Goal: Task Accomplishment & Management: Complete application form

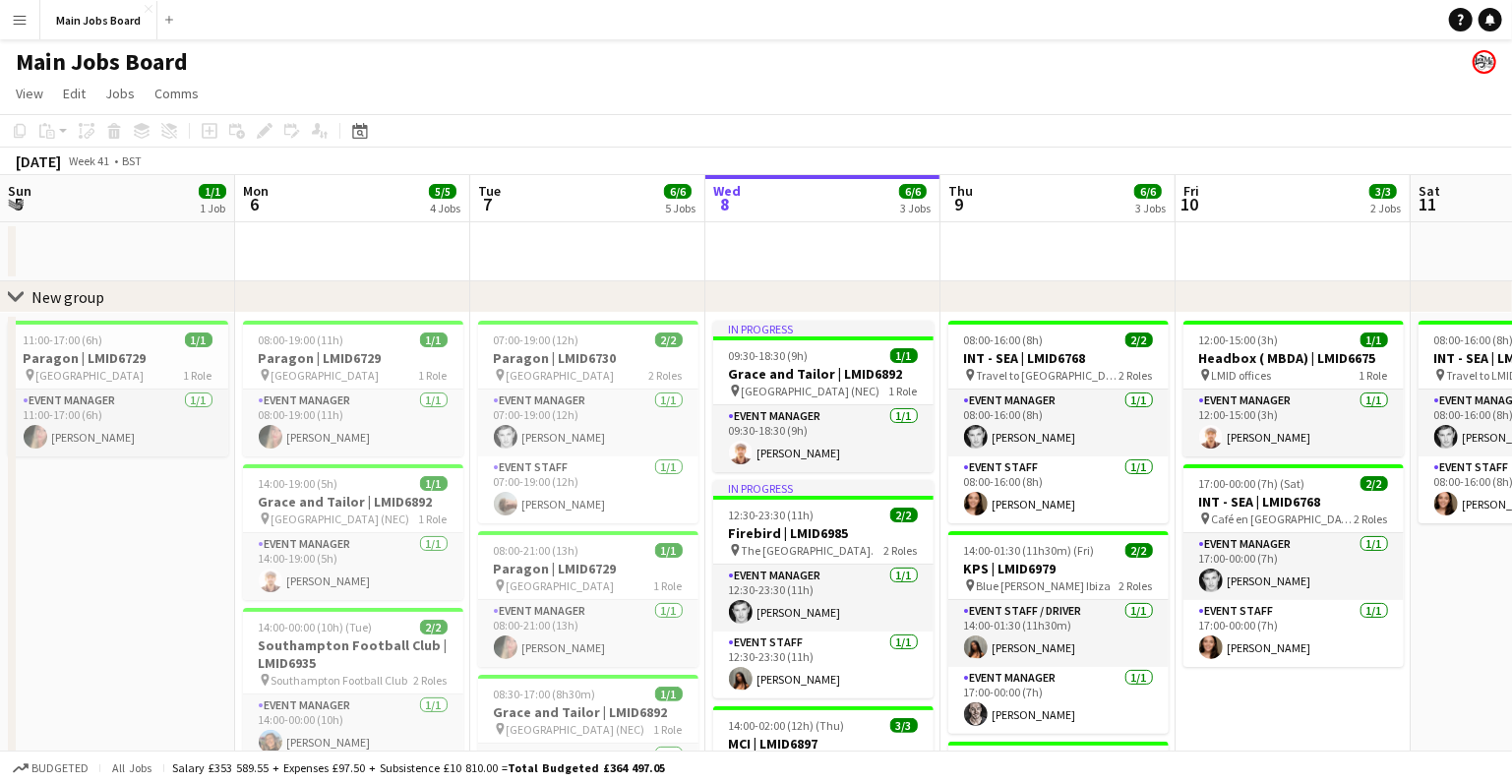
scroll to position [0, 470]
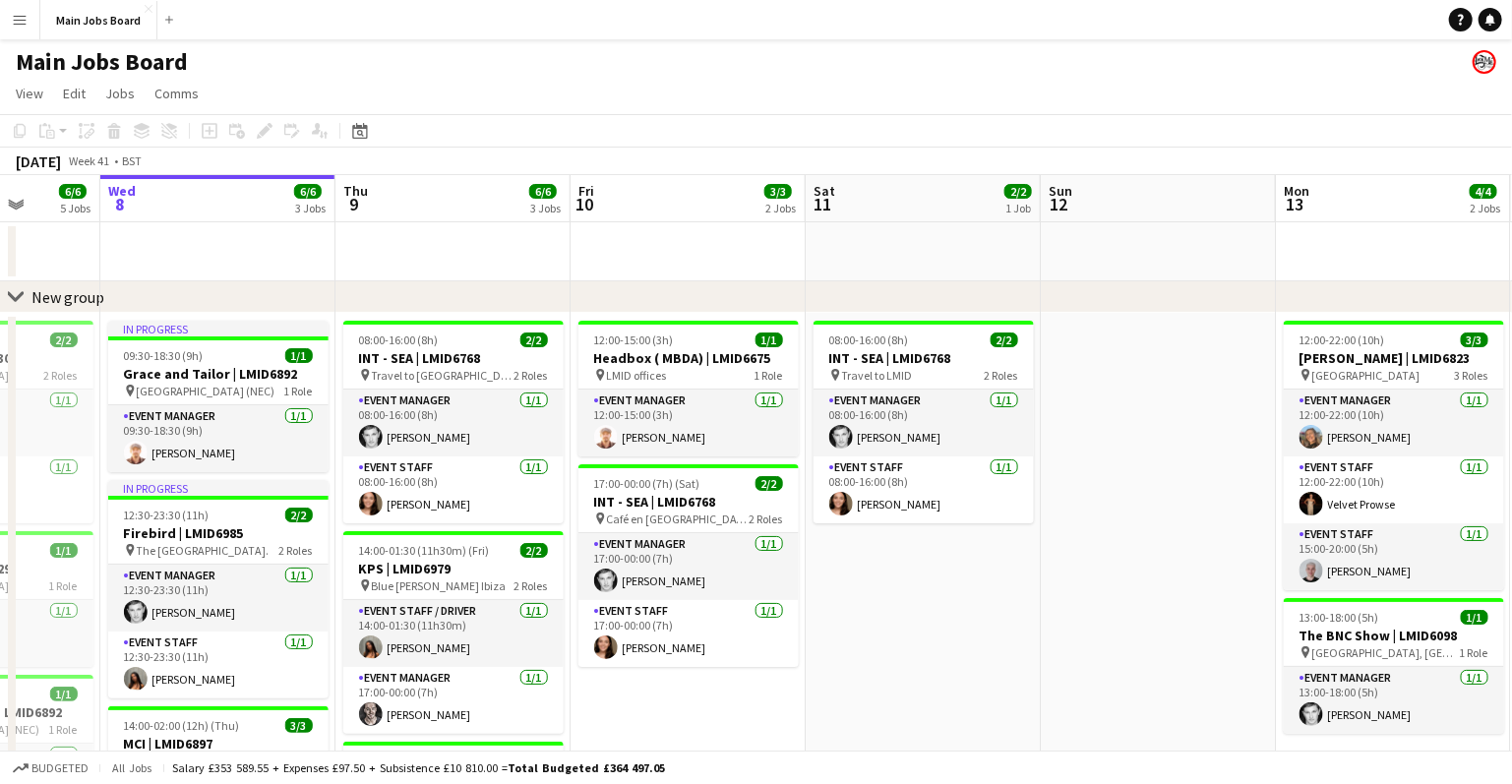
drag, startPoint x: 1174, startPoint y: 628, endPoint x: 1035, endPoint y: 626, distance: 139.0
click at [1035, 627] on app-calendar-viewport "Sun 5 1/1 1 Job Mon 6 5/5 4 Jobs Tue 7 6/6 5 Jobs Wed 8 6/6 3 Jobs Thu 9 6/6 3 …" at bounding box center [756, 677] width 1512 height 1005
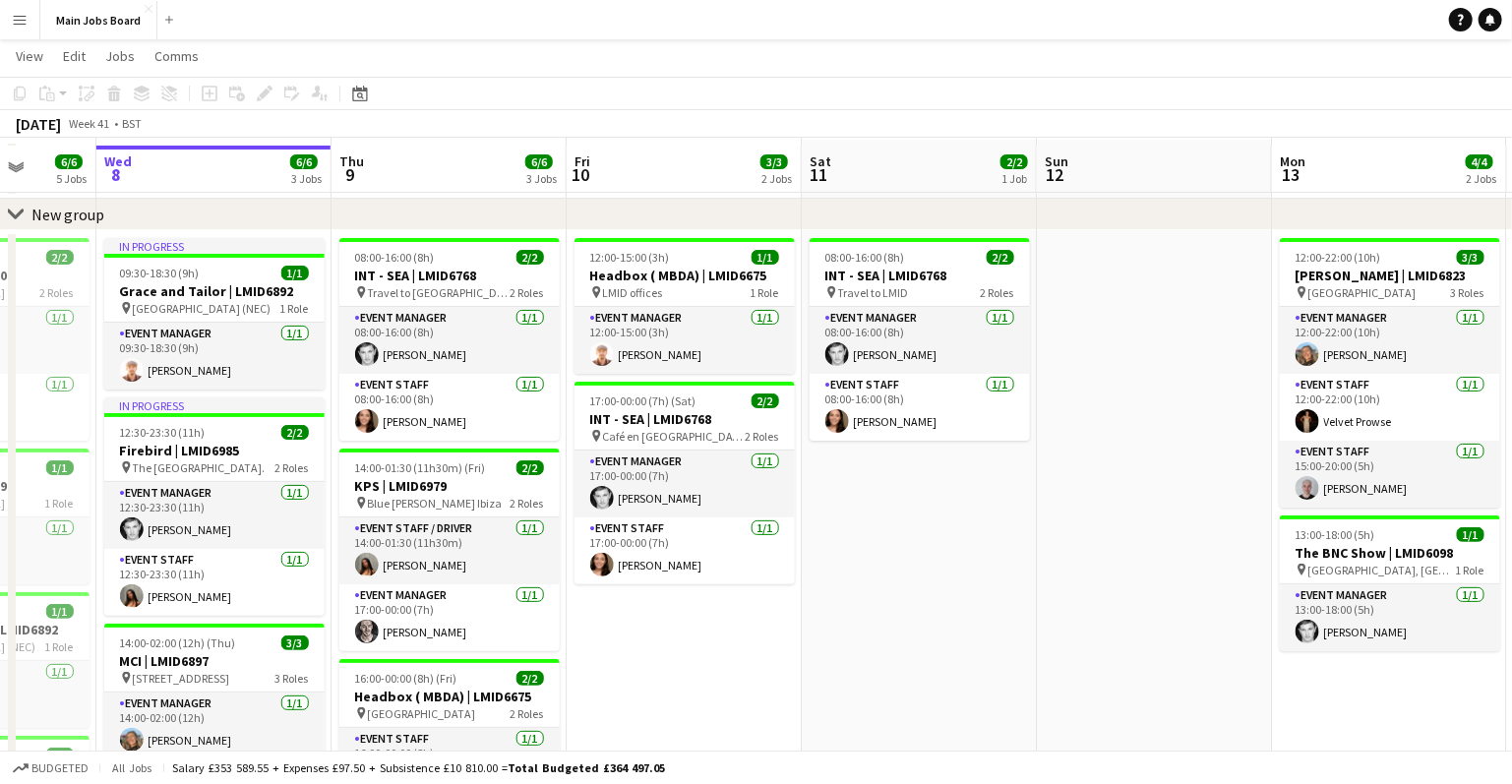
scroll to position [79, 0]
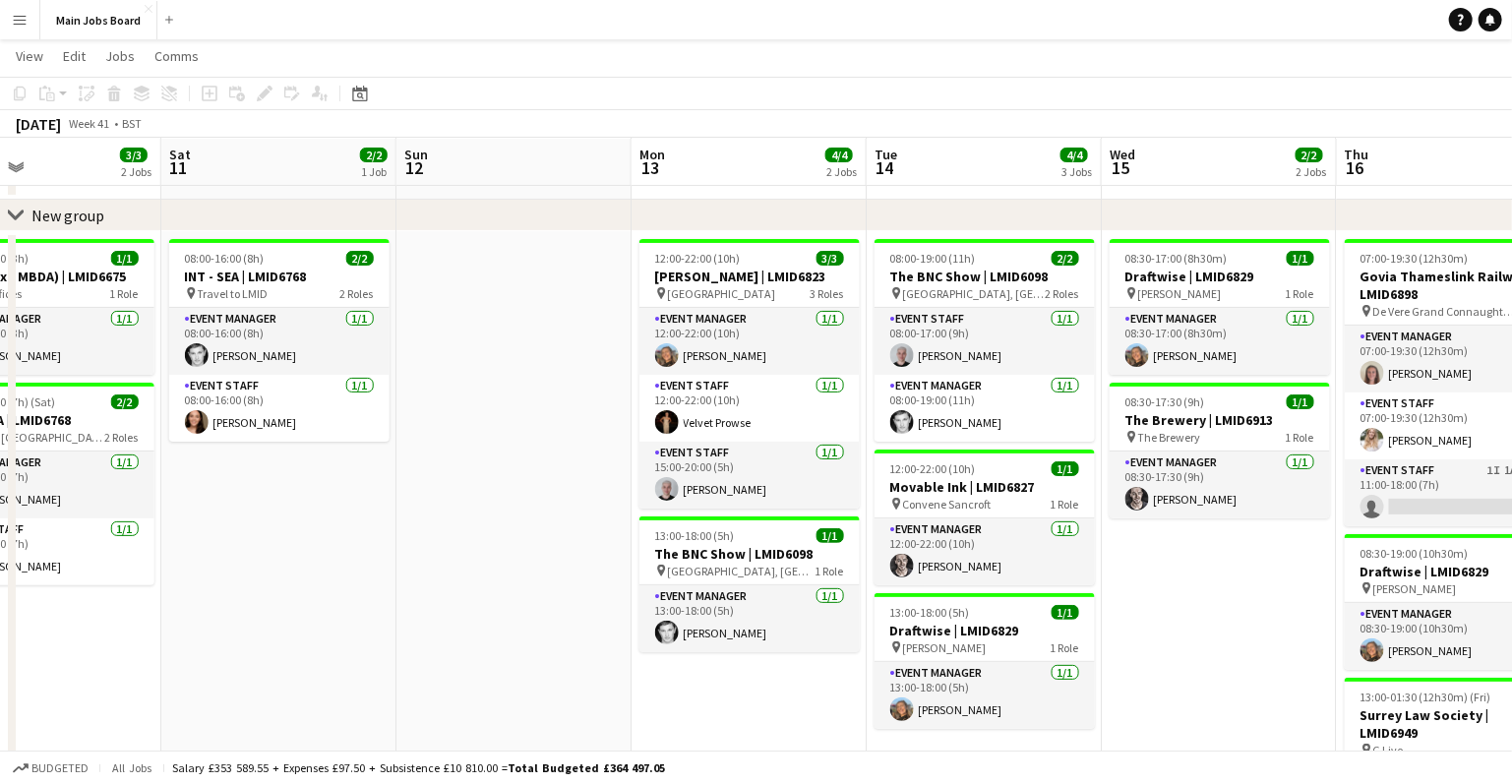
drag, startPoint x: 1034, startPoint y: 626, endPoint x: 391, endPoint y: 625, distance: 643.0
click at [391, 625] on app-calendar-viewport "Tue 7 6/6 5 Jobs Wed 8 6/6 3 Jobs Thu 9 6/6 3 Jobs Fri 10 3/3 2 Jobs Sat 11 2/2…" at bounding box center [756, 548] width 1512 height 1101
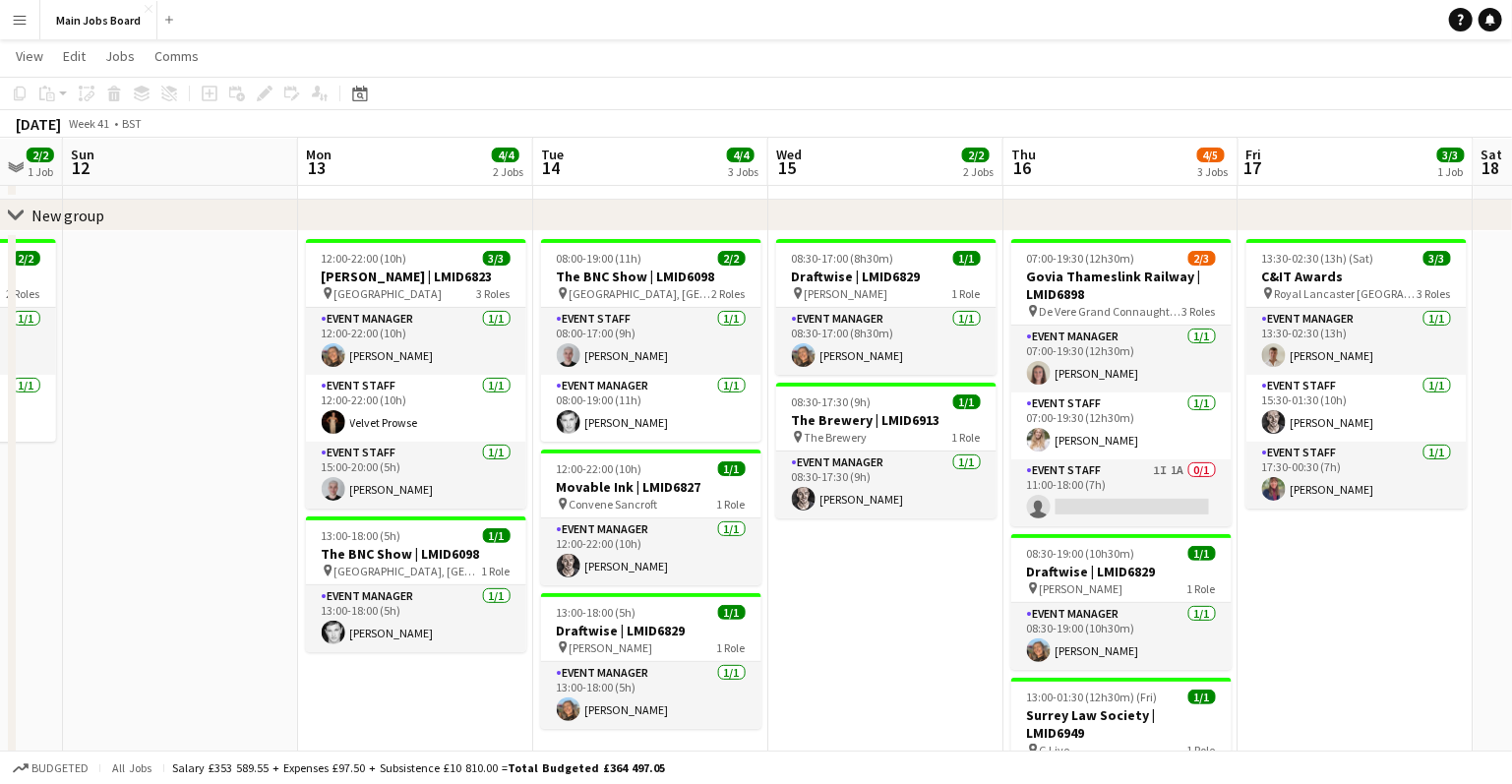
scroll to position [0, 751]
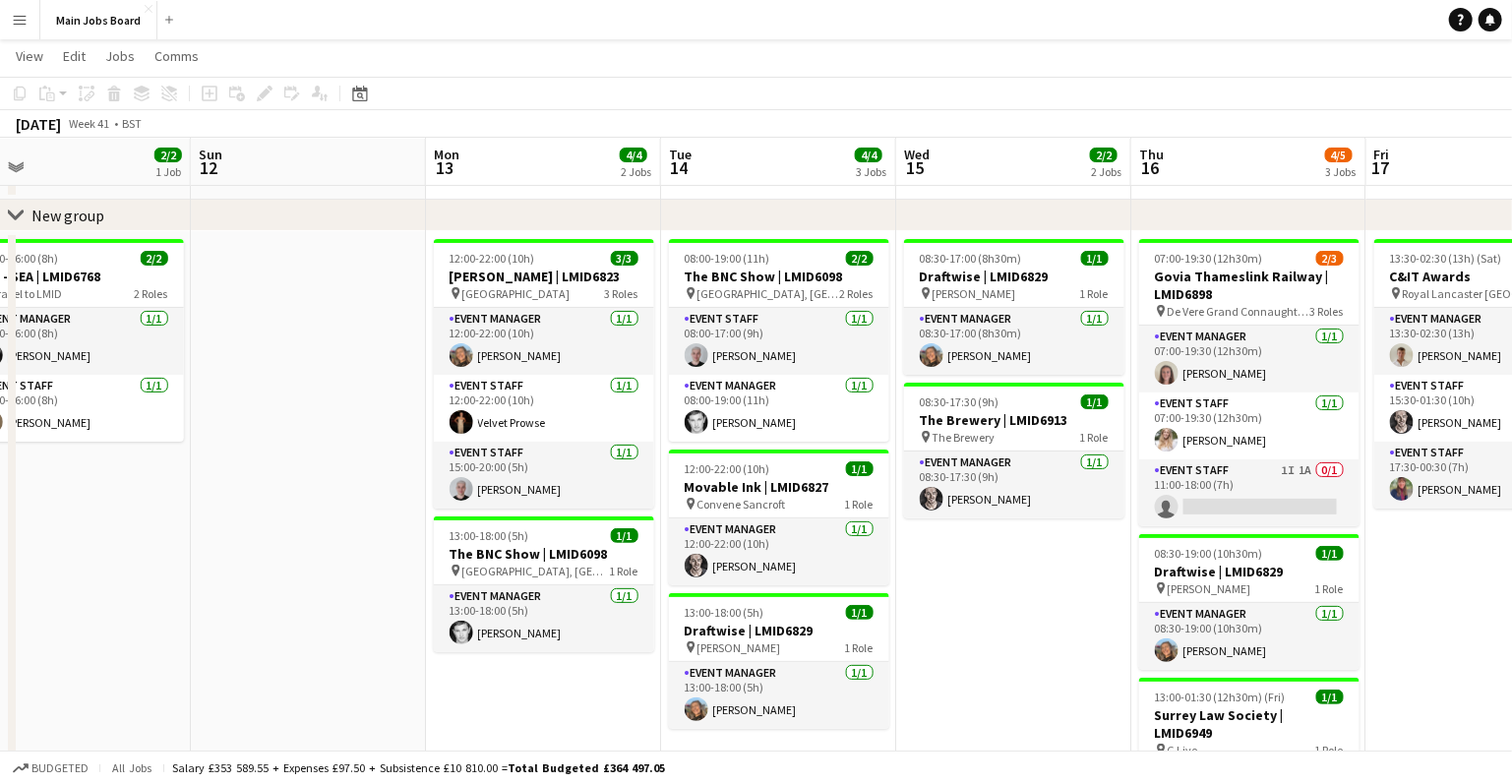
drag, startPoint x: 755, startPoint y: 692, endPoint x: 546, endPoint y: 696, distance: 209.0
click at [551, 696] on app-calendar-viewport "Wed 8 6/6 3 Jobs Thu 9 6/6 3 Jobs Fri 10 3/3 2 Jobs Sat 11 2/2 1 Job Sun 12 Mon…" at bounding box center [756, 548] width 1512 height 1101
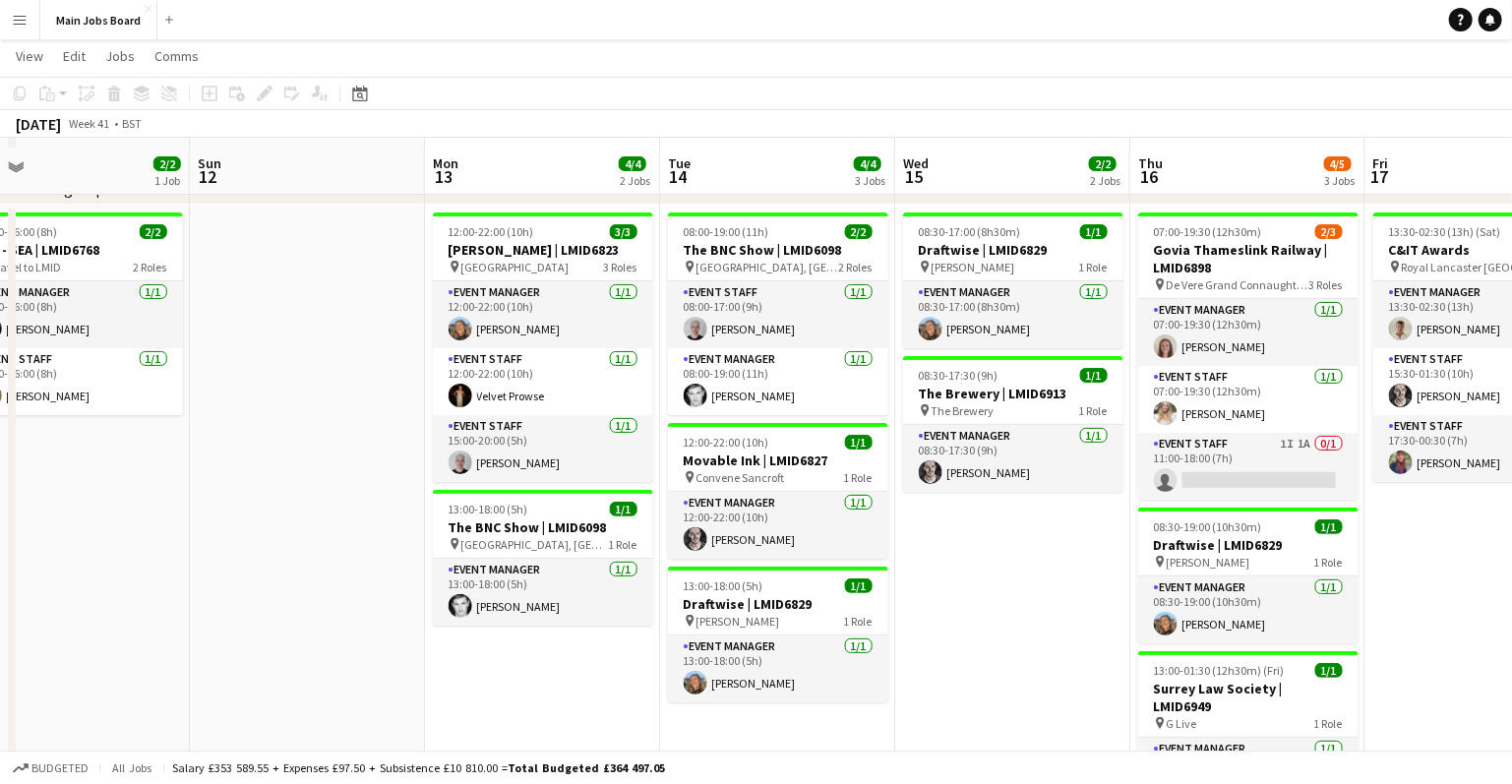
scroll to position [119, 0]
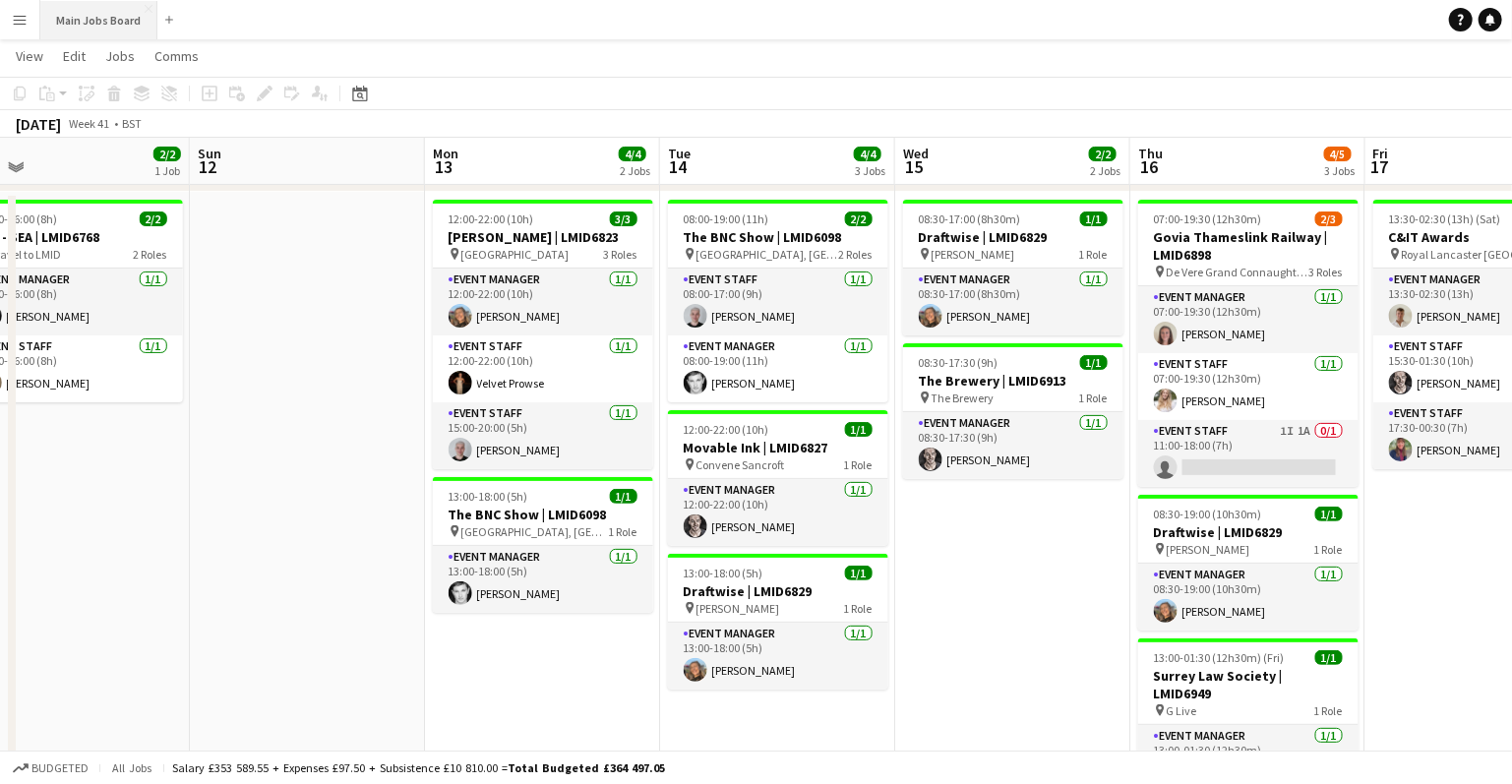
click at [112, 24] on button "Main Jobs Board Close" at bounding box center [99, 20] width 117 height 39
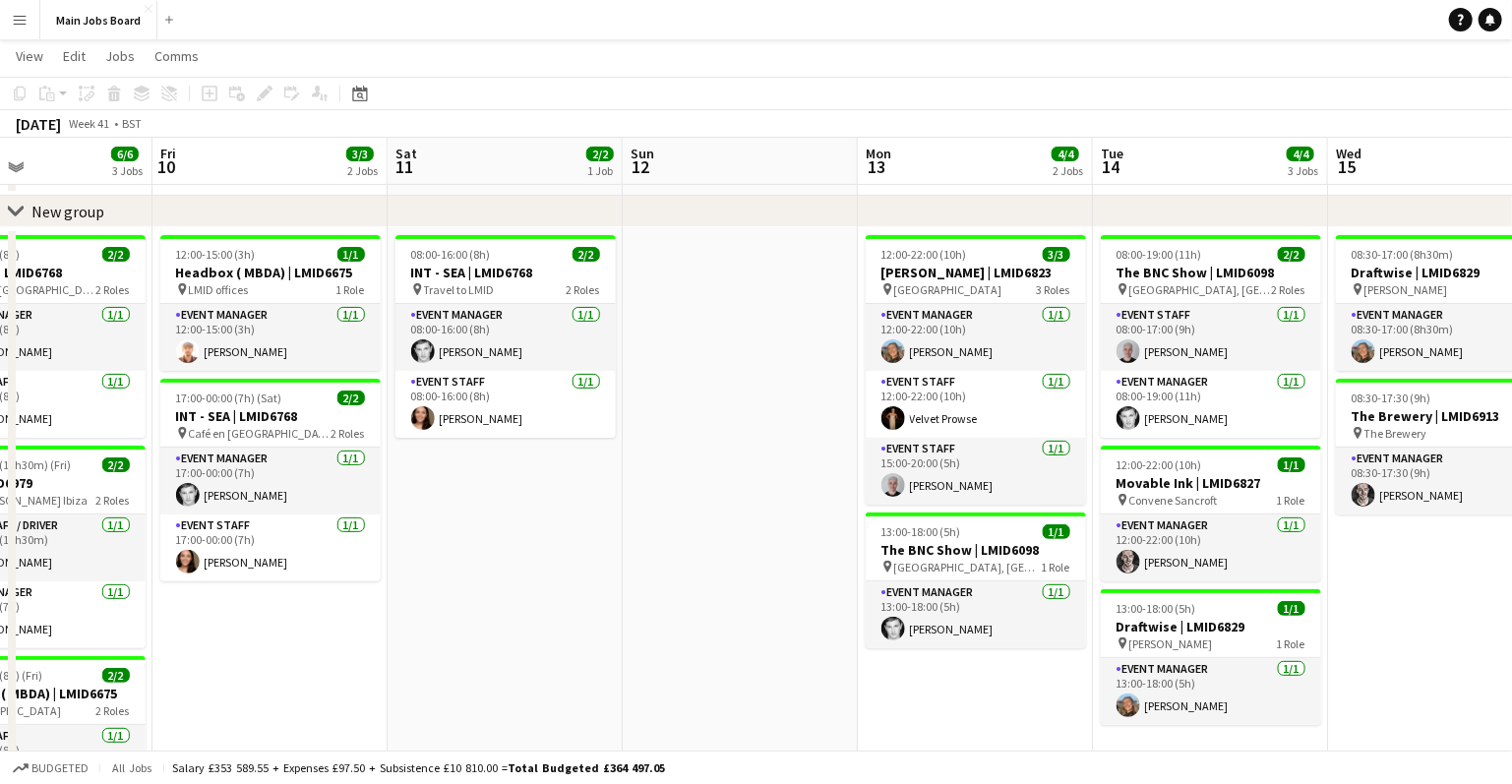
scroll to position [0, 679]
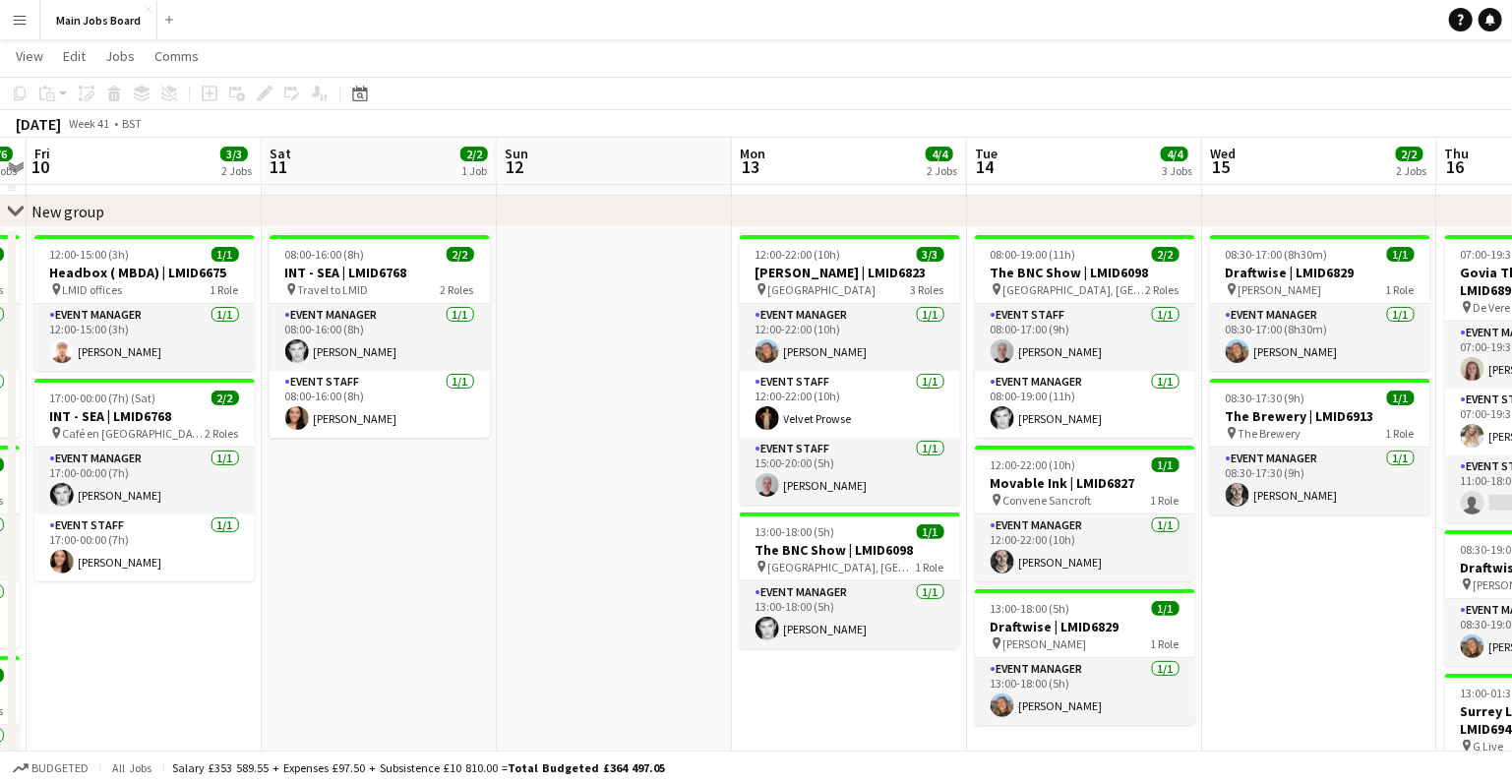
drag, startPoint x: 1189, startPoint y: 646, endPoint x: 512, endPoint y: 721, distance: 681.1
click at [511, 723] on app-calendar-viewport "Tue 7 6/6 5 Jobs Wed 8 6/6 3 Jobs Thu 9 6/6 3 Jobs Fri 10 3/3 2 Jobs Sat 11 2/2…" at bounding box center [756, 544] width 1512 height 1101
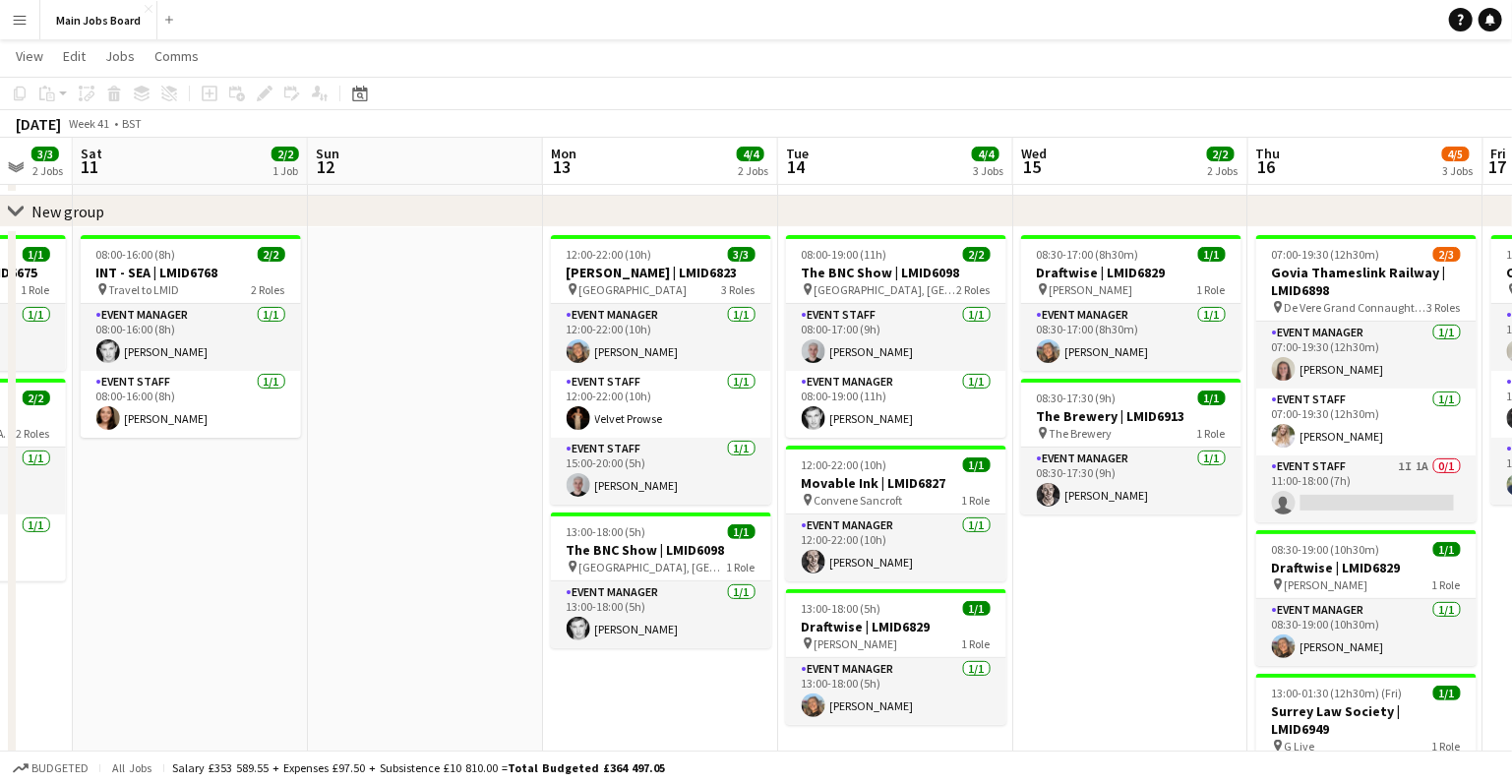
scroll to position [0, 914]
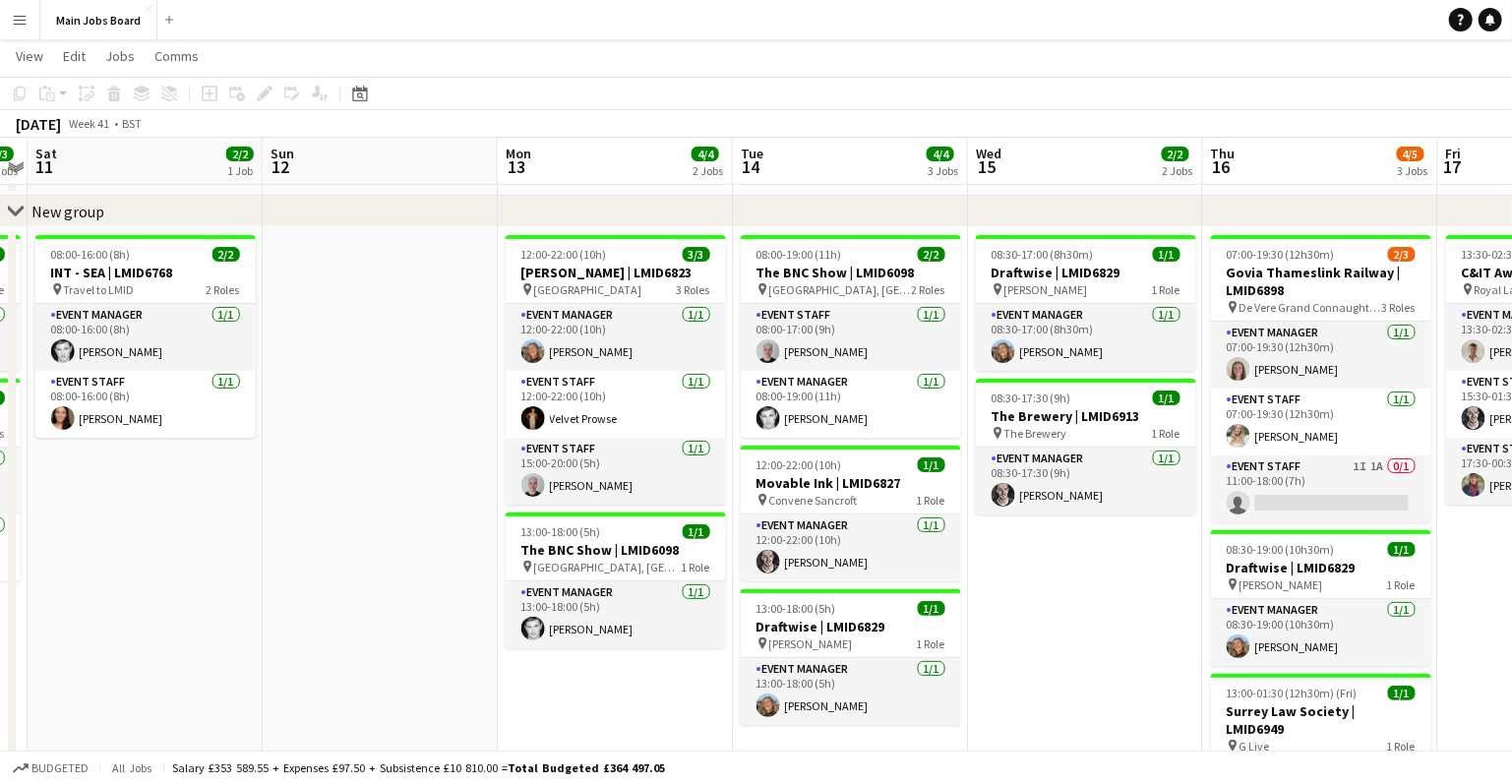
drag, startPoint x: 990, startPoint y: 677, endPoint x: 756, endPoint y: 668, distance: 234.2
click at [755, 670] on app-calendar-viewport "Tue 7 6/6 5 Jobs Wed 8 6/6 3 Jobs Thu 9 6/6 3 Jobs Fri 10 3/3 2 Jobs Sat 11 2/2…" at bounding box center [756, 544] width 1512 height 1101
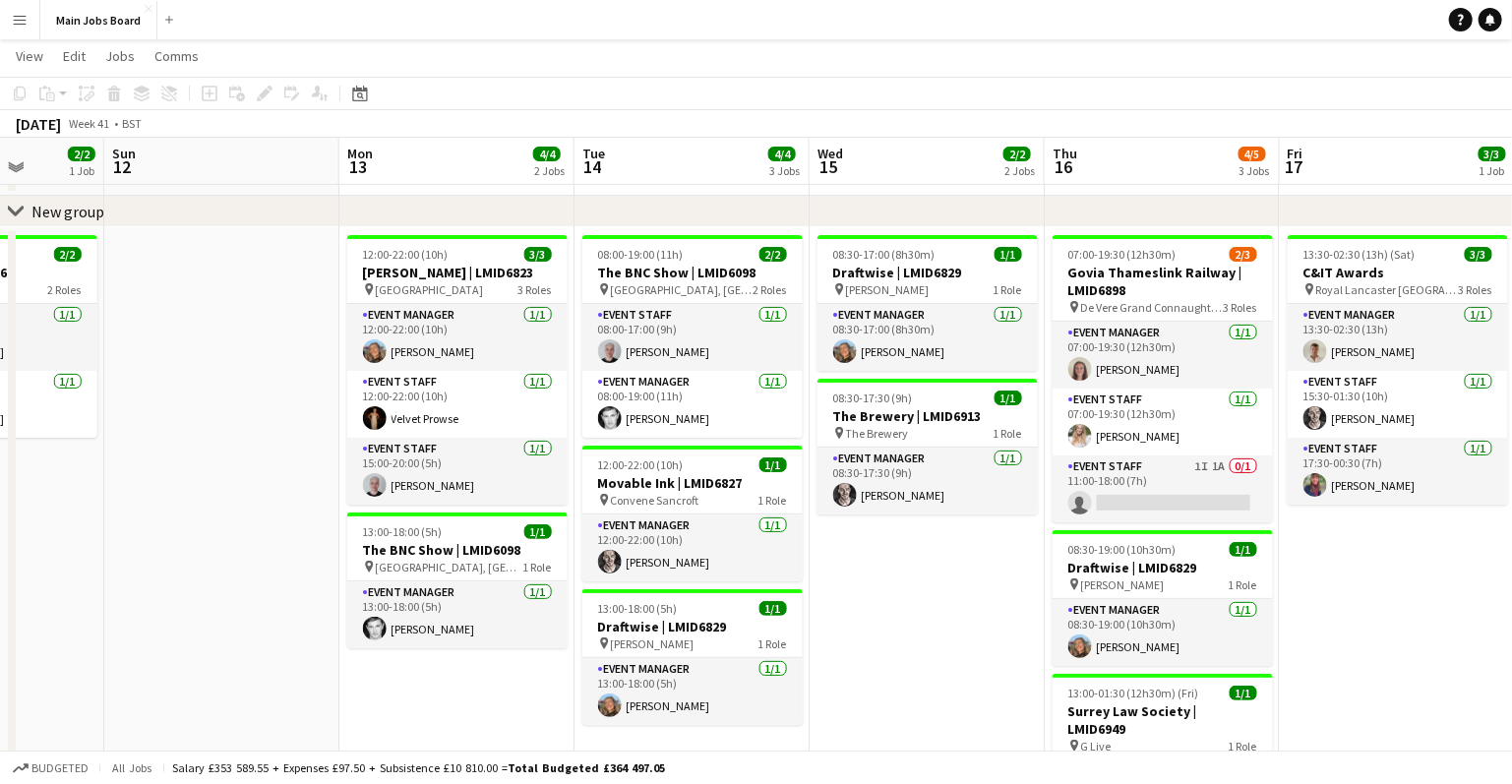
drag, startPoint x: 1121, startPoint y: 677, endPoint x: 963, endPoint y: 668, distance: 158.3
click at [963, 668] on app-calendar-viewport "Wed 8 6/6 3 Jobs Thu 9 6/6 3 Jobs Fri 10 3/3 2 Jobs Sat 11 2/2 1 Job Sun 12 Mon…" at bounding box center [756, 544] width 1512 height 1101
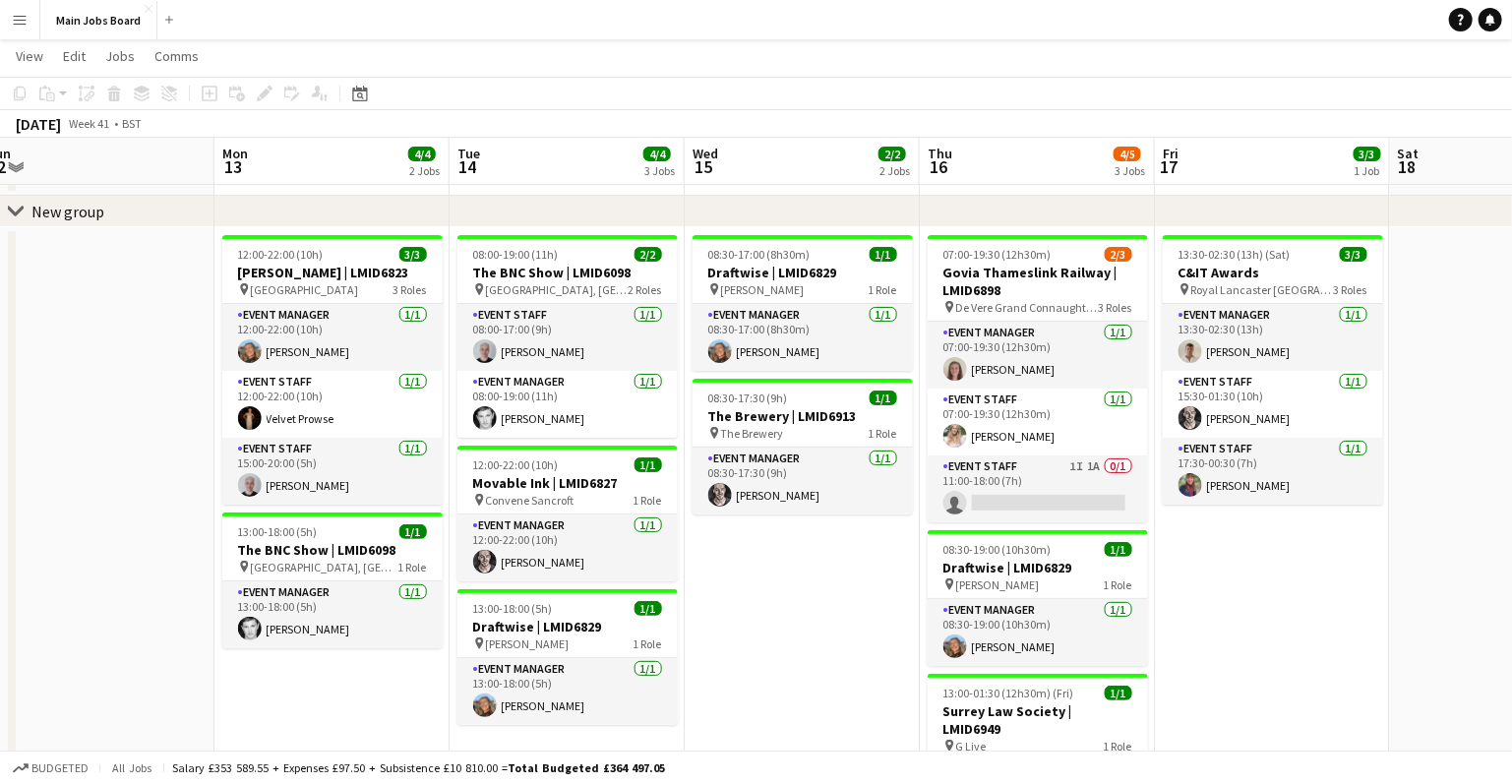
scroll to position [0, 766]
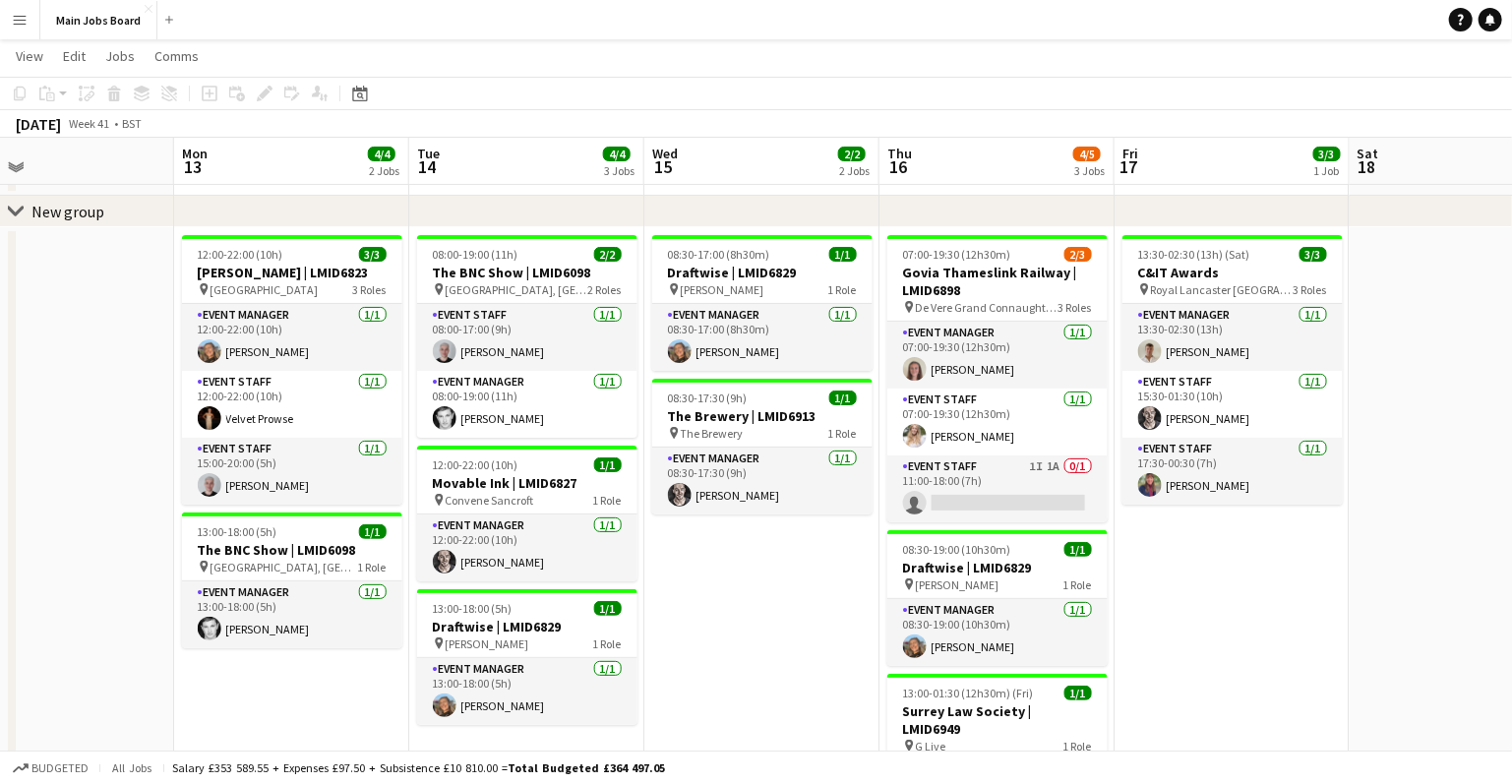
drag, startPoint x: 1032, startPoint y: 654, endPoint x: 867, endPoint y: 642, distance: 165.4
click at [868, 643] on app-calendar-viewport "Thu 9 6/6 3 Jobs Fri 10 3/3 2 Jobs Sat 11 2/2 1 Job Sun 12 Mon 13 4/4 2 Jobs Tu…" at bounding box center [756, 544] width 1512 height 1101
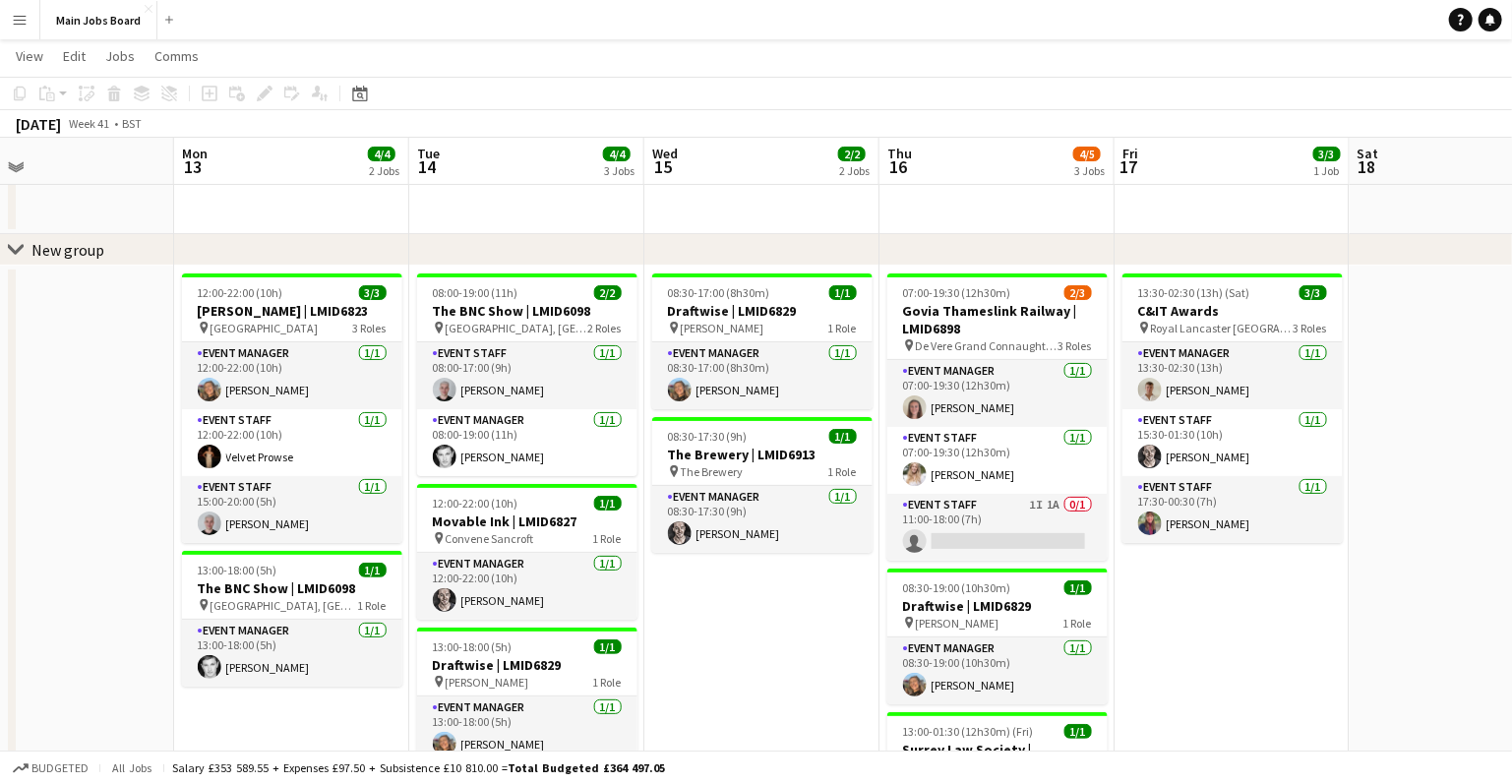
scroll to position [45, 0]
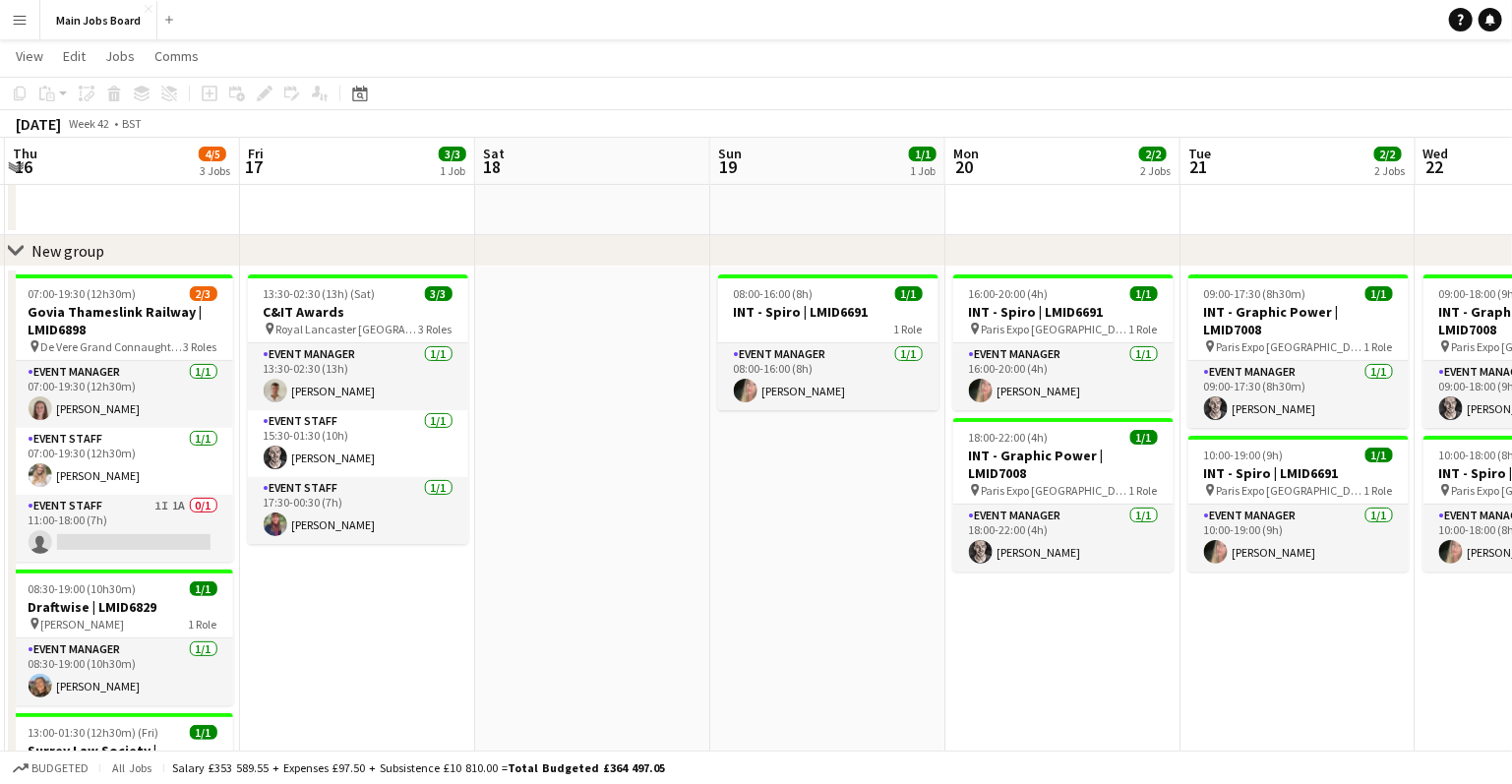
drag, startPoint x: 1381, startPoint y: 656, endPoint x: 502, endPoint y: 632, distance: 879.3
click at [502, 632] on app-calendar-viewport "Mon 13 4/4 2 Jobs Tue 14 4/4 3 Jobs Wed 15 2/2 2 Jobs Thu 16 4/5 3 Jobs Fri 17 …" at bounding box center [756, 583] width 1512 height 1101
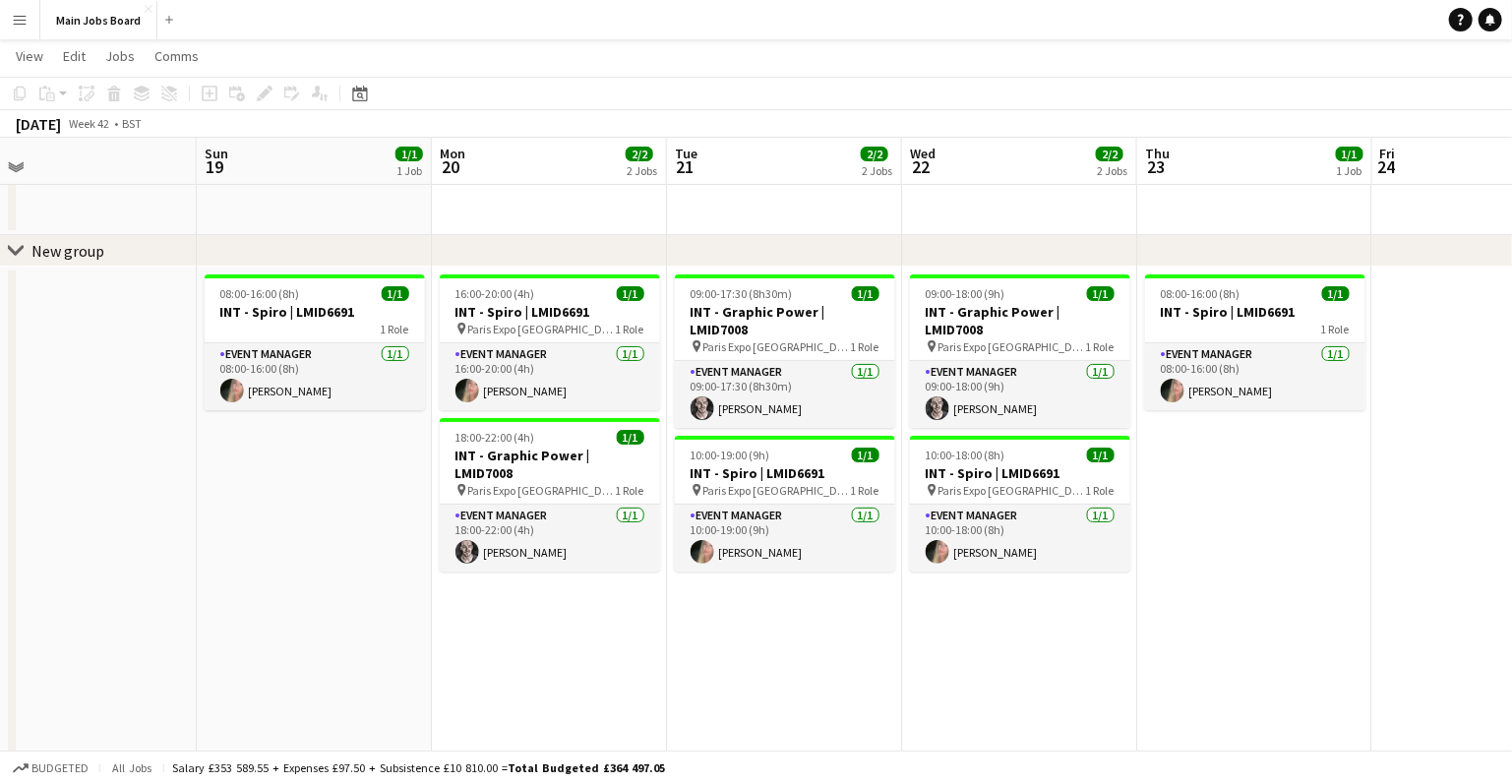
drag, startPoint x: 1196, startPoint y: 633, endPoint x: 691, endPoint y: 621, distance: 505.1
click at [689, 621] on app-calendar-viewport "Wed 15 2/2 2 Jobs Thu 16 4/5 3 Jobs Fri 17 3/3 1 Job Sat 18 Sun 19 1/1 1 Job Mo…" at bounding box center [756, 583] width 1512 height 1101
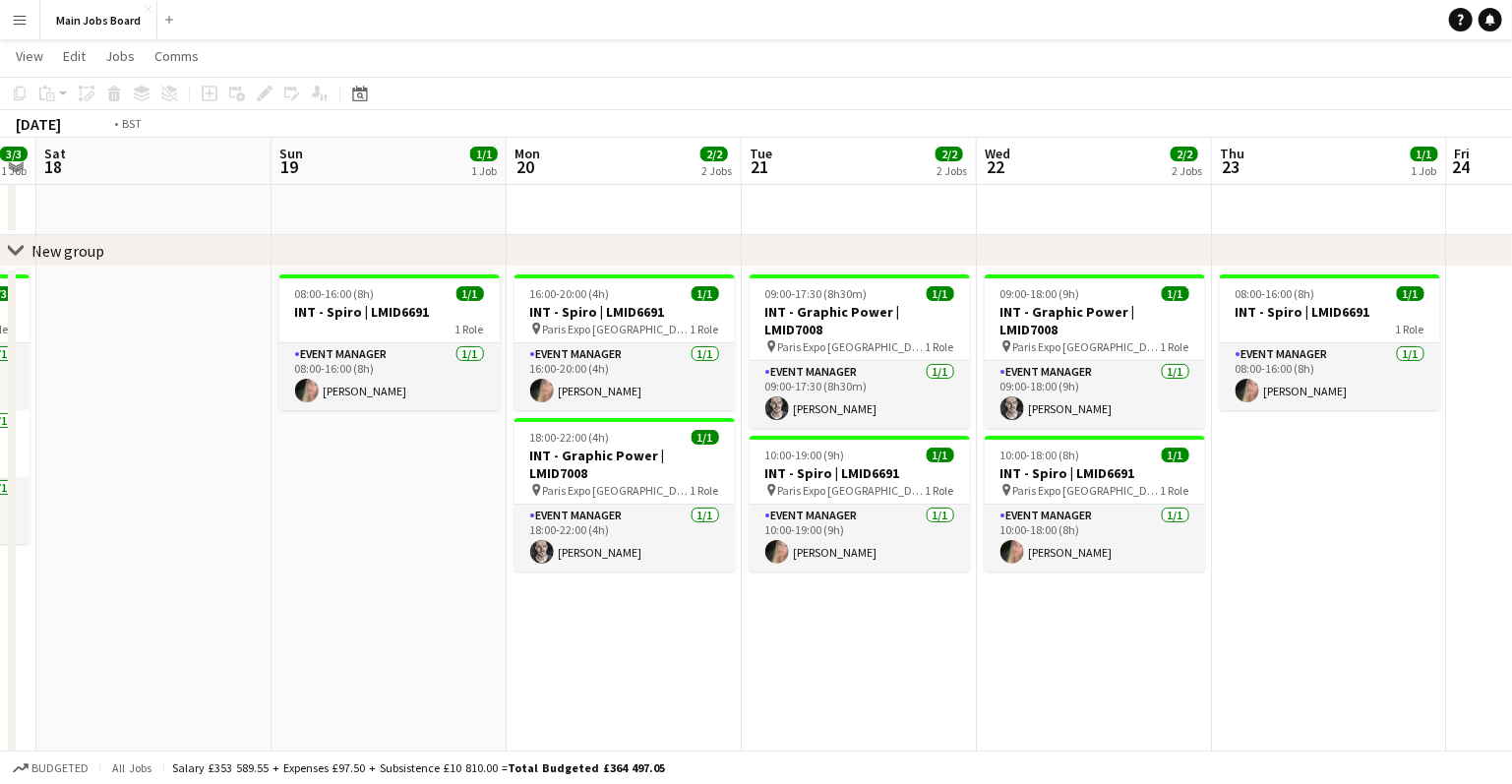
drag, startPoint x: 1149, startPoint y: 649, endPoint x: 462, endPoint y: 677, distance: 687.6
click at [461, 677] on app-calendar-viewport "Wed 15 2/2 2 Jobs Thu 16 4/5 3 Jobs Fri 17 3/3 1 Job Sat 18 Sun 19 1/1 1 Job Mo…" at bounding box center [756, 583] width 1512 height 1101
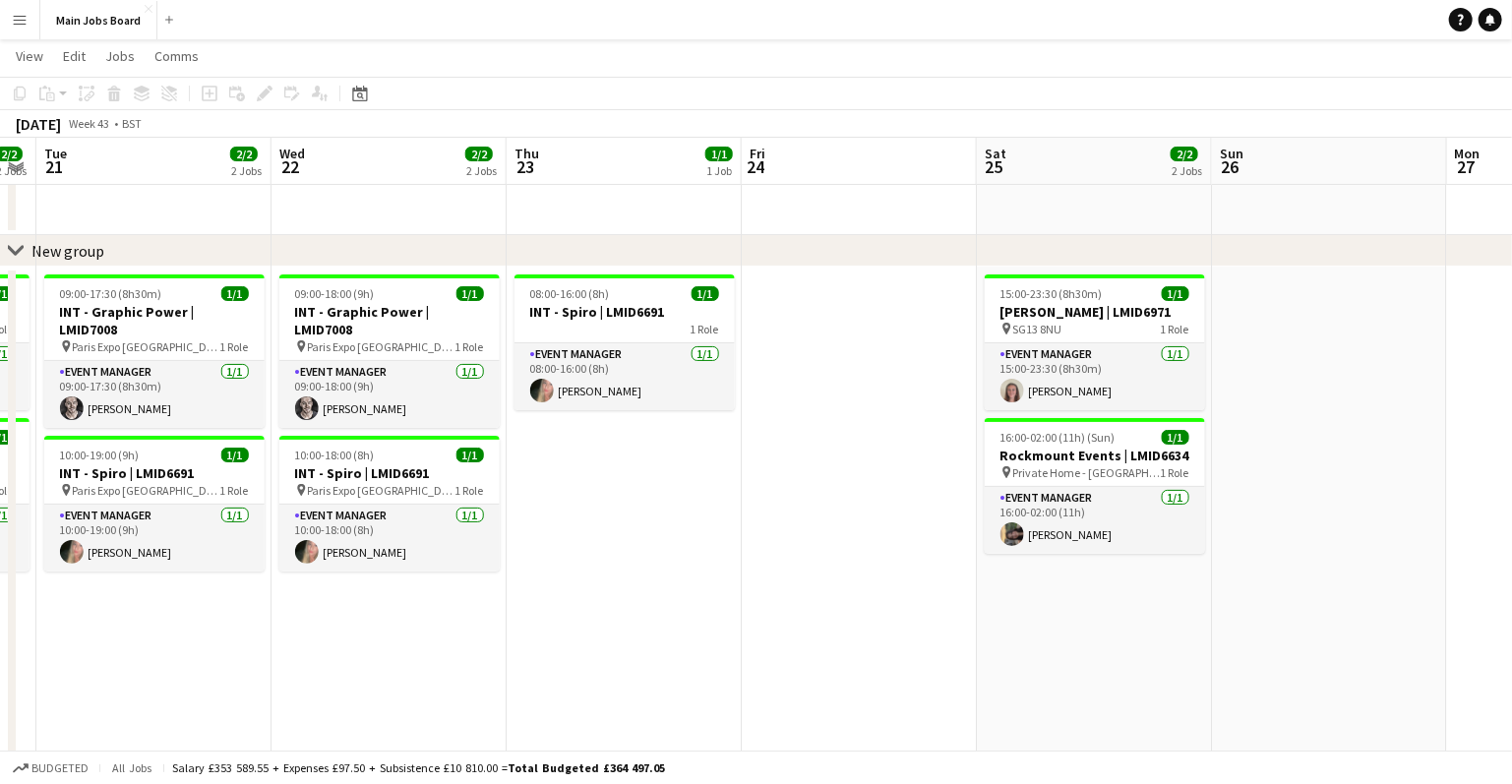
scroll to position [0, 726]
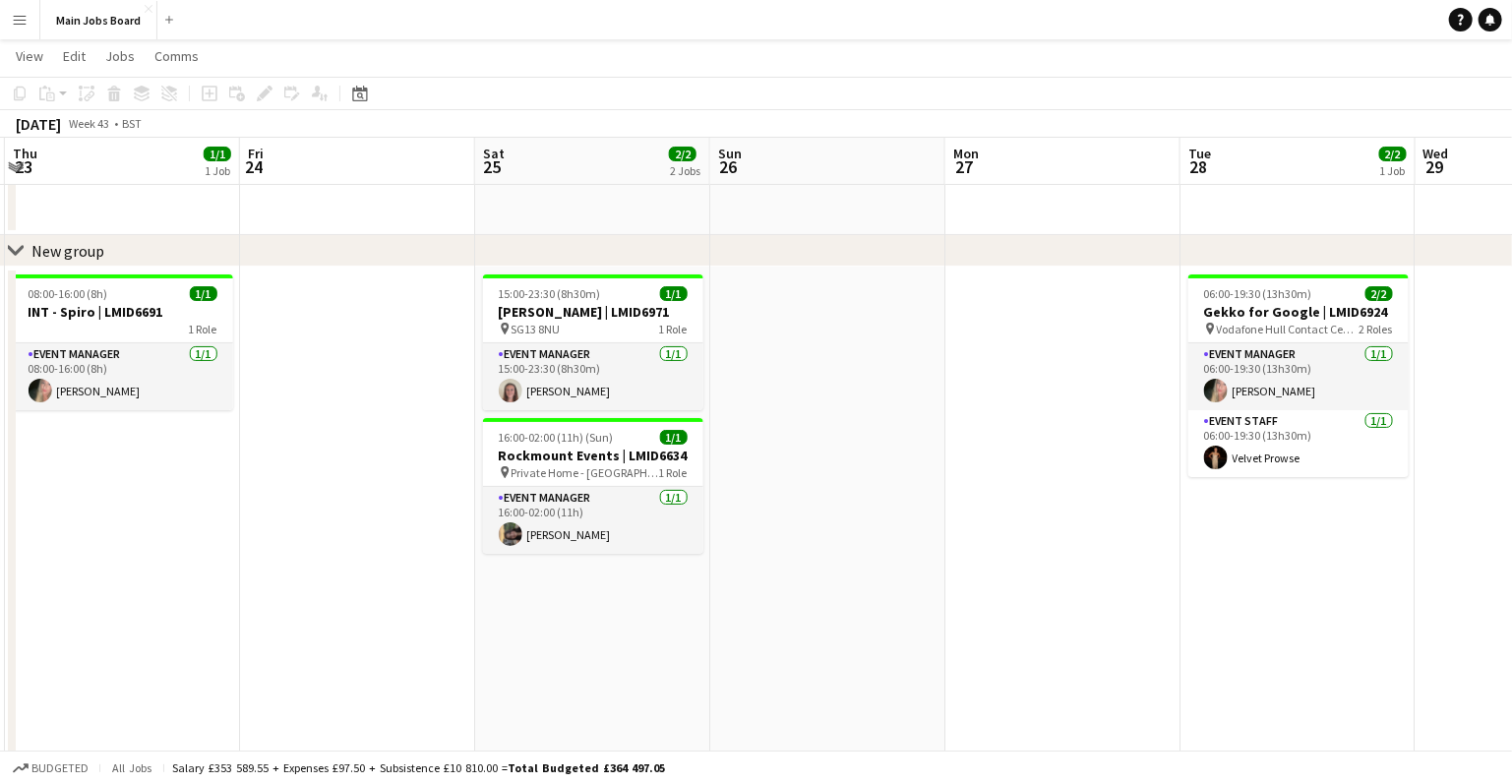
drag, startPoint x: 678, startPoint y: 666, endPoint x: 257, endPoint y: 653, distance: 421.2
click at [252, 654] on app-calendar-viewport "Mon 20 2/2 2 Jobs Tue 21 2/2 2 Jobs Wed 22 2/2 2 Jobs Thu 23 1/1 1 Job Fri 24 S…" at bounding box center [756, 583] width 1512 height 1101
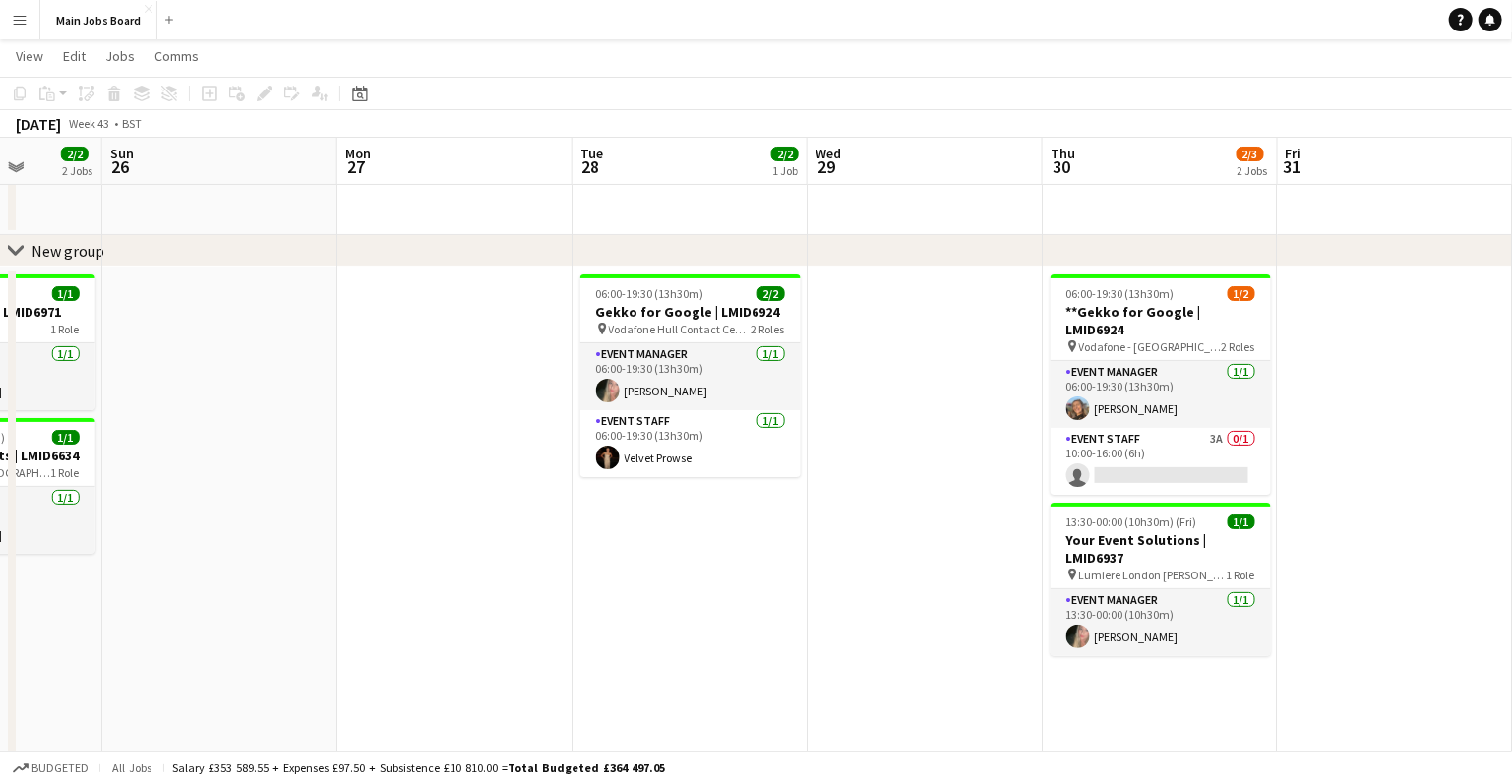
drag, startPoint x: 850, startPoint y: 606, endPoint x: 227, endPoint y: 644, distance: 624.2
click at [225, 644] on app-calendar-viewport "Wed 22 2/2 2 Jobs Thu 23 1/1 1 Job Fri 24 Sat 25 2/2 2 Jobs Sun 26 Mon 27 Tue 2…" at bounding box center [756, 583] width 1512 height 1101
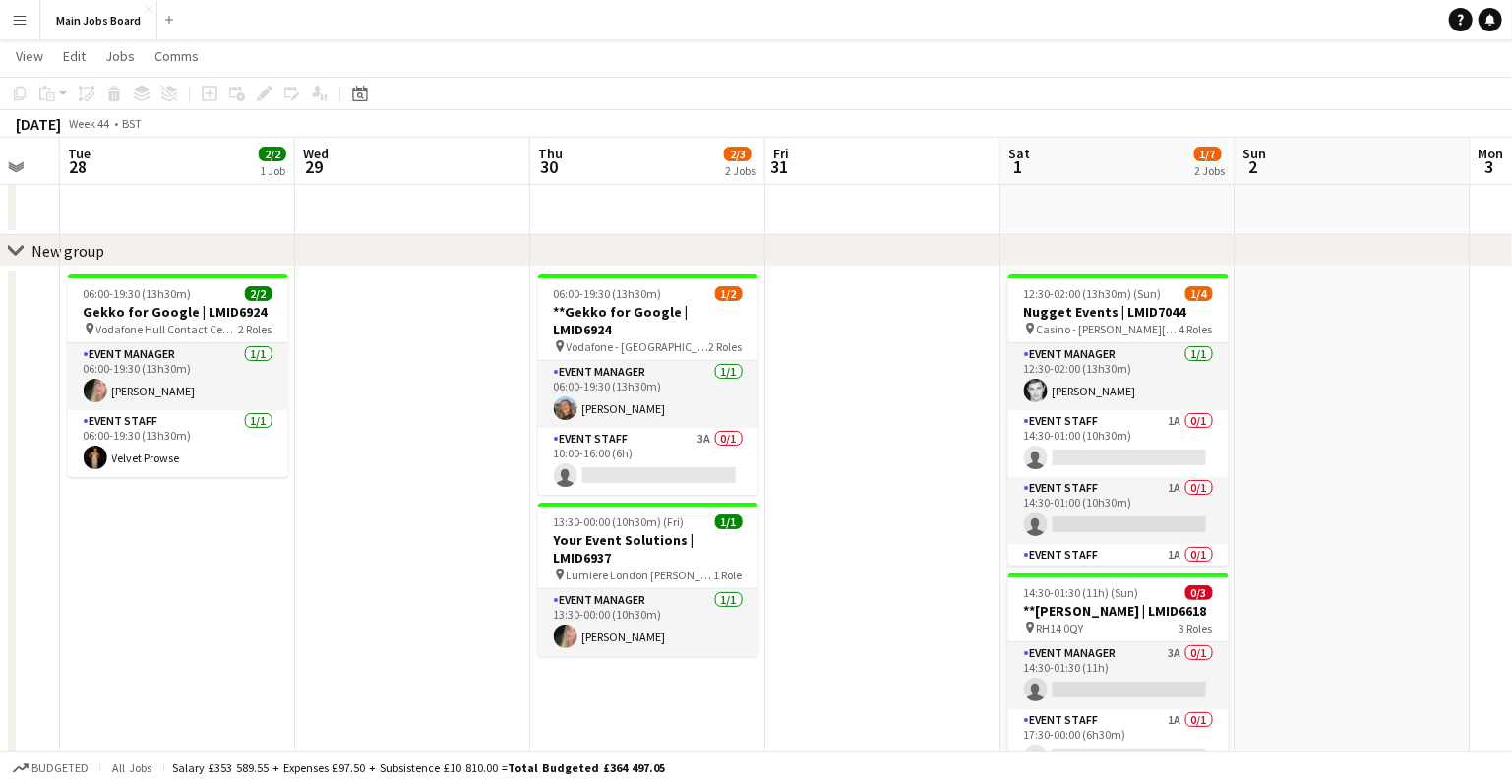
scroll to position [0, 884]
drag, startPoint x: 940, startPoint y: 607, endPoint x: 426, endPoint y: 628, distance: 514.4
click at [424, 628] on app-calendar-viewport "Fri 24 Sat 25 2/2 2 Jobs Sun 26 Mon 27 Tue 28 2/2 1 Job Wed 29 Thu 30 2/3 2 Job…" at bounding box center [756, 583] width 1512 height 1101
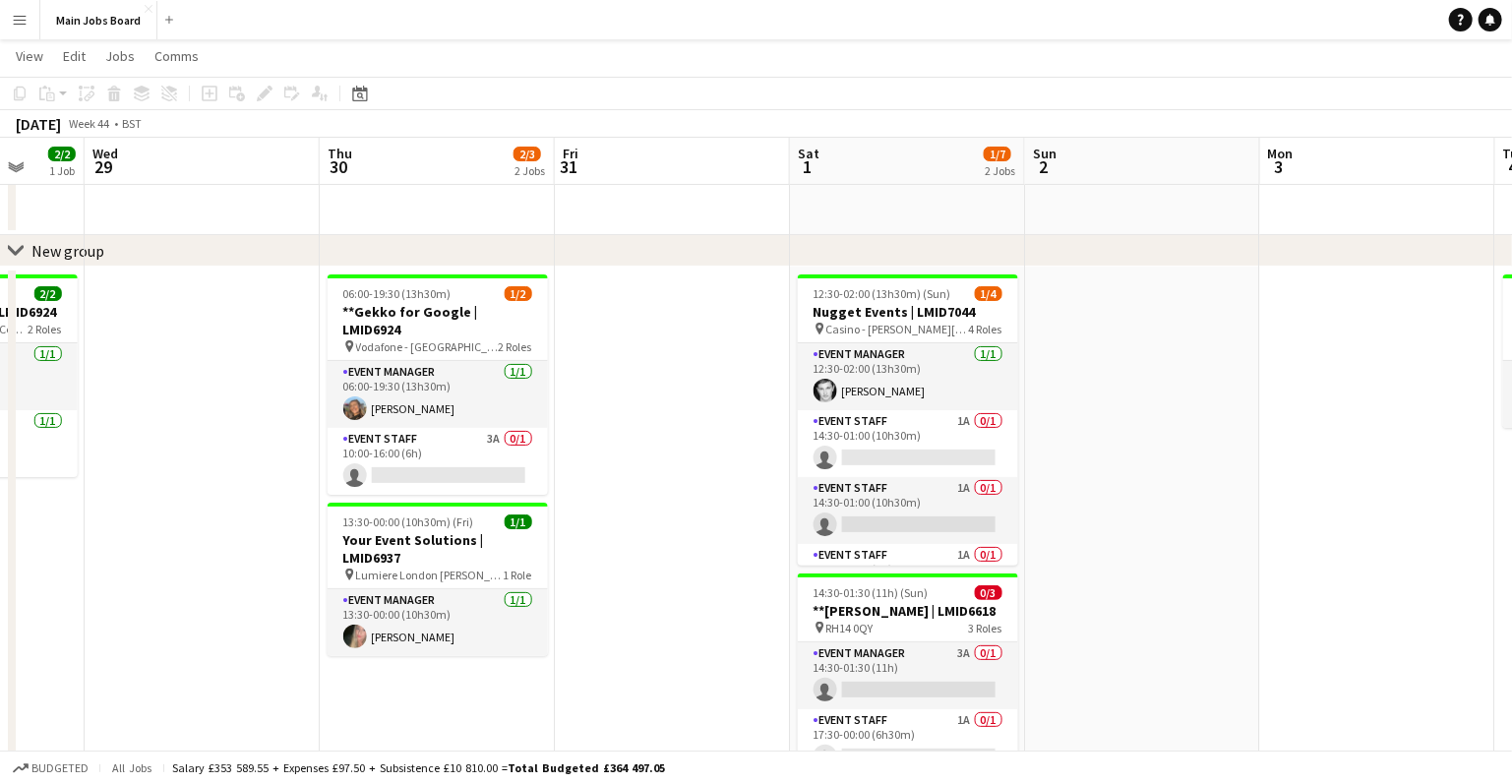
drag, startPoint x: 805, startPoint y: 590, endPoint x: 600, endPoint y: 596, distance: 205.1
click at [599, 596] on app-calendar-viewport "Sat 25 2/2 2 Jobs Sun 26 Mon 27 Tue 28 2/2 1 Job Wed 29 Thu 30 2/3 2 Jobs Fri 3…" at bounding box center [756, 583] width 1512 height 1101
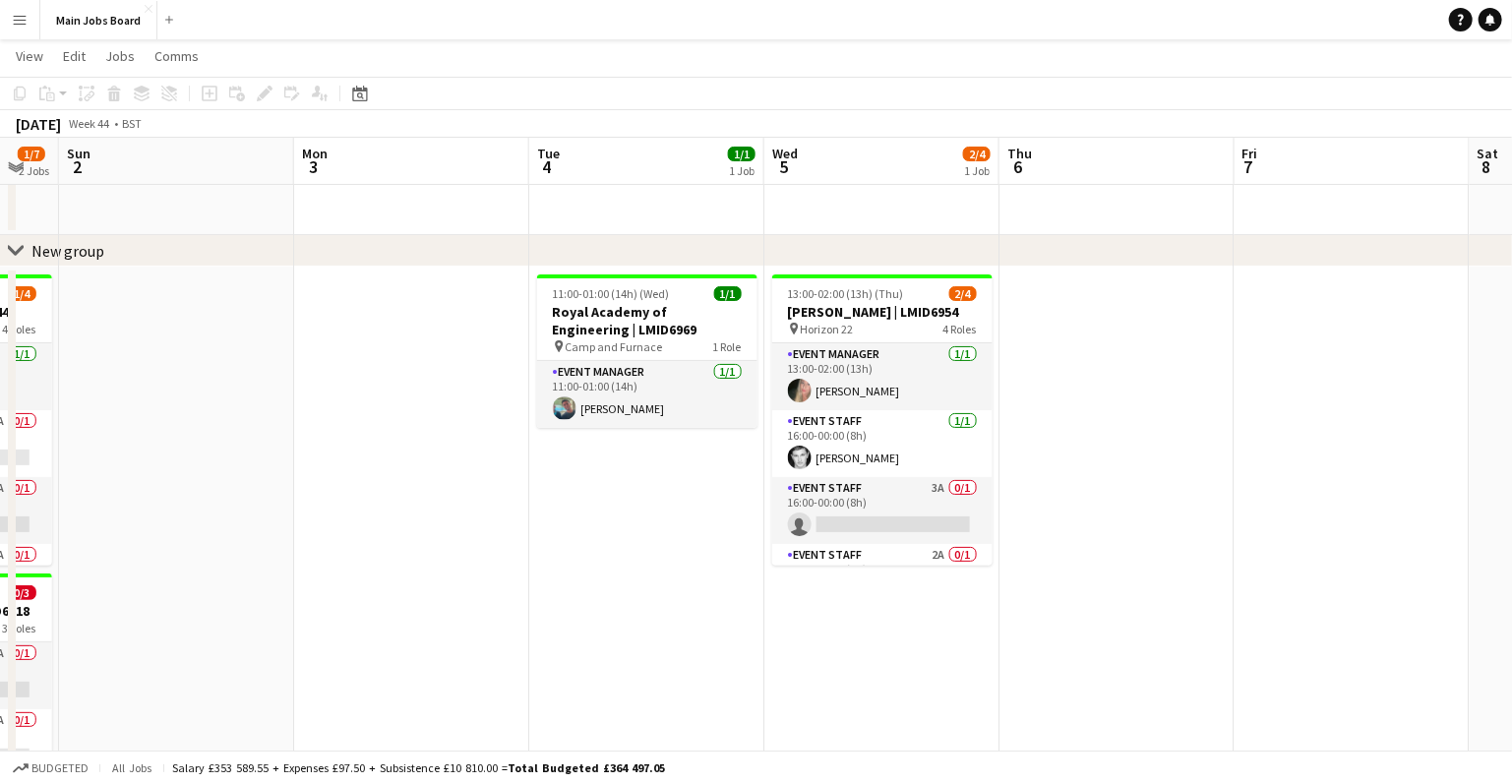
drag, startPoint x: 1261, startPoint y: 580, endPoint x: 297, endPoint y: 517, distance: 966.1
click at [295, 517] on app-calendar-viewport "Wed 29 Thu 30 2/3 2 Jobs Fri 31 Sat 1 1/7 2 Jobs Sun 2 Mon 3 Tue 4 1/1 1 Job We…" at bounding box center [756, 583] width 1512 height 1101
click at [103, 15] on button "Main Jobs Board Close" at bounding box center [99, 20] width 117 height 39
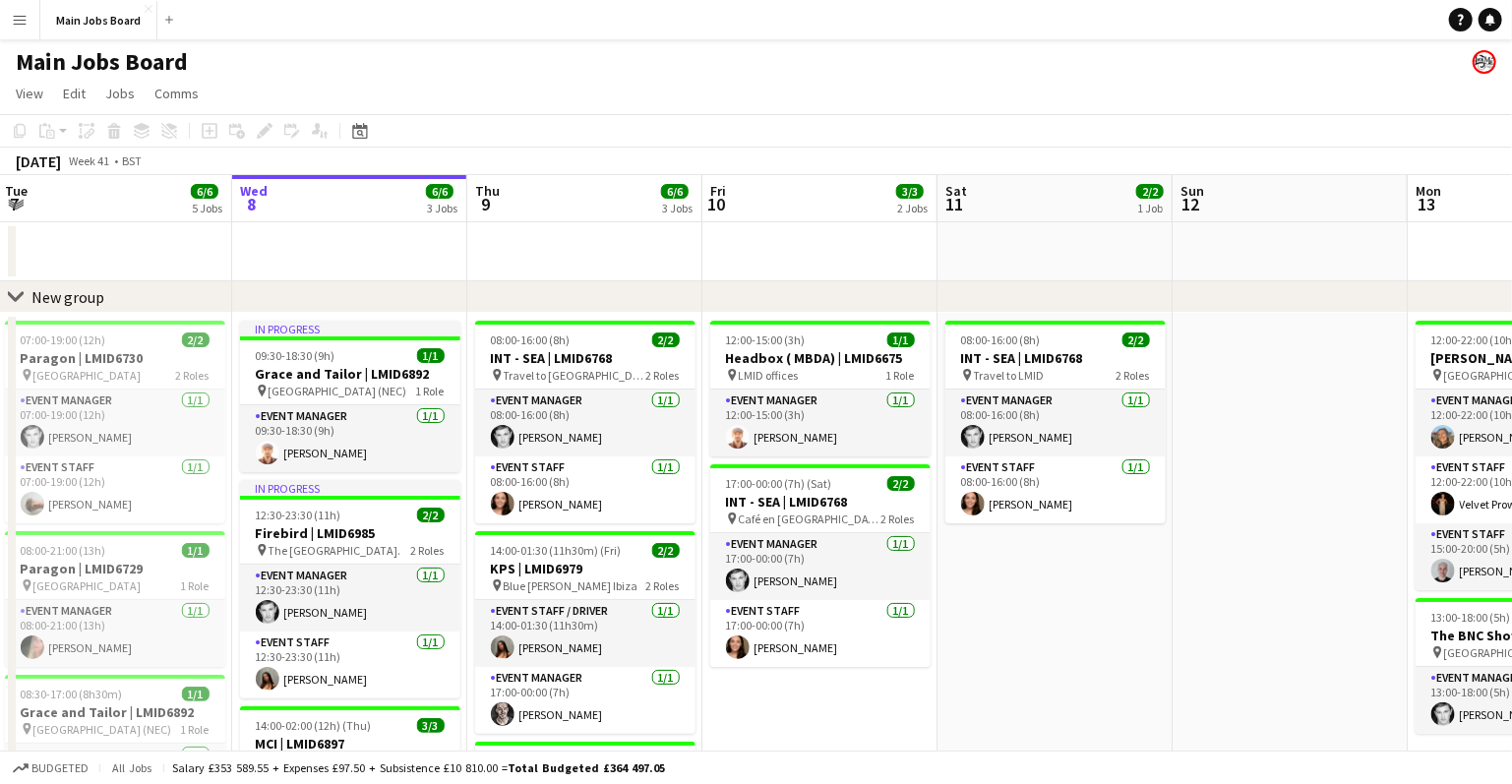
scroll to position [0, 474]
click at [1108, 617] on app-date-cell "08:00-16:00 (8h) 2/2 INT - SEA | LMID6768 pin Travel to LMID 2 Roles Event Mana…" at bounding box center [1054, 746] width 236 height 867
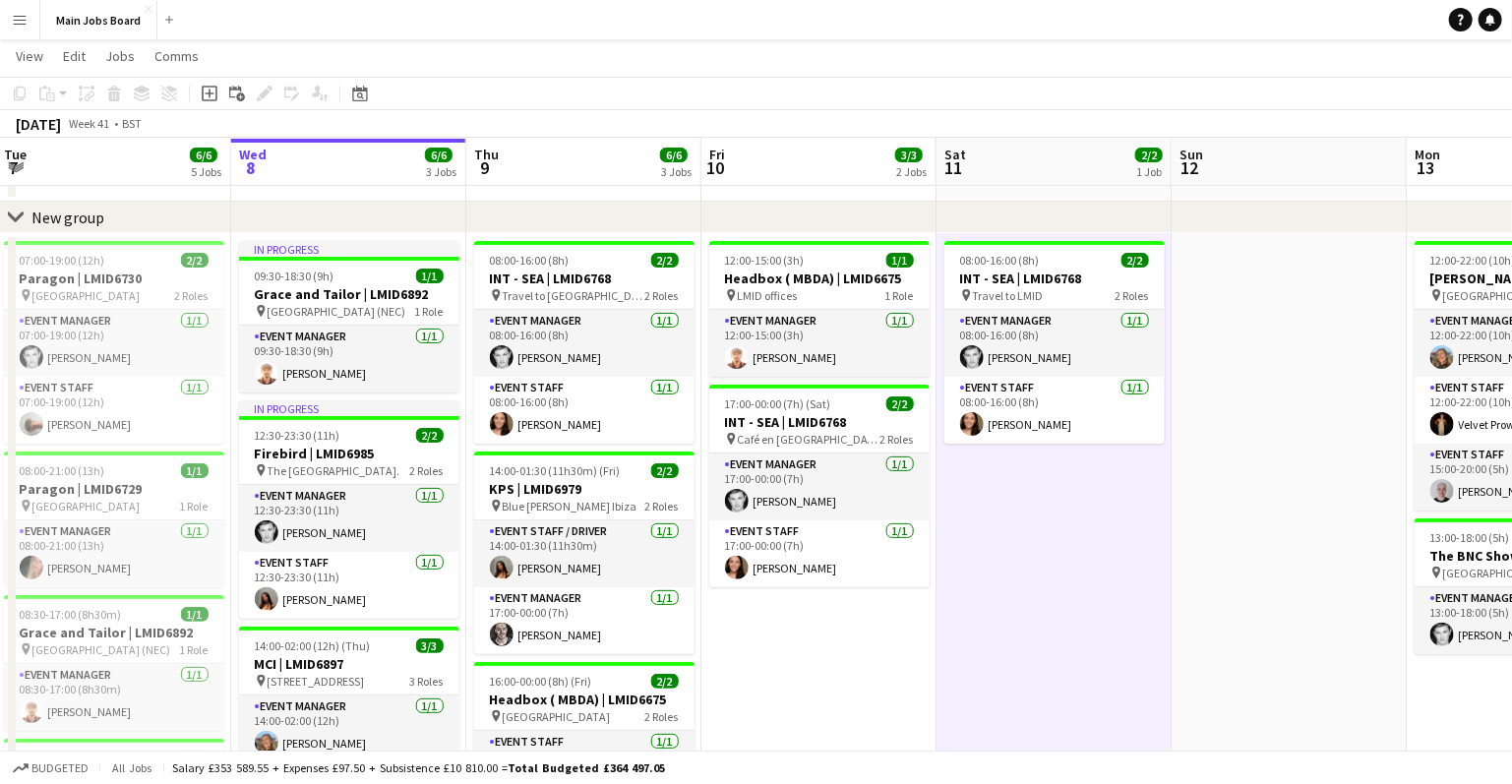
scroll to position [74, 0]
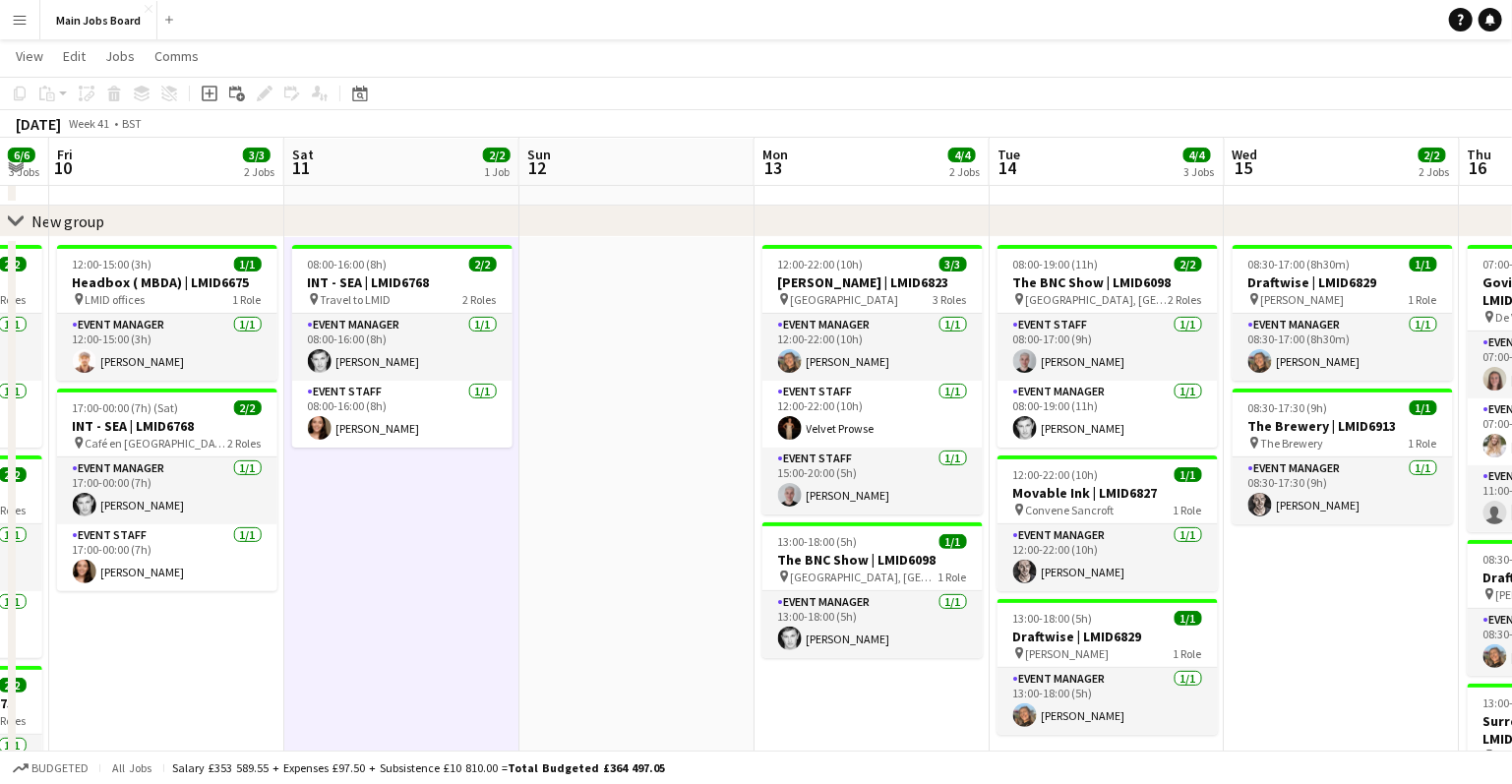
drag, startPoint x: 1041, startPoint y: 482, endPoint x: 483, endPoint y: 485, distance: 558.0
click at [483, 485] on app-calendar-viewport "Mon 6 5/5 4 Jobs Tue 7 6/6 5 Jobs Wed 8 6/6 3 Jobs Thu 9 6/6 3 Jobs Fri 10 3/3 …" at bounding box center [756, 553] width 1512 height 1101
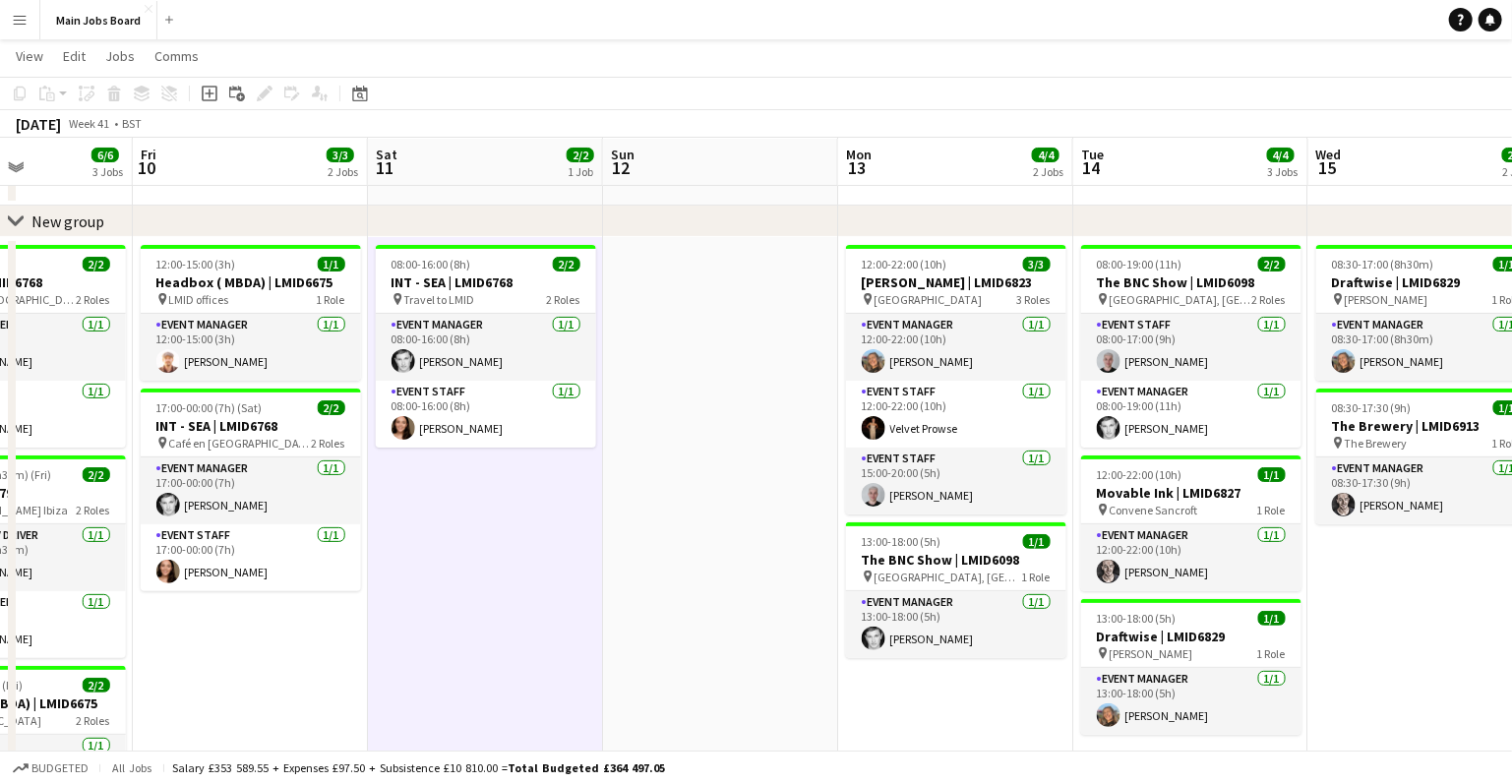
drag, startPoint x: 1182, startPoint y: 608, endPoint x: 461, endPoint y: 604, distance: 721.0
click at [461, 605] on app-calendar-viewport "Mon 6 5/5 4 Jobs Tue 7 6/6 5 Jobs Wed 8 6/6 3 Jobs Thu 9 6/6 3 Jobs Fri 10 3/3 …" at bounding box center [756, 553] width 1512 height 1101
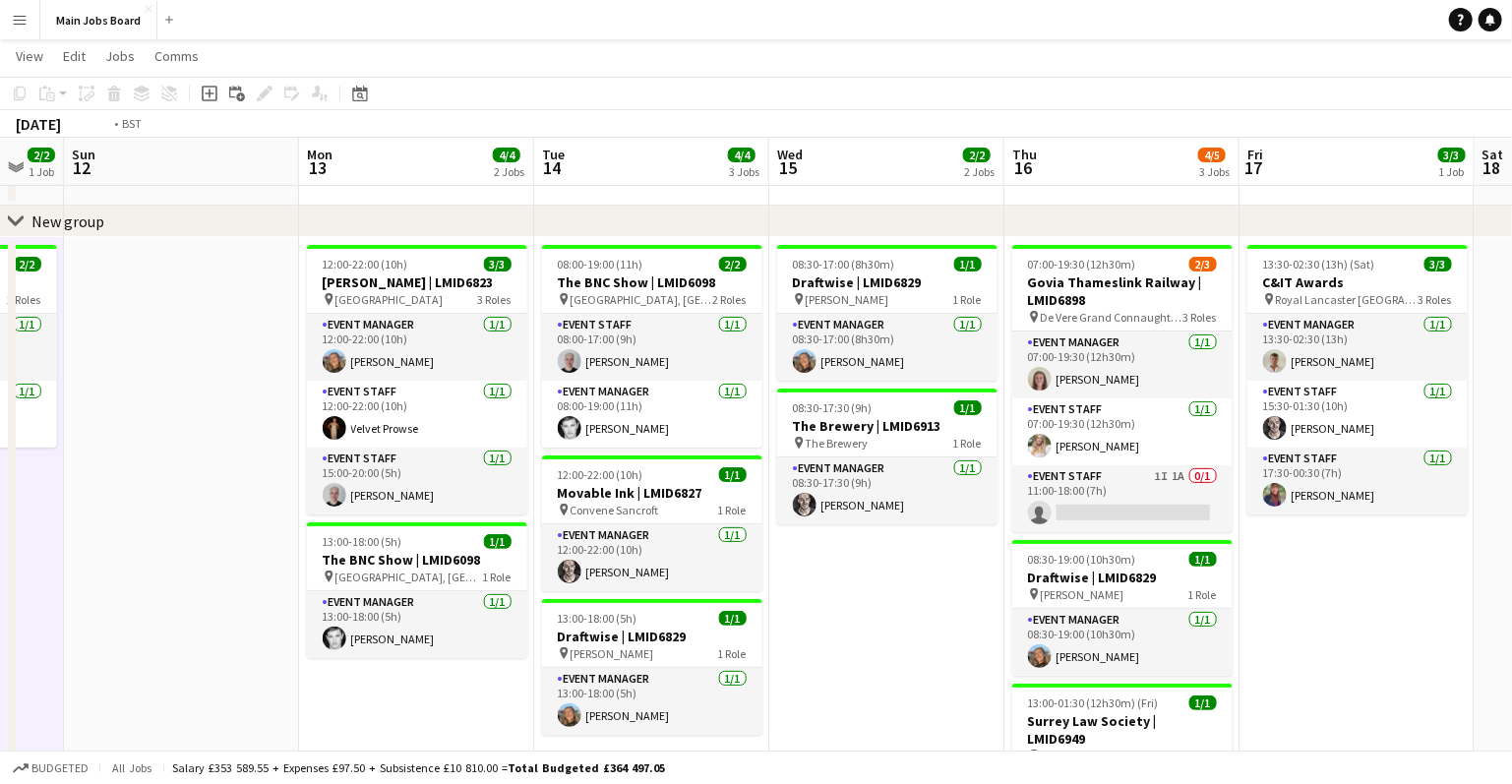
drag, startPoint x: 1094, startPoint y: 573, endPoint x: 736, endPoint y: 571, distance: 358.0
click at [736, 571] on app-calendar-viewport "Thu 9 6/6 3 Jobs Fri 10 3/3 2 Jobs Sat 11 2/2 1 Job Sun 12 Mon 13 4/4 2 Jobs Tu…" at bounding box center [756, 553] width 1512 height 1101
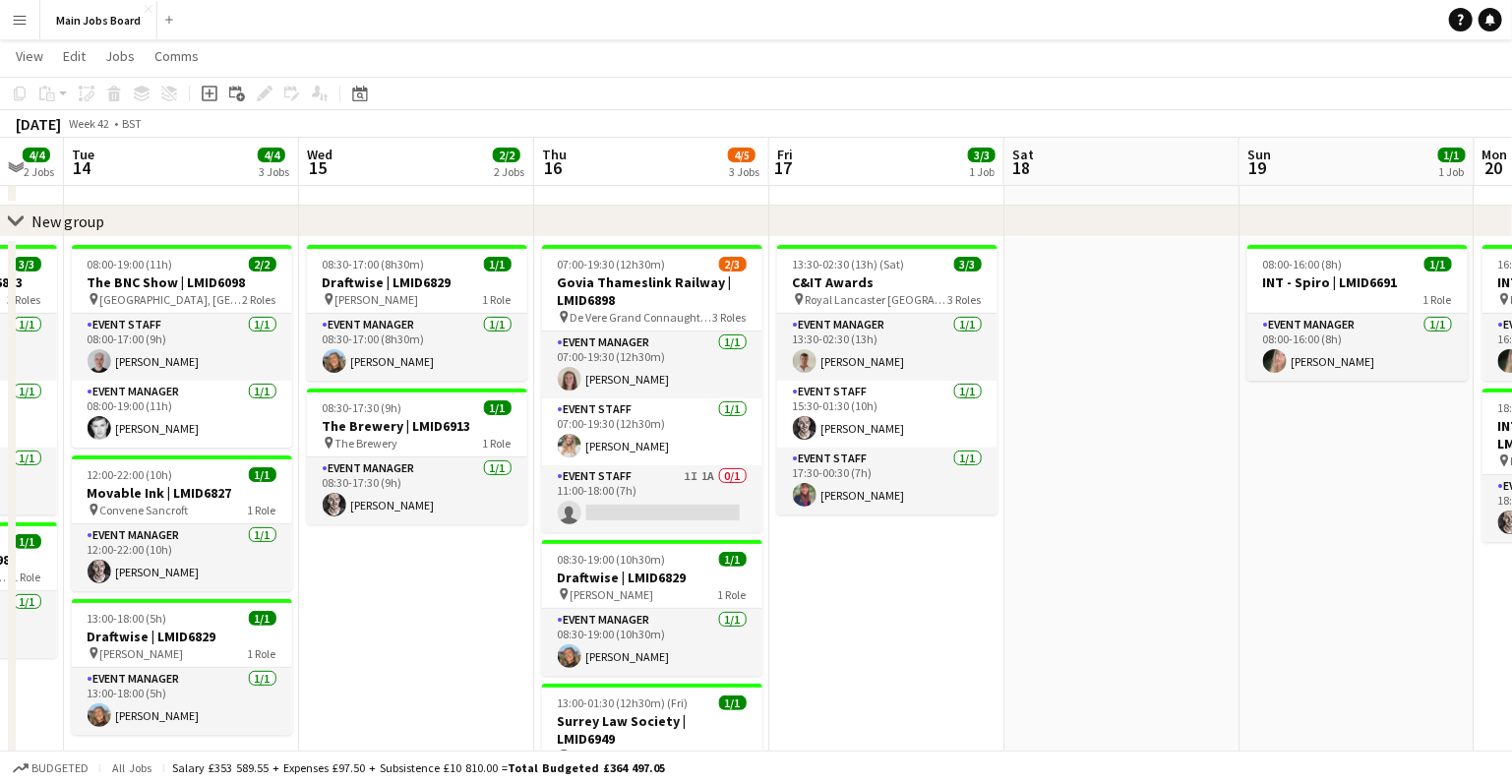
scroll to position [0, 703]
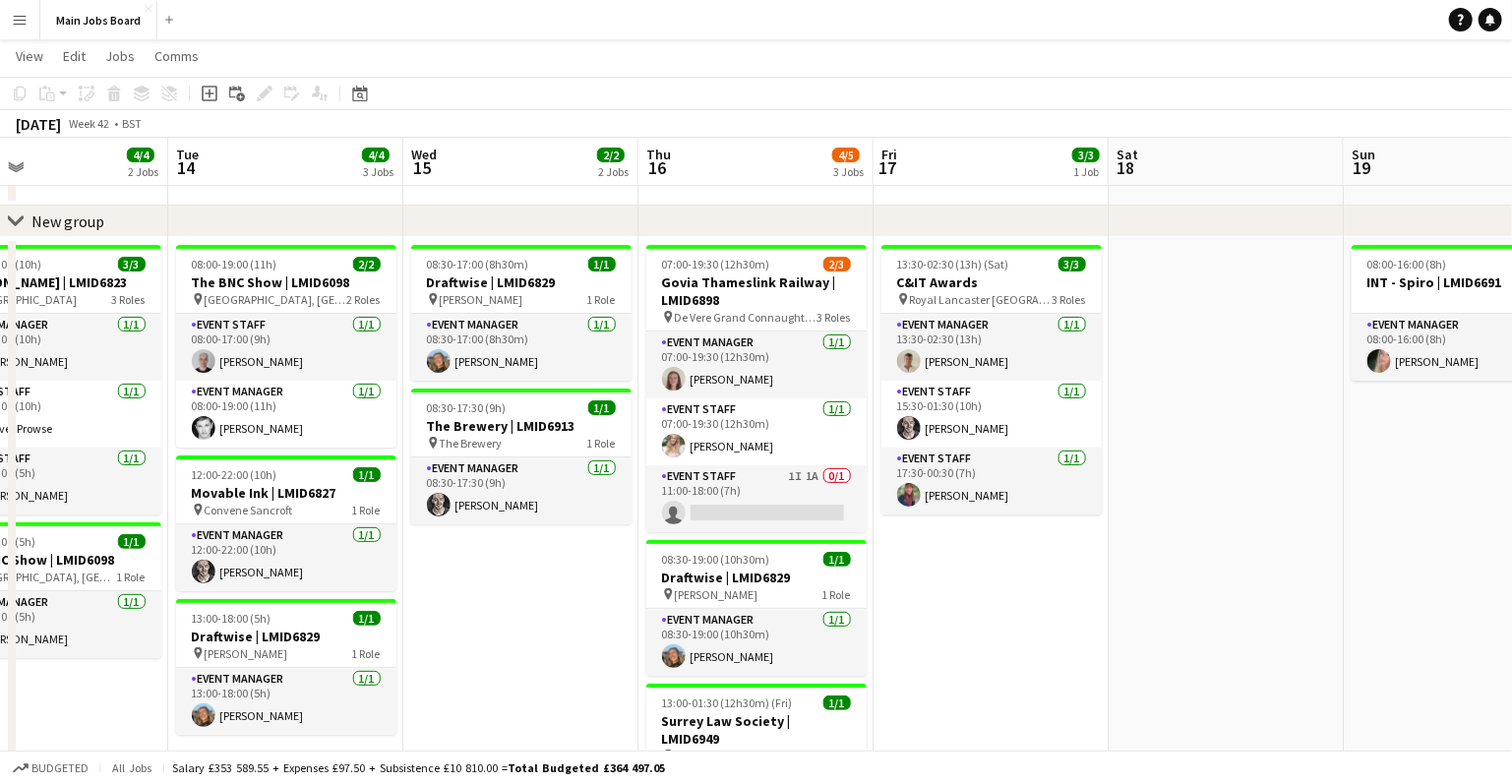
drag, startPoint x: 377, startPoint y: 596, endPoint x: 537, endPoint y: 598, distance: 160.0
click at [540, 598] on app-calendar-viewport "Sat 11 2/2 1 Job Sun 12 Mon 13 4/4 2 Jobs Tue 14 4/4 3 Jobs Wed 15 2/2 2 Jobs T…" at bounding box center [756, 553] width 1512 height 1101
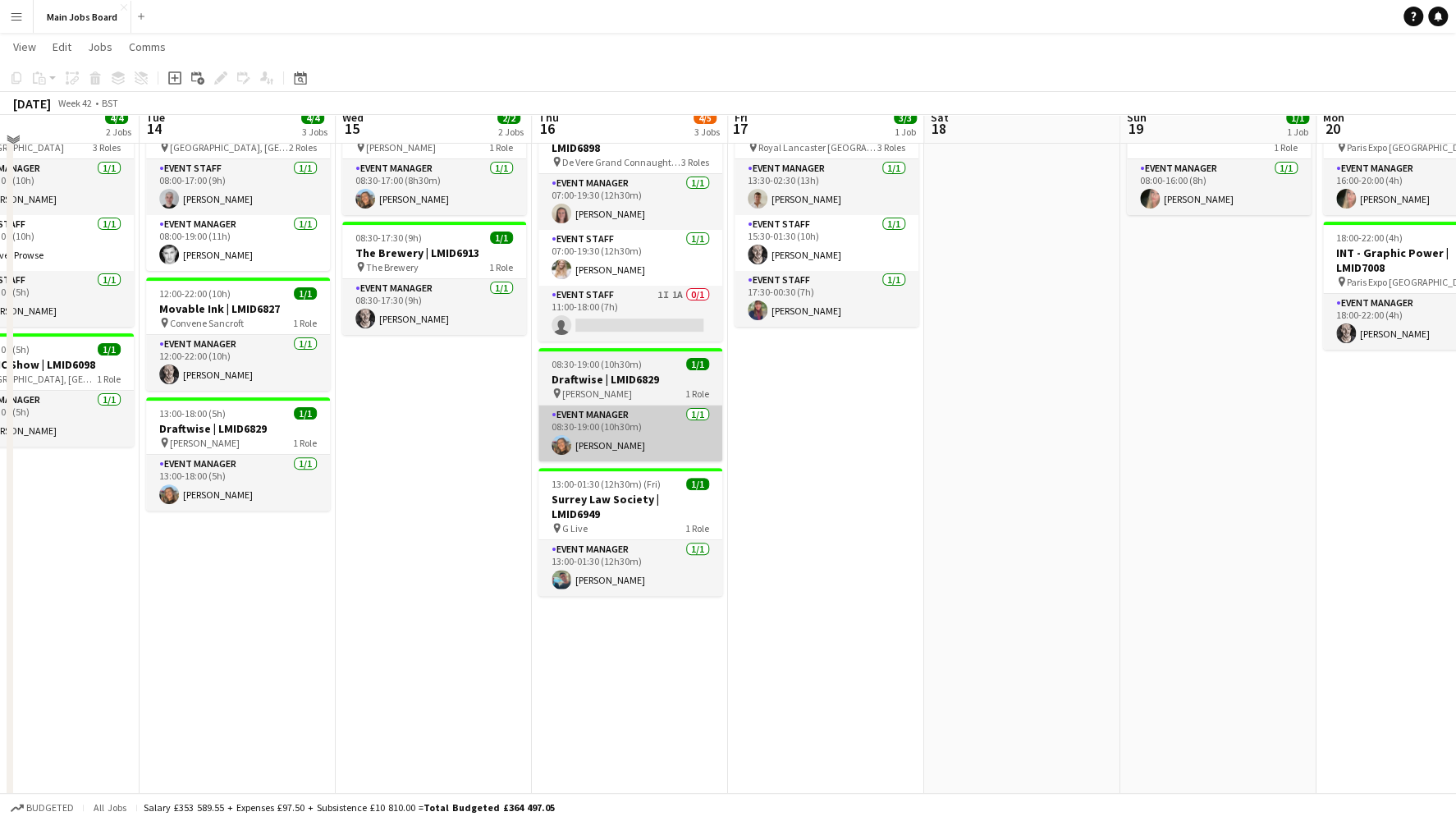
scroll to position [191, 0]
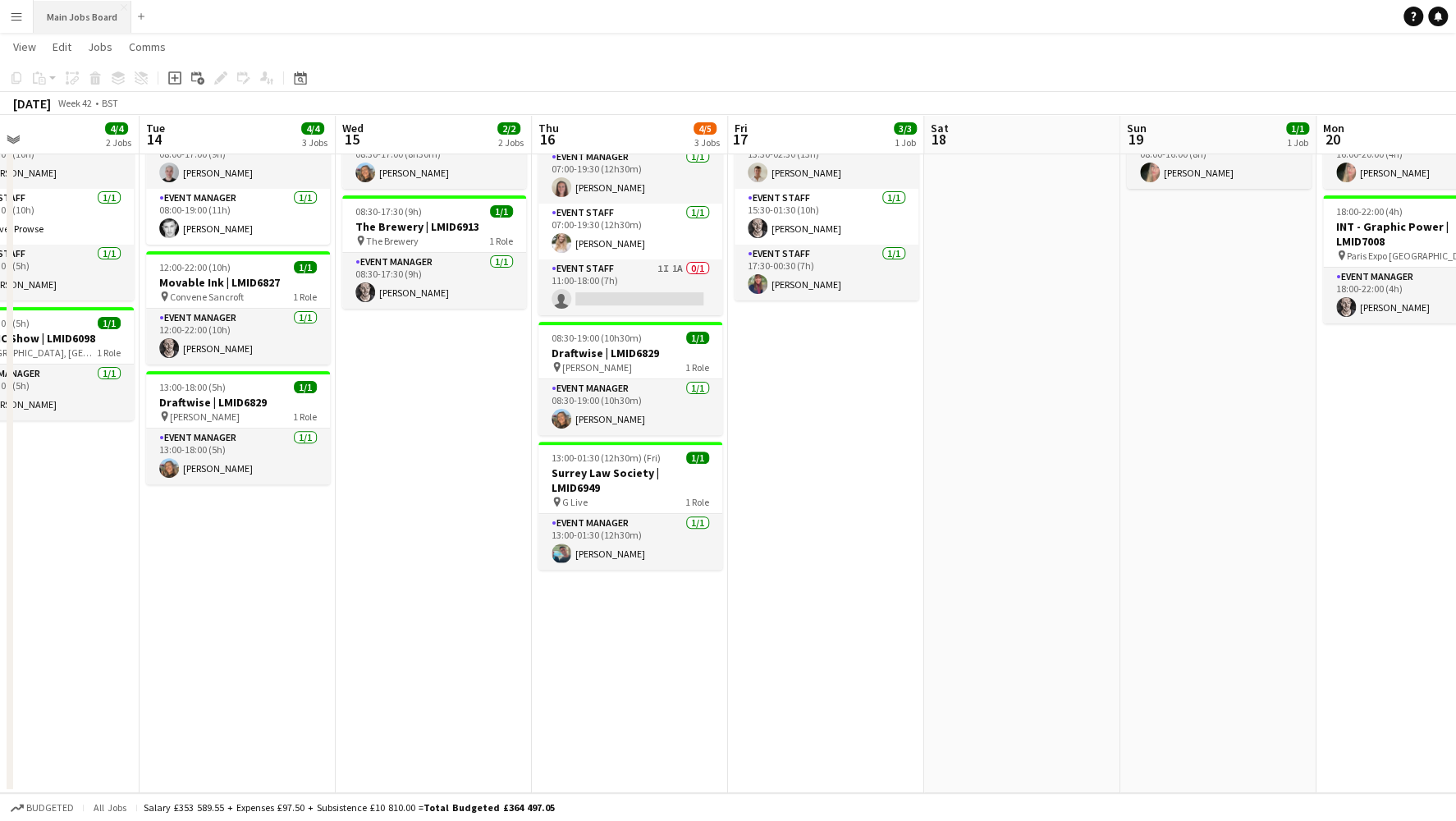
click at [71, 16] on button "Main Jobs Board Close" at bounding box center [83, 17] width 98 height 32
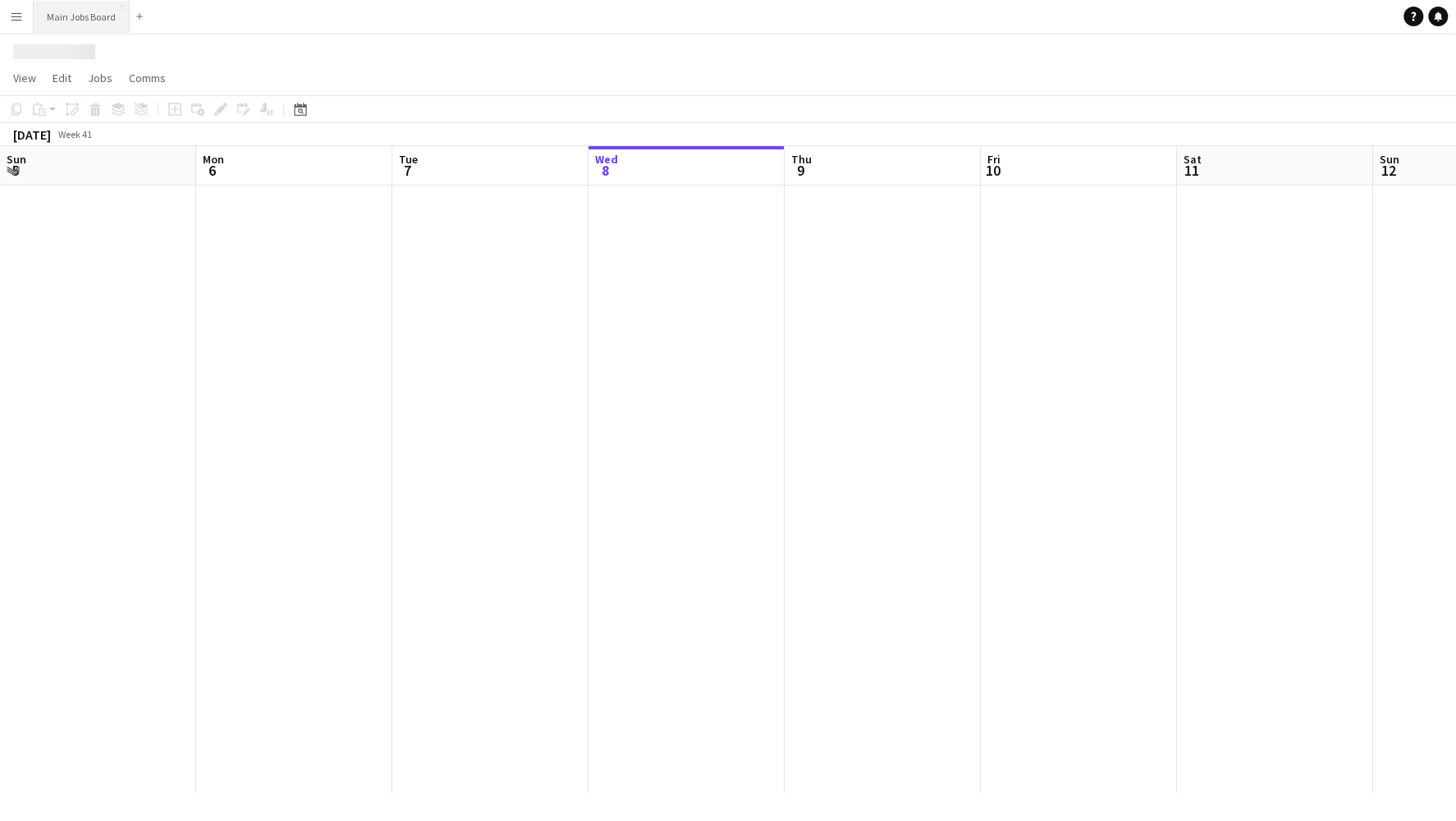
scroll to position [0, 392]
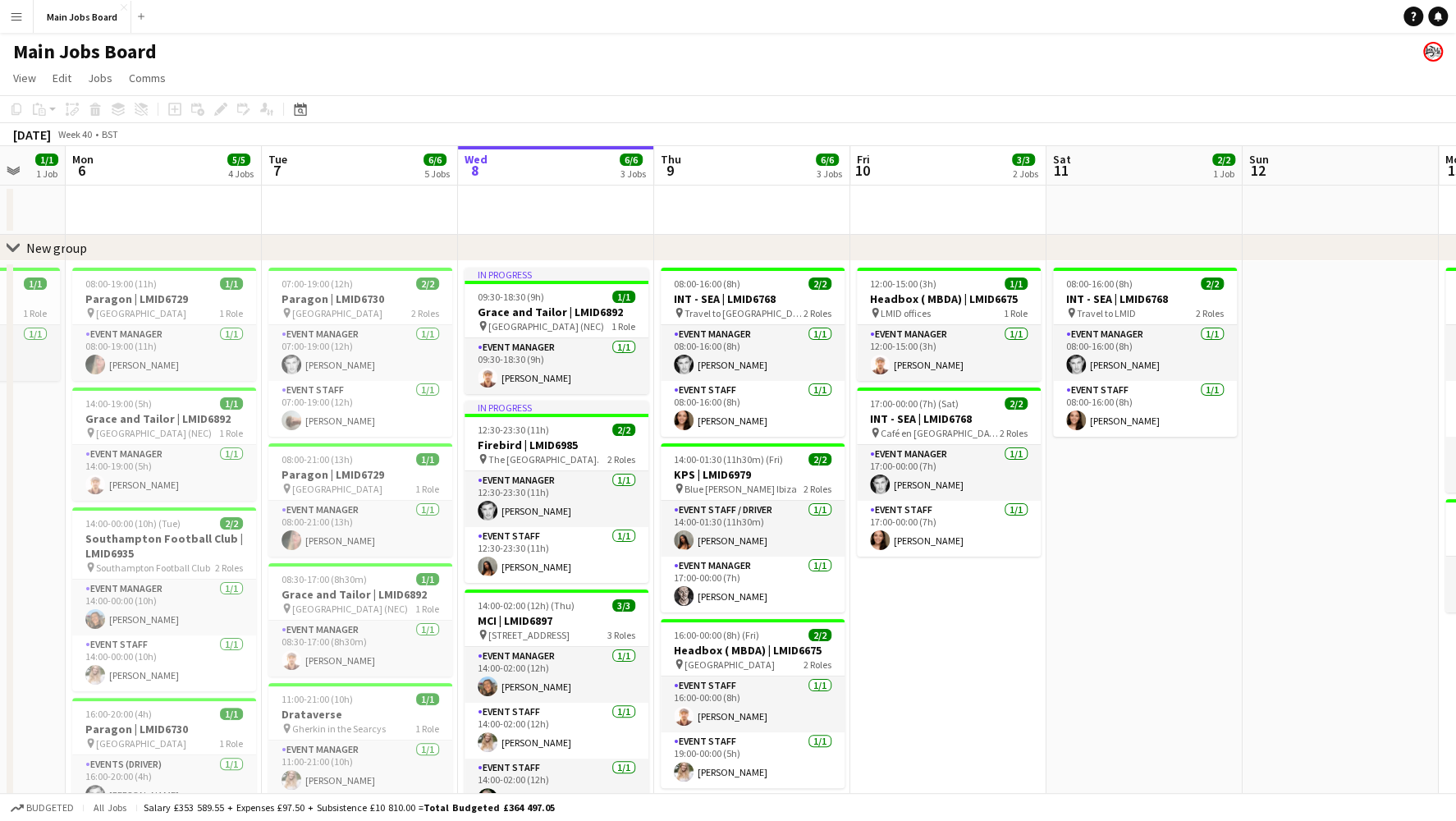
drag, startPoint x: 589, startPoint y: 580, endPoint x: 855, endPoint y: 560, distance: 266.8
click at [853, 560] on app-calendar-viewport "Sat 4 Sun 5 1/1 1 Job Mon 6 5/5 4 Jobs Tue 7 6/6 5 Jobs Wed 8 6/6 3 Jobs Thu 9 …" at bounding box center [728, 565] width 1456 height 838
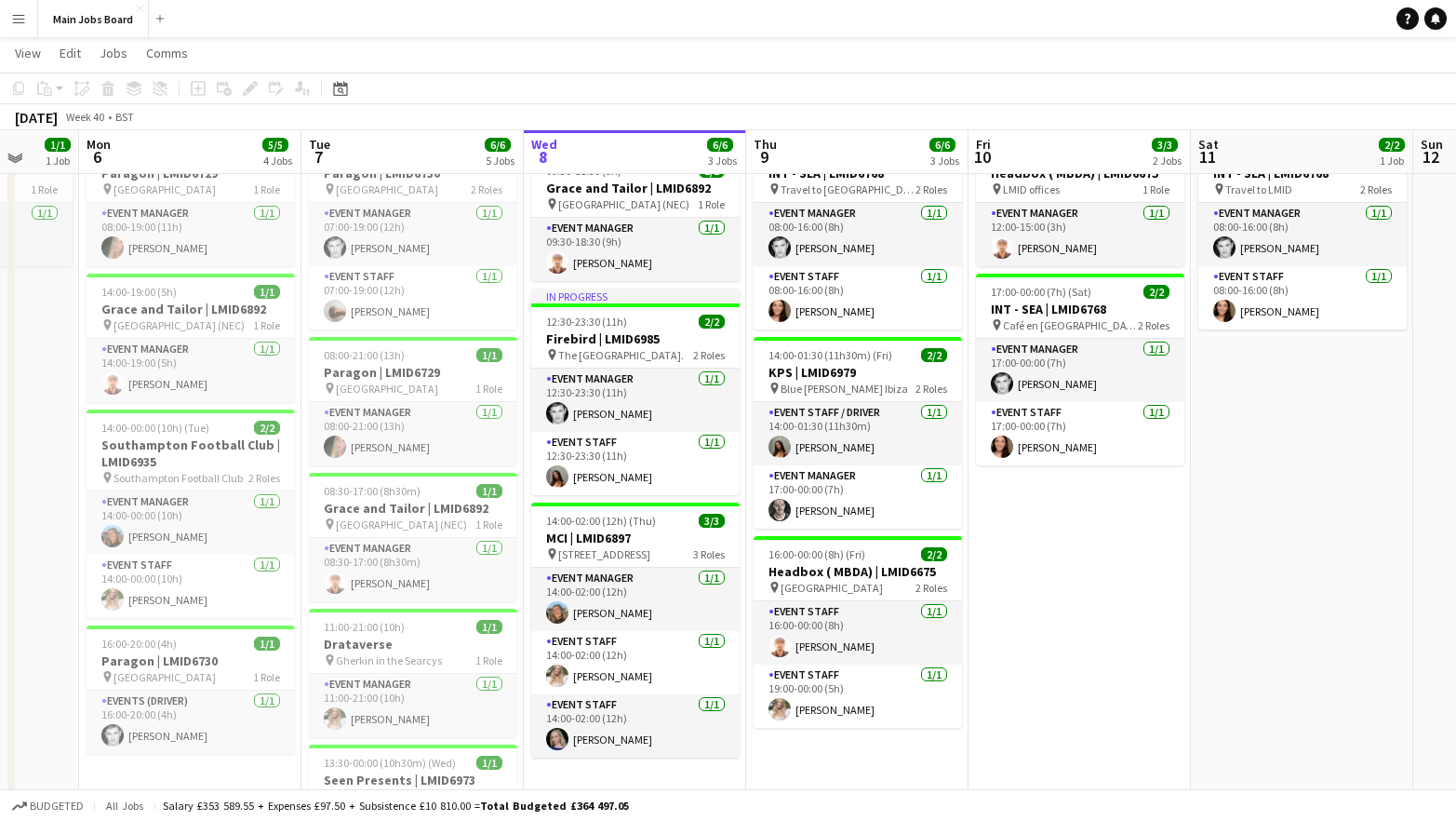
scroll to position [163, 0]
click at [440, 449] on app-card-role "Event Manager [DATE] 08:00-21:00 (13h) [PERSON_NAME]" at bounding box center [414, 434] width 209 height 63
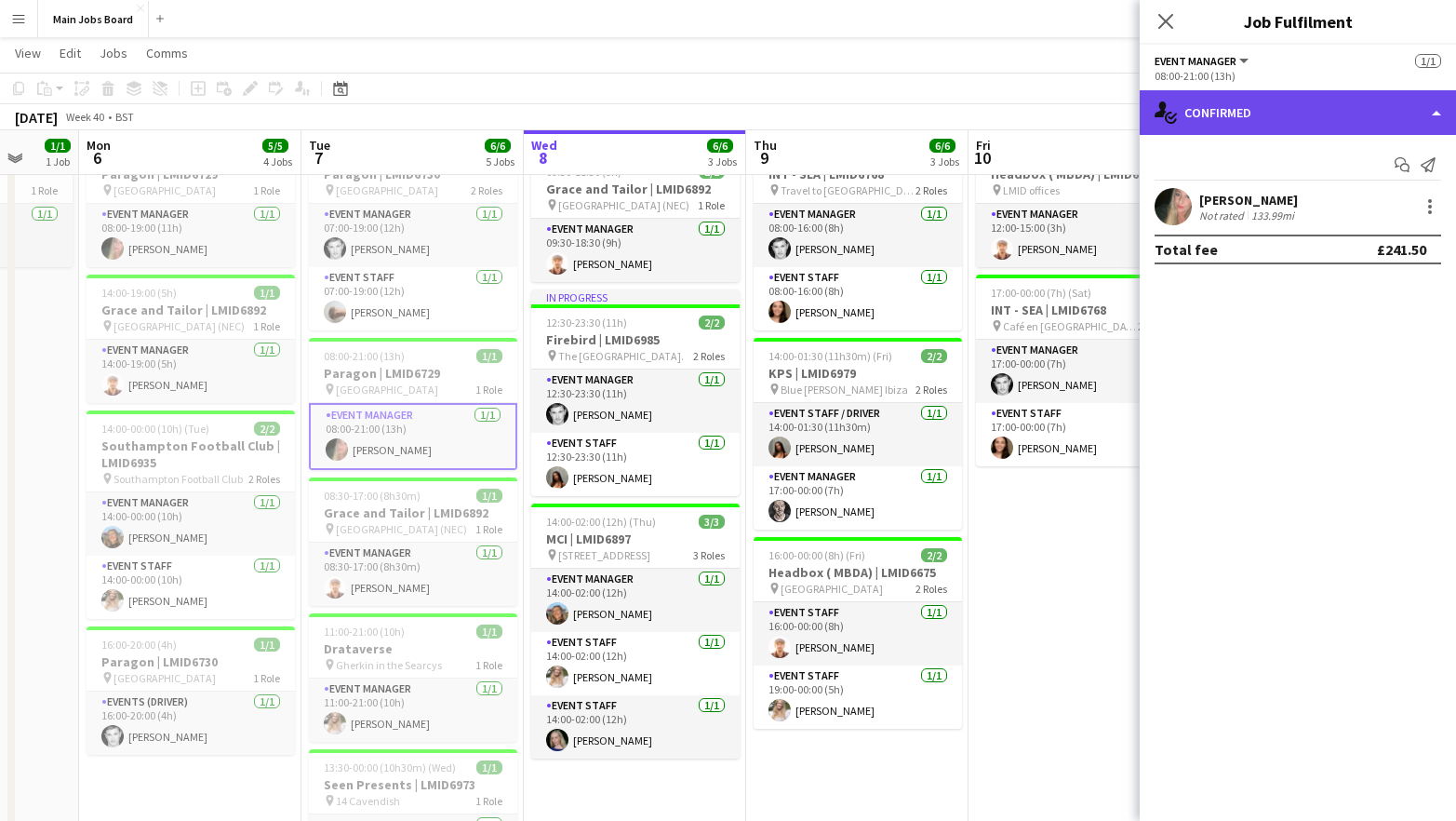
click at [1219, 104] on div "single-neutral-actions-check-2 Confirmed" at bounding box center [1297, 113] width 316 height 45
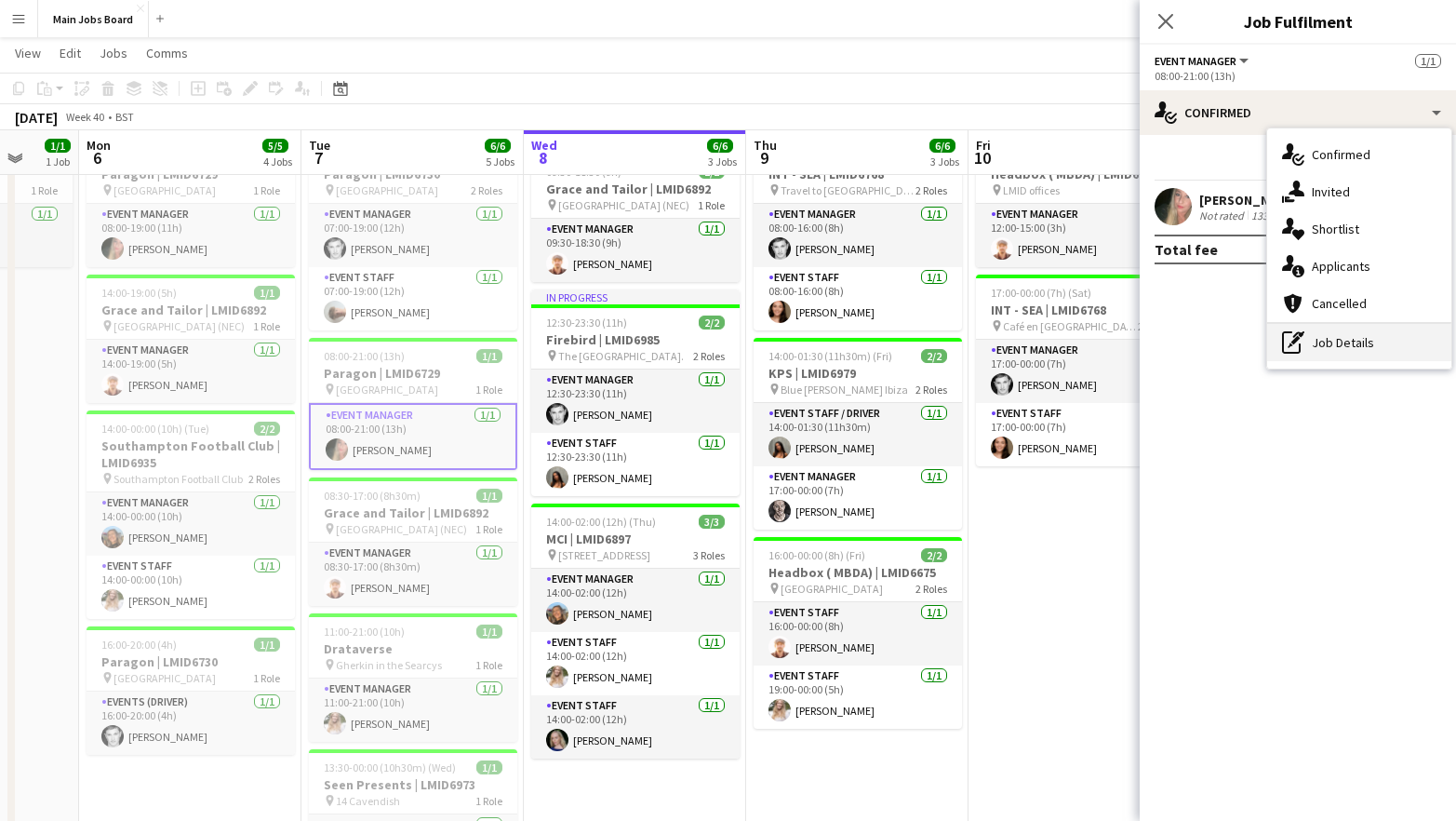
click at [1342, 343] on div "pen-write Job Details" at bounding box center [1359, 342] width 184 height 38
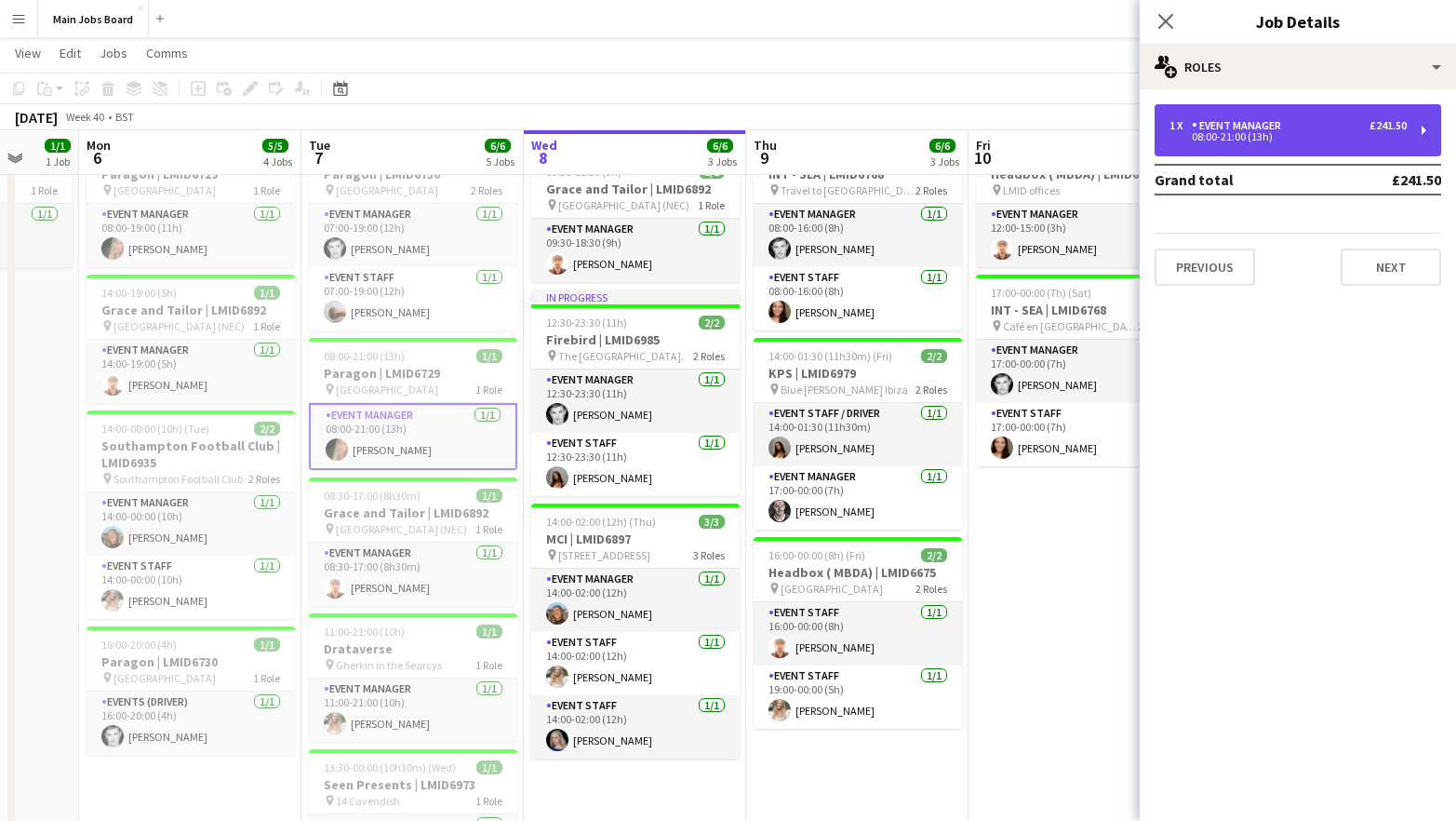
click at [1249, 138] on div "08:00-21:00 (13h)" at bounding box center [1288, 137] width 237 height 9
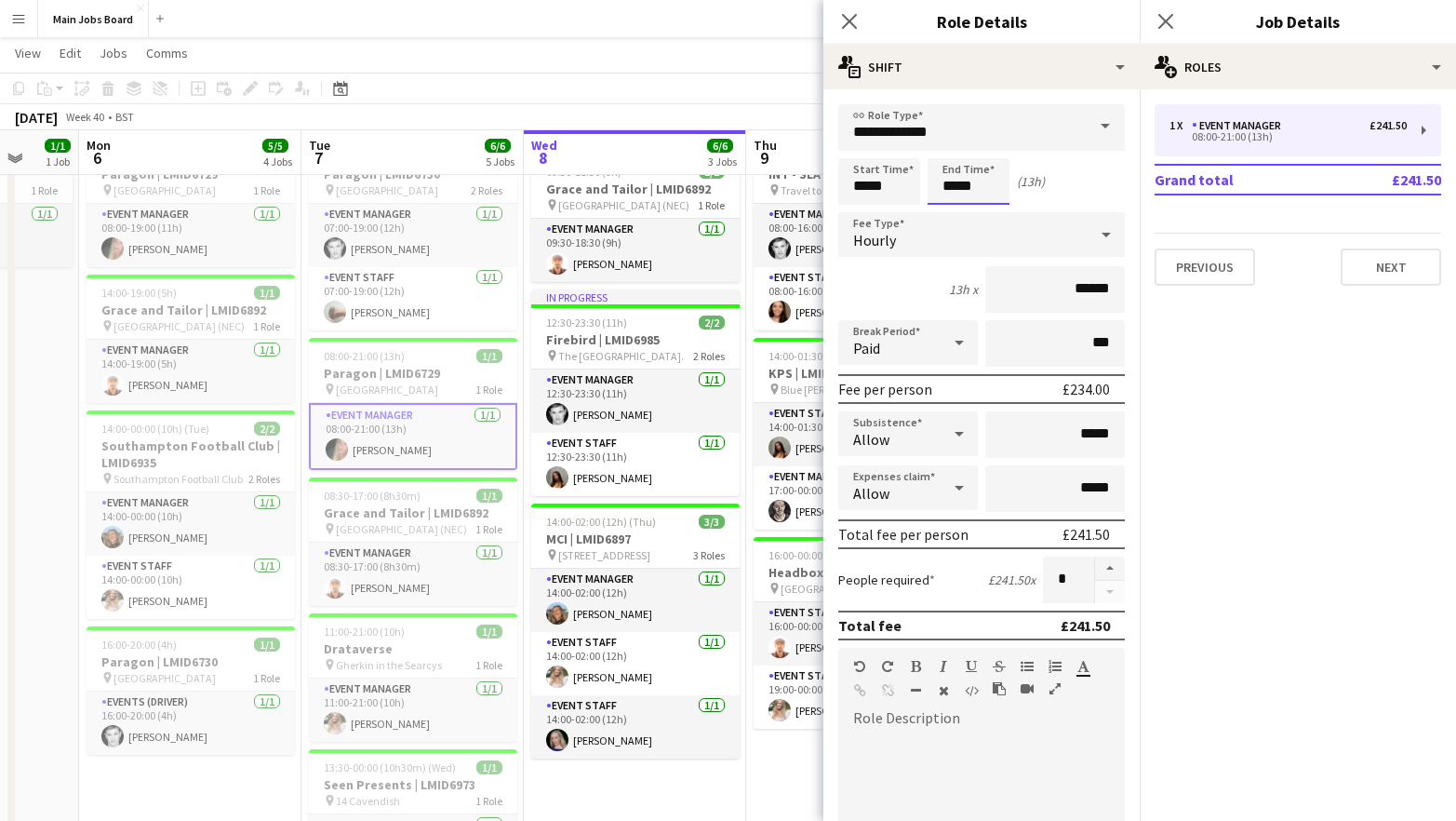
click at [954, 183] on body "Menu Boards Boards Boards All jobs Status Workforce Workforce My Workforce Recr…" at bounding box center [728, 410] width 1456 height 1146
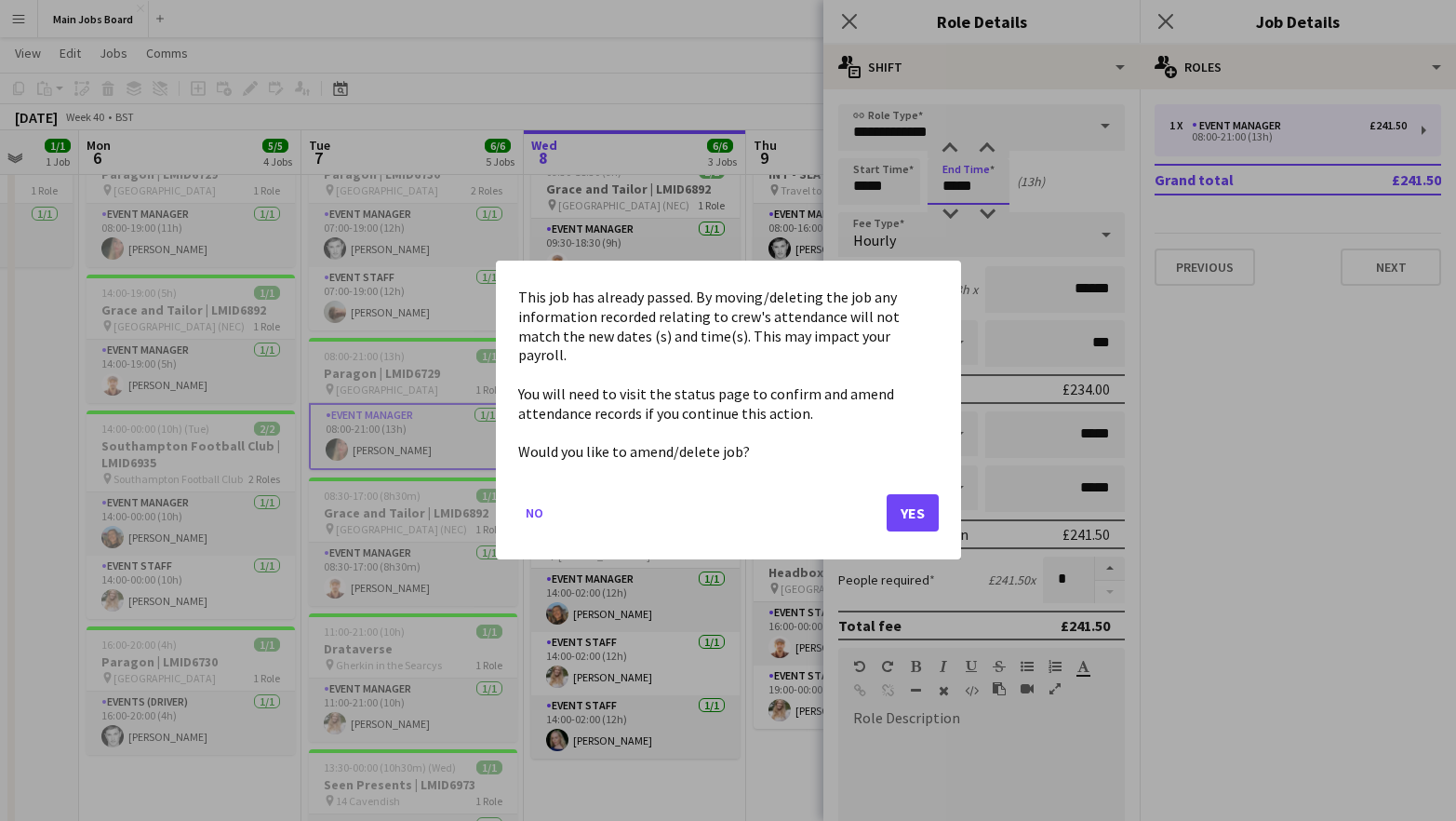
scroll to position [0, 587]
click at [915, 500] on button "Yes" at bounding box center [912, 513] width 52 height 38
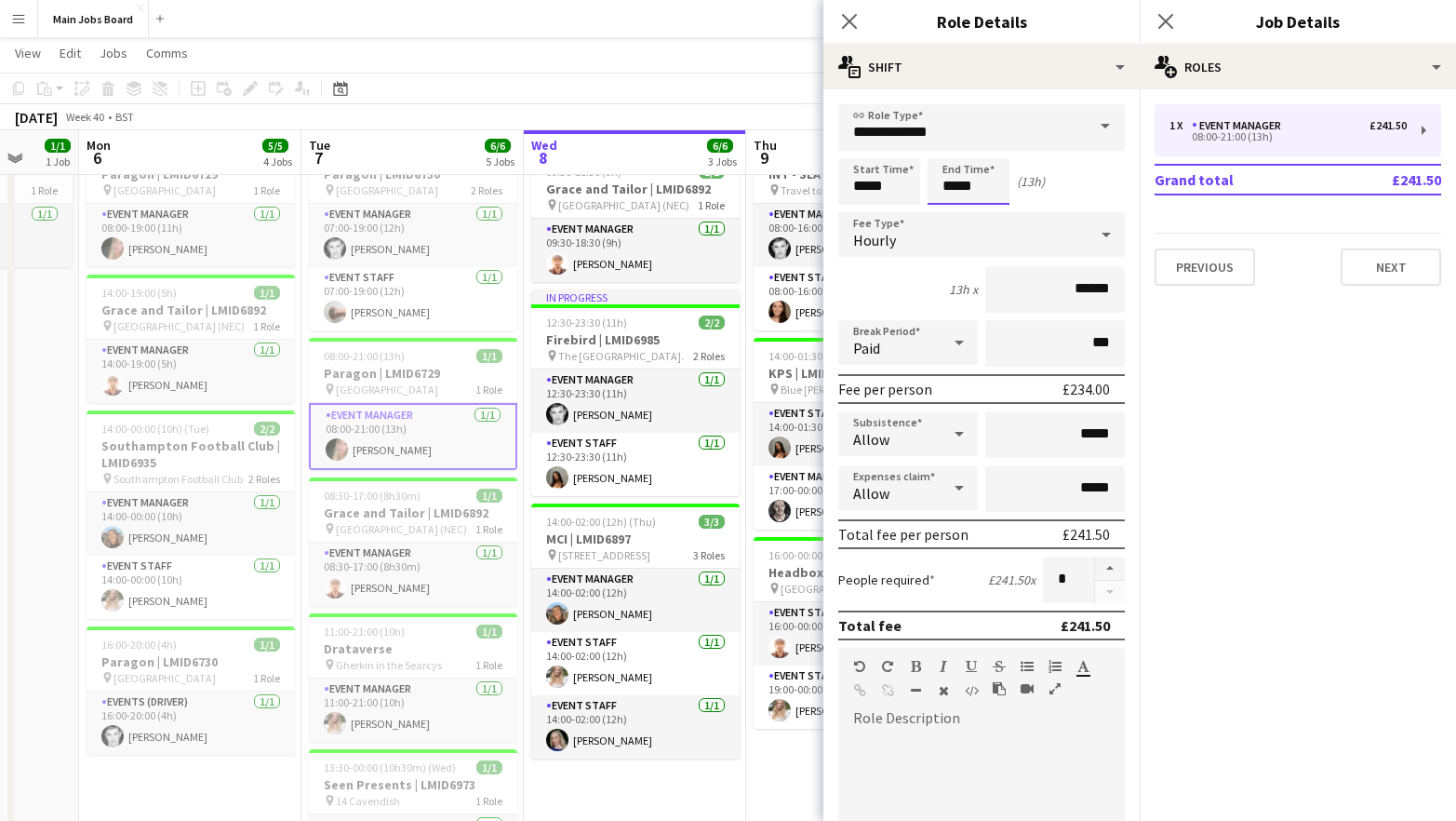
scroll to position [163, 0]
type input "*****"
click at [1167, 17] on icon "Close pop-in" at bounding box center [1165, 21] width 18 height 18
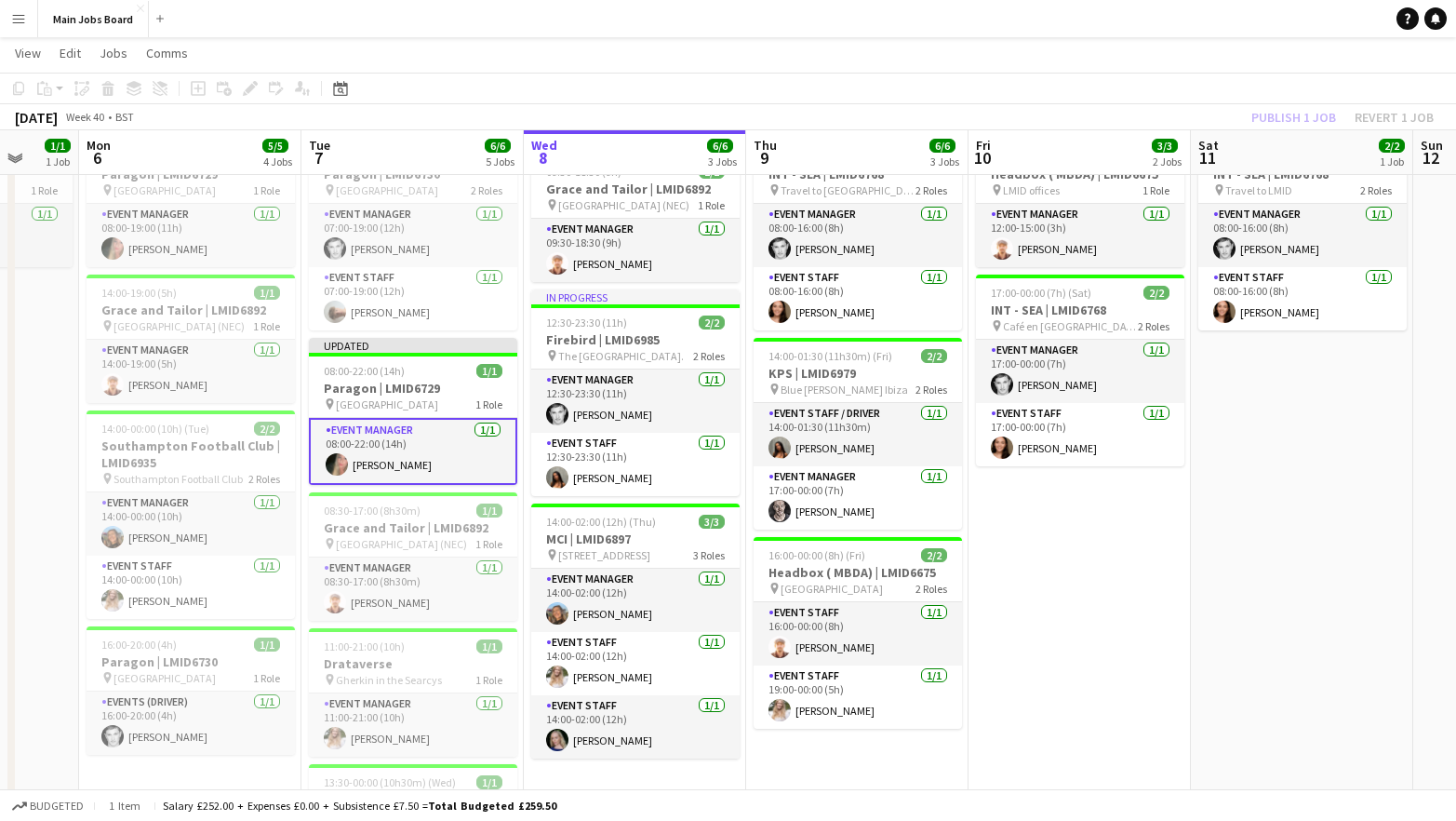
click at [1276, 105] on div "Publish 1 job Revert 1 job" at bounding box center [1341, 118] width 227 height 24
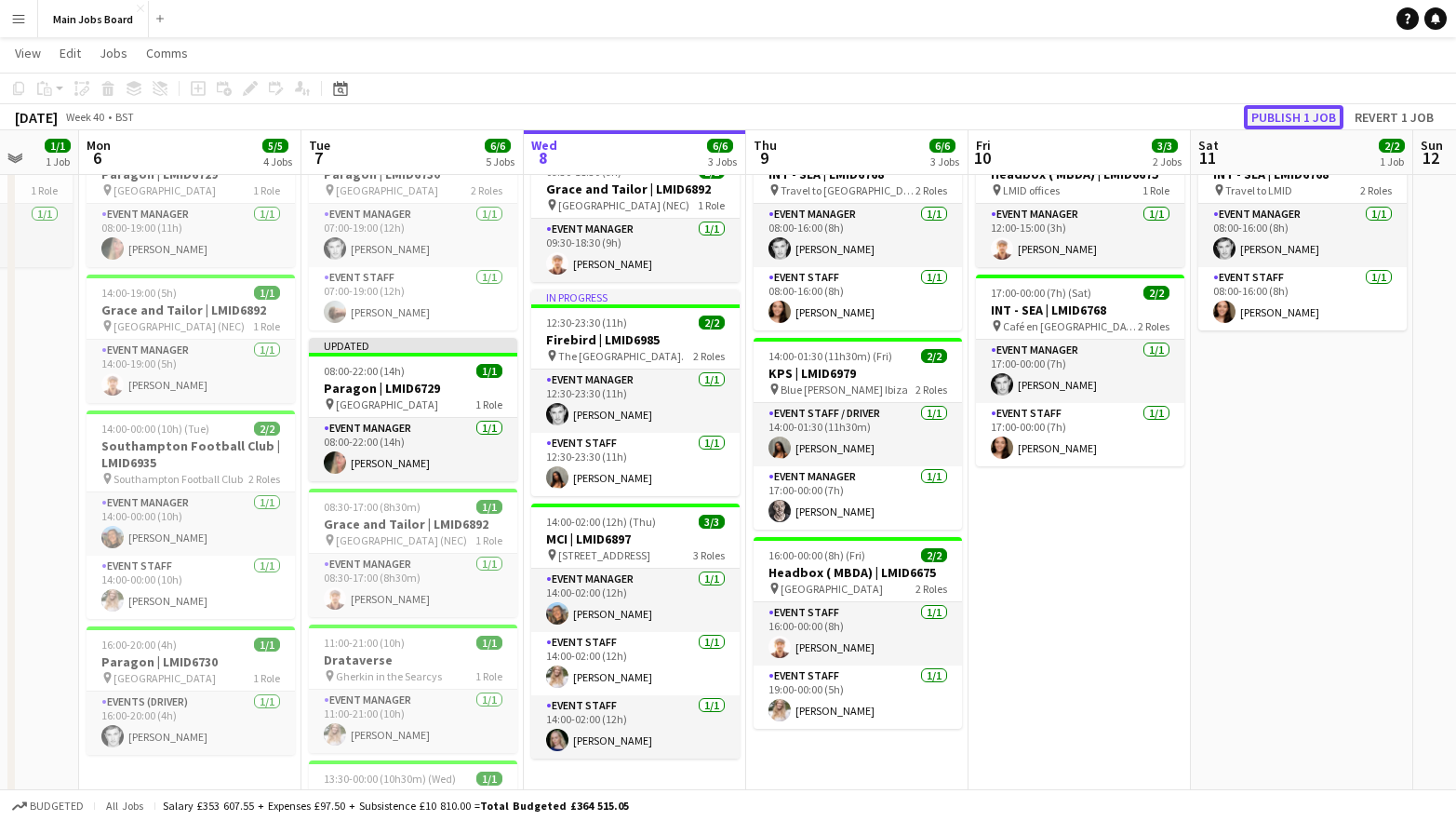
click at [1276, 122] on button "Publish 1 job" at bounding box center [1293, 118] width 100 height 24
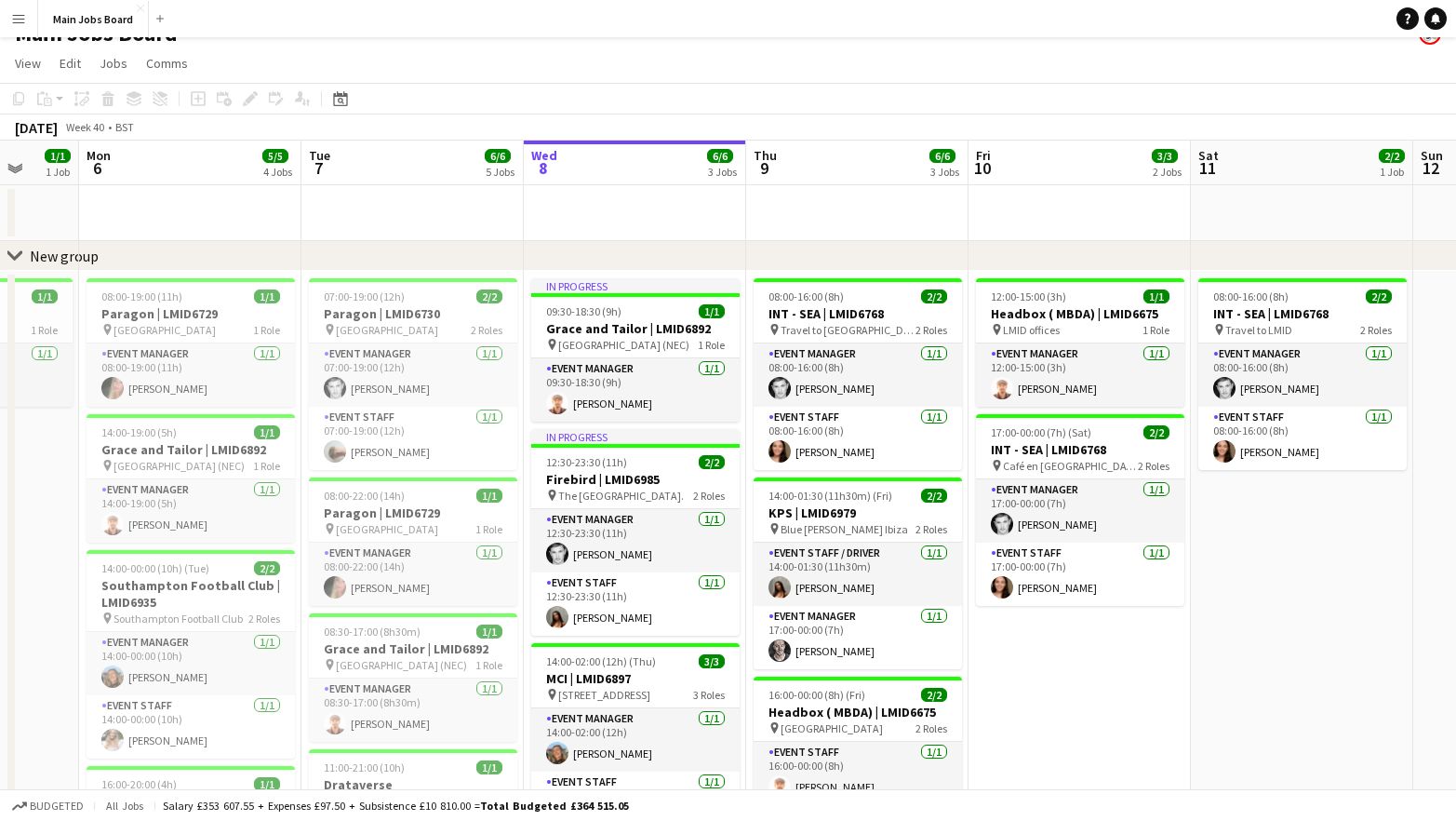
scroll to position [0, 0]
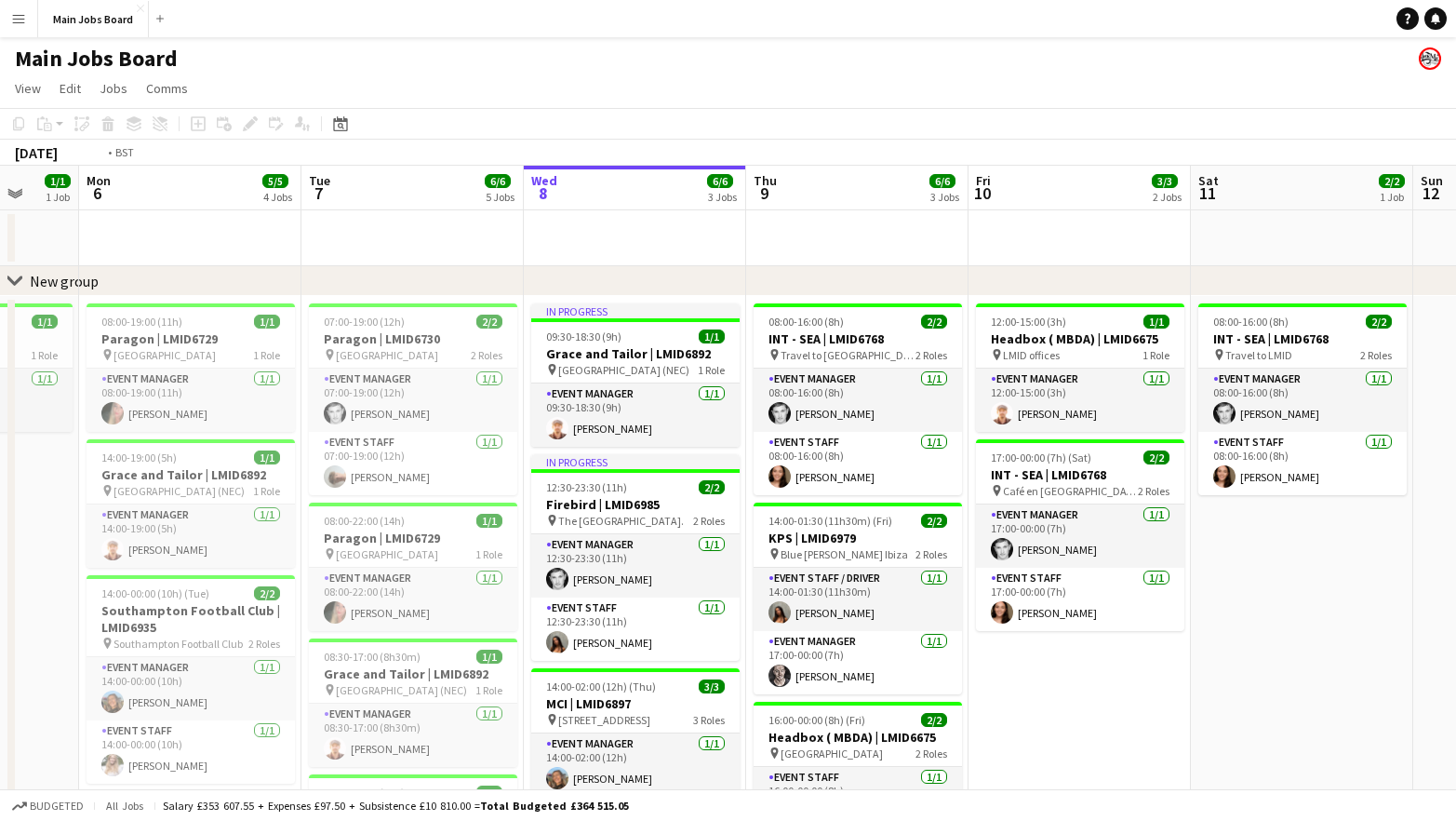
drag, startPoint x: 1294, startPoint y: 608, endPoint x: 672, endPoint y: 646, distance: 623.2
click at [693, 643] on app-calendar-viewport "Fri 3 Sat 4 Sun 5 1/1 1 Job Mon 6 5/5 4 Jobs Tue 7 6/6 5 Jobs Wed 8 6/6 3 Jobs …" at bounding box center [728, 648] width 1456 height 966
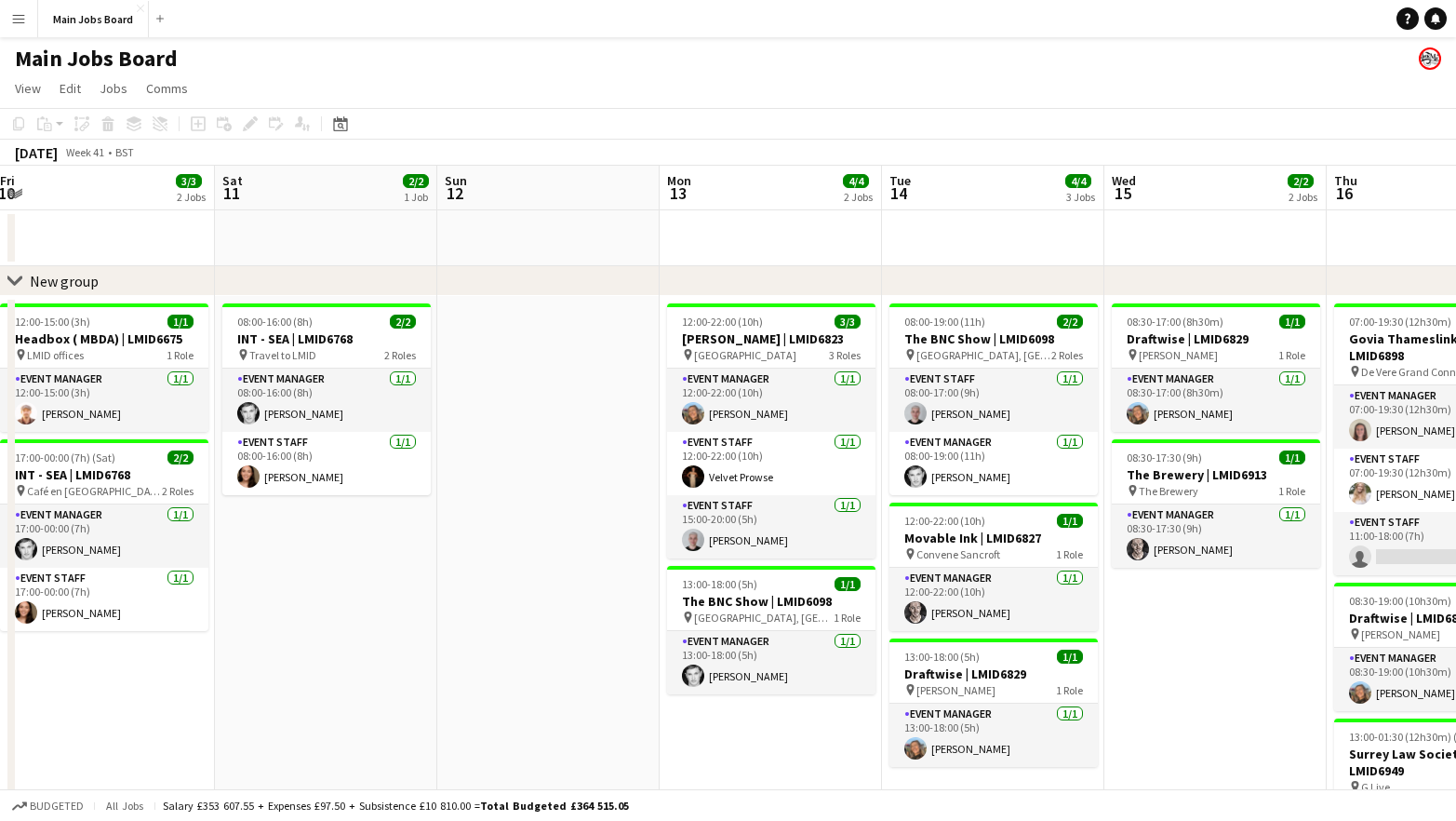
drag, startPoint x: 1032, startPoint y: 591, endPoint x: 575, endPoint y: 591, distance: 457.0
click at [576, 591] on app-calendar-viewport "Mon 6 5/5 4 Jobs Tue 7 6/6 5 Jobs Wed 8 6/6 3 Jobs Thu 9 6/6 3 Jobs Fri 10 3/3 …" at bounding box center [728, 648] width 1456 height 966
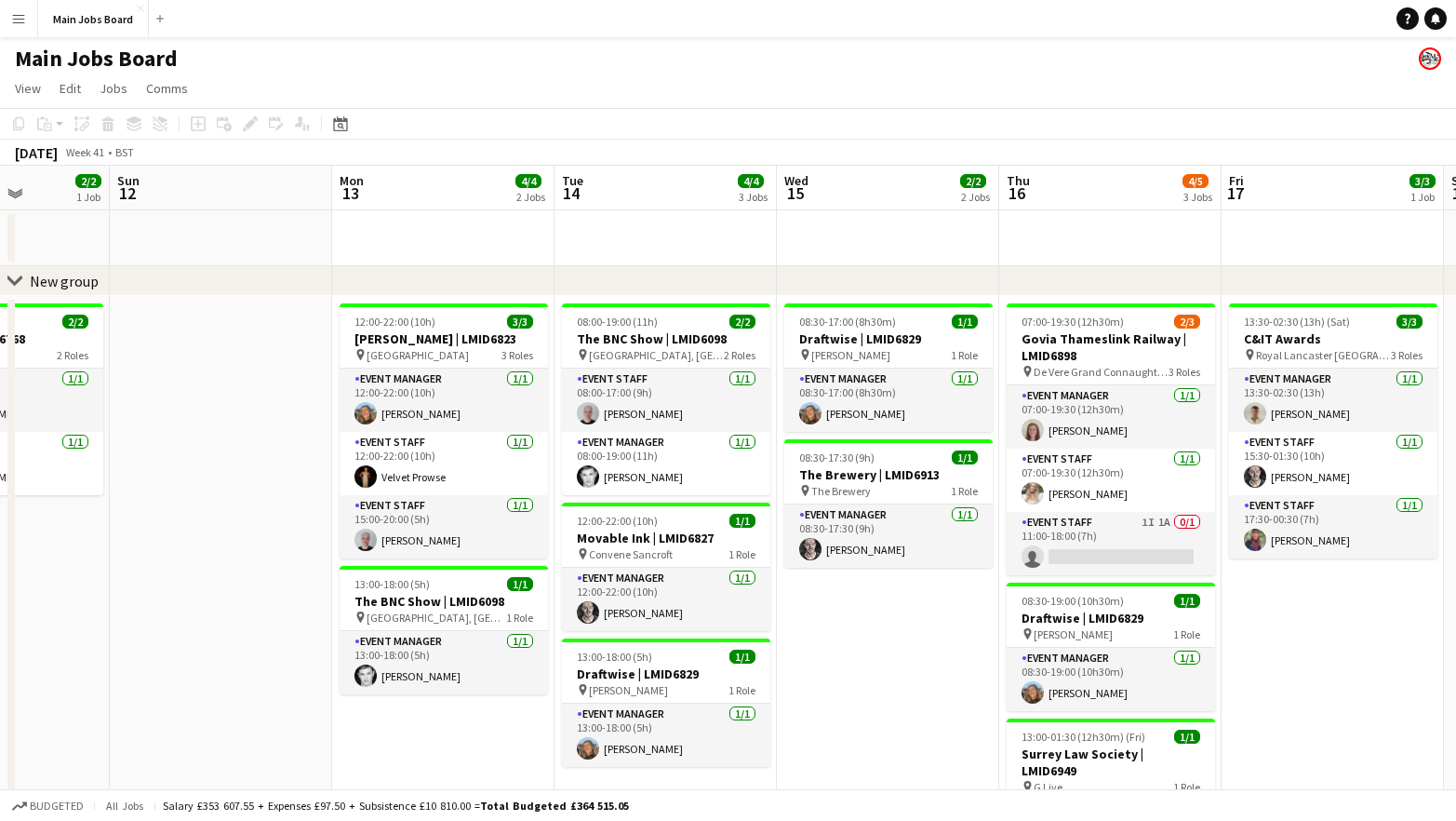
drag, startPoint x: 1029, startPoint y: 557, endPoint x: 782, endPoint y: 566, distance: 247.2
click at [782, 566] on app-calendar-viewport "Wed 8 6/6 3 Jobs Thu 9 6/6 3 Jobs Fri 10 3/3 2 Jobs Sat 11 2/2 1 Job Sun 12 Mon…" at bounding box center [728, 640] width 1456 height 951
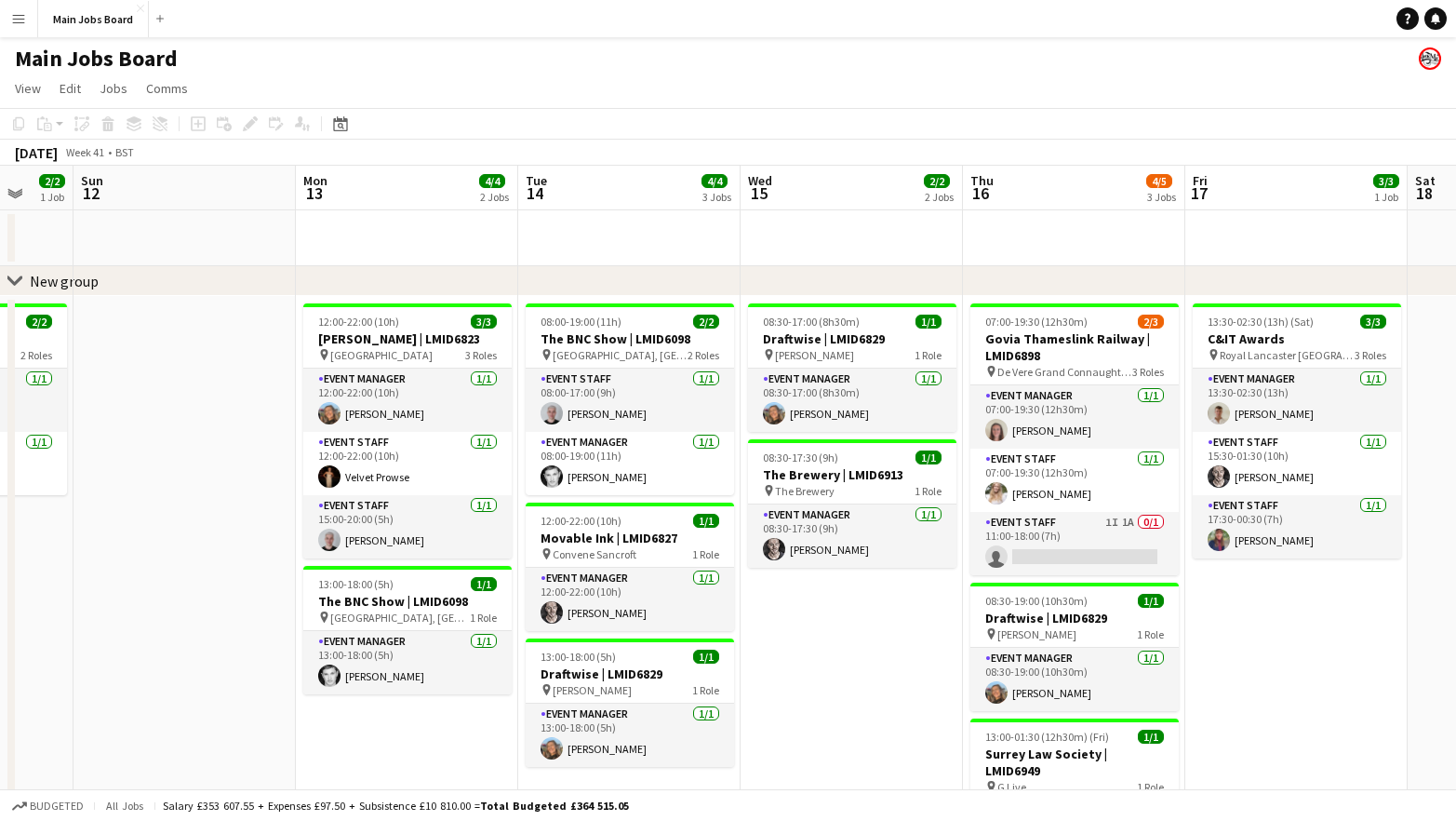
scroll to position [0, 830]
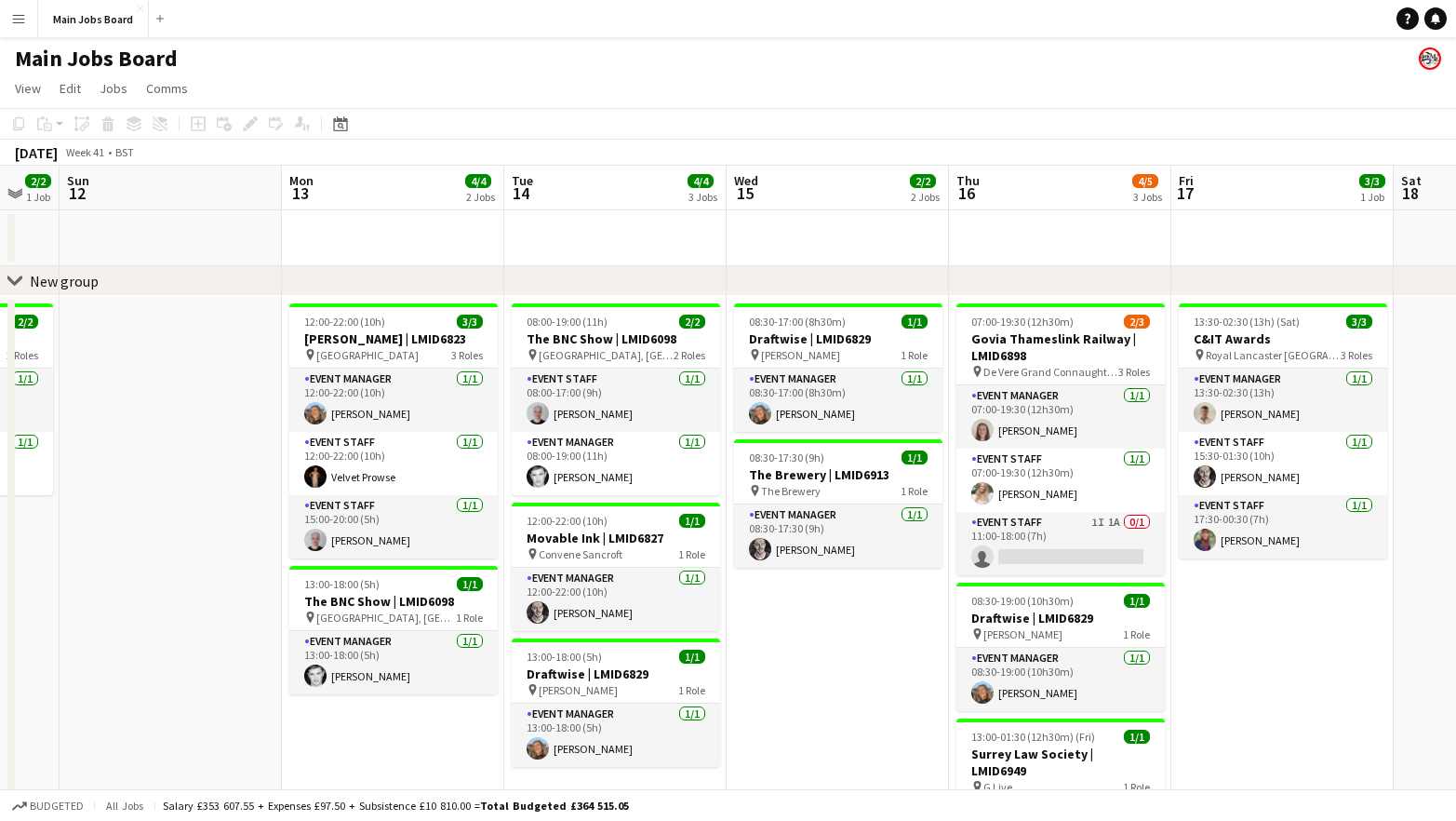
drag, startPoint x: 875, startPoint y: 661, endPoint x: 826, endPoint y: 661, distance: 49.0
click at [826, 661] on app-calendar-viewport "Wed 8 6/6 3 Jobs Thu 9 6/6 3 Jobs Fri 10 3/3 2 Jobs Sat 11 2/2 1 Job Sun 12 Mon…" at bounding box center [728, 640] width 1456 height 951
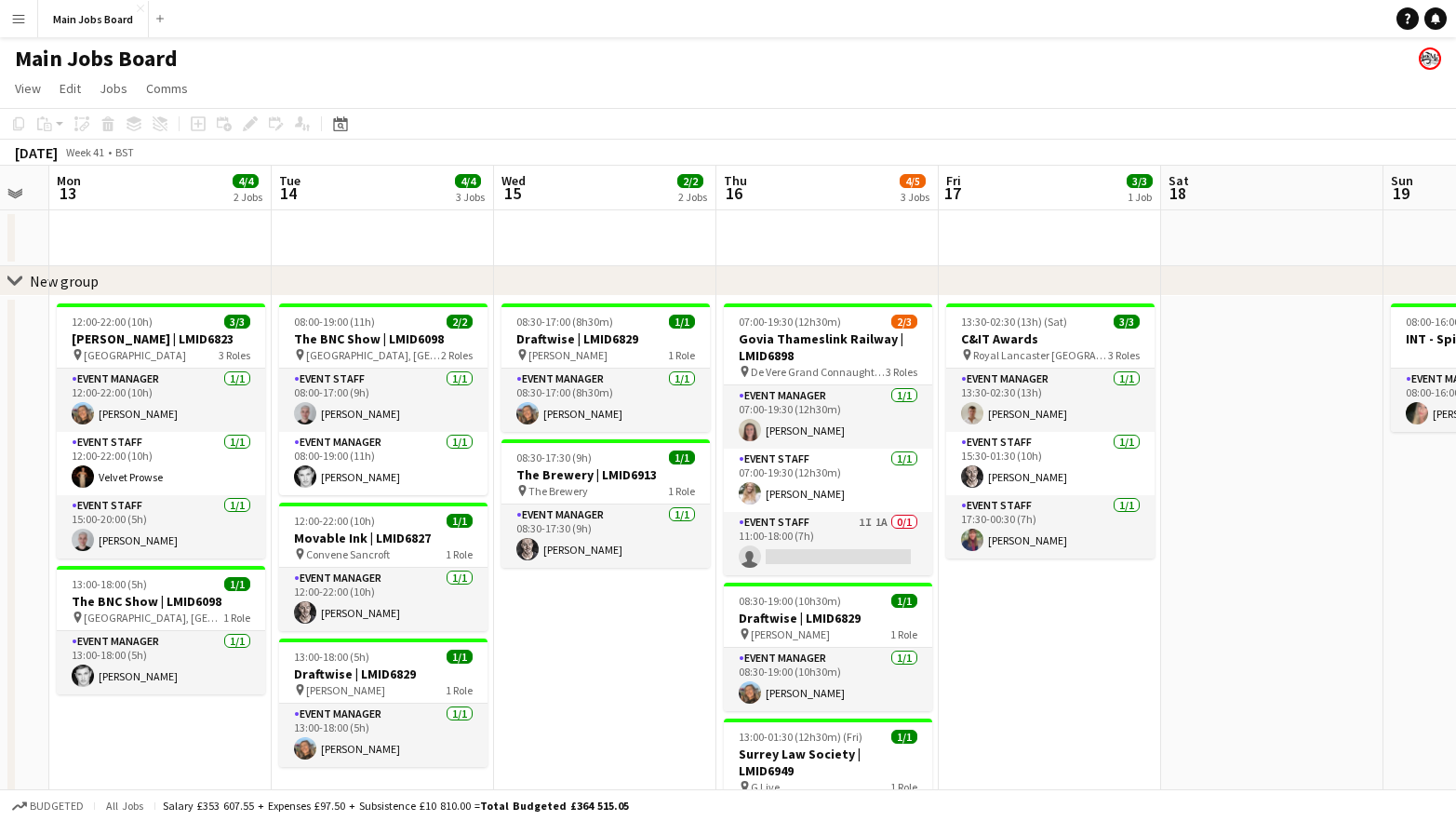
scroll to position [0, 618]
drag, startPoint x: 1313, startPoint y: 654, endPoint x: 1081, endPoint y: 667, distance: 232.4
click at [1081, 667] on app-calendar-viewport "Fri 10 3/3 2 Jobs Sat 11 2/2 1 Job Sun 12 Mon 13 4/4 2 Jobs Tue 14 4/4 3 Jobs W…" at bounding box center [728, 640] width 1456 height 951
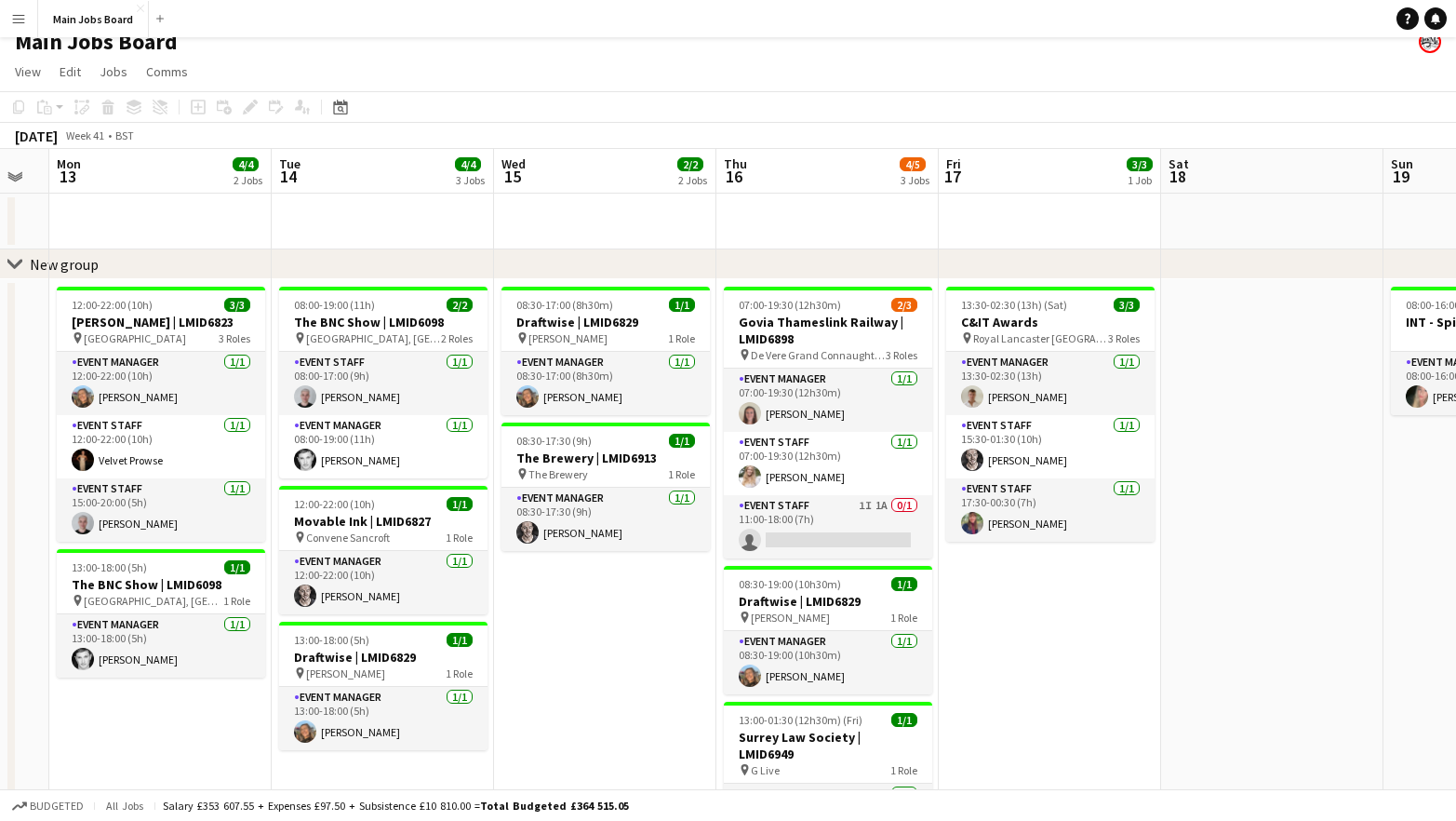
scroll to position [6, 0]
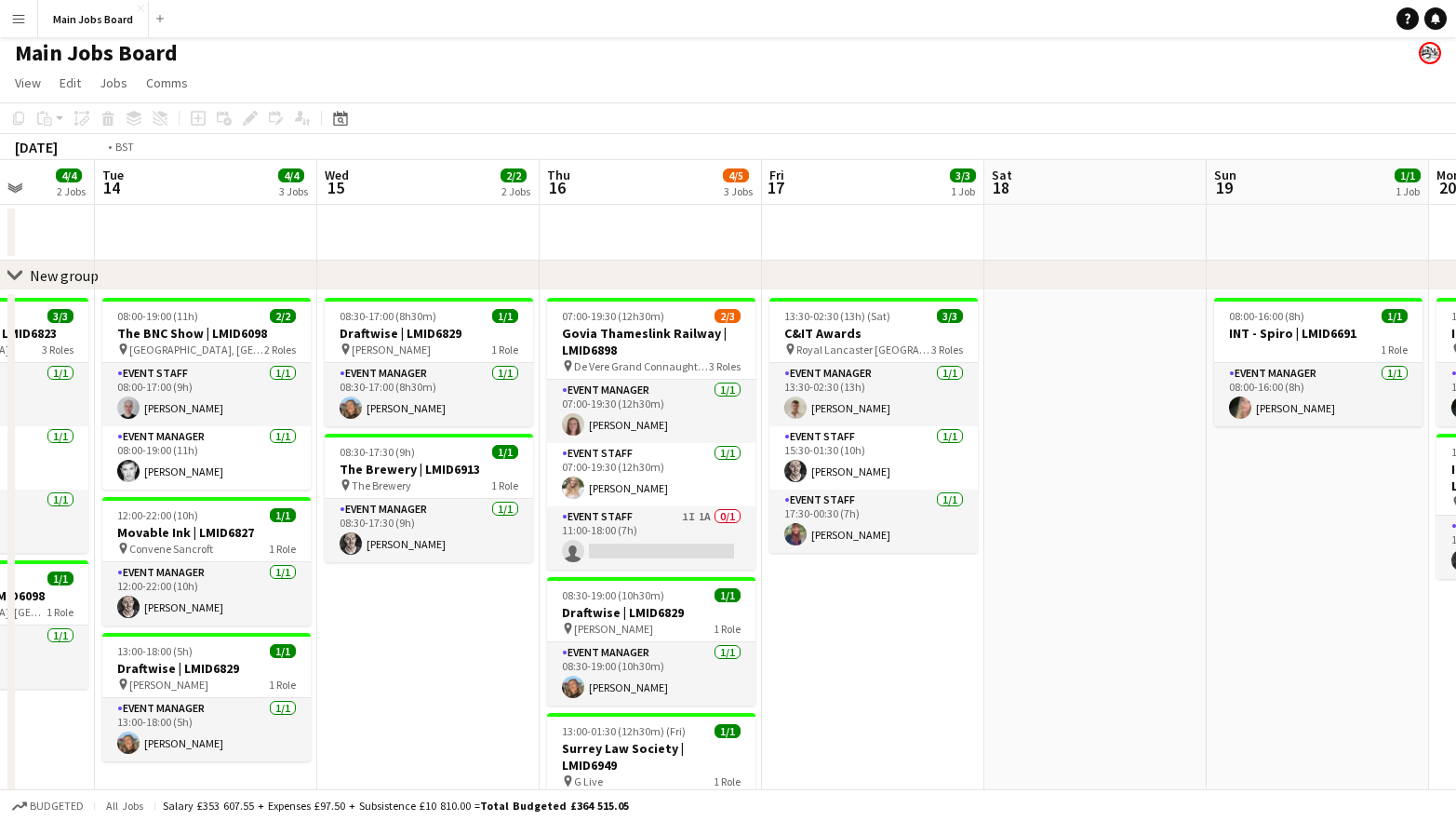
drag, startPoint x: 1267, startPoint y: 632, endPoint x: 992, endPoint y: 650, distance: 275.6
click at [995, 650] on app-calendar-viewport "Fri 10 3/3 2 Jobs Sat 11 2/2 1 Job Sun 12 Mon 13 4/4 2 Jobs Tue 14 4/4 3 Jobs W…" at bounding box center [728, 635] width 1456 height 951
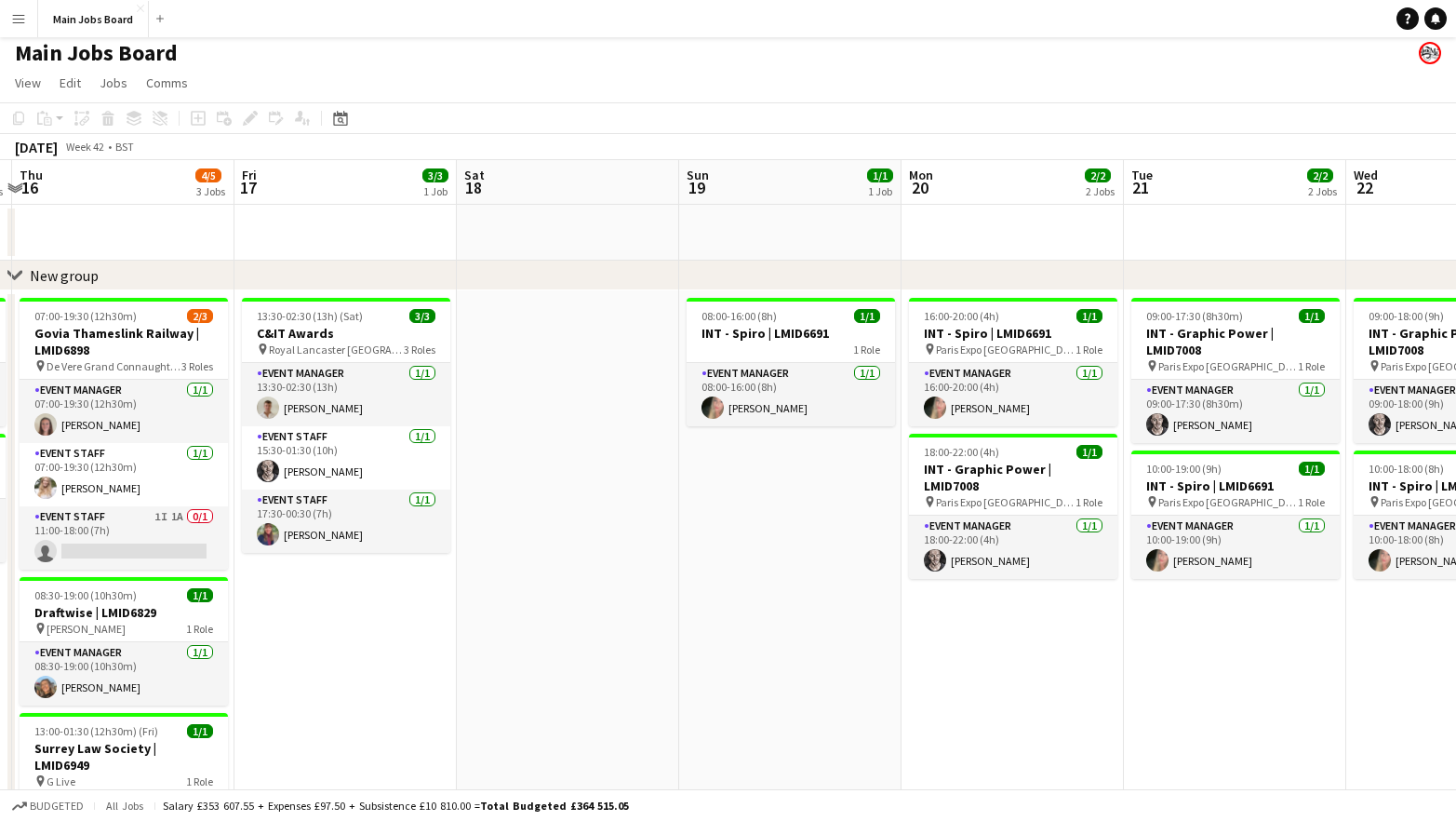
drag, startPoint x: 1090, startPoint y: 658, endPoint x: 650, endPoint y: 658, distance: 440.0
click at [650, 658] on app-calendar-viewport "Mon 13 4/4 2 Jobs Tue 14 4/4 3 Jobs Wed 15 2/2 2 Jobs Thu 16 4/5 3 Jobs Fri 17 …" at bounding box center [728, 635] width 1456 height 951
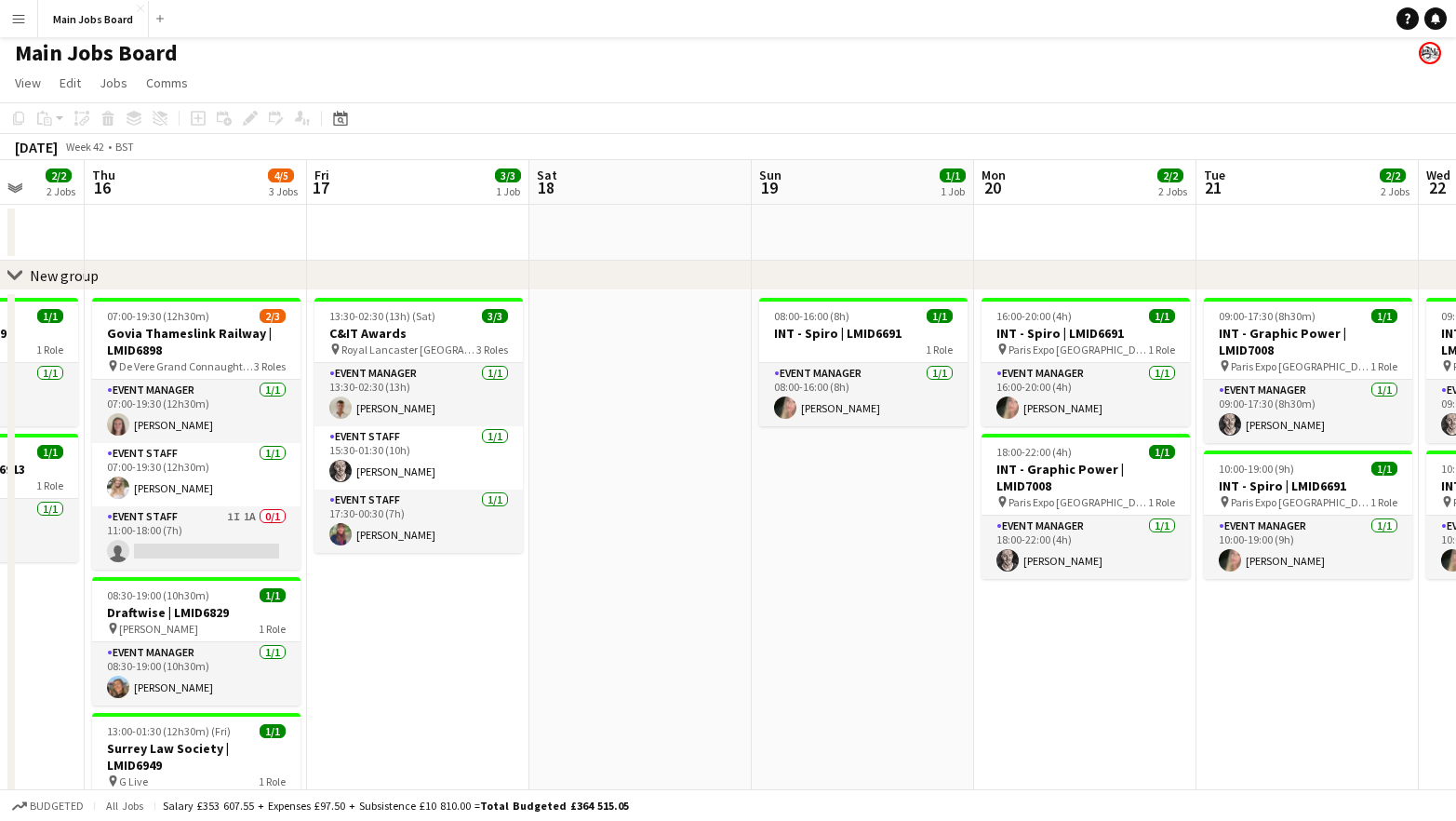
drag, startPoint x: 498, startPoint y: 630, endPoint x: 813, endPoint y: 622, distance: 315.1
click at [812, 622] on app-calendar-viewport "Mon 13 4/4 2 Jobs Tue 14 4/4 3 Jobs Wed 15 2/2 2 Jobs Thu 16 4/5 3 Jobs Fri 17 …" at bounding box center [728, 635] width 1456 height 951
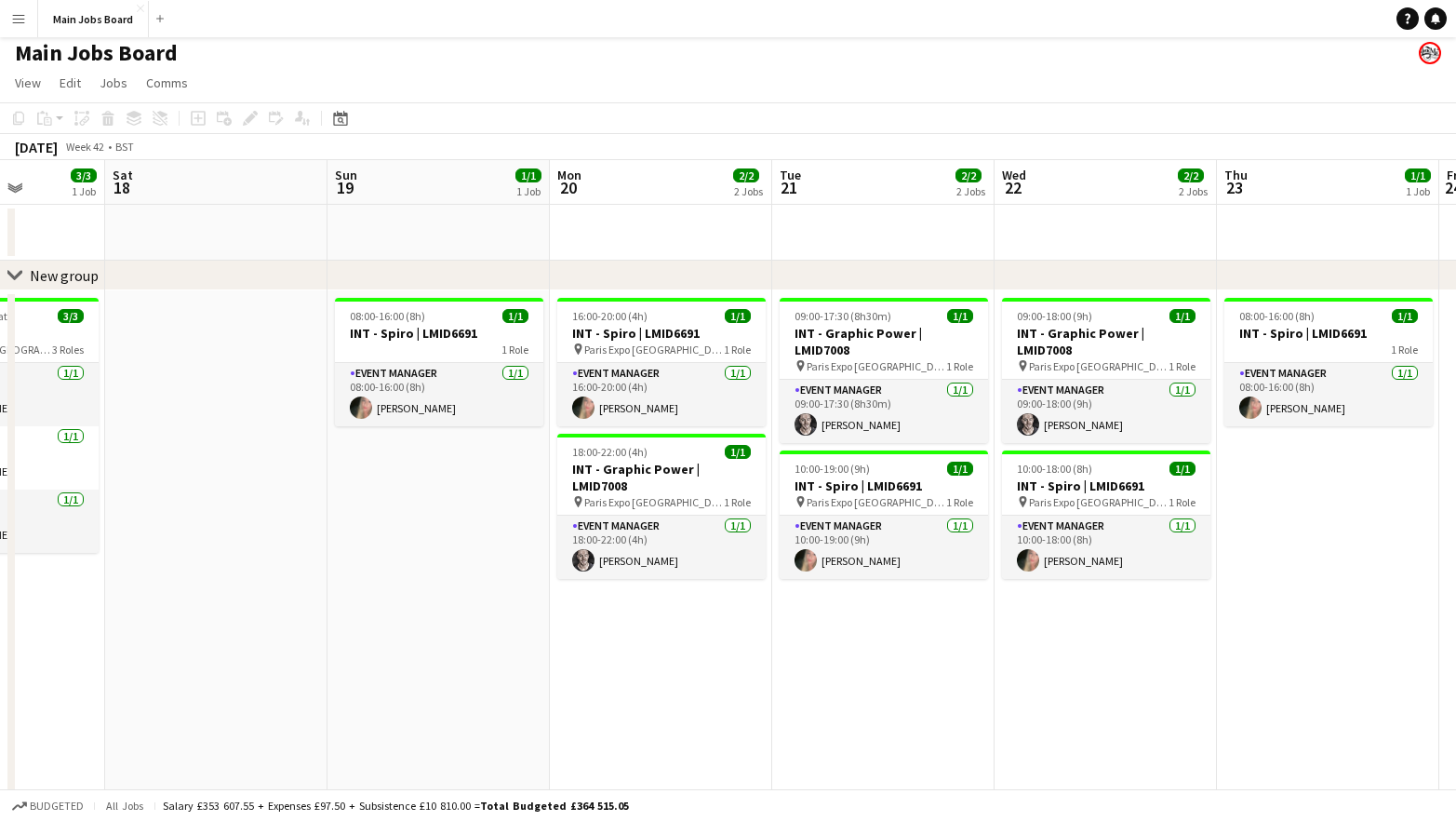
drag, startPoint x: 1238, startPoint y: 626, endPoint x: 540, endPoint y: 687, distance: 700.7
click at [546, 687] on app-calendar-viewport "Wed 15 2/2 2 Jobs Thu 16 4/5 3 Jobs Fri 17 3/3 1 Job Sat 18 Sun 19 1/1 1 Job Mo…" at bounding box center [728, 635] width 1456 height 951
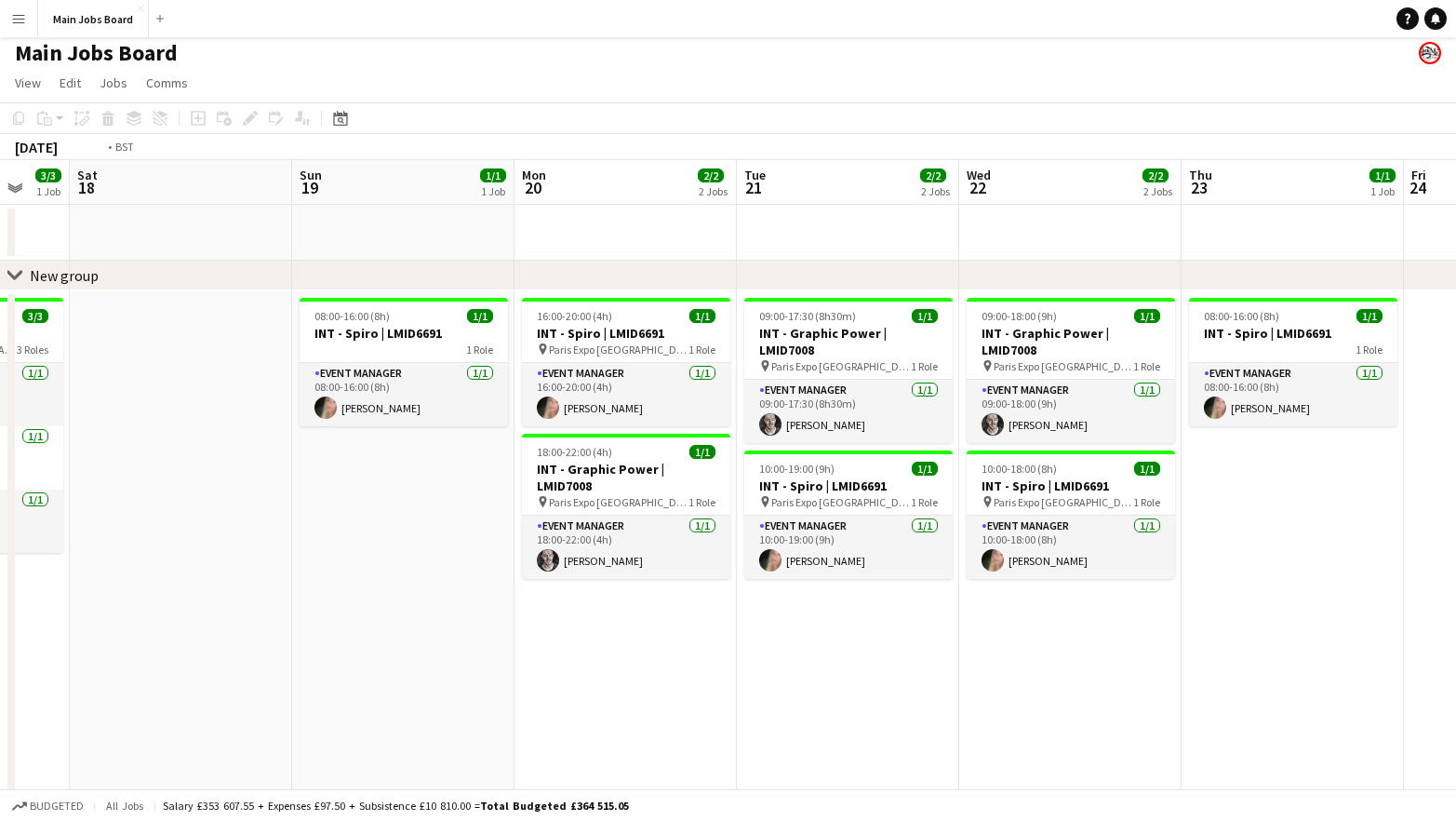
scroll to position [0, 545]
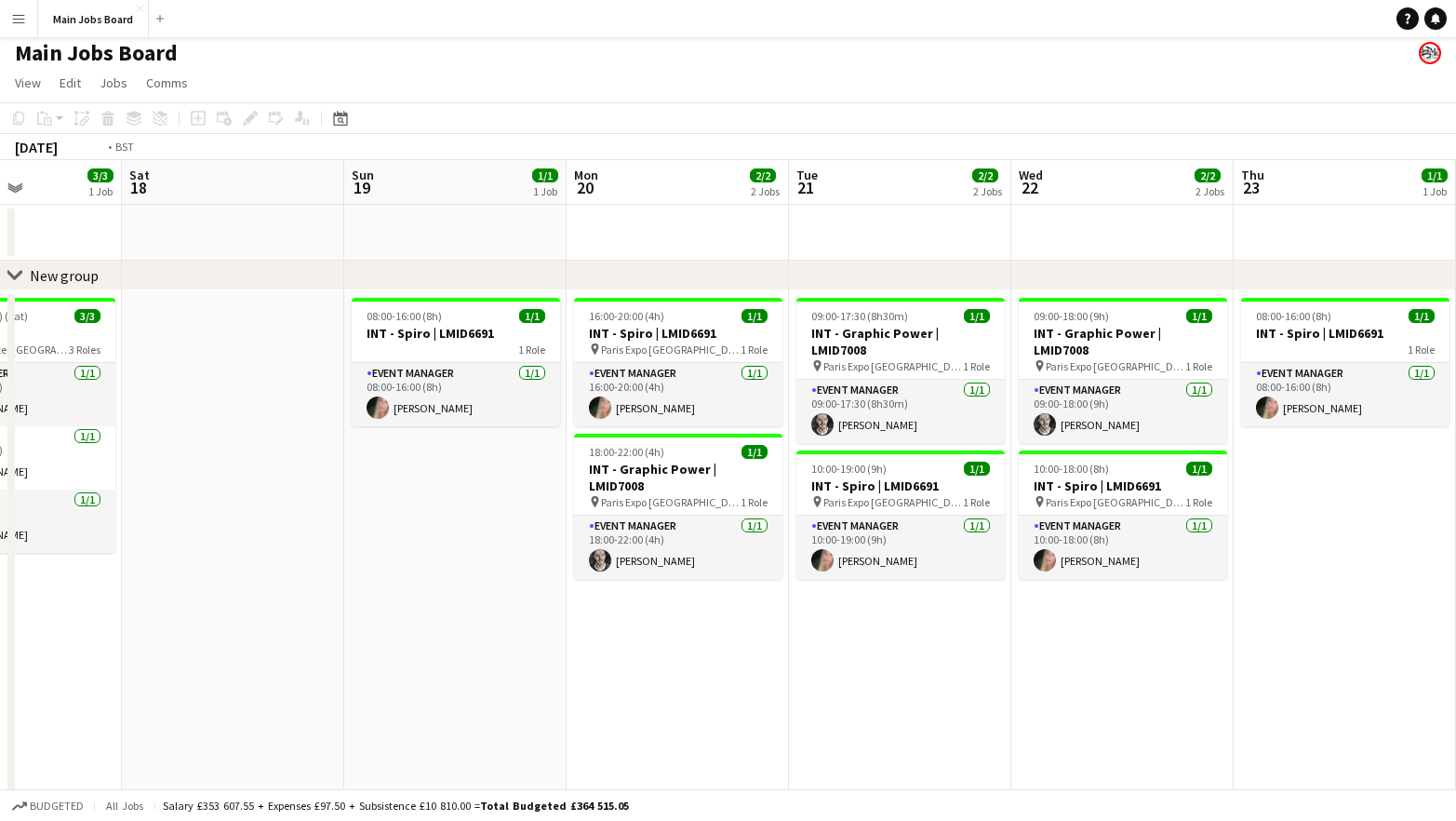
drag, startPoint x: 1260, startPoint y: 580, endPoint x: 67, endPoint y: 837, distance: 1220.4
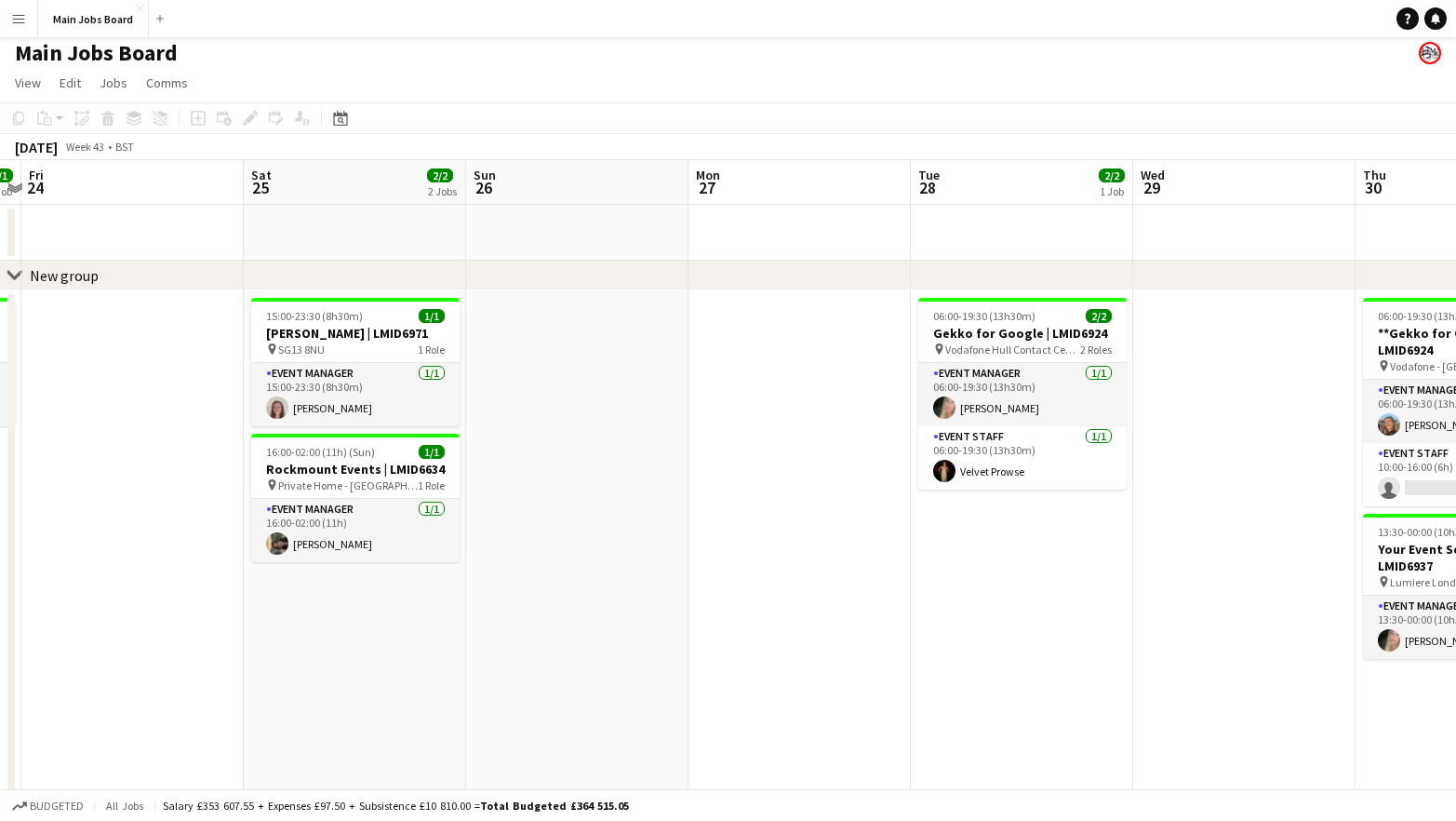
drag, startPoint x: 848, startPoint y: 630, endPoint x: 335, endPoint y: 639, distance: 513.1
click at [338, 639] on app-calendar-viewport "Tue 21 2/2 2 Jobs Wed 22 2/2 2 Jobs Thu 23 1/1 1 Job Fri 24 Sat 25 2/2 2 Jobs S…" at bounding box center [728, 635] width 1456 height 951
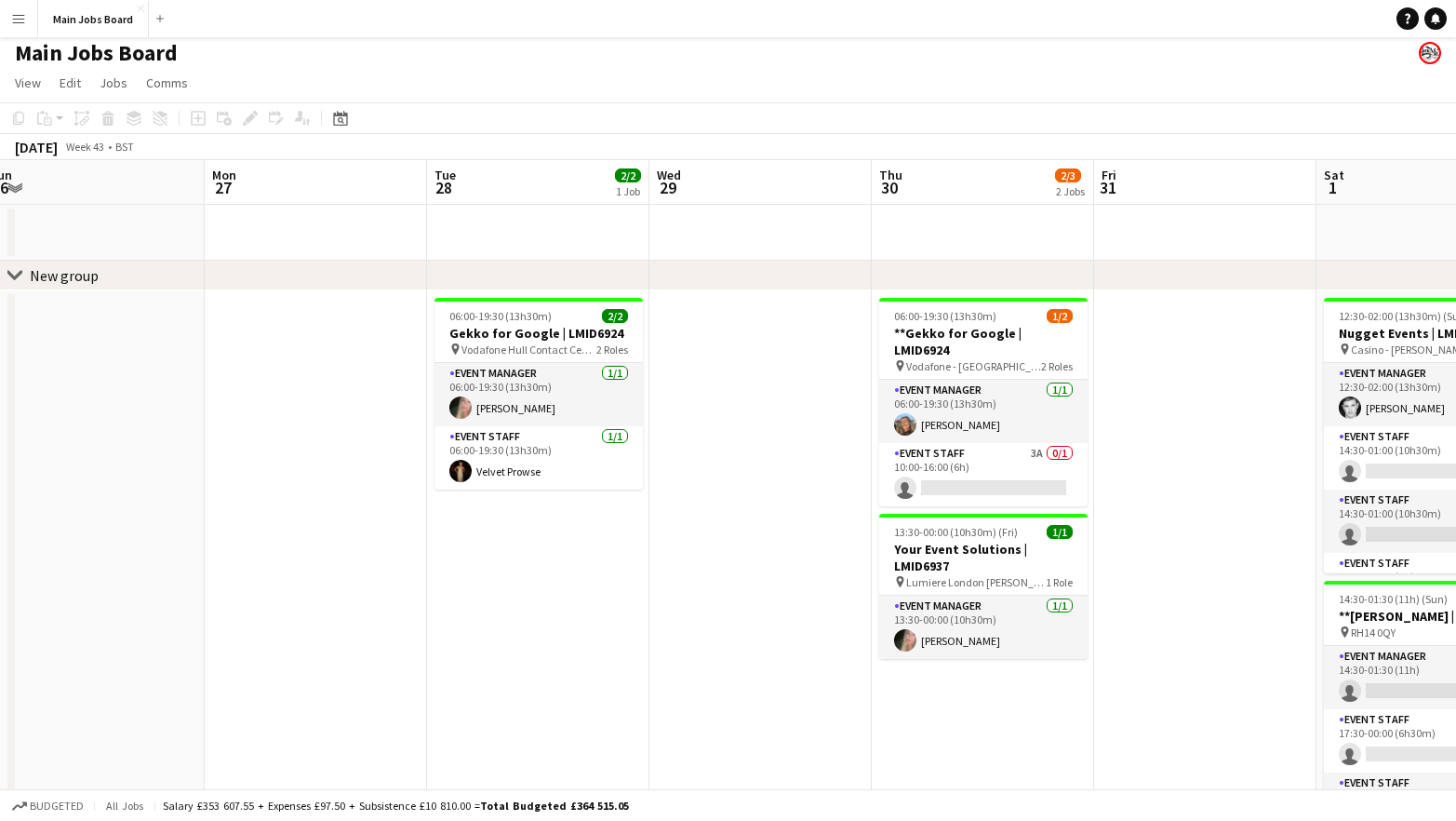
scroll to position [0, 752]
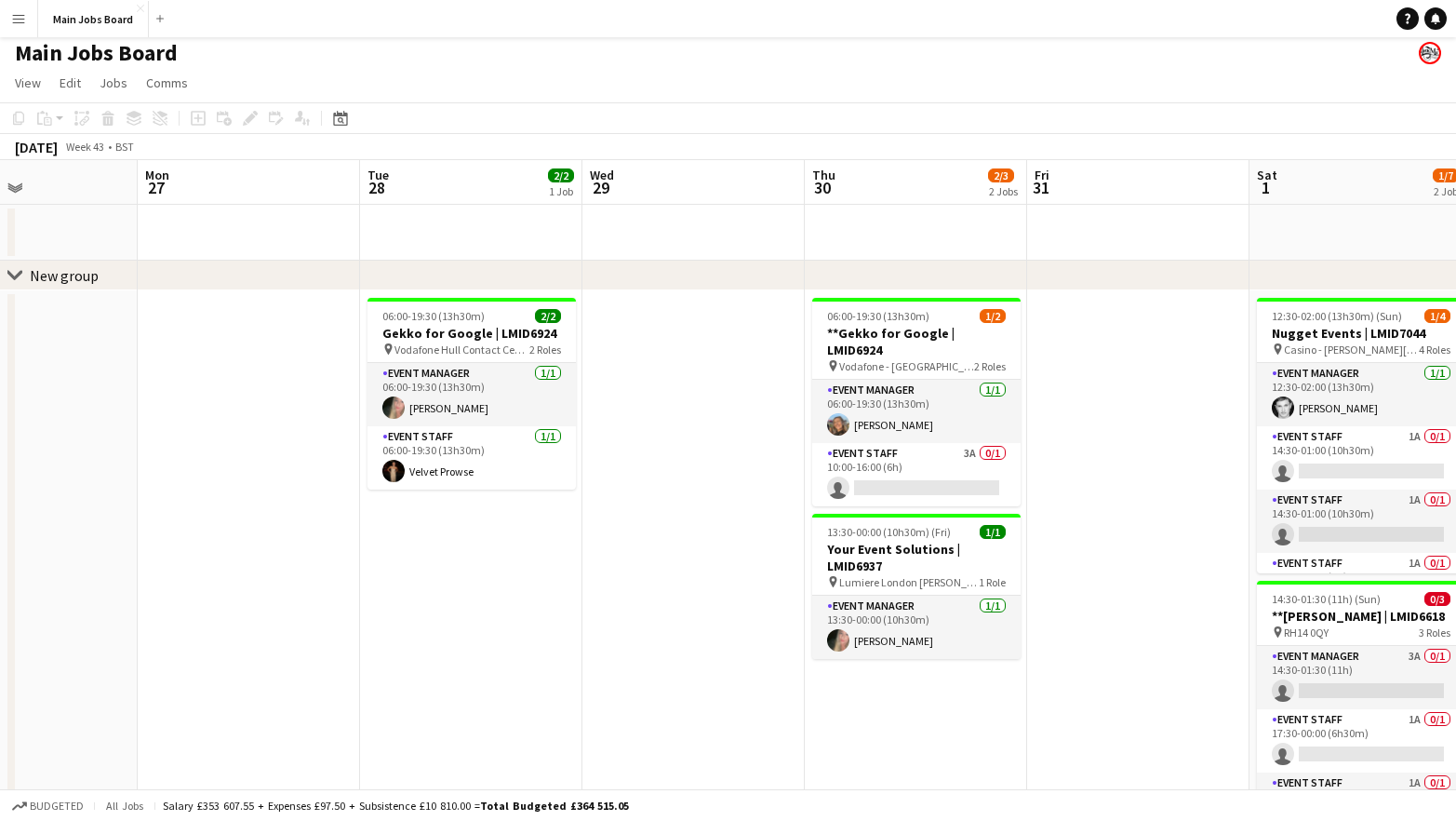
drag, startPoint x: 760, startPoint y: 624, endPoint x: 396, endPoint y: 655, distance: 365.3
click at [396, 655] on app-calendar-viewport "Thu 23 1/1 1 Job Fri 24 Sat 25 2/2 2 Jobs Sun 26 Mon 27 Tue 28 2/2 1 Job Wed 29…" at bounding box center [728, 635] width 1456 height 951
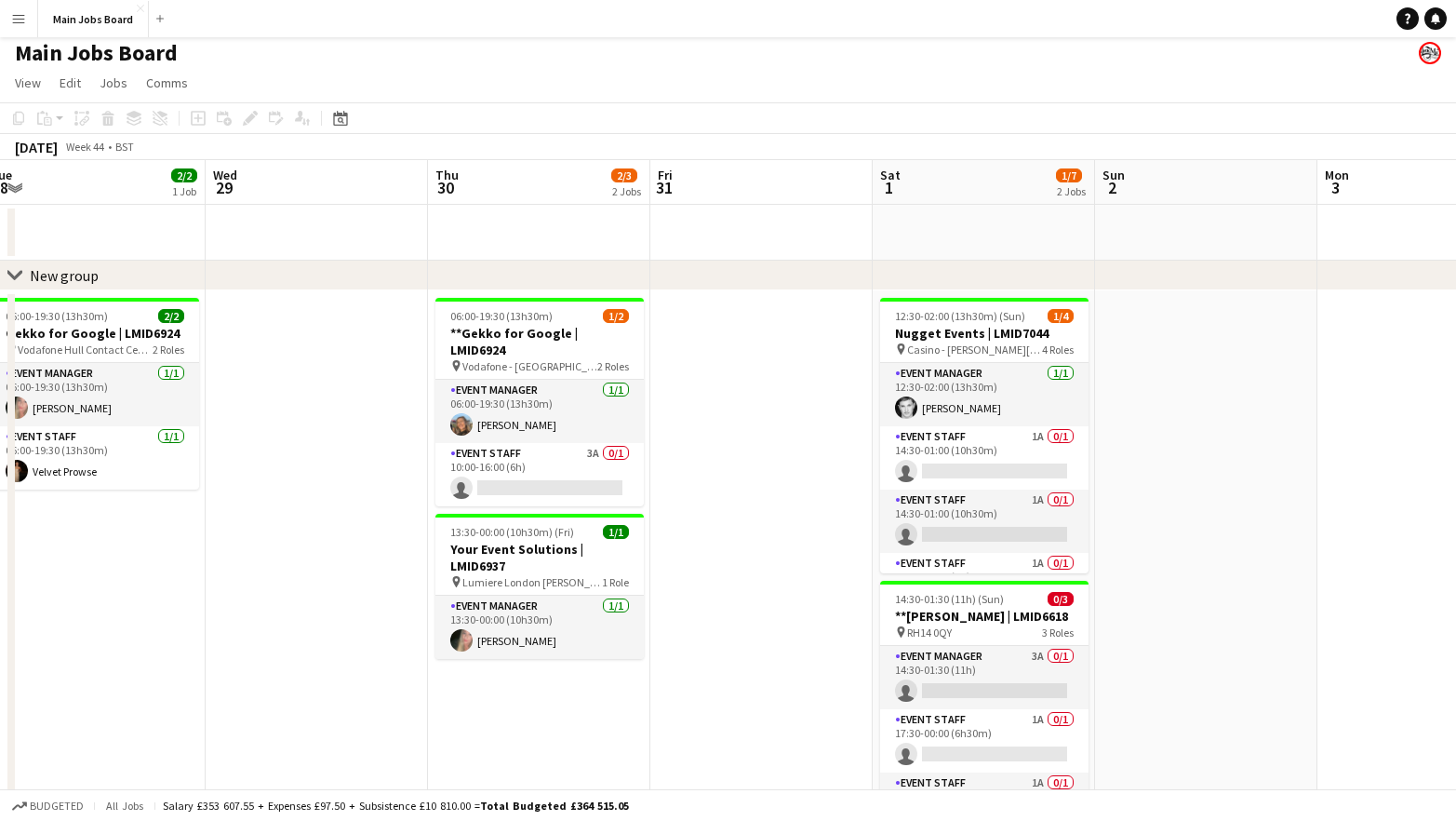
scroll to position [0, 808]
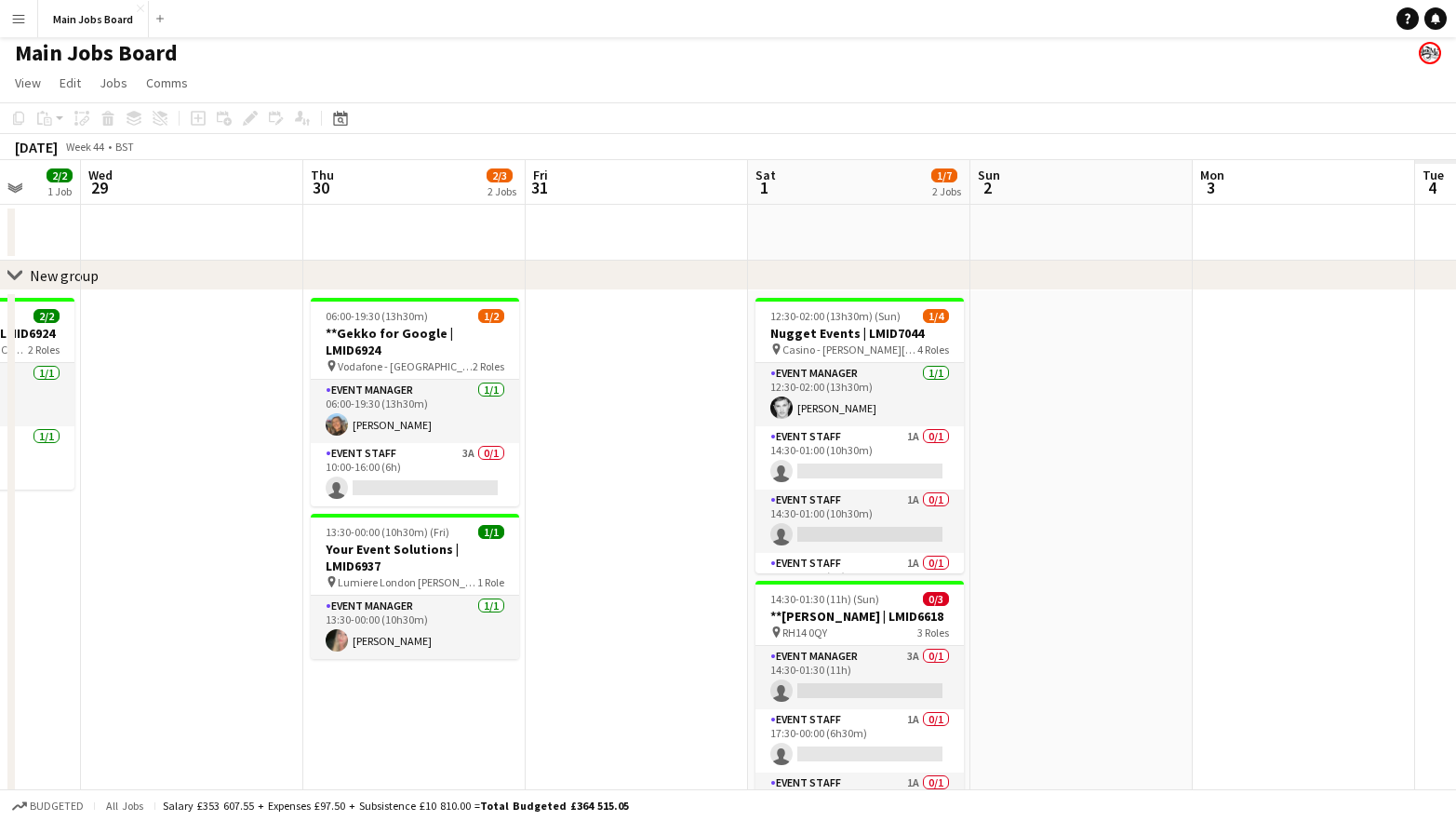
drag, startPoint x: 790, startPoint y: 643, endPoint x: 288, endPoint y: 671, distance: 502.8
click at [289, 671] on app-calendar-viewport "Sat 25 2/2 2 Jobs Sun 26 Mon 27 Tue 28 2/2 1 Job Wed 29 Thu 30 2/3 2 Jobs Fri 3…" at bounding box center [728, 635] width 1456 height 951
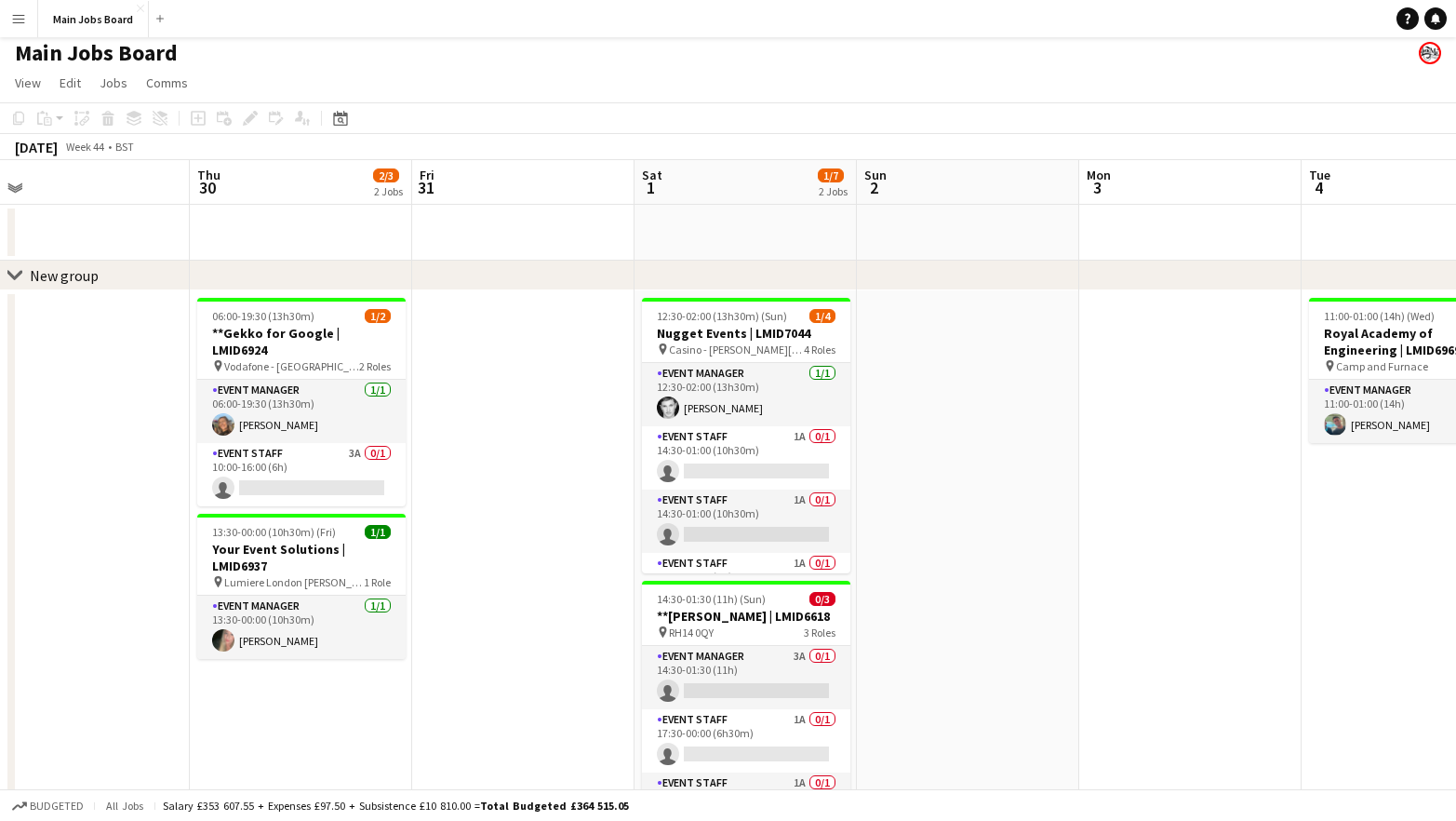
scroll to position [0, 744]
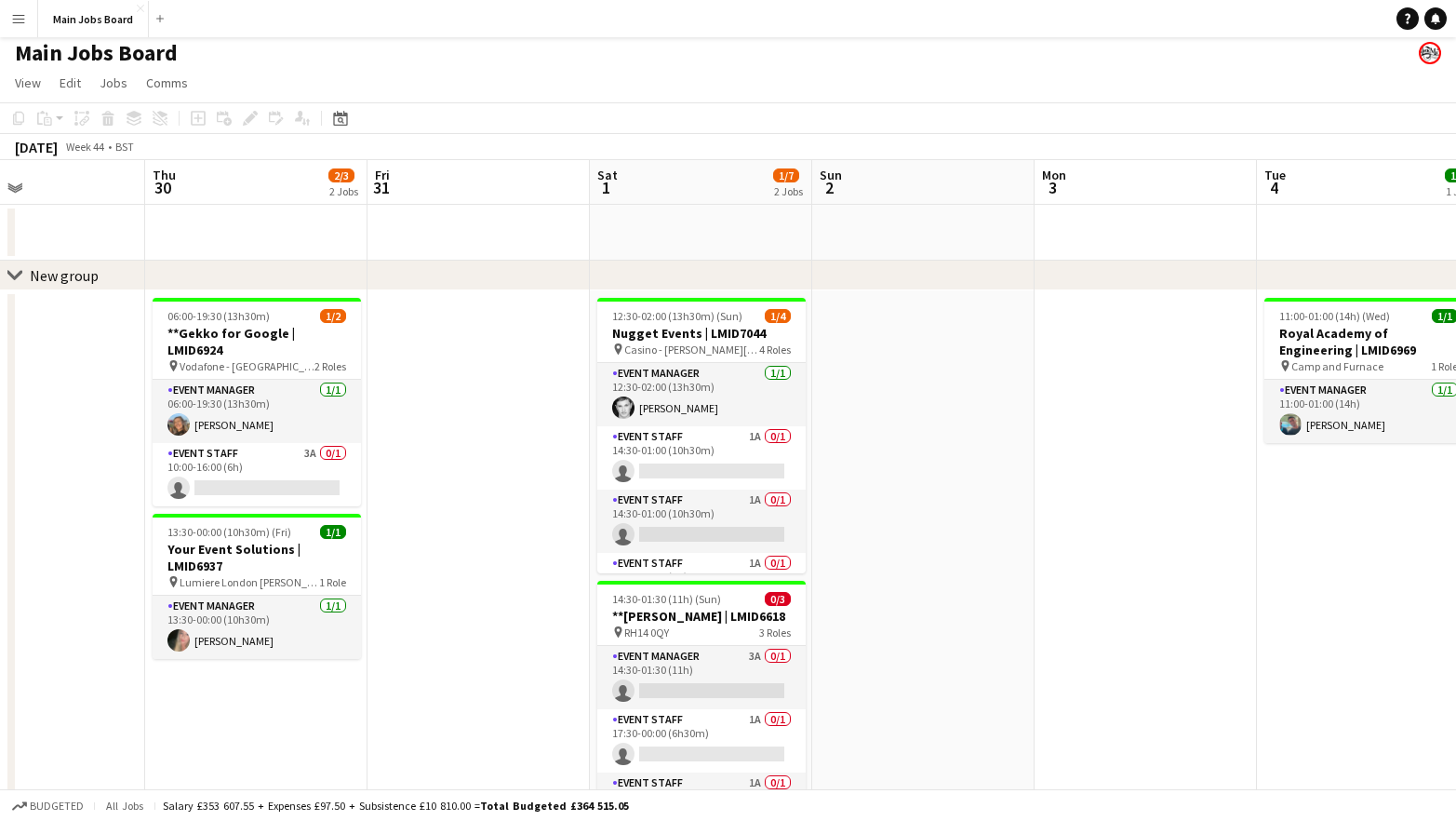
drag, startPoint x: 605, startPoint y: 653, endPoint x: 447, endPoint y: 653, distance: 158.0
click at [447, 653] on app-calendar-viewport "Sun 26 Mon 27 Tue 28 2/2 1 Job Wed 29 Thu 30 2/3 2 Jobs Fri 31 Sat 1 1/7 2 Jobs…" at bounding box center [728, 635] width 1456 height 951
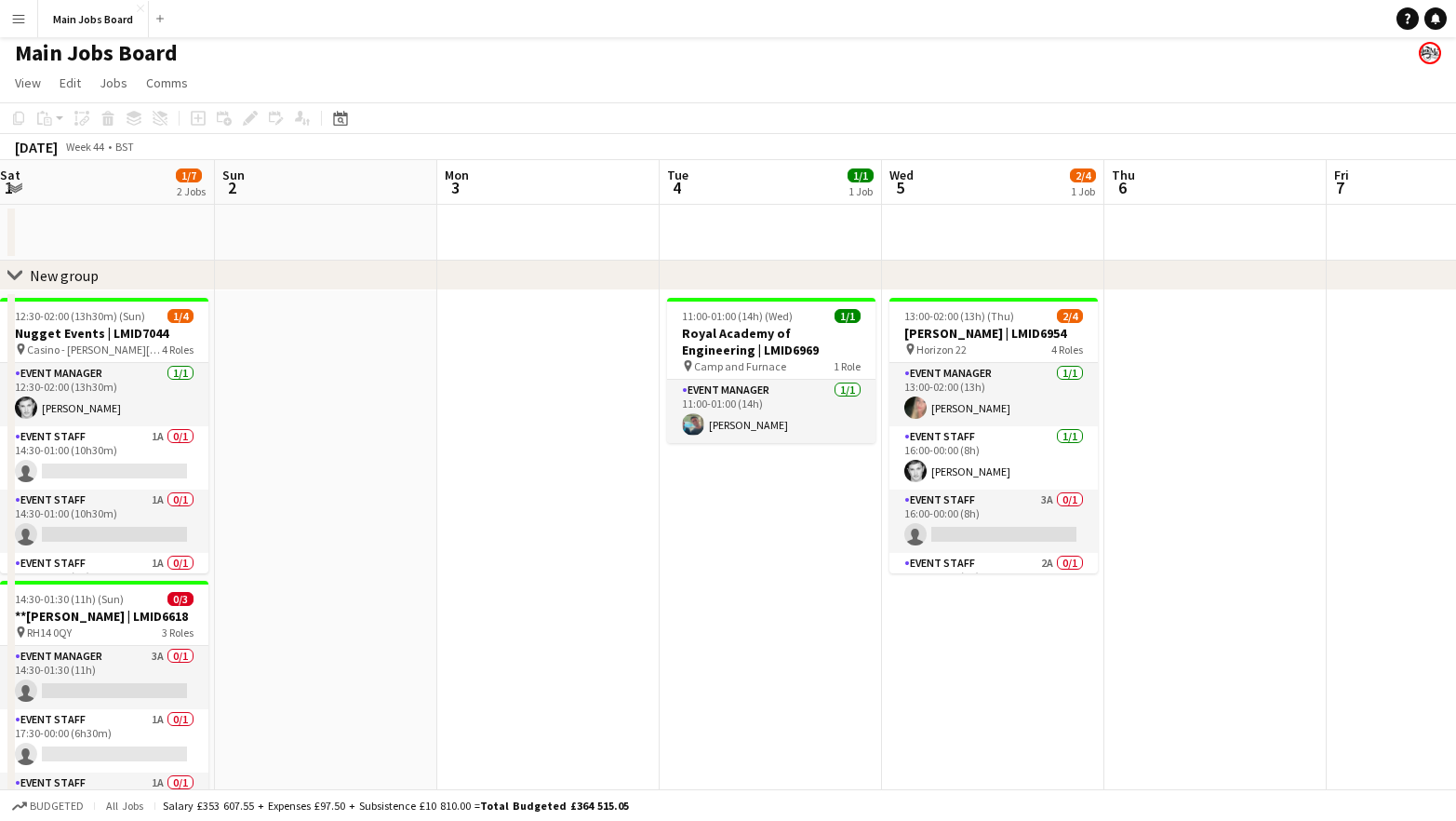
drag, startPoint x: 1016, startPoint y: 536, endPoint x: 409, endPoint y: 593, distance: 609.7
click at [410, 592] on app-calendar-viewport "Wed 29 Thu 30 2/3 2 Jobs Fri 31 Sat 1 1/7 2 Jobs Sun 2 Mon 3 Tue 4 1/1 1 Job We…" at bounding box center [728, 635] width 1456 height 951
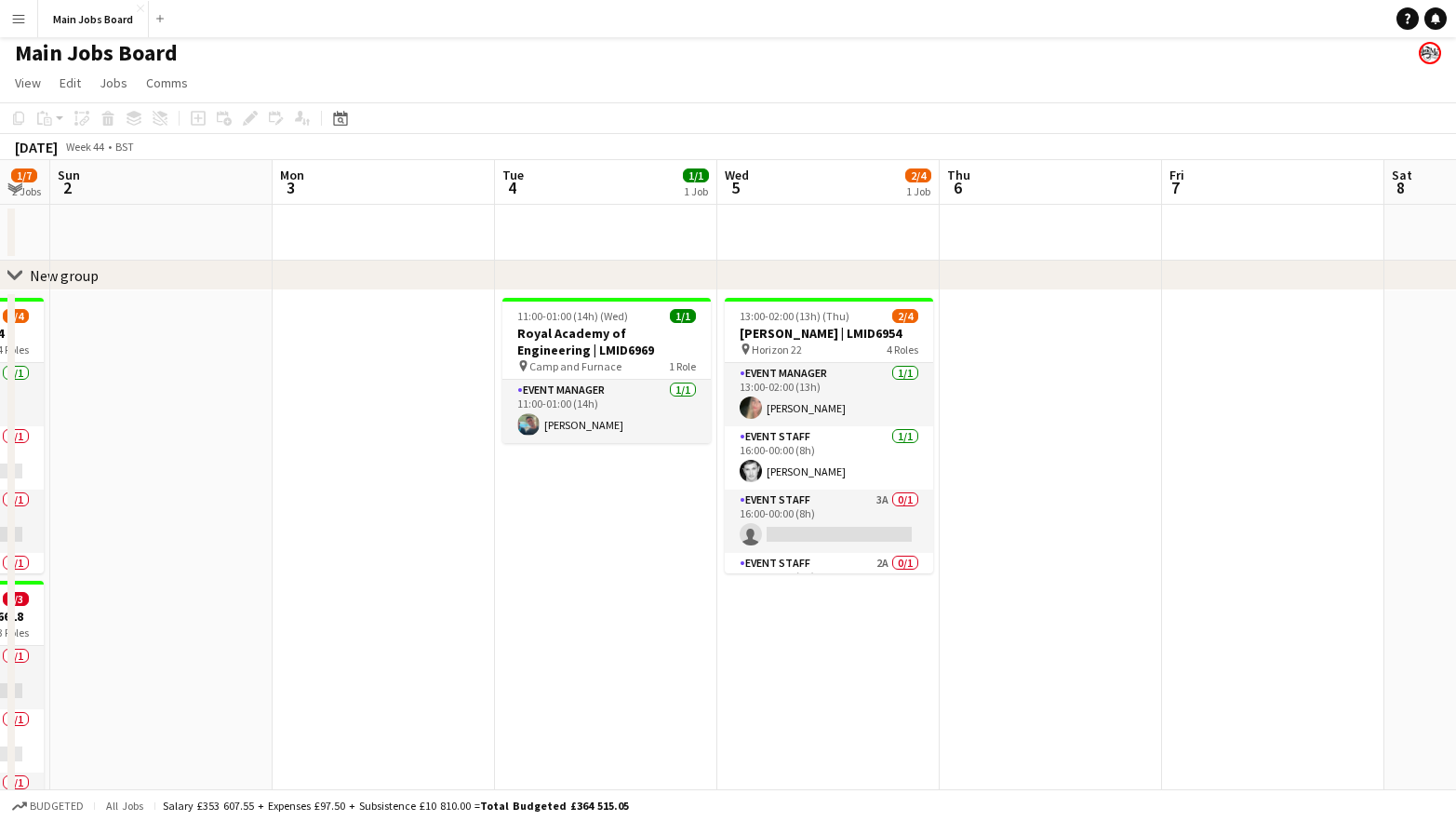
drag, startPoint x: 706, startPoint y: 646, endPoint x: 321, endPoint y: 667, distance: 385.6
click at [321, 667] on app-calendar-viewport "Wed 29 Thu 30 2/3 2 Jobs Fri 31 Sat 1 1/7 2 Jobs Sun 2 Mon 3 Tue 4 1/1 1 Job We…" at bounding box center [728, 635] width 1456 height 951
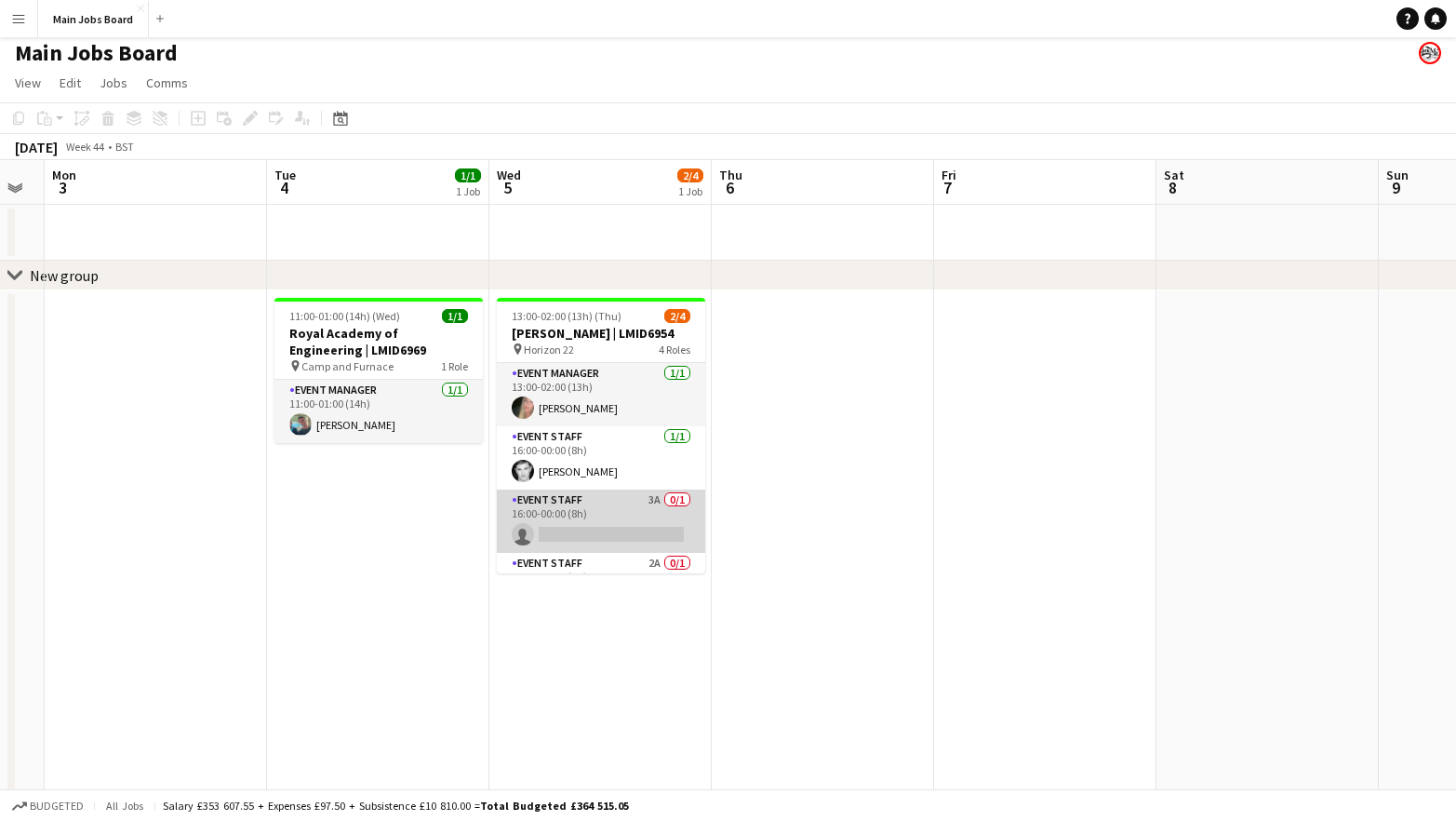
scroll to position [32, 0]
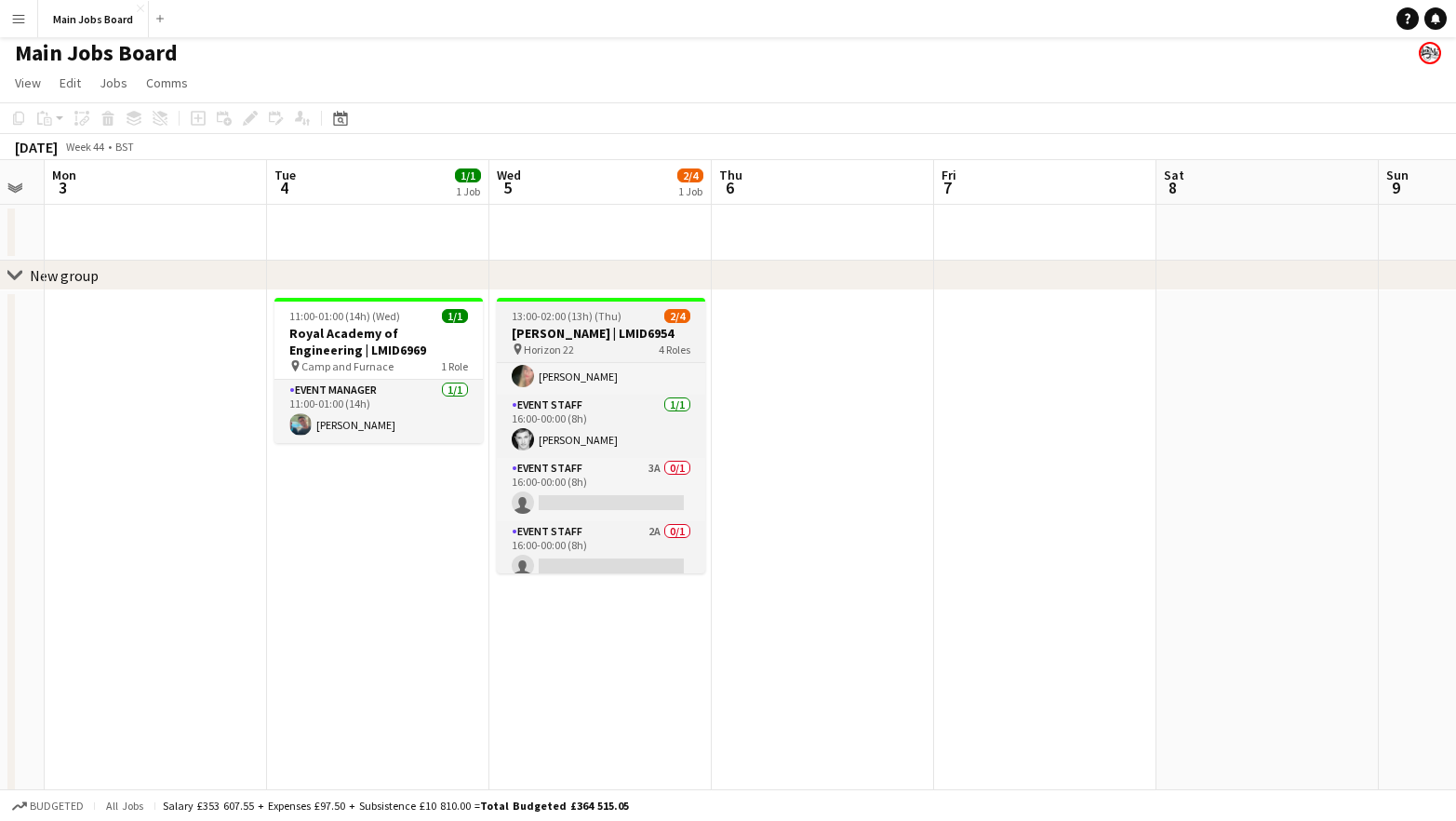
click at [569, 329] on h3 "[PERSON_NAME] | LMID6954" at bounding box center [601, 333] width 209 height 17
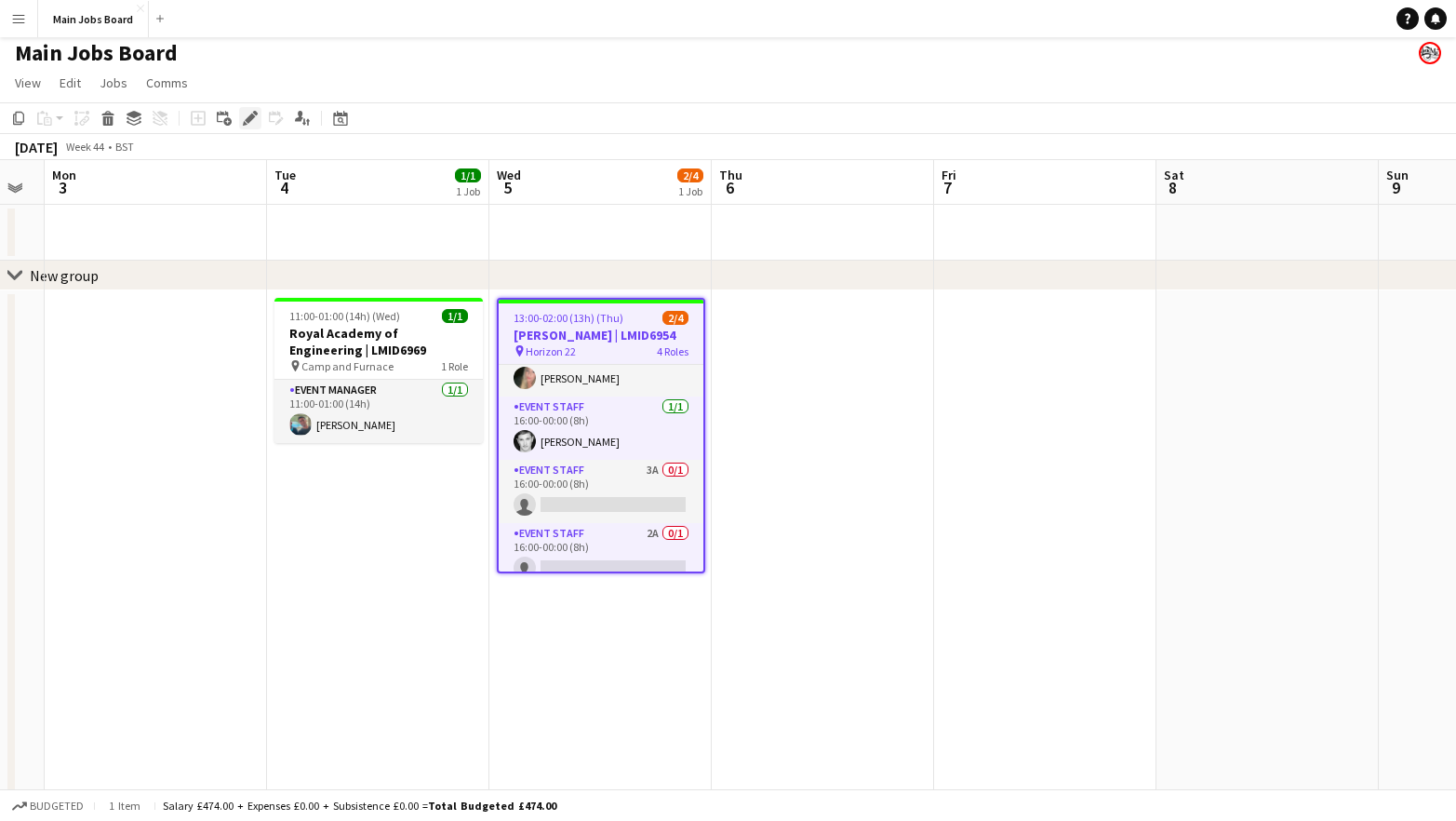
click at [245, 116] on icon "Edit" at bounding box center [250, 118] width 15 height 15
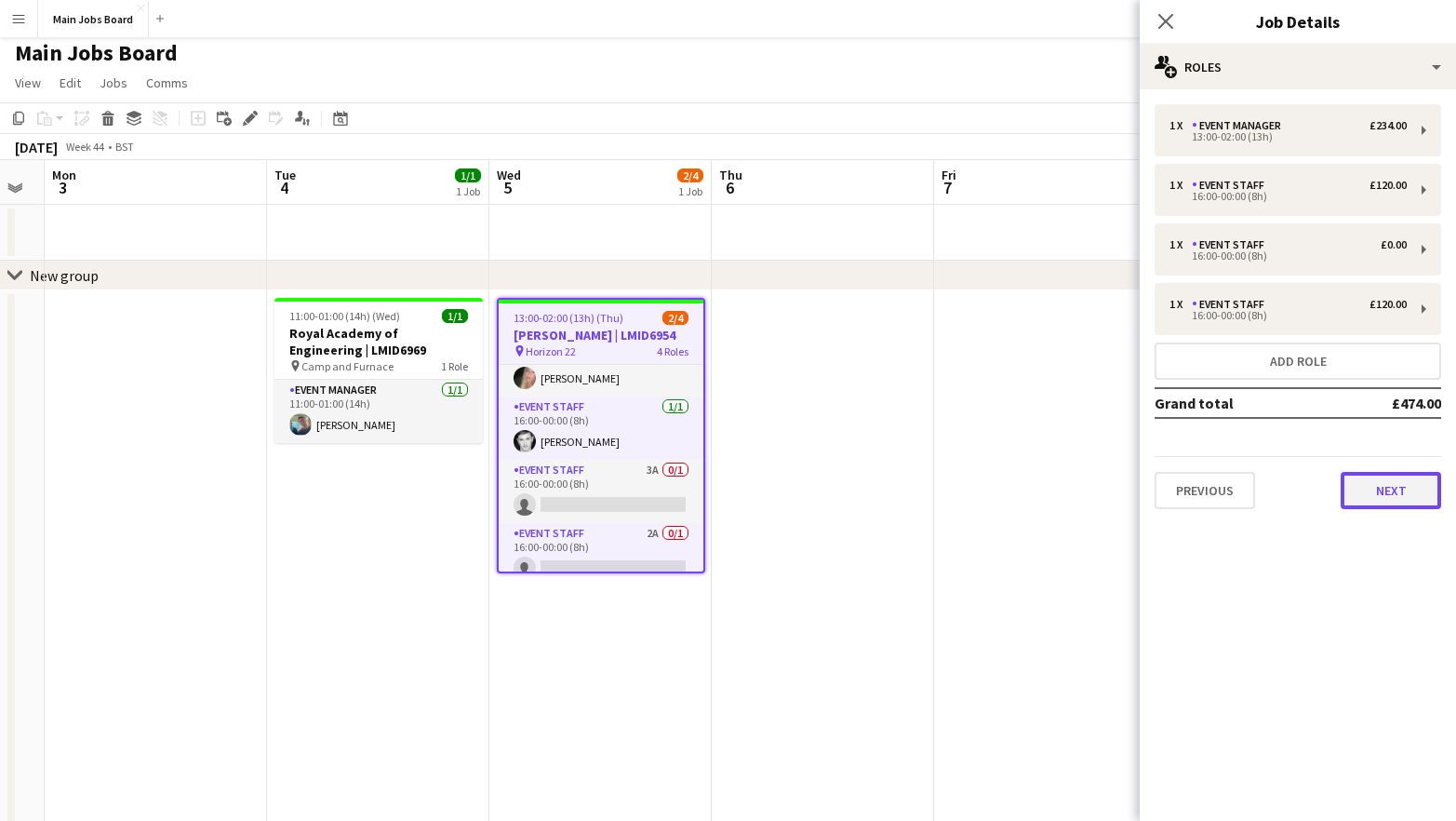
click at [1415, 496] on button "Next" at bounding box center [1390, 491] width 101 height 38
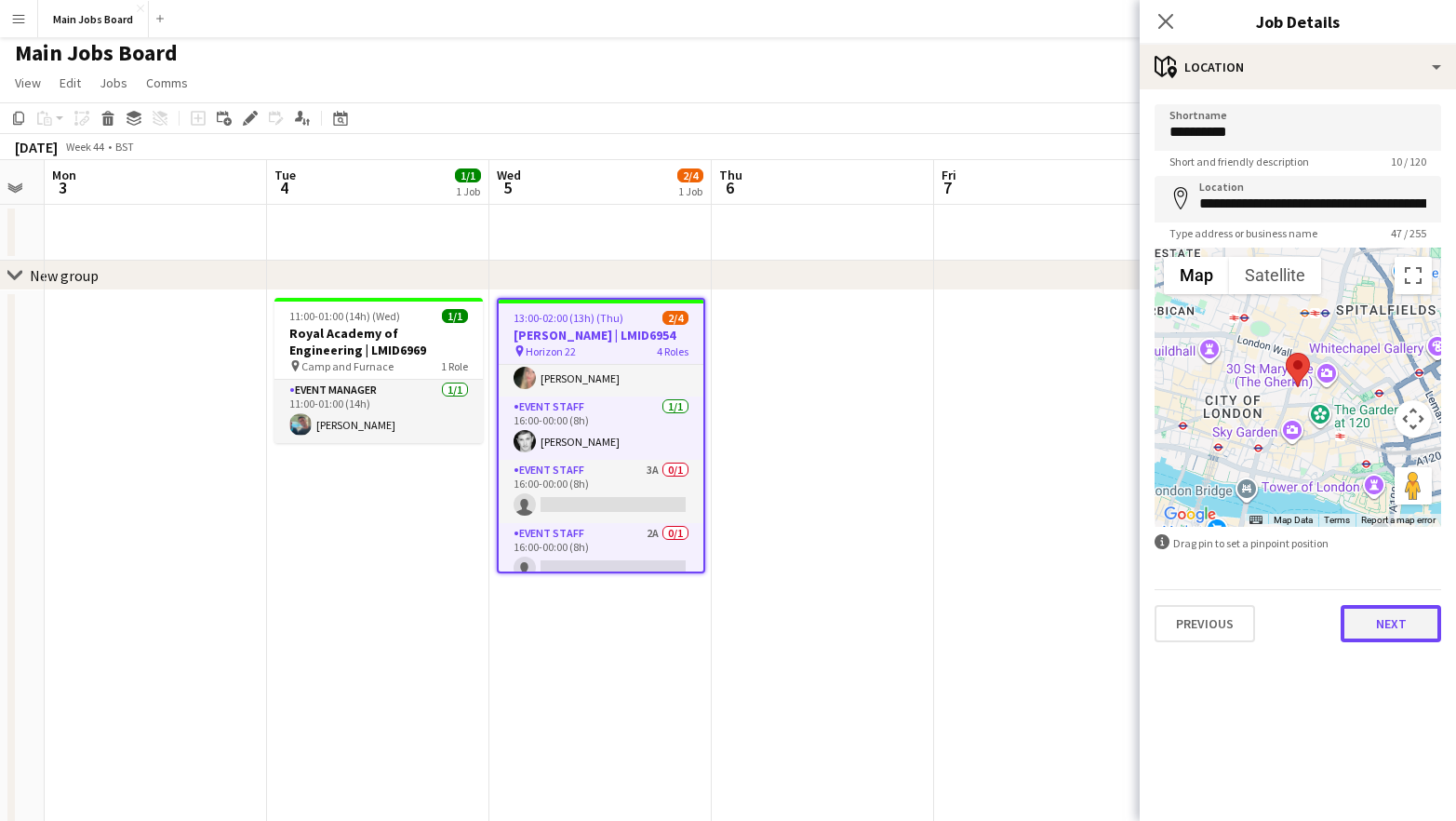
click at [1370, 621] on button "Next" at bounding box center [1390, 624] width 101 height 38
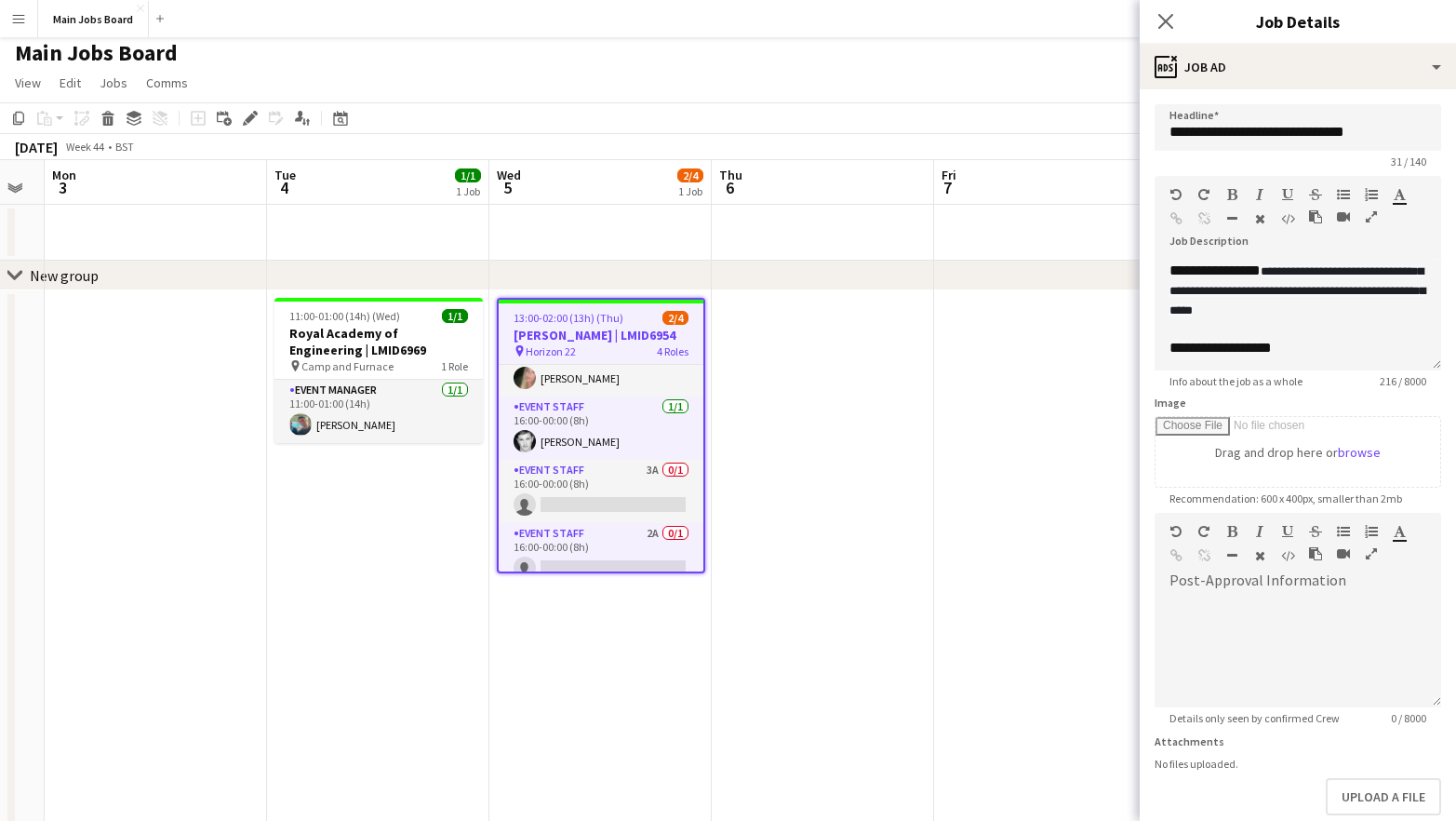
scroll to position [0, 0]
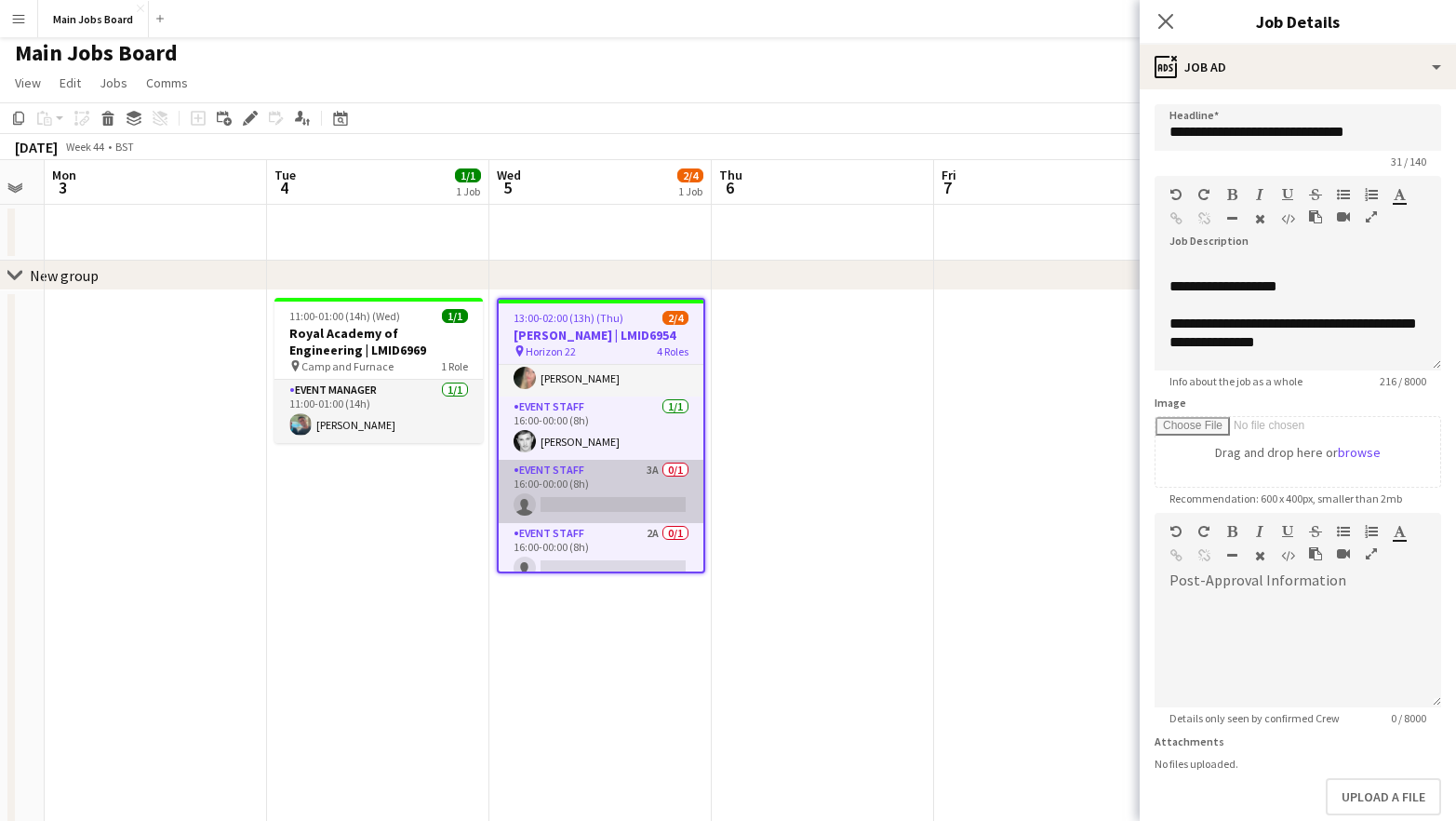
click at [655, 474] on app-card-role "Event Staff 3A 0/1 16:00-00:00 (8h) single-neutral-actions" at bounding box center [601, 491] width 205 height 63
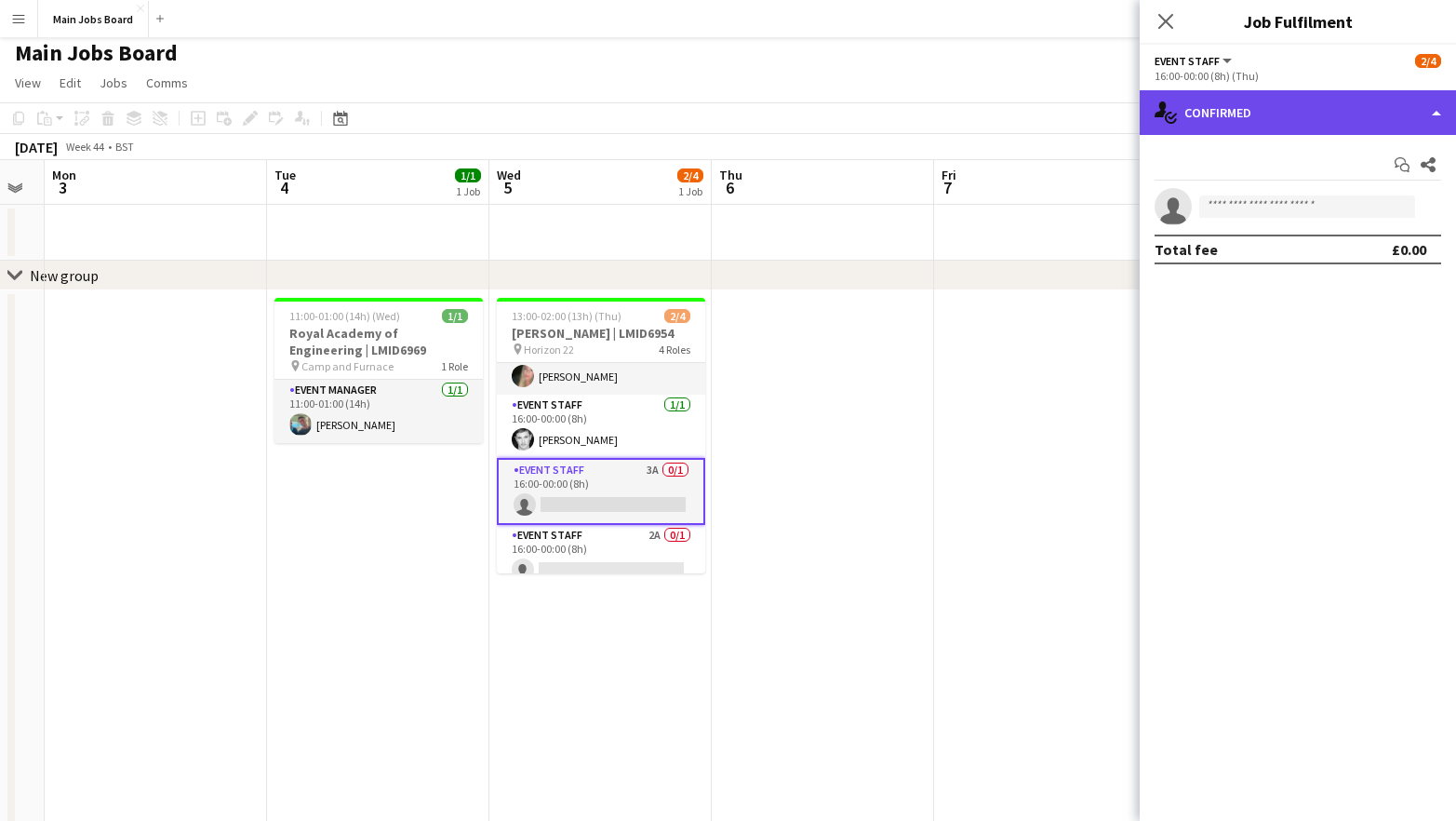
click at [1275, 116] on div "single-neutral-actions-check-2 Confirmed" at bounding box center [1297, 113] width 316 height 45
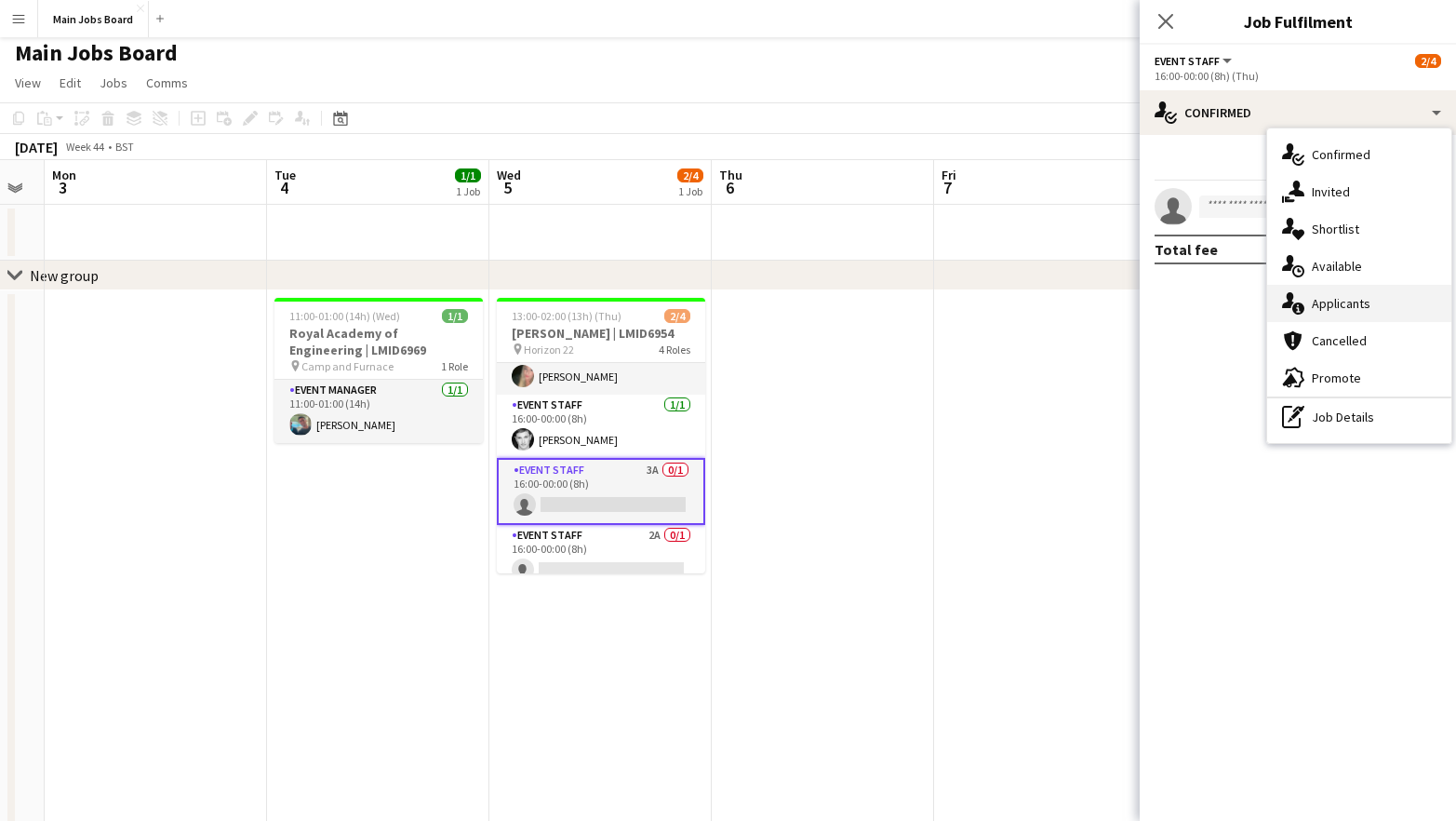
click at [1336, 308] on span "Applicants" at bounding box center [1340, 304] width 58 height 17
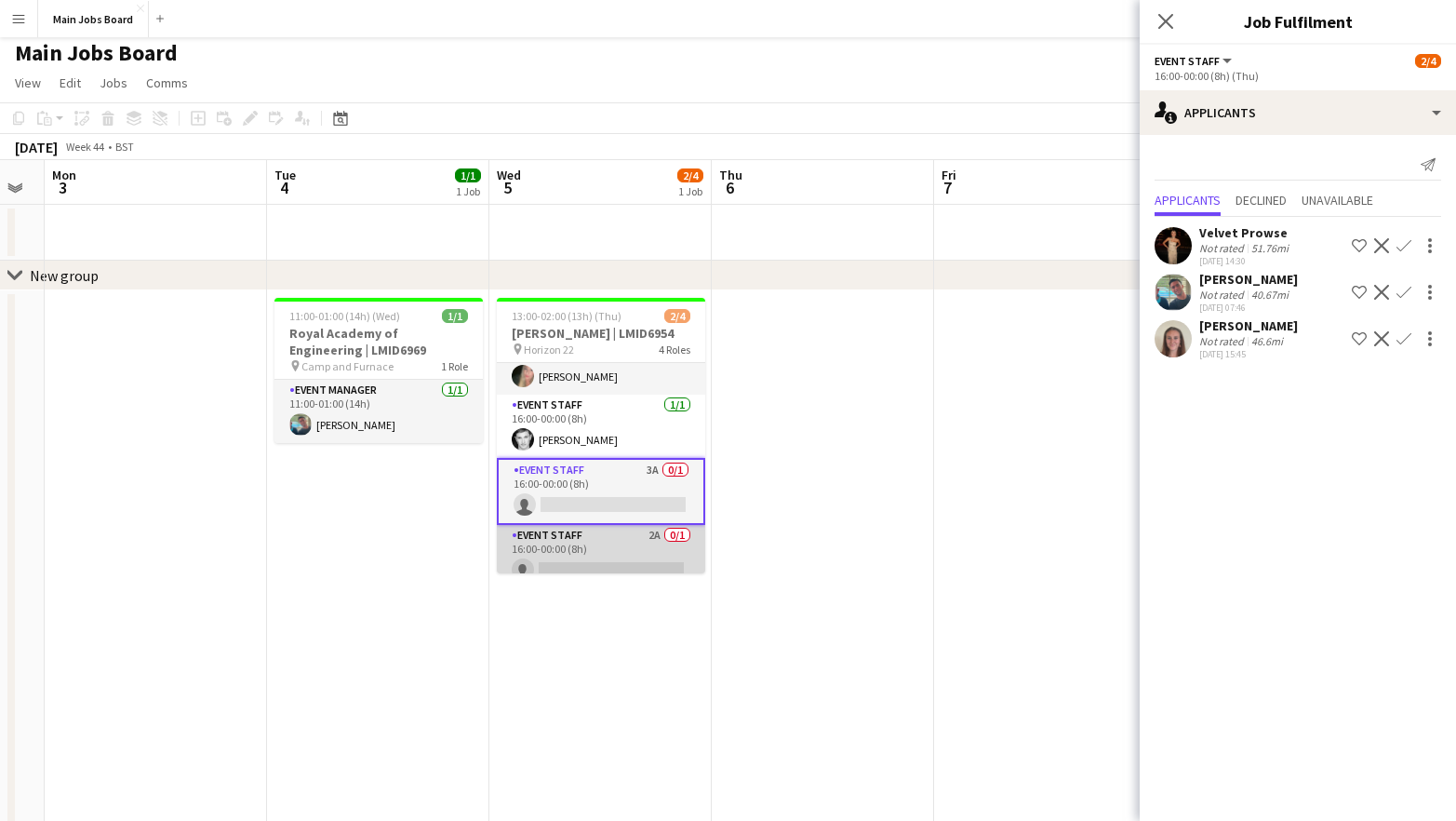
click at [654, 536] on app-card-role "Event Staff 2A 0/1 16:00-00:00 (8h) single-neutral-actions" at bounding box center [601, 556] width 209 height 63
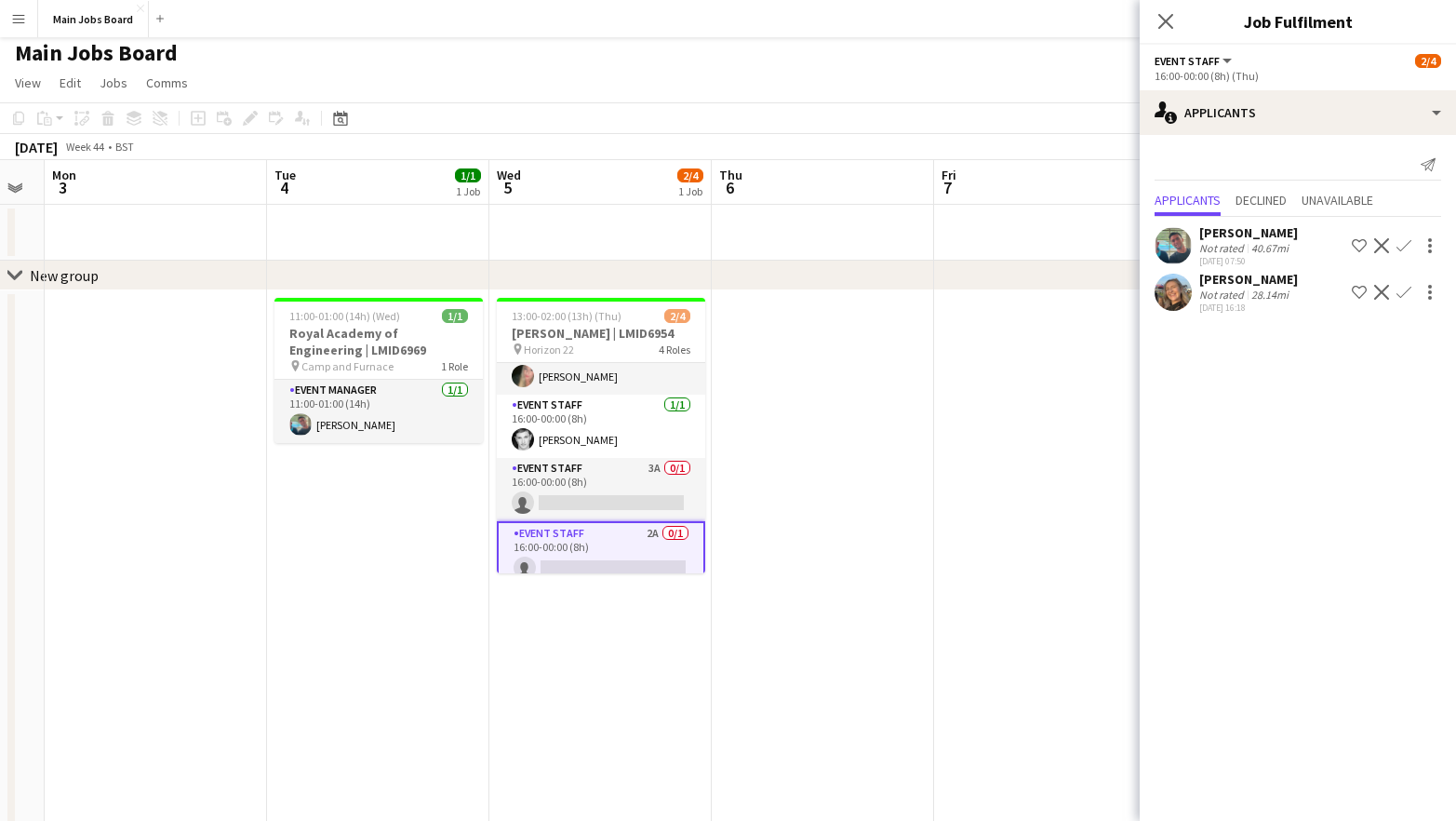
click at [845, 548] on app-date-cell at bounding box center [822, 701] width 223 height 821
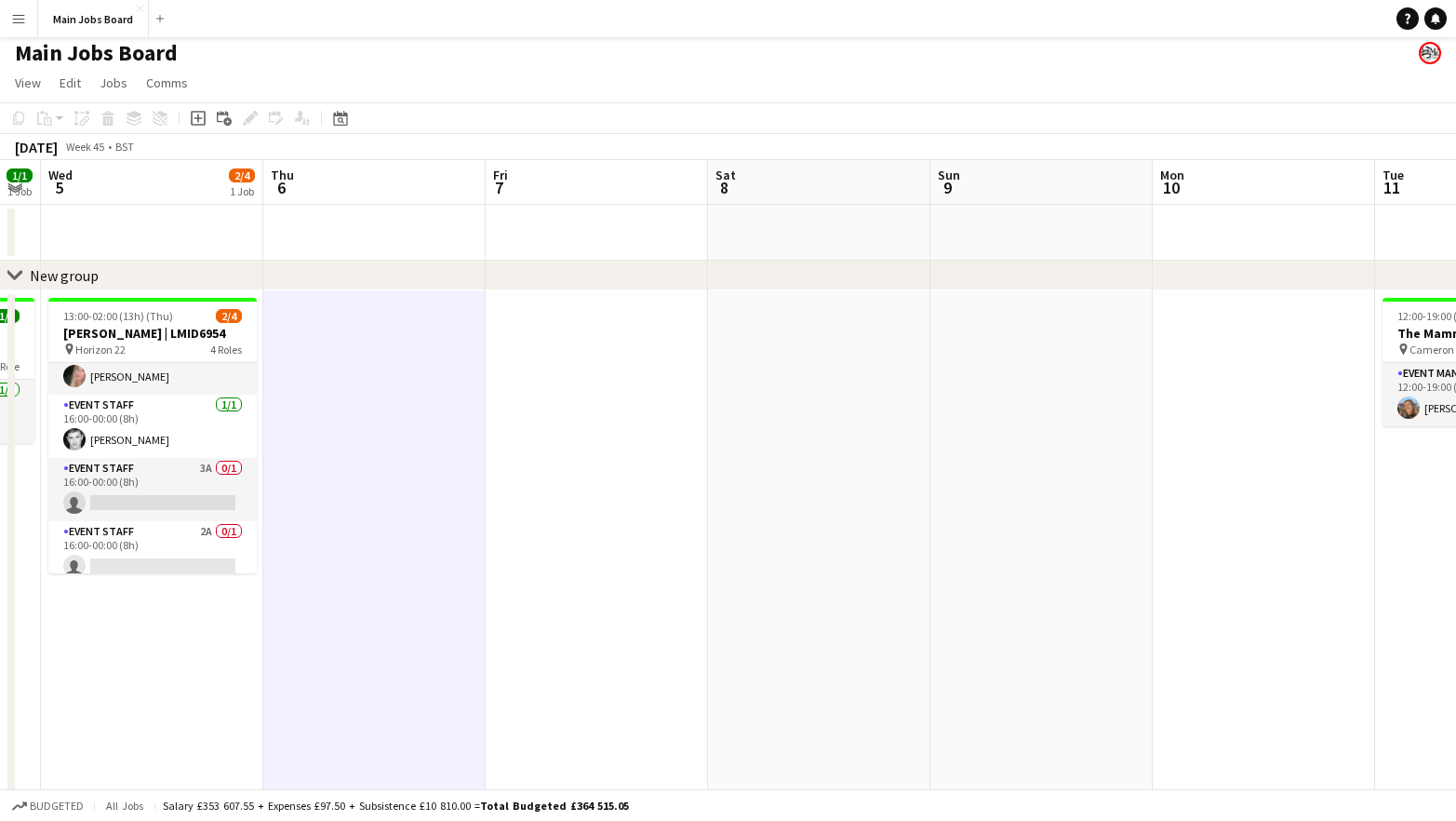
drag, startPoint x: 1111, startPoint y: 543, endPoint x: 417, endPoint y: 566, distance: 694.4
click at [431, 566] on app-calendar-viewport "Sun 2 Mon 3 Tue 4 1/1 1 Job Wed 5 2/4 1 Job Thu 6 Fri 7 Sat 8 Sun 9 Mon 10 Tue …" at bounding box center [728, 635] width 1456 height 951
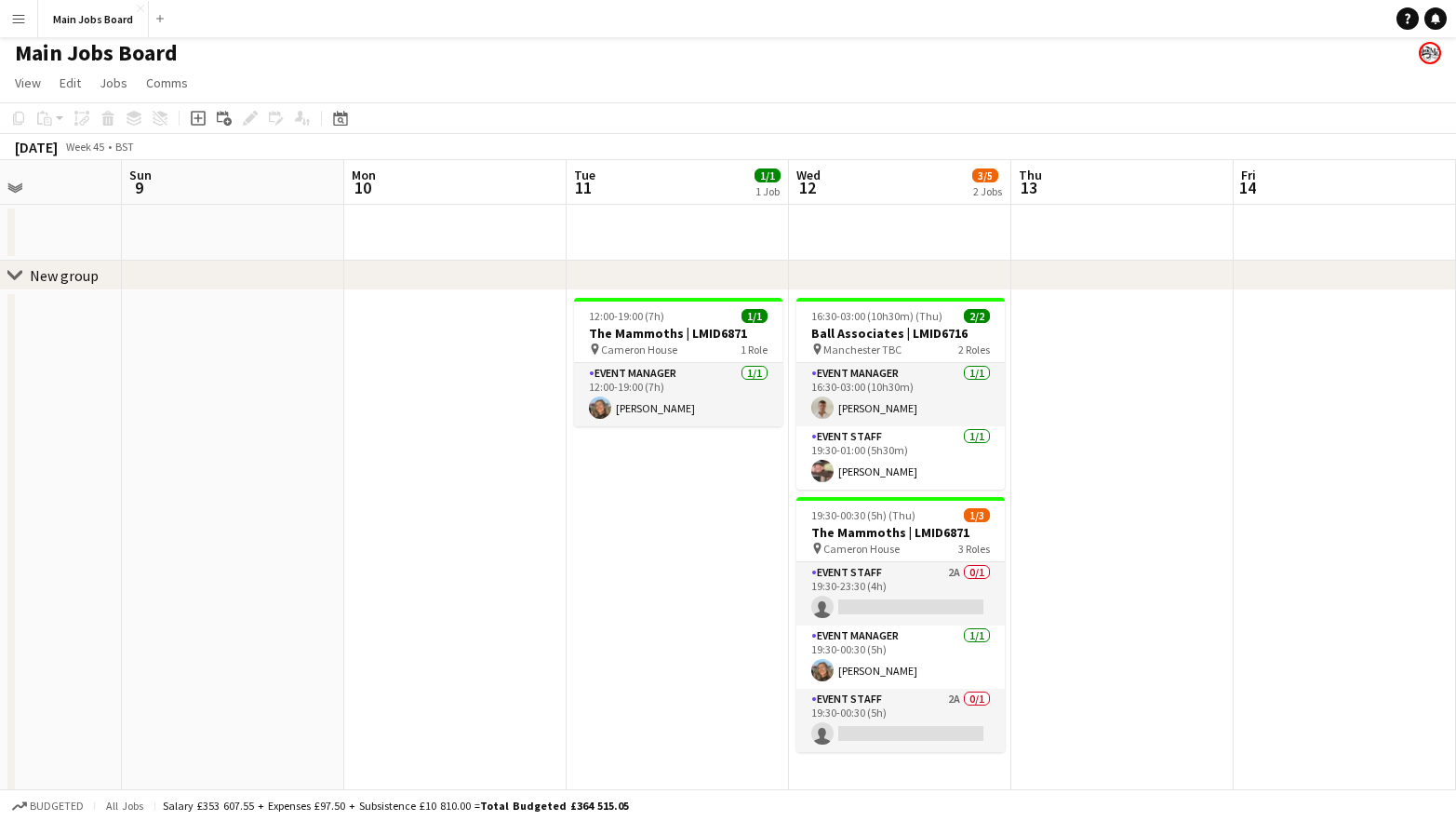
drag, startPoint x: 1123, startPoint y: 512, endPoint x: 544, endPoint y: 513, distance: 579.0
click at [545, 513] on app-calendar-viewport "Wed 5 2/4 1 Job Thu 6 Fri 7 Sat 8 Sun 9 Mon 10 Tue 11 1/1 1 Job Wed 12 3/5 2 Jo…" at bounding box center [728, 635] width 1456 height 951
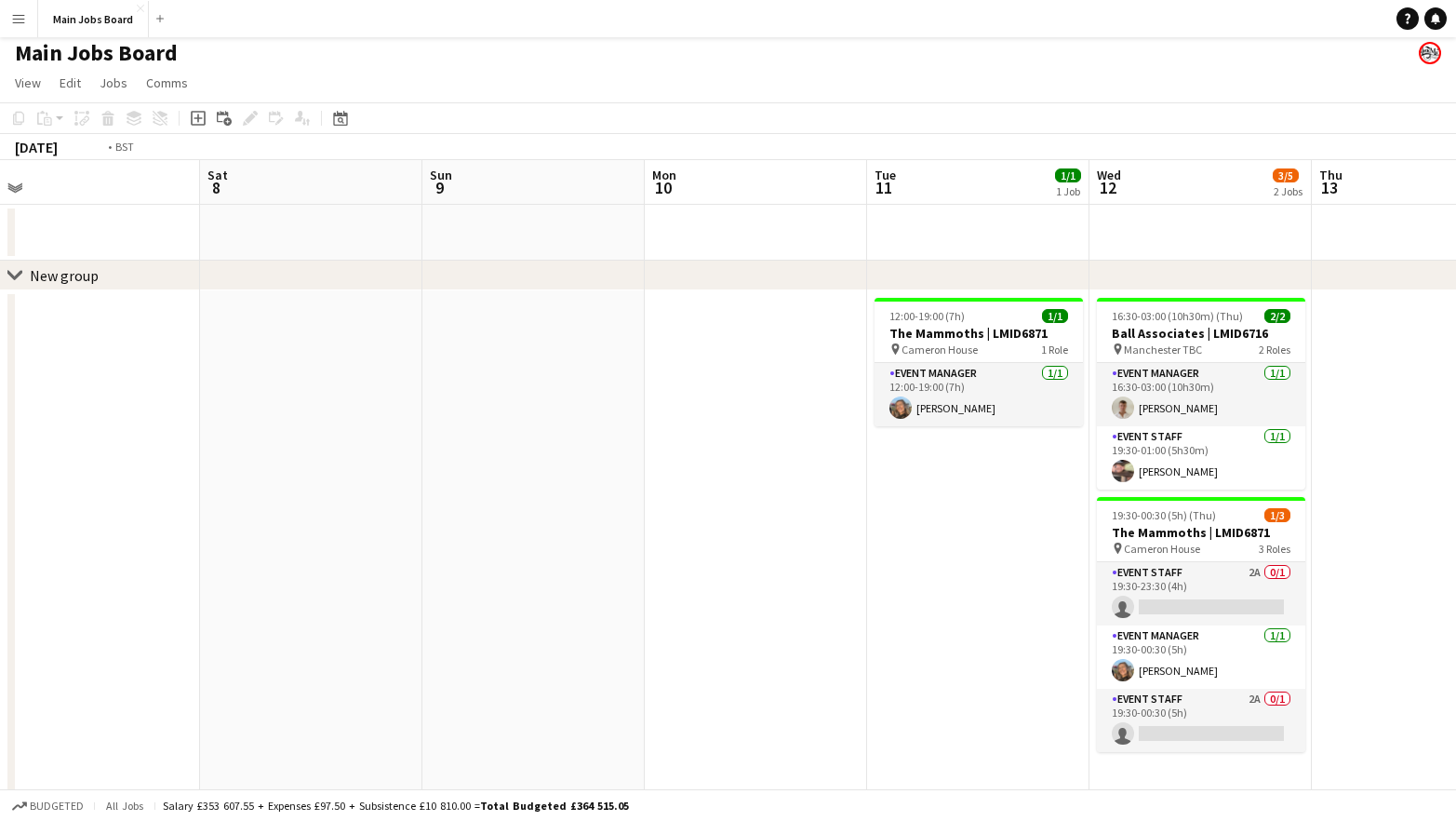
drag, startPoint x: 1134, startPoint y: 564, endPoint x: 244, endPoint y: 611, distance: 891.2
click at [244, 611] on app-calendar-viewport "Wed 5 2/4 1 Job Thu 6 Fri 7 Sat 8 Sun 9 Mon 10 Tue 11 1/1 1 Job Wed 12 3/5 2 Jo…" at bounding box center [728, 635] width 1456 height 951
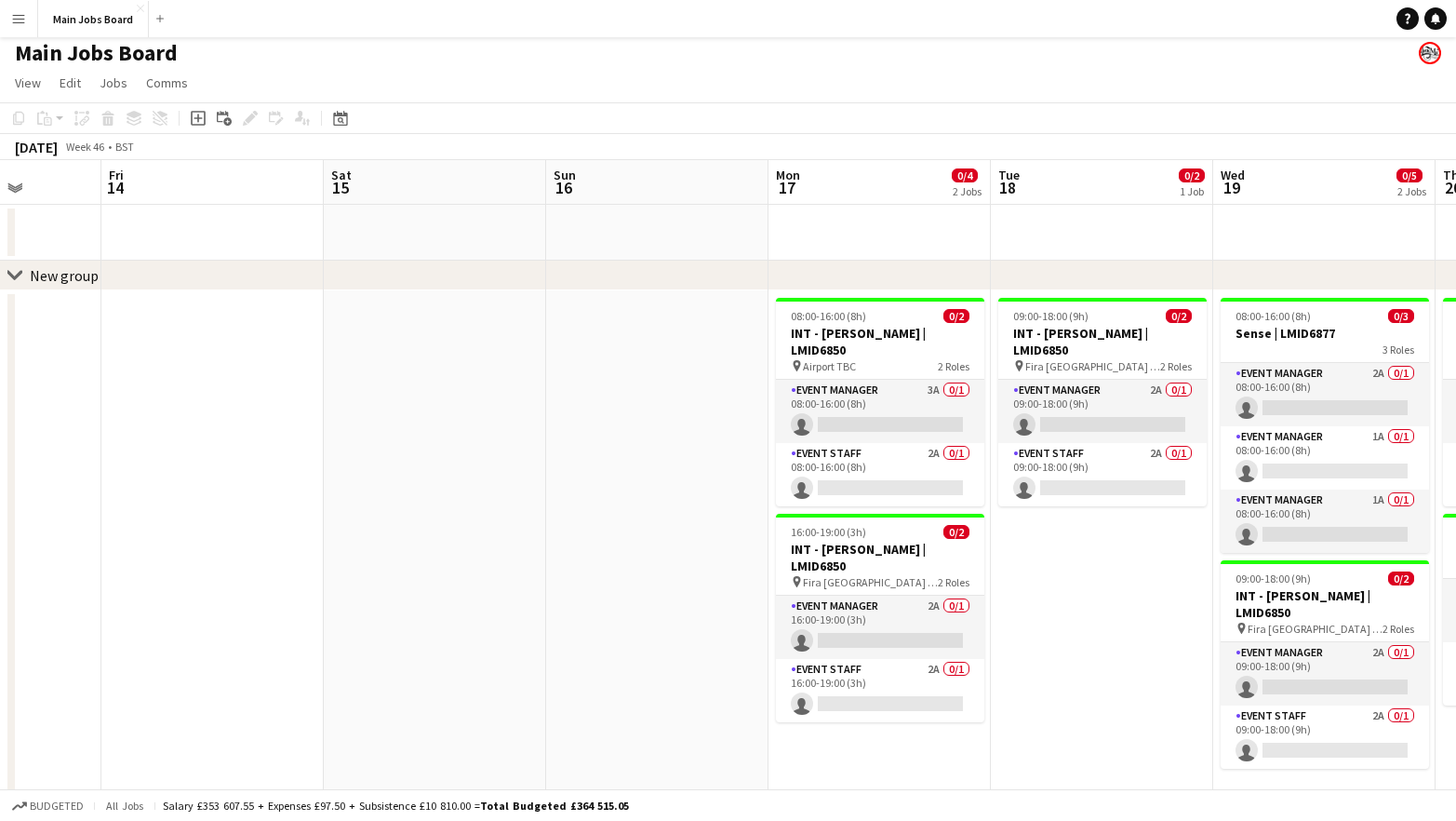
scroll to position [0, 659]
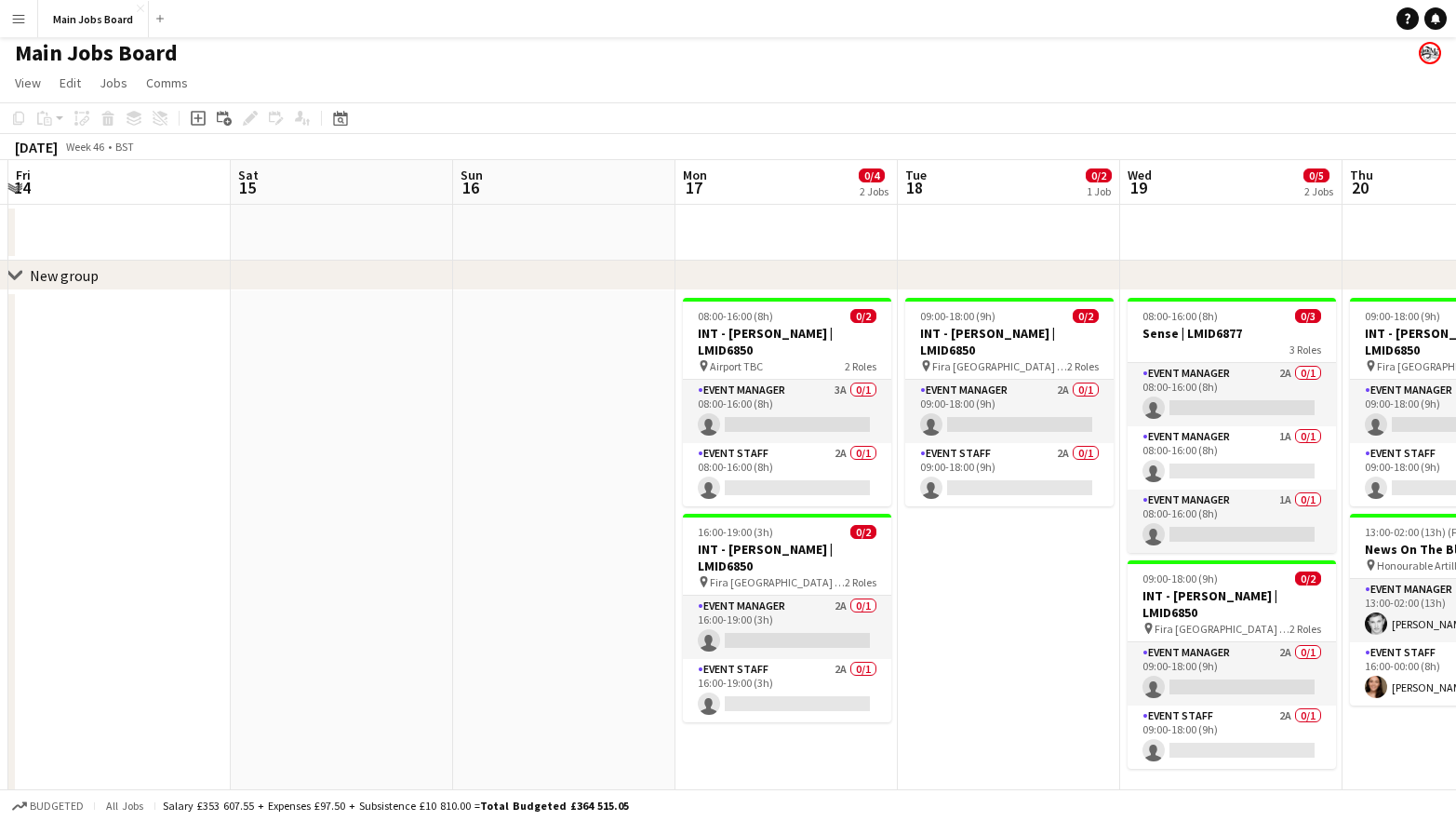
drag, startPoint x: 858, startPoint y: 561, endPoint x: 524, endPoint y: 567, distance: 334.1
click at [524, 567] on app-calendar-viewport "Tue 11 1/1 1 Job Wed 12 3/5 2 Jobs Thu 13 Fri 14 Sat 15 Sun 16 Mon 17 0/4 2 Job…" at bounding box center [728, 635] width 1456 height 951
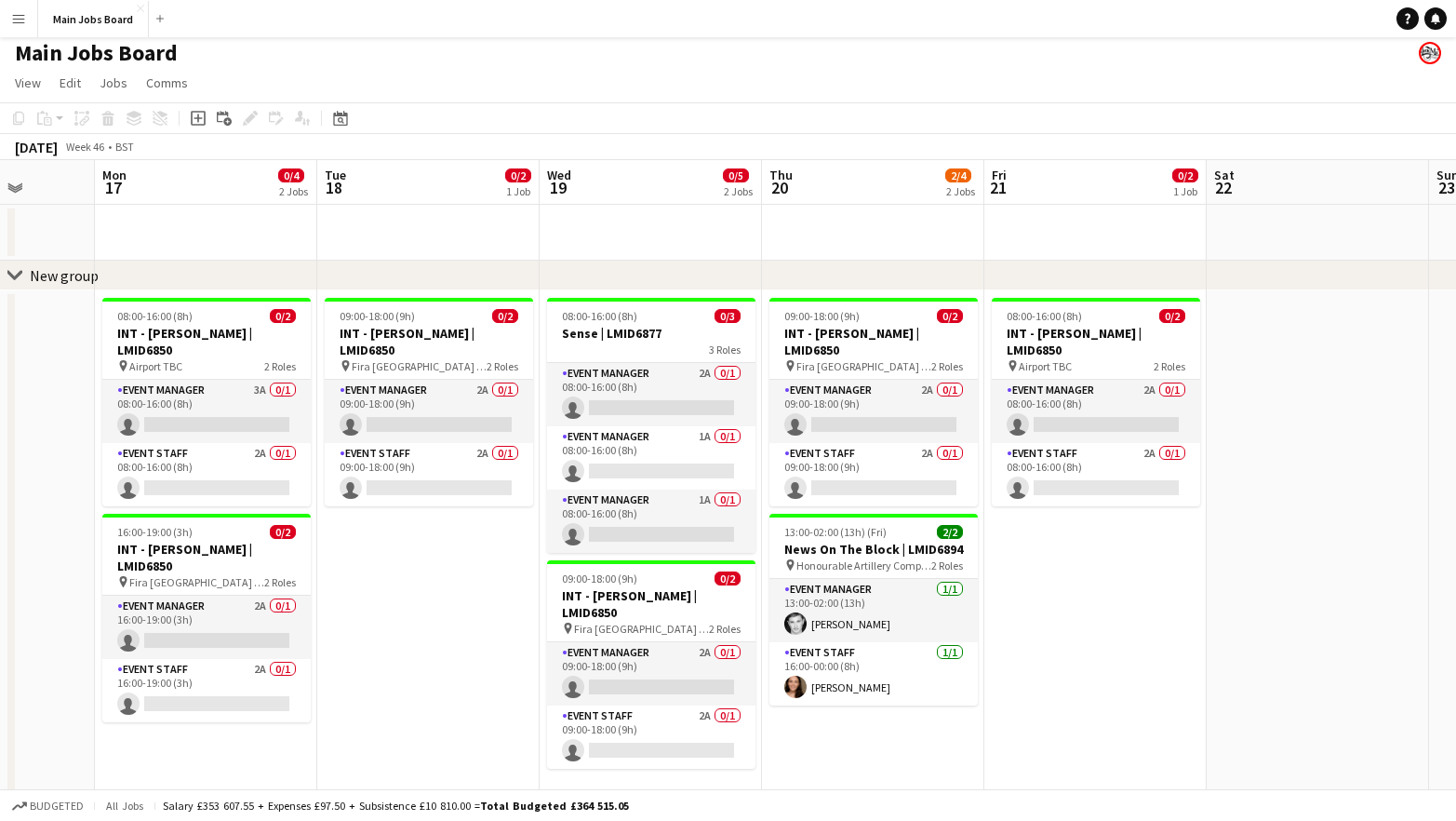
drag, startPoint x: 990, startPoint y: 577, endPoint x: 297, endPoint y: 639, distance: 695.8
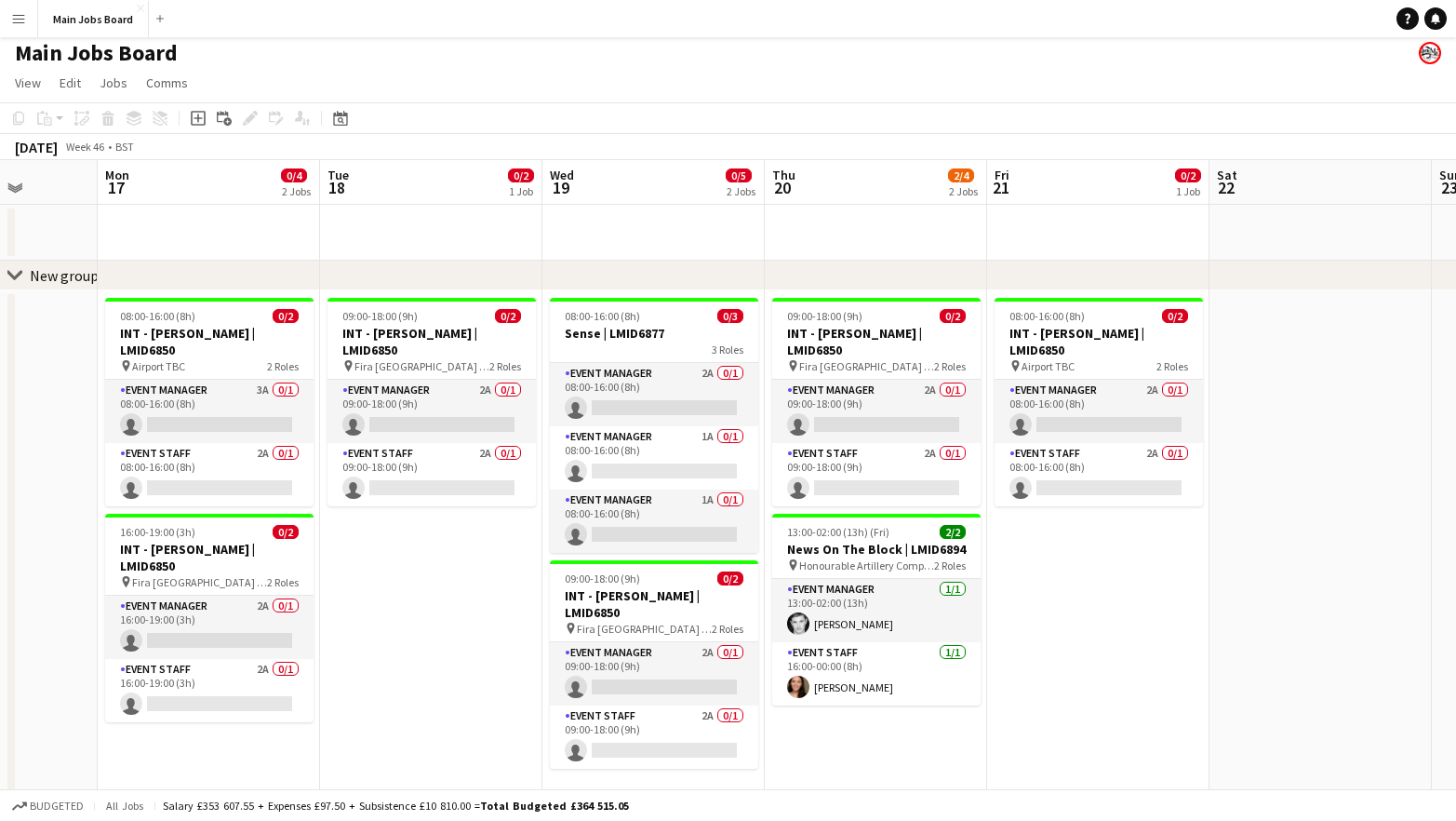
click at [312, 639] on app-calendar-viewport "Thu 13 Fri 14 Sat 15 Sun 16 Mon 17 0/4 2 Jobs Tue 18 0/2 1 Job Wed 19 0/5 2 Job…" at bounding box center [728, 635] width 1456 height 951
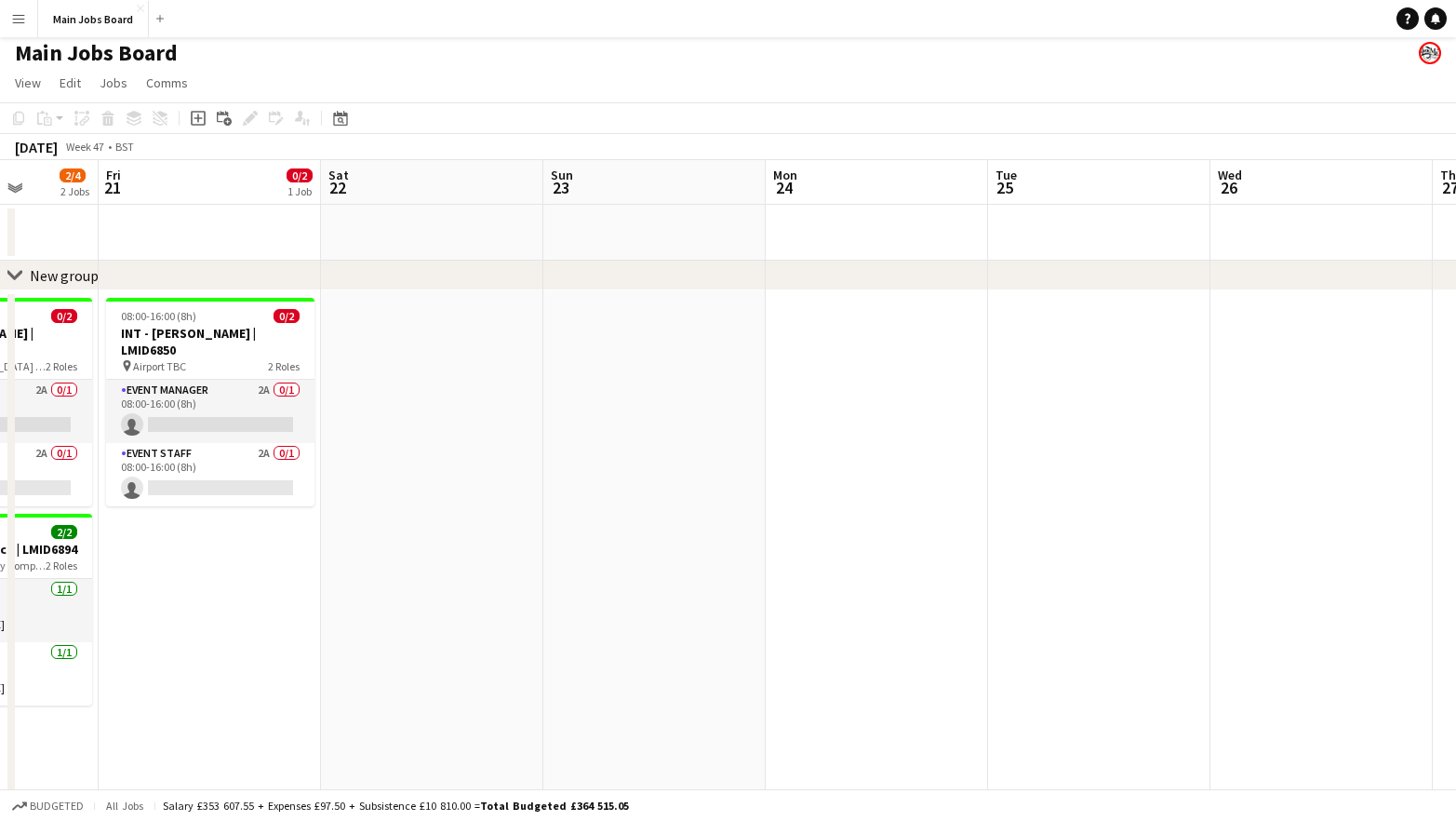
drag, startPoint x: 1036, startPoint y: 571, endPoint x: 213, endPoint y: 587, distance: 823.2
click at [213, 587] on app-calendar-viewport "Tue 18 0/2 1 Job Wed 19 0/5 2 Jobs Thu 20 2/4 2 Jobs Fri 21 0/2 1 Job Sat 22 Su…" at bounding box center [728, 635] width 1456 height 951
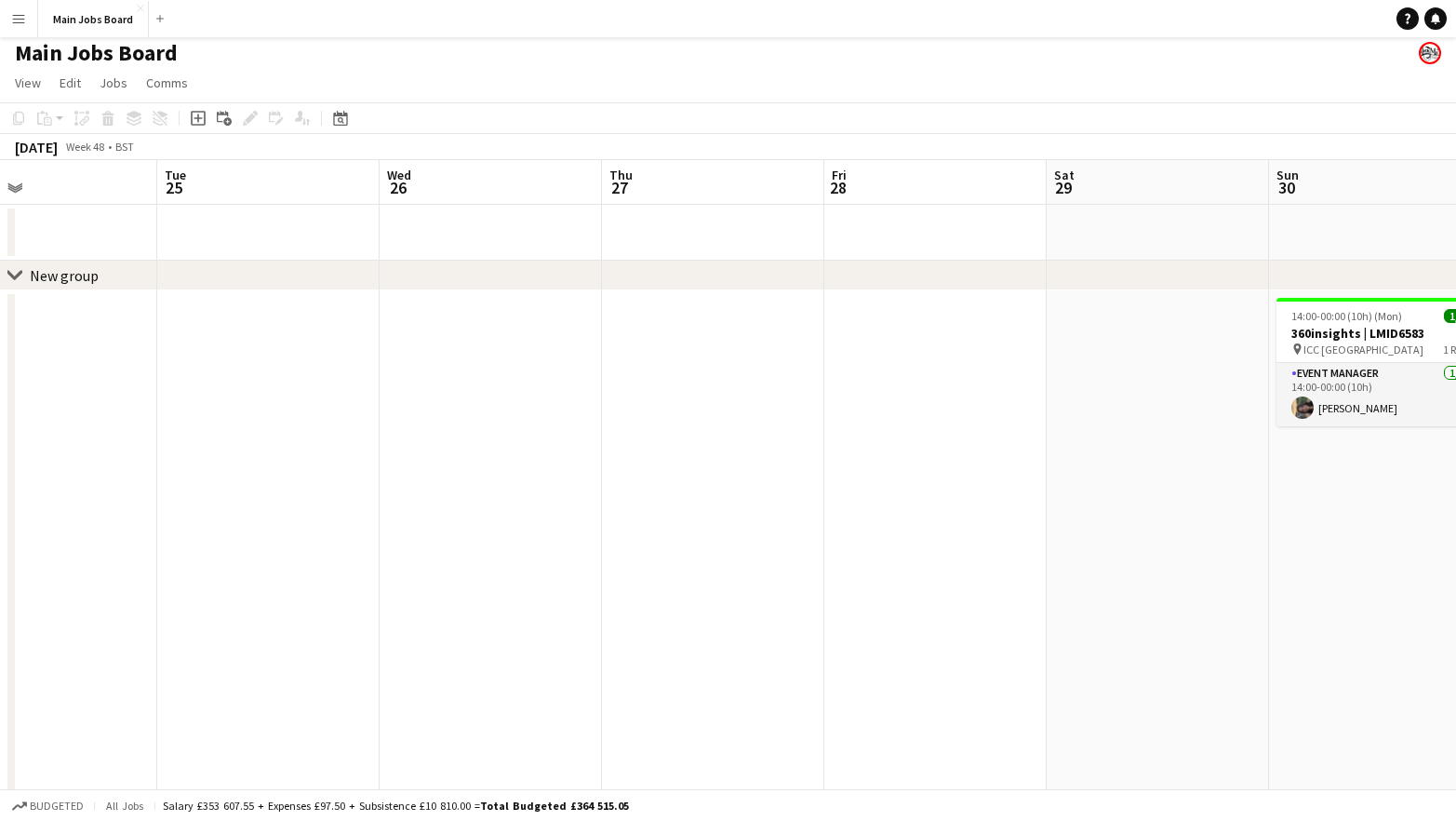
drag, startPoint x: 1125, startPoint y: 461, endPoint x: 314, endPoint y: 478, distance: 811.2
click at [330, 478] on app-calendar-viewport "Fri 21 0/2 1 Job Sat 22 Sun 23 Mon 24 Tue 25 Wed 26 Thu 27 Fri 28 Sat 29 Sun 30…" at bounding box center [728, 635] width 1456 height 951
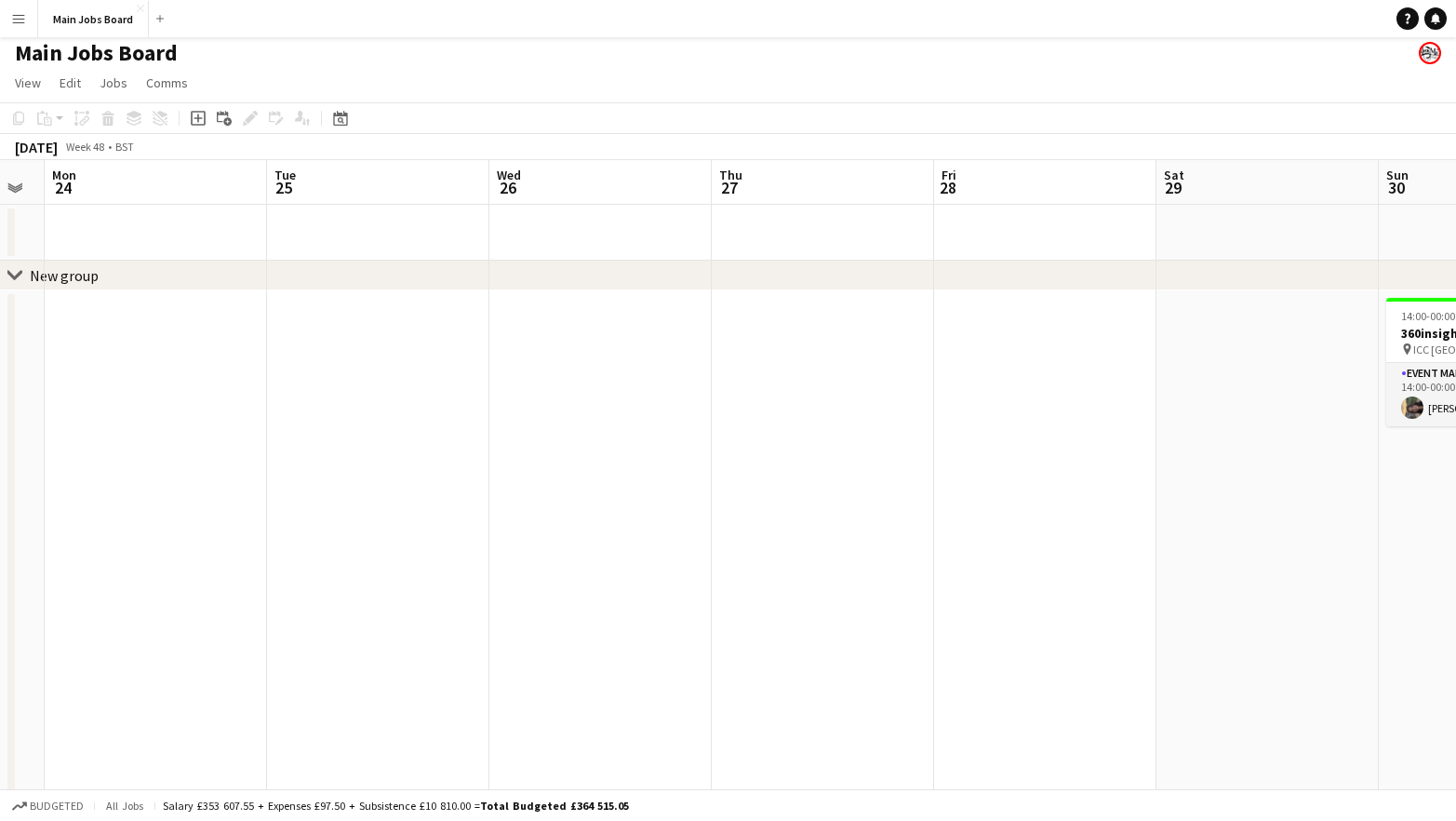
drag, startPoint x: 1170, startPoint y: 527, endPoint x: 241, endPoint y: 527, distance: 929.0
click at [242, 527] on app-calendar-viewport "Fri 21 0/2 1 Job Sat 22 Sun 23 Mon 24 Tue 25 Wed 26 Thu 27 Fri 28 Sat 29 Sun 30…" at bounding box center [728, 635] width 1456 height 951
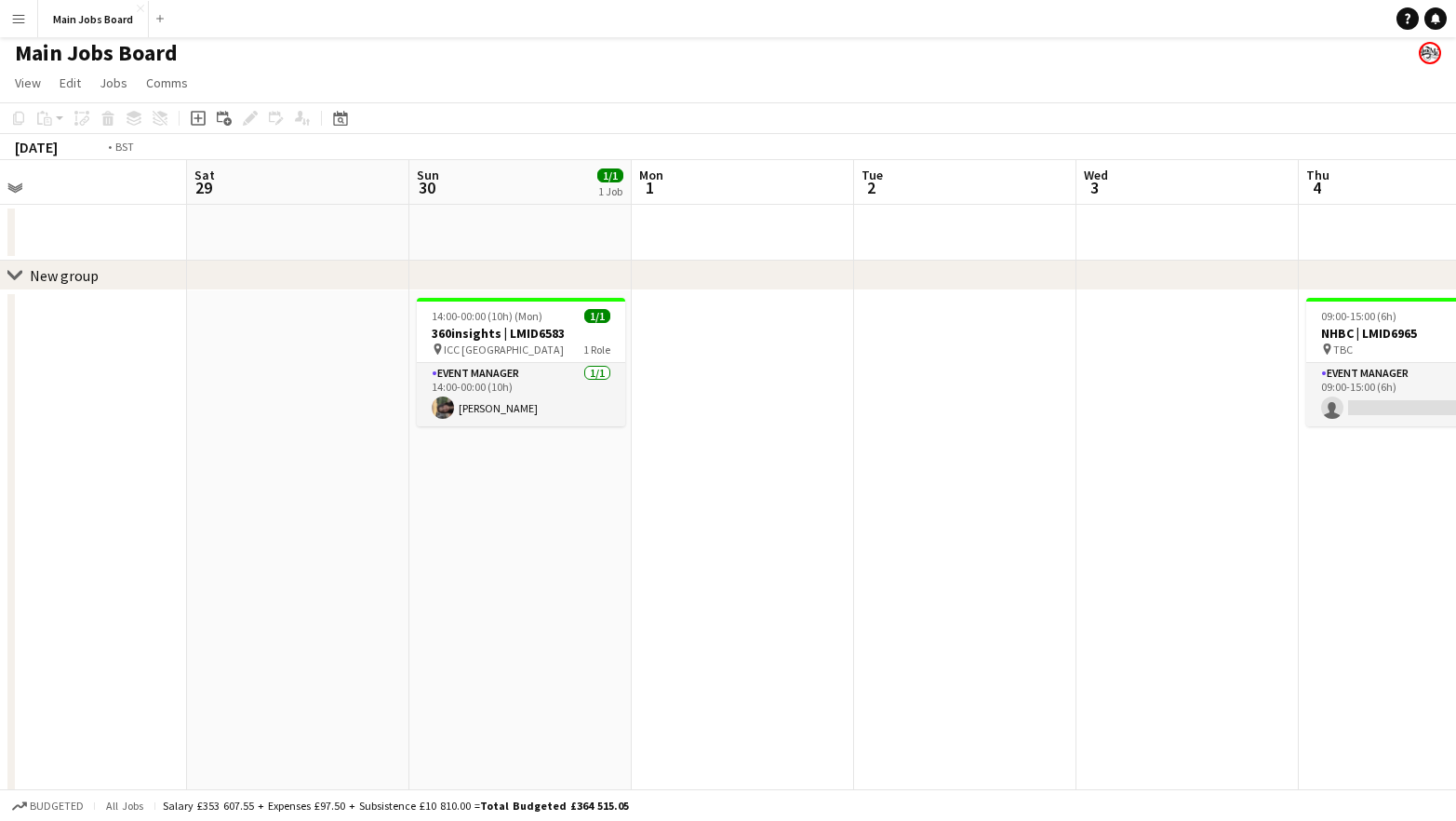
scroll to position [0, 789]
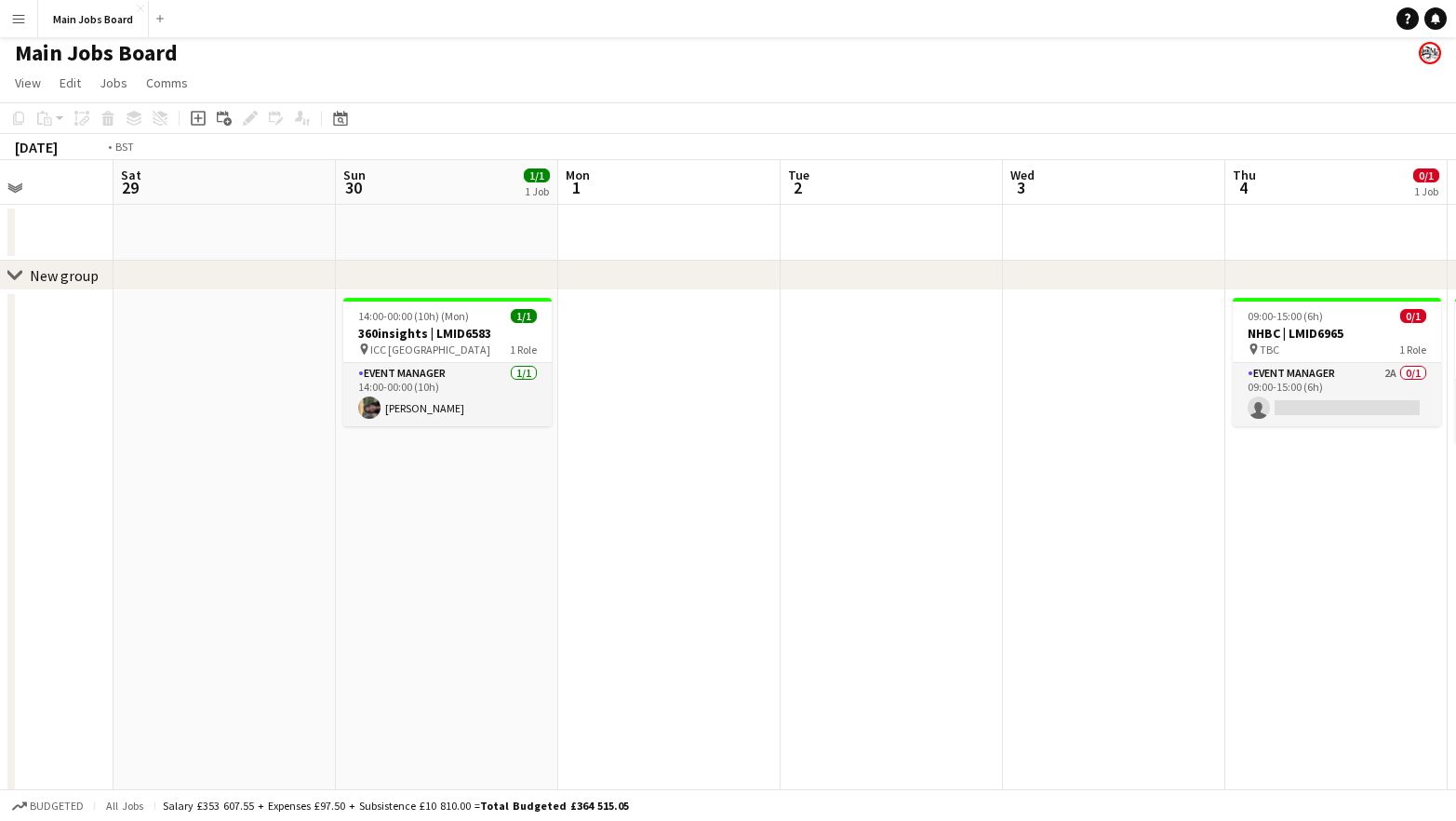
drag, startPoint x: 1011, startPoint y: 477, endPoint x: 325, endPoint y: 506, distance: 686.6
click at [326, 506] on app-calendar-viewport "Tue 25 Wed 26 Thu 27 Fri 28 Sat 29 Sun 30 1/1 1 Job Mon 1 Tue 2 Wed 3 Thu 4 0/1…" at bounding box center [728, 635] width 1456 height 951
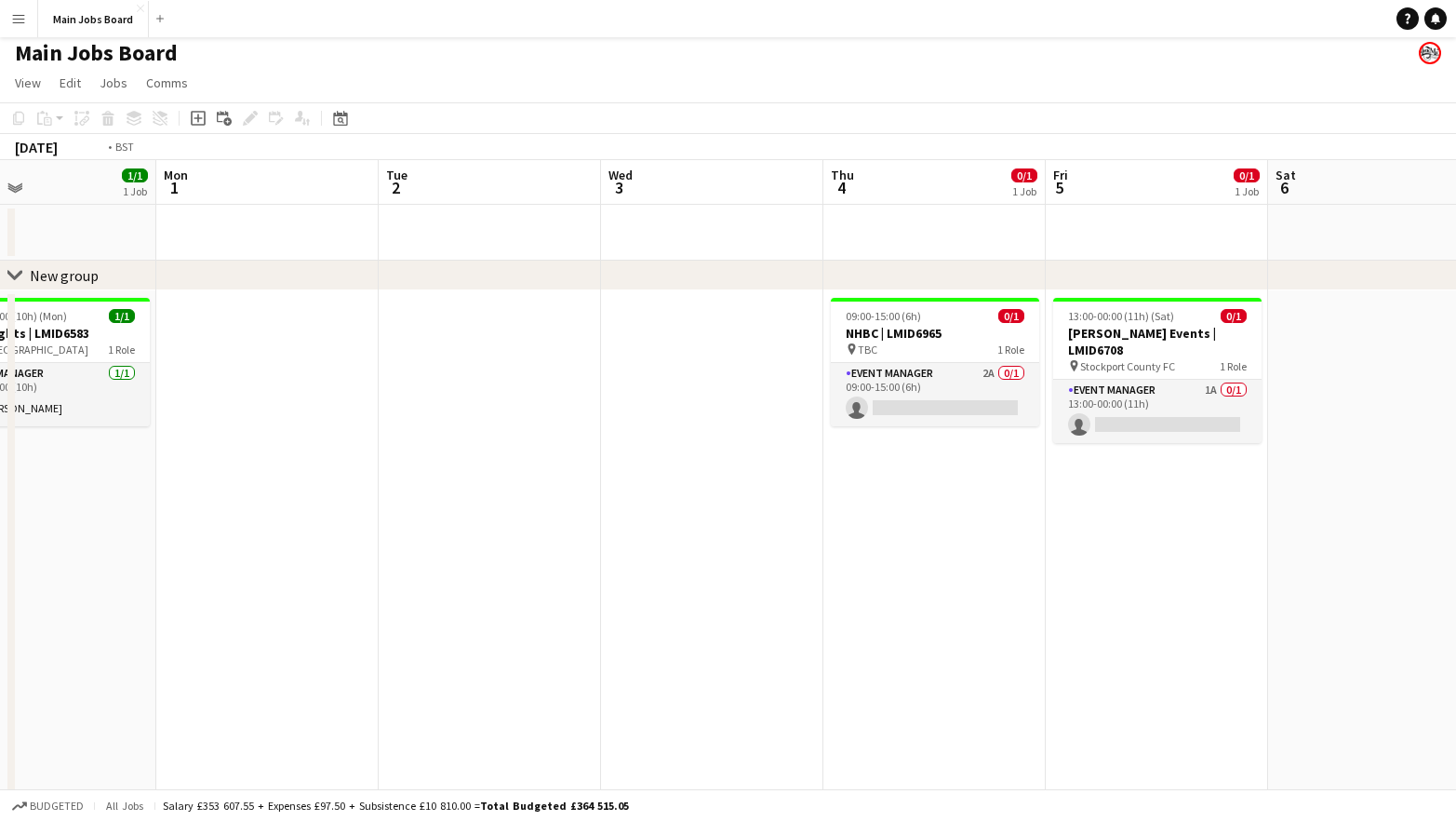
drag, startPoint x: 414, startPoint y: 605, endPoint x: 1214, endPoint y: 581, distance: 800.4
click at [1208, 581] on app-calendar-viewport "Fri 28 Sat 29 Sun 30 1/1 1 Job Mon 1 Tue 2 Wed 3 Thu 4 0/1 1 Job Fri 5 0/1 1 Jo…" at bounding box center [728, 635] width 1456 height 951
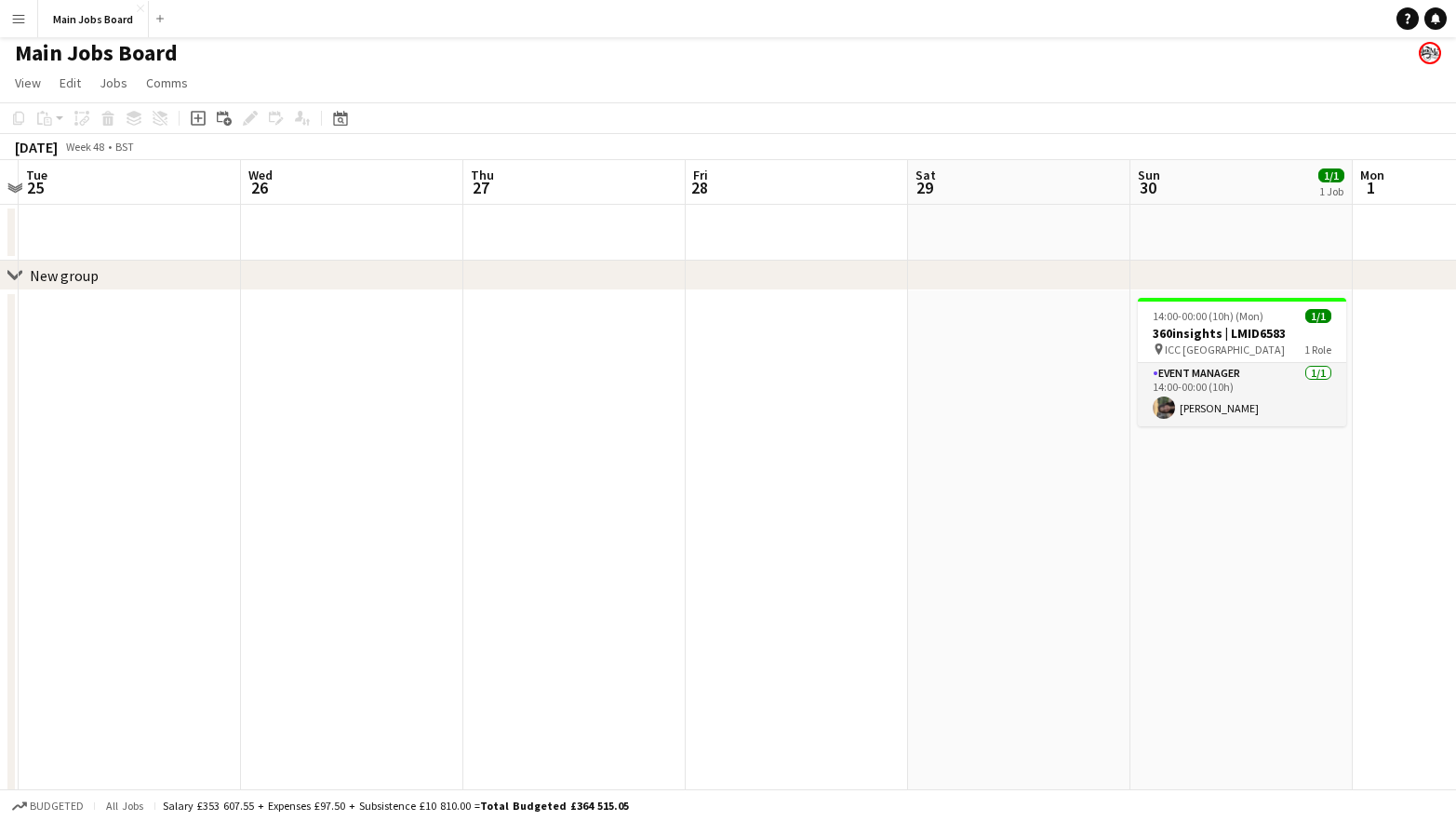
drag, startPoint x: 608, startPoint y: 637, endPoint x: 1307, endPoint y: 579, distance: 701.4
click at [1295, 579] on app-calendar-viewport "Sun 23 Mon 24 Tue 25 Wed 26 Thu 27 Fri 28 Sat 29 Sun 30 1/1 1 Job Mon 1 Tue 2 W…" at bounding box center [728, 635] width 1456 height 951
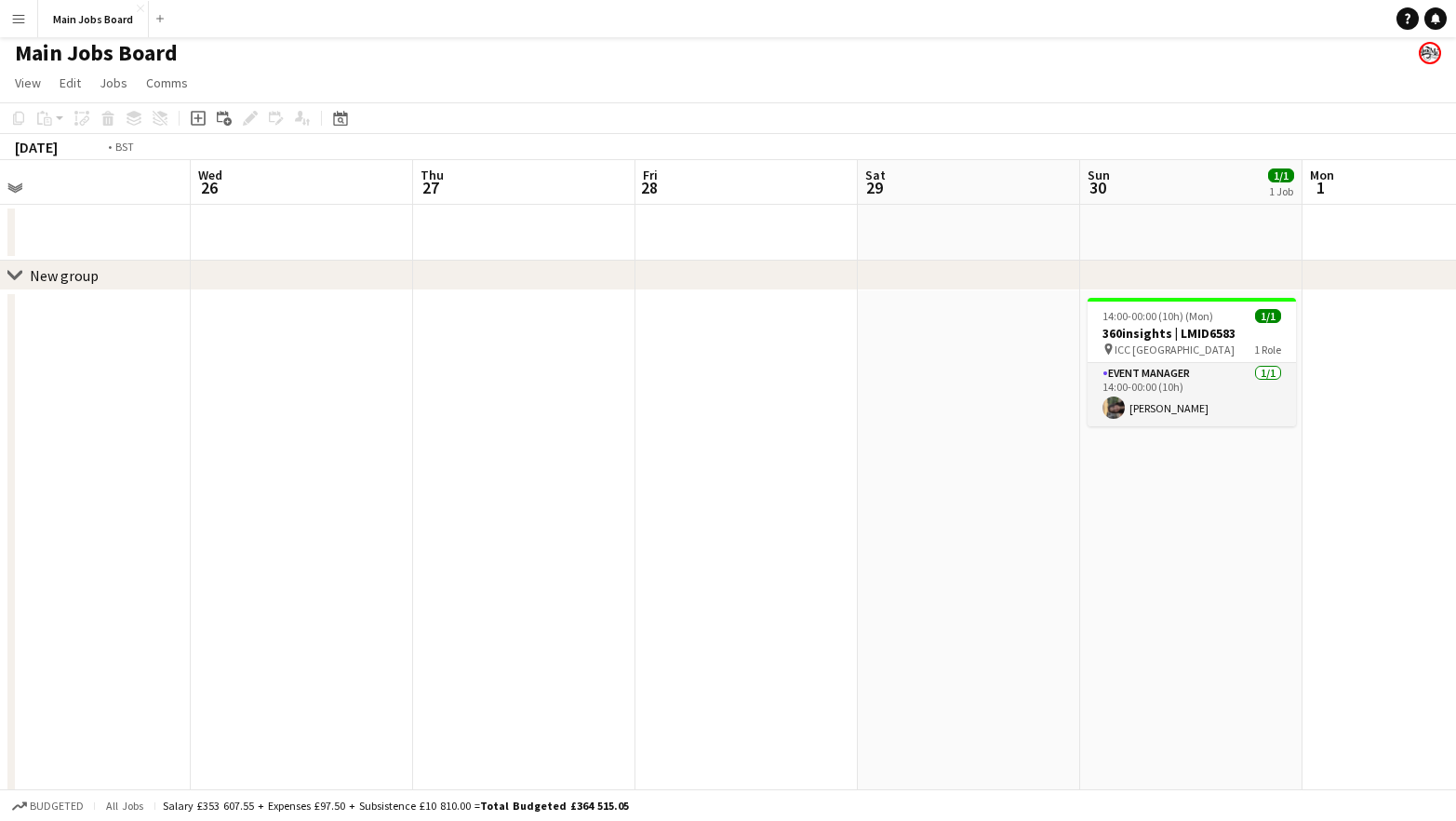
drag, startPoint x: 529, startPoint y: 604, endPoint x: 1067, endPoint y: 583, distance: 538.4
click at [1067, 583] on app-calendar-viewport "Sun 23 Mon 24 Tue 25 Wed 26 Thu 27 Fri 28 Sat 29 Sun 30 1/1 1 Job Mon 1 Tue 2 W…" at bounding box center [728, 635] width 1456 height 951
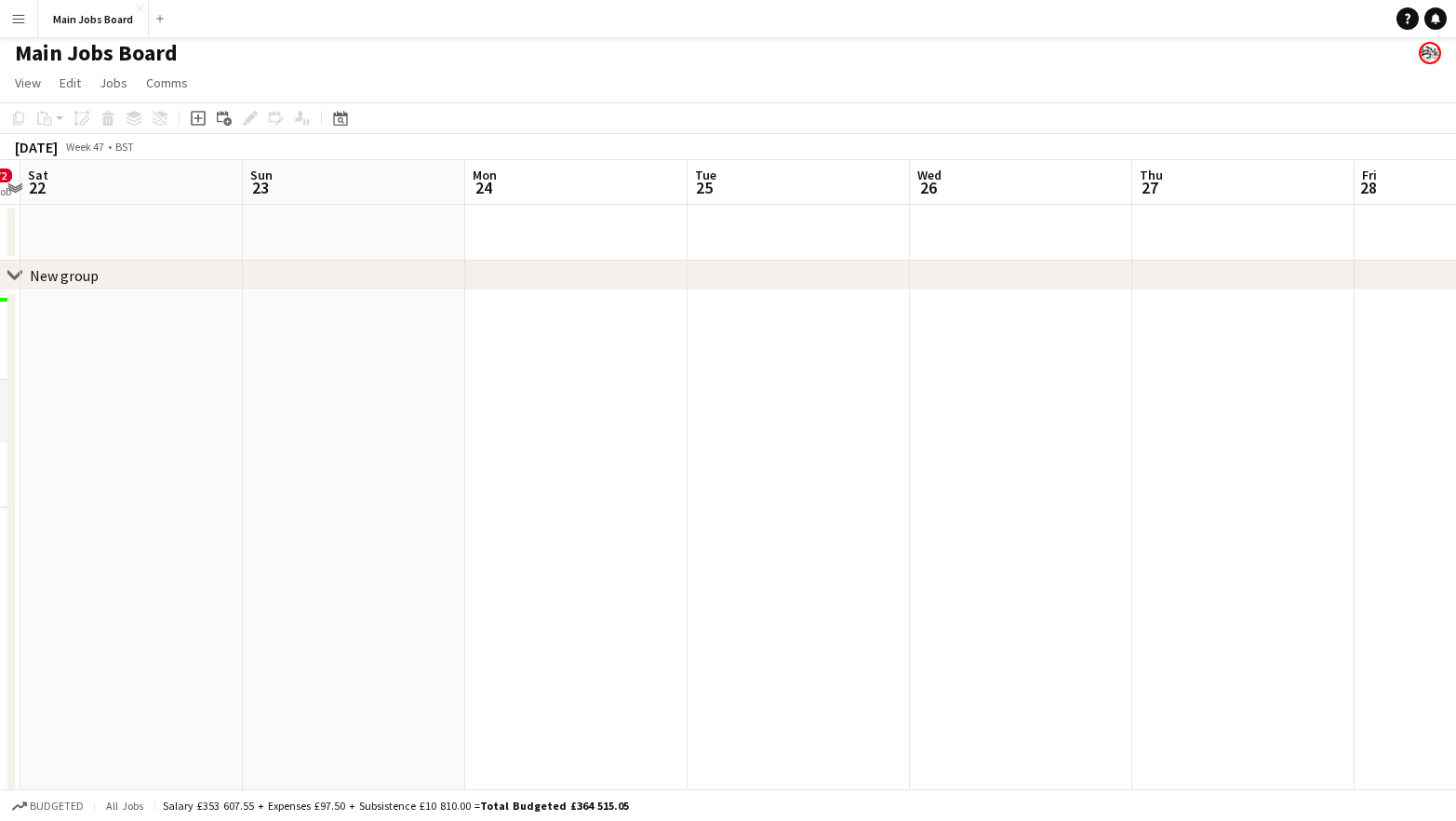
drag, startPoint x: 487, startPoint y: 626, endPoint x: 1050, endPoint y: 606, distance: 563.4
click at [1021, 606] on app-calendar-viewport "Thu 20 2/4 2 Jobs Fri 21 0/2 1 Job Sat 22 Sun 23 Mon 24 Tue 25 Wed 26 Thu 27 Fr…" at bounding box center [728, 635] width 1456 height 951
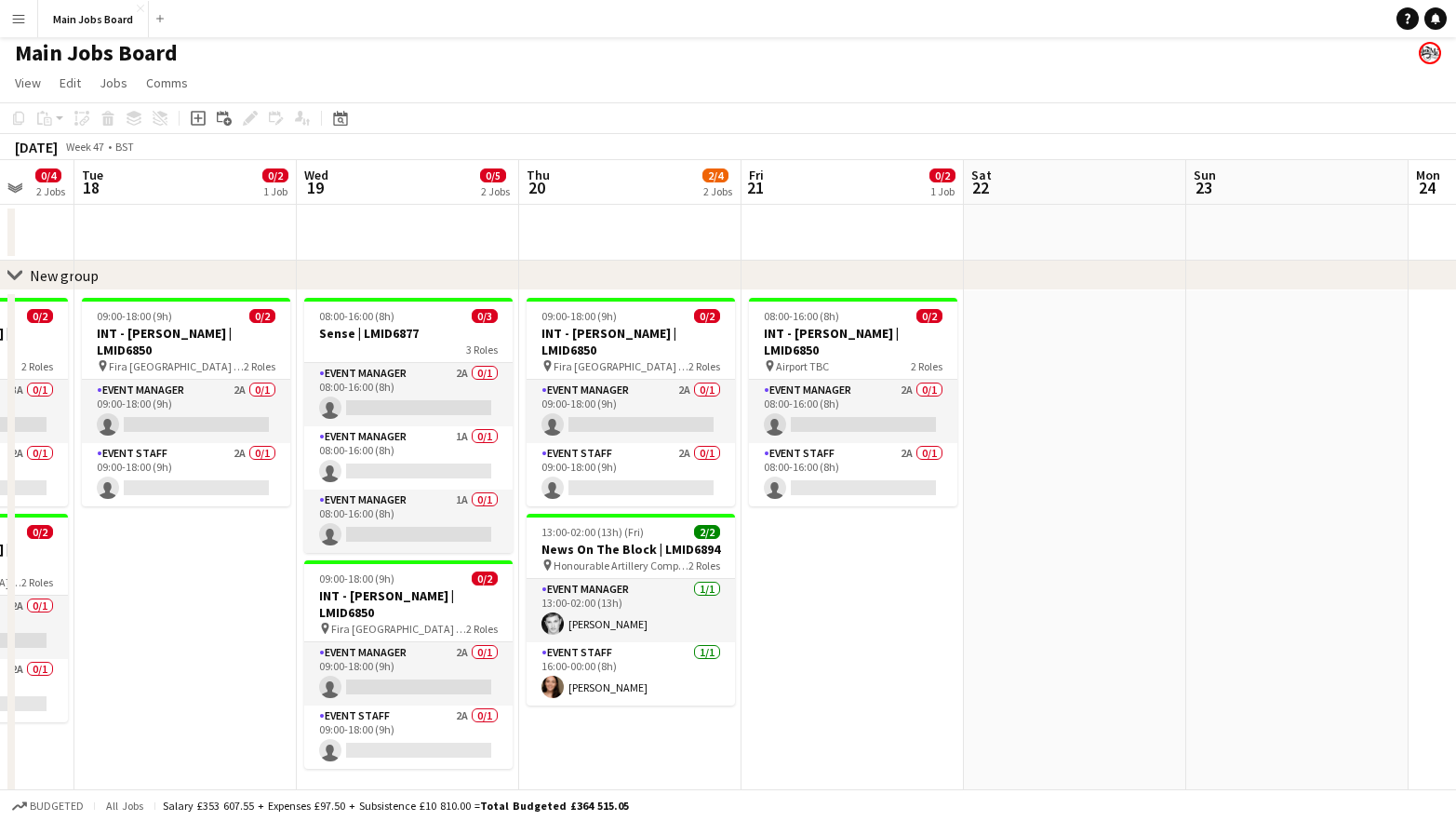
scroll to position [0, 546]
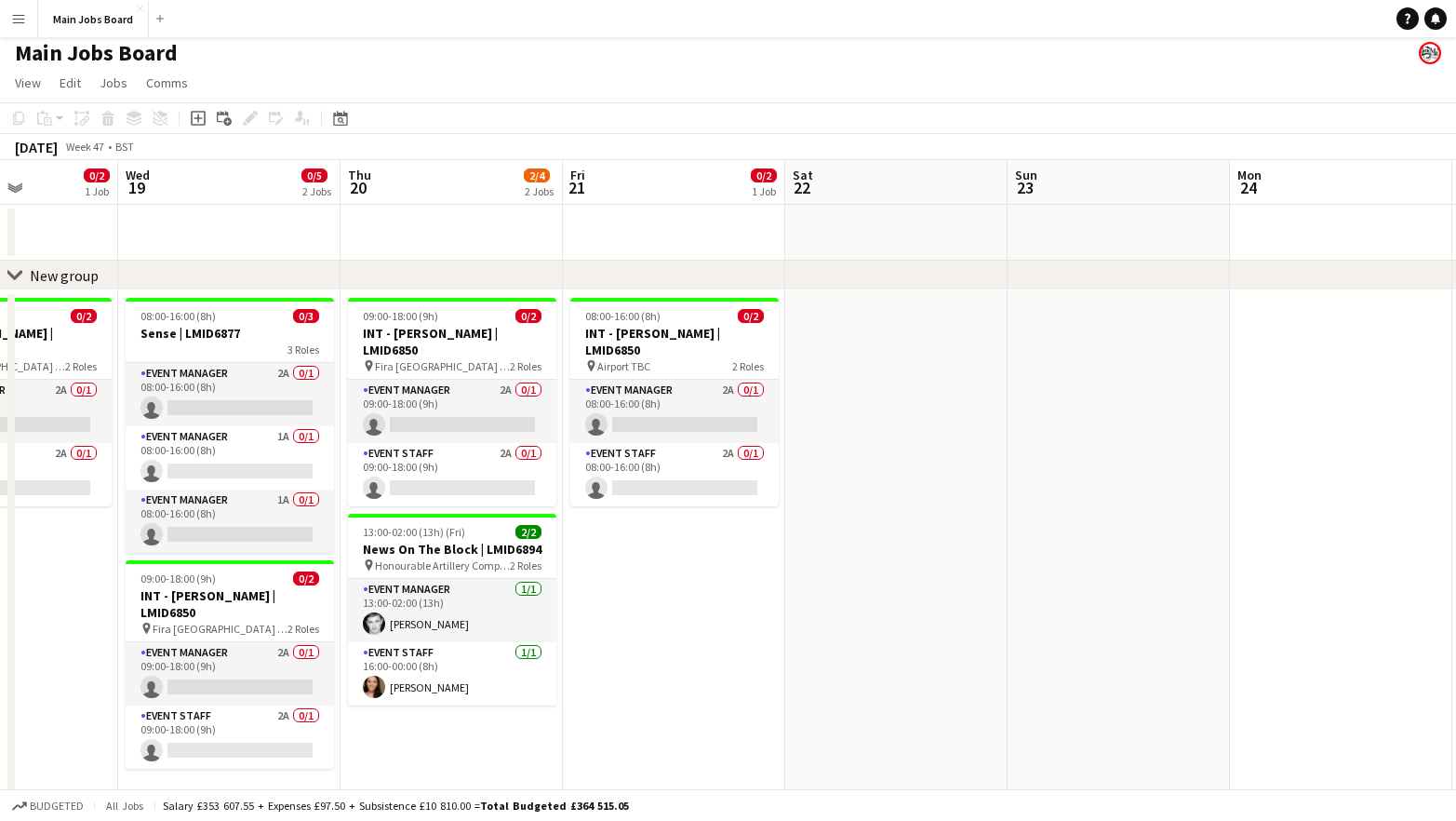
drag, startPoint x: 504, startPoint y: 610, endPoint x: 816, endPoint y: 608, distance: 312.0
click at [813, 608] on app-calendar-viewport "Sun 16 Mon 17 0/4 2 Jobs Tue 18 0/2 1 Job Wed 19 0/5 2 Jobs Thu 20 2/4 2 Jobs F…" at bounding box center [728, 635] width 1456 height 951
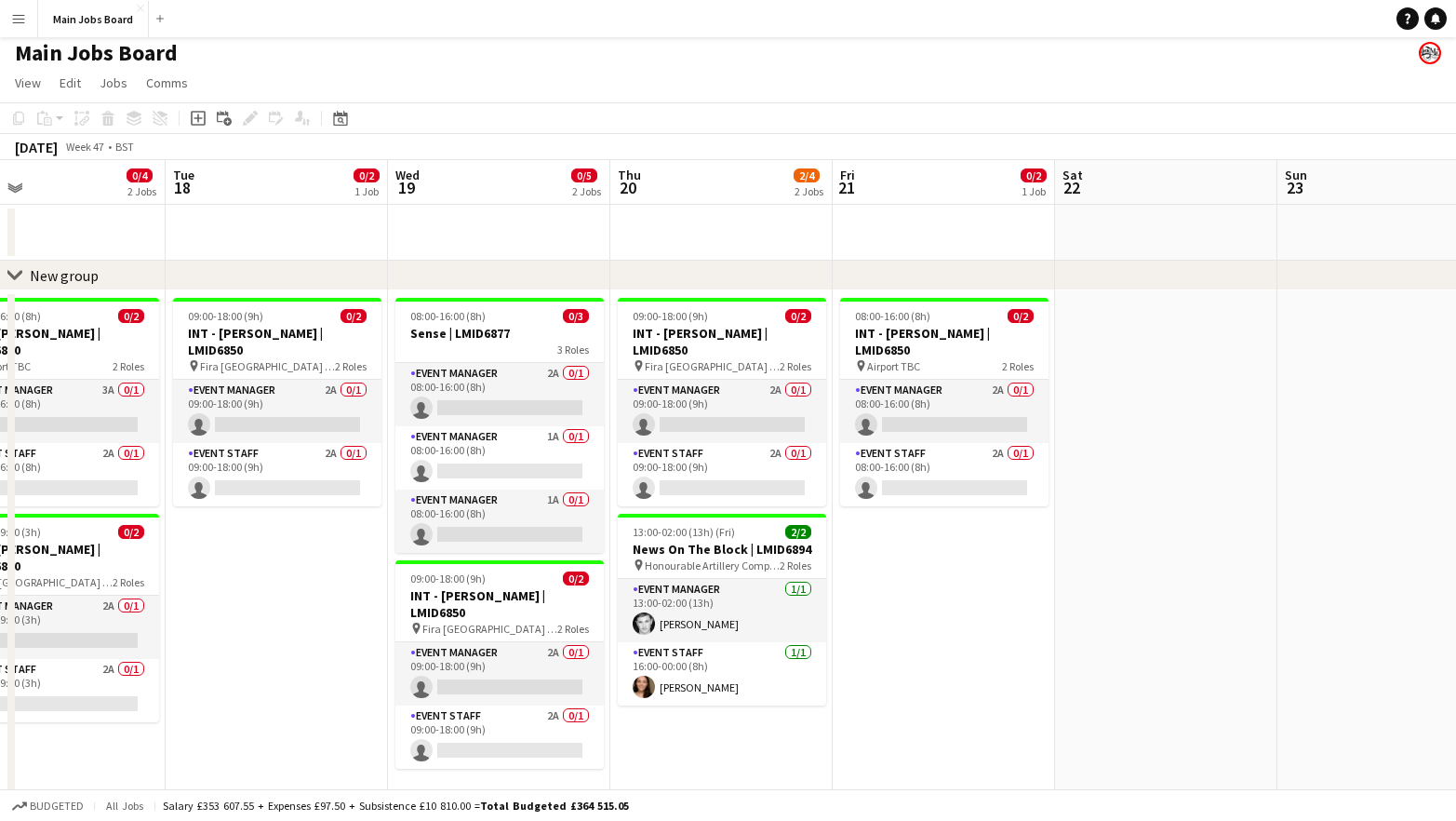
drag, startPoint x: 644, startPoint y: 633, endPoint x: 912, endPoint y: 585, distance: 272.3
click at [912, 585] on app-calendar-viewport "Sat 15 Sun 16 Mon 17 0/4 2 Jobs Tue 18 0/2 1 Job Wed 19 0/5 2 Jobs Thu 20 2/4 2…" at bounding box center [728, 635] width 1456 height 951
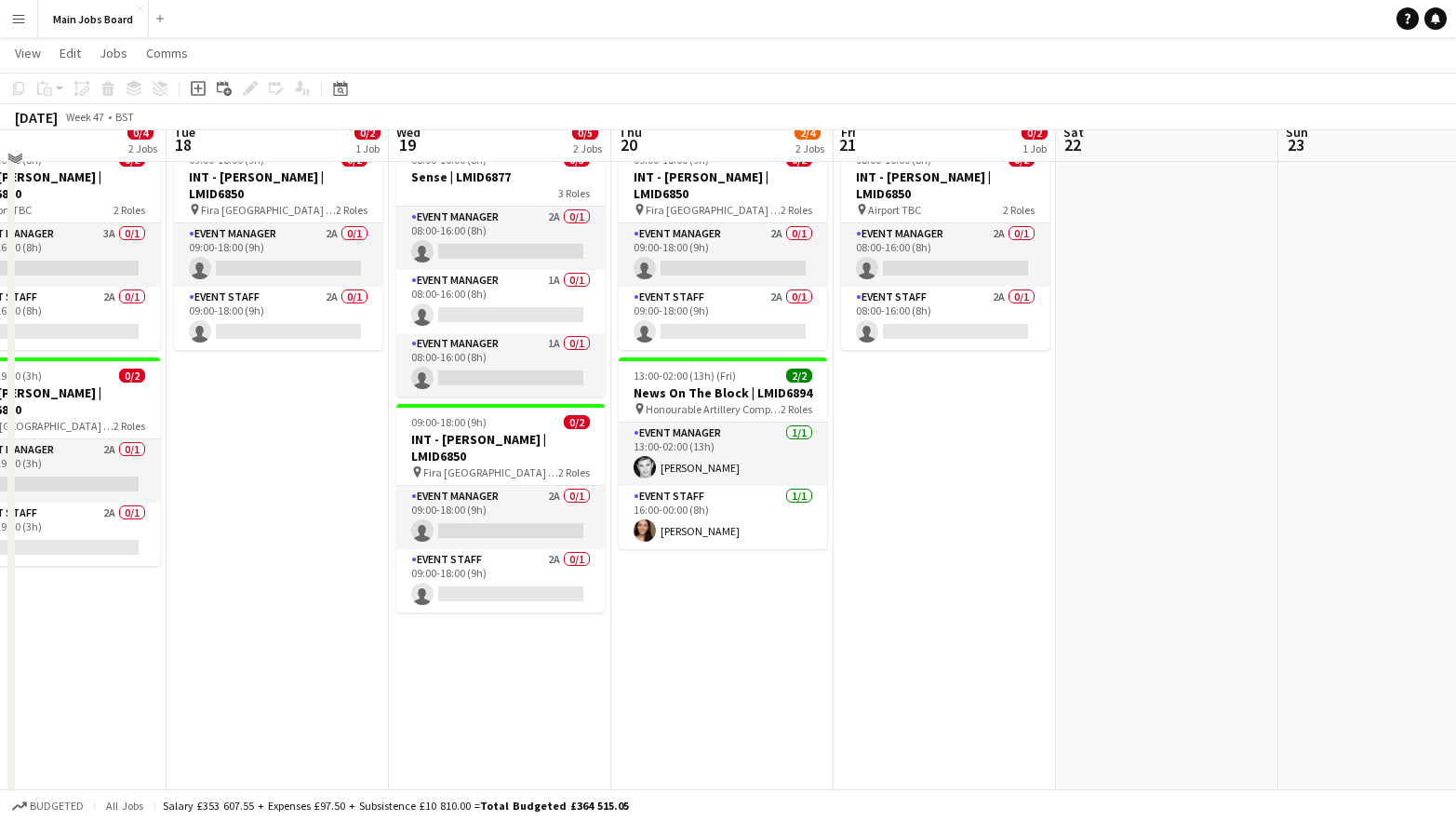
scroll to position [194, 0]
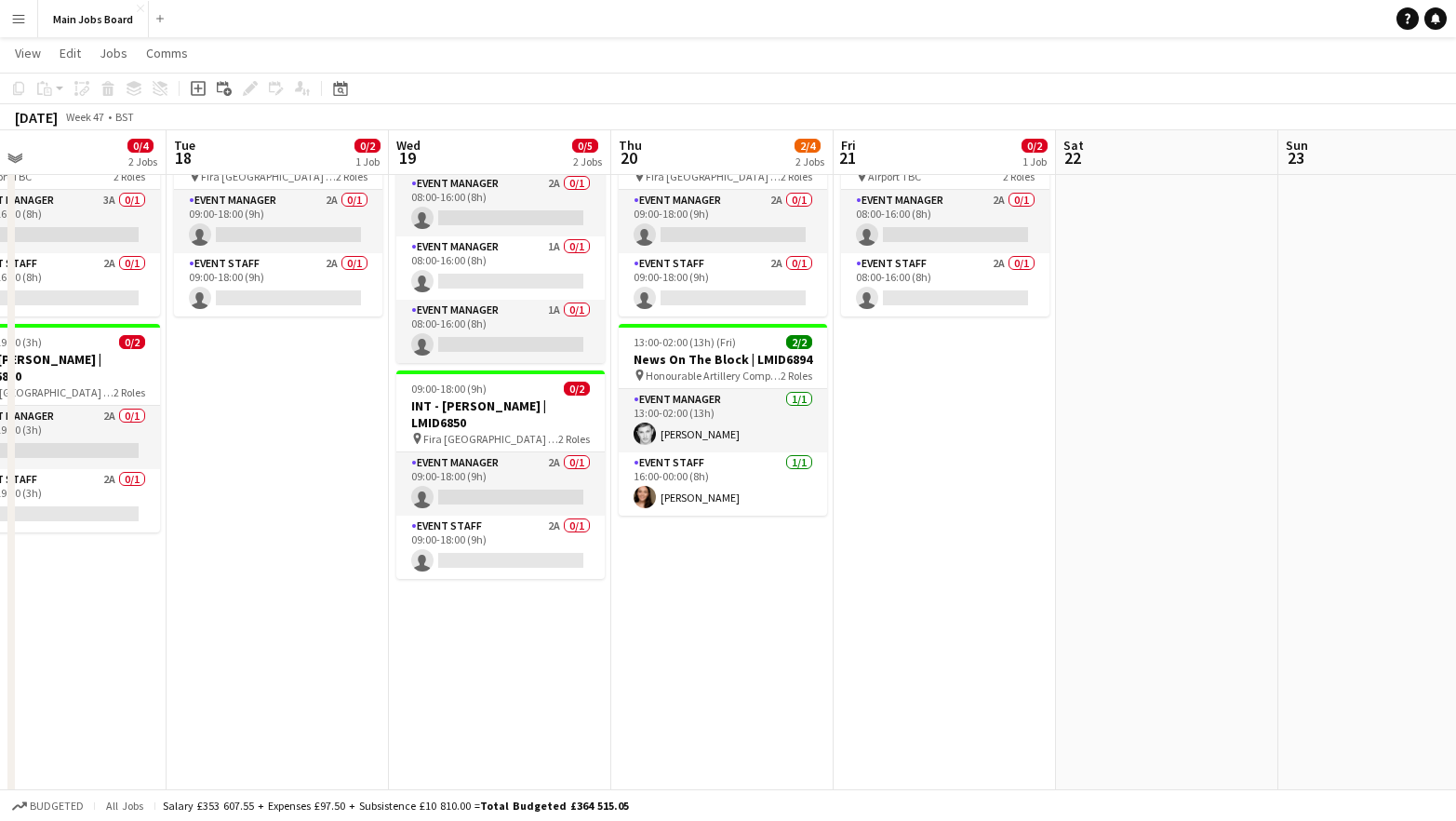
click at [501, 687] on app-date-cell "08:00-16:00 (8h) 0/3 Sense | LMID6877 3 Roles Event Manager 2A 0/1 08:00-16:00 …" at bounding box center [500, 511] width 223 height 821
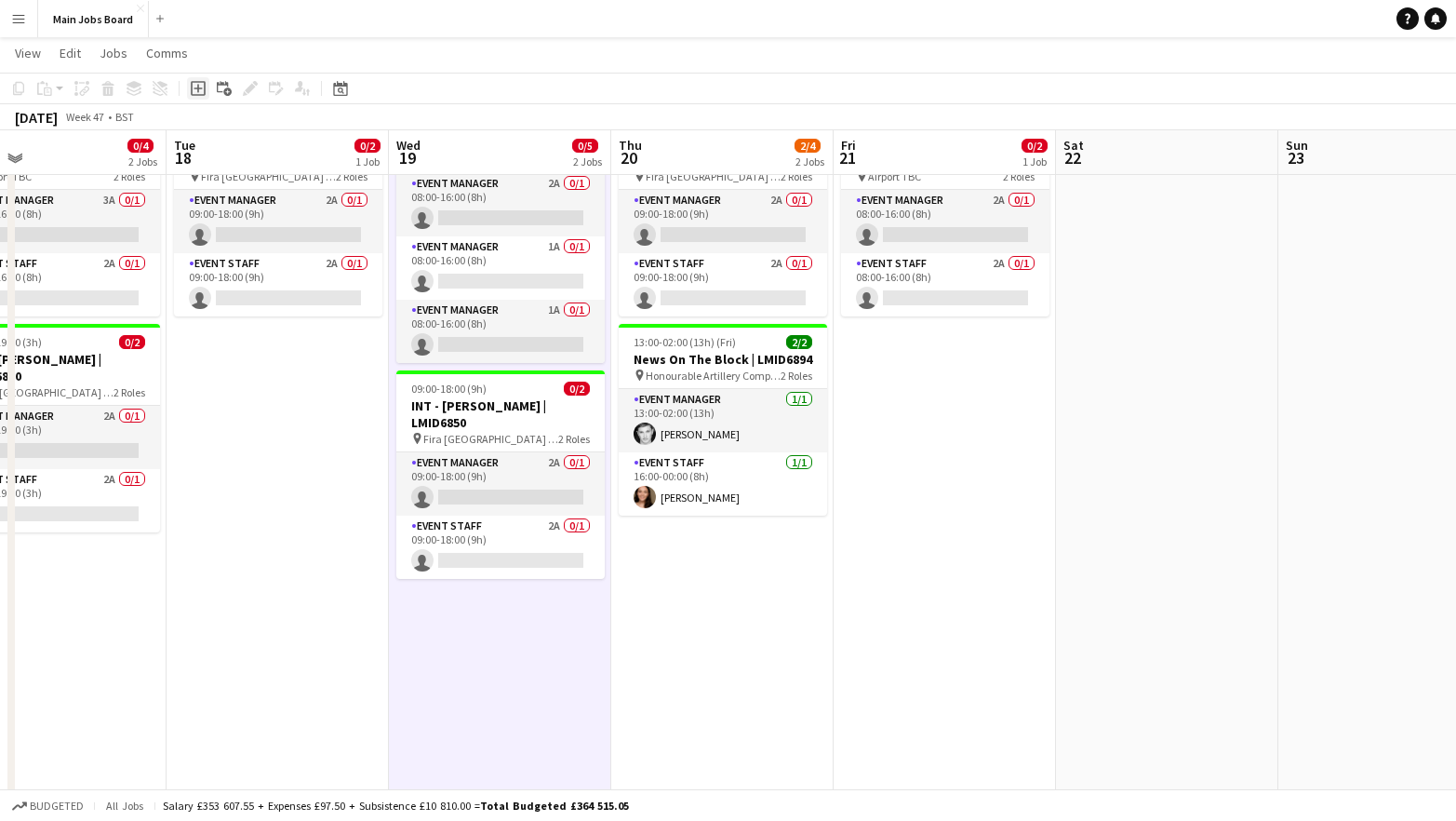
click at [197, 83] on icon "Add job" at bounding box center [198, 88] width 15 height 15
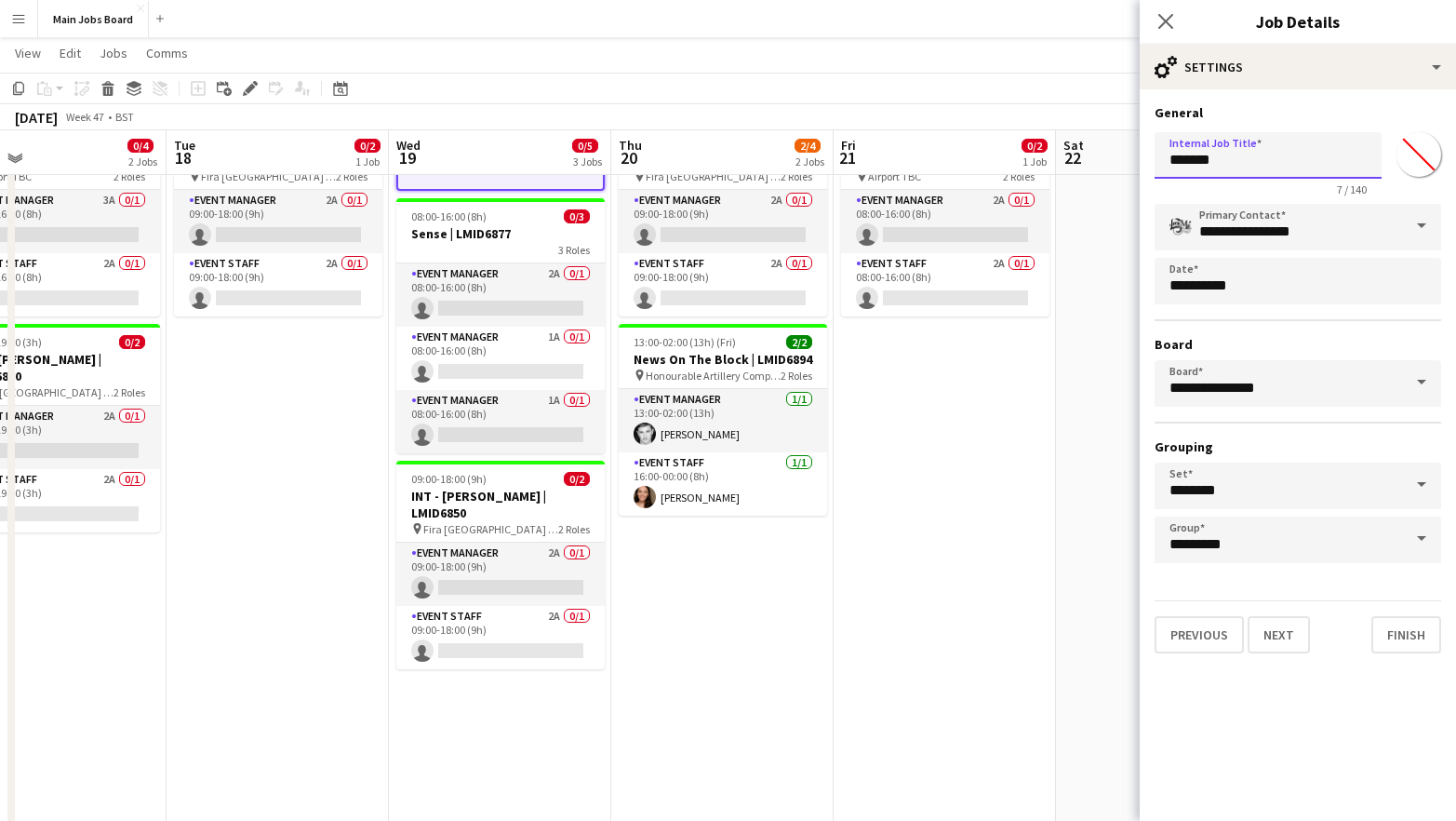
drag, startPoint x: 1260, startPoint y: 154, endPoint x: 1088, endPoint y: 154, distance: 172.0
click at [1154, 154] on input "*******" at bounding box center [1267, 155] width 227 height 46
paste input "**********"
type input "**********"
click at [1284, 643] on button "Next" at bounding box center [1278, 635] width 62 height 38
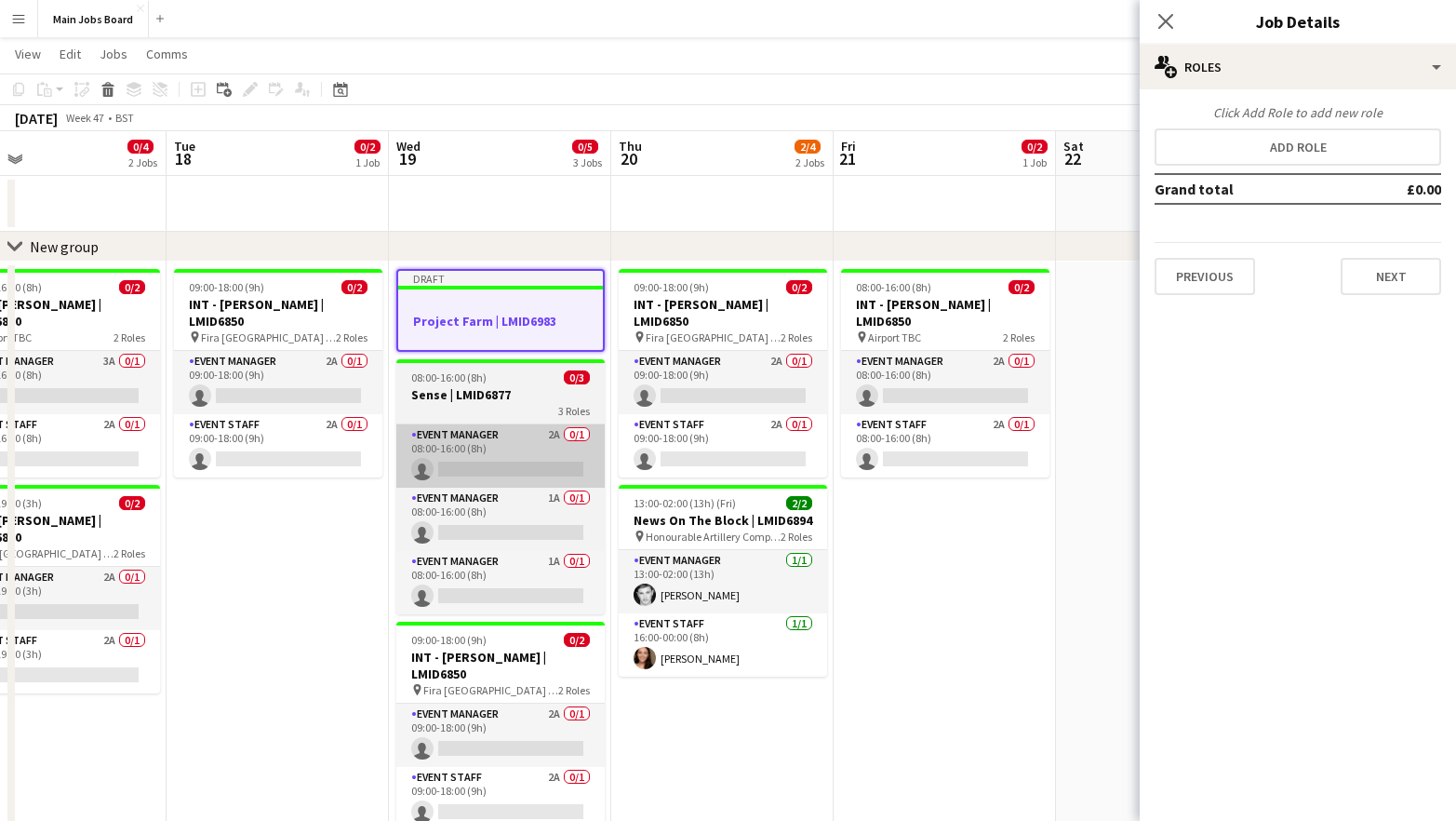
scroll to position [0, 0]
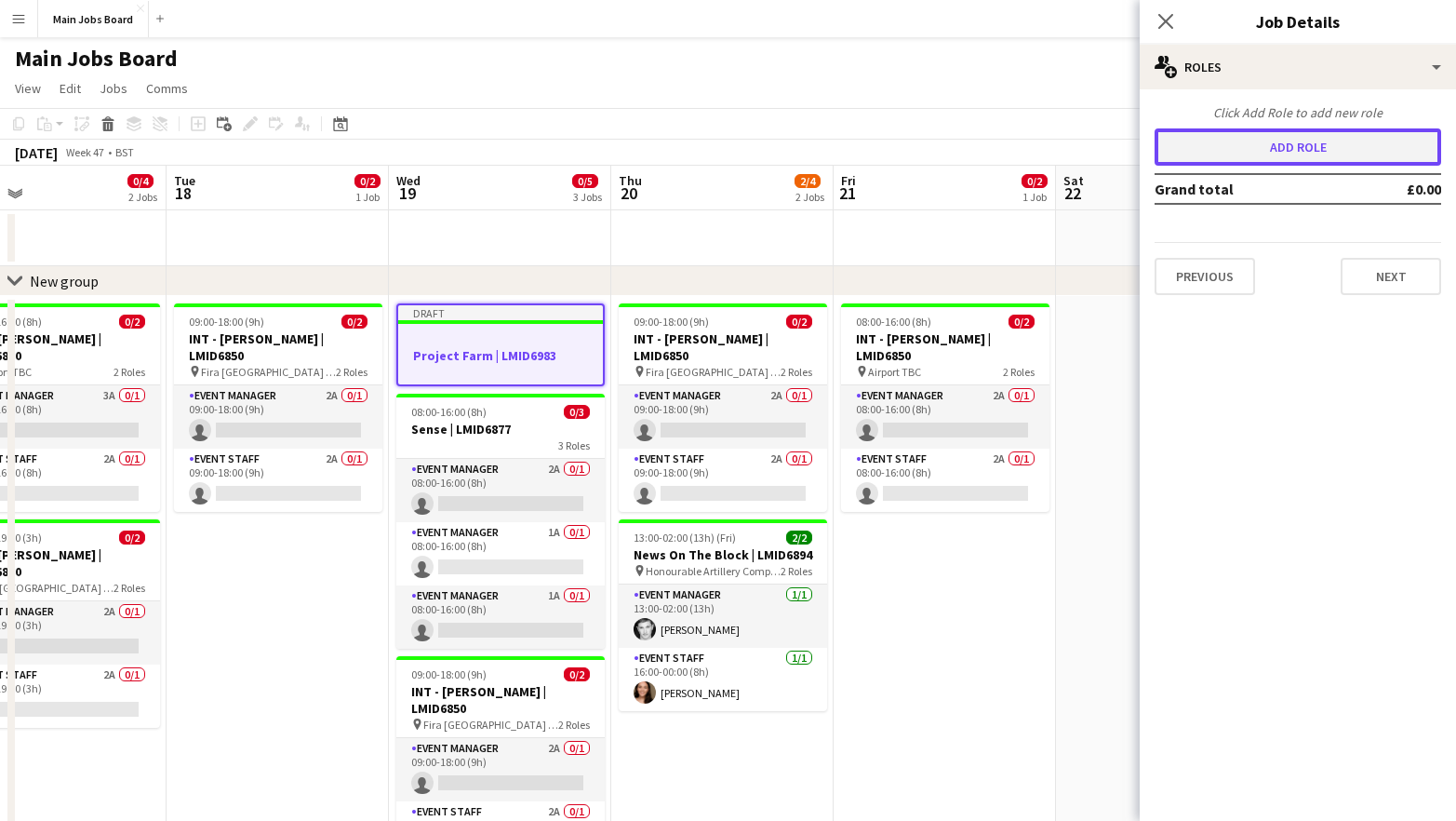
click at [1266, 144] on button "Add role" at bounding box center [1297, 148] width 287 height 38
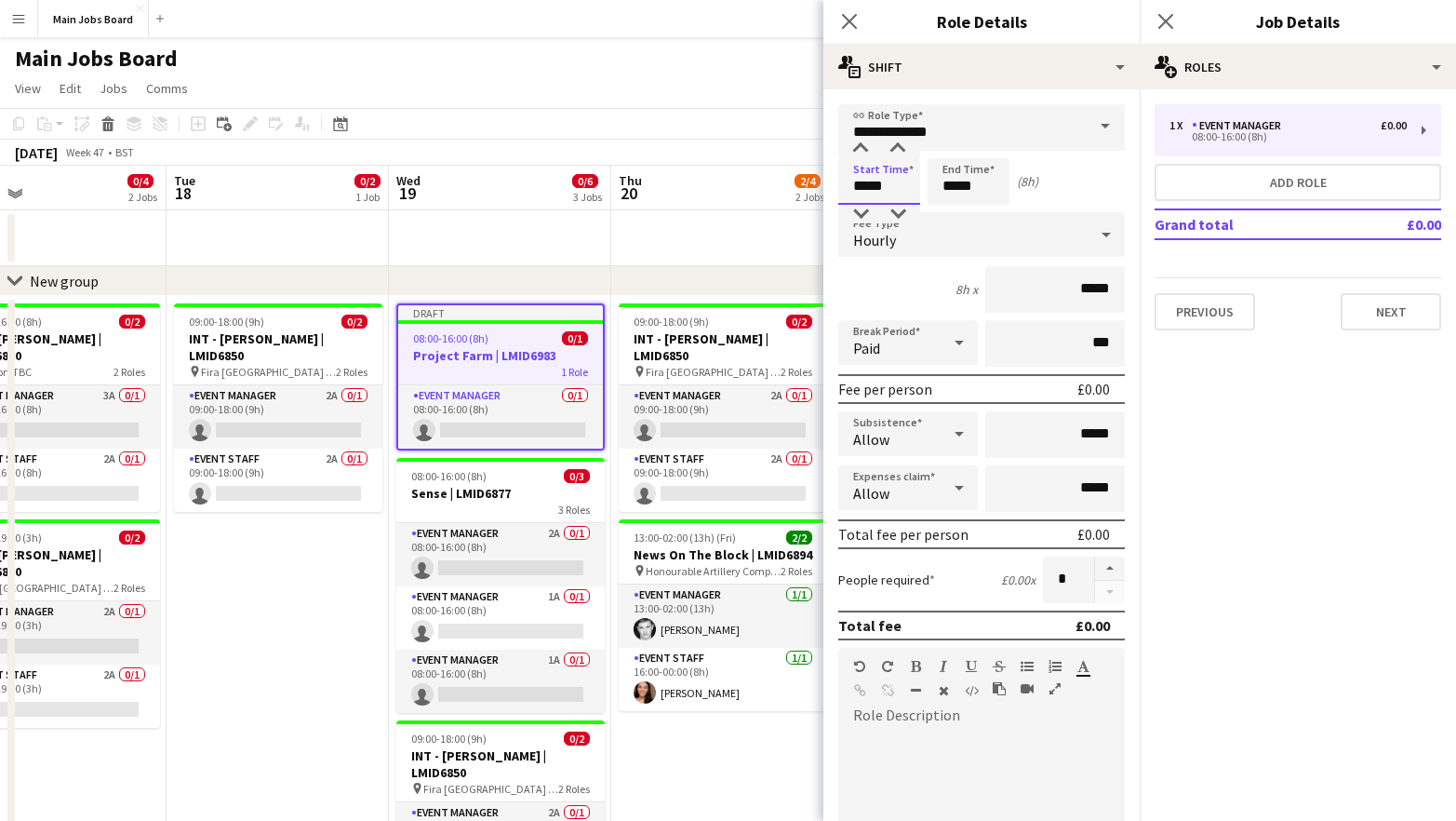
click at [869, 185] on input "*****" at bounding box center [879, 181] width 82 height 46
type input "*****"
click at [981, 191] on input "*****" at bounding box center [968, 181] width 82 height 46
type input "*****"
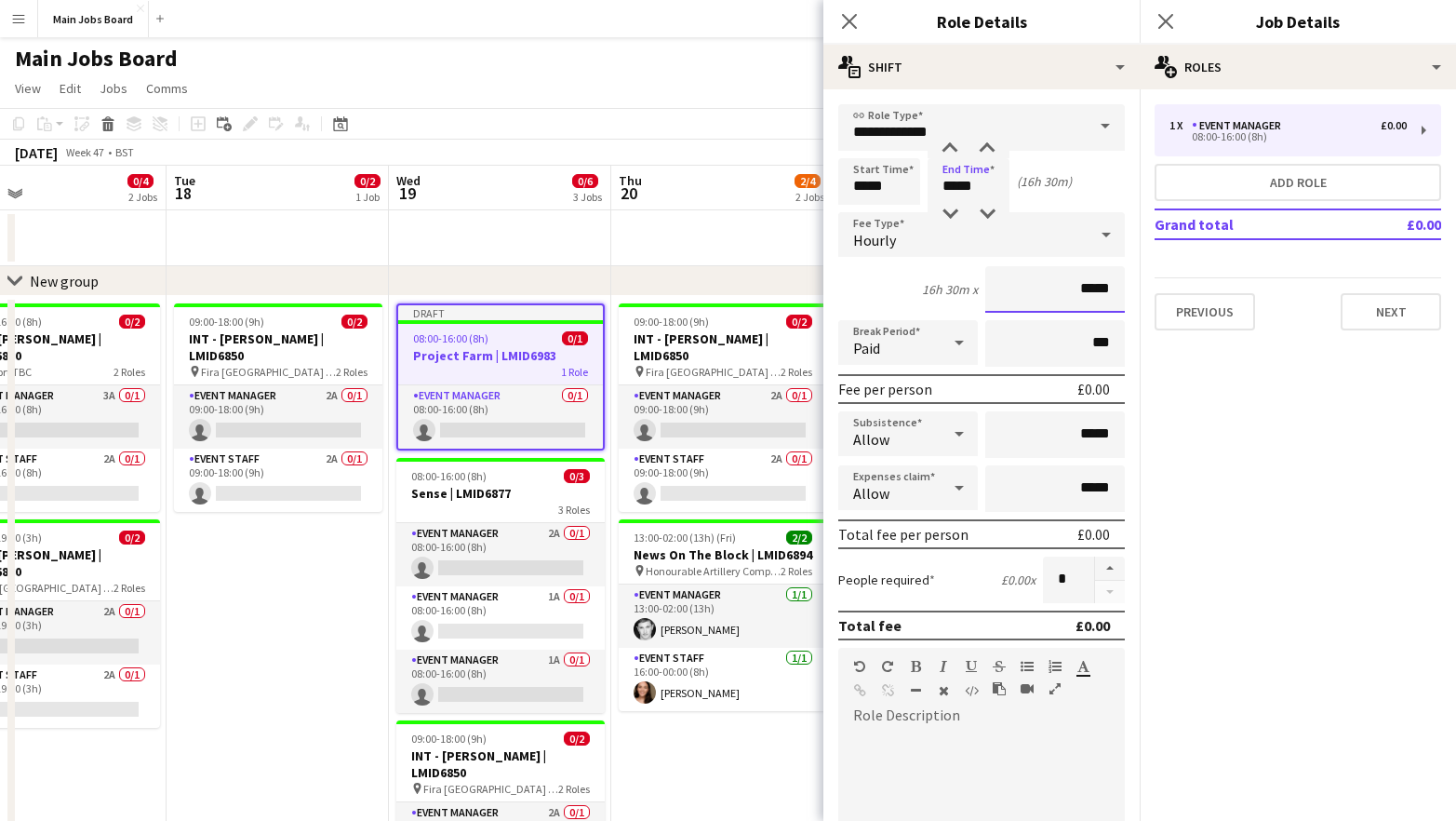
click at [1107, 286] on input "*****" at bounding box center [1055, 289] width 139 height 46
type input "**"
type input "******"
click at [1289, 447] on mat-expansion-panel "pencil3 General details 1 x Event Manager £0.00 08:00-16:00 (8h) Add role Grand…" at bounding box center [1297, 455] width 316 height 732
click at [1380, 321] on button "Next" at bounding box center [1390, 312] width 101 height 38
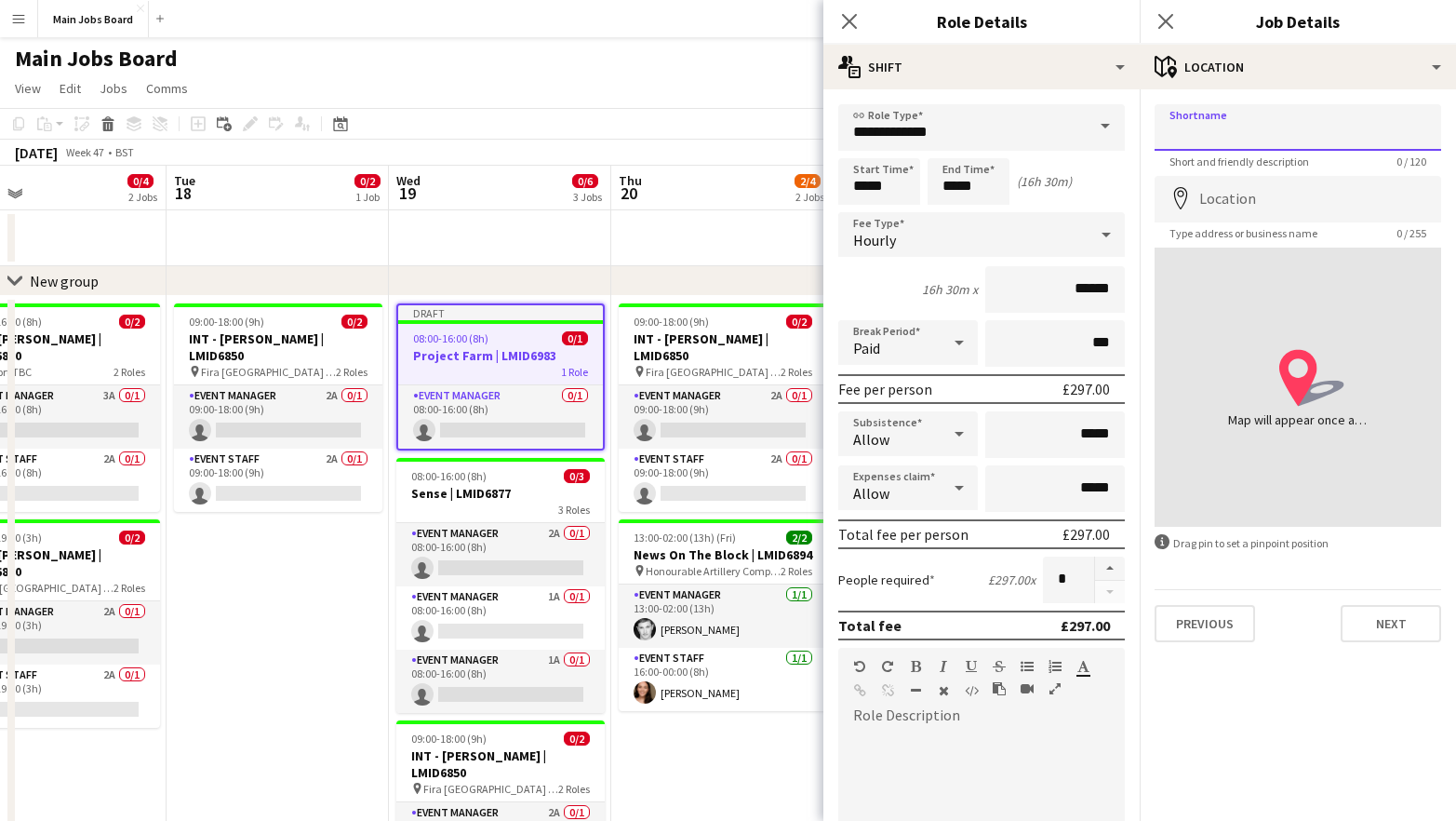
click at [1304, 106] on input "Shortname" at bounding box center [1297, 127] width 287 height 46
paste input "**********"
type input "**********"
click at [1266, 198] on input "Location" at bounding box center [1297, 198] width 287 height 46
paste input "**********"
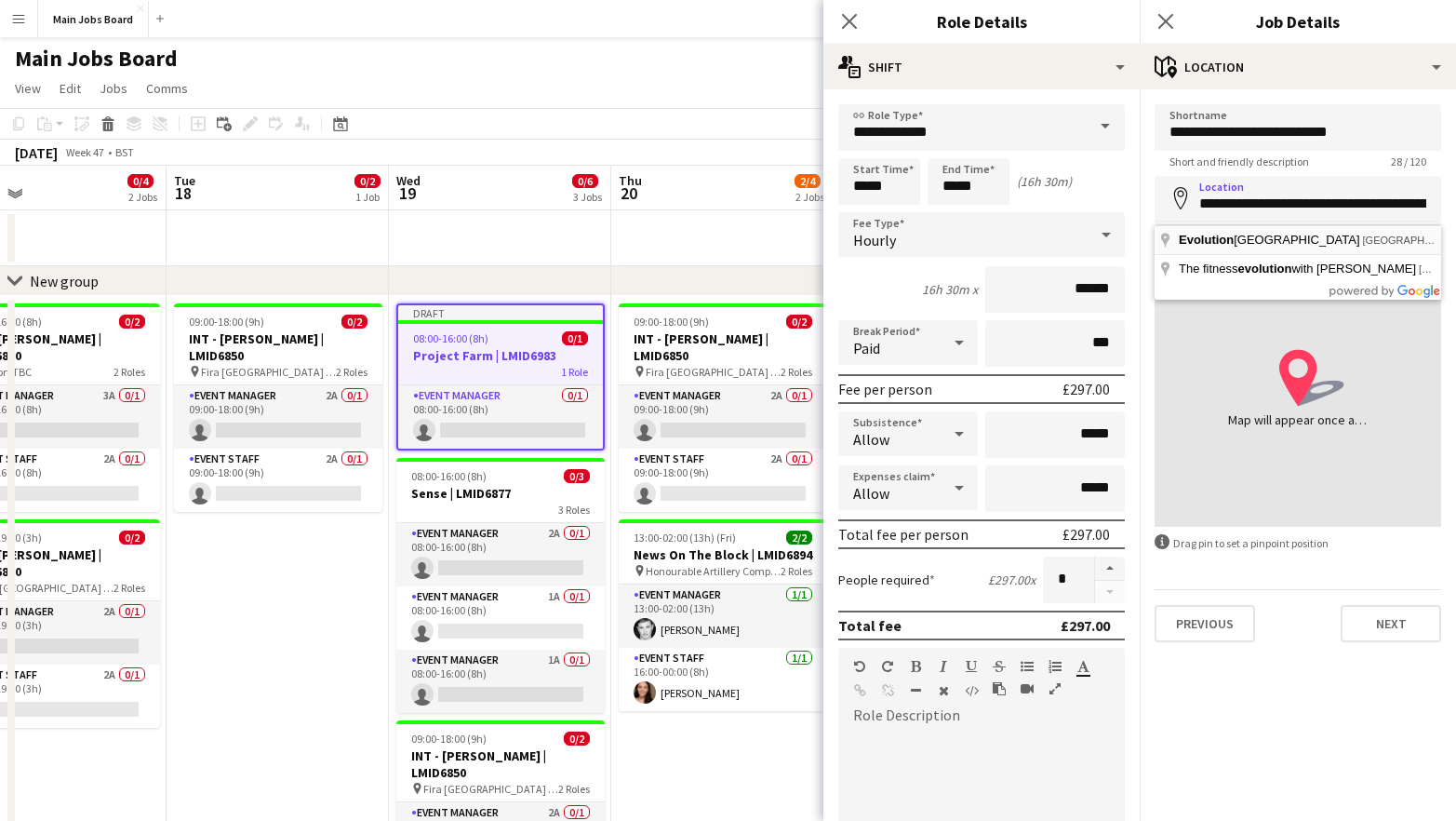
type input "**********"
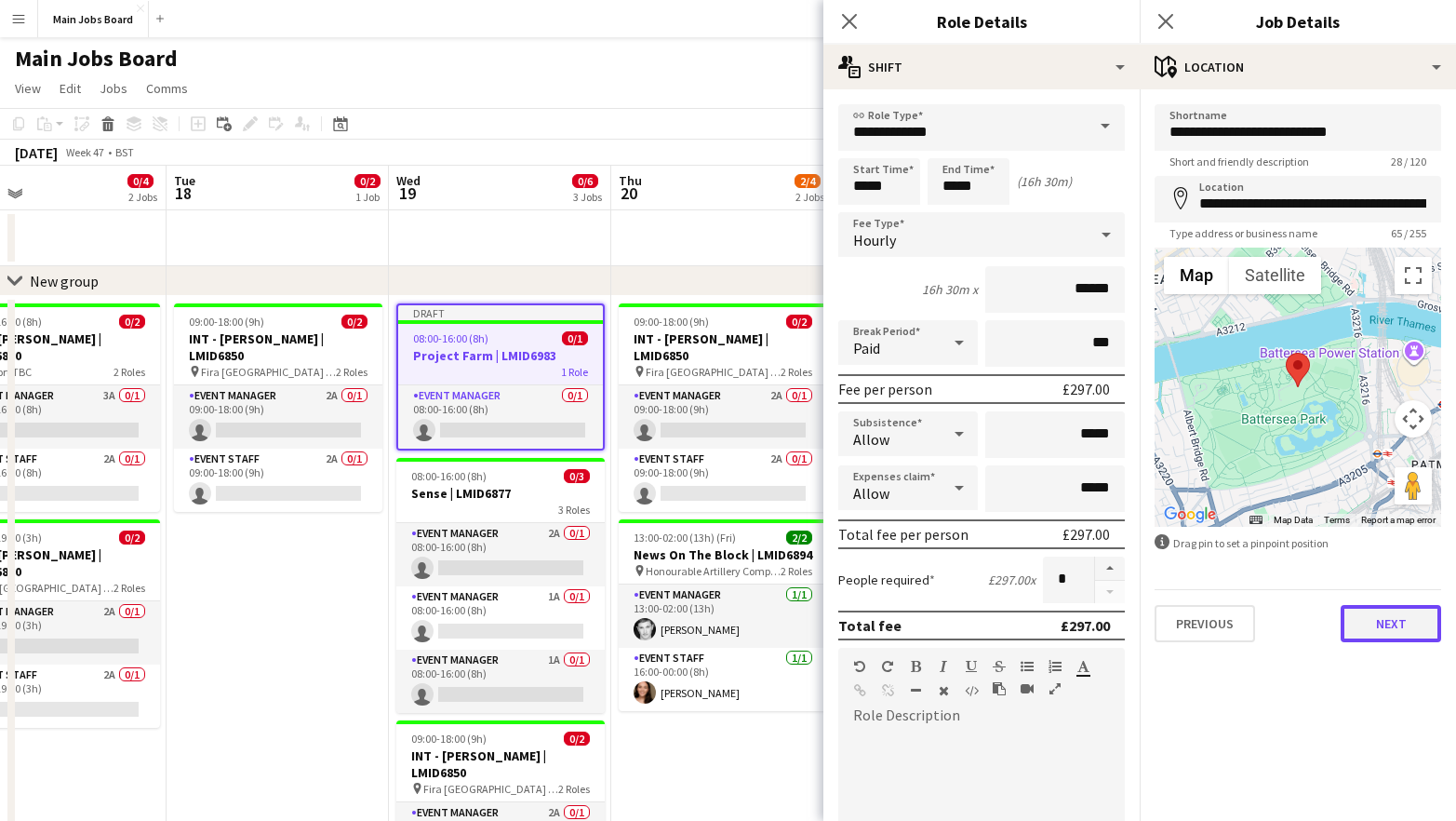
click at [1365, 622] on button "Next" at bounding box center [1390, 624] width 101 height 38
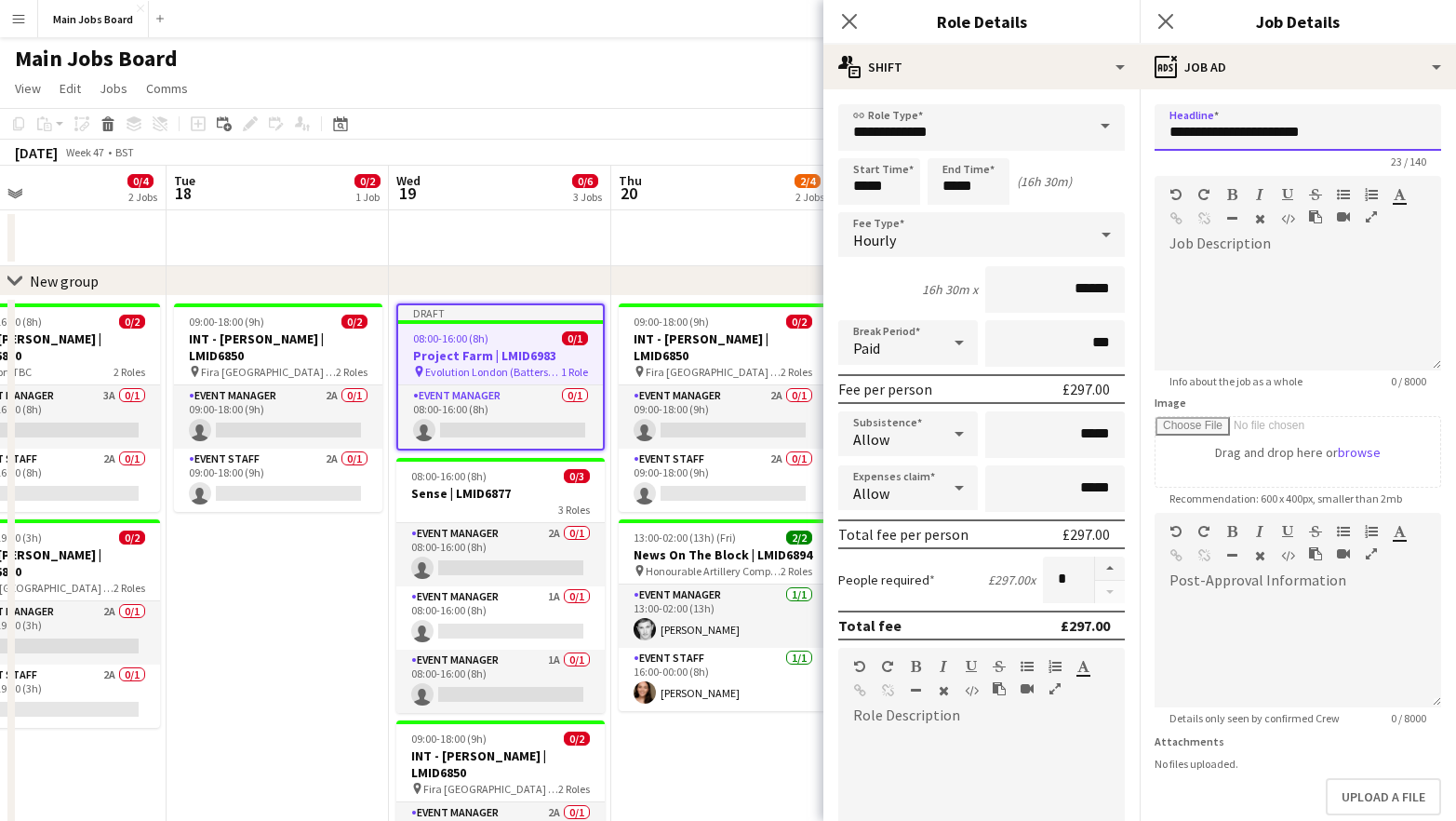
drag, startPoint x: 1327, startPoint y: 134, endPoint x: 1120, endPoint y: 134, distance: 207.0
click at [1154, 134] on input "**********" at bounding box center [1297, 127] width 287 height 46
type input "**********"
click at [1268, 289] on div at bounding box center [1297, 314] width 287 height 112
click at [1254, 308] on div at bounding box center [1297, 314] width 287 height 112
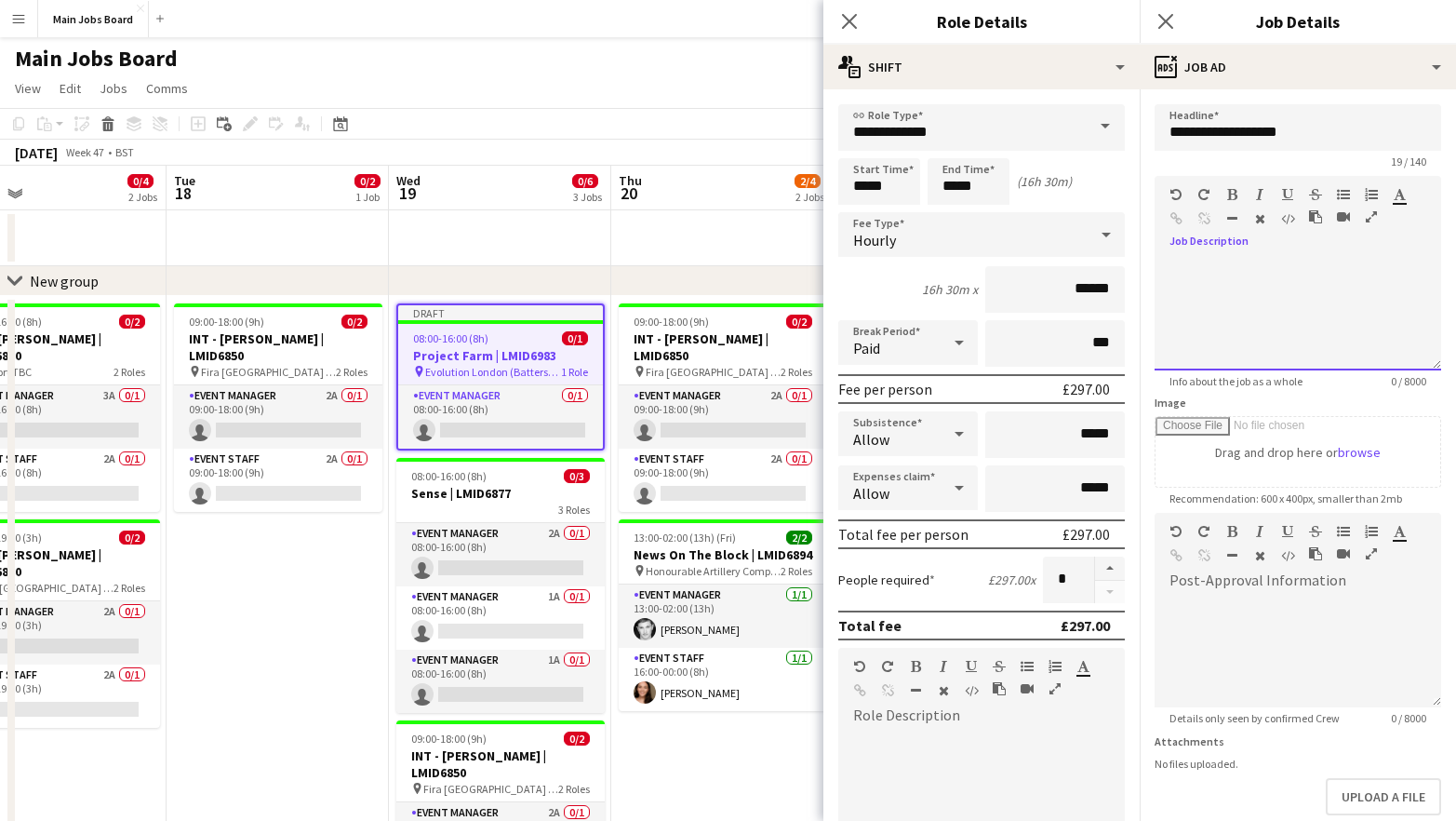
paste div
click at [1281, 329] on div "**********" at bounding box center [1297, 314] width 287 height 112
click at [1299, 312] on div "**********" at bounding box center [1297, 314] width 287 height 112
click at [1283, 342] on div "**********" at bounding box center [1297, 314] width 287 height 112
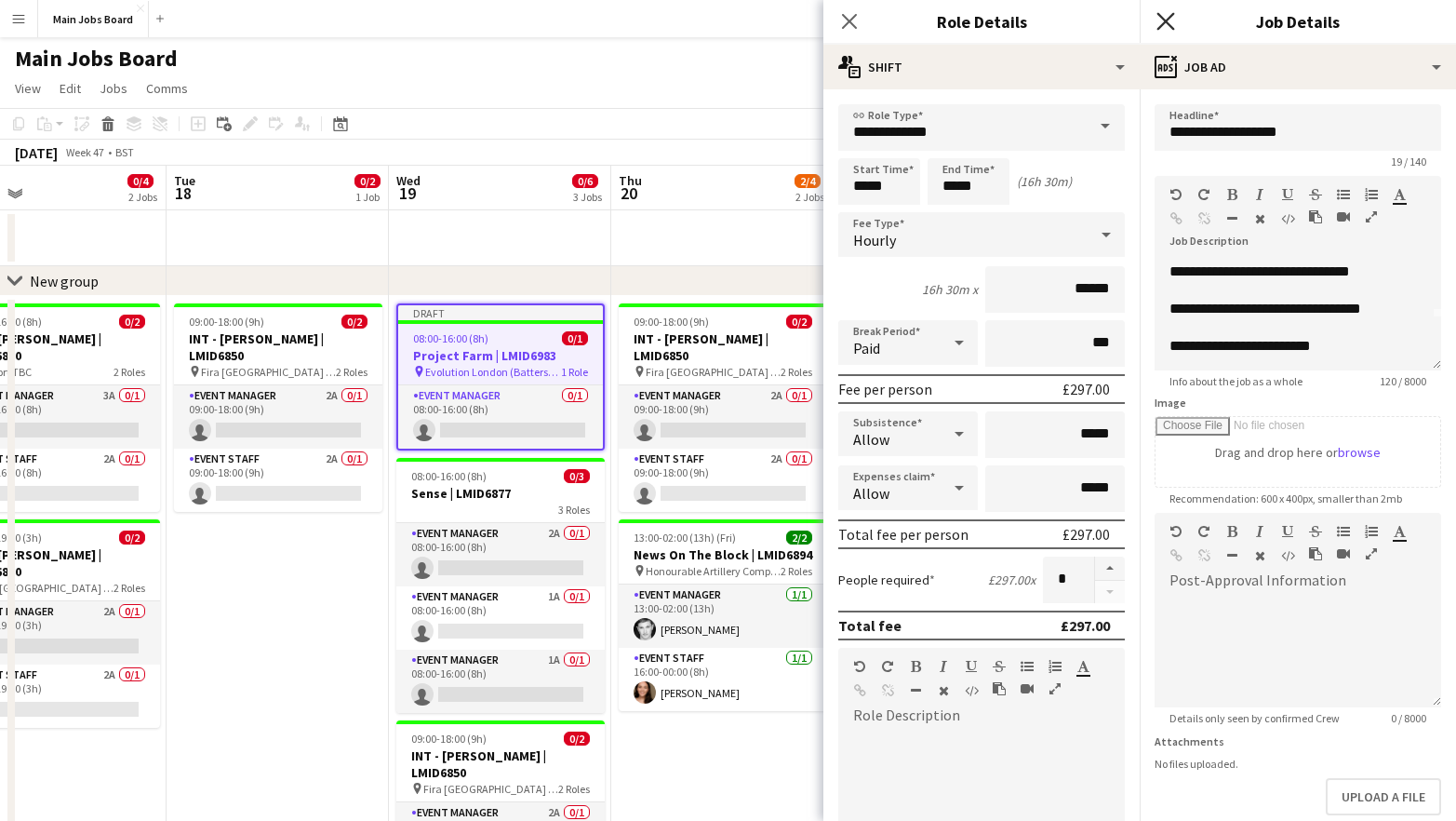
click at [1166, 21] on icon at bounding box center [1165, 21] width 18 height 18
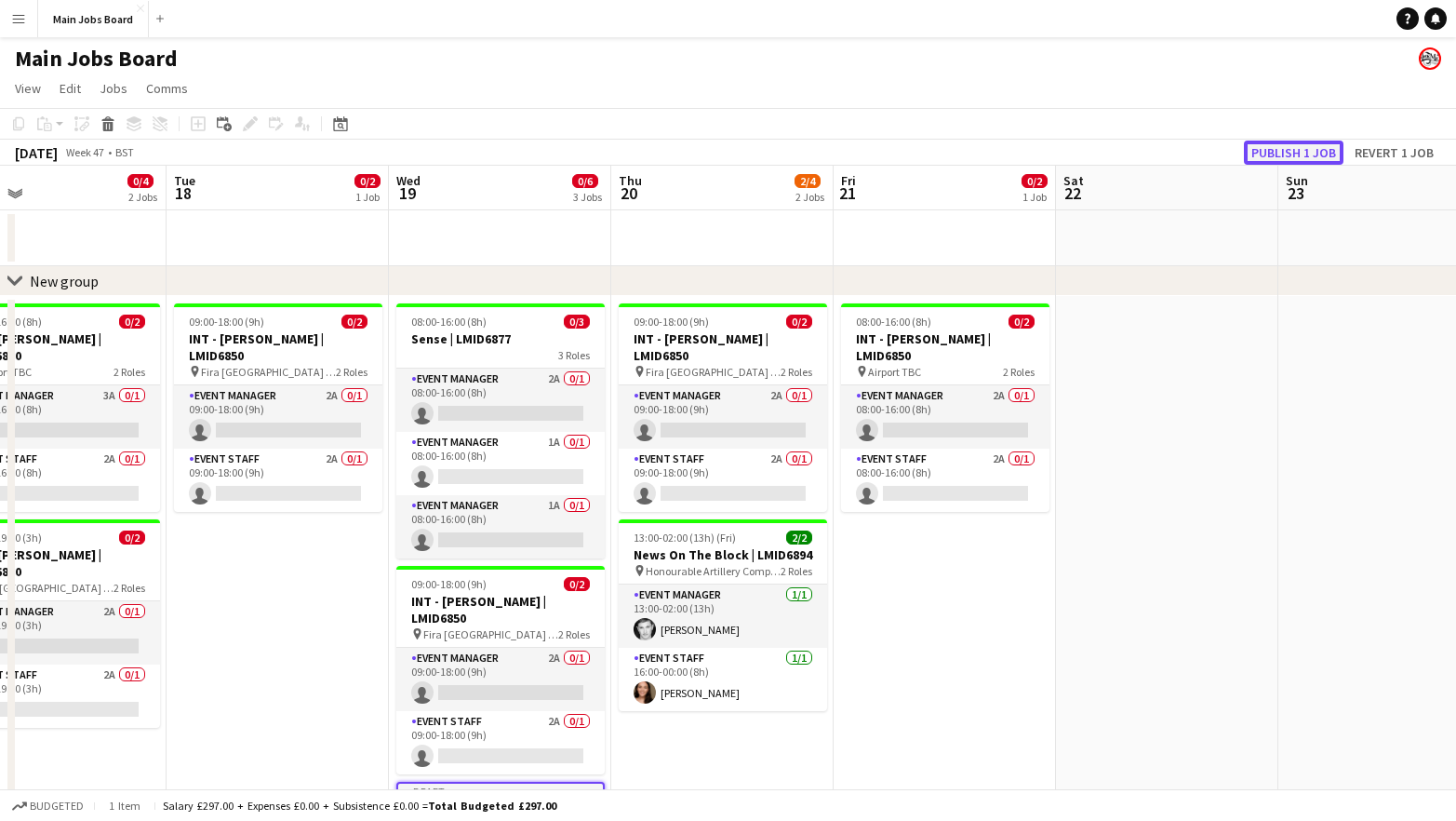
click at [1282, 159] on button "Publish 1 job" at bounding box center [1293, 152] width 100 height 24
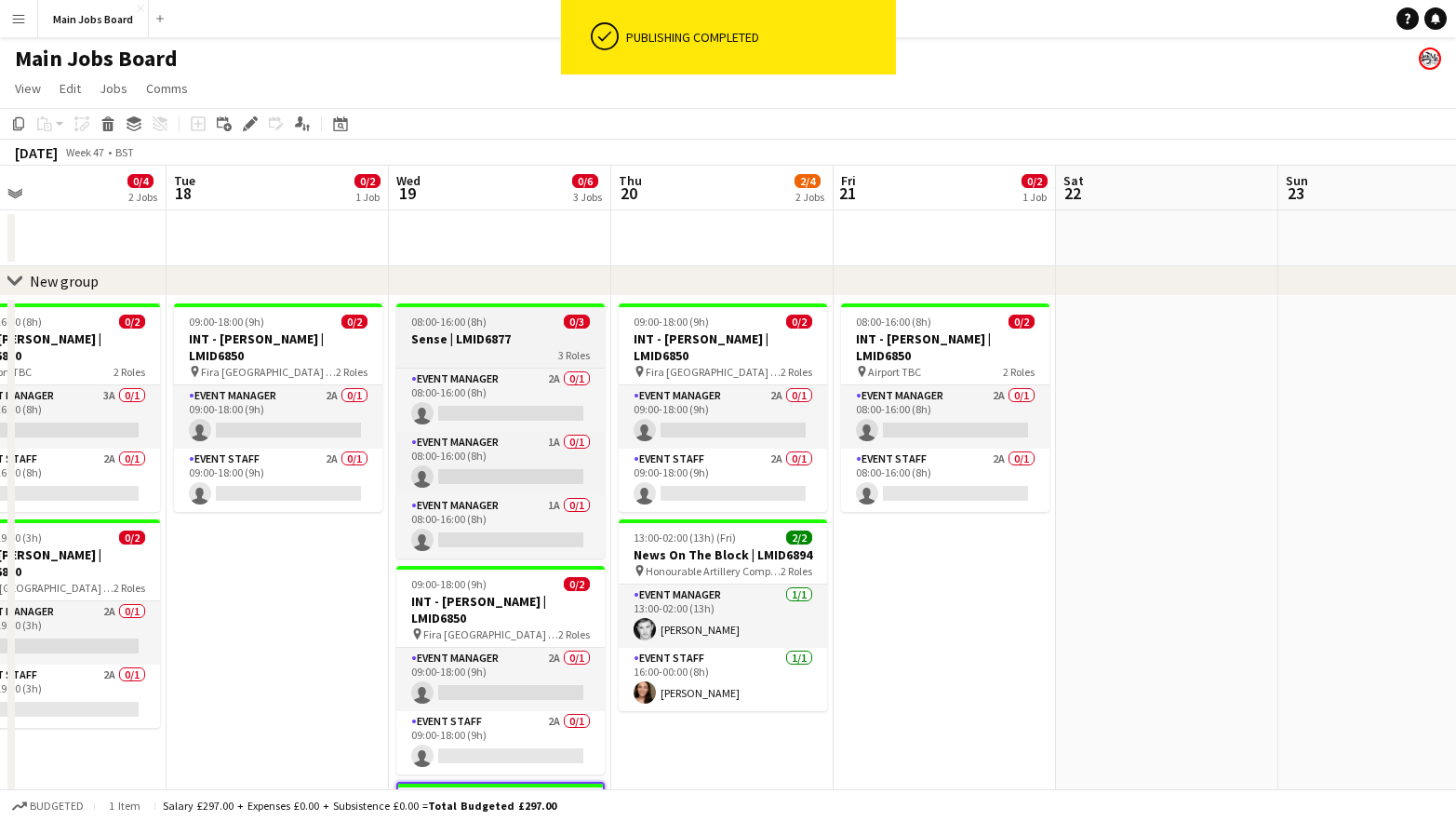
click at [445, 350] on div "3 Roles" at bounding box center [501, 355] width 209 height 15
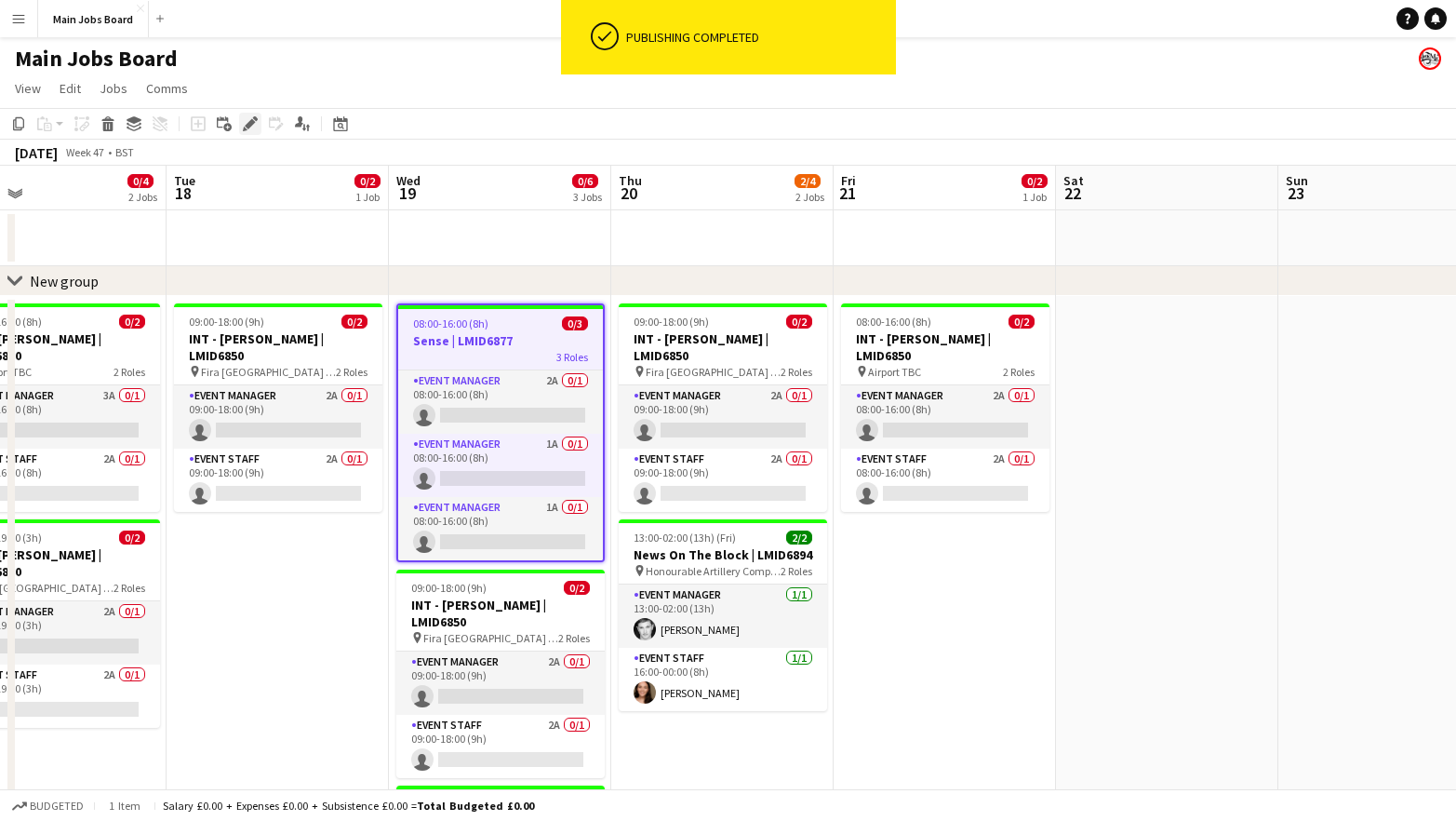
click at [246, 125] on icon at bounding box center [249, 124] width 10 height 10
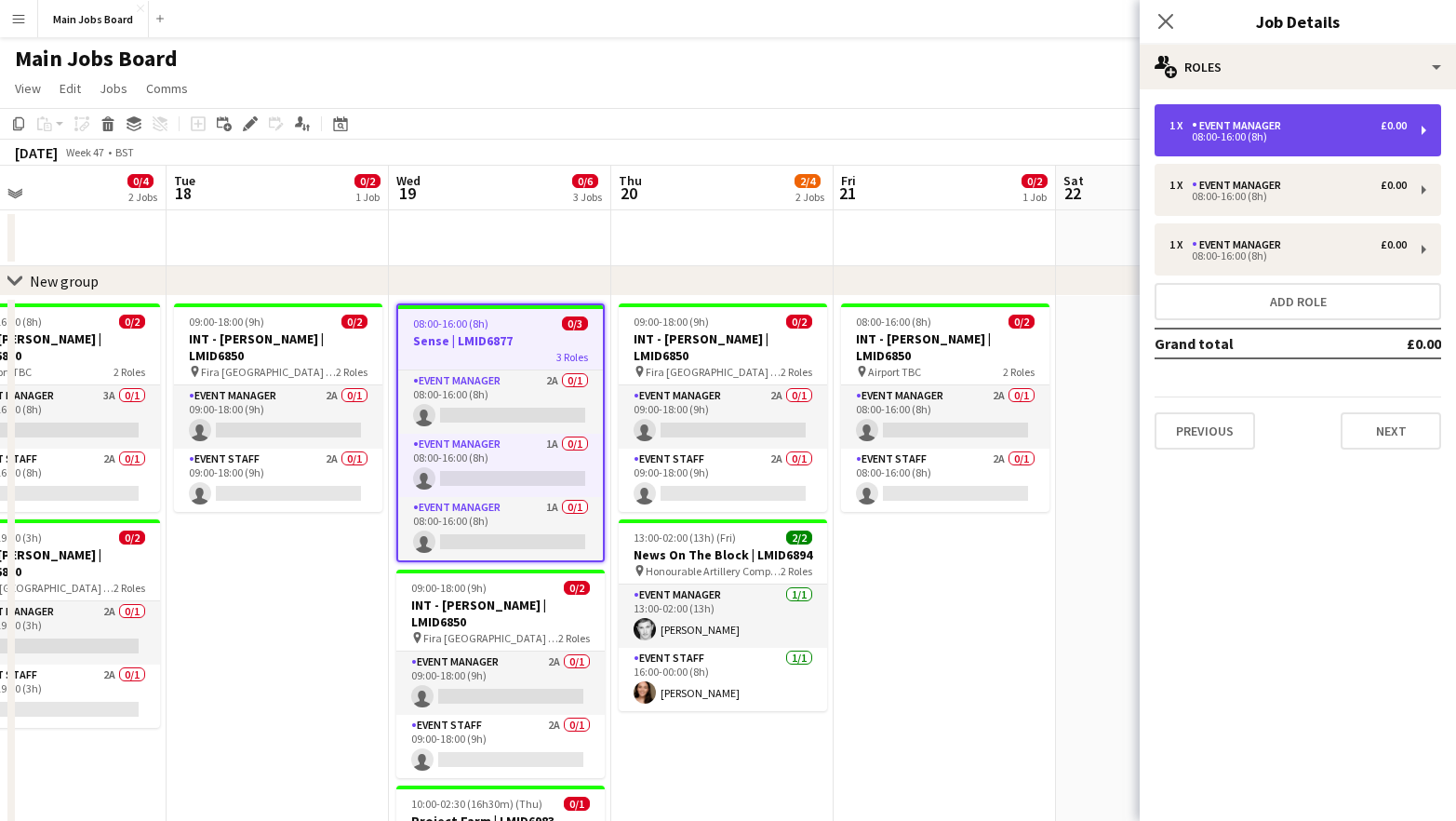
click at [1302, 132] on div "1 x Event Manager £0.00" at bounding box center [1288, 126] width 237 height 13
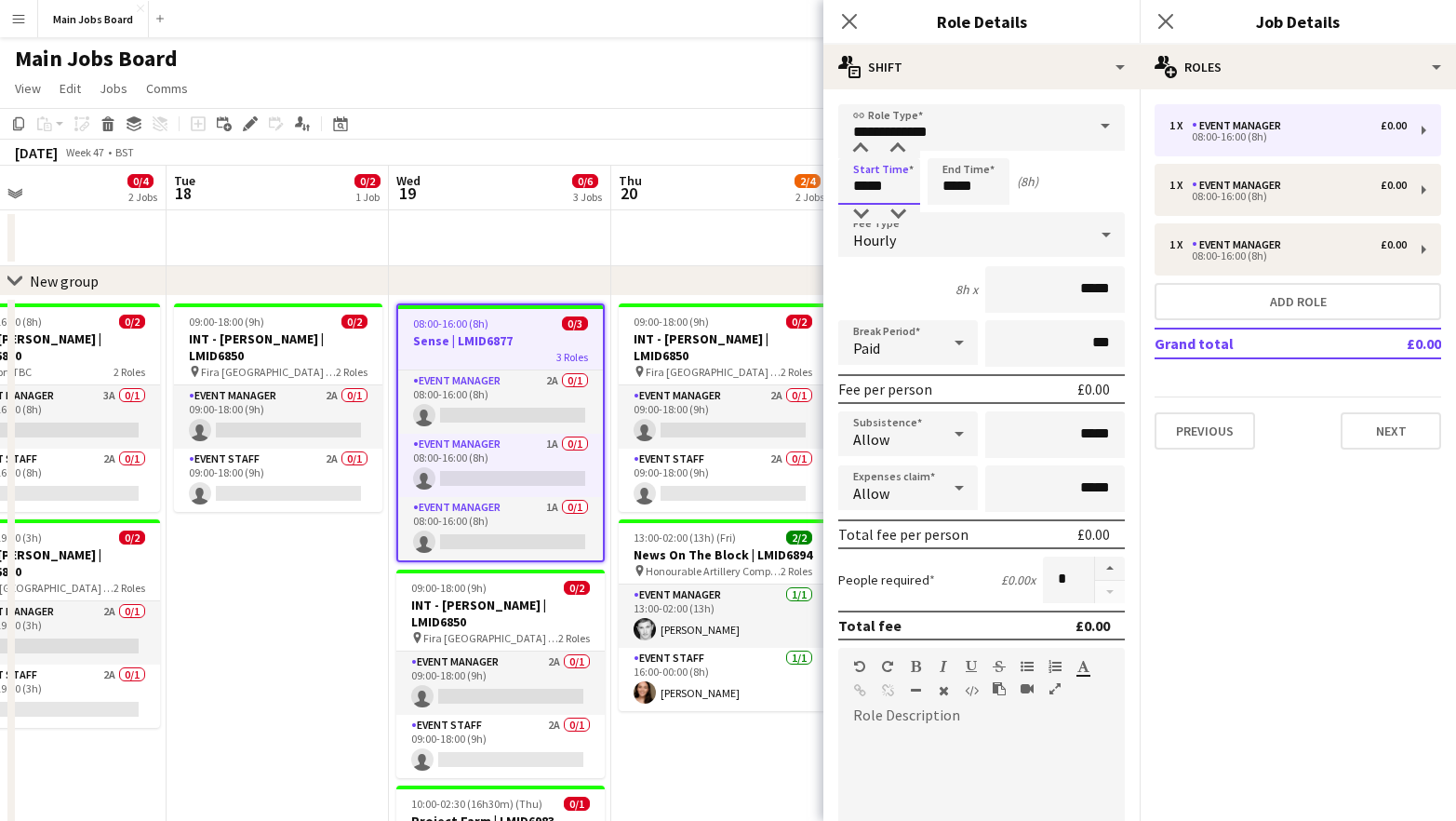
click at [867, 183] on input "*****" at bounding box center [879, 181] width 82 height 46
type input "*****"
click at [991, 187] on input "*****" at bounding box center [968, 181] width 82 height 46
type input "*****"
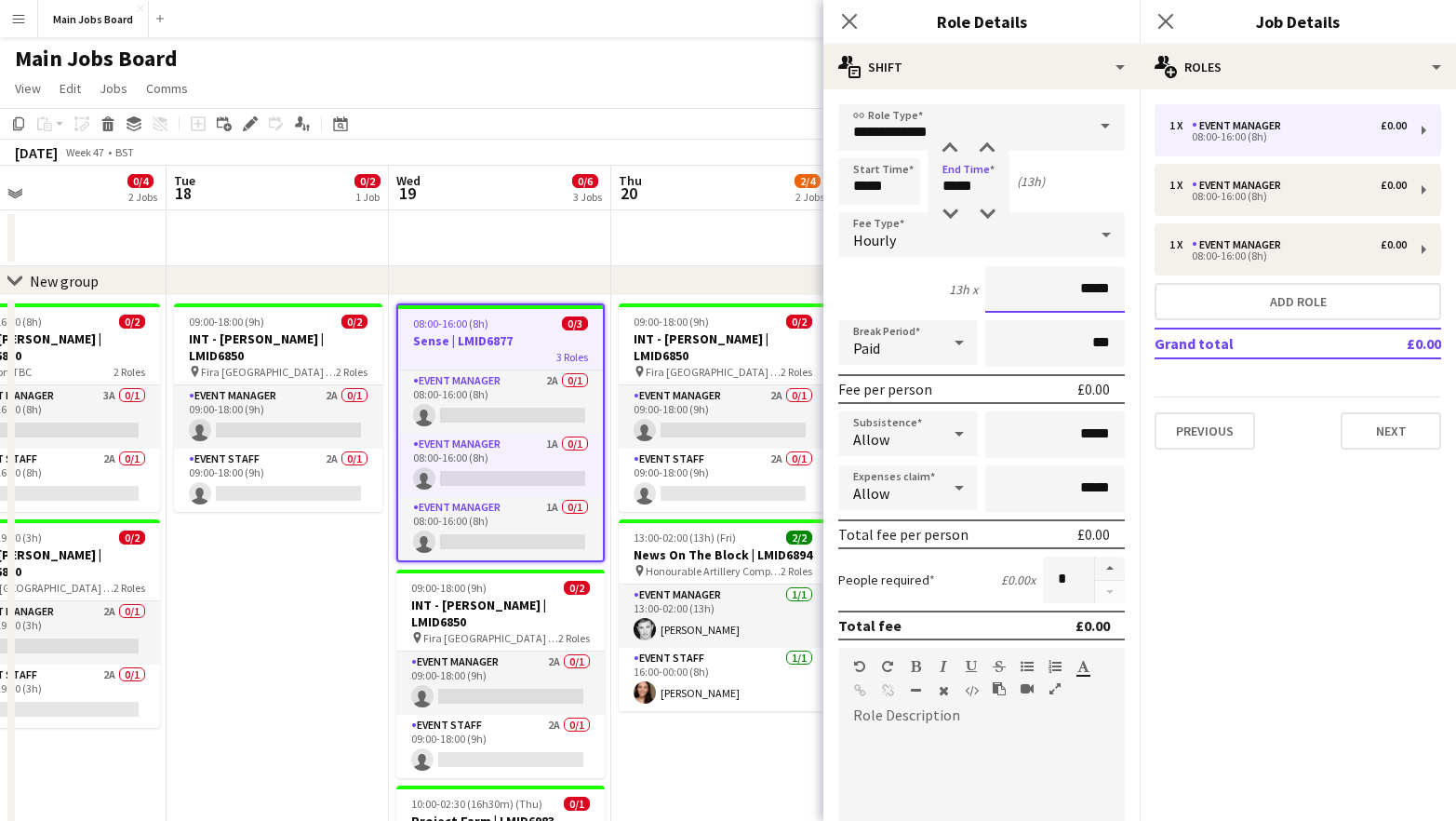
click at [1115, 299] on input "*****" at bounding box center [1055, 289] width 139 height 46
type input "**"
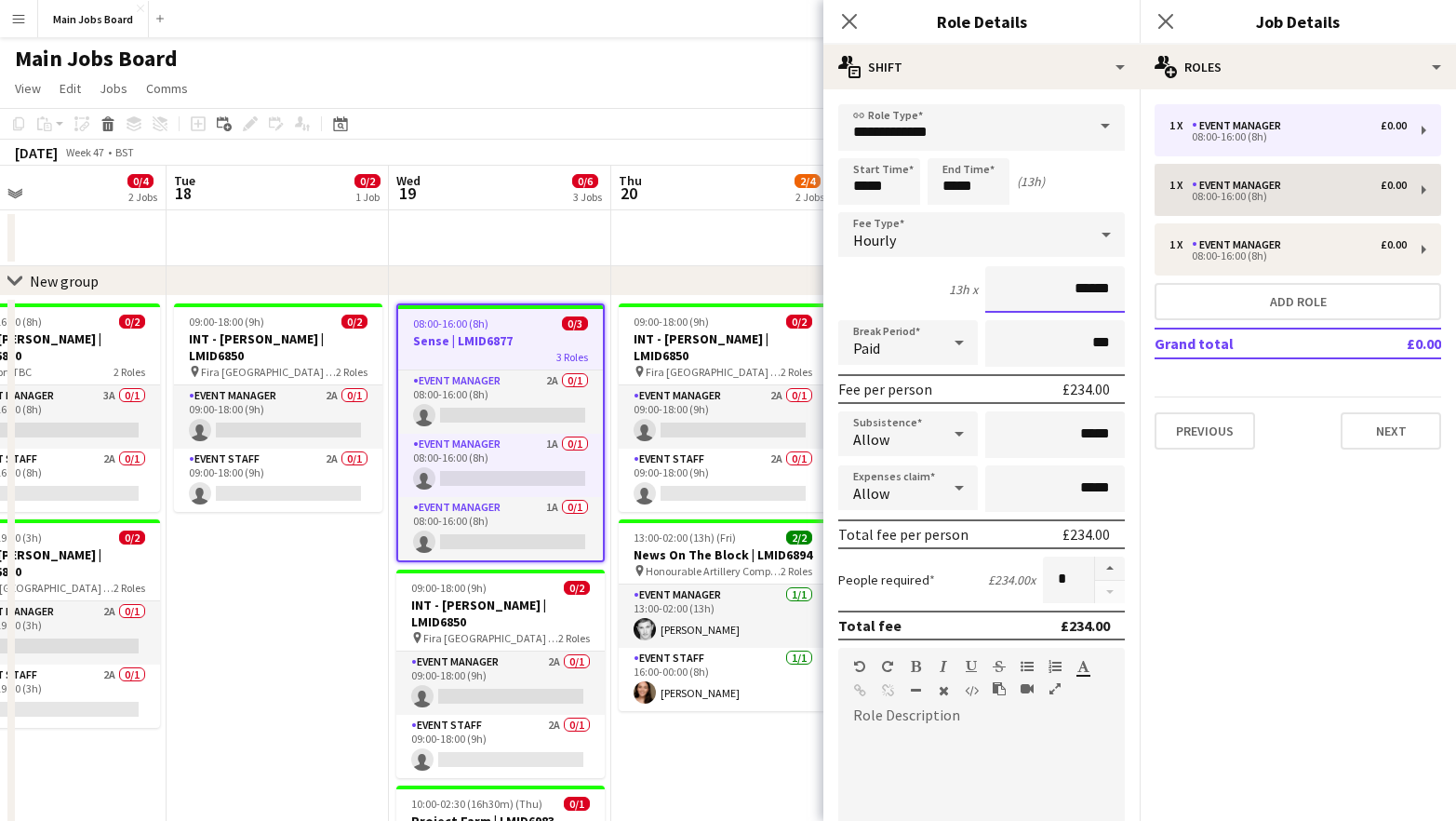
type input "******"
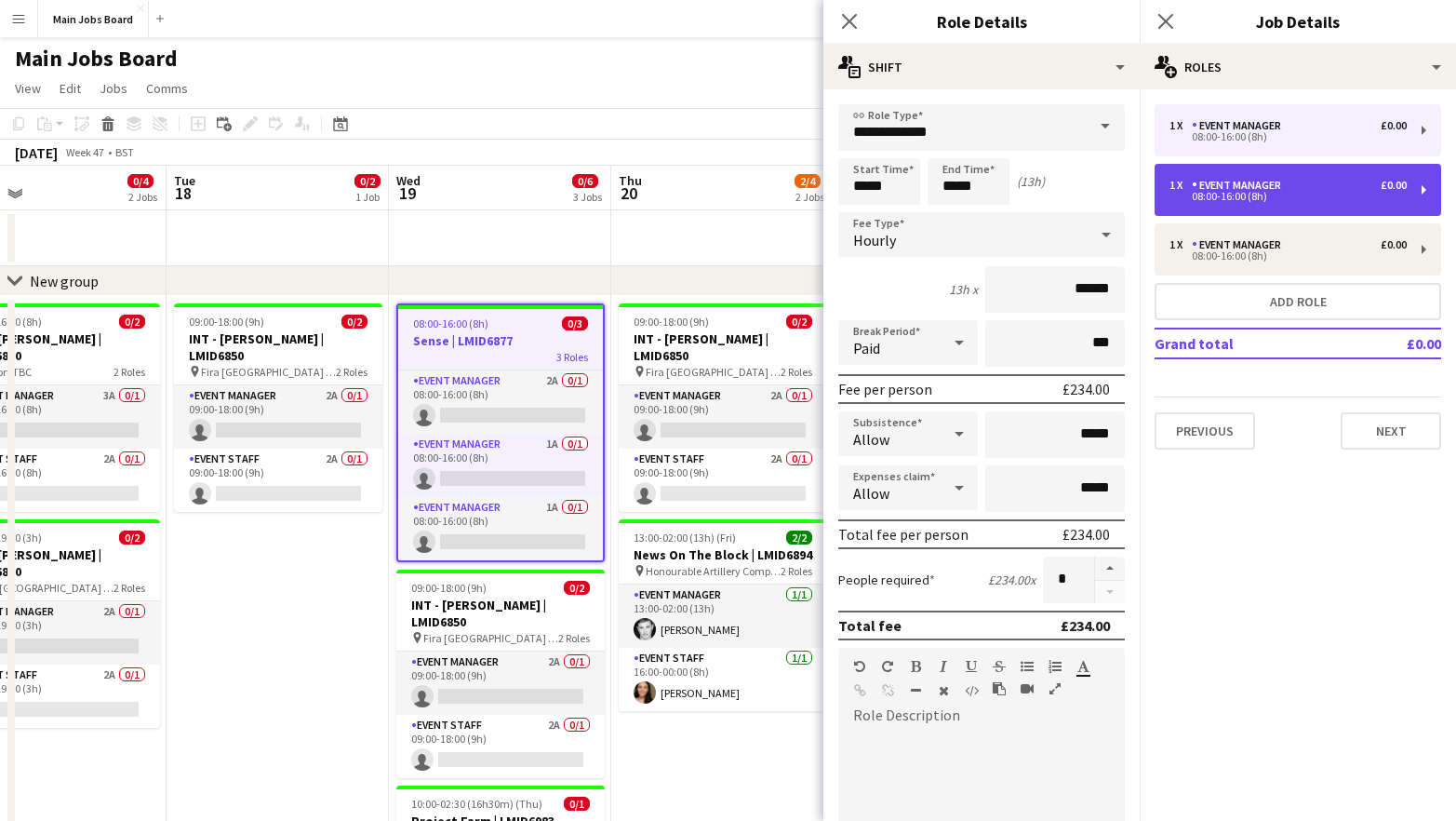
click at [1315, 188] on div "1 x Event Manager £0.00" at bounding box center [1288, 185] width 237 height 13
type input "*****"
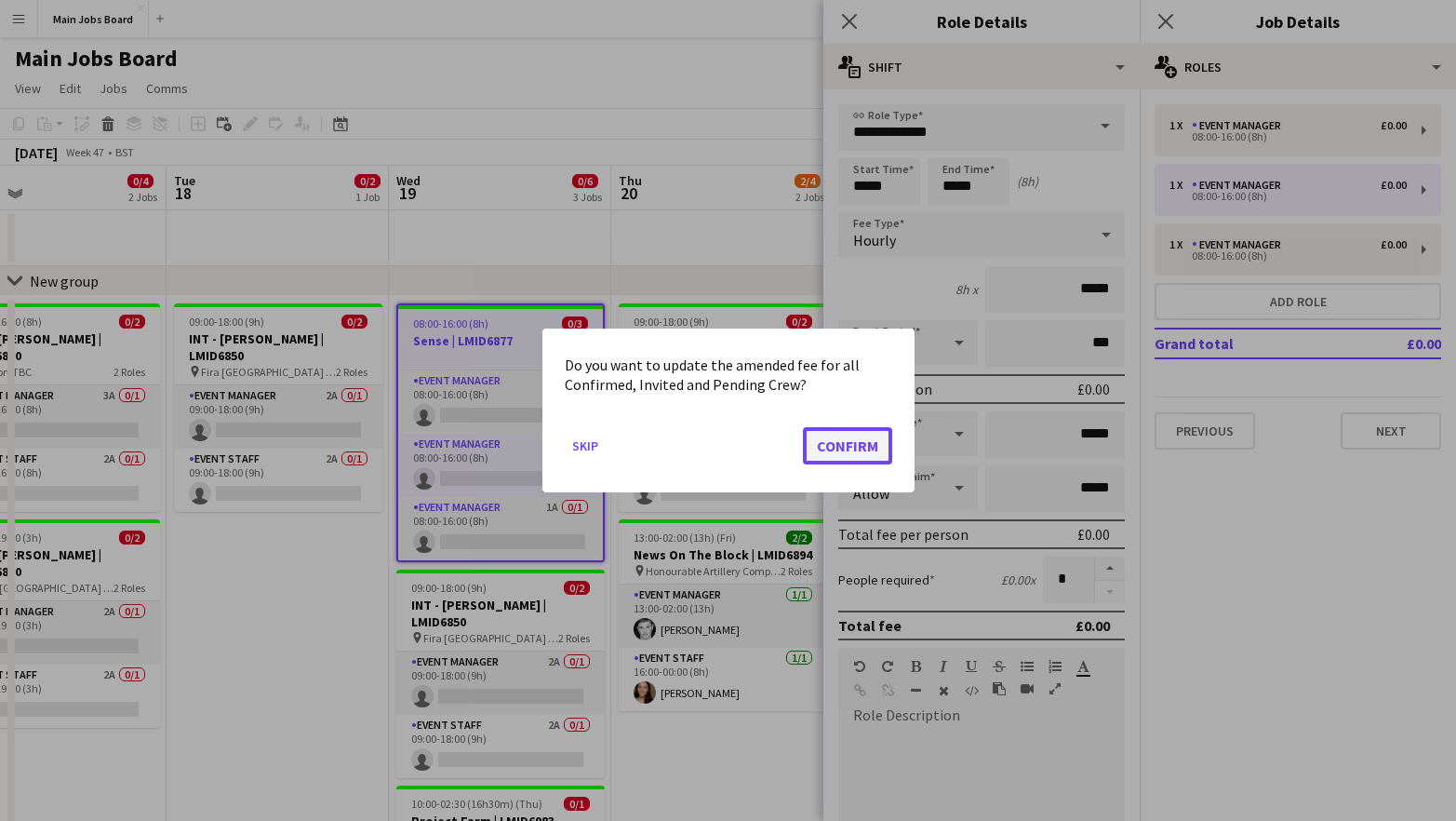
click at [868, 439] on button "Confirm" at bounding box center [847, 446] width 89 height 38
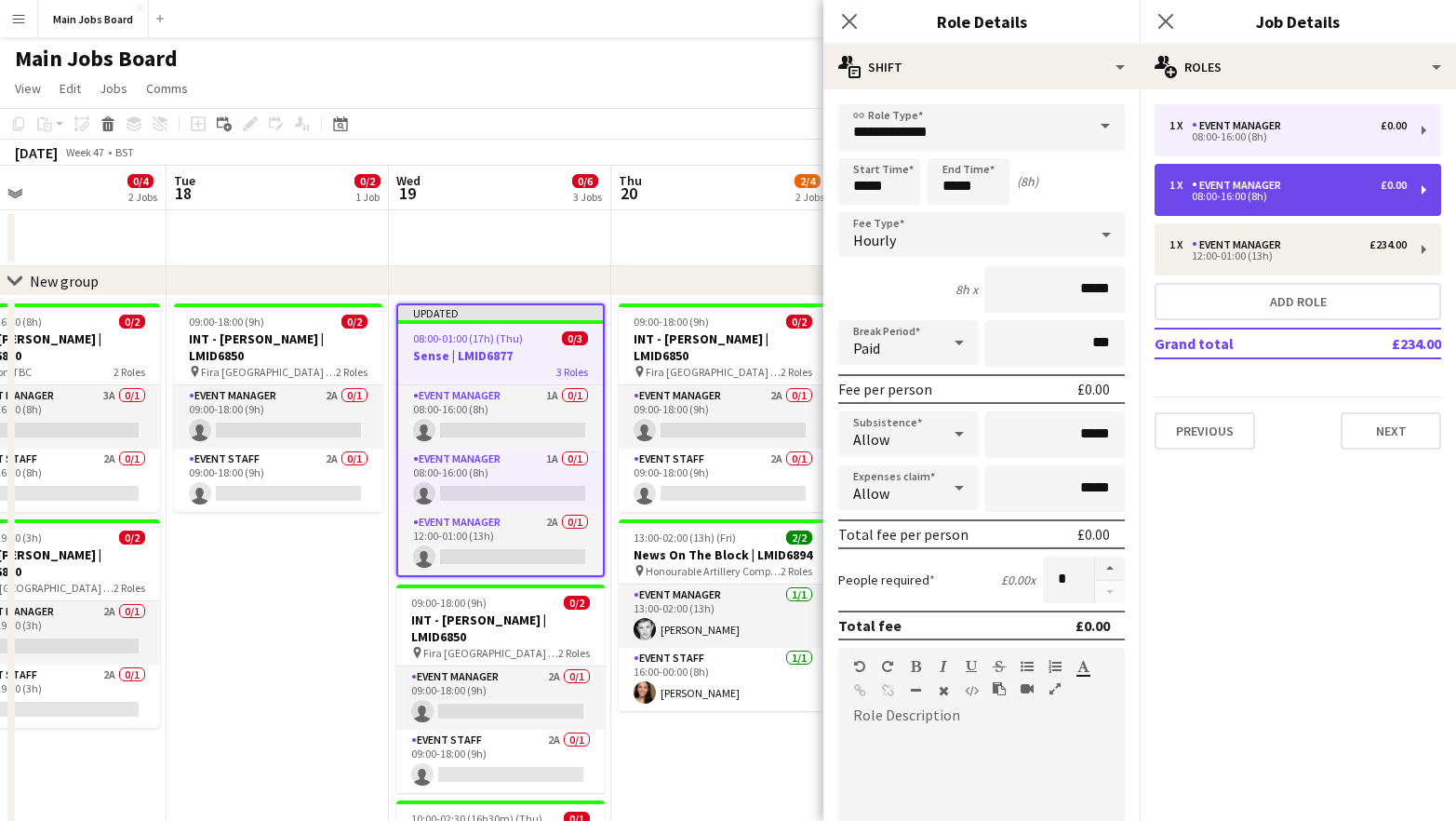
click at [1236, 189] on div "Event Manager" at bounding box center [1240, 185] width 97 height 13
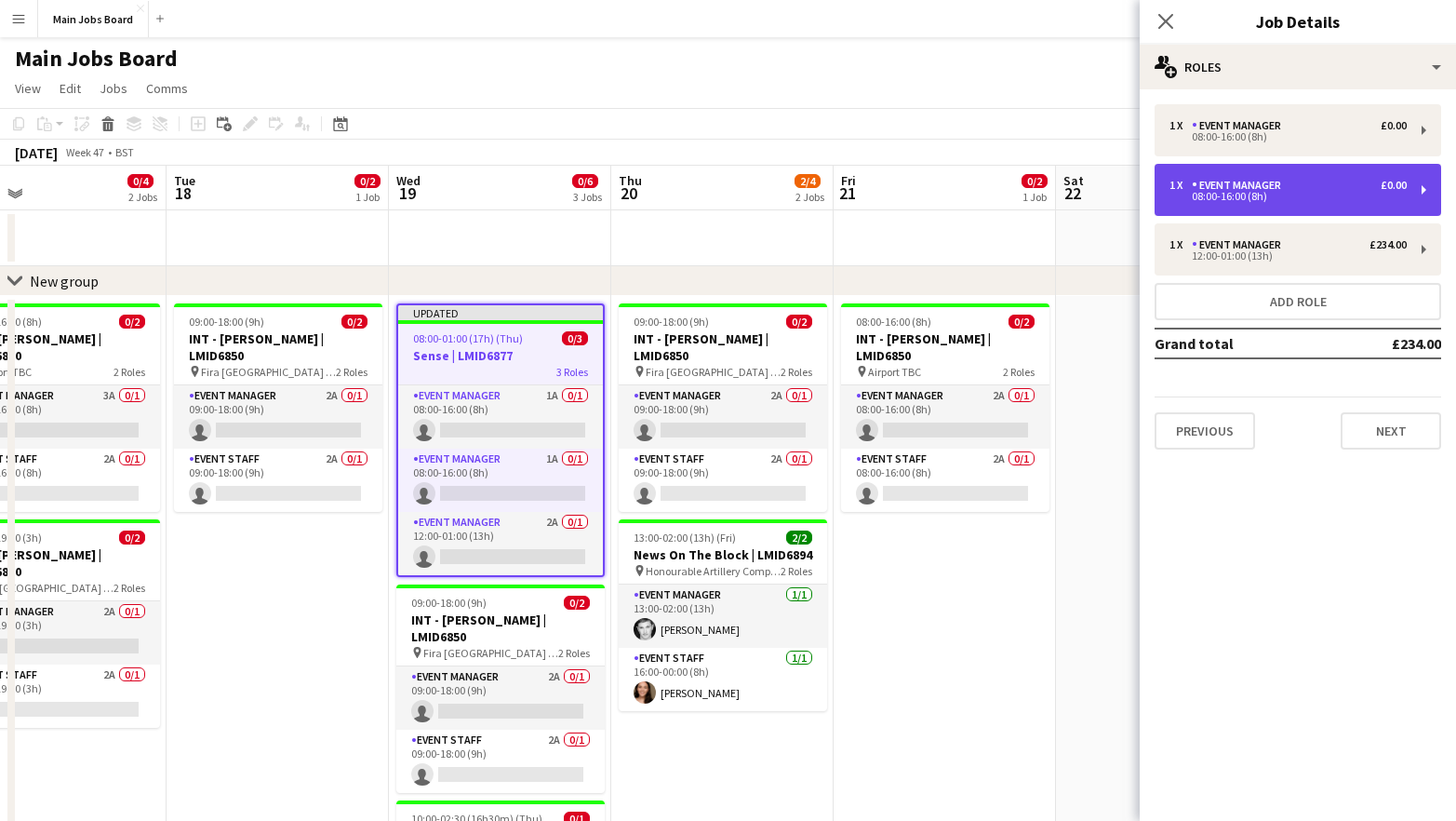
click at [1236, 189] on div "Event Manager" at bounding box center [1240, 185] width 97 height 13
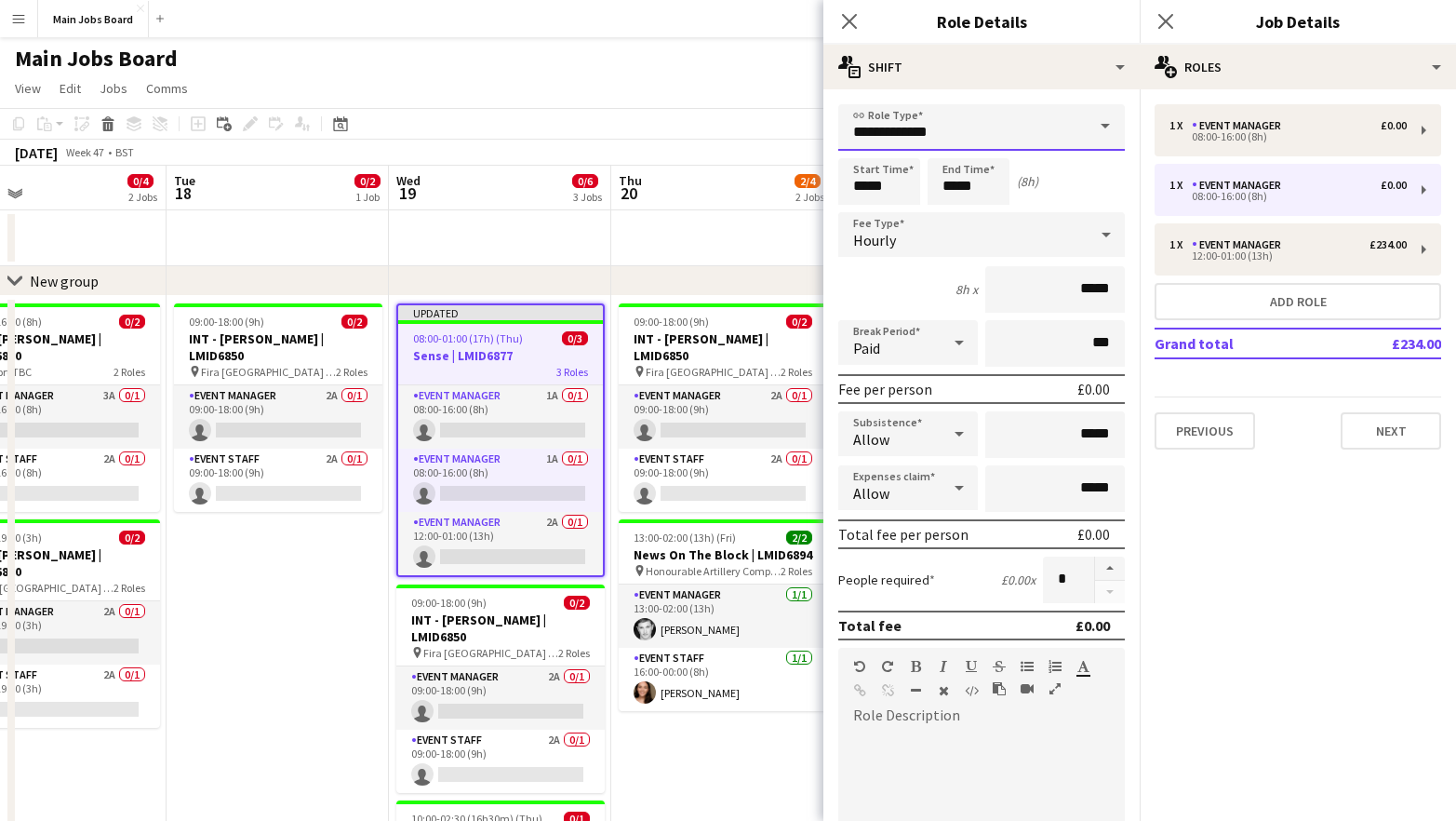
click at [1044, 114] on input "**********" at bounding box center [981, 127] width 287 height 46
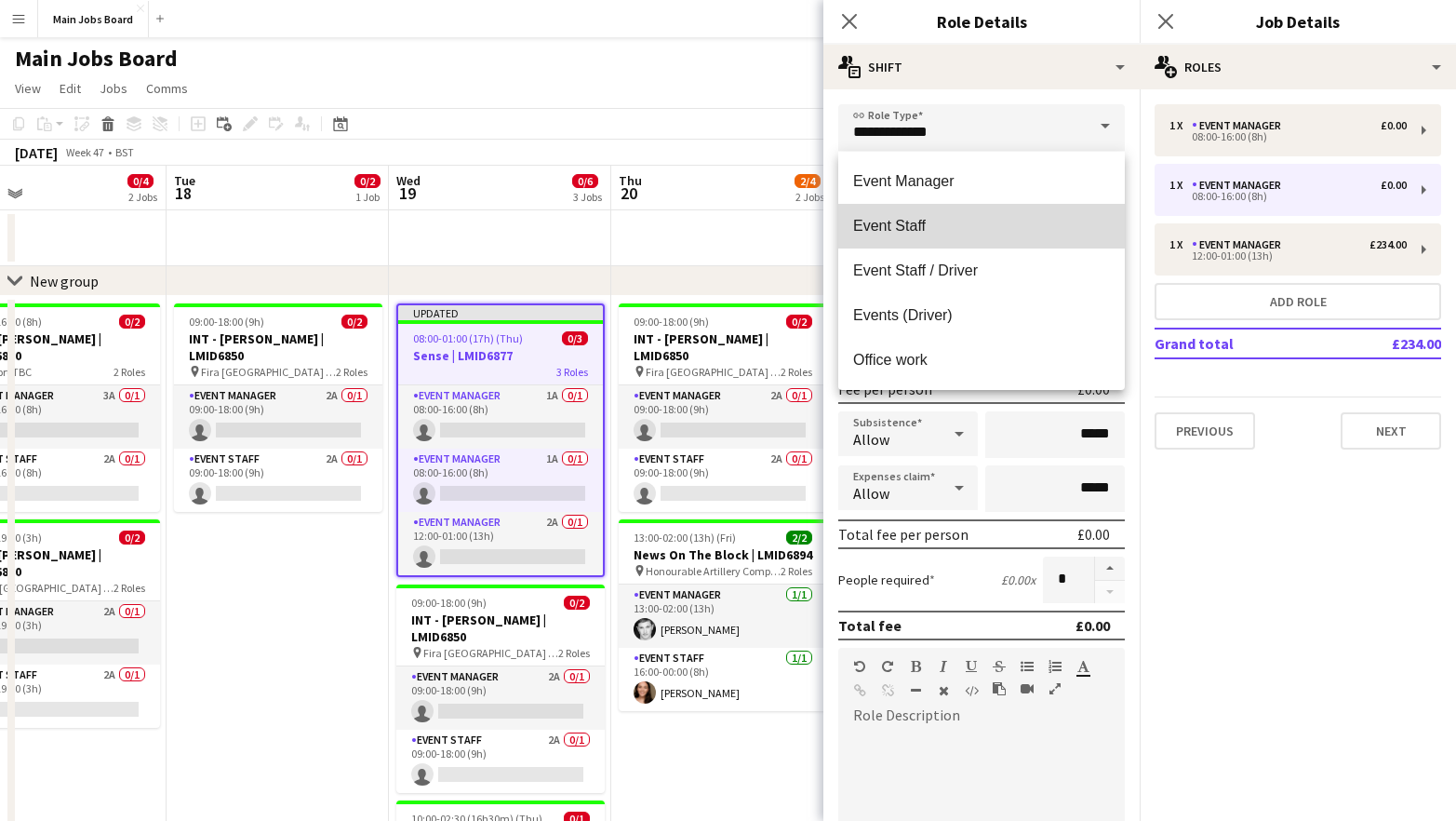
click at [935, 234] on span "Event Staff" at bounding box center [980, 226] width 257 height 18
type input "**********"
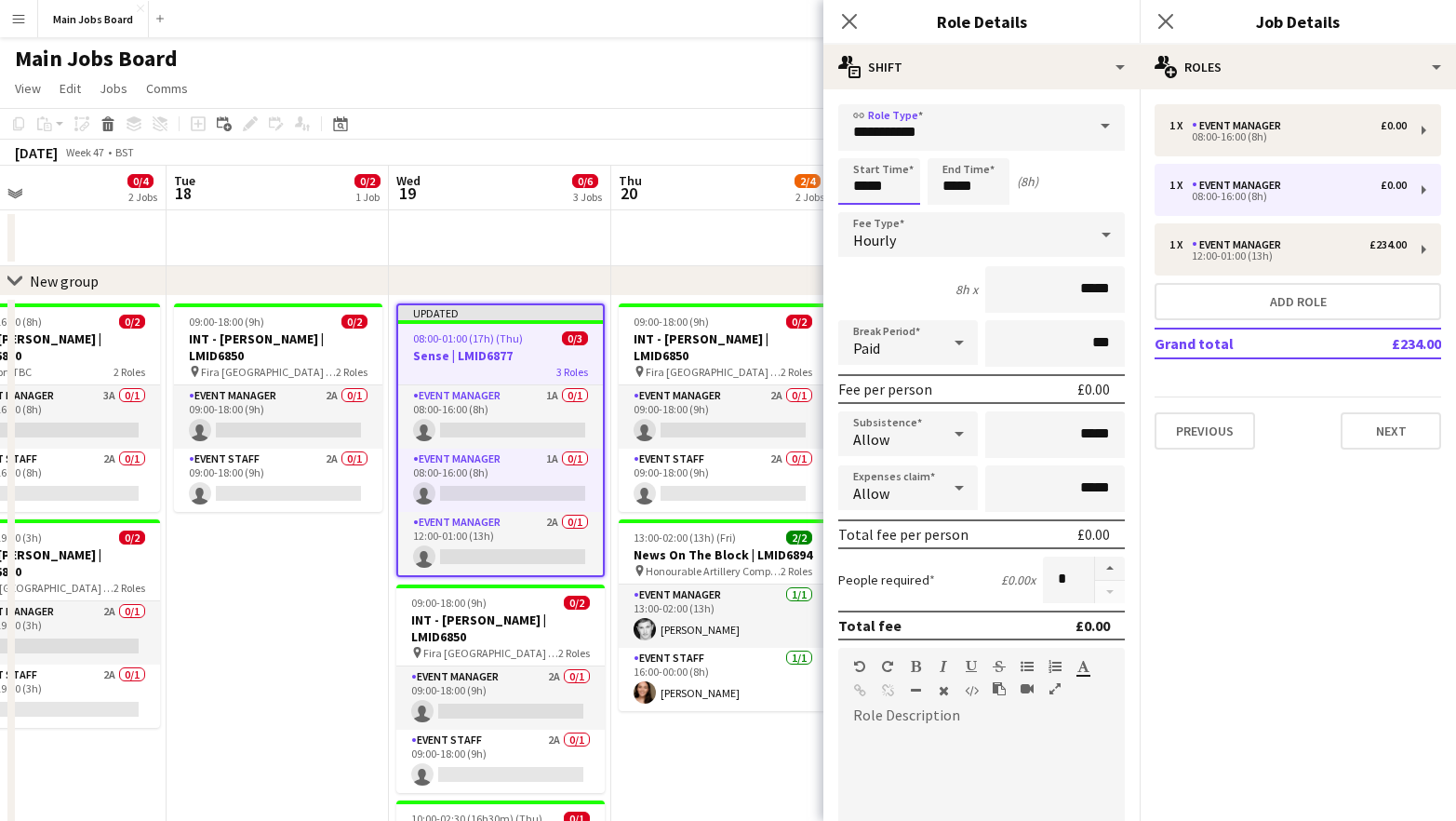
click at [900, 189] on input "*****" at bounding box center [879, 181] width 82 height 46
type input "*****"
click at [989, 186] on input "*****" at bounding box center [968, 181] width 82 height 46
type input "*****"
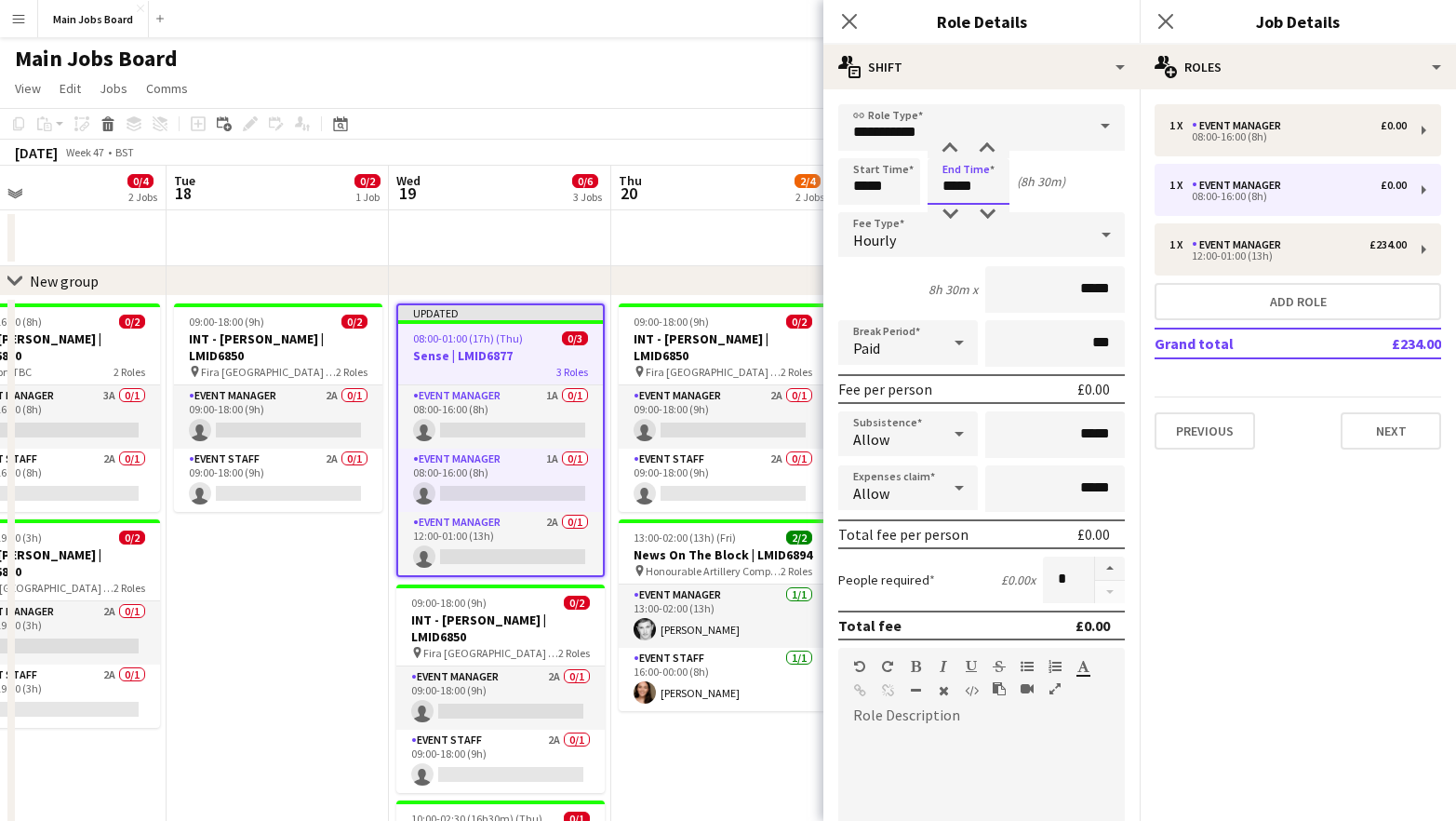
type input "*****"
click at [1115, 292] on input "*****" at bounding box center [1055, 289] width 139 height 46
type input "**"
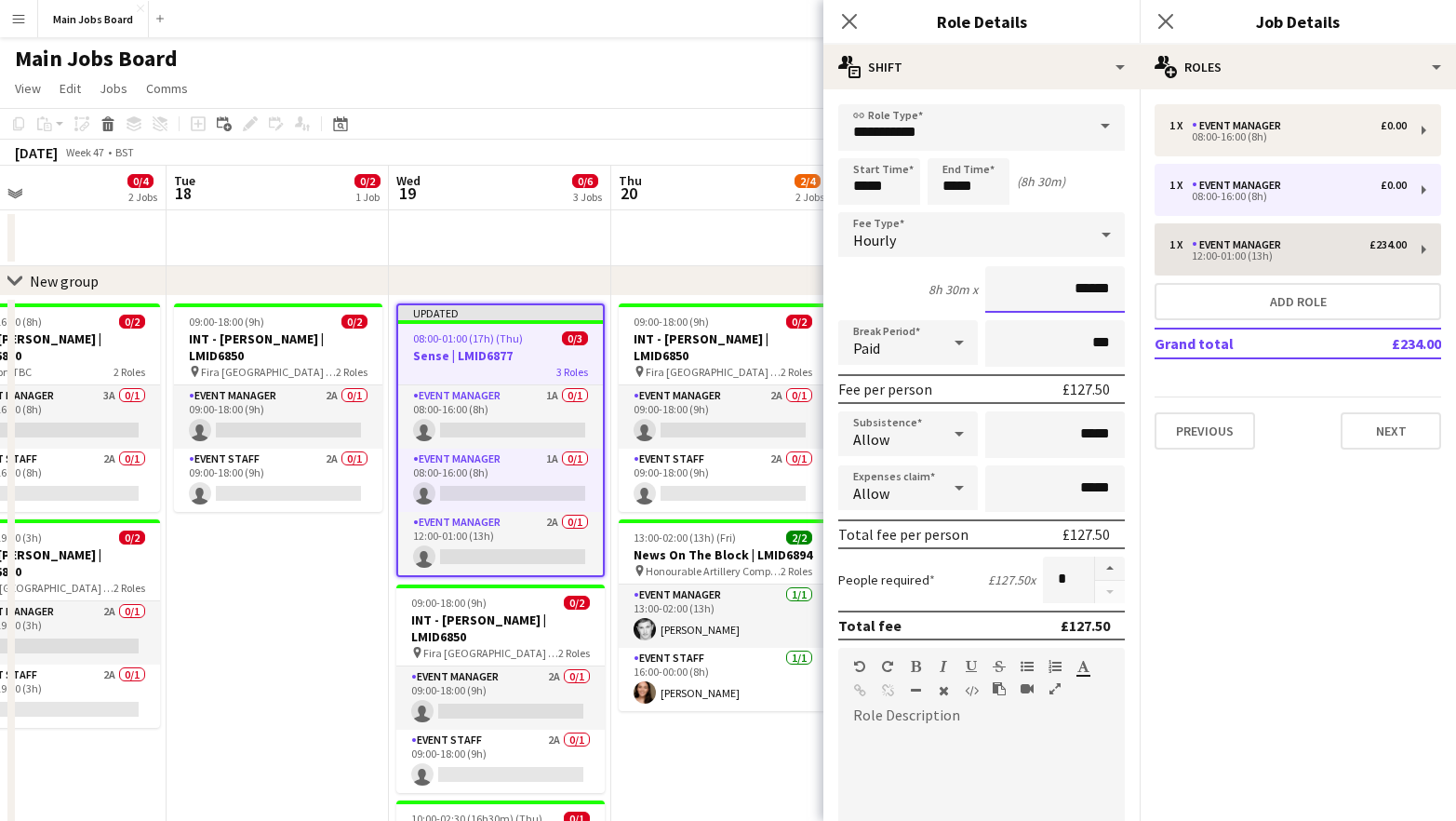
type input "******"
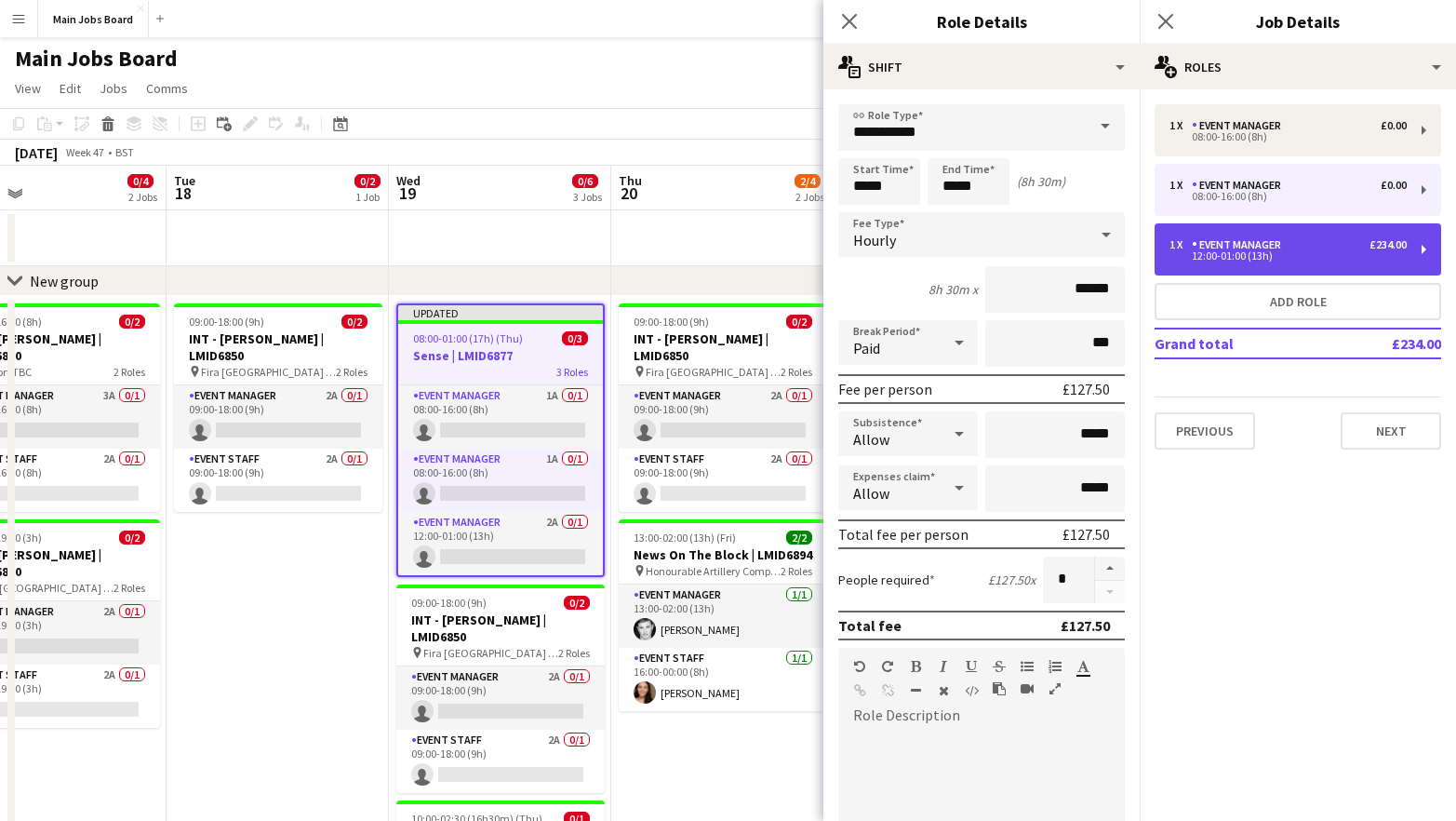
click at [1236, 241] on div "Event Manager" at bounding box center [1240, 245] width 97 height 13
type input "**********"
type input "*****"
type input "******"
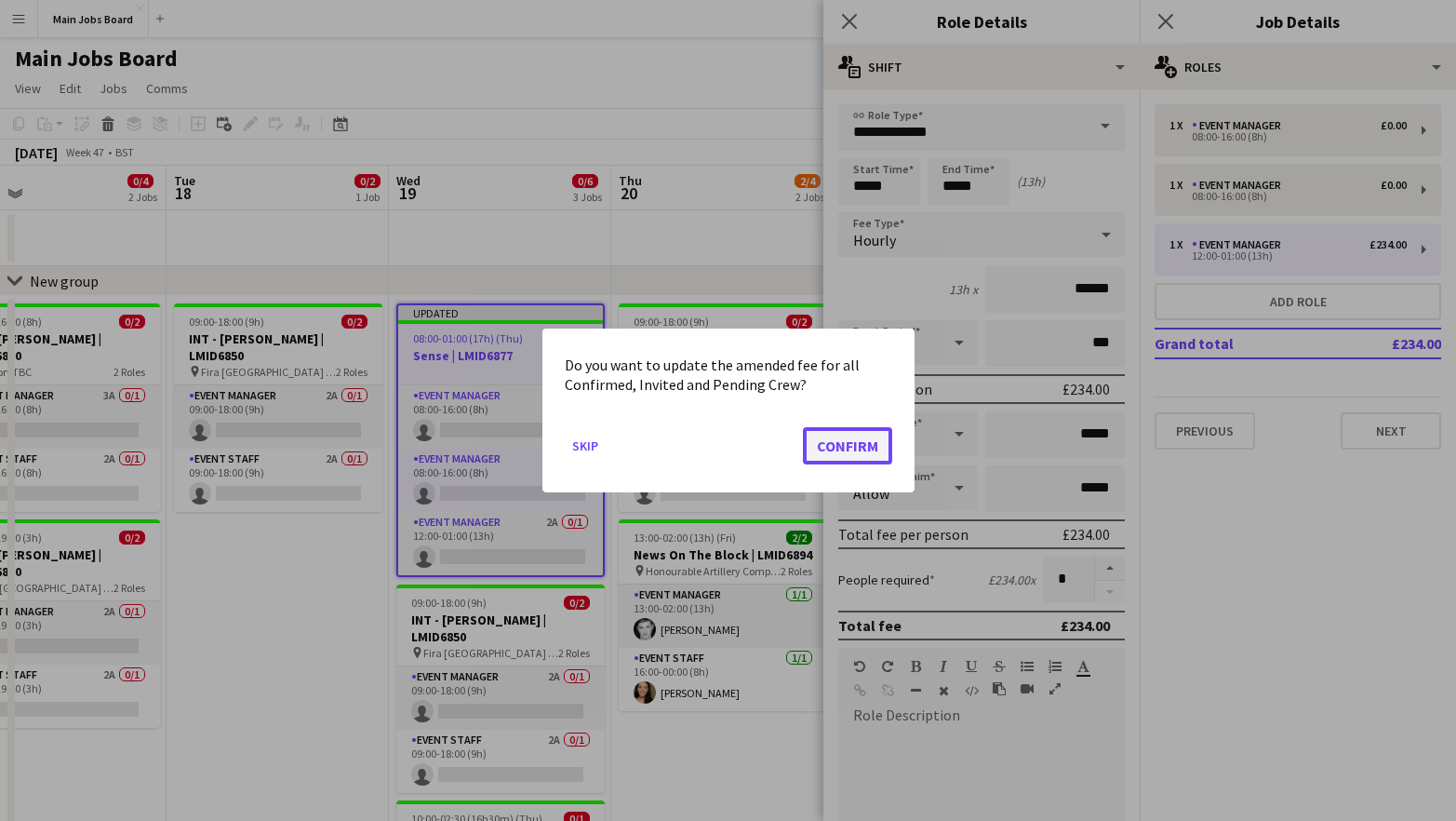
click at [843, 444] on button "Confirm" at bounding box center [847, 446] width 89 height 38
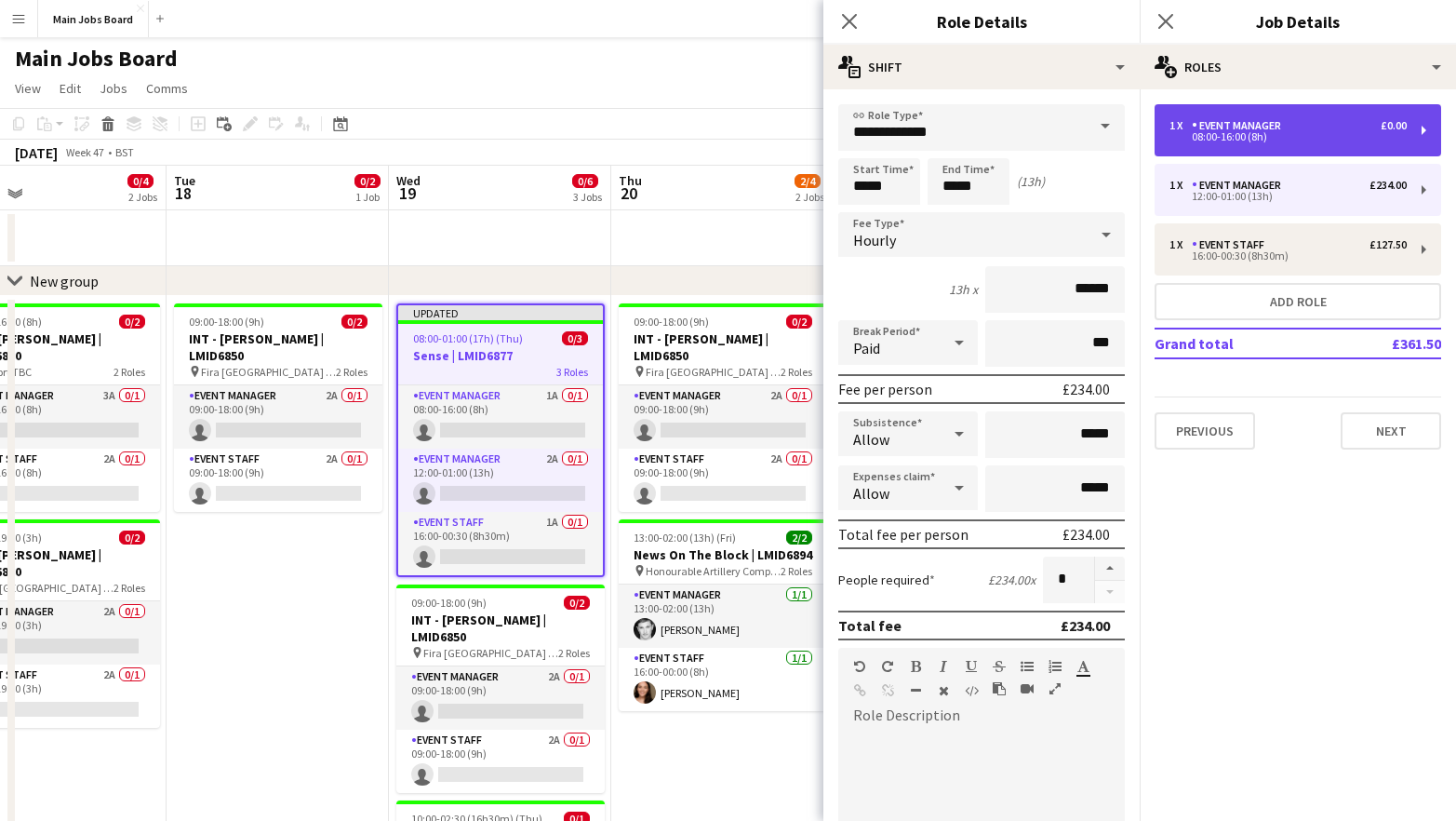
click at [1260, 137] on div "08:00-16:00 (8h)" at bounding box center [1288, 137] width 237 height 9
type input "*****"
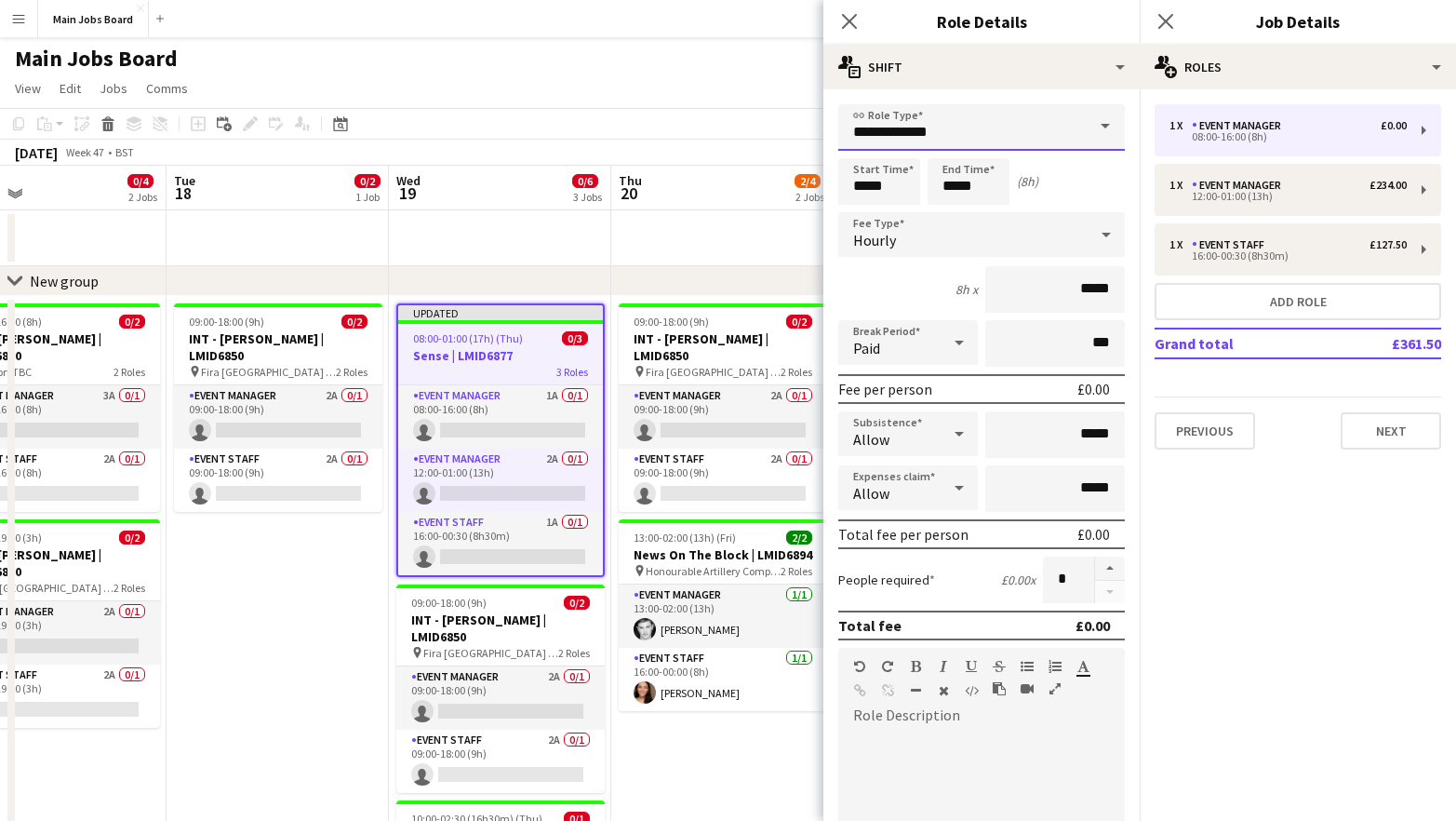
click at [1032, 120] on input "**********" at bounding box center [981, 127] width 287 height 46
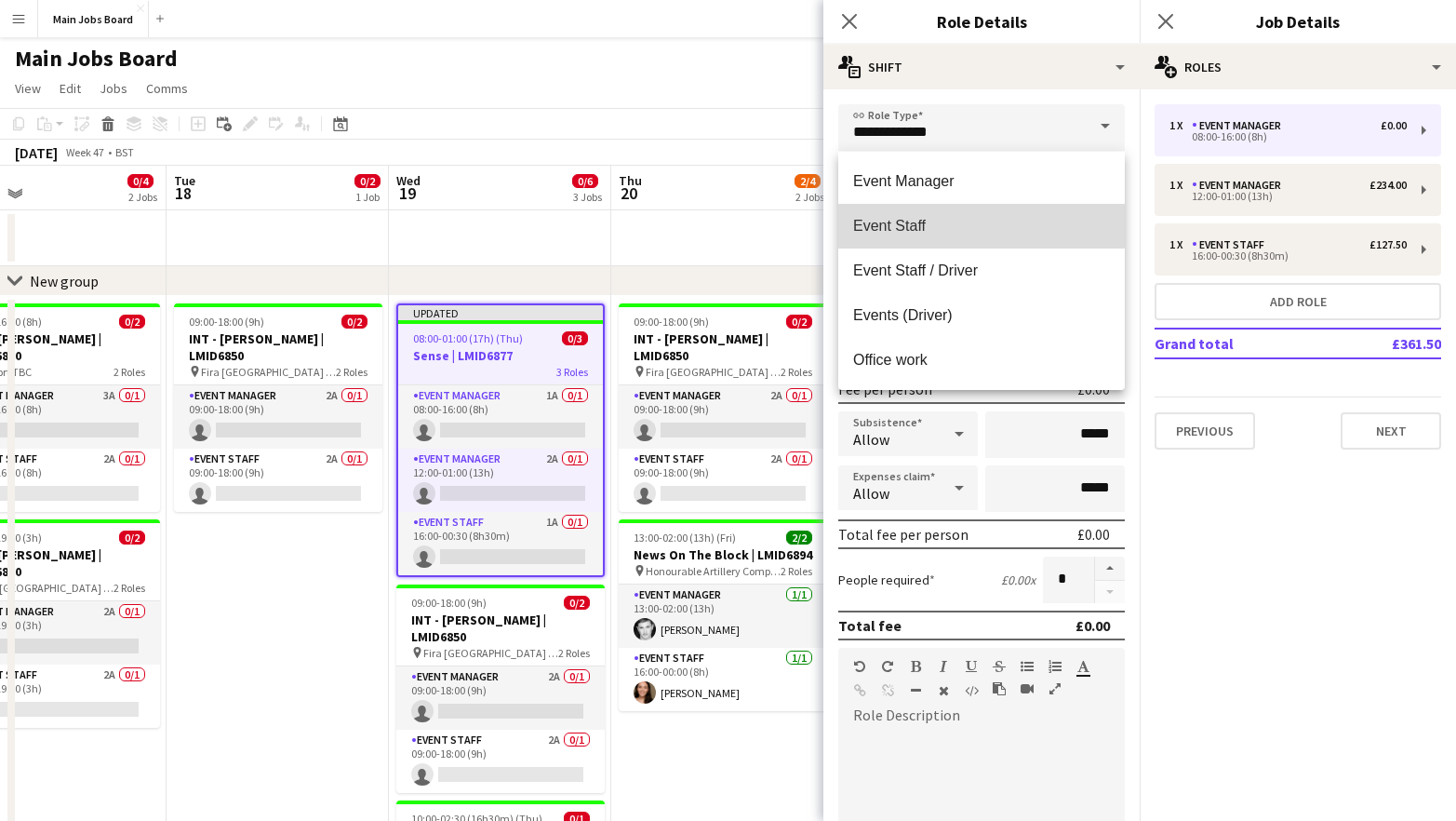
click at [926, 213] on mat-option "Event Staff" at bounding box center [981, 227] width 287 height 45
type input "**********"
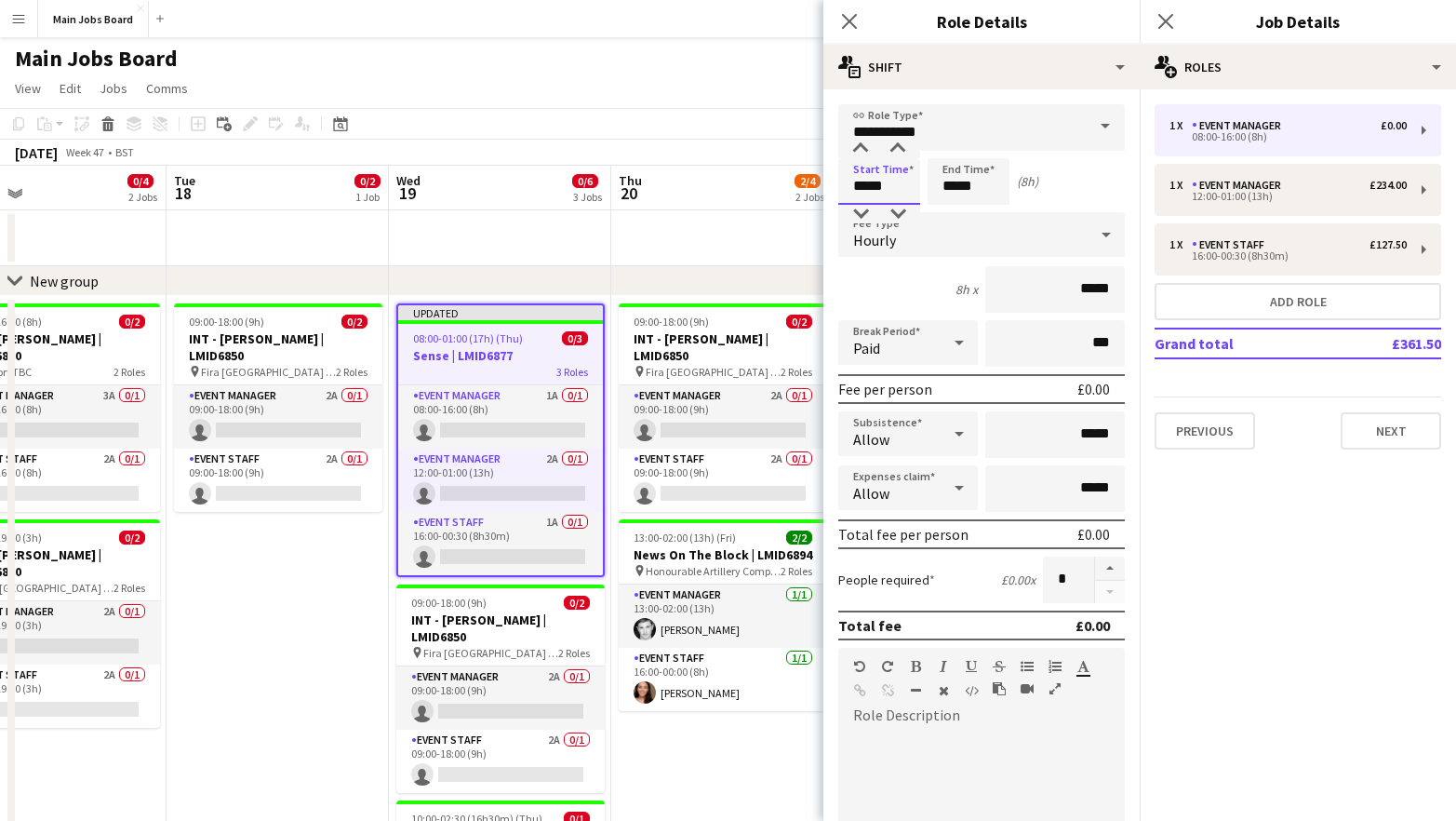
click at [907, 182] on input "*****" at bounding box center [879, 181] width 82 height 46
type input "*****"
click at [985, 190] on input "*****" at bounding box center [968, 181] width 82 height 46
type input "*****"
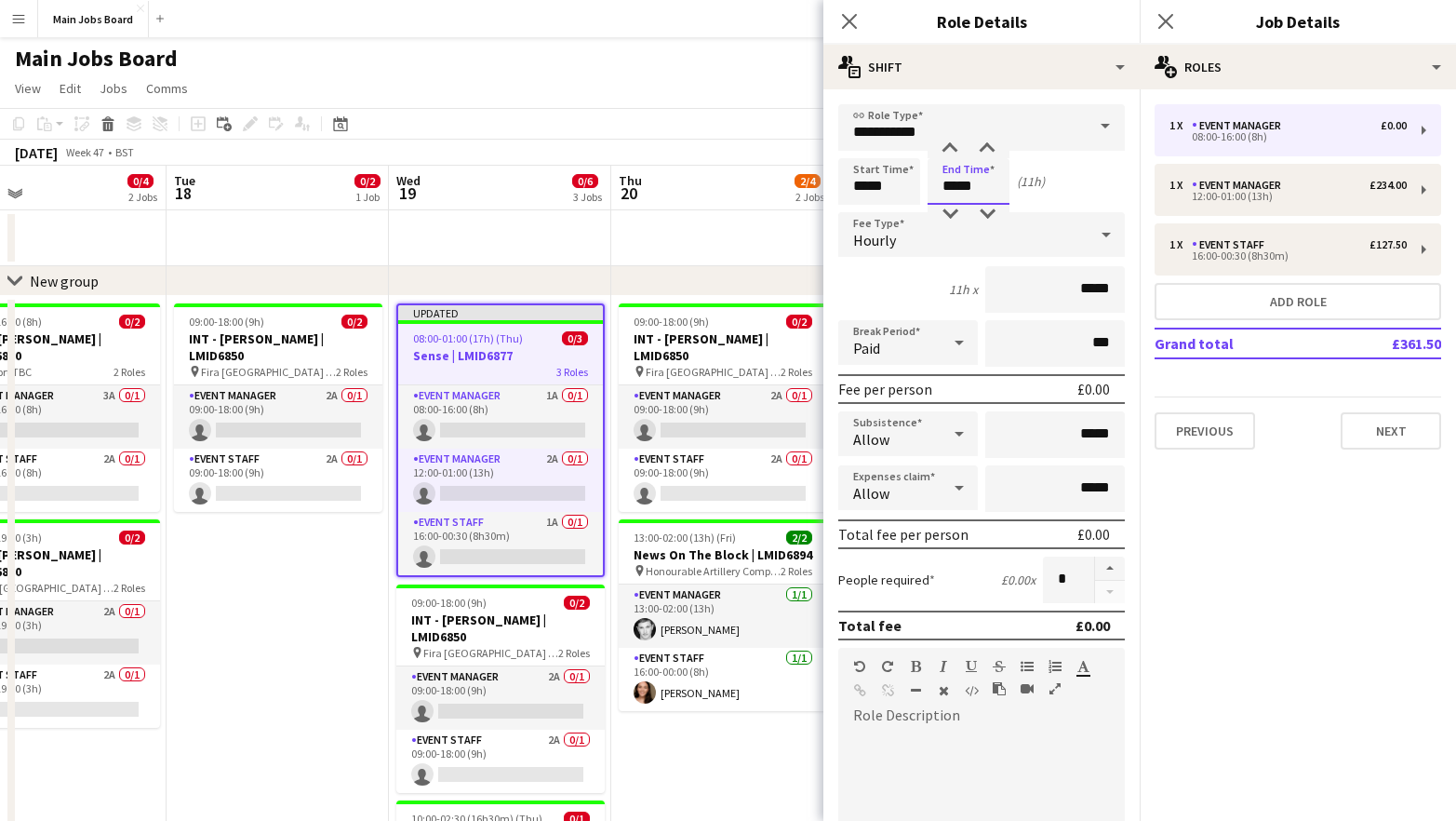
type input "*****"
click at [1116, 291] on input "*****" at bounding box center [1055, 289] width 139 height 46
type input "**"
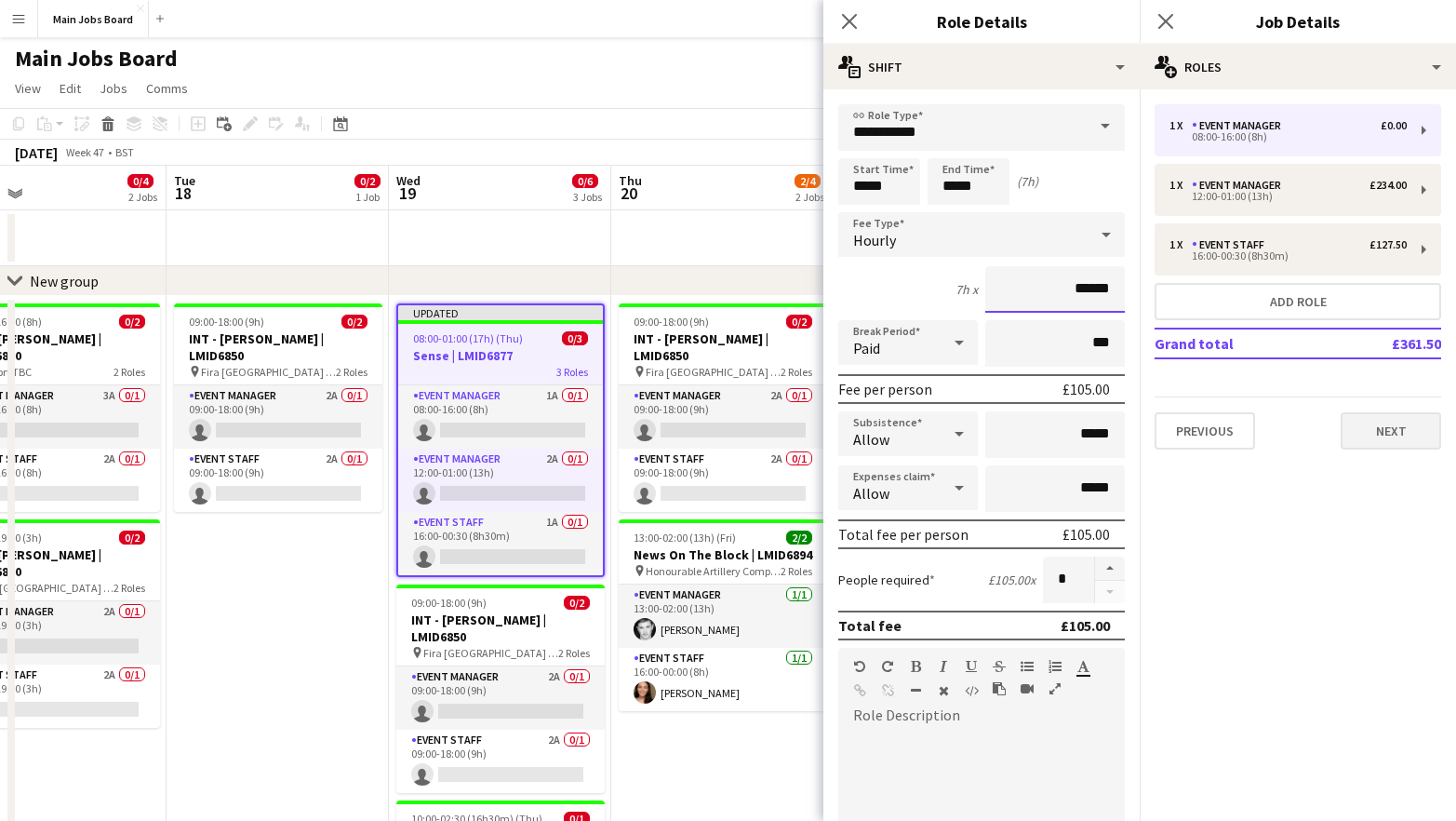
type input "******"
click at [1379, 435] on button "Next" at bounding box center [1390, 431] width 101 height 38
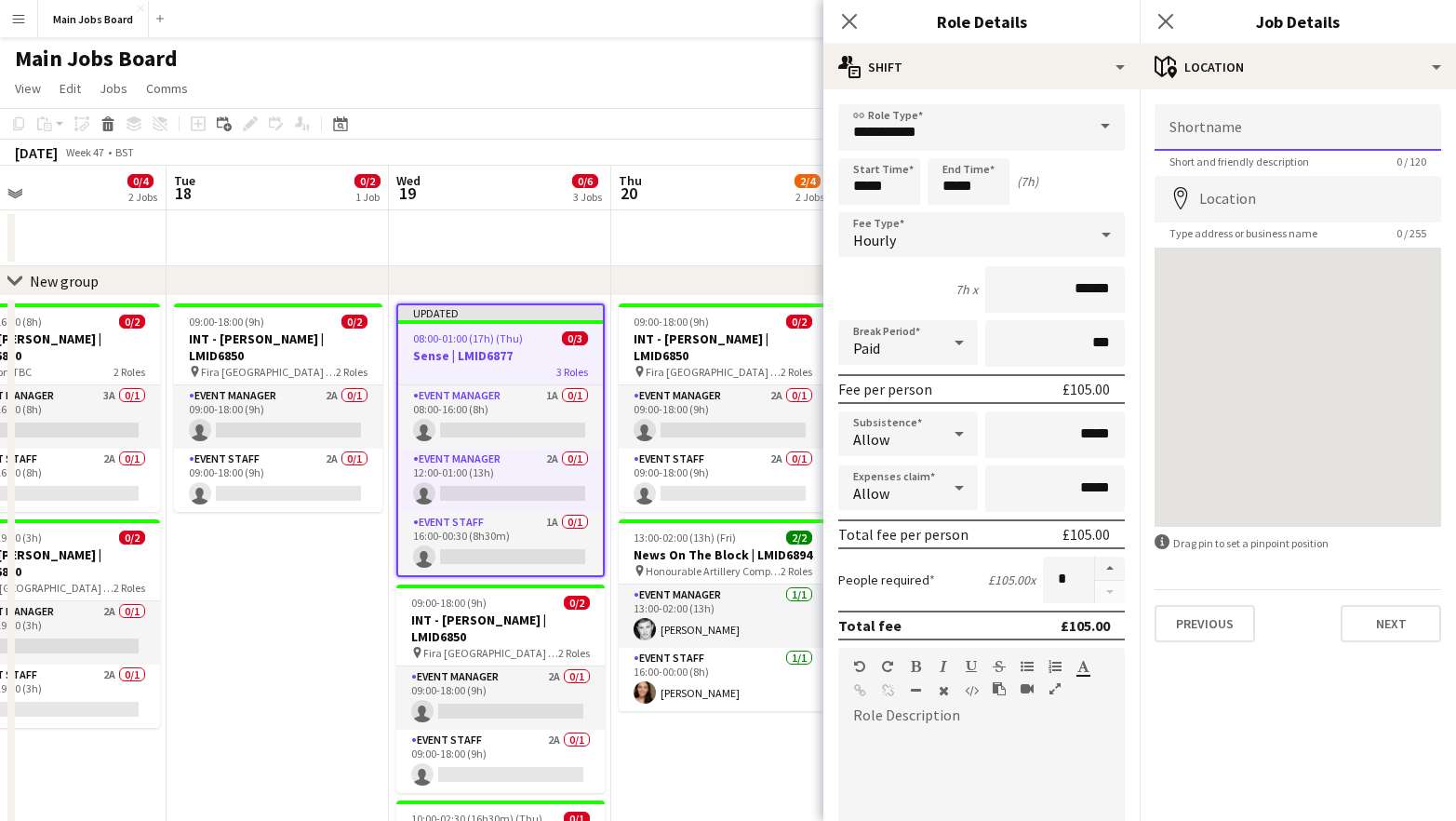
click at [1309, 118] on input "Shortname" at bounding box center [1297, 127] width 287 height 46
paste input "**********"
type input "**********"
click at [1281, 208] on input "Location" at bounding box center [1297, 198] width 287 height 46
paste input "**********"
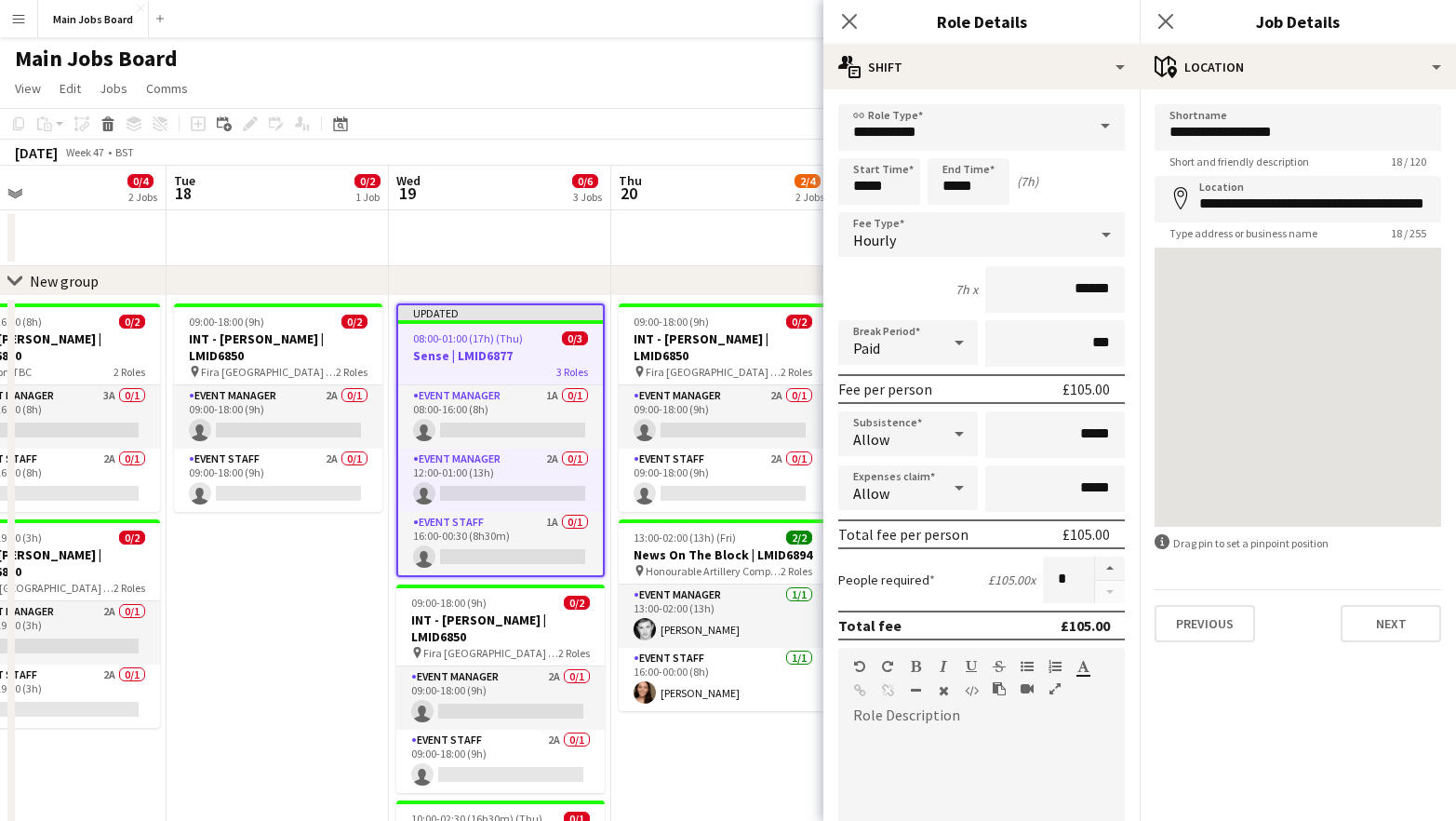
type input "**********"
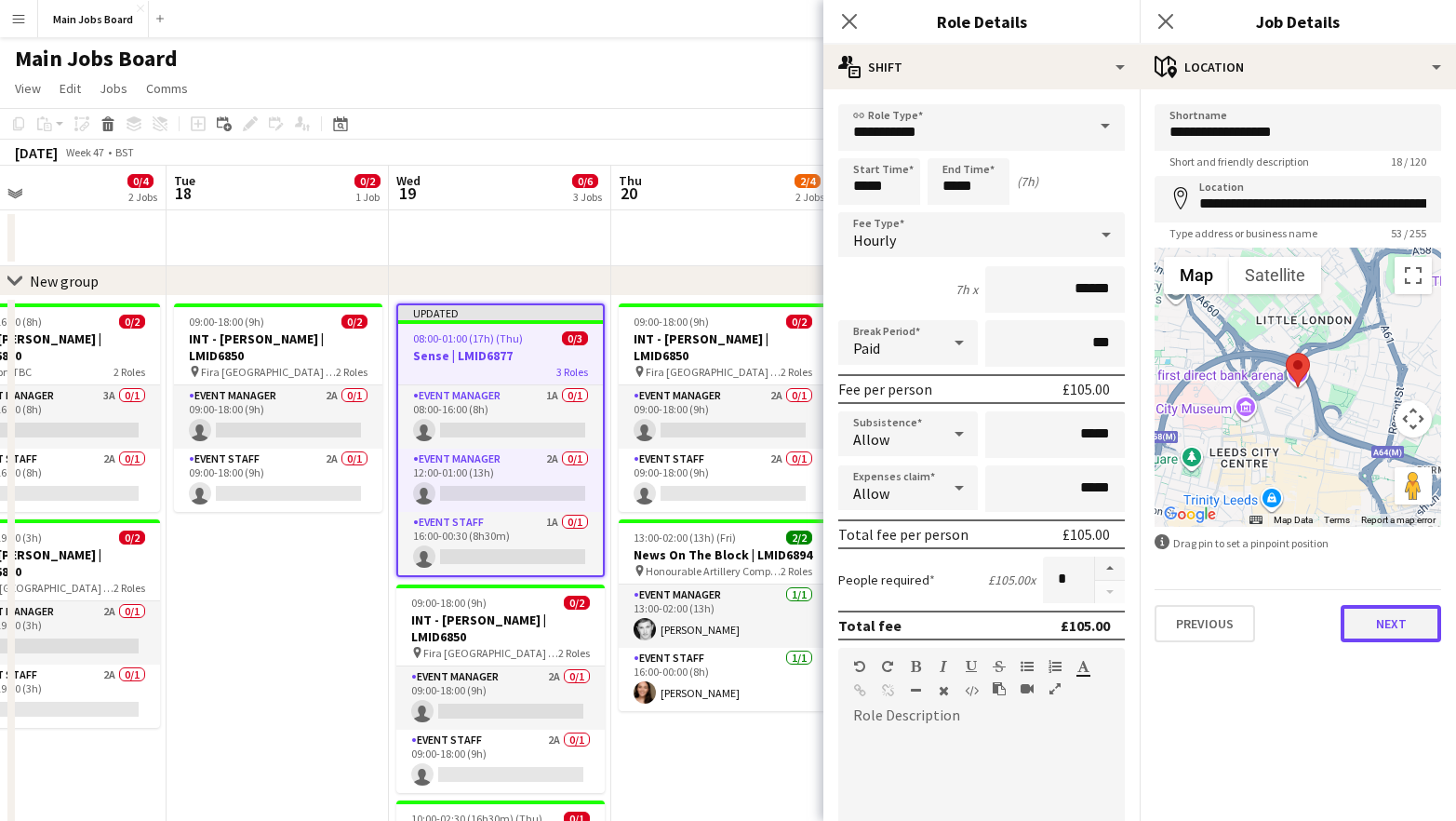
click at [1396, 616] on button "Next" at bounding box center [1390, 624] width 101 height 38
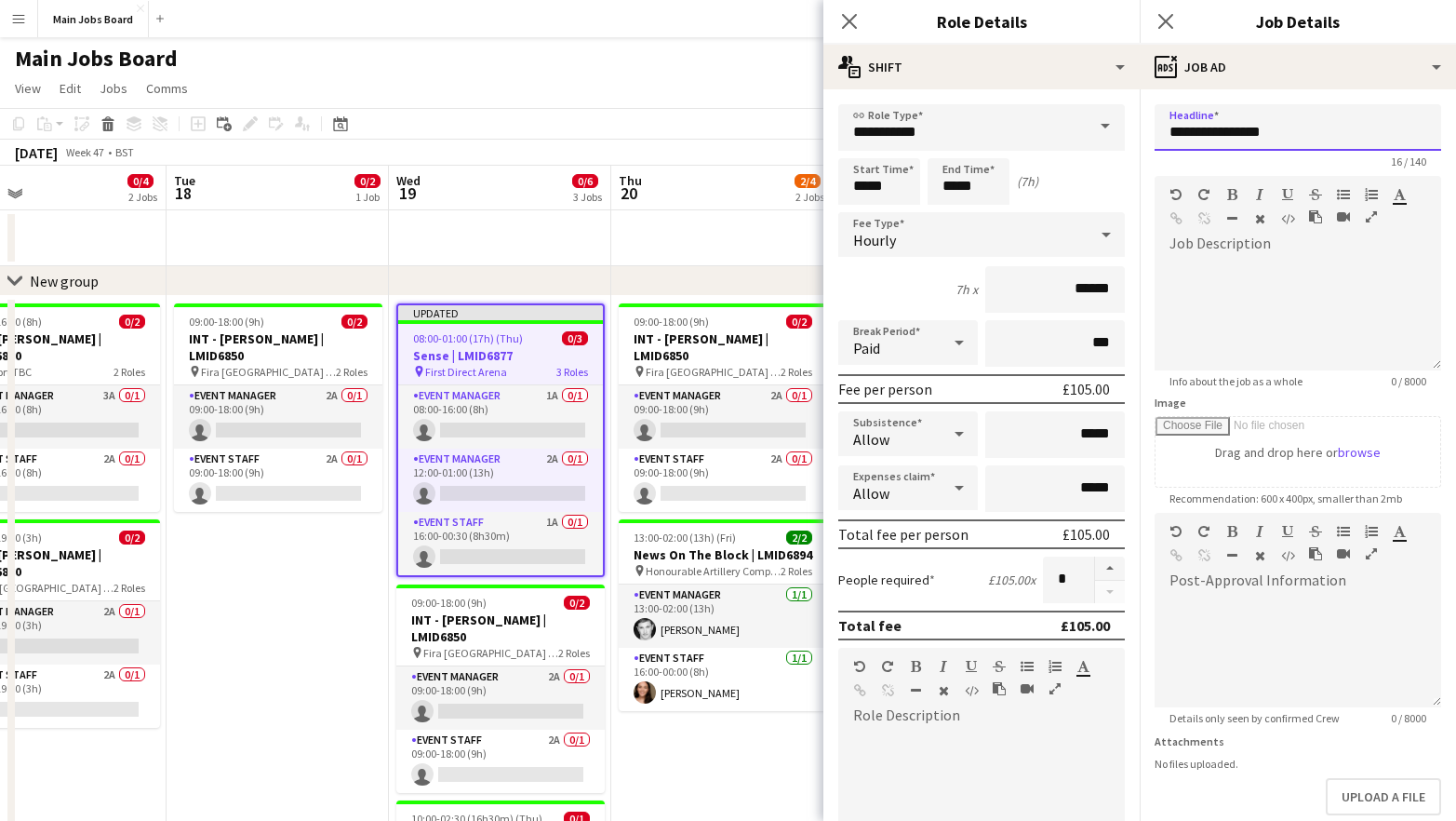
drag, startPoint x: 1309, startPoint y: 126, endPoint x: 961, endPoint y: 126, distance: 348.0
click at [1154, 126] on input "**********" at bounding box center [1297, 127] width 287 height 46
type input "**********"
click at [1221, 276] on div at bounding box center [1297, 314] width 287 height 112
paste div
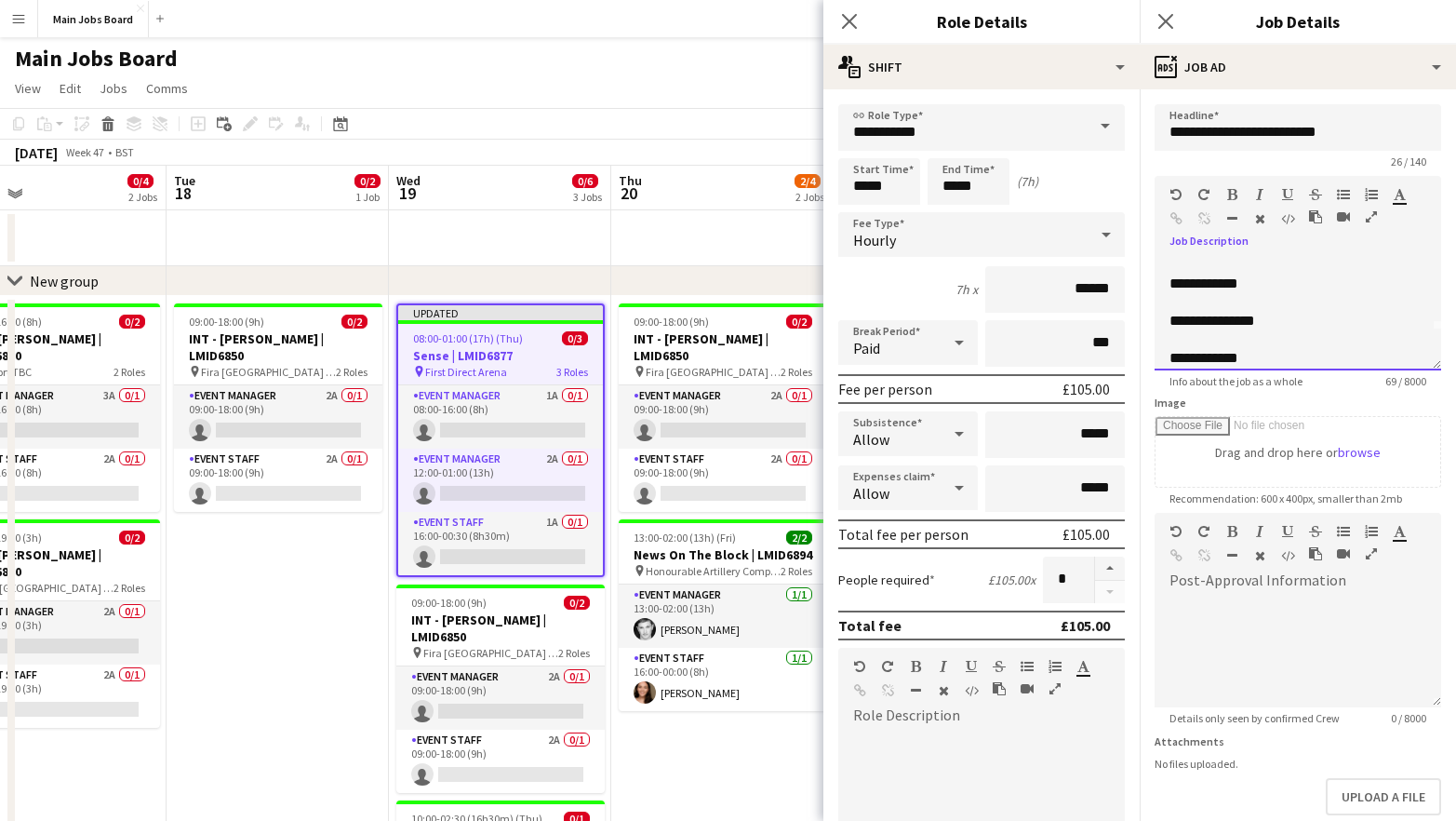
scroll to position [0, 0]
click at [1321, 302] on div "**********" at bounding box center [1297, 314] width 287 height 112
click at [1323, 289] on div "**********" at bounding box center [1297, 314] width 287 height 112
click at [1292, 276] on div "**********" at bounding box center [1297, 314] width 287 height 112
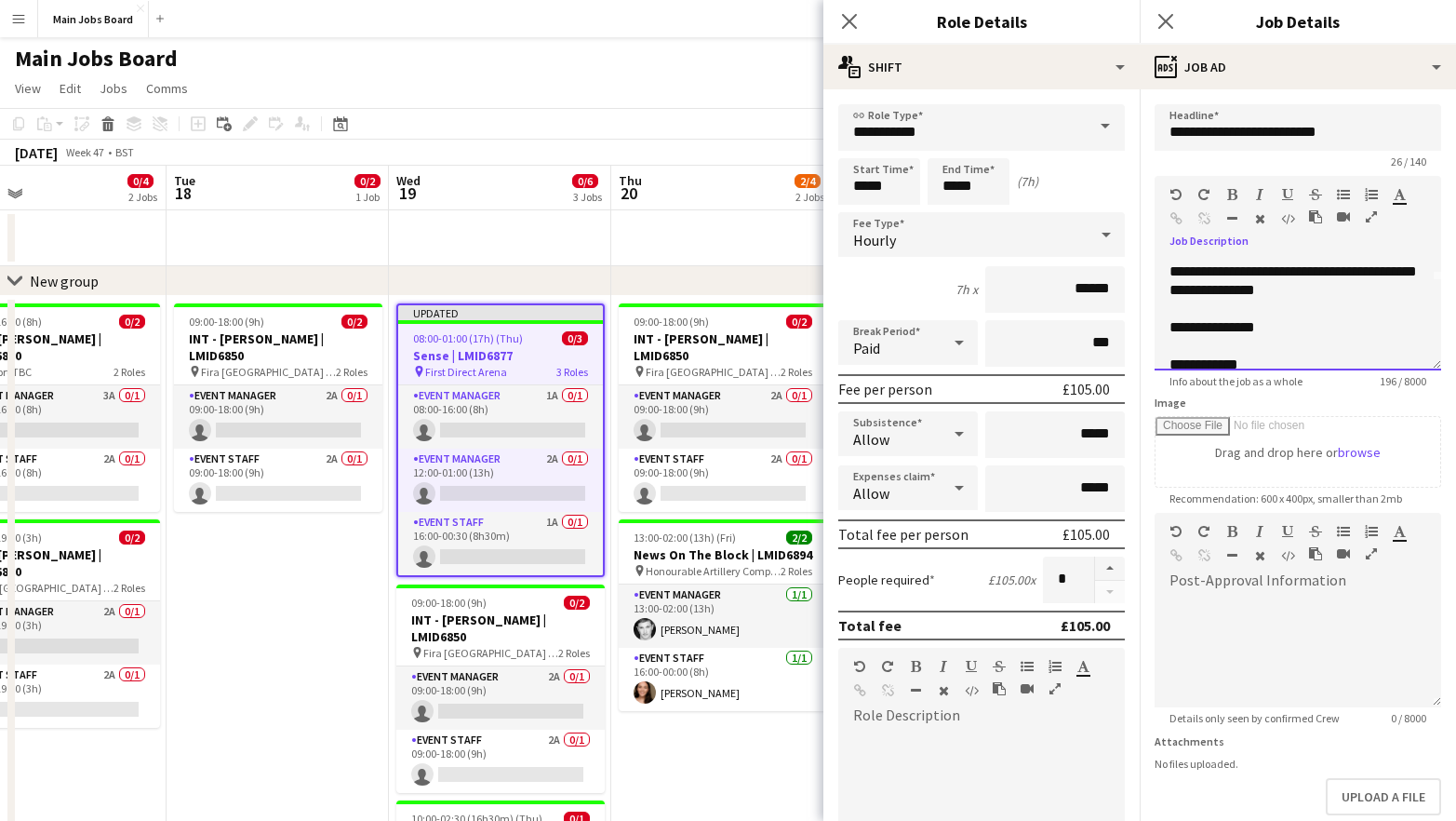
click at [1325, 321] on div "**********" at bounding box center [1297, 314] width 287 height 112
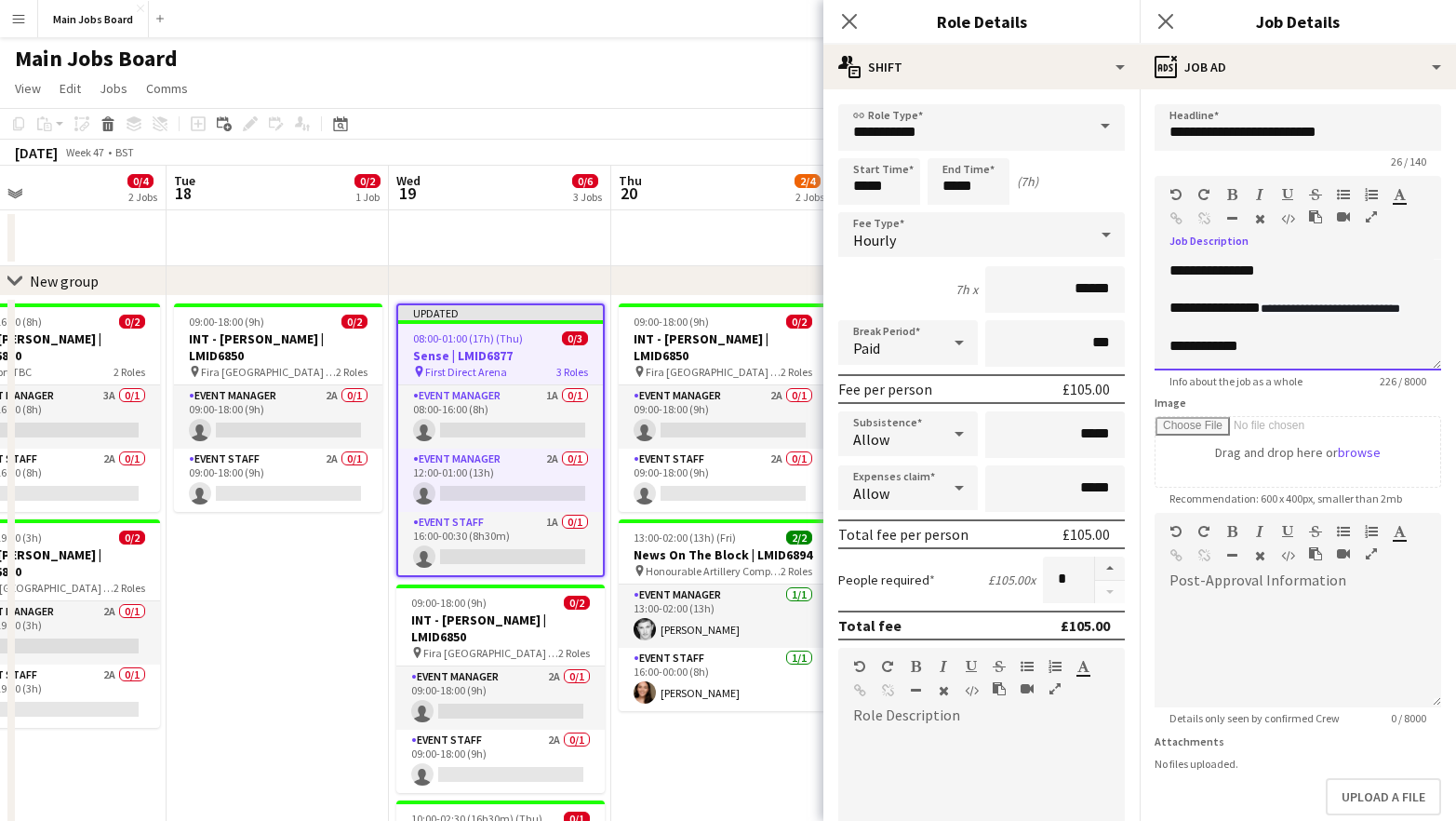
click at [1256, 357] on div "**********" at bounding box center [1297, 314] width 287 height 112
click at [1166, 26] on icon "Close pop-in" at bounding box center [1165, 21] width 18 height 18
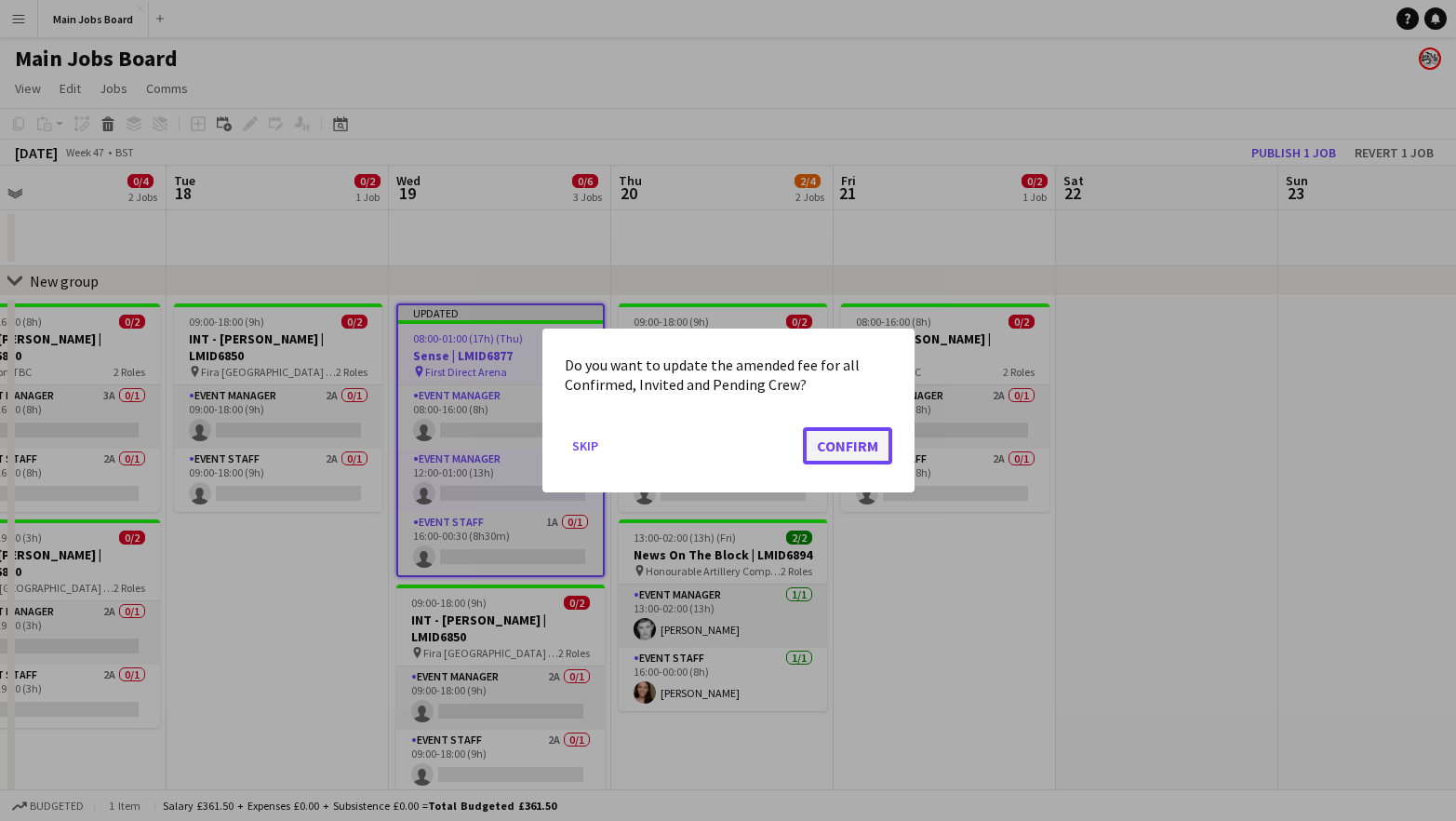
click at [863, 437] on button "Confirm" at bounding box center [847, 446] width 89 height 38
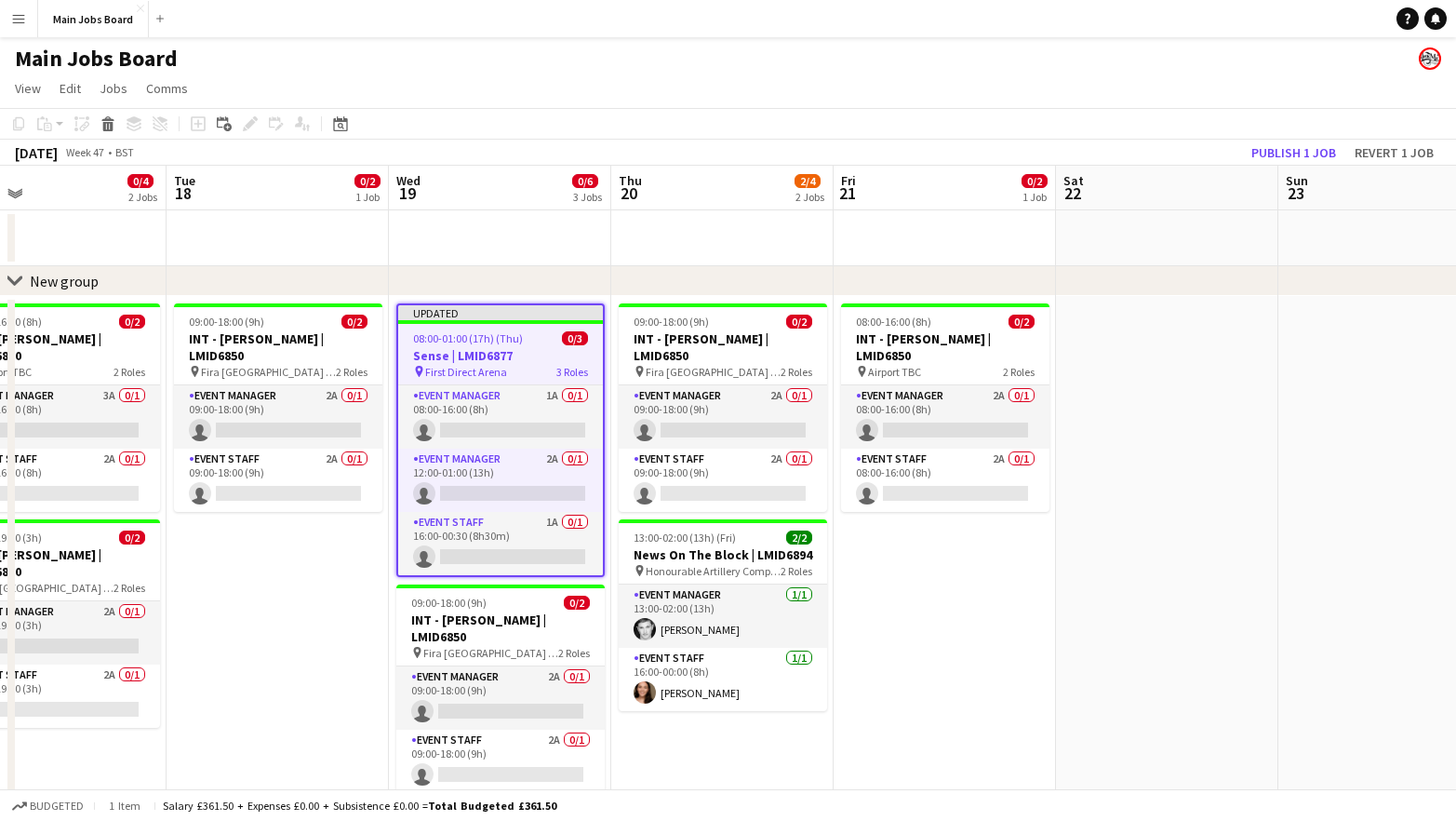
scroll to position [0, 500]
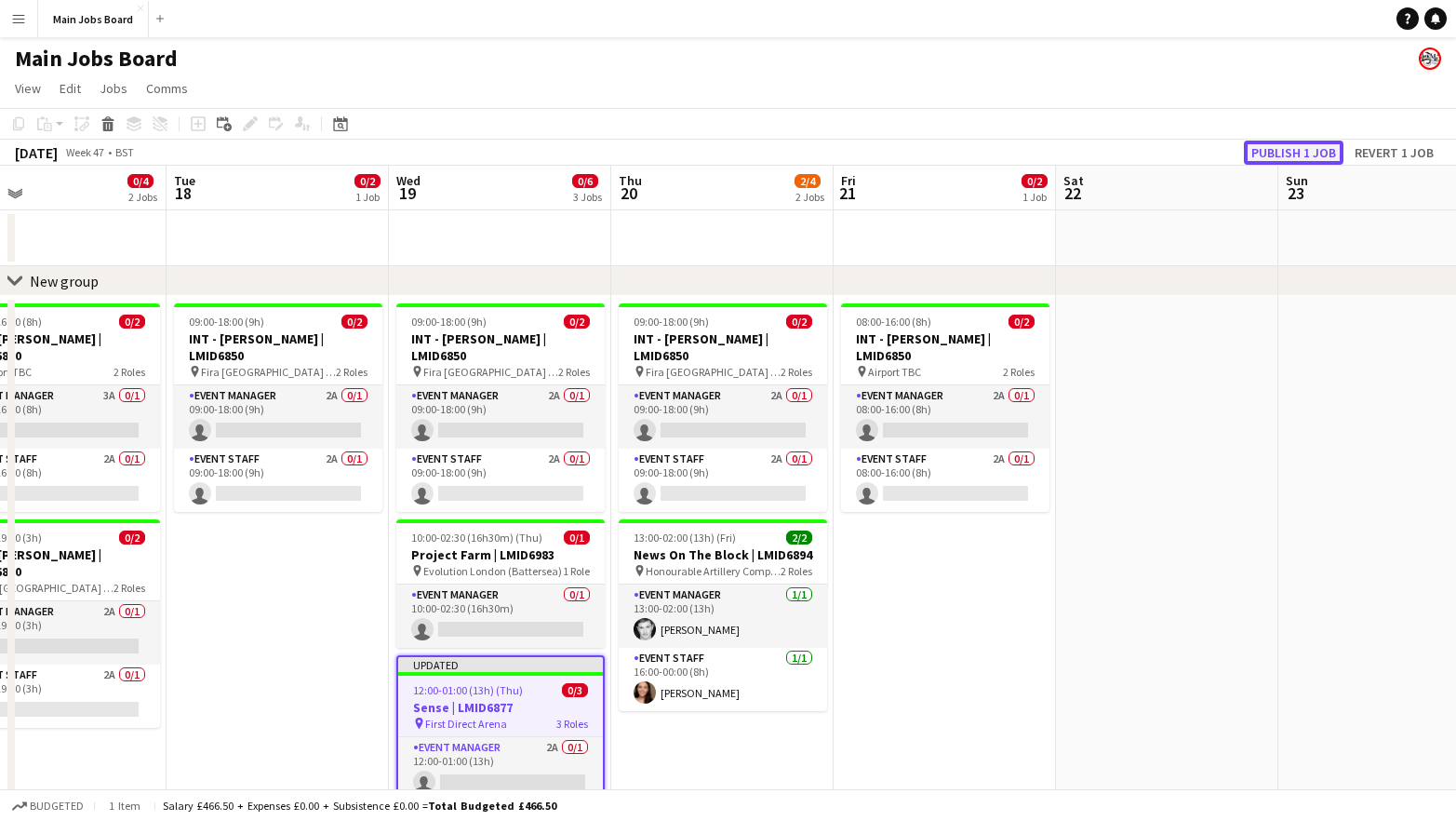
click at [1269, 150] on button "Publish 1 job" at bounding box center [1293, 152] width 100 height 24
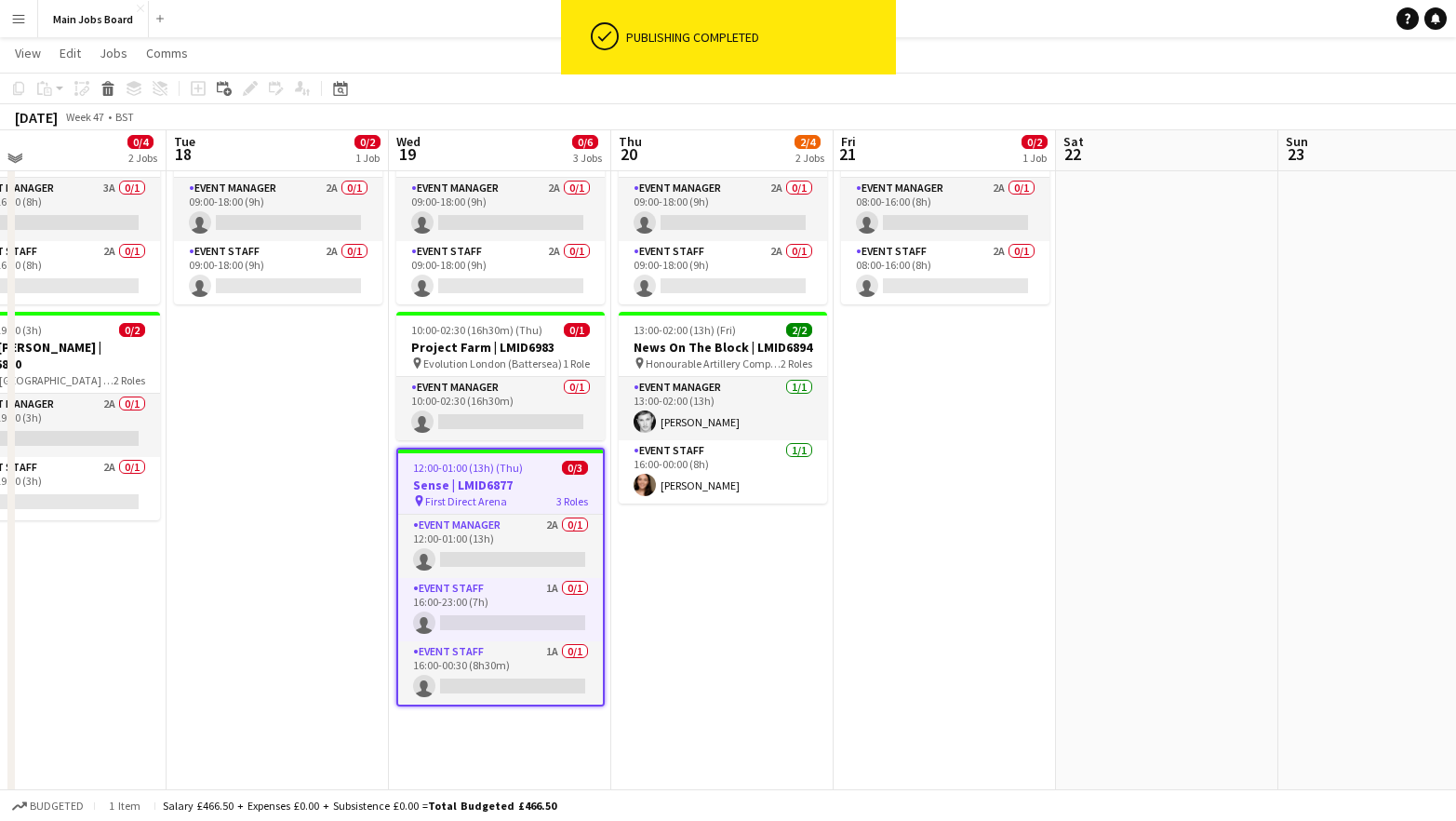
scroll to position [202, 0]
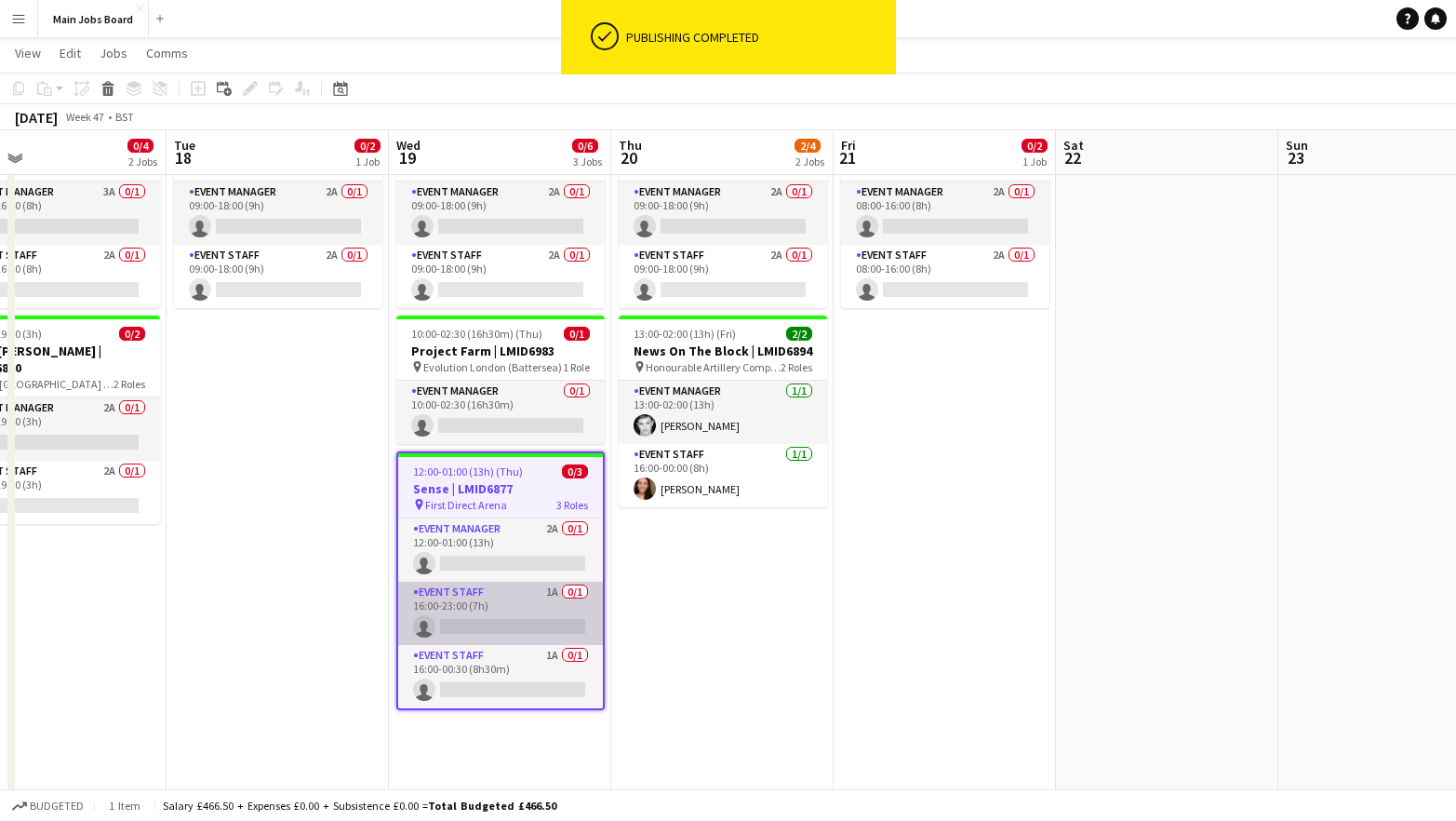
click at [559, 588] on app-card-role "Event Staff 1A 0/1 16:00-23:00 (7h) single-neutral-actions" at bounding box center [501, 613] width 205 height 63
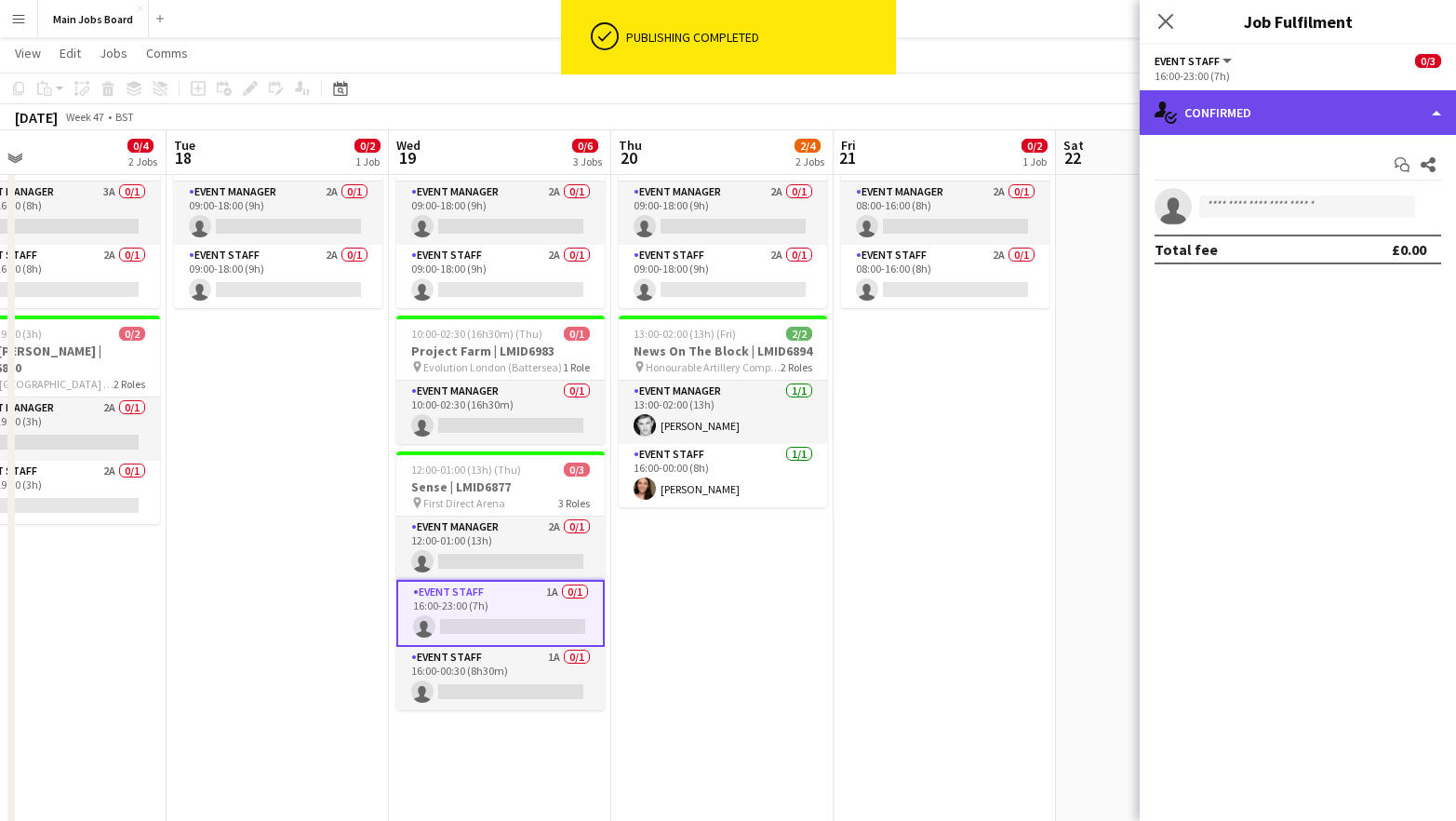
click at [1239, 128] on div "single-neutral-actions-check-2 Confirmed" at bounding box center [1297, 113] width 316 height 45
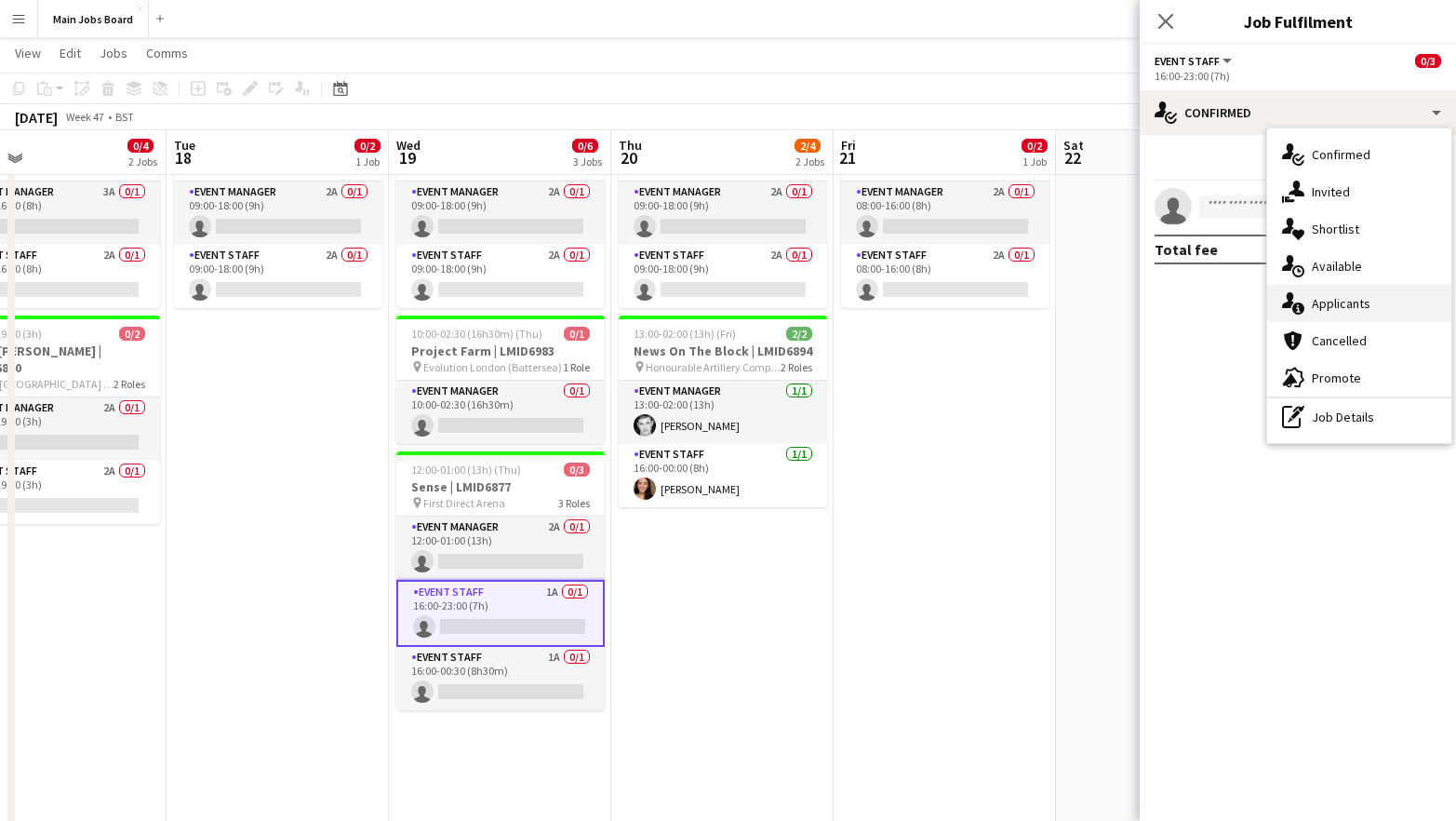
click at [1306, 307] on div "single-neutral-actions-information Applicants" at bounding box center [1359, 304] width 184 height 38
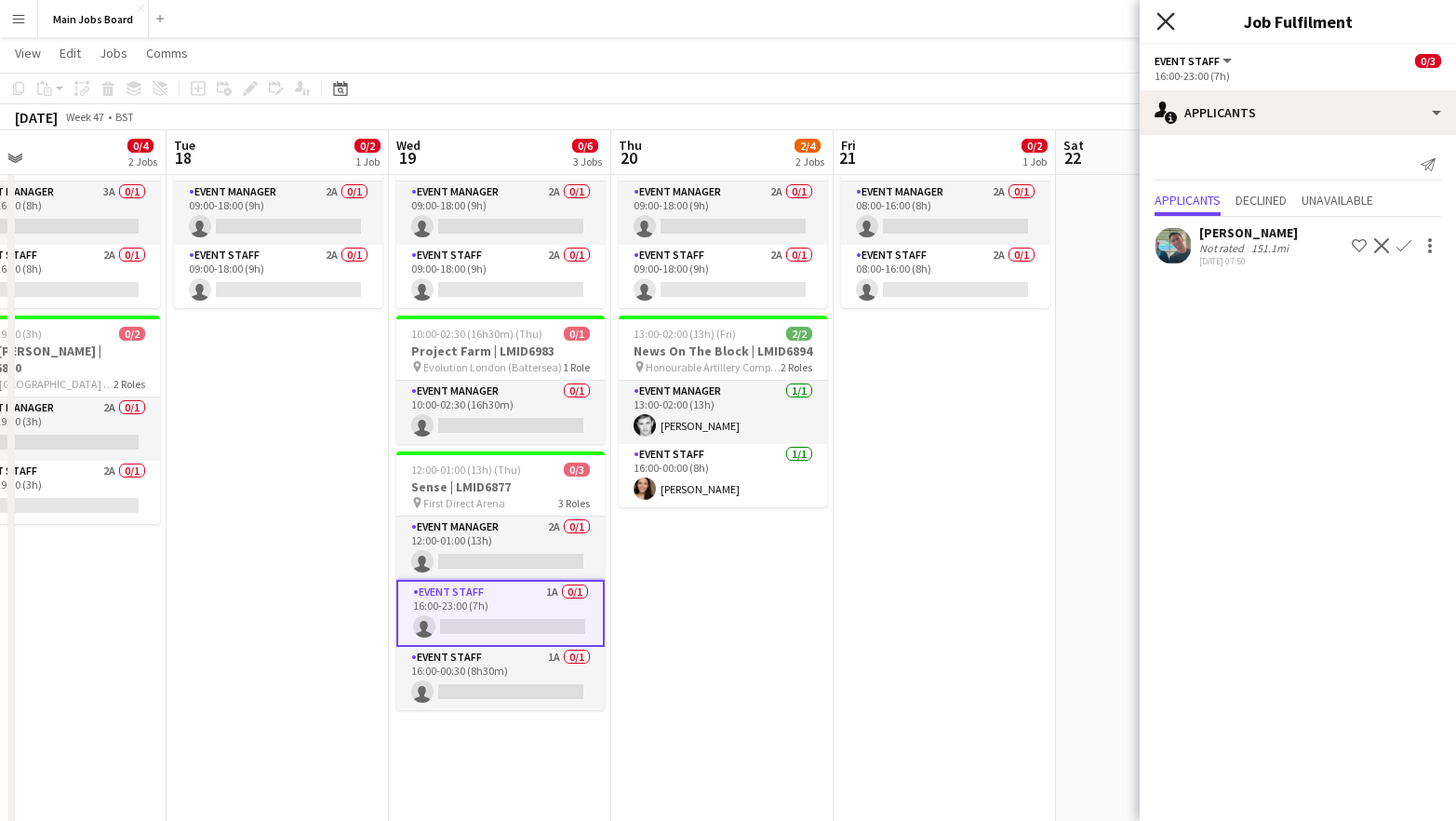
click at [1172, 28] on icon at bounding box center [1165, 21] width 18 height 18
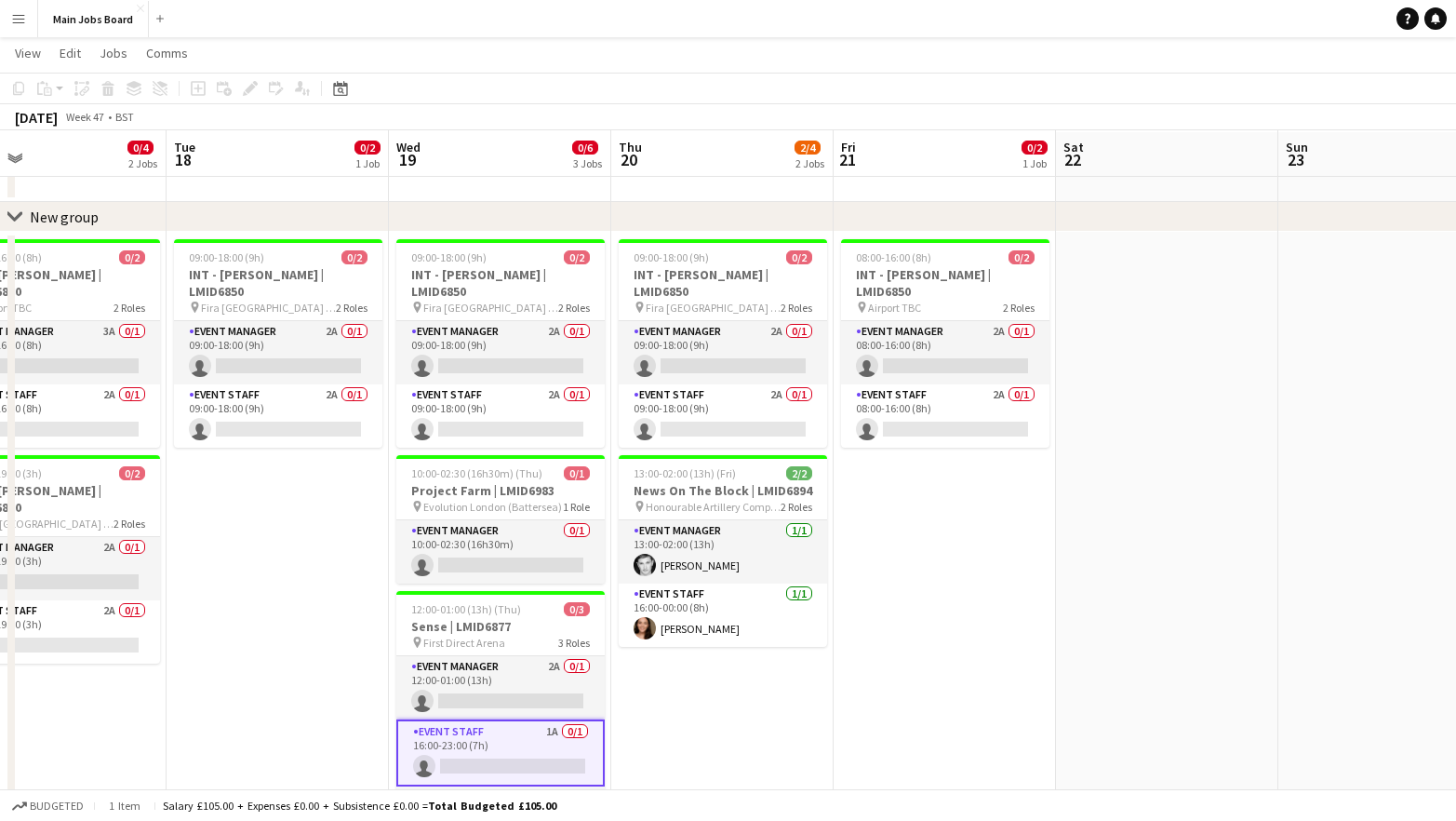
scroll to position [60, 0]
click at [895, 565] on app-date-cell "08:00-16:00 (8h) 0/2 INT - [PERSON_NAME] | LMID6850 pin Airport TBC 2 Roles Eve…" at bounding box center [945, 643] width 223 height 821
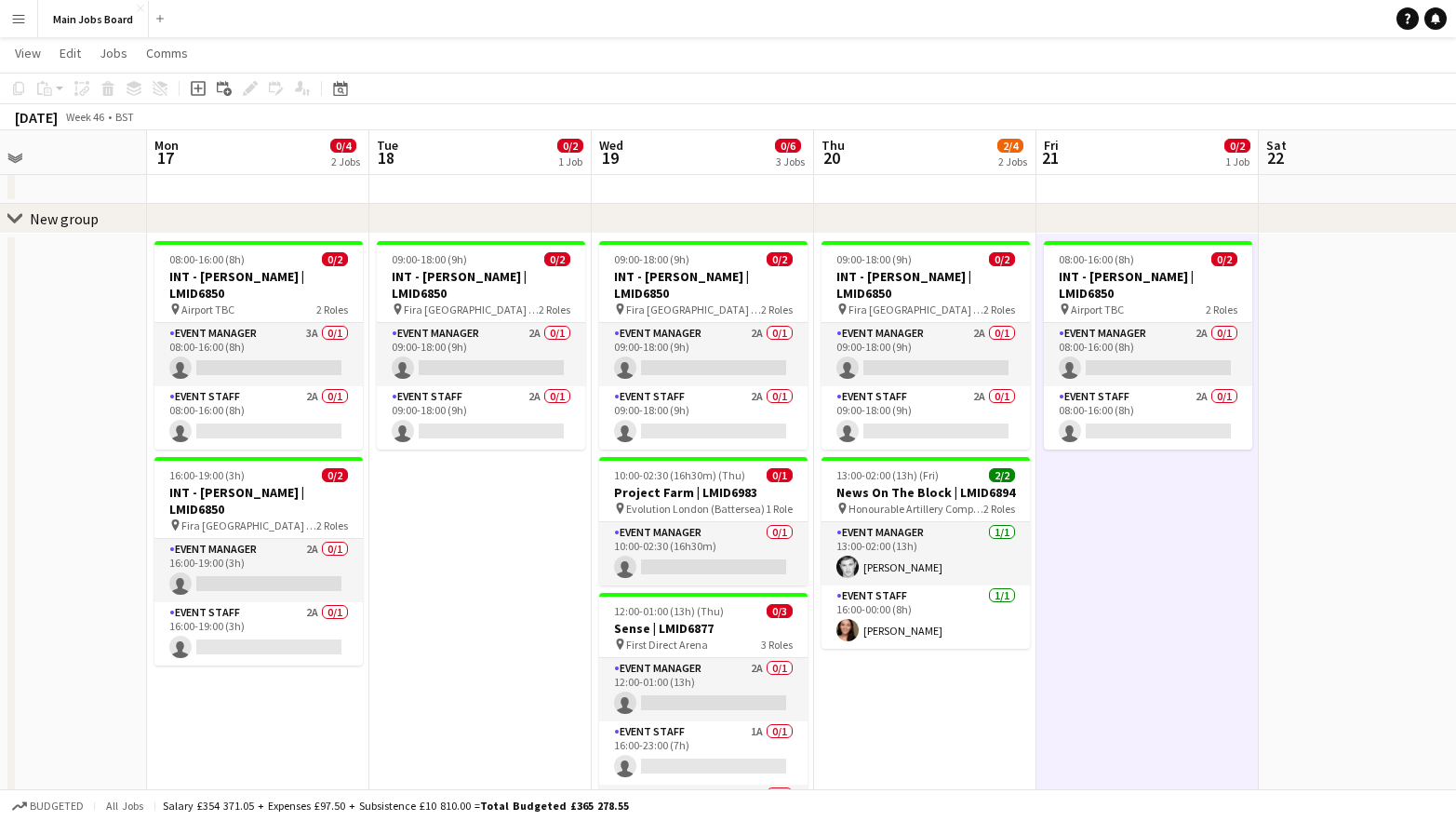
drag, startPoint x: 556, startPoint y: 586, endPoint x: 1170, endPoint y: 586, distance: 614.0
click at [1170, 586] on app-calendar-viewport "Fri 14 Sat 15 Sun 16 Mon 17 0/4 2 Jobs Tue 18 0/2 1 Job Wed 19 0/6 3 Jobs Thu 2…" at bounding box center [728, 533] width 1456 height 1042
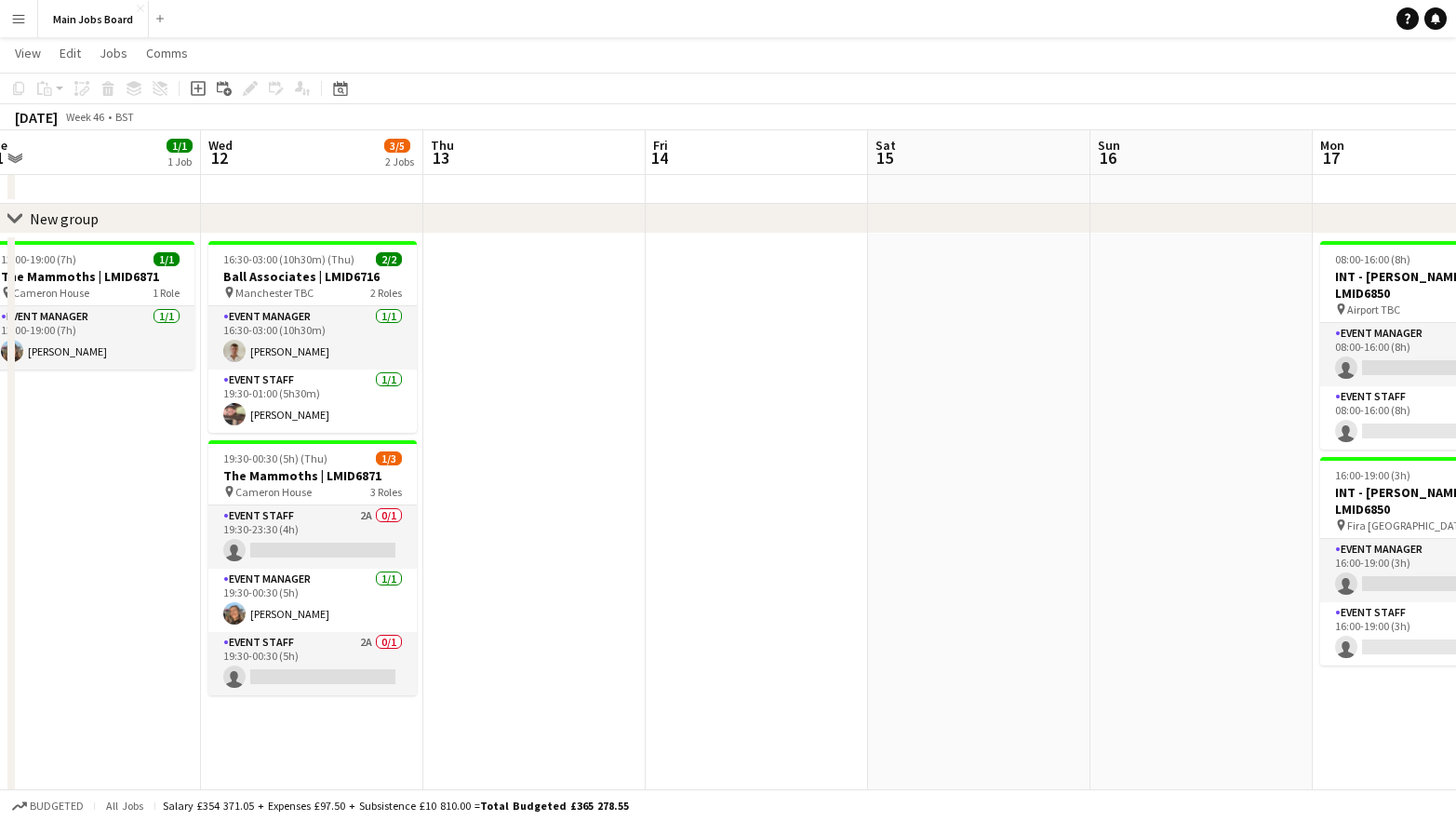
drag, startPoint x: 572, startPoint y: 541, endPoint x: 1381, endPoint y: 541, distance: 809.0
click at [1377, 541] on app-calendar-viewport "Sun 9 Mon 10 Tue 11 1/1 1 Job Wed 12 3/5 2 Jobs Thu 13 Fri 14 Sat 15 Sun 16 Mon…" at bounding box center [728, 533] width 1456 height 1042
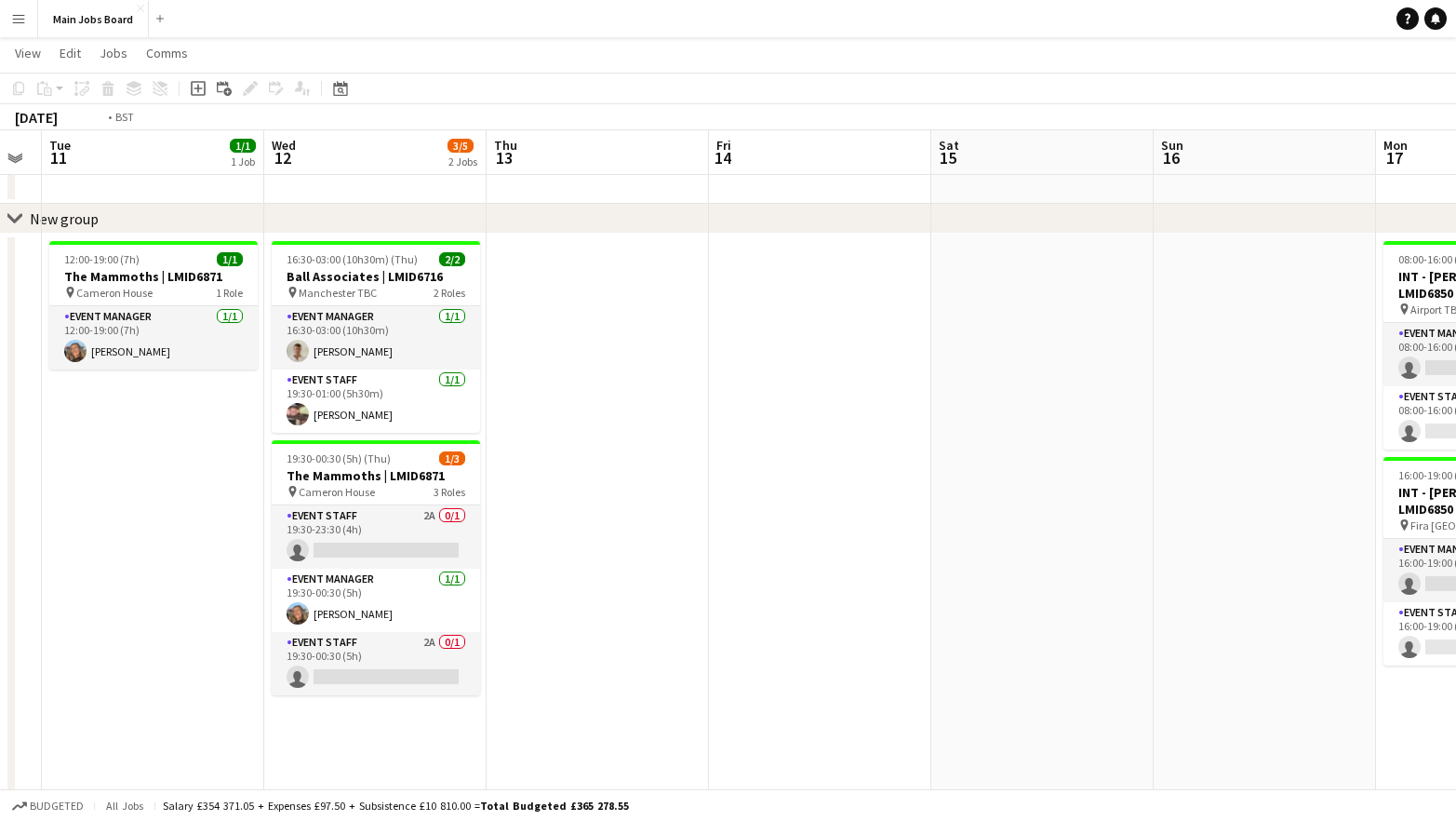
scroll to position [0, 474]
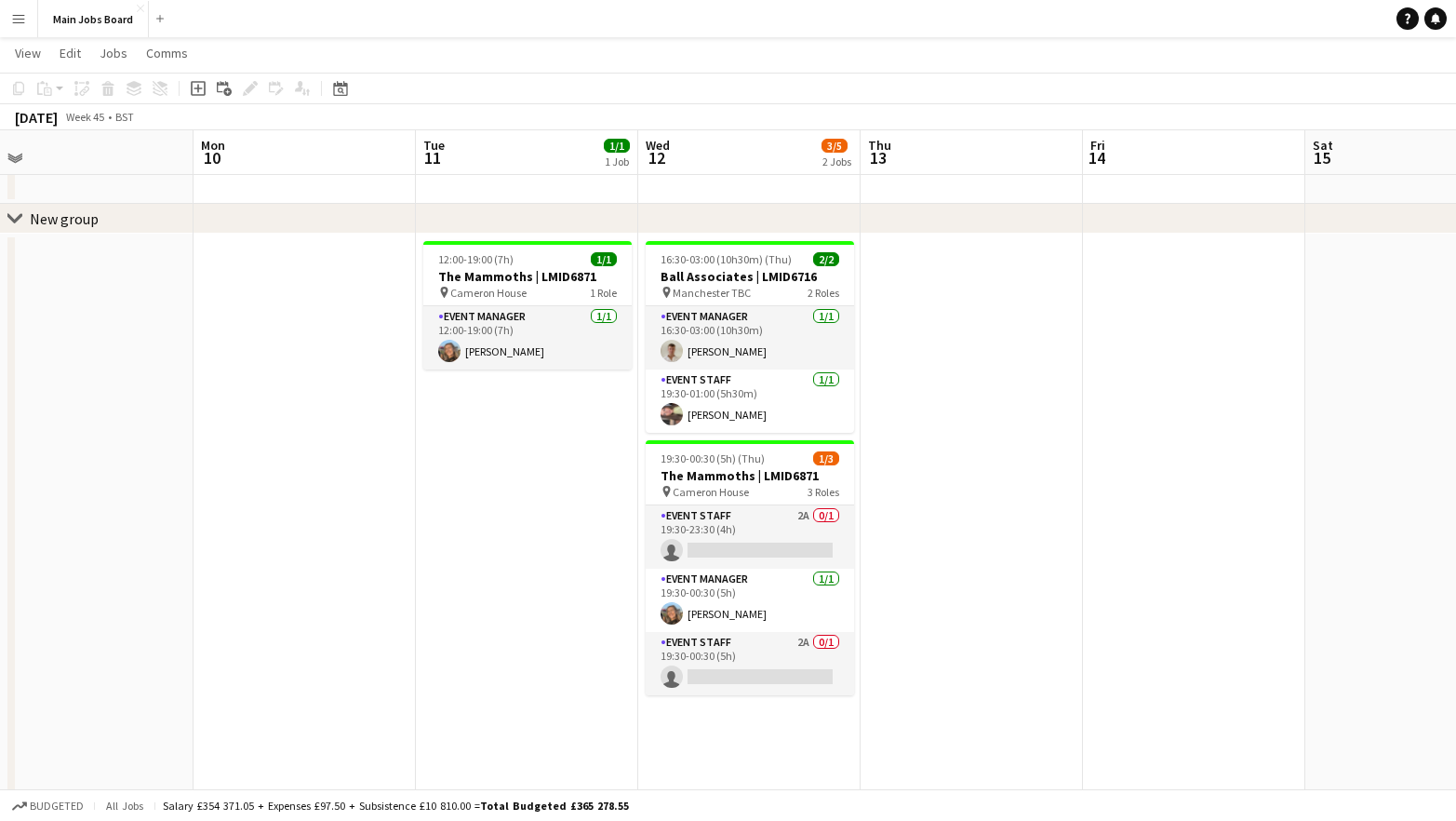
drag, startPoint x: 824, startPoint y: 535, endPoint x: 1179, endPoint y: 535, distance: 355.0
click at [1178, 535] on app-calendar-viewport "Fri 7 Sat 8 Sun 9 Mon 10 Tue 11 1/1 1 Job Wed 12 3/5 2 Jobs Thu 13 Fri 14 Sat 1…" at bounding box center [728, 533] width 1456 height 1042
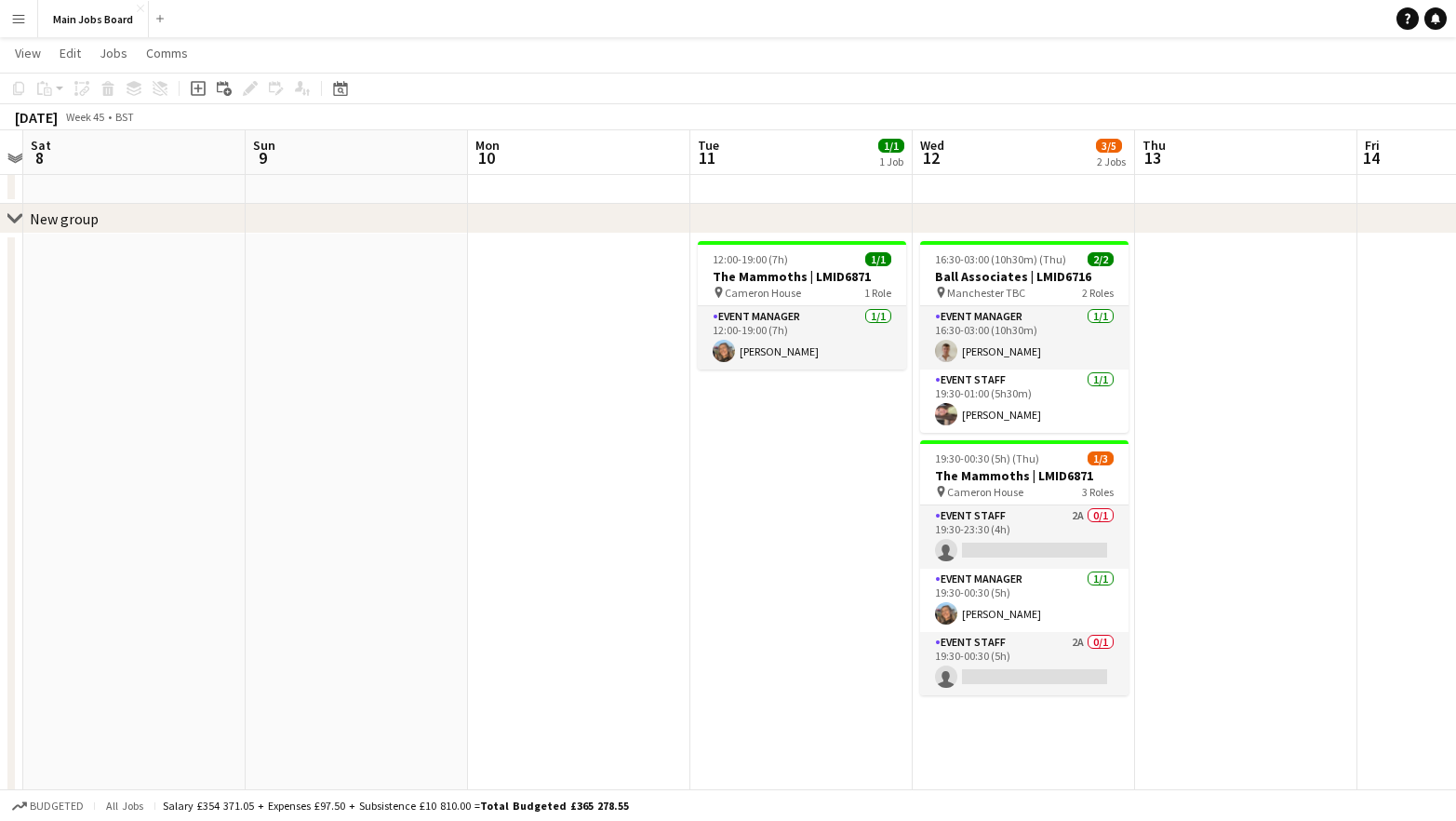
drag, startPoint x: 450, startPoint y: 532, endPoint x: 972, endPoint y: 532, distance: 522.0
click at [963, 532] on app-calendar-viewport "Thu 6 Fri 7 Sat 8 Sun 9 Mon 10 Tue 11 1/1 1 Job Wed 12 3/5 2 Jobs Thu 13 Fri 14…" at bounding box center [728, 533] width 1456 height 1042
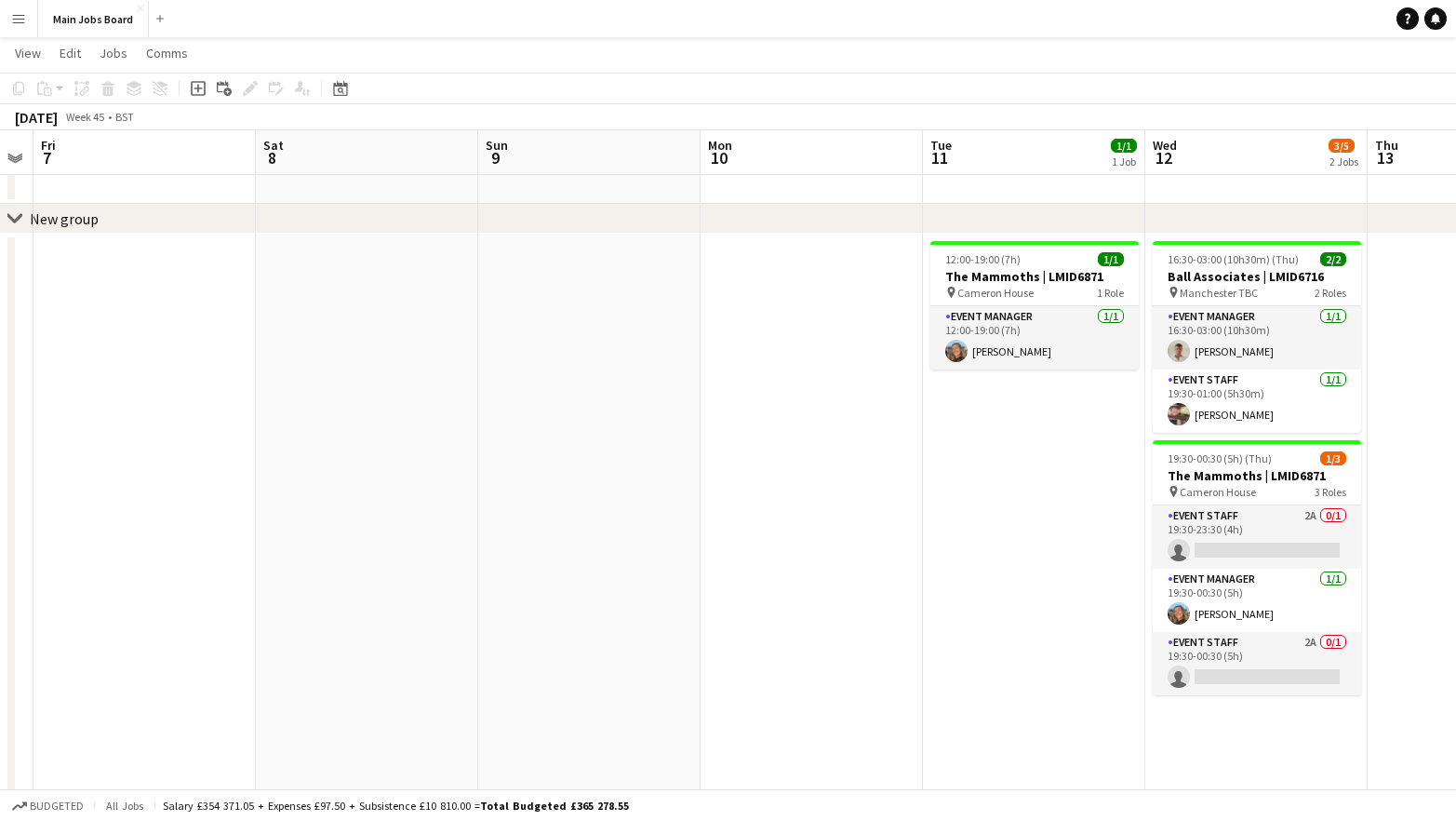
drag, startPoint x: 450, startPoint y: 531, endPoint x: 891, endPoint y: 531, distance: 441.0
click at [891, 531] on app-calendar-viewport "Wed 5 2/4 1 Job Thu 6 Fri 7 Sat 8 Sun 9 Mon 10 Tue 11 1/1 1 Job Wed 12 3/5 2 Jo…" at bounding box center [728, 533] width 1456 height 1042
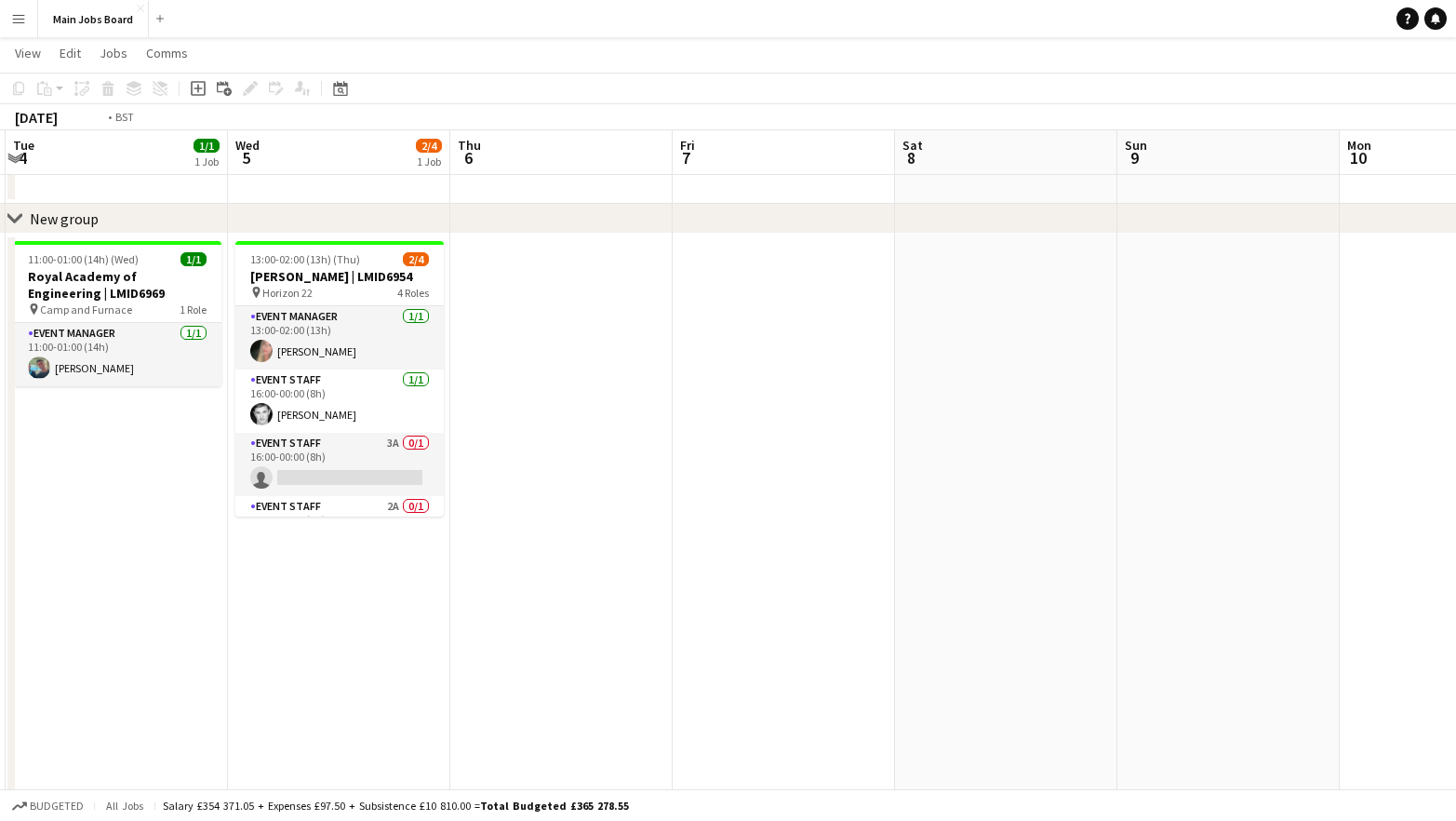
drag, startPoint x: 435, startPoint y: 531, endPoint x: 850, endPoint y: 529, distance: 415.0
click at [850, 529] on app-calendar-viewport "Sun 2 Mon 3 Tue 4 1/1 1 Job Wed 5 2/4 1 Job Thu 6 Fri 7 Sat 8 Sun 9 Mon 10 Tue …" at bounding box center [728, 533] width 1456 height 1042
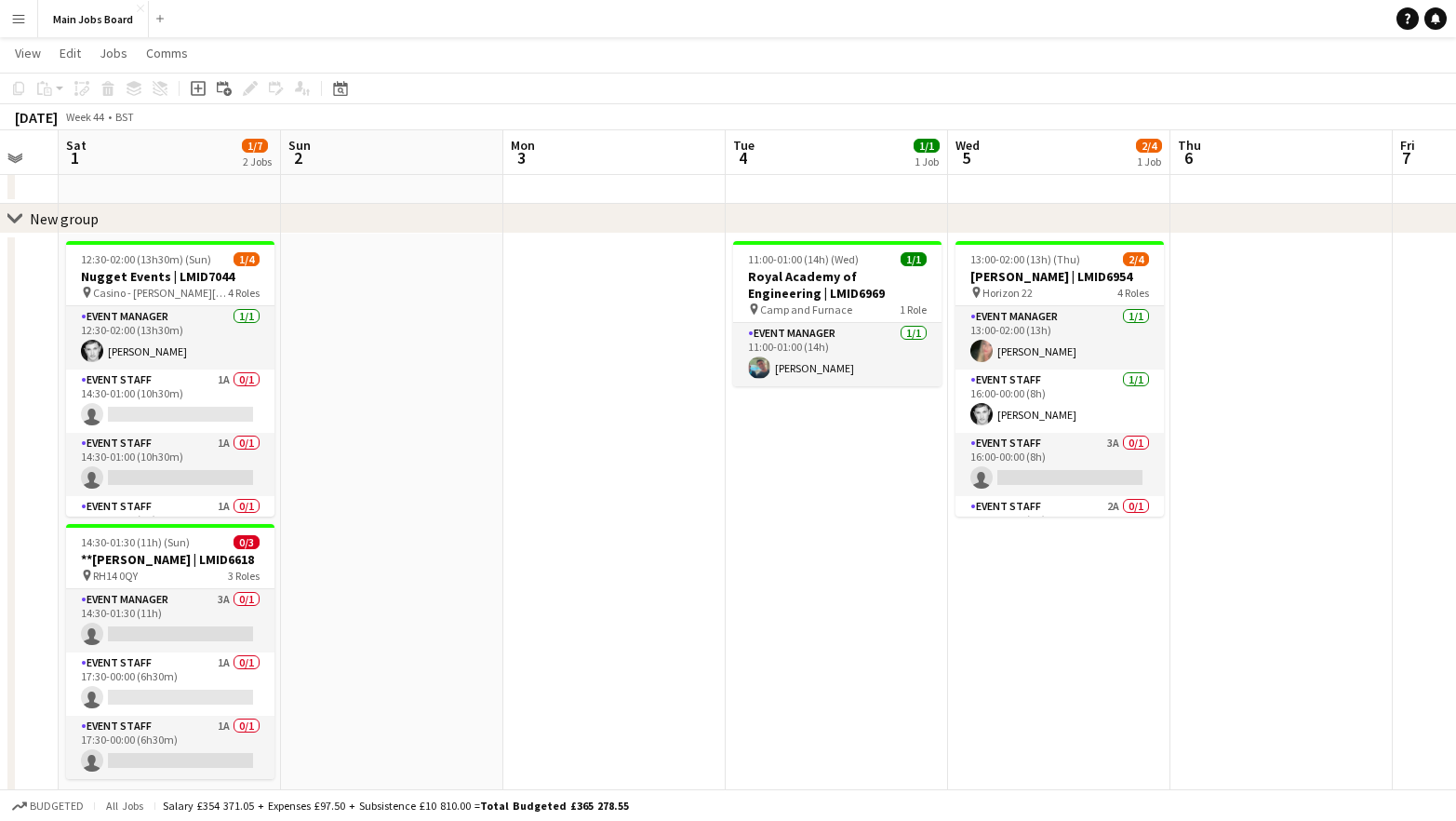
scroll to position [0, 593]
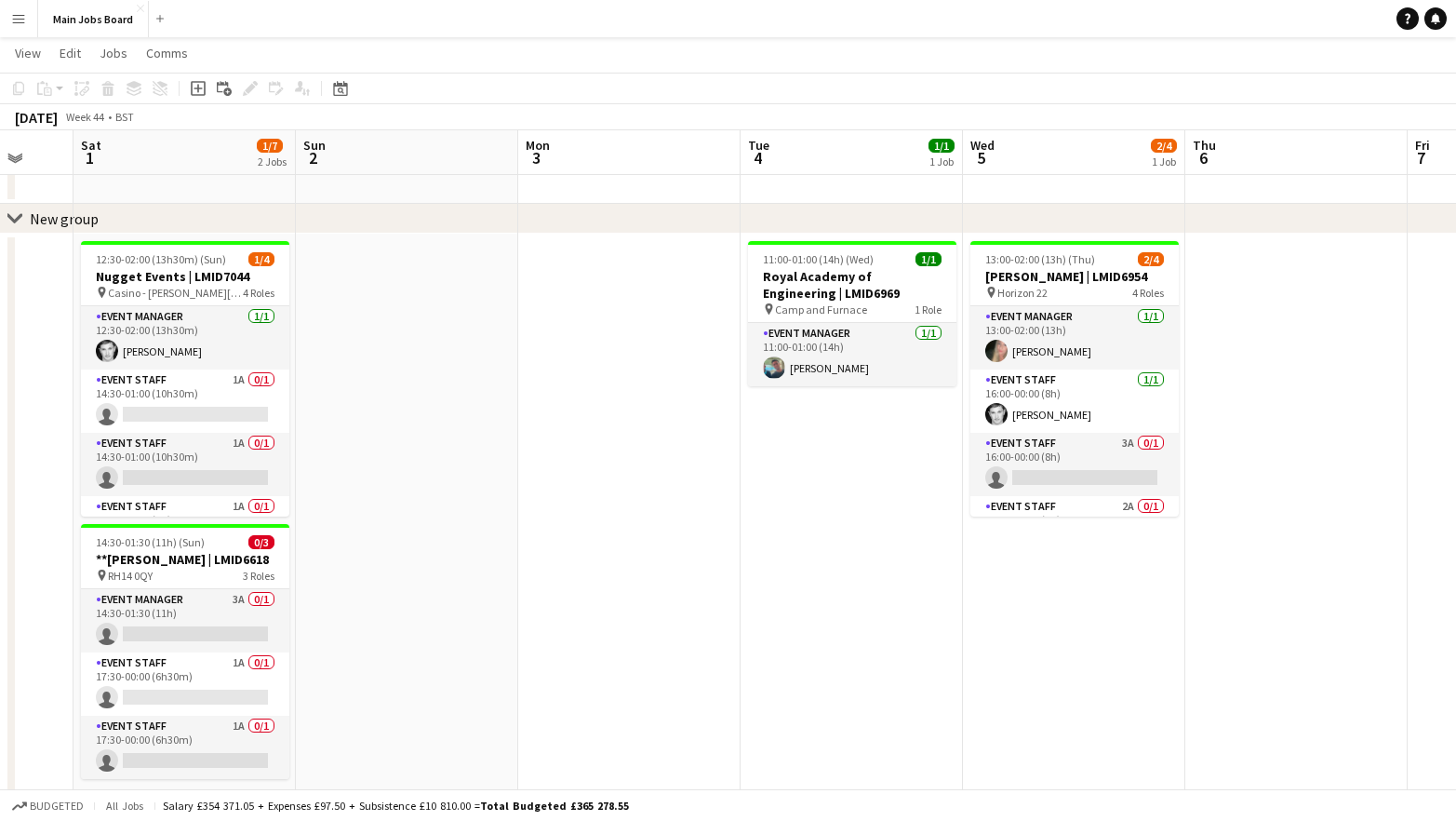
drag, startPoint x: 365, startPoint y: 597, endPoint x: 878, endPoint y: 597, distance: 513.0
click at [878, 597] on app-calendar-viewport "Wed 29 Thu 30 2/3 2 Jobs Fri 31 Sat 1 1/7 2 Jobs Sun 2 Mon 3 Tue 4 1/1 1 Job We…" at bounding box center [728, 533] width 1456 height 1042
click at [241, 375] on app-card-role "Event Staff 1A 0/1 14:30-01:00 (10h30m) single-neutral-actions" at bounding box center [185, 401] width 209 height 63
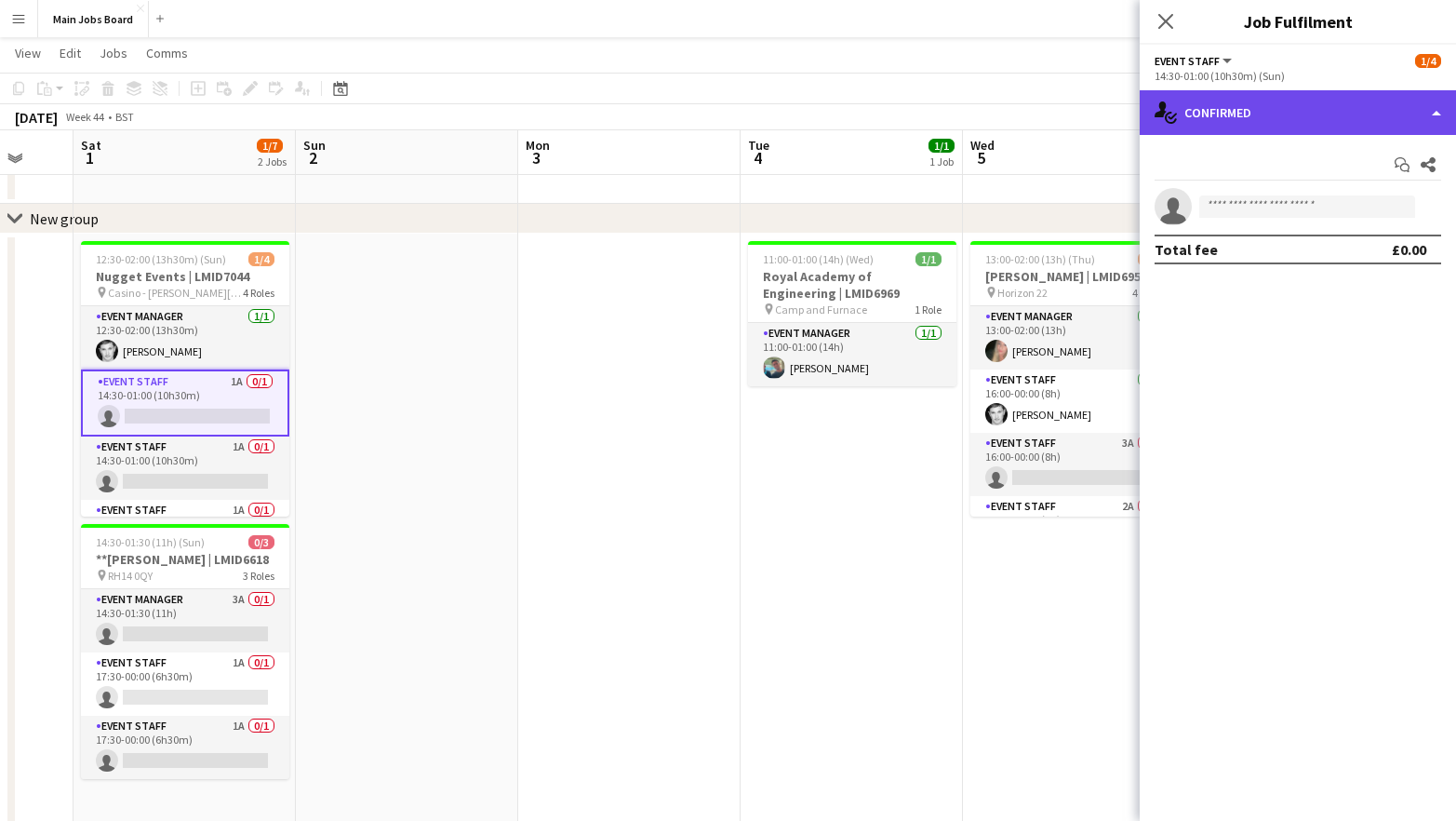
click at [1247, 121] on div "single-neutral-actions-check-2 Confirmed" at bounding box center [1297, 113] width 316 height 45
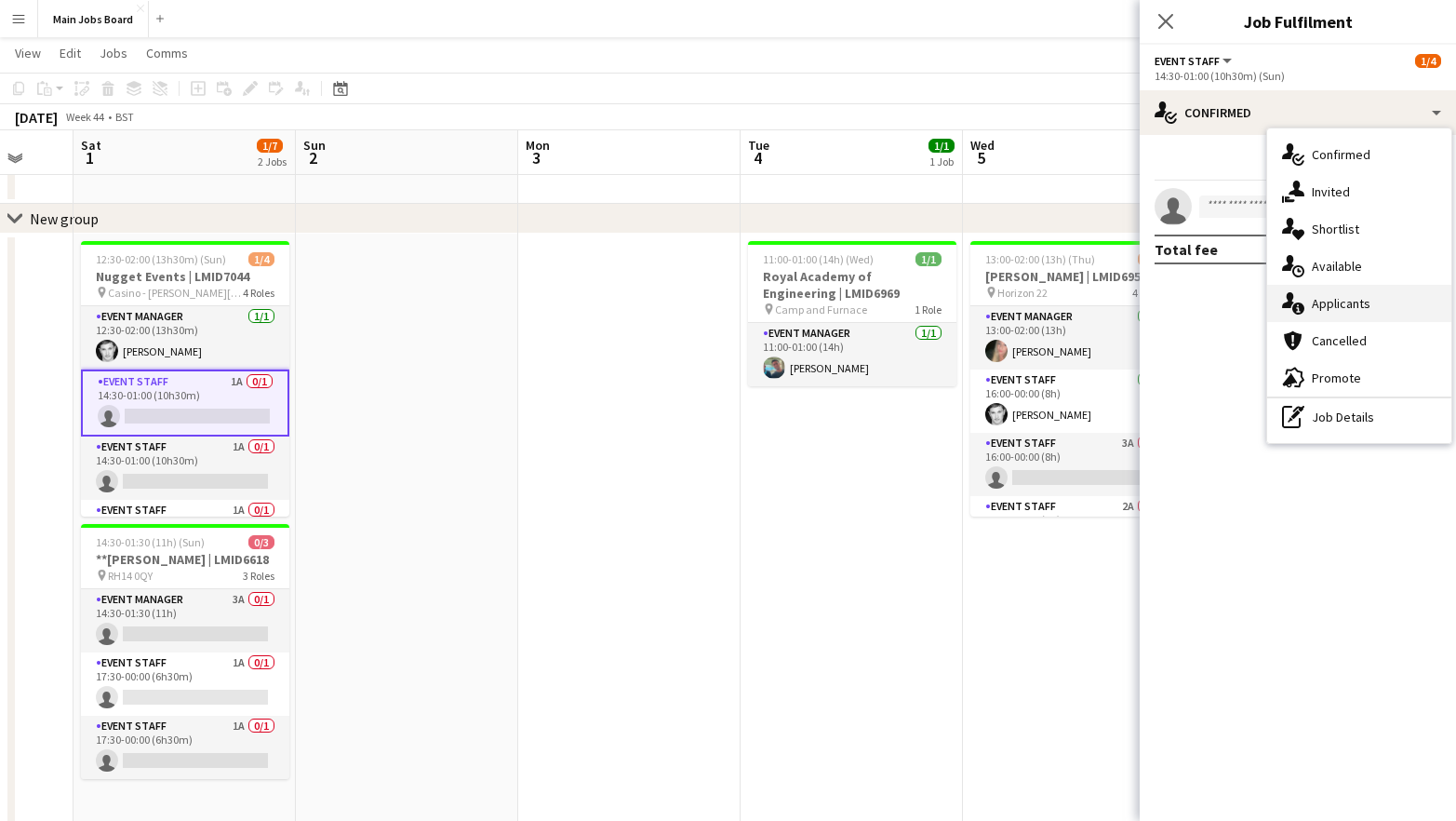
click at [1315, 297] on span "Applicants" at bounding box center [1340, 304] width 58 height 17
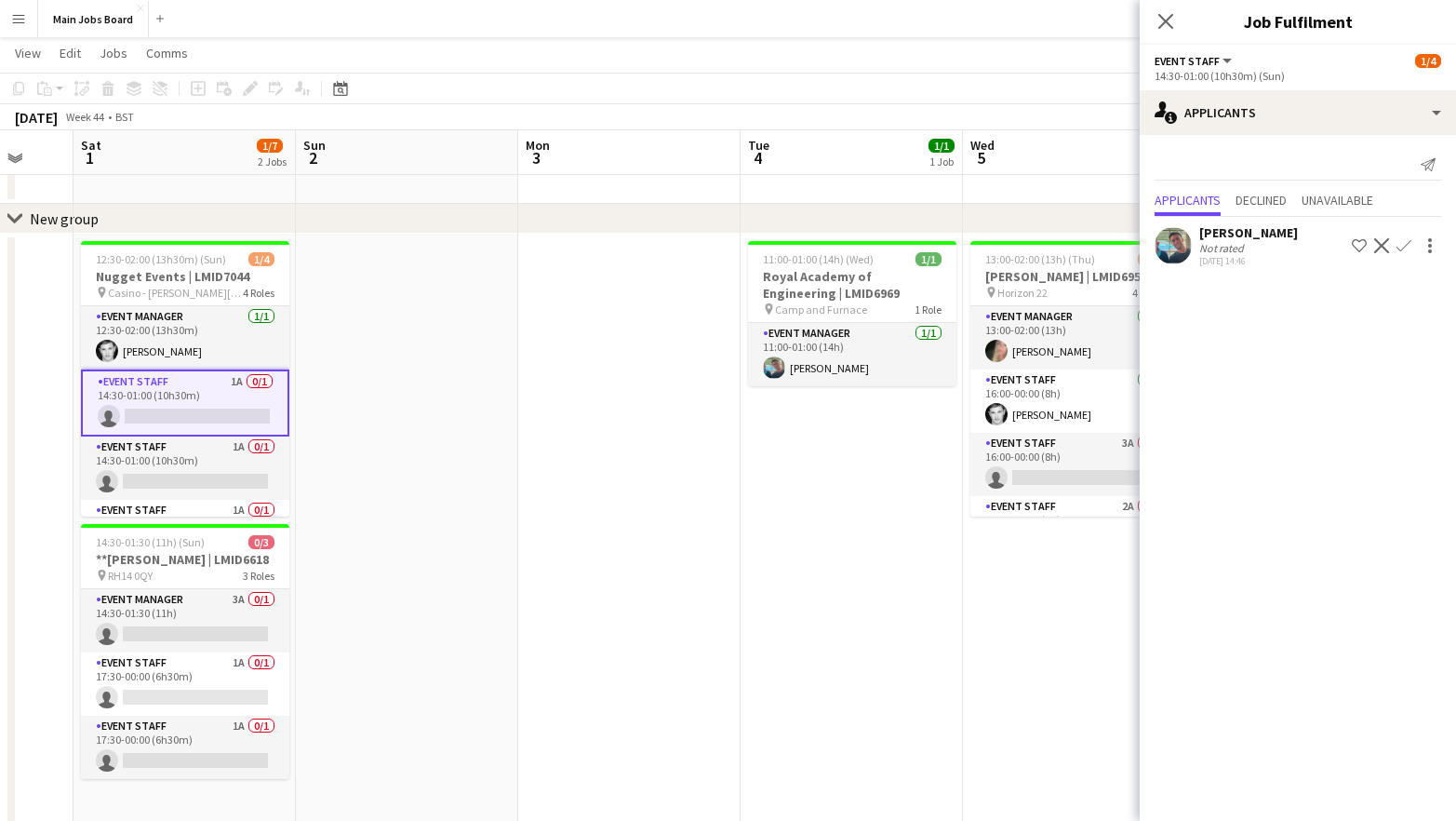
click at [1402, 243] on app-icon "Confirm" at bounding box center [1403, 245] width 15 height 15
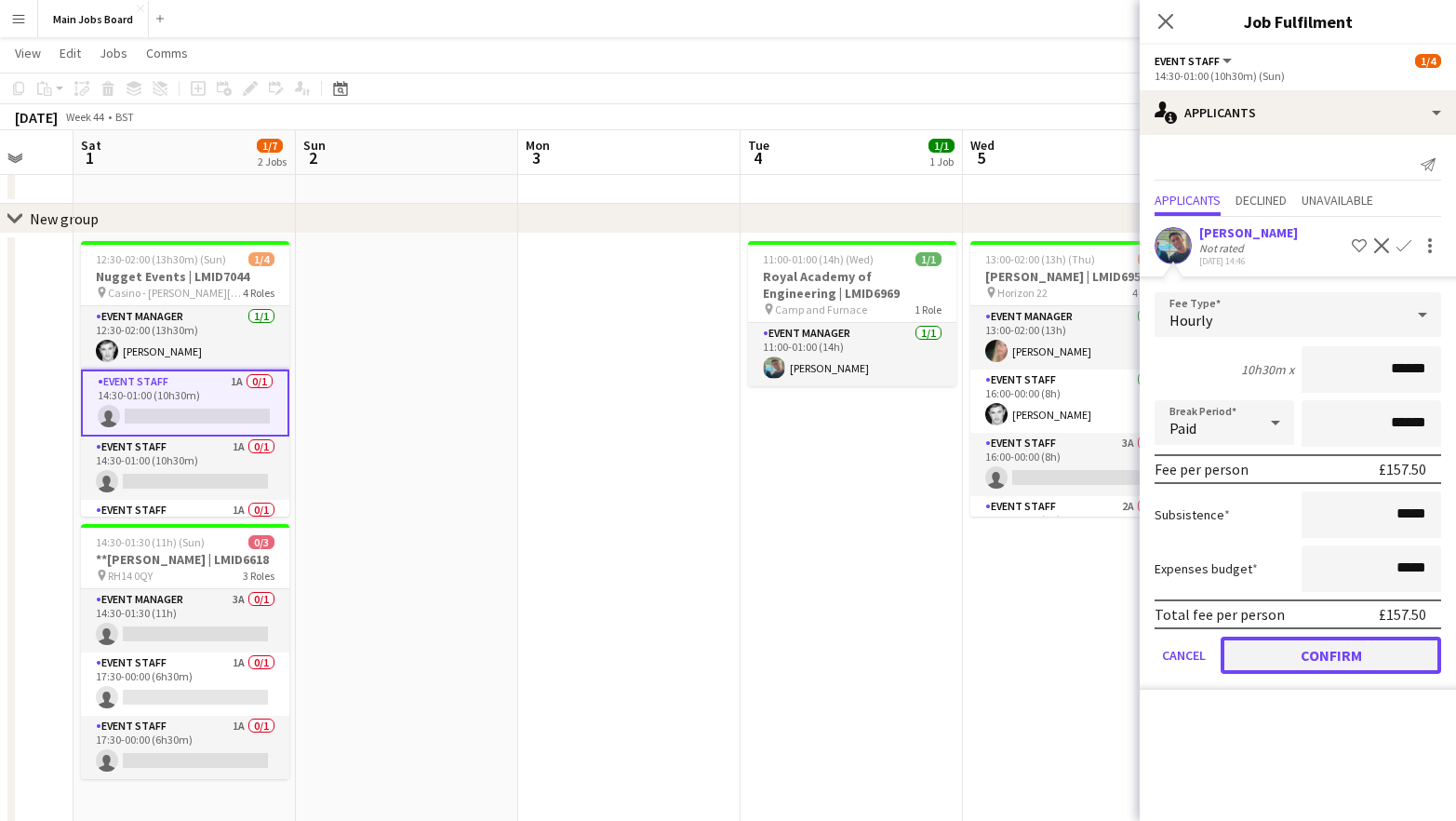
click at [1251, 671] on button "Confirm" at bounding box center [1330, 655] width 221 height 38
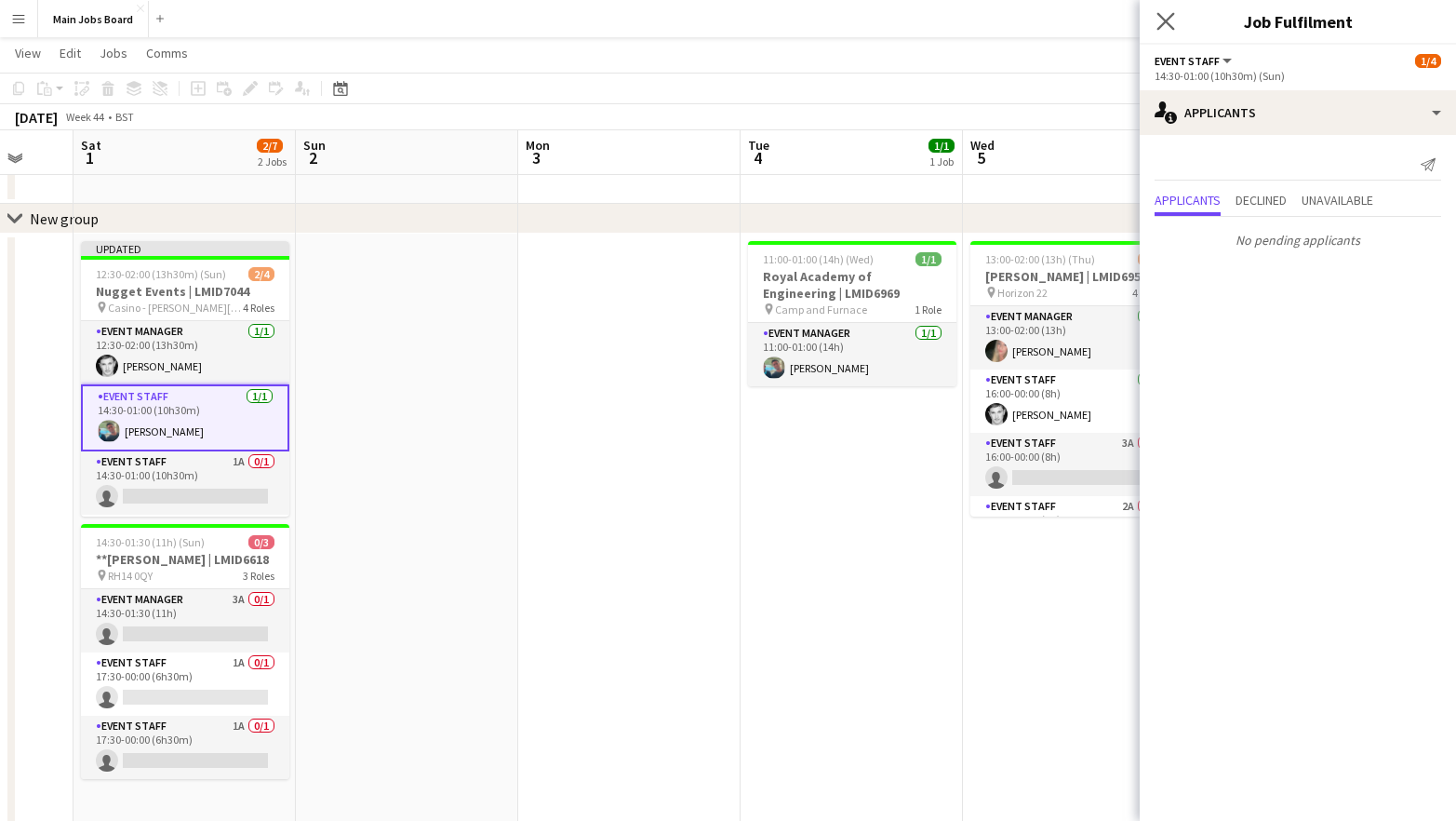
click at [1176, 24] on app-icon "Close pop-in" at bounding box center [1166, 22] width 27 height 27
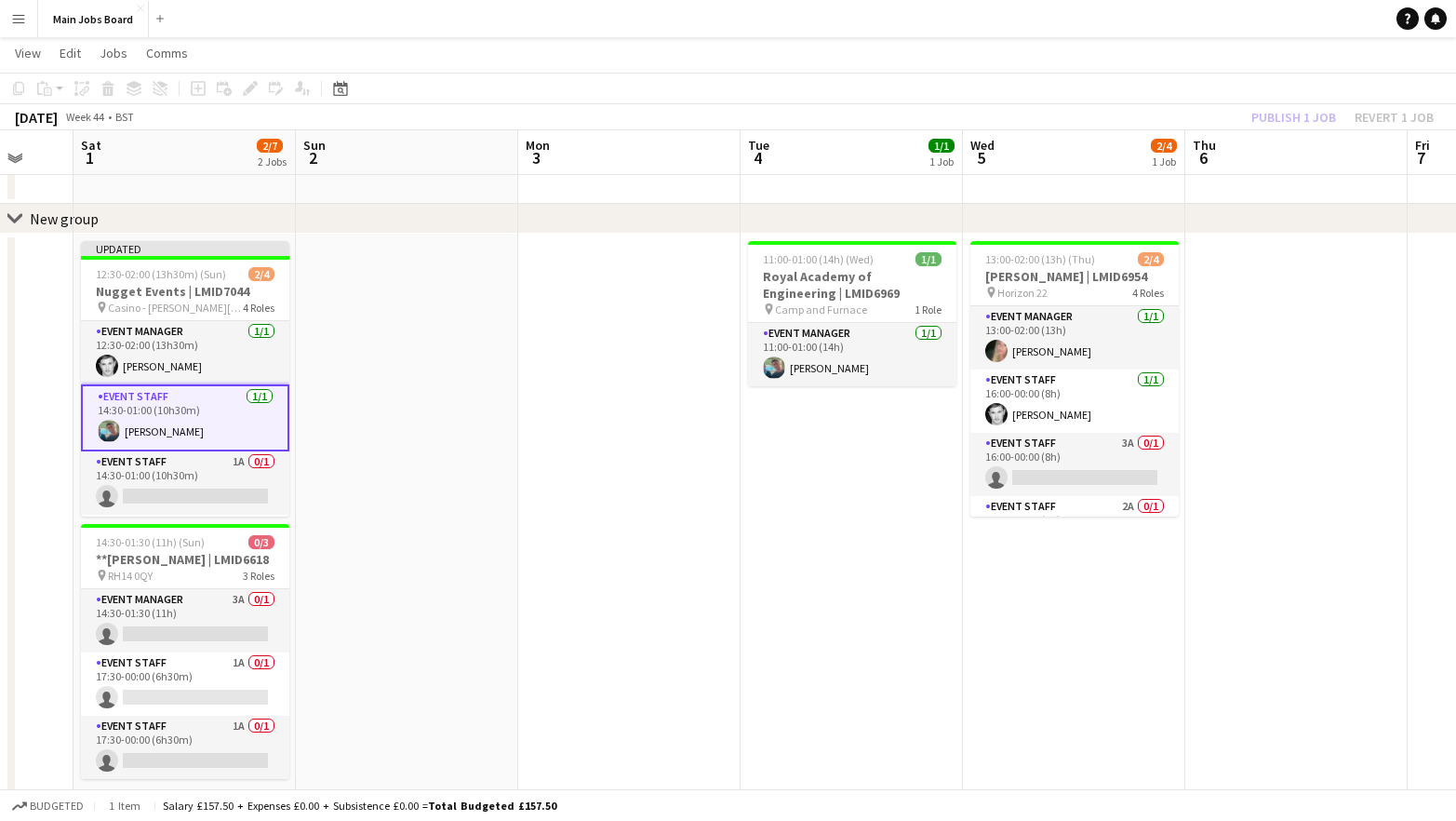
click at [1255, 122] on div "Publish 1 job Revert 1 job" at bounding box center [1341, 118] width 227 height 24
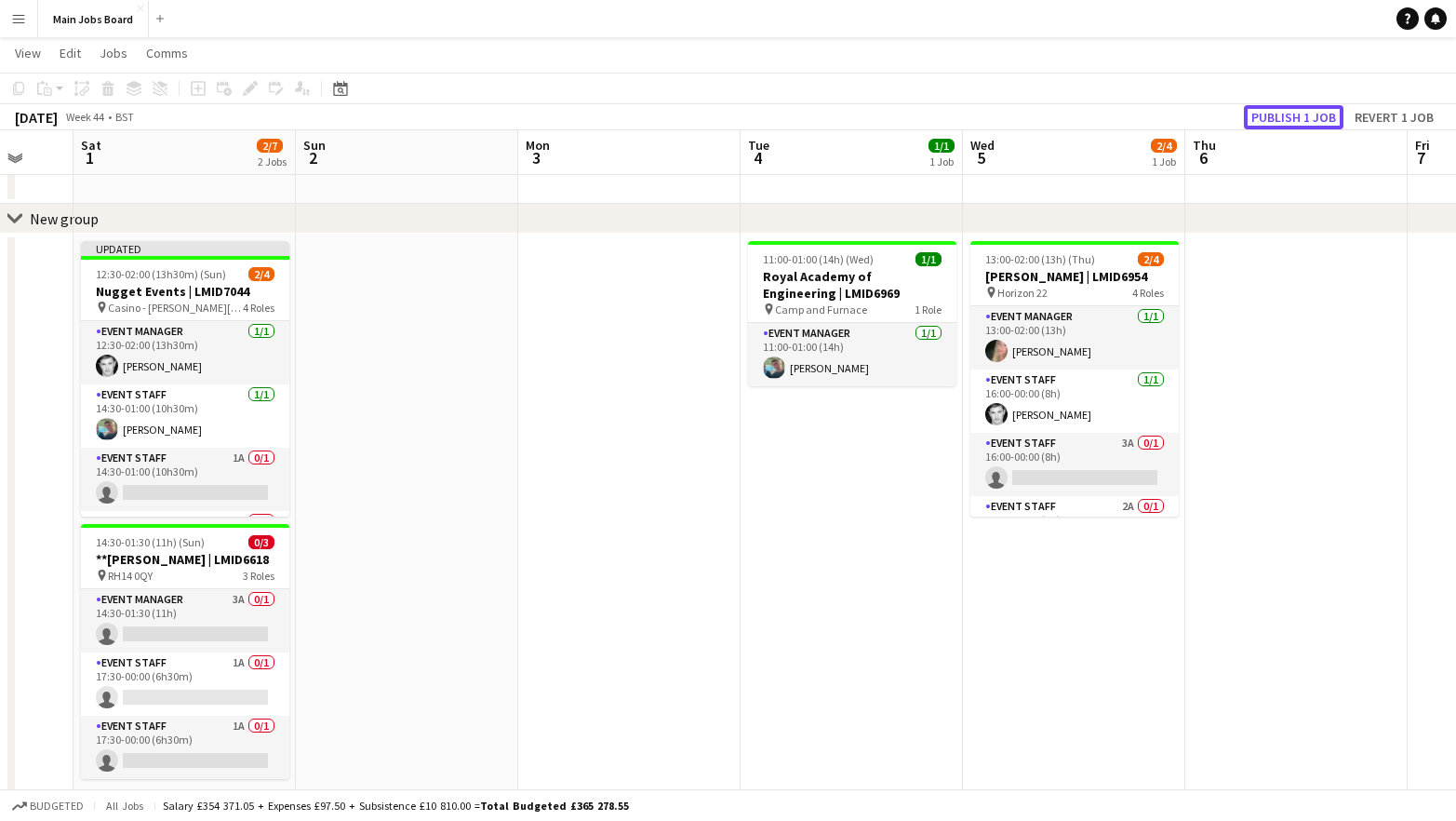
click at [1255, 122] on button "Publish 1 job" at bounding box center [1293, 118] width 100 height 24
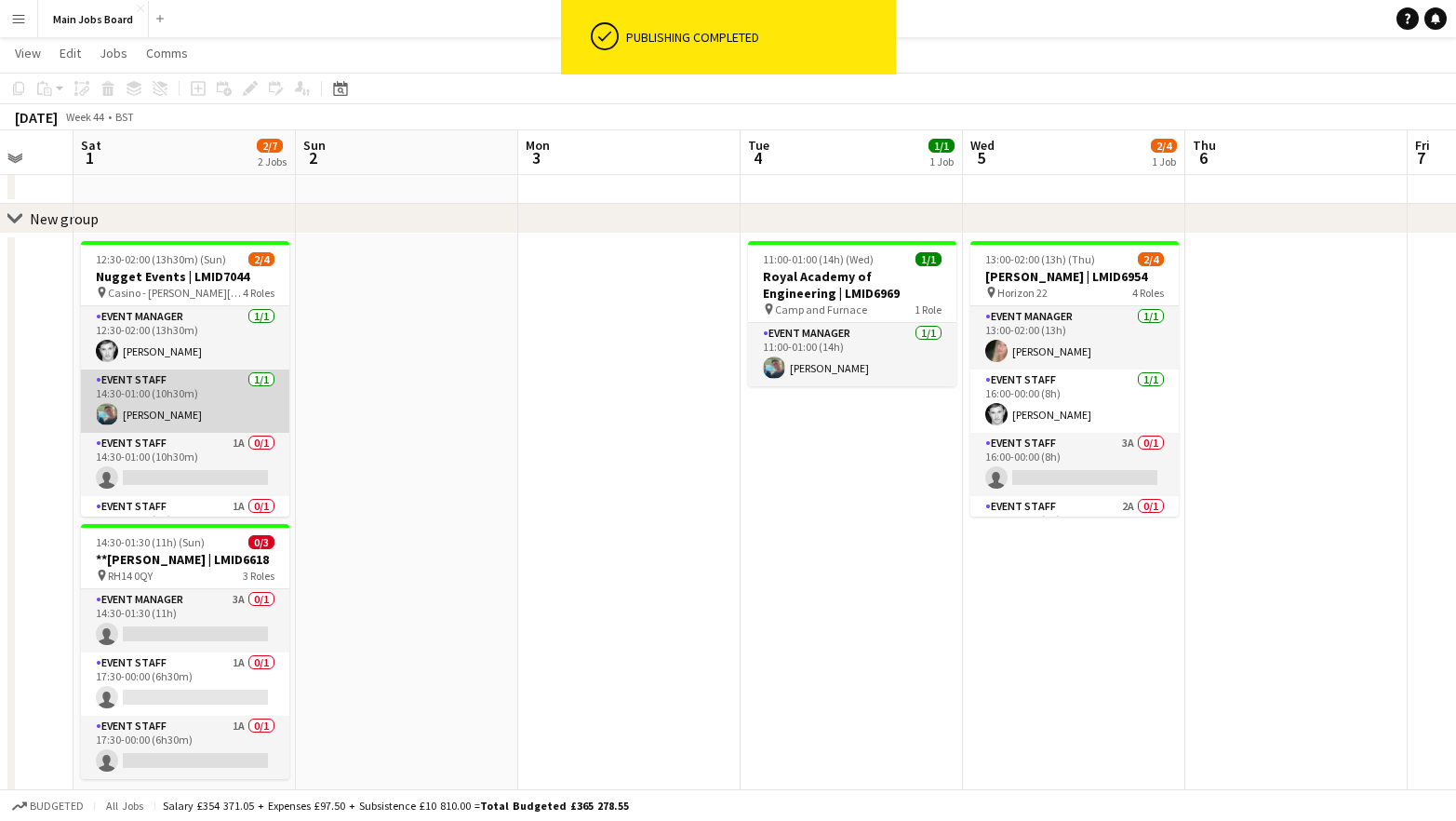
click at [158, 395] on app-card-role "Event Staff [DATE] 14:30-01:00 (10h30m) [PERSON_NAME]" at bounding box center [185, 401] width 209 height 63
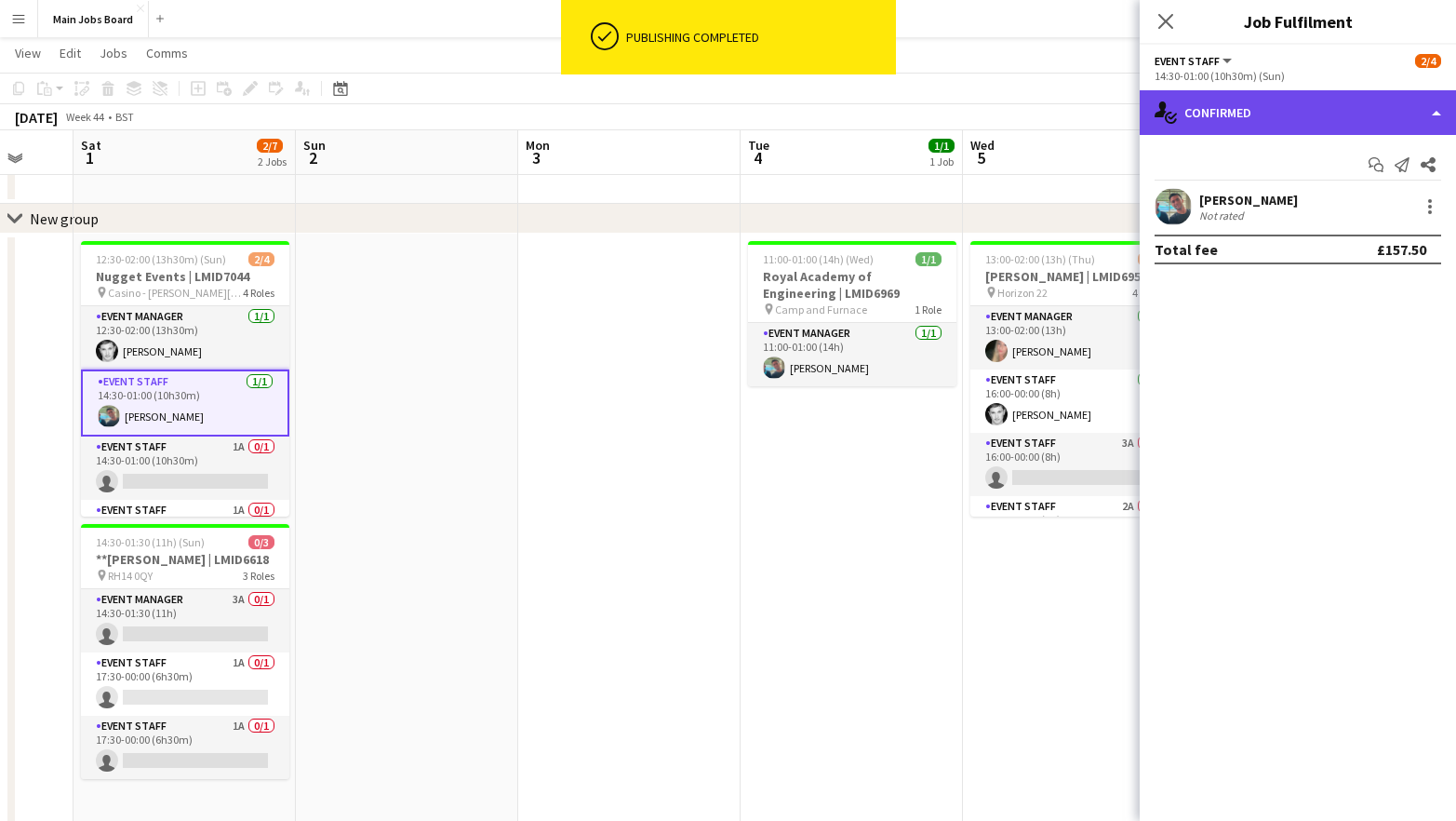
click at [1218, 128] on div "single-neutral-actions-check-2 Confirmed" at bounding box center [1297, 113] width 316 height 45
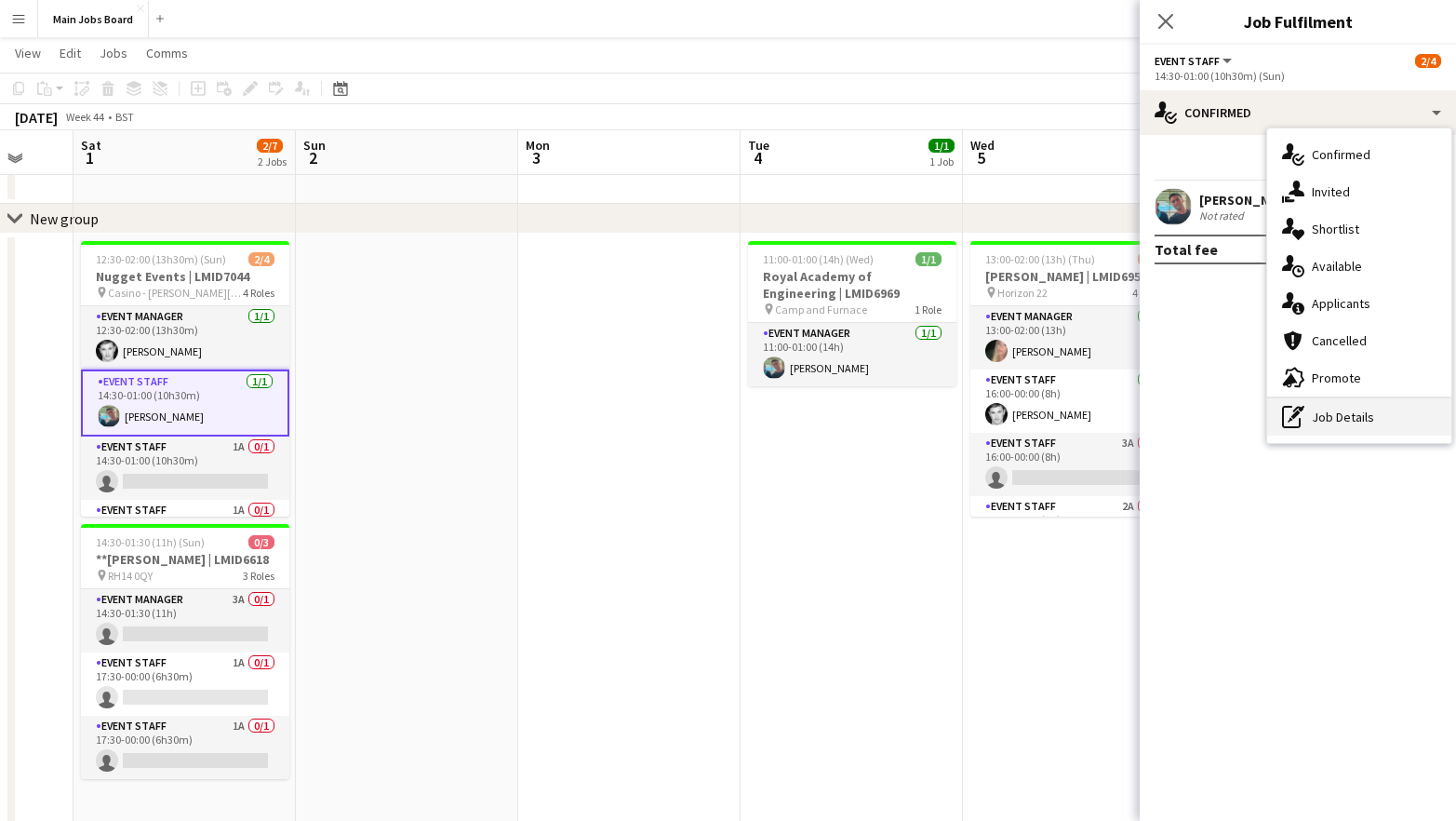
click at [1301, 423] on icon "pen-write" at bounding box center [1293, 417] width 23 height 23
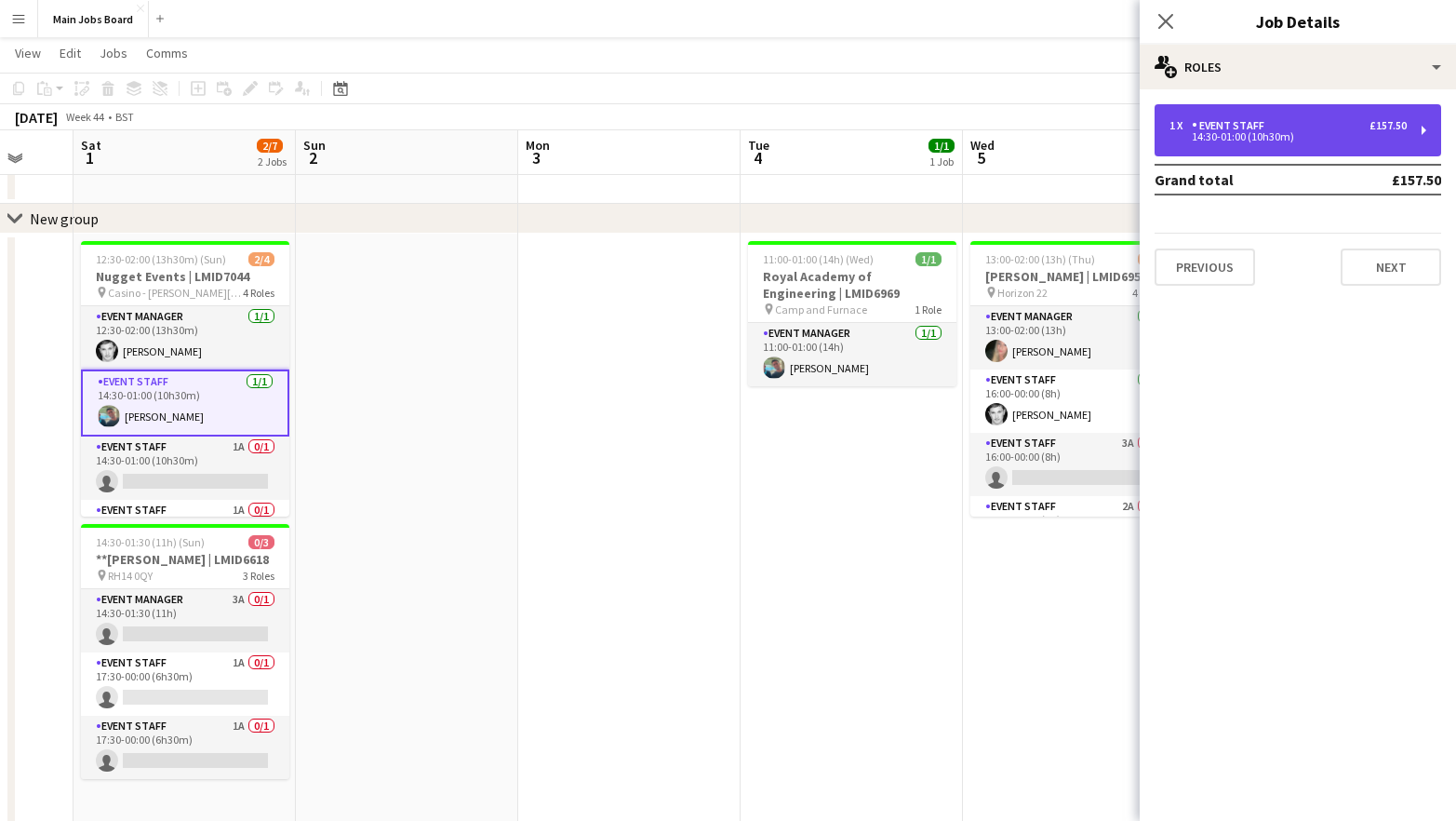
click at [1232, 139] on div "14:30-01:00 (10h30m)" at bounding box center [1288, 137] width 237 height 9
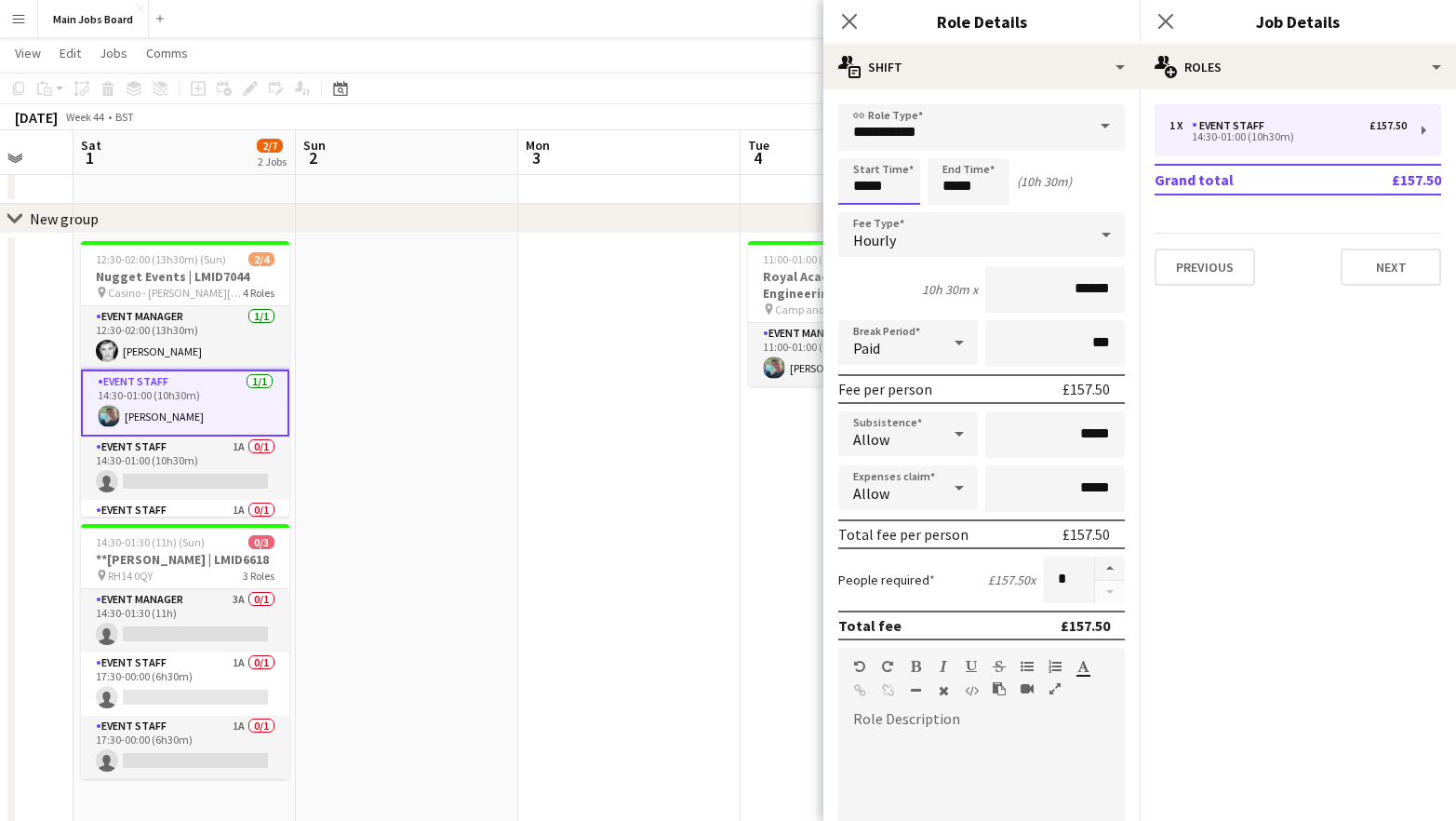
click at [867, 182] on input "*****" at bounding box center [879, 181] width 82 height 46
type input "*****"
click at [954, 190] on input "*****" at bounding box center [968, 181] width 82 height 46
type input "*****"
click at [916, 337] on div "Paid" at bounding box center [889, 342] width 102 height 45
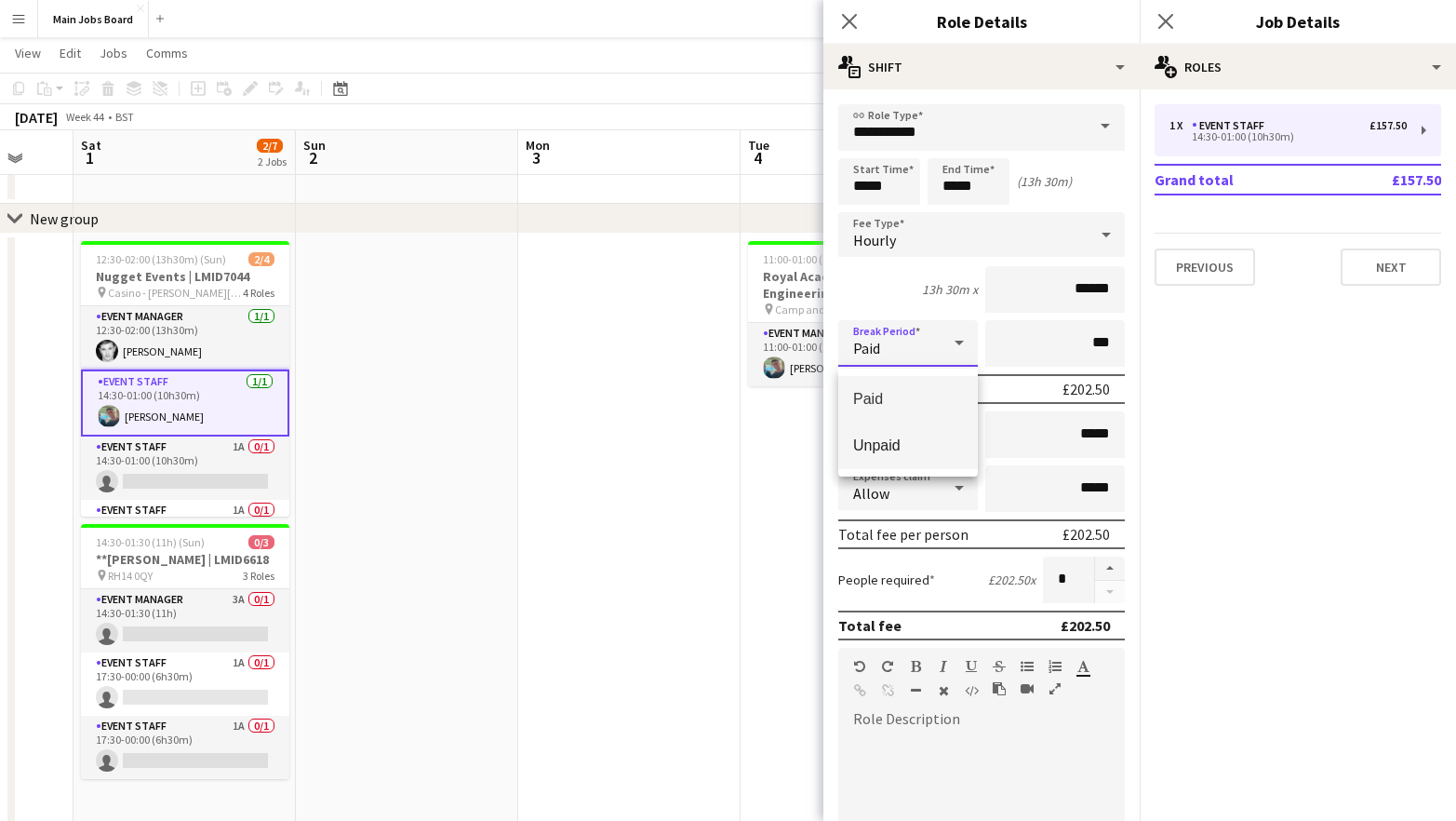
click at [901, 447] on span "Unpaid" at bounding box center [907, 445] width 110 height 18
click at [1065, 353] on input "***" at bounding box center [1055, 342] width 139 height 46
type input "****"
click at [1170, 21] on icon "Close pop-in" at bounding box center [1165, 21] width 18 height 18
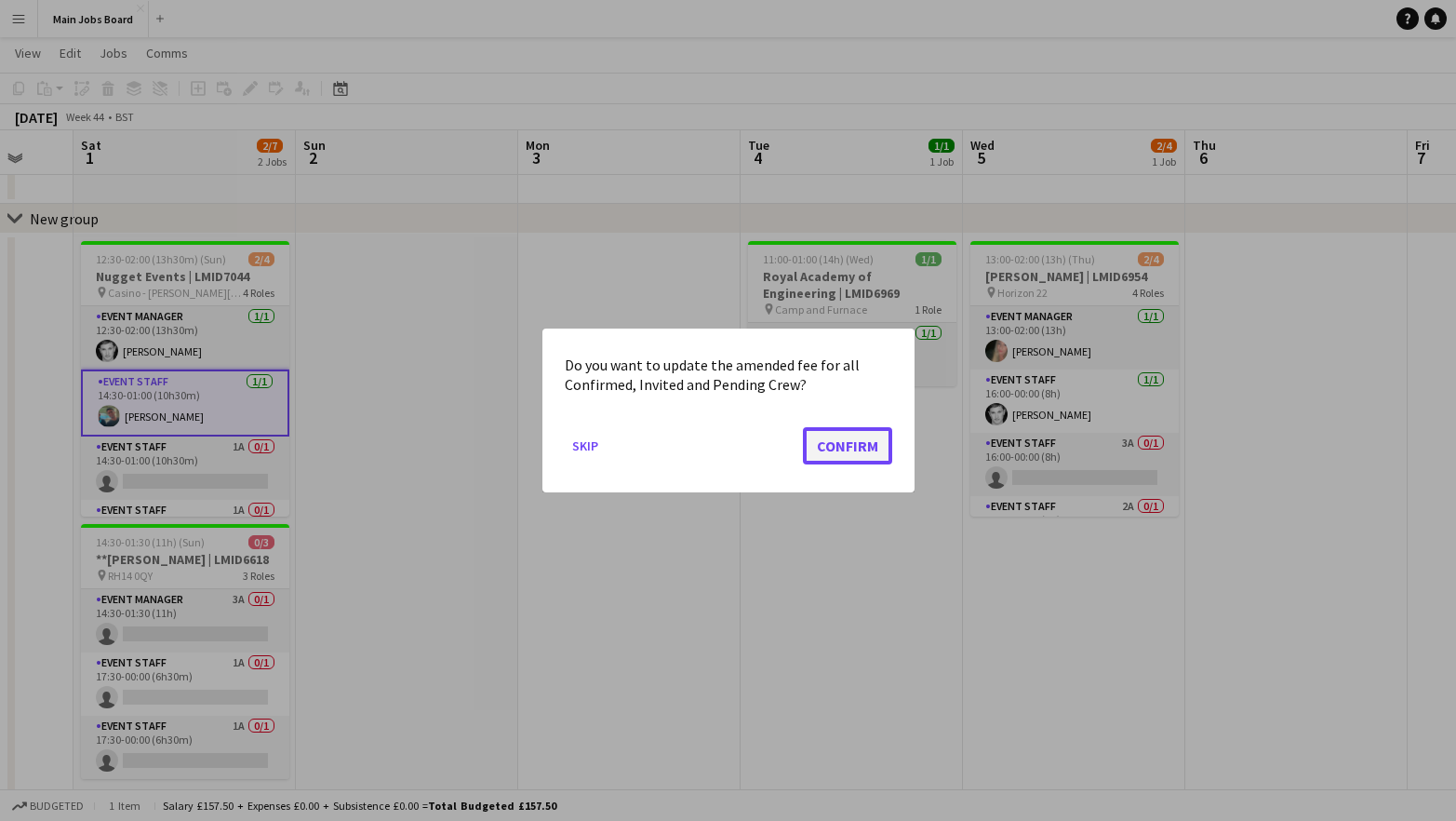
click at [839, 442] on button "Confirm" at bounding box center [847, 446] width 89 height 38
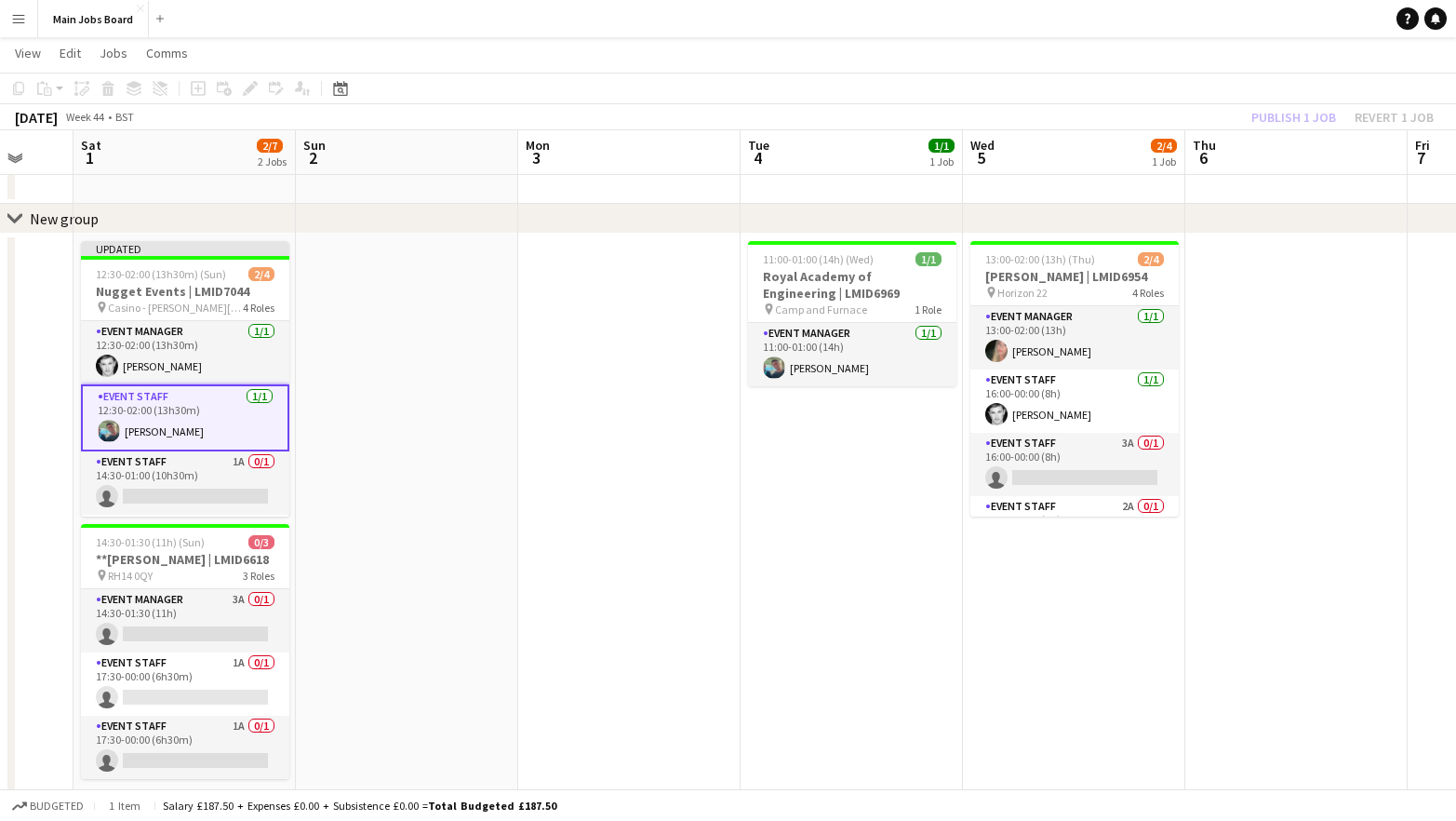
click at [1285, 111] on div "Publish 1 job Revert 1 job" at bounding box center [1341, 118] width 227 height 24
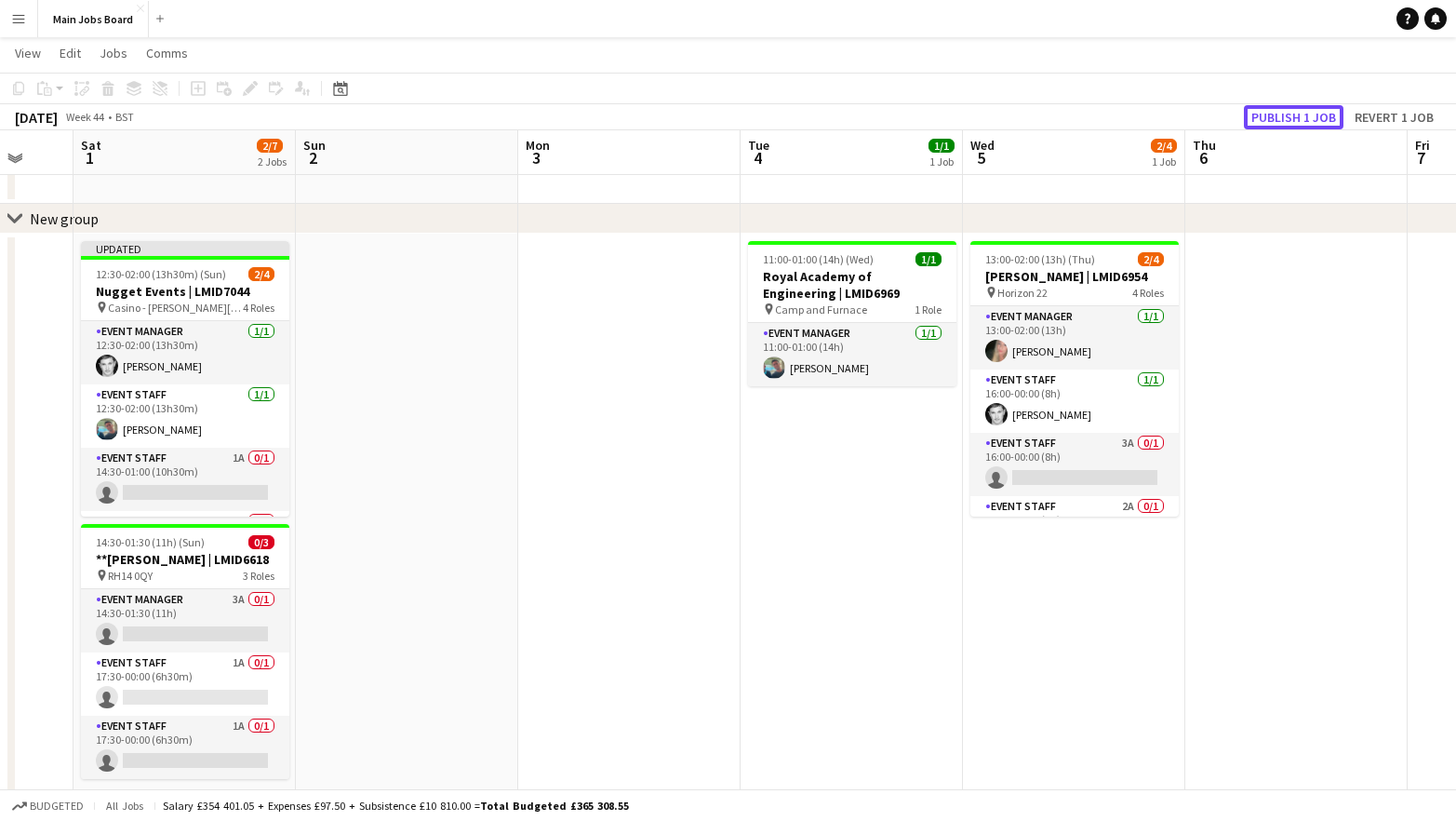
click at [1285, 111] on button "Publish 1 job" at bounding box center [1293, 118] width 100 height 24
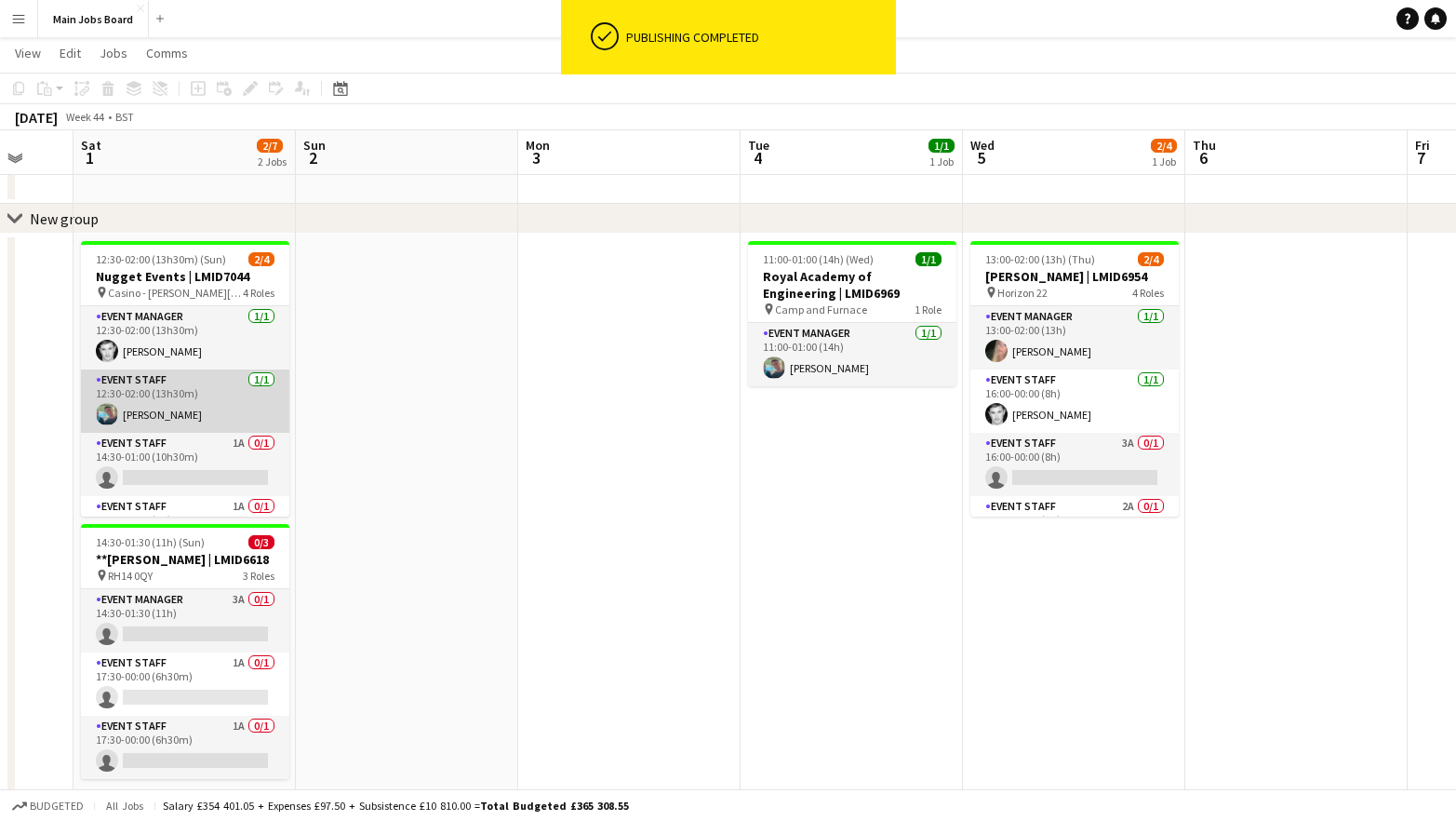
click at [182, 408] on app-card-role "Event Staff [DATE] 12:30-02:00 (13h30m) [PERSON_NAME]" at bounding box center [185, 401] width 209 height 63
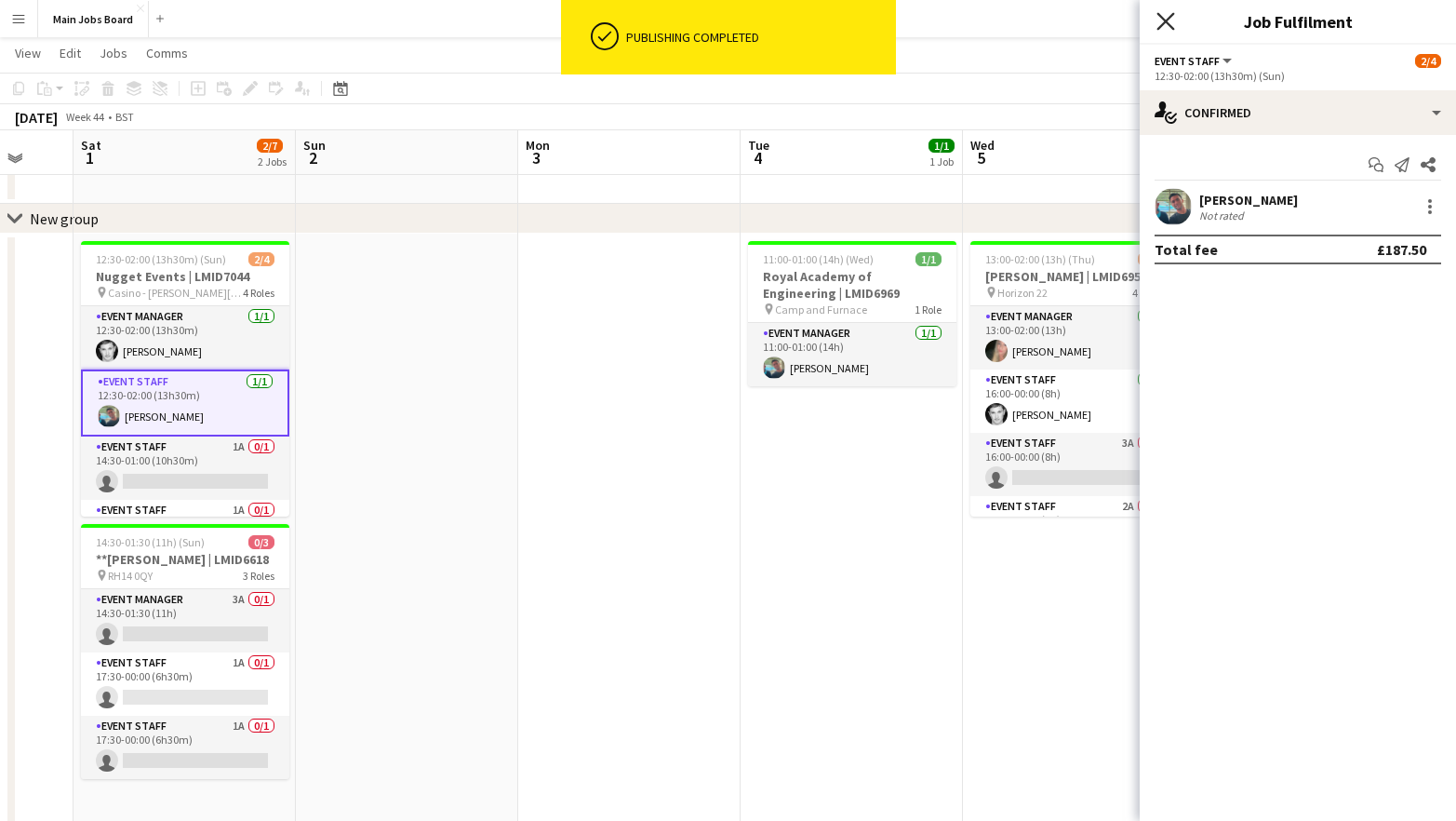
click at [1166, 24] on icon "Close pop-in" at bounding box center [1165, 21] width 18 height 18
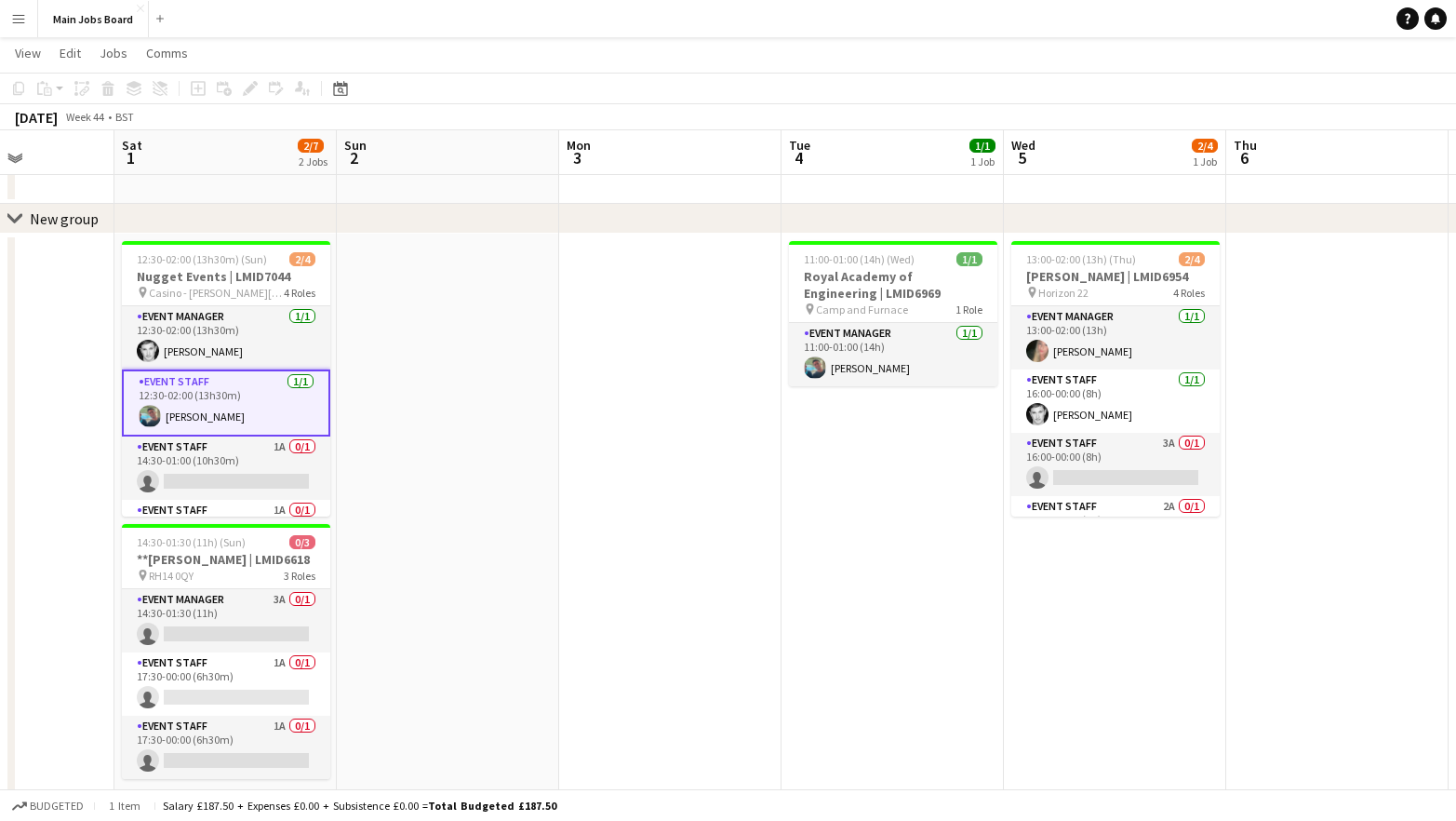
scroll to position [0, 521]
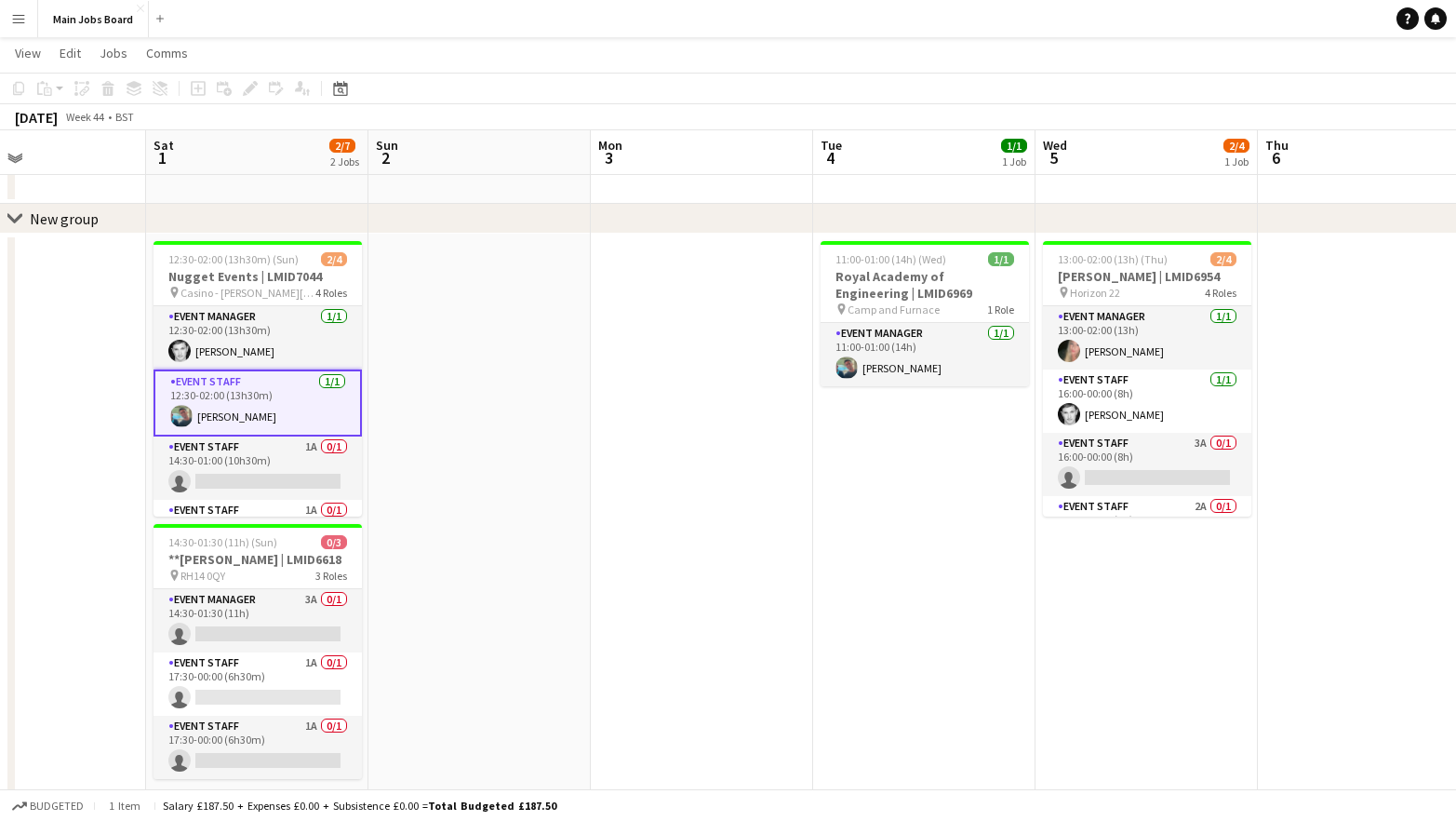
drag, startPoint x: 445, startPoint y: 441, endPoint x: 517, endPoint y: 442, distance: 72.0
click at [517, 442] on app-calendar-viewport "Wed 29 Thu 30 2/3 2 Jobs Fri 31 Sat 1 2/7 2 Jobs Sun 2 Mon 3 Tue 4 1/1 1 Job We…" at bounding box center [728, 533] width 1456 height 1042
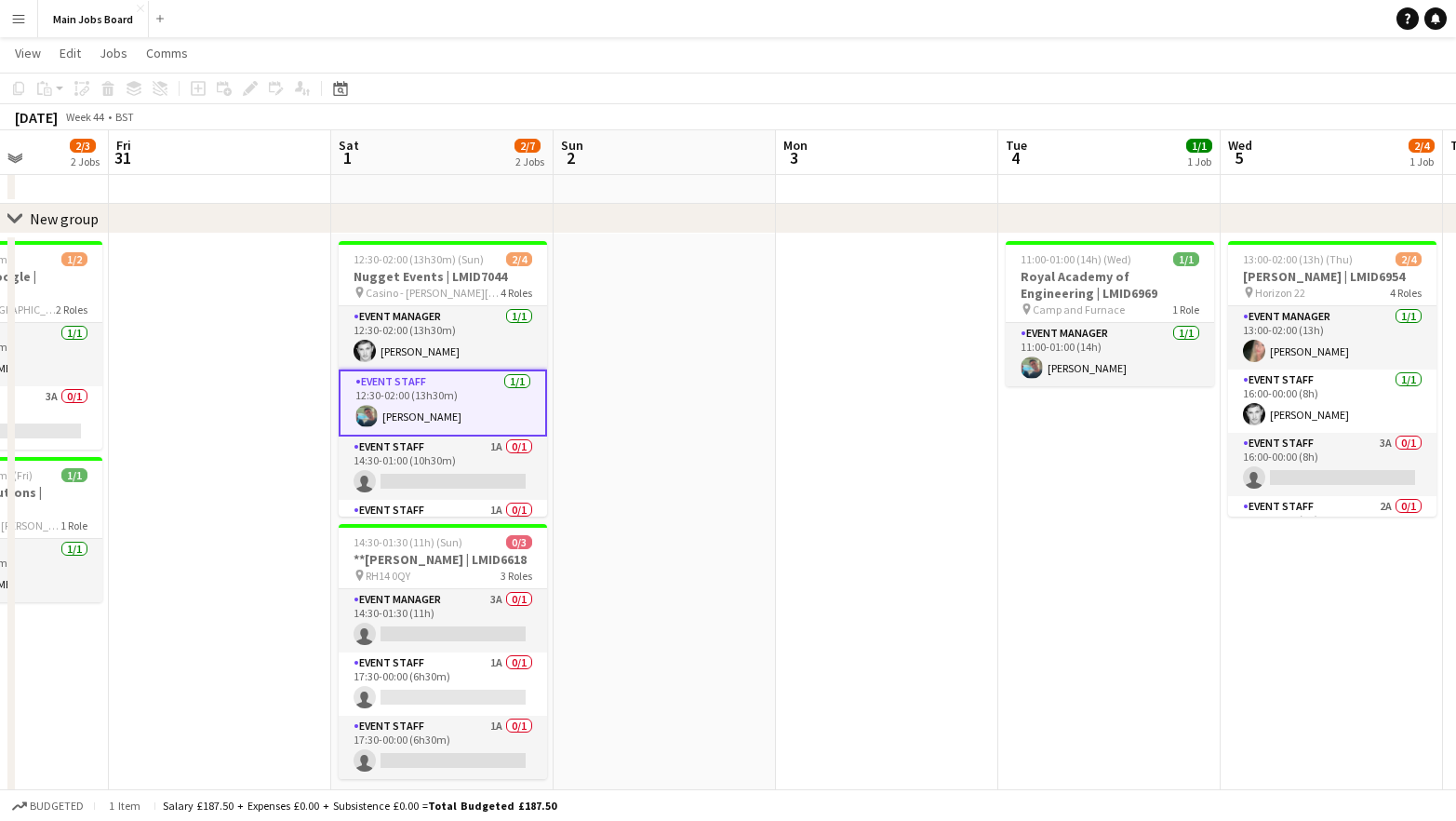
scroll to position [0, 802]
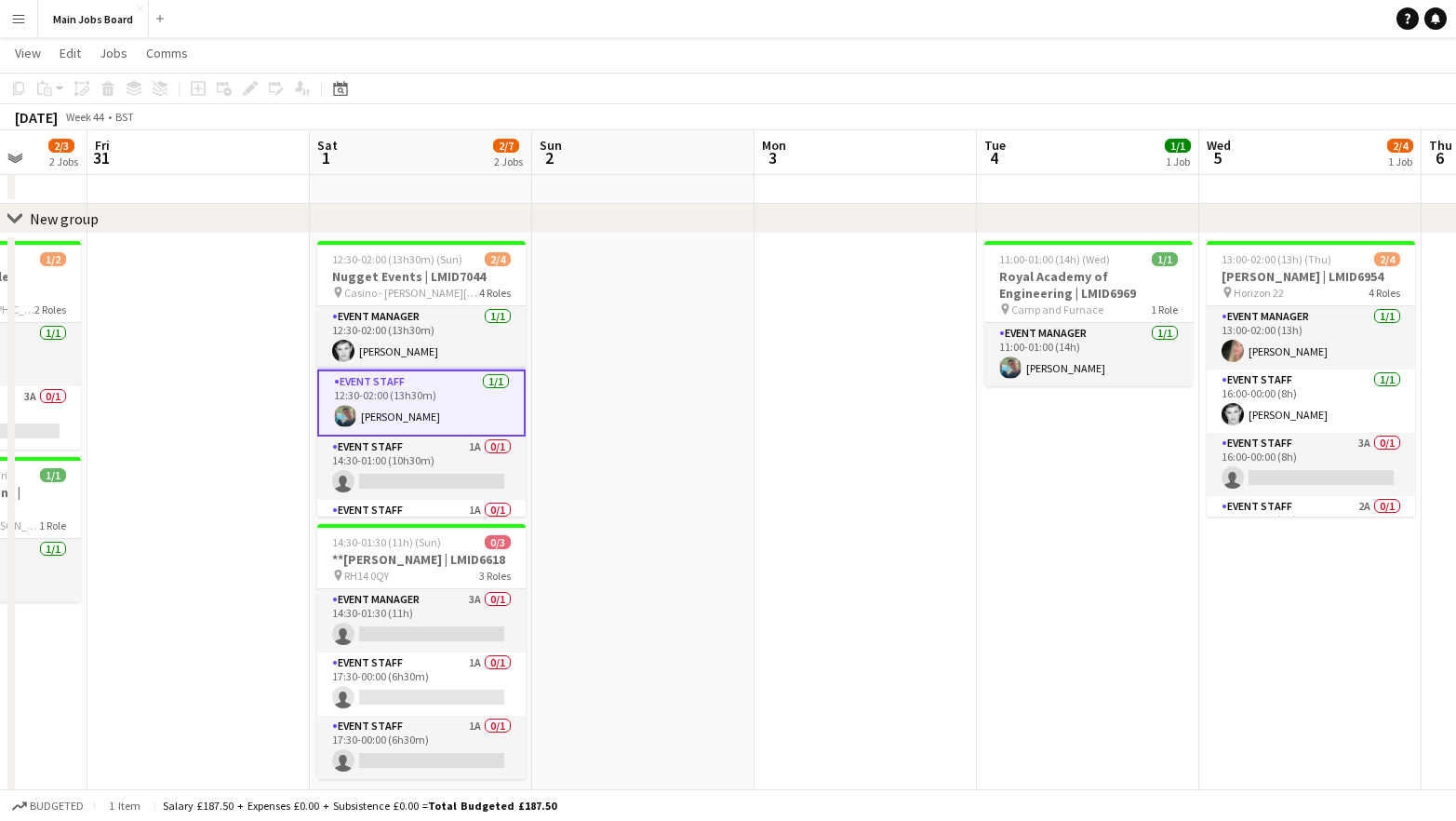
drag, startPoint x: 474, startPoint y: 482, endPoint x: 636, endPoint y: 448, distance: 165.5
click at [637, 448] on app-calendar-viewport "Mon 27 Tue 28 2/2 1 Job Wed 29 Thu 30 2/3 2 Jobs Fri 31 Sat 1 2/7 2 Jobs Sun 2 …" at bounding box center [728, 533] width 1456 height 1042
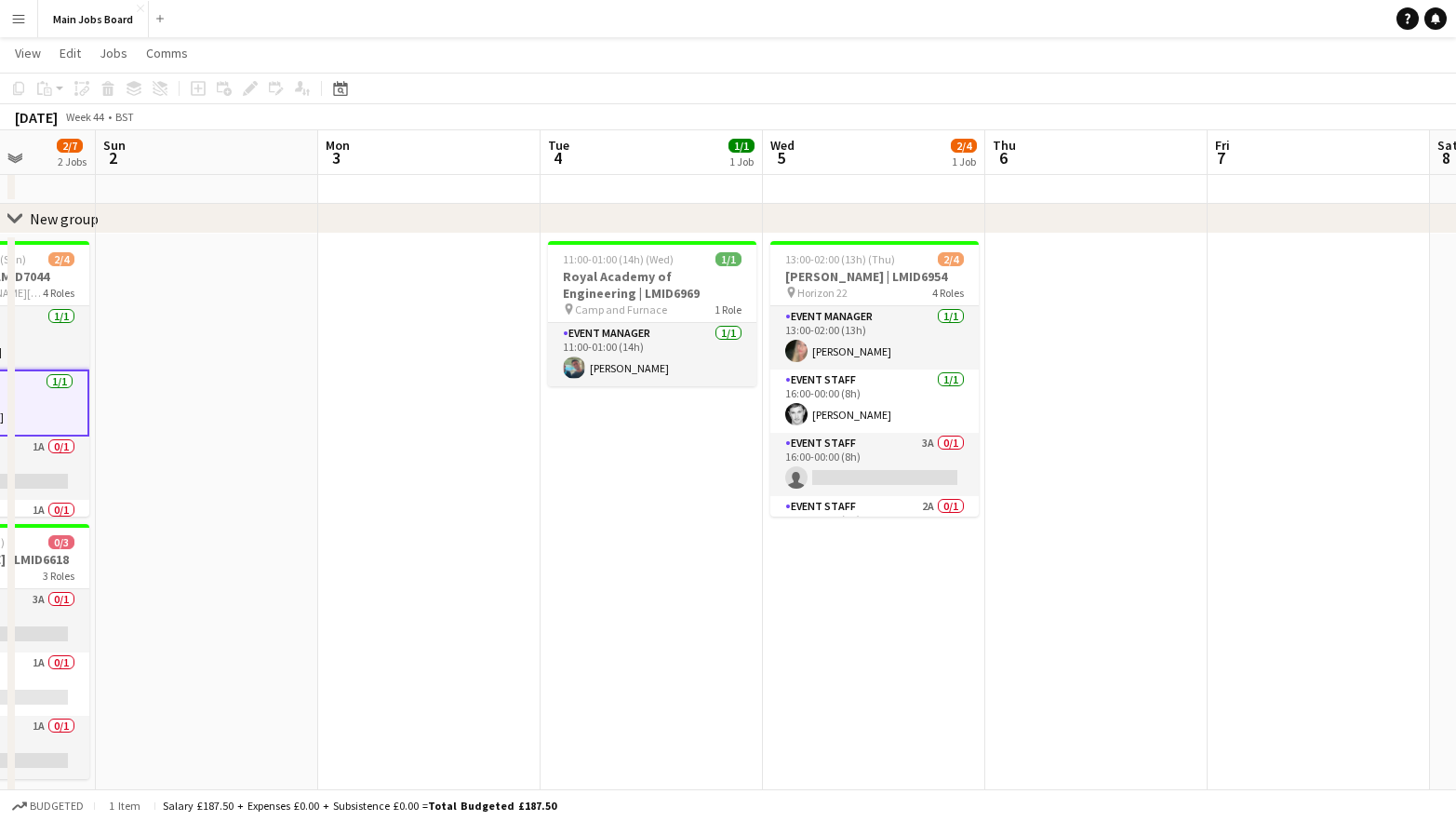
scroll to position [0, 652]
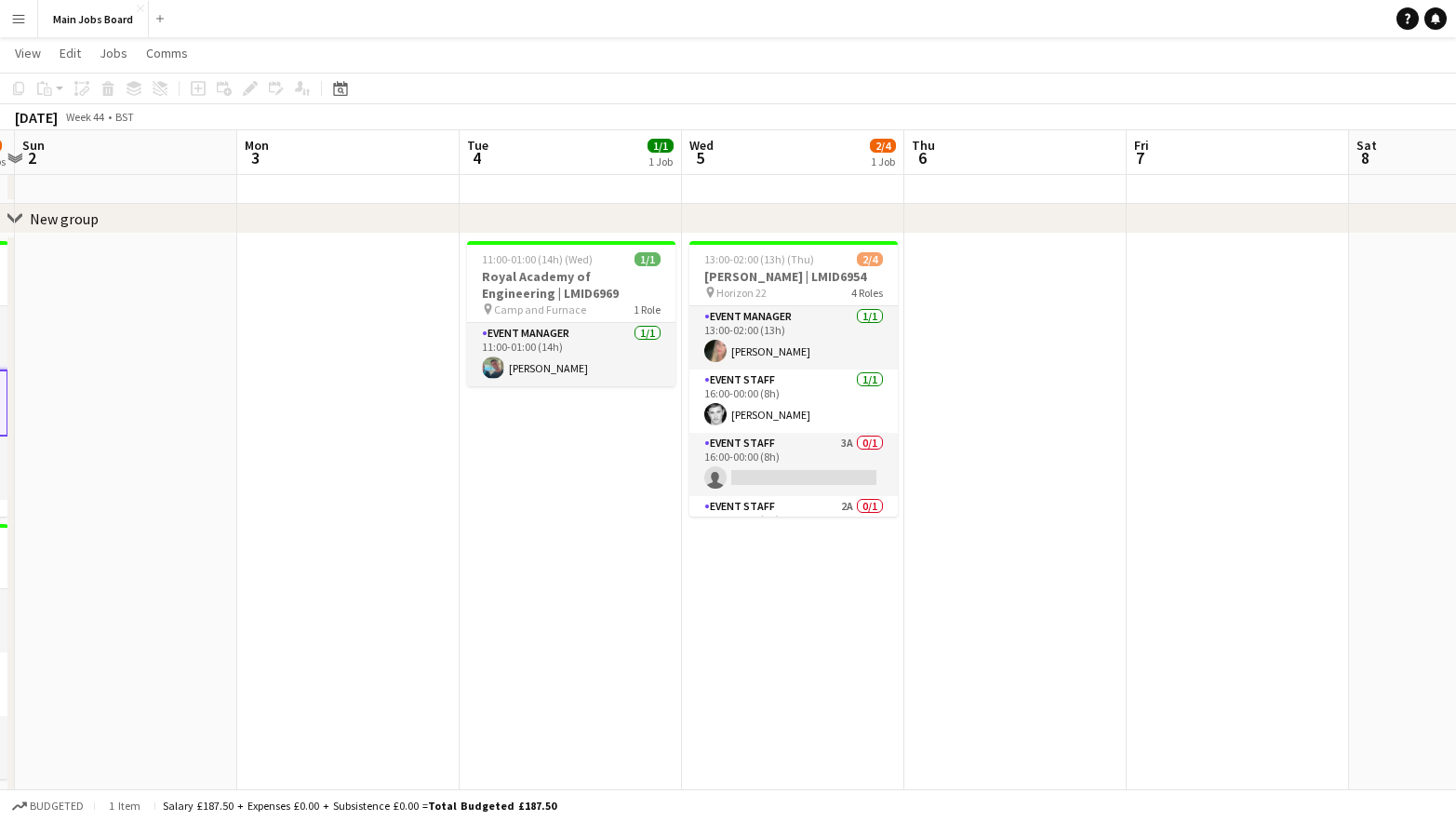
drag, startPoint x: 831, startPoint y: 555, endPoint x: 314, endPoint y: 618, distance: 520.8
click at [314, 618] on app-calendar-viewport "Thu 30 2/3 2 Jobs Fri 31 Sat 1 2/7 2 Jobs Sun 2 Mon 3 Tue 4 1/1 1 Job Wed 5 2/4…" at bounding box center [728, 533] width 1456 height 1042
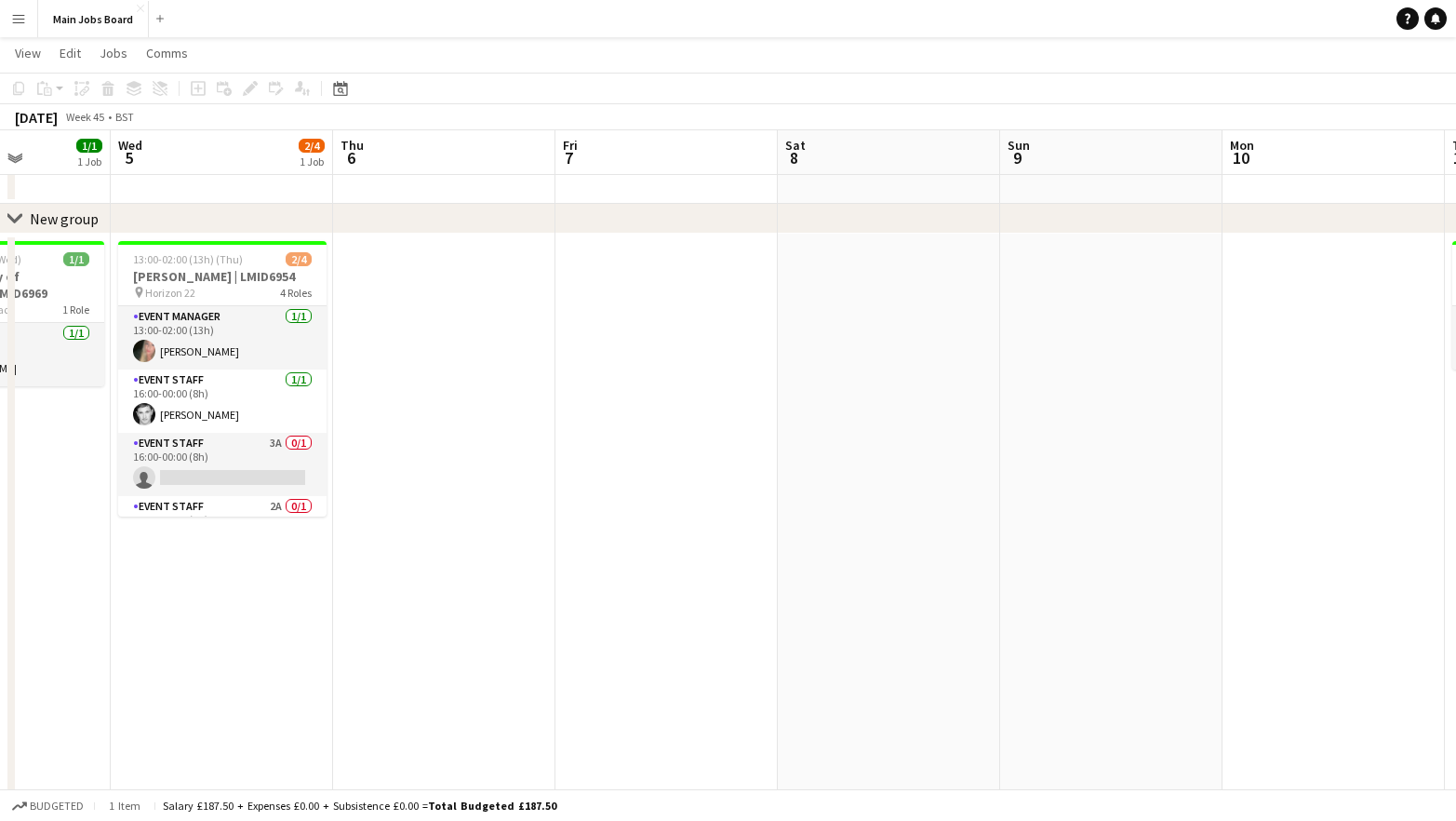
drag, startPoint x: 838, startPoint y: 599, endPoint x: 265, endPoint y: 616, distance: 573.3
click at [265, 616] on app-calendar-viewport "Sat 1 2/7 2 Jobs Sun 2 Mon 3 Tue 4 1/1 1 Job Wed 5 2/4 1 Job Thu 6 Fri 7 Sat 8 …" at bounding box center [728, 533] width 1456 height 1042
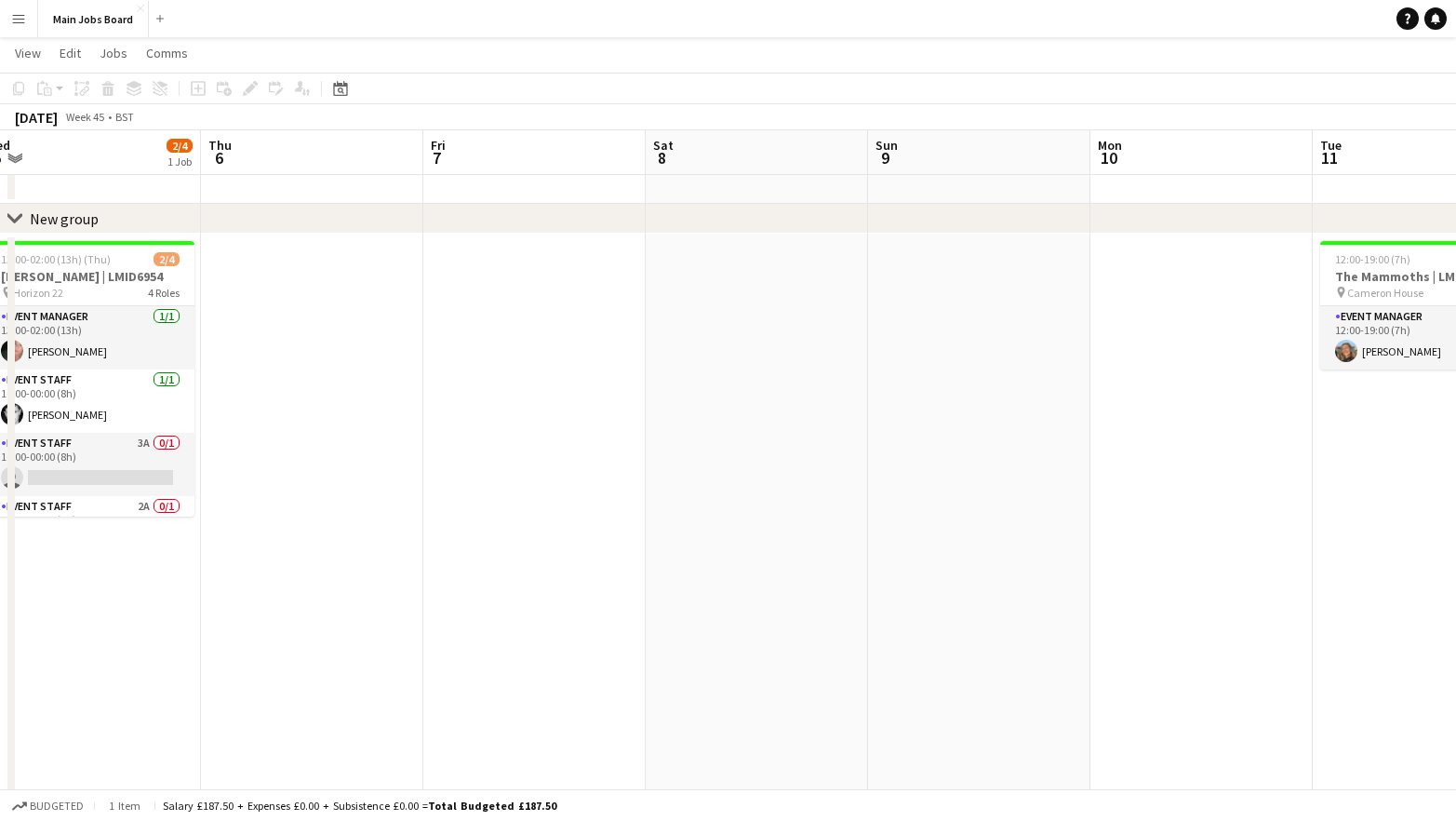
drag, startPoint x: 870, startPoint y: 604, endPoint x: 279, endPoint y: 582, distance: 591.4
click at [282, 582] on app-calendar-viewport "Sun 2 Mon 3 Tue 4 1/1 1 Job Wed 5 2/4 1 Job Thu 6 Fri 7 Sat 8 Sun 9 Mon 10 Tue …" at bounding box center [728, 533] width 1456 height 1042
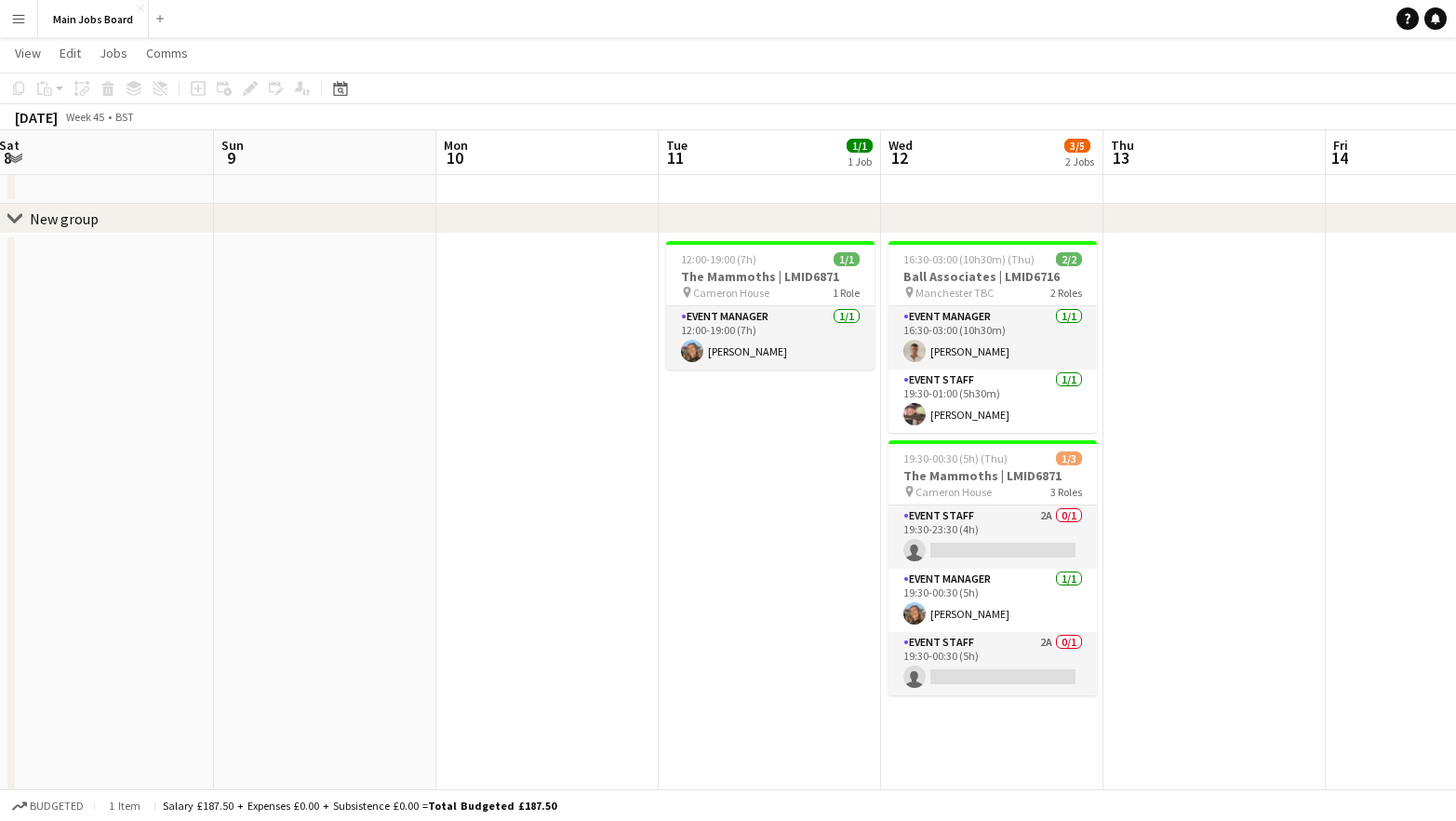
scroll to position [0, 707]
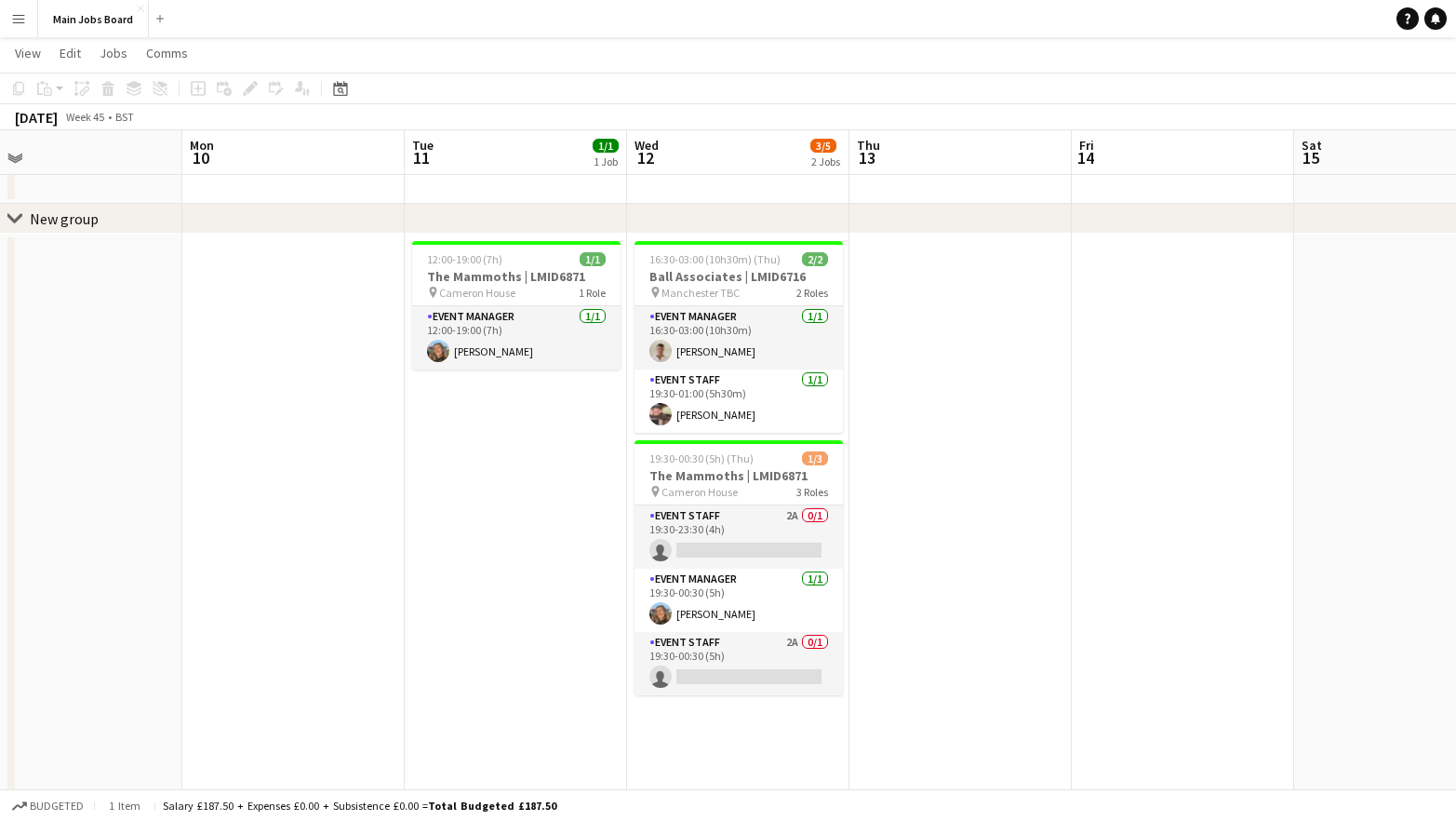
drag, startPoint x: 786, startPoint y: 607, endPoint x: 336, endPoint y: 614, distance: 450.1
click at [336, 614] on app-calendar-viewport "Thu 6 Fri 7 Sat 8 Sun 9 Mon 10 Tue 11 1/1 1 Job Wed 12 3/5 2 Jobs Thu 13 Fri 14…" at bounding box center [728, 533] width 1456 height 1042
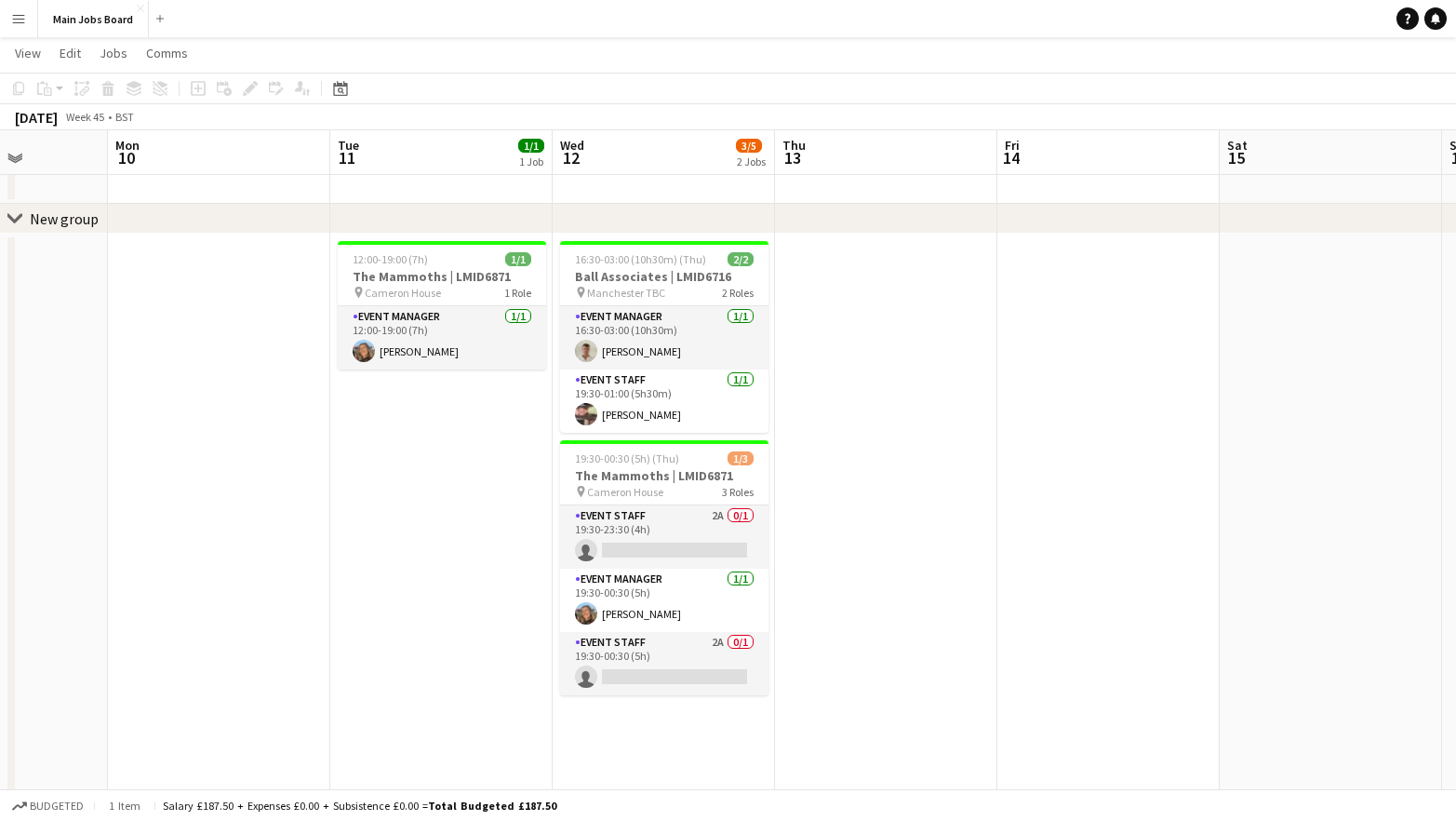
scroll to position [0, 834]
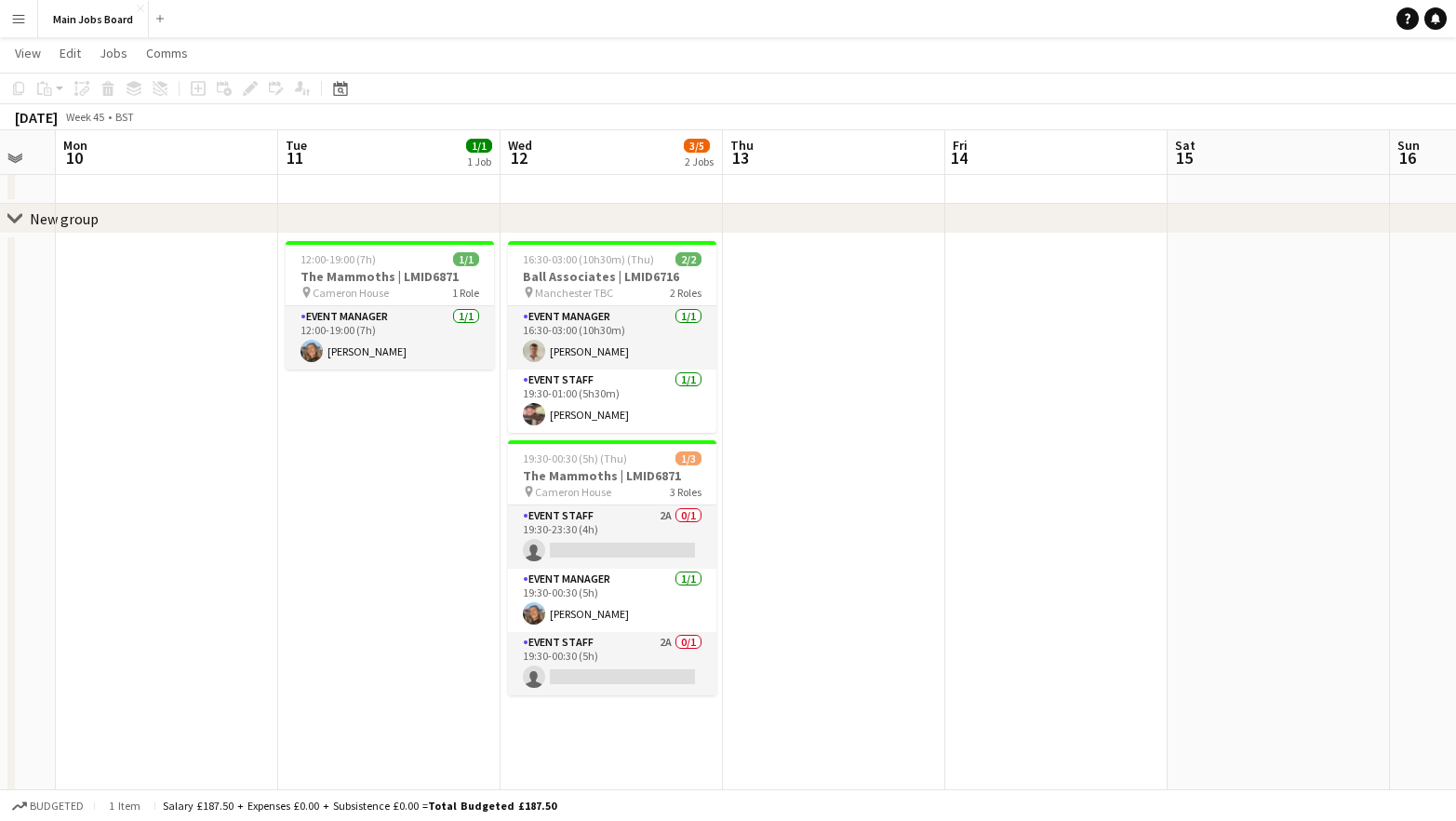
drag, startPoint x: 502, startPoint y: 614, endPoint x: 376, endPoint y: 614, distance: 126.0
click at [376, 614] on app-calendar-viewport "Thu 6 Fri 7 Sat 8 Sun 9 Mon 10 Tue 11 1/1 1 Job Wed 12 3/5 2 Jobs Thu 13 Fri 14…" at bounding box center [728, 533] width 1456 height 1042
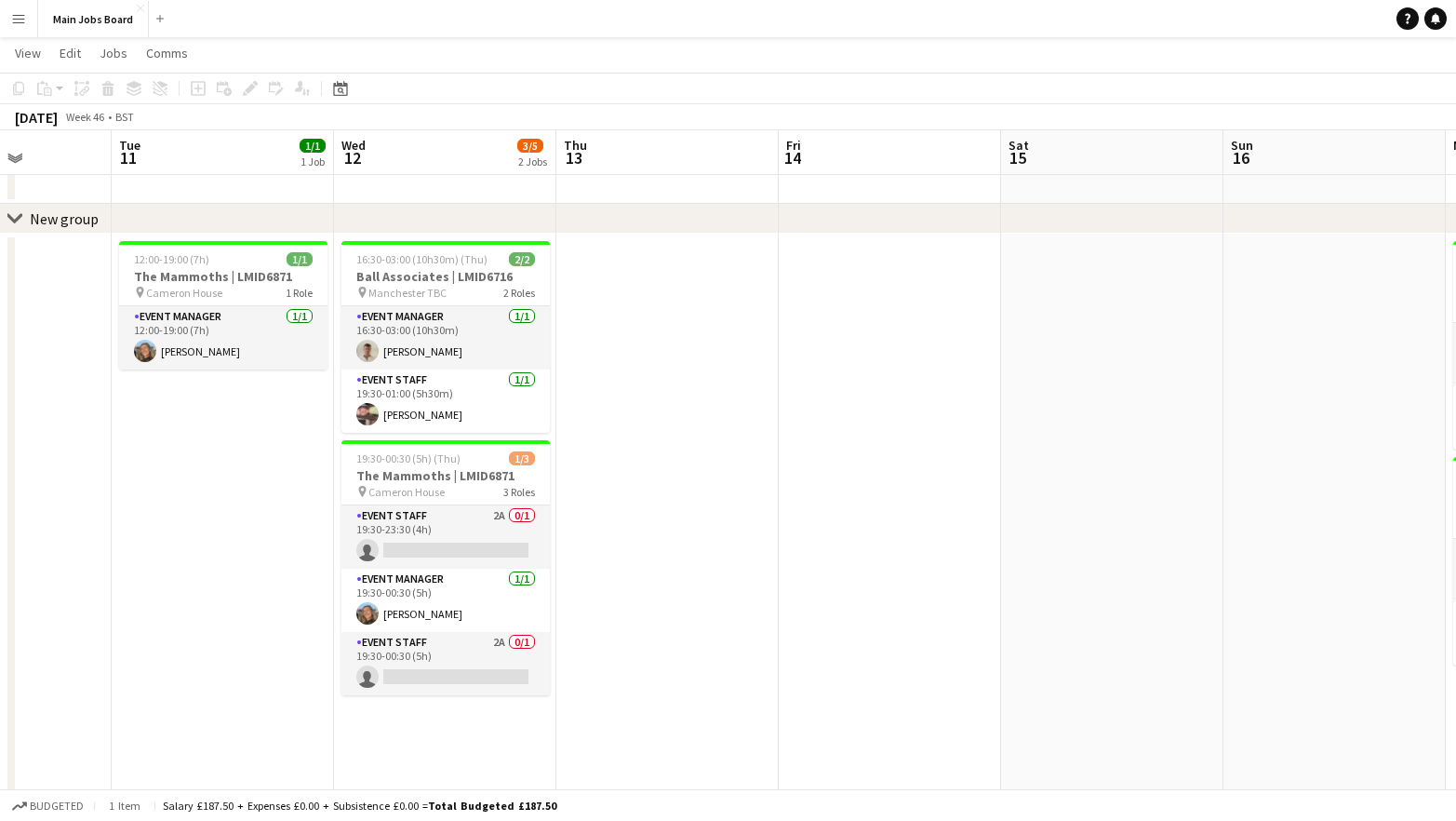
scroll to position [0, 781]
drag, startPoint x: 885, startPoint y: 568, endPoint x: 714, endPoint y: 567, distance: 171.0
click at [714, 567] on app-calendar-viewport "Fri 7 Sat 8 Sun 9 Mon 10 Tue 11 1/1 1 Job Wed 12 3/5 2 Jobs Thu 13 Fri 14 Sat 1…" at bounding box center [728, 533] width 1456 height 1042
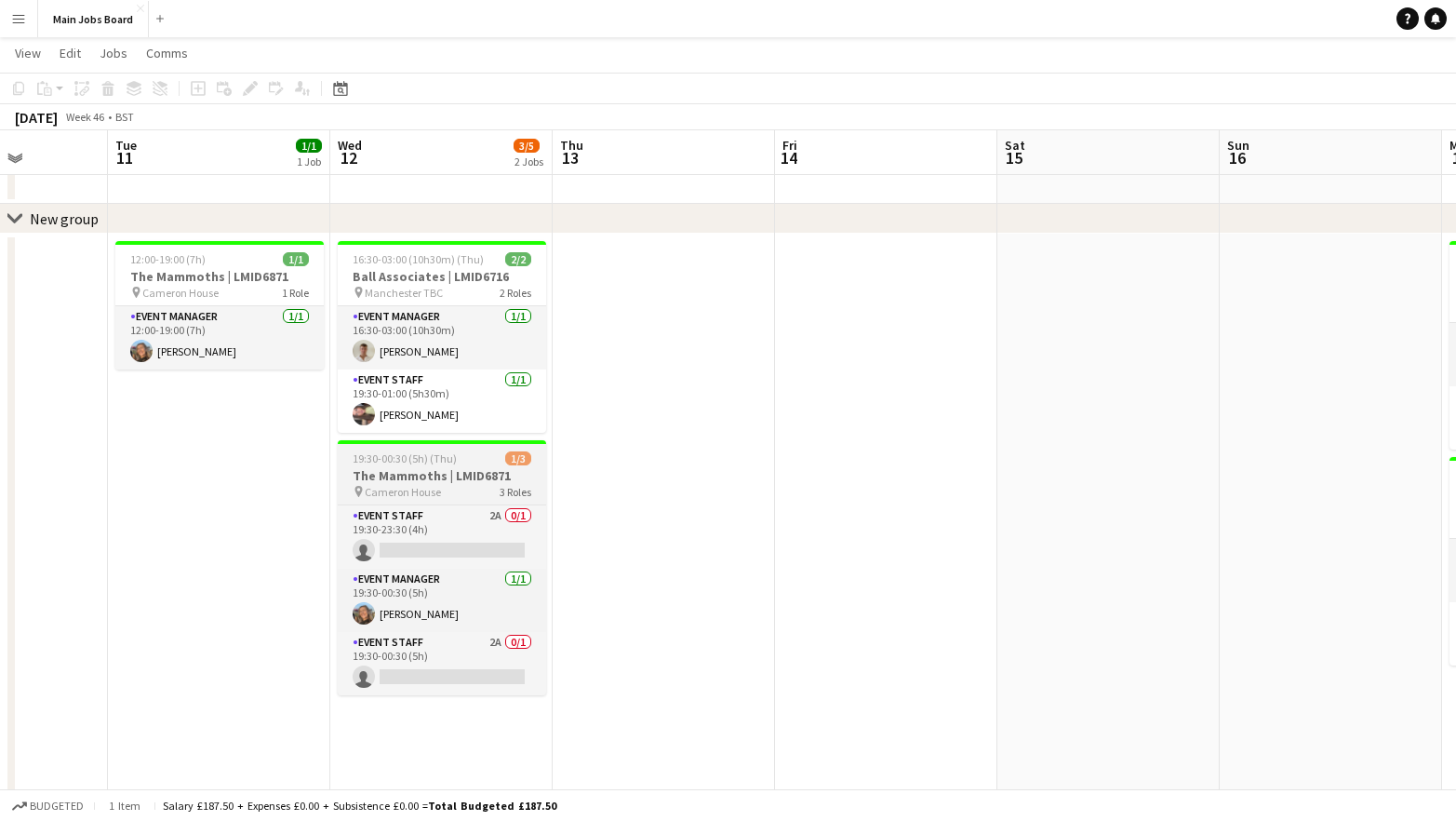
click at [398, 480] on h3 "The Mammoths | LMID6871" at bounding box center [442, 476] width 209 height 17
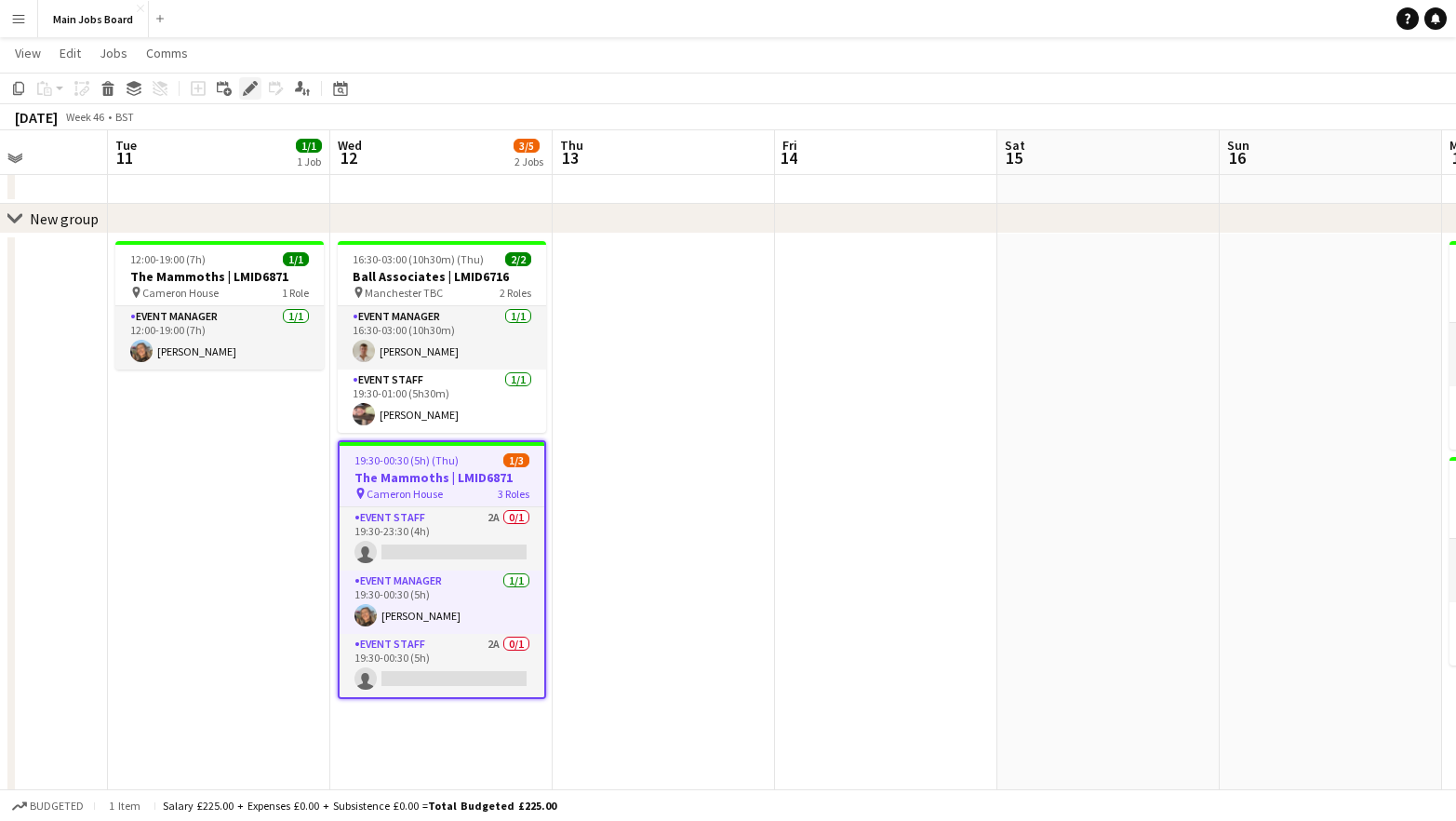
click at [250, 90] on icon at bounding box center [249, 88] width 10 height 10
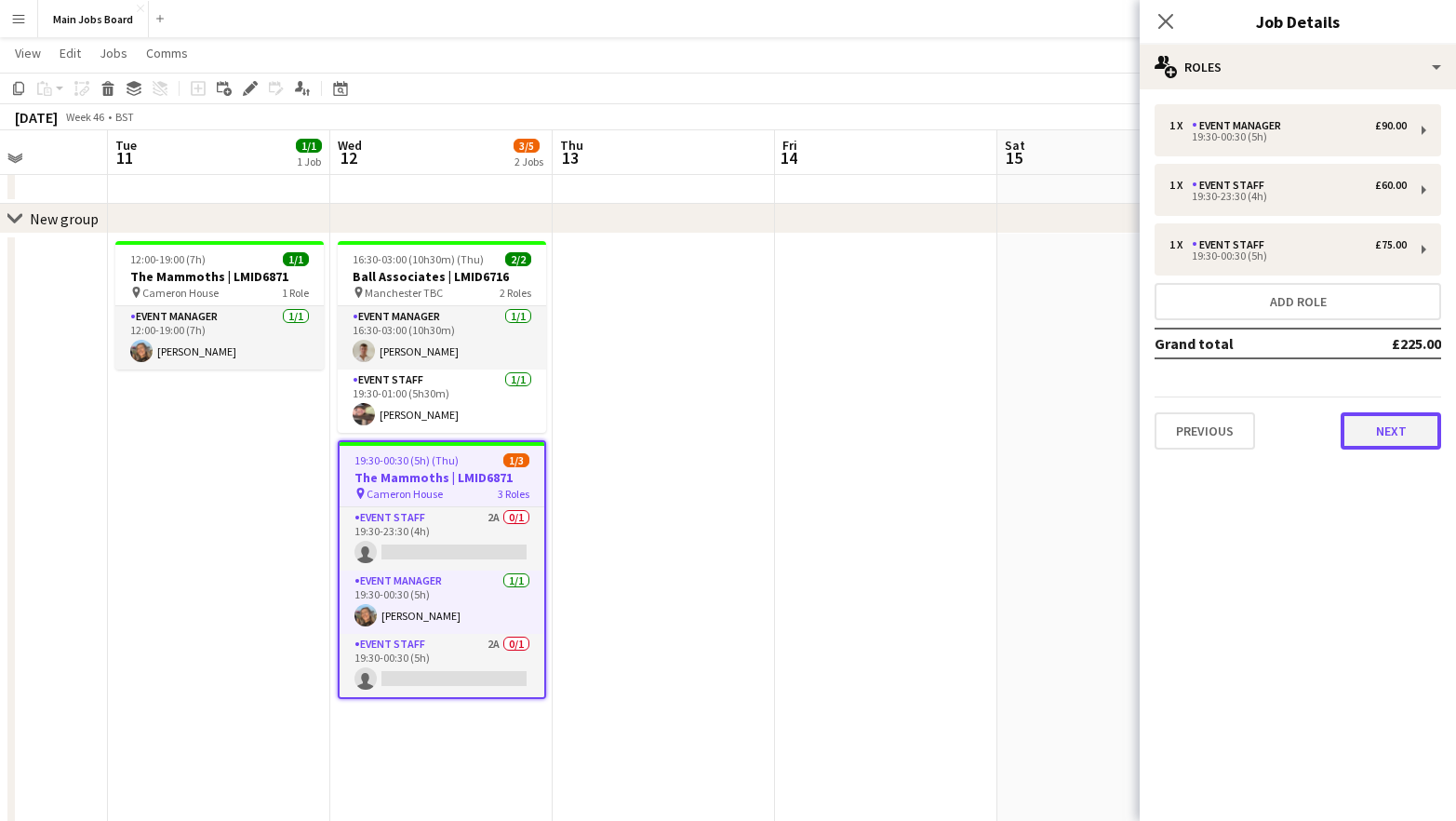
click at [1400, 446] on button "Next" at bounding box center [1390, 431] width 101 height 38
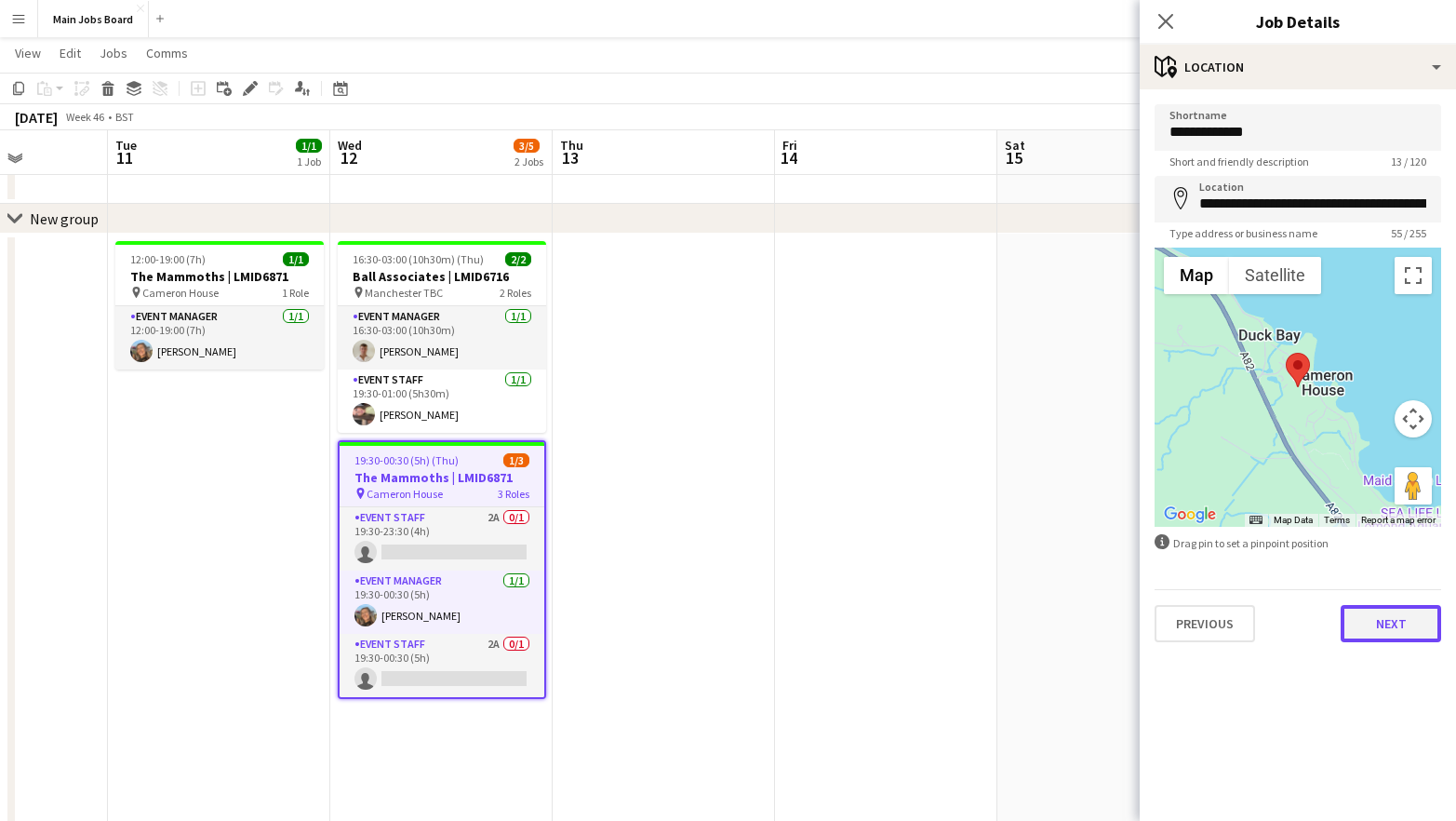
click at [1370, 631] on button "Next" at bounding box center [1390, 624] width 101 height 38
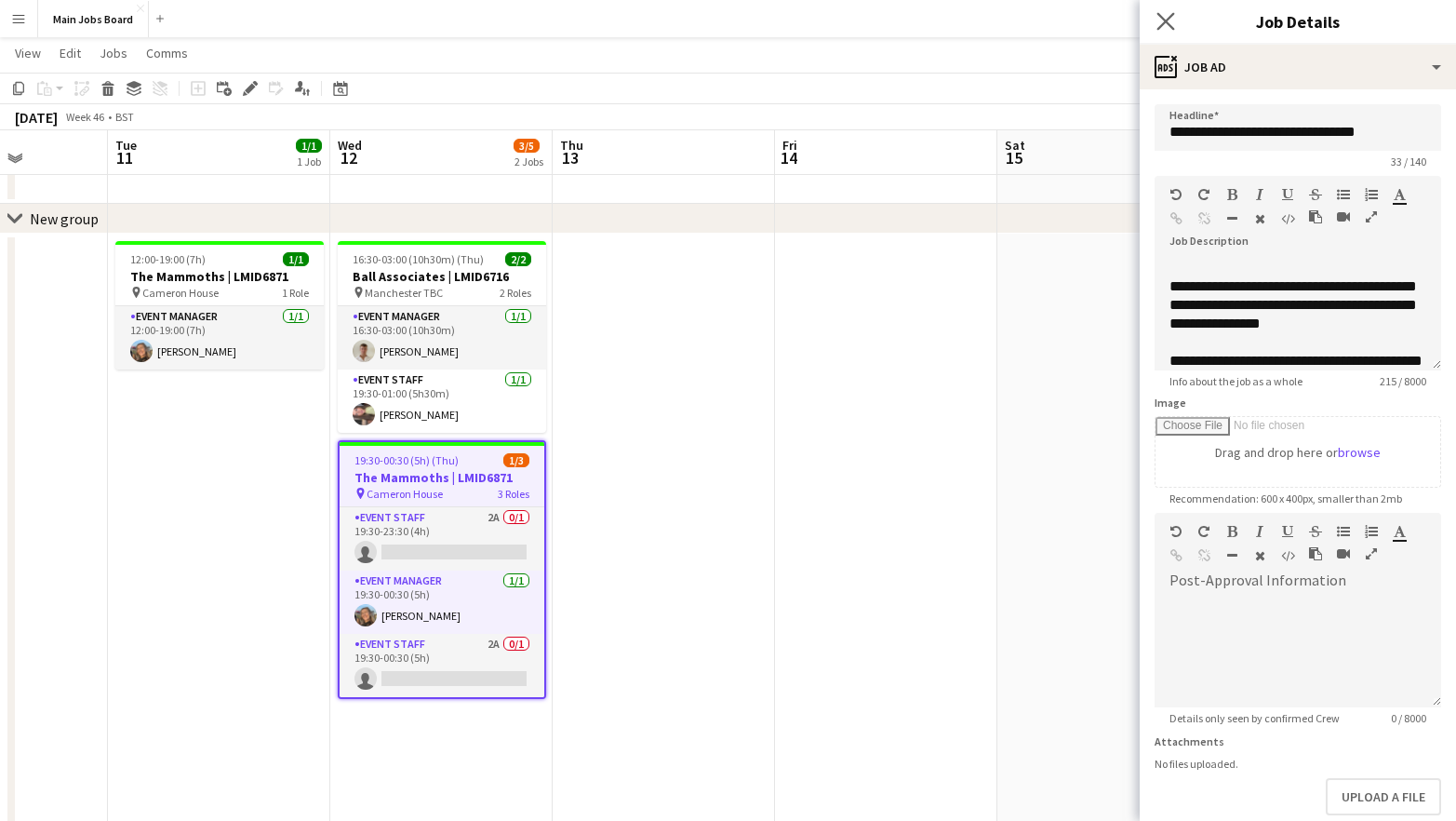
click at [1160, 33] on app-icon "Close pop-in" at bounding box center [1166, 22] width 27 height 27
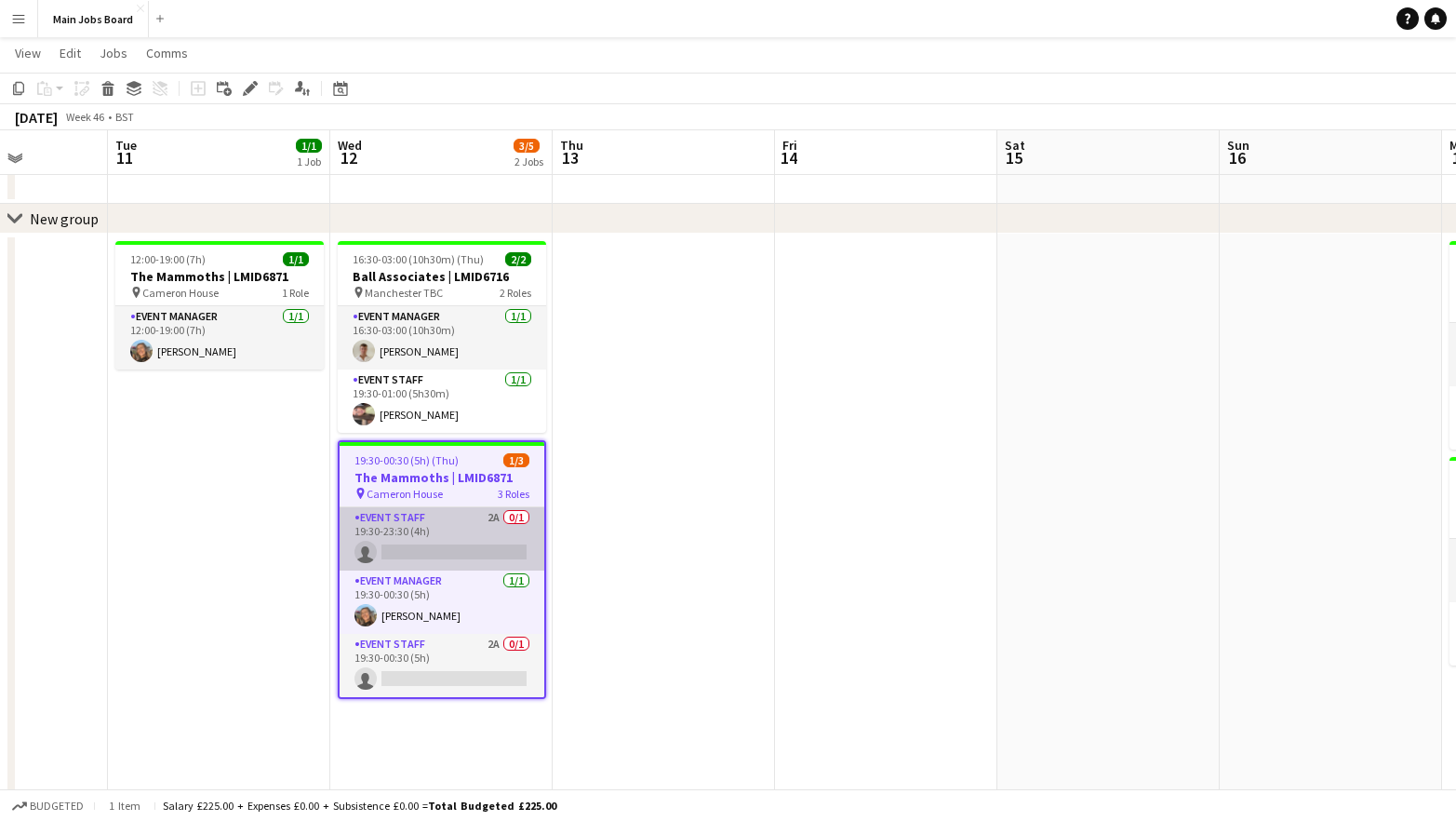
click at [489, 511] on app-card-role "Event Staff 2A 0/1 19:30-23:30 (4h) single-neutral-actions" at bounding box center [442, 538] width 205 height 63
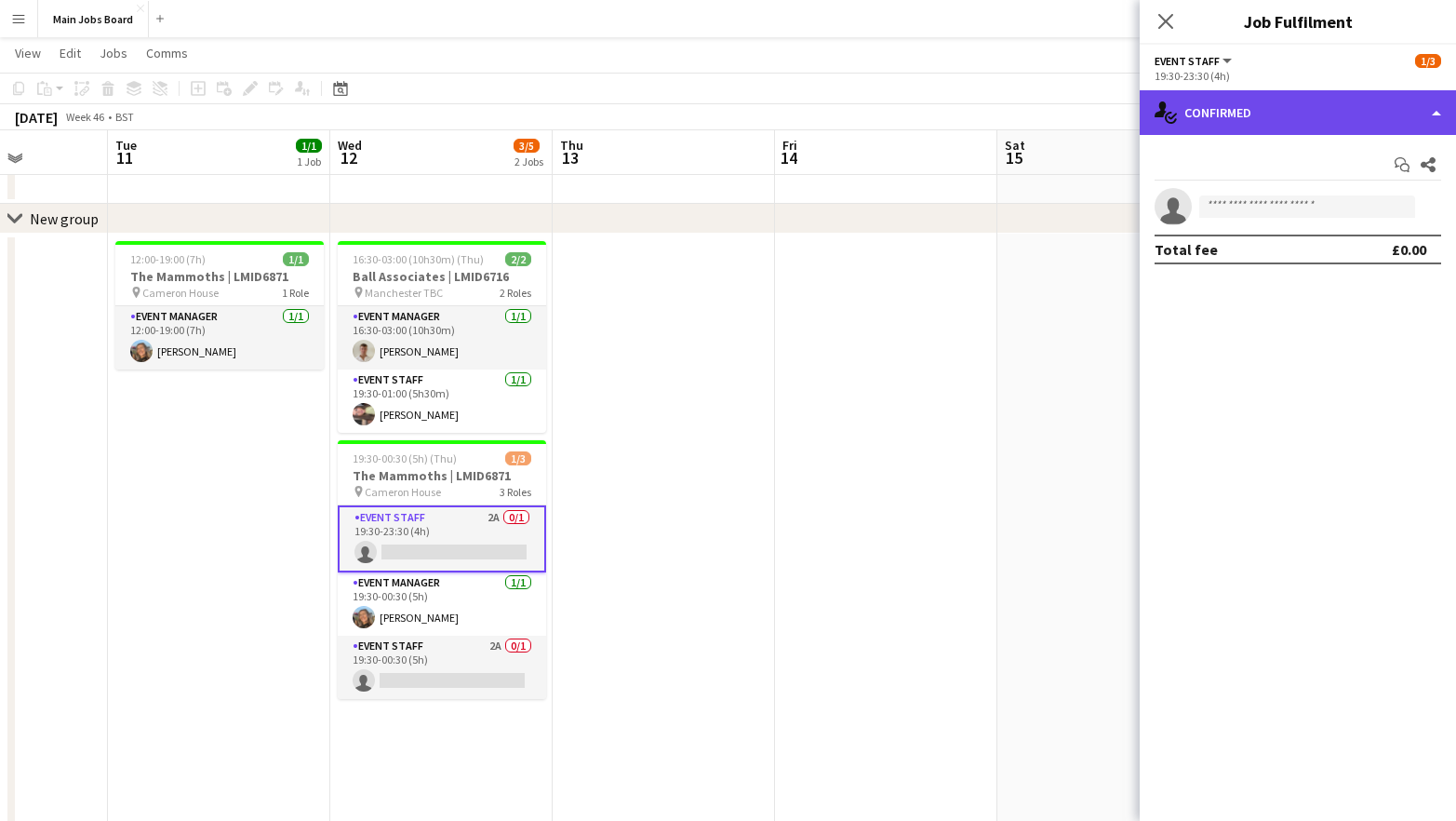
click at [1243, 115] on div "single-neutral-actions-check-2 Confirmed" at bounding box center [1297, 113] width 316 height 45
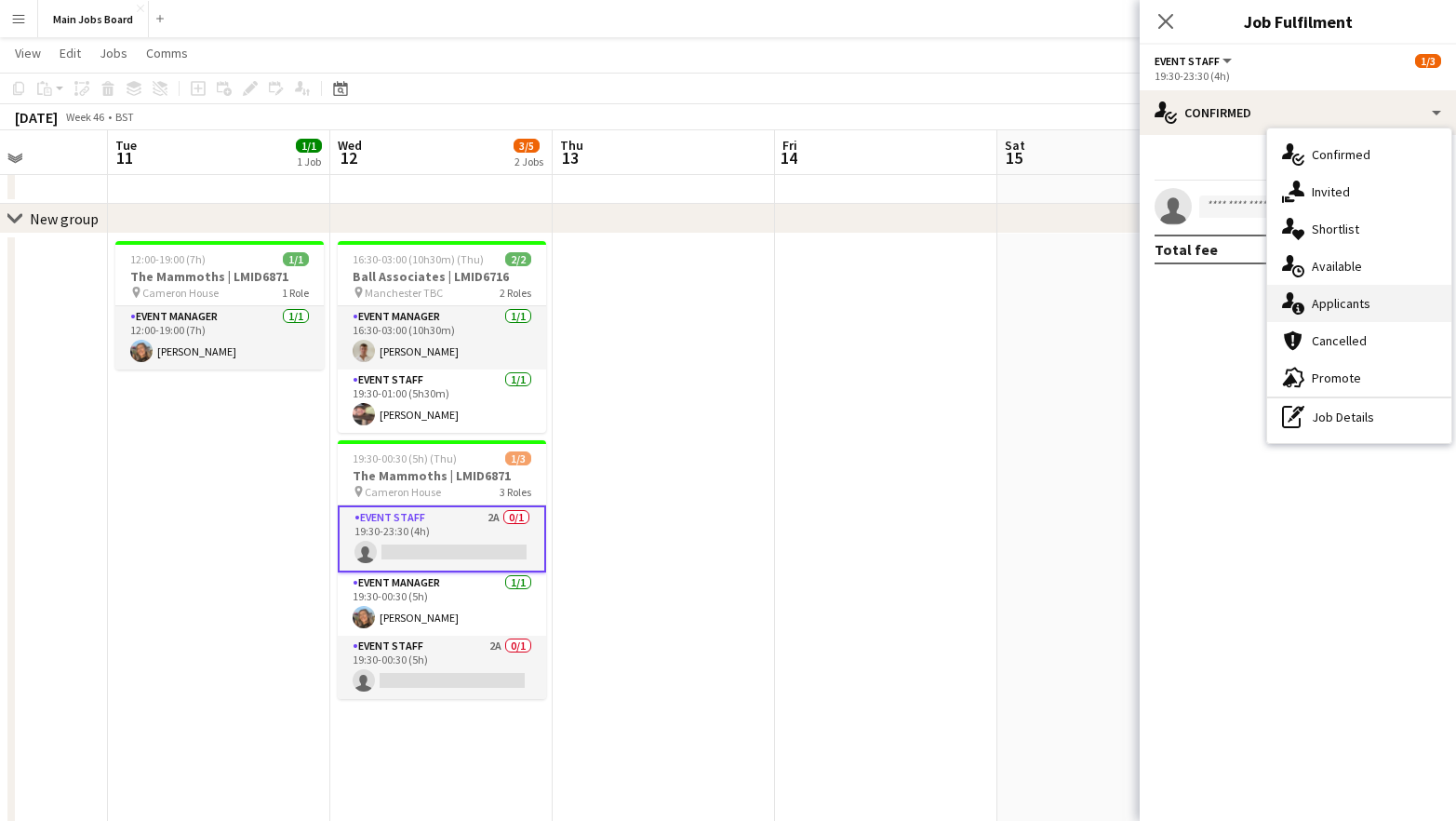
click at [1338, 309] on span "Applicants" at bounding box center [1340, 304] width 58 height 17
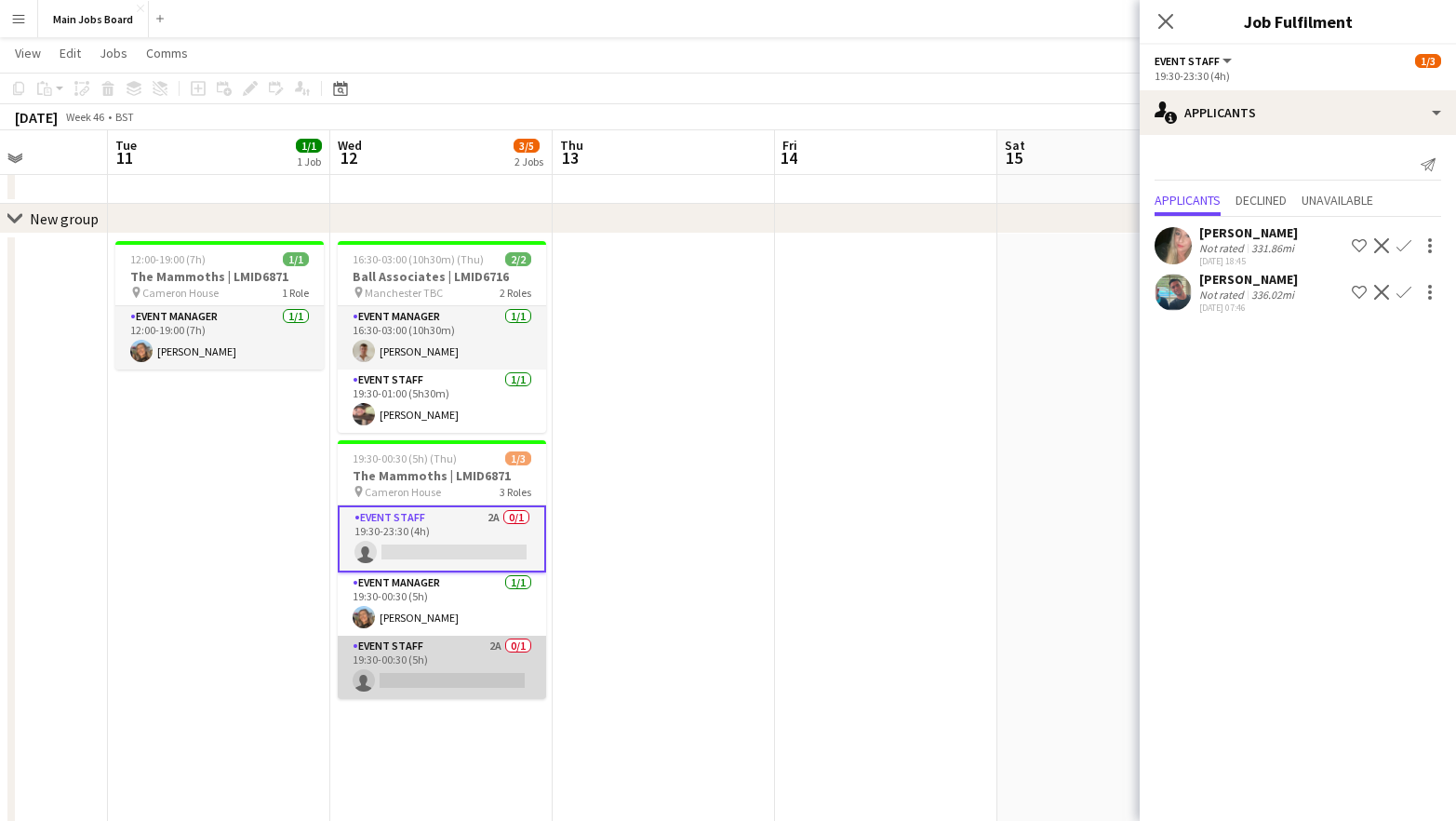
click at [494, 654] on app-card-role "Event Staff 2A 0/1 19:30-00:30 (5h) single-neutral-actions" at bounding box center [442, 667] width 209 height 63
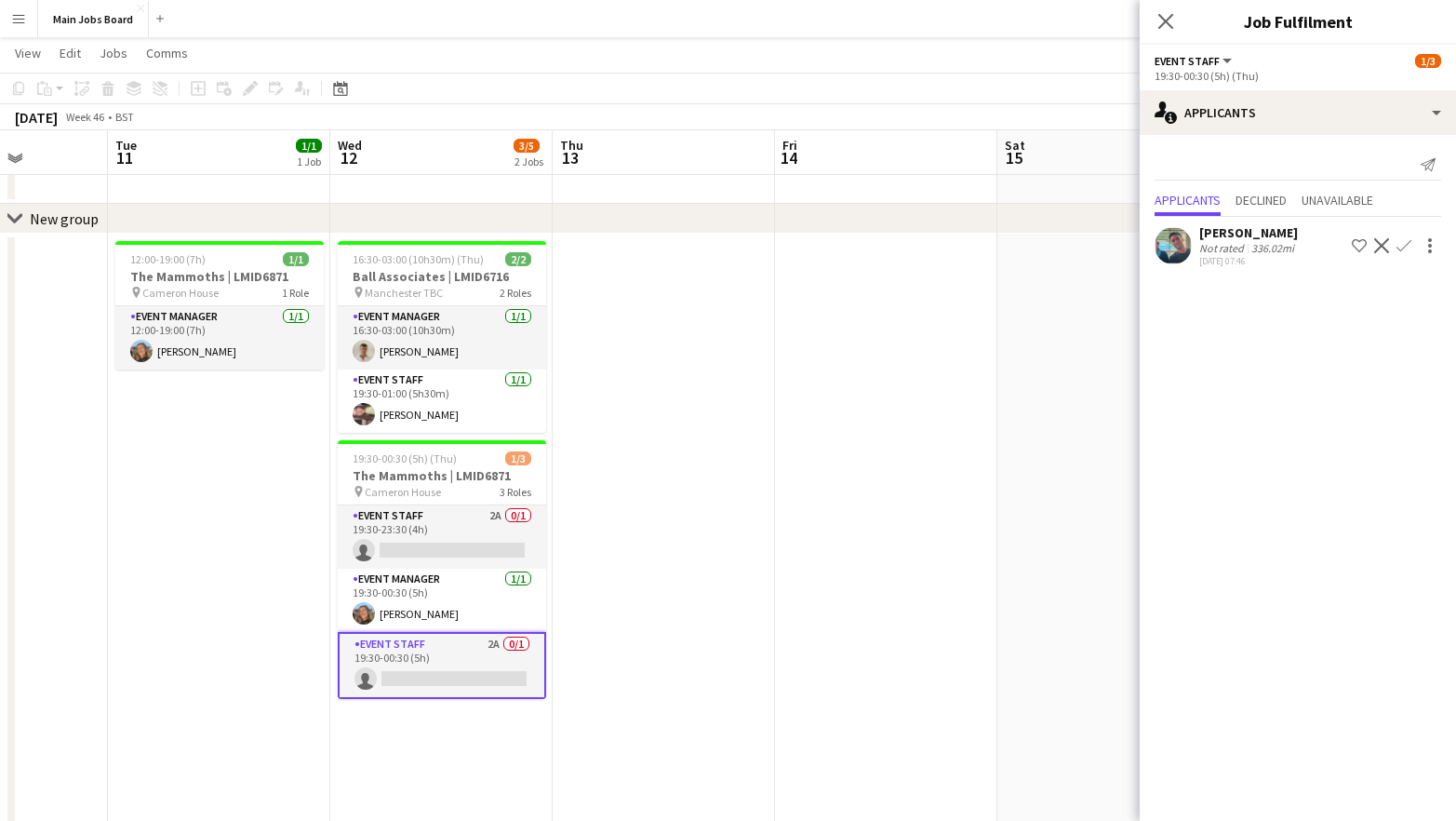
click at [789, 593] on app-date-cell at bounding box center [885, 643] width 223 height 821
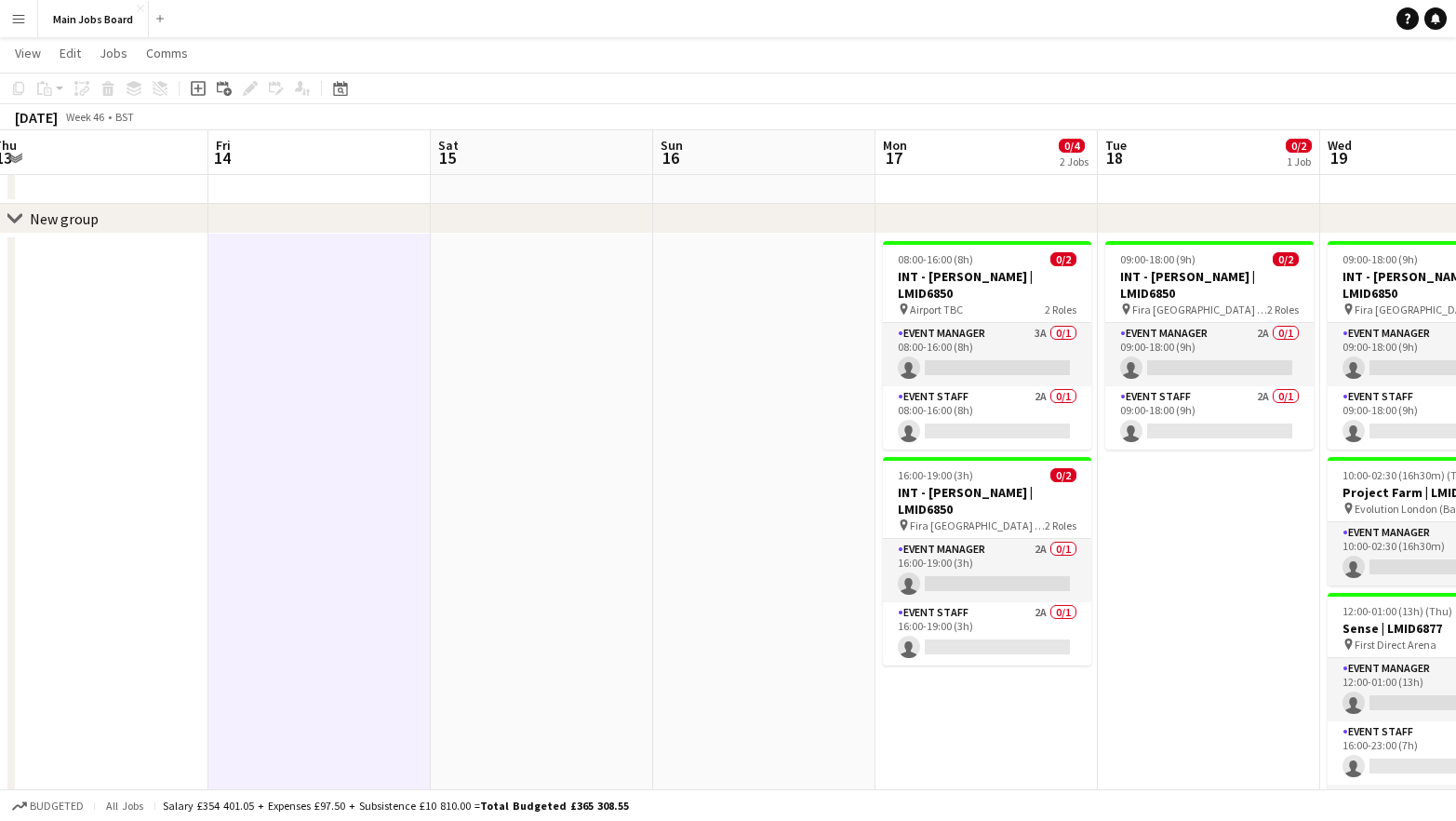
drag, startPoint x: 1004, startPoint y: 434, endPoint x: 399, endPoint y: 434, distance: 605.0
click at [404, 434] on app-calendar-viewport "Tue 11 1/1 1 Job Wed 12 3/5 2 Jobs Thu 13 Fri 14 Sat 15 Sun 16 Mon 17 0/4 2 Job…" at bounding box center [728, 533] width 1456 height 1042
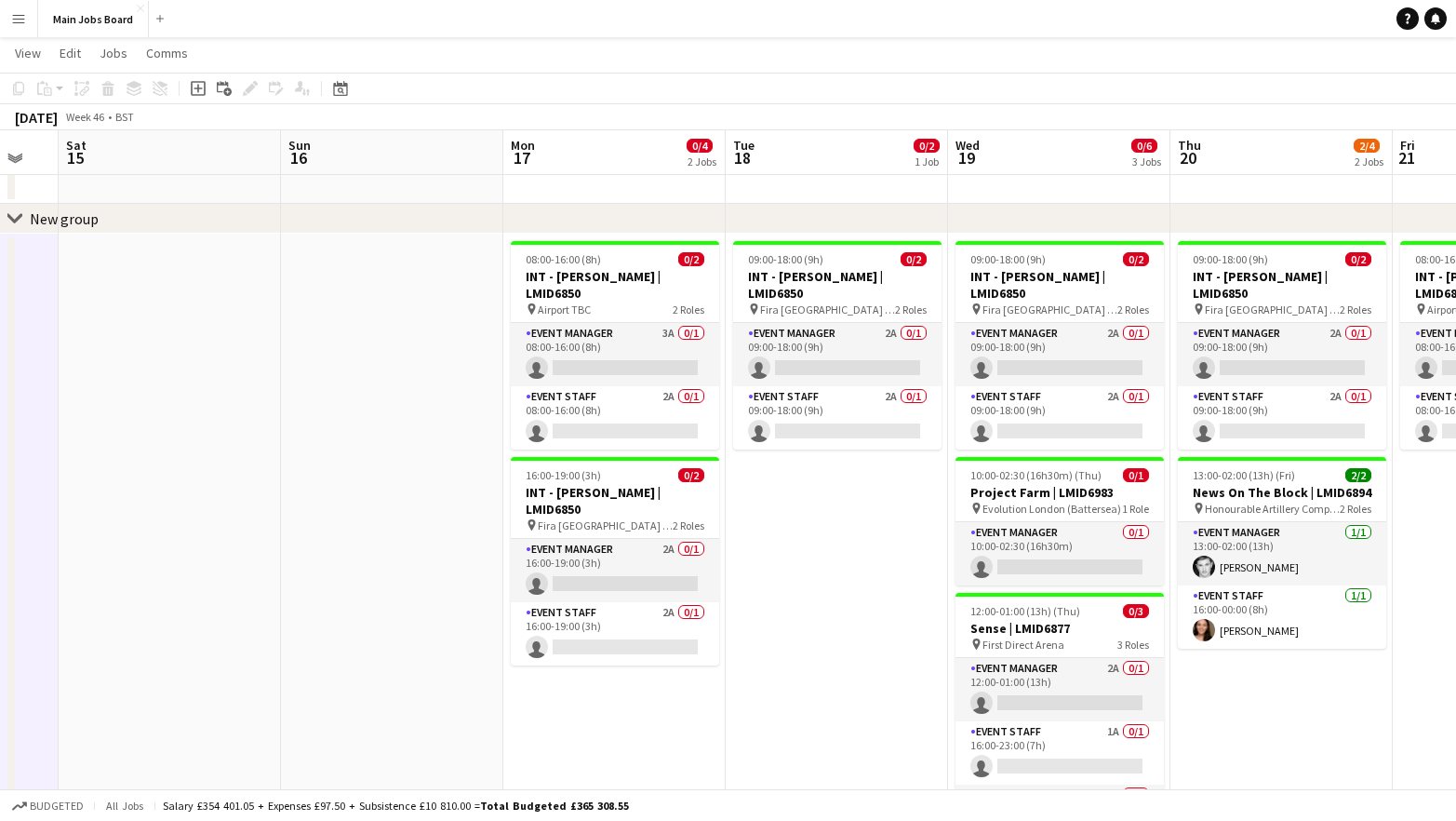
drag, startPoint x: 1042, startPoint y: 474, endPoint x: 701, endPoint y: 474, distance: 341.0
click at [701, 474] on app-calendar-viewport "Tue 11 1/1 1 Job Wed 12 3/5 2 Jobs Thu 13 Fri 14 Sat 15 Sun 16 Mon 17 0/4 2 Job…" at bounding box center [728, 533] width 1456 height 1042
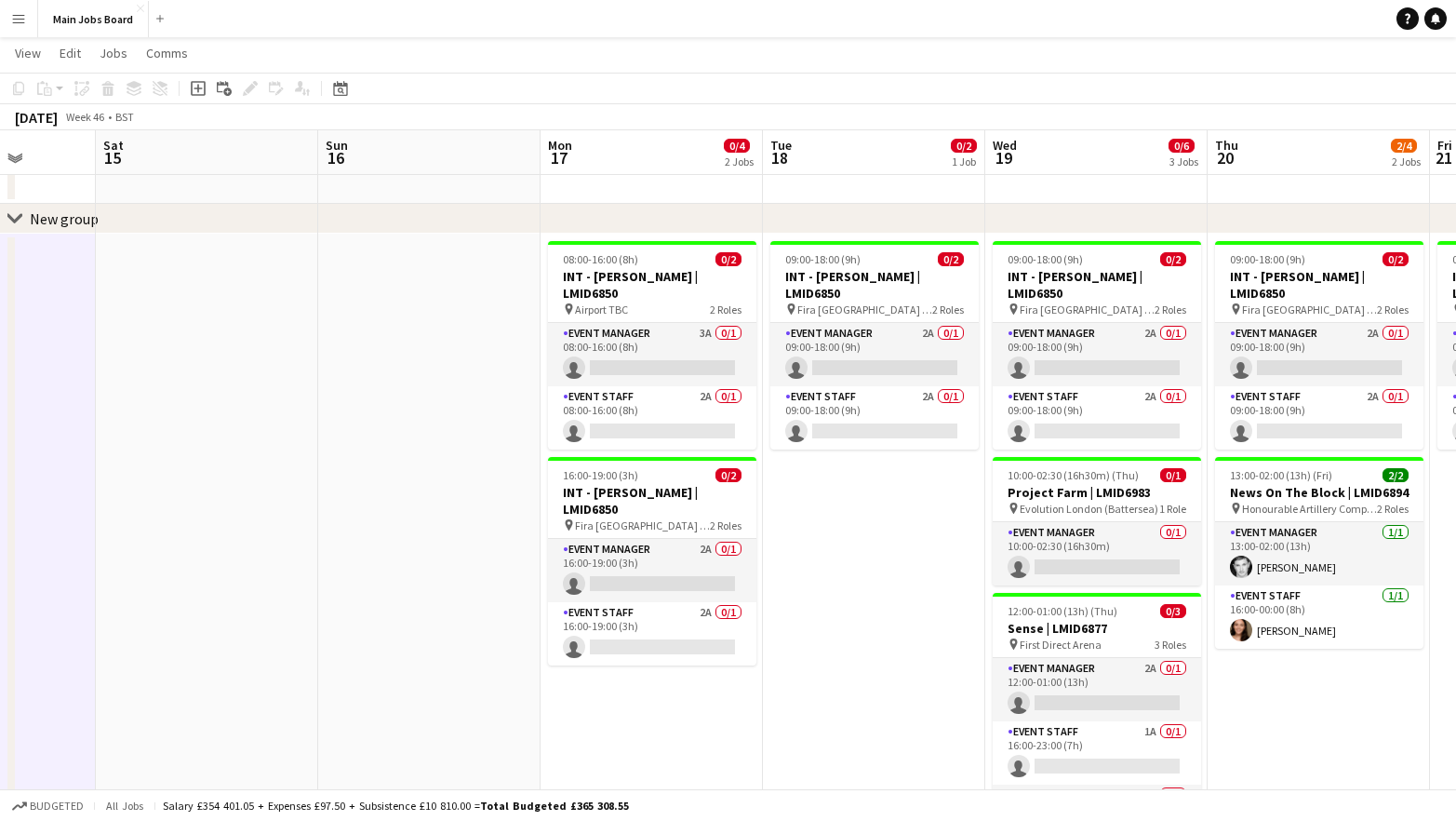
scroll to position [0, 830]
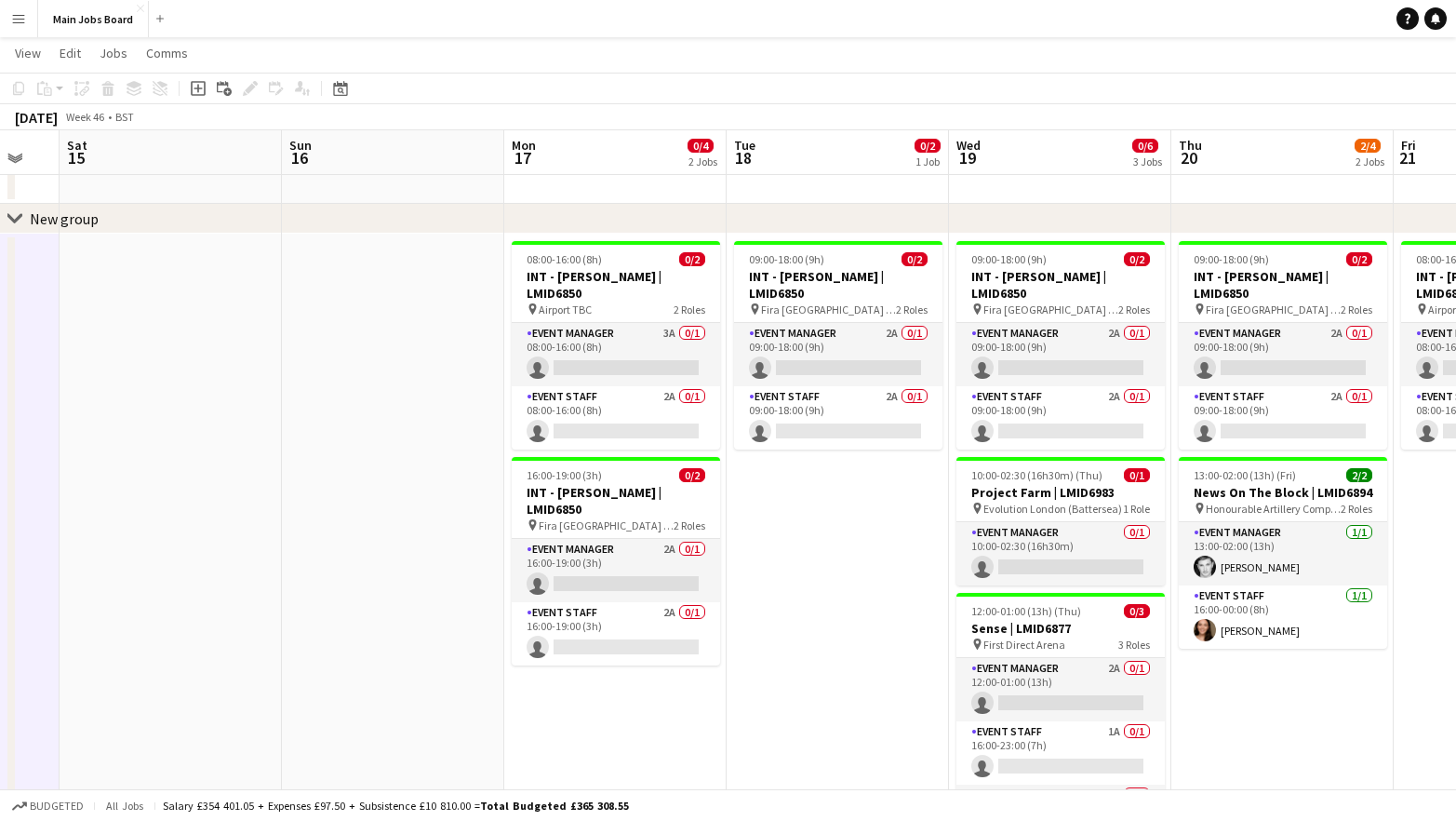
drag, startPoint x: 801, startPoint y: 529, endPoint x: 582, endPoint y: 529, distance: 219.0
click at [582, 529] on app-calendar-viewport "Tue 11 1/1 1 Job Wed 12 3/5 2 Jobs Thu 13 Fri 14 Sat 15 Sun 16 Mon 17 0/4 2 Job…" at bounding box center [728, 533] width 1456 height 1042
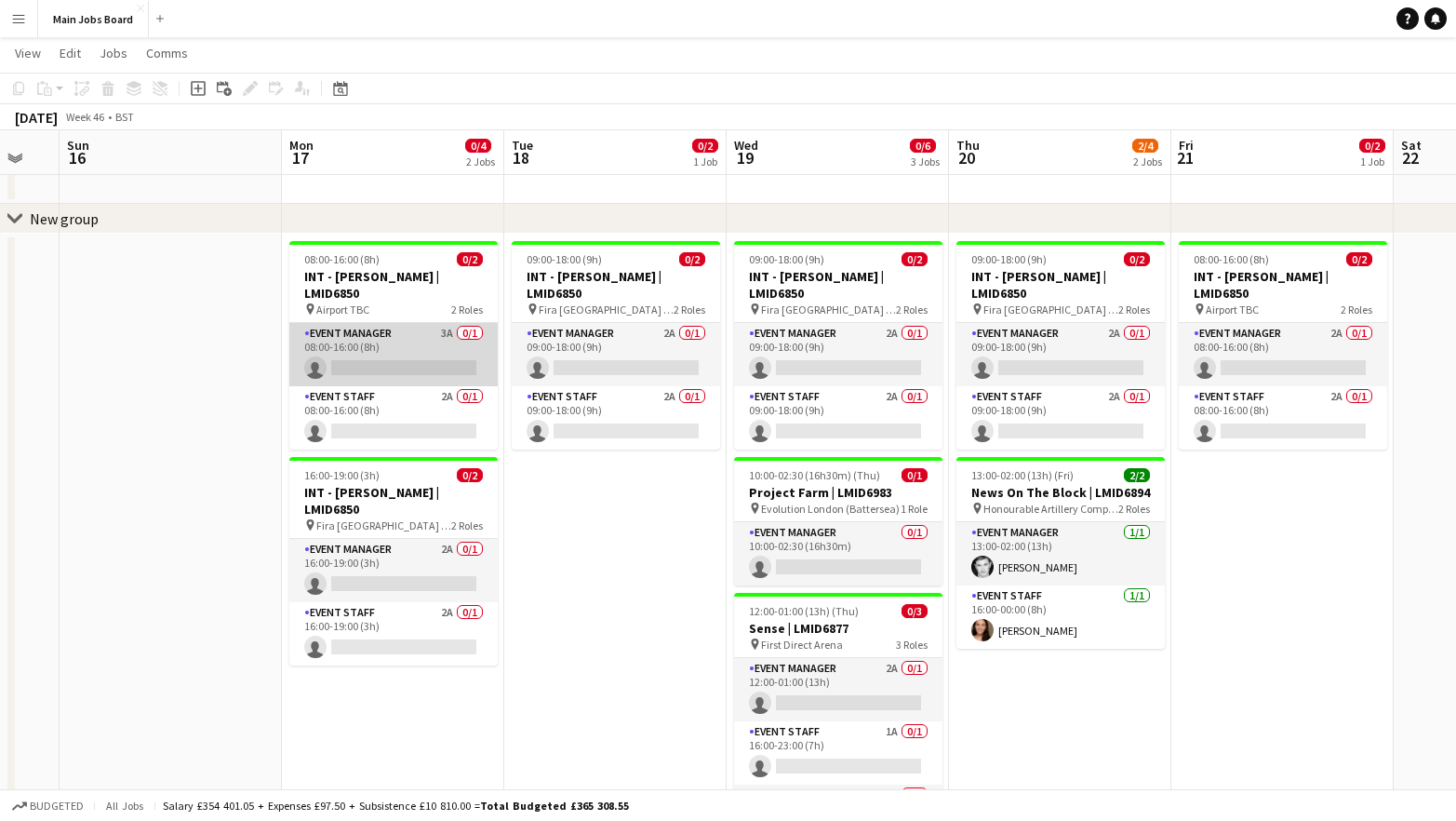
click at [457, 334] on app-card-role "Event Manager 3A 0/1 08:00-16:00 (8h) single-neutral-actions" at bounding box center [394, 354] width 209 height 63
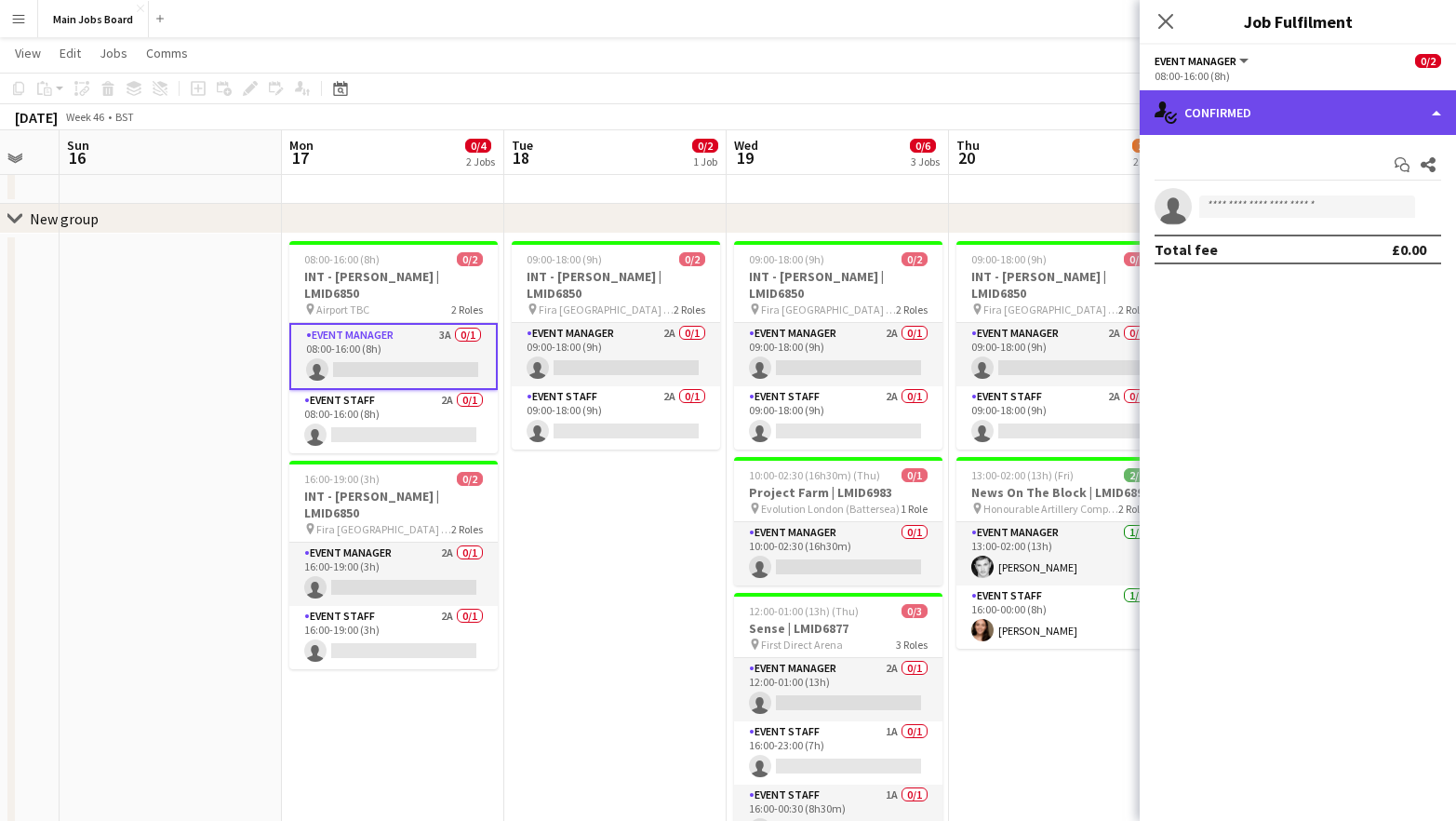
click at [1198, 124] on div "single-neutral-actions-check-2 Confirmed" at bounding box center [1297, 113] width 316 height 45
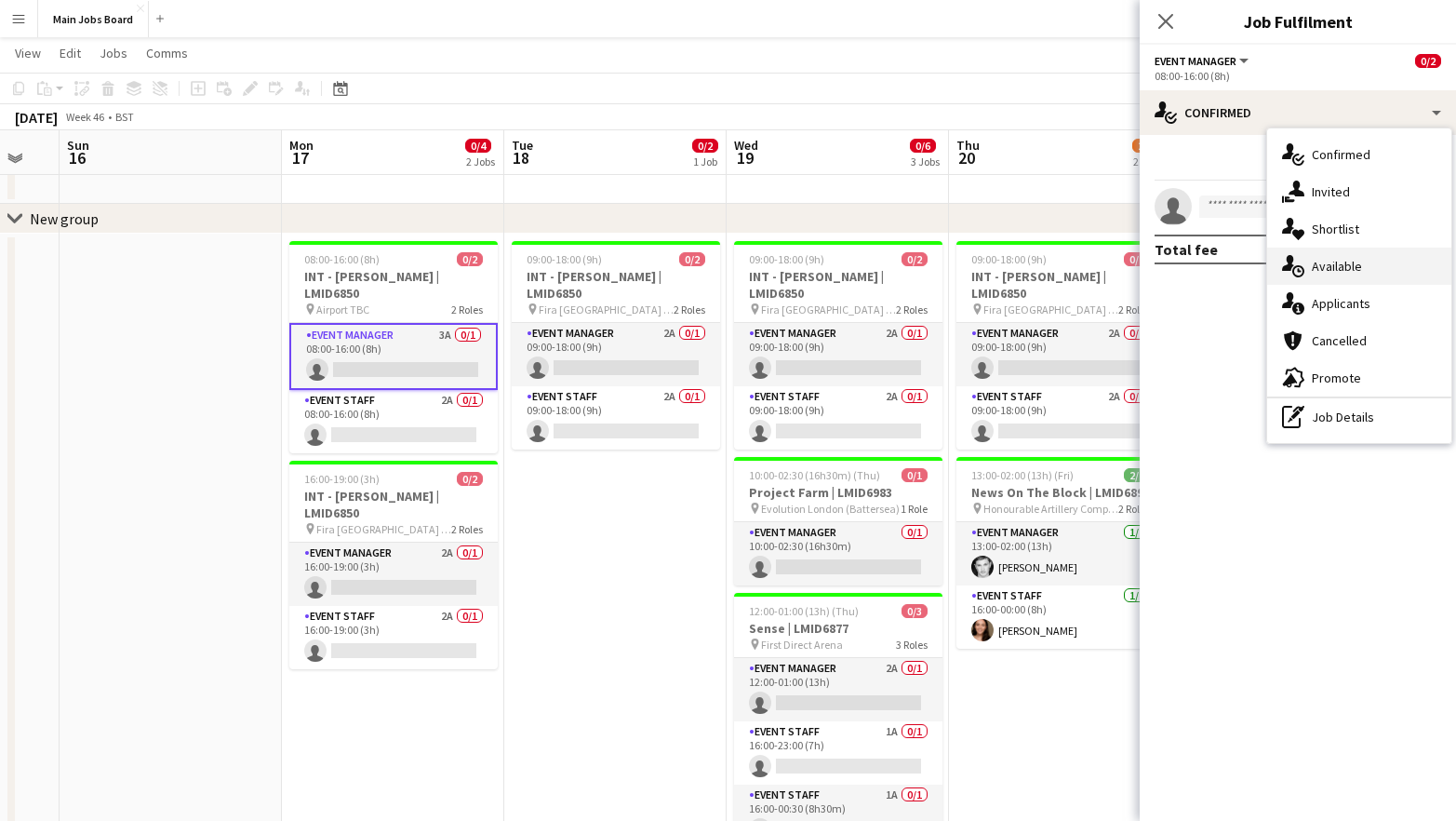
click at [1312, 284] on div "single-neutral-actions-upload Available" at bounding box center [1359, 266] width 184 height 38
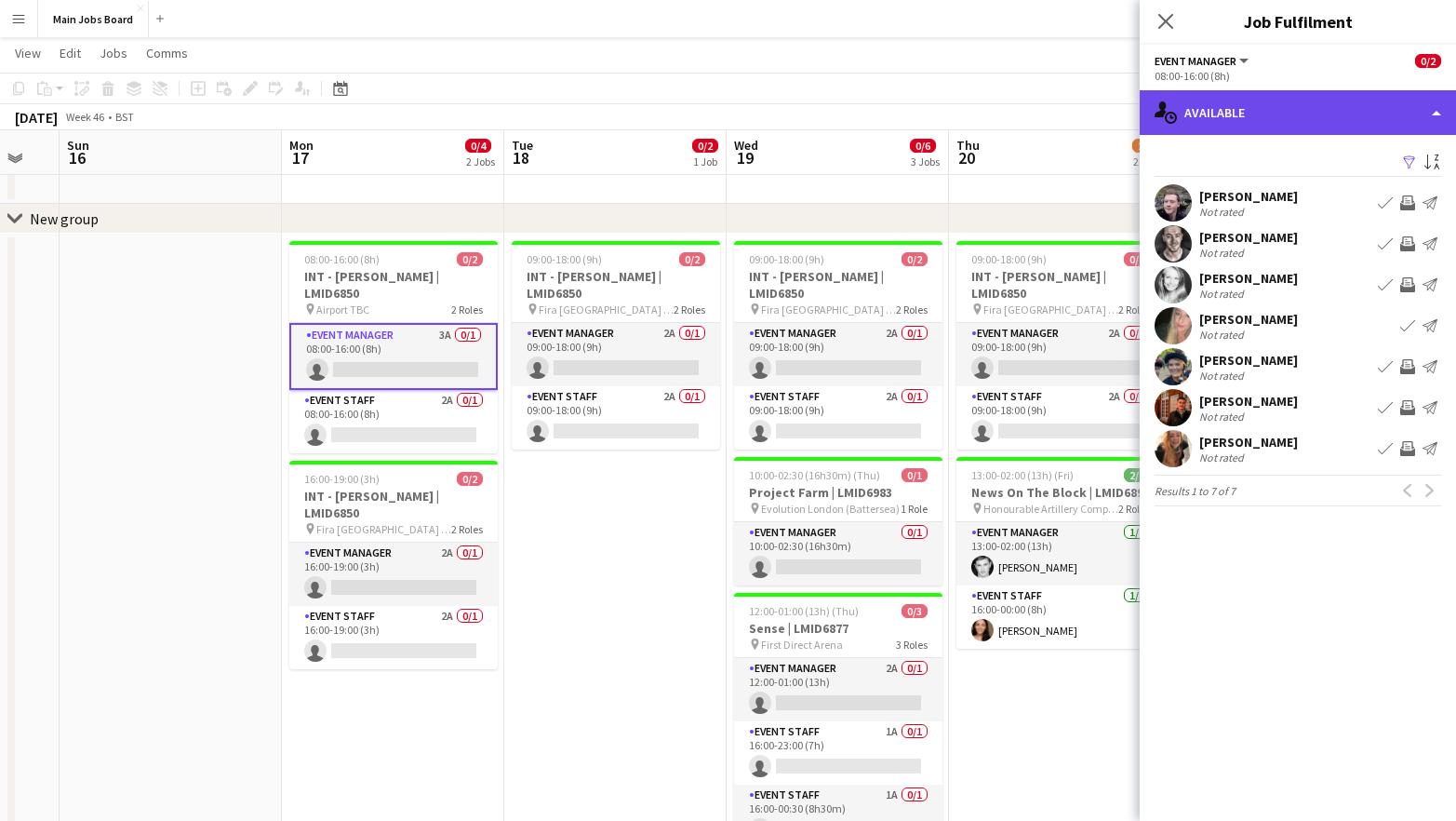
click at [1260, 128] on div "single-neutral-actions-upload Available" at bounding box center [1297, 113] width 316 height 45
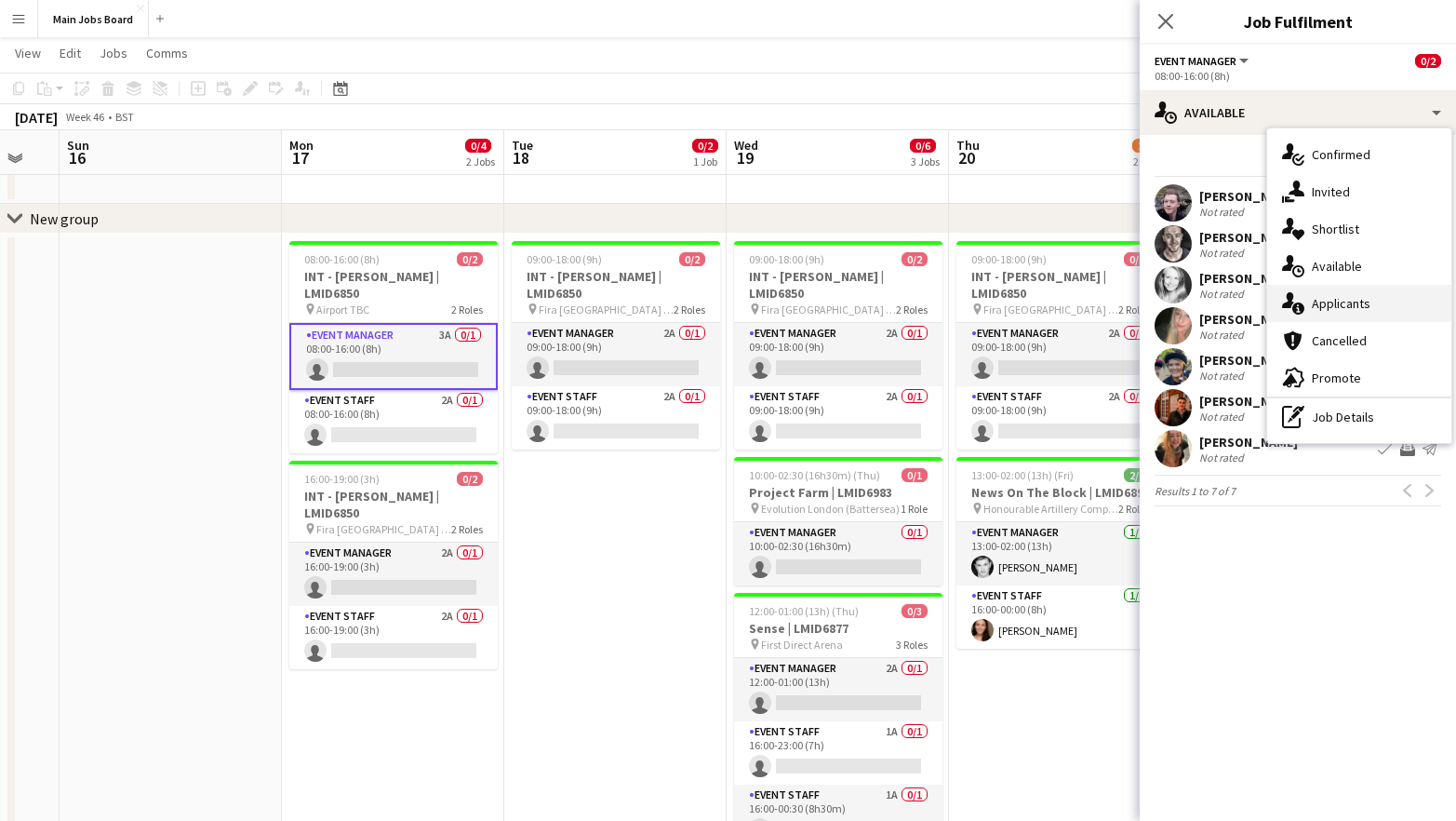
click at [1333, 308] on span "Applicants" at bounding box center [1340, 304] width 58 height 17
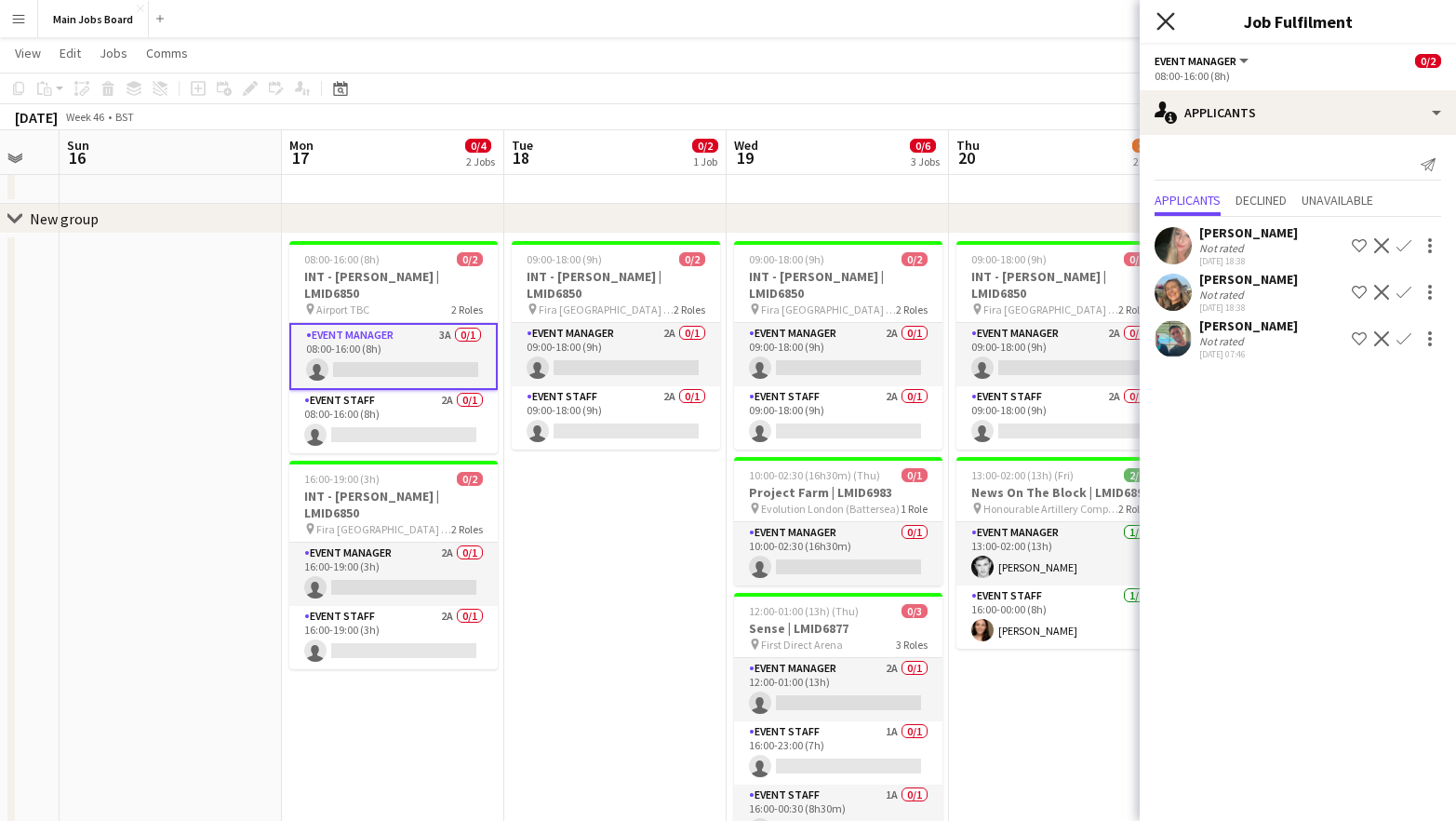
click at [1166, 24] on icon "Close pop-in" at bounding box center [1165, 21] width 18 height 18
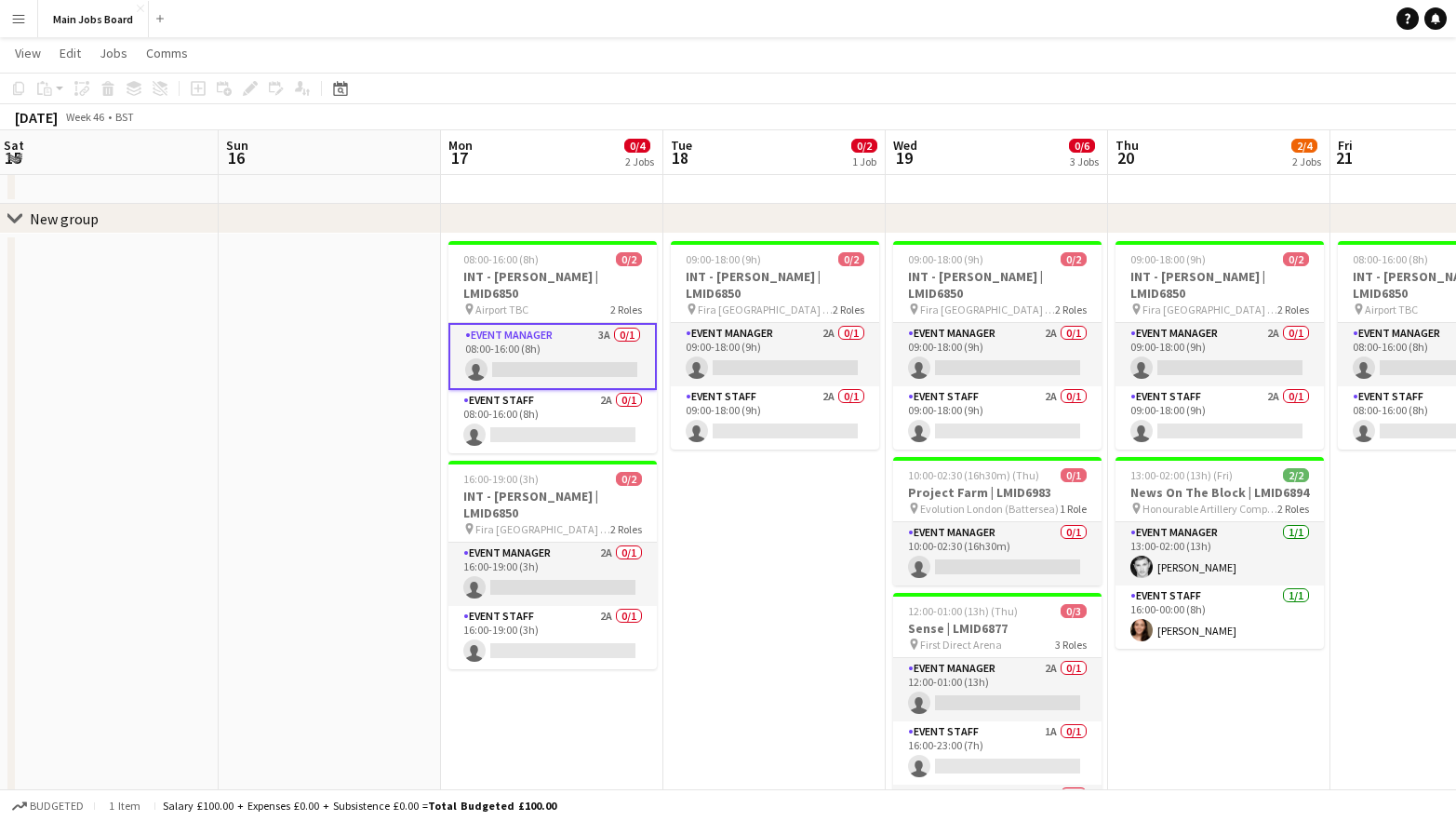
scroll to position [0, 690]
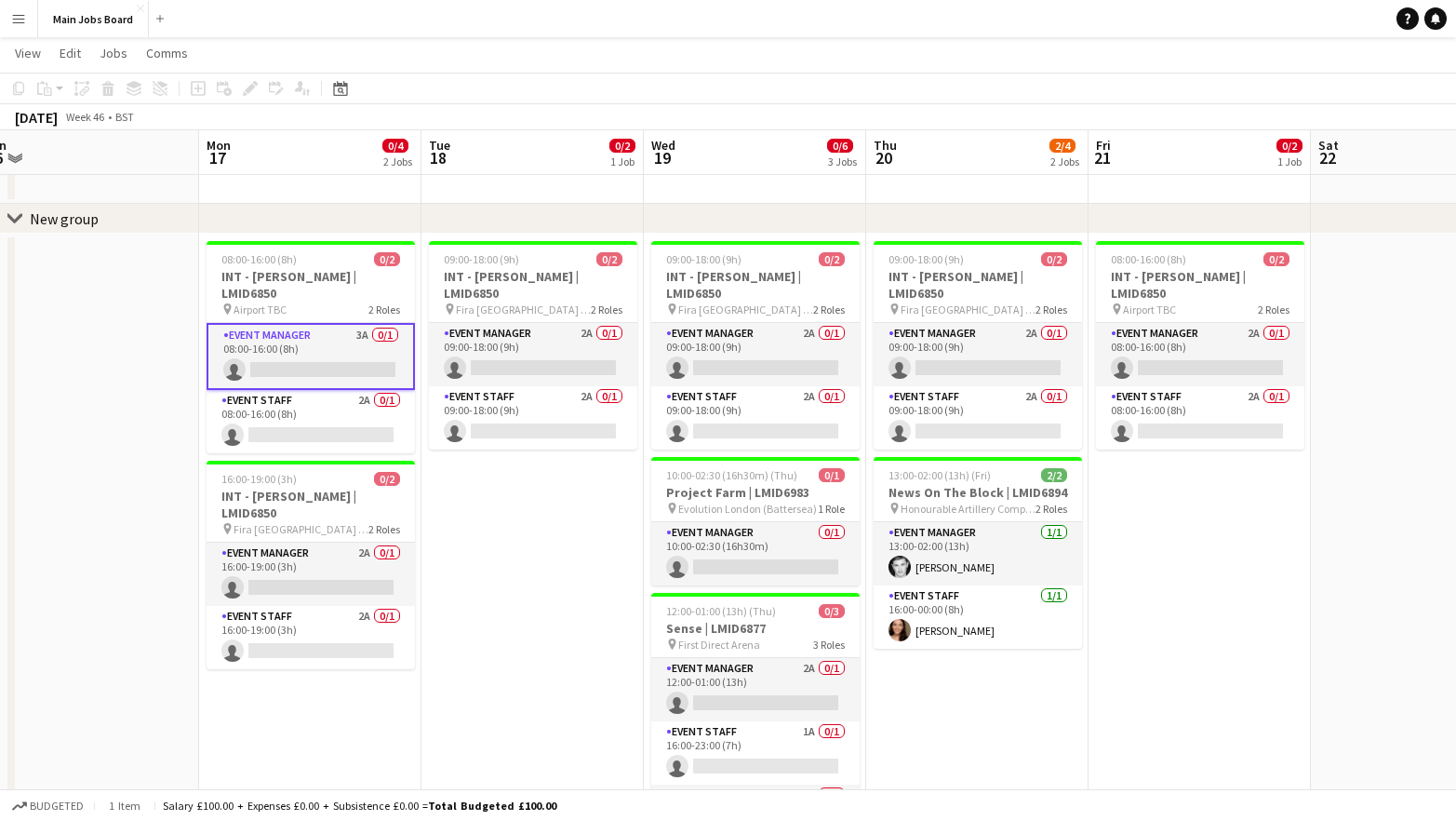
drag, startPoint x: 626, startPoint y: 605, endPoint x: 543, endPoint y: 606, distance: 83.0
click at [543, 606] on app-calendar-viewport "Thu 13 Fri 14 Sat 15 Sun 16 Mon 17 0/4 2 Jobs Tue 18 0/2 1 Job Wed 19 0/6 3 Job…" at bounding box center [728, 533] width 1456 height 1042
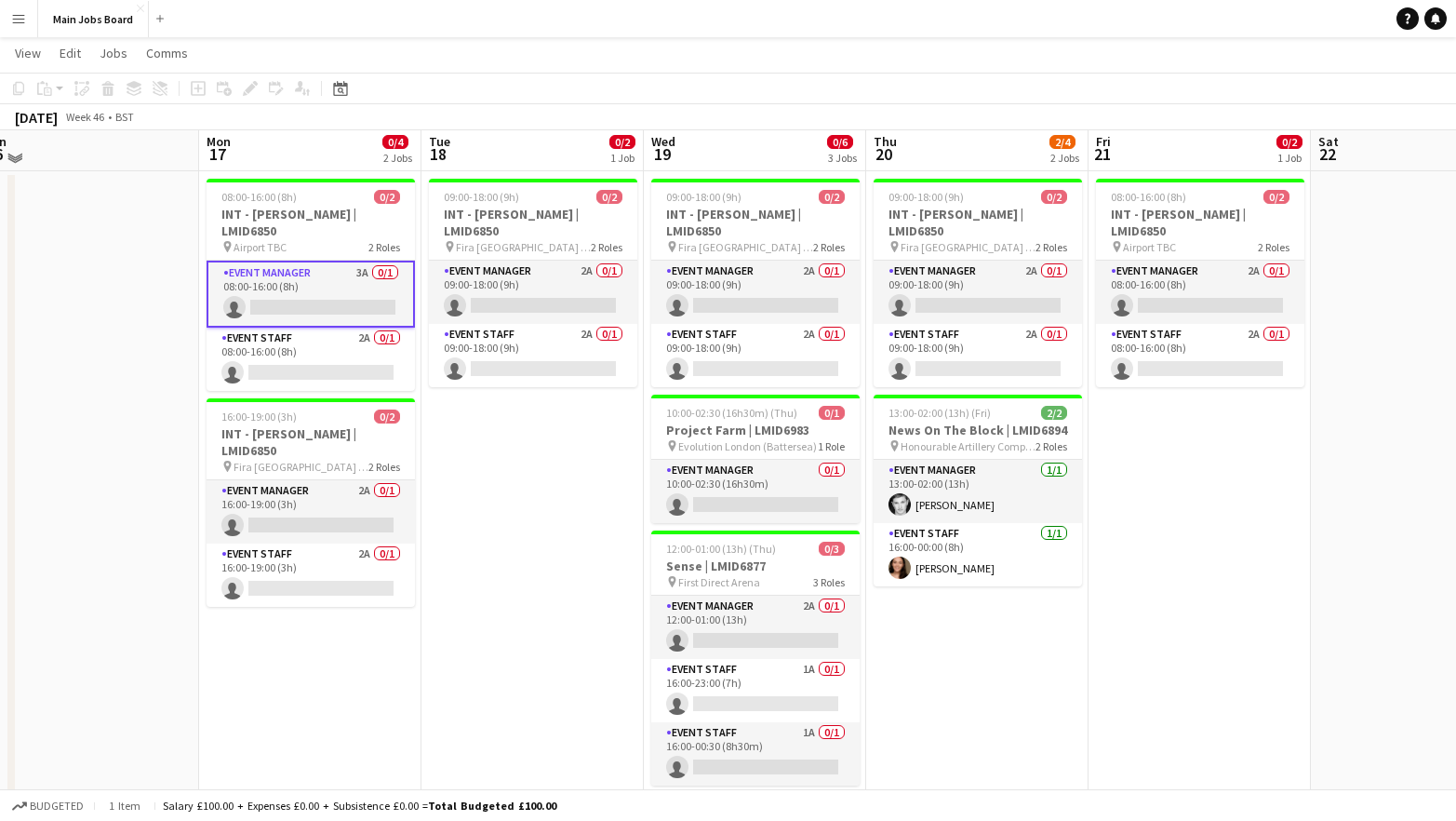
scroll to position [130, 0]
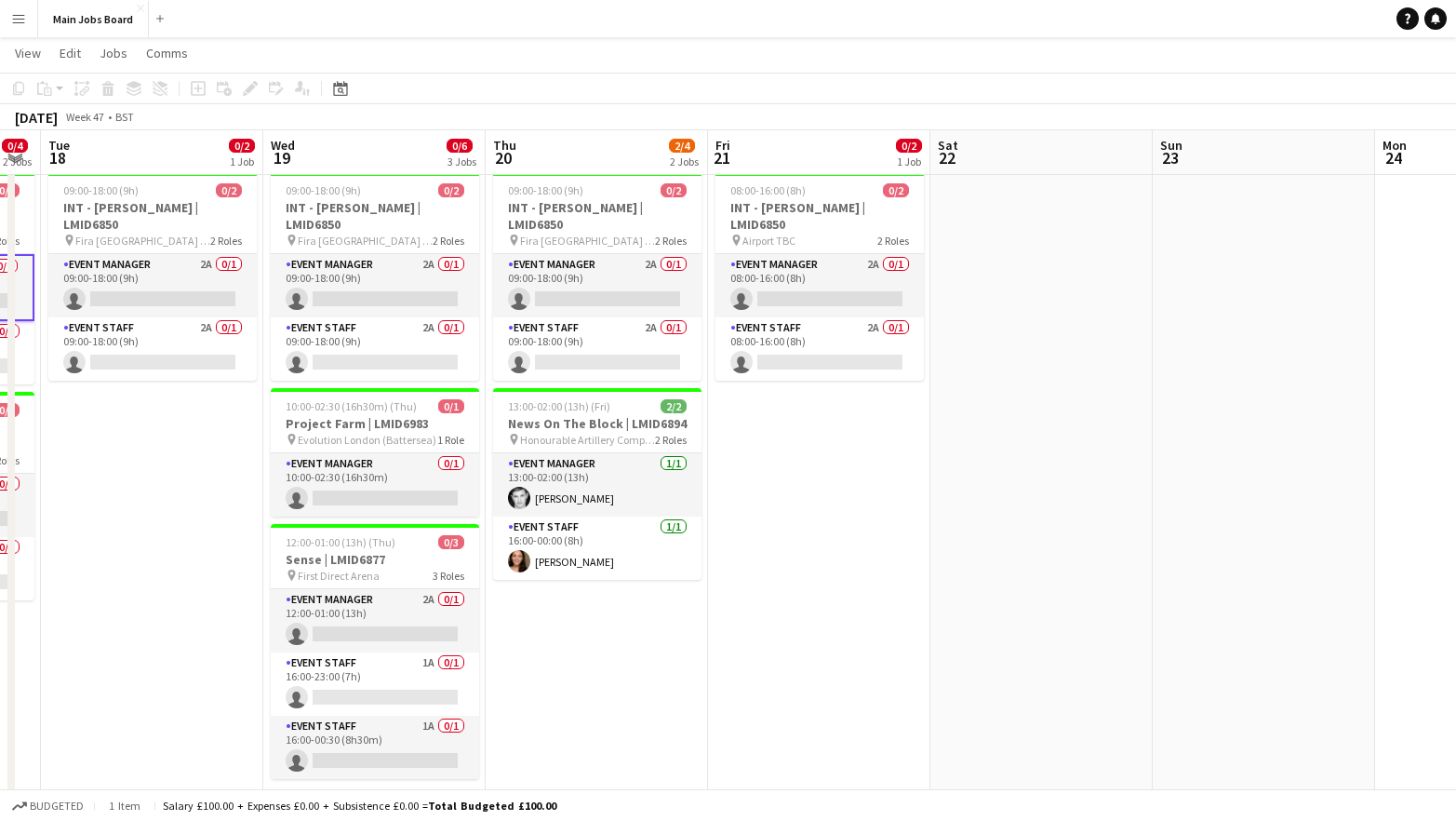
drag, startPoint x: 1105, startPoint y: 639, endPoint x: 724, endPoint y: 620, distance: 381.5
click at [725, 621] on app-calendar-viewport "Sat 15 Sun 16 Mon 17 0/4 2 Jobs Tue 18 0/2 1 Job Wed 19 0/6 3 Jobs Thu 20 2/4 2…" at bounding box center [728, 465] width 1456 height 1042
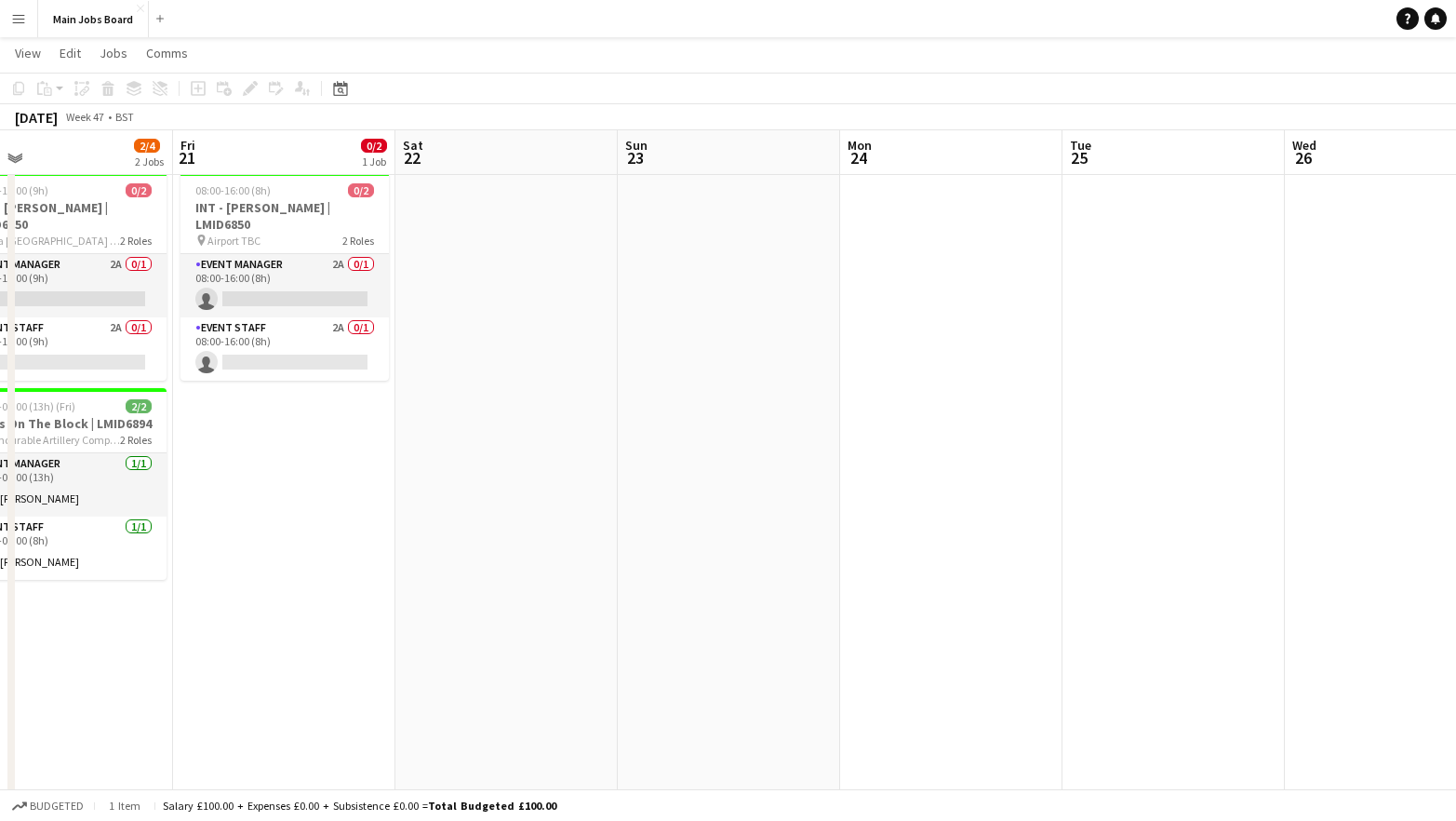
scroll to position [0, 773]
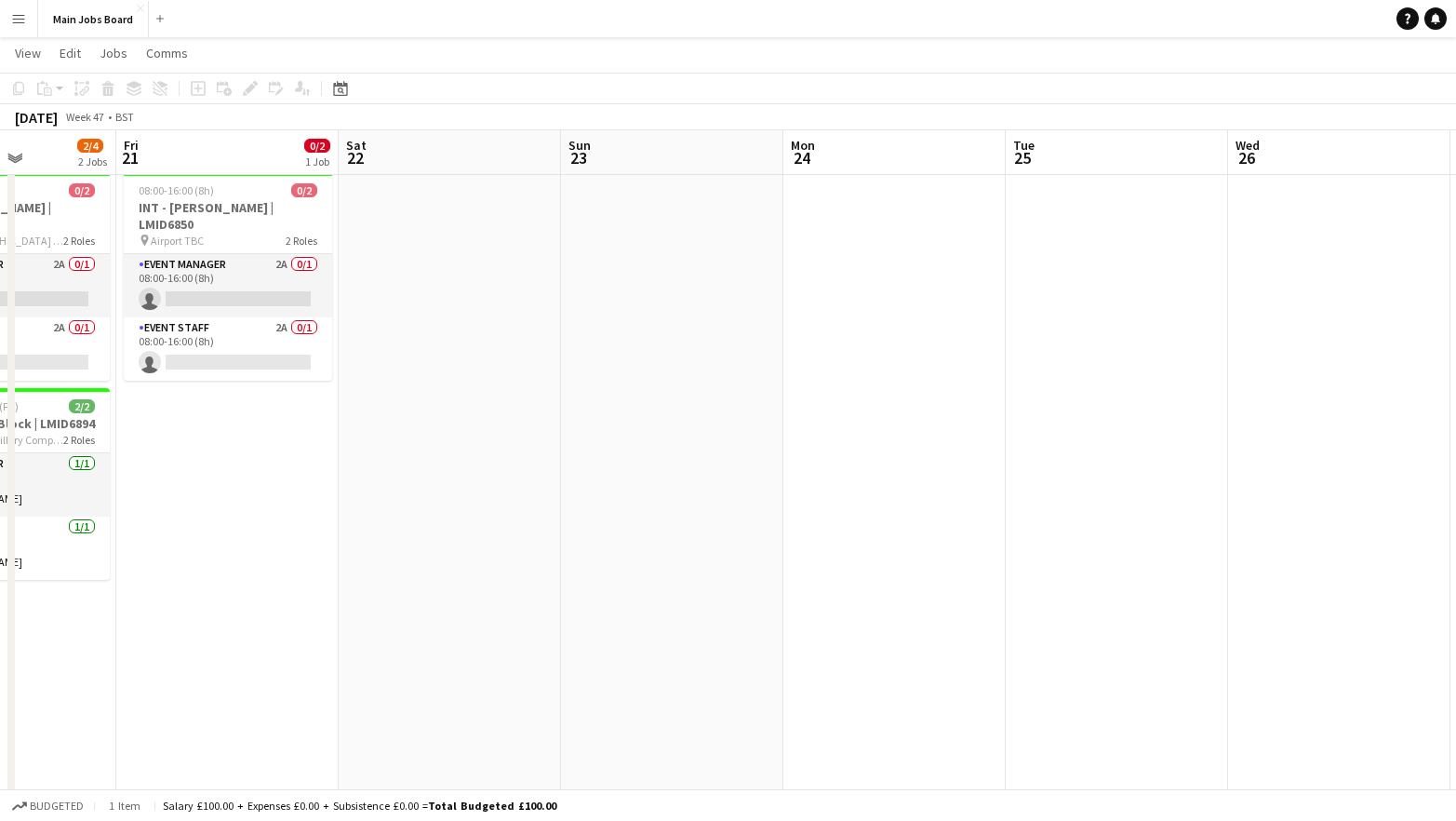
drag, startPoint x: 1166, startPoint y: 595, endPoint x: 574, endPoint y: 629, distance: 593.0
click at [575, 629] on app-calendar-viewport "Mon 17 0/4 2 Jobs Tue 18 0/2 1 Job Wed 19 0/6 3 Jobs Thu 20 2/4 2 Jobs Fri 21 0…" at bounding box center [728, 465] width 1456 height 1042
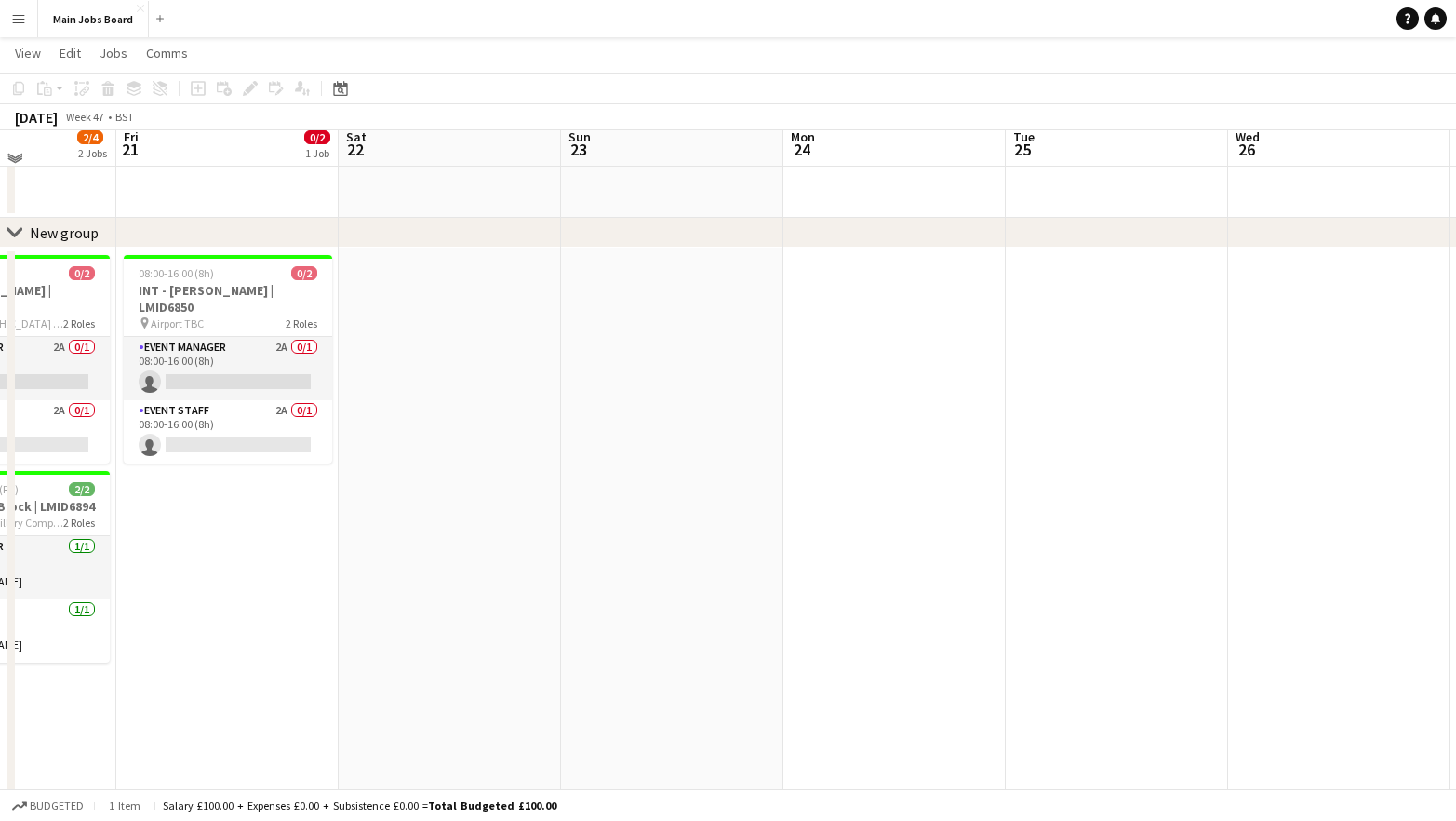
scroll to position [37, 0]
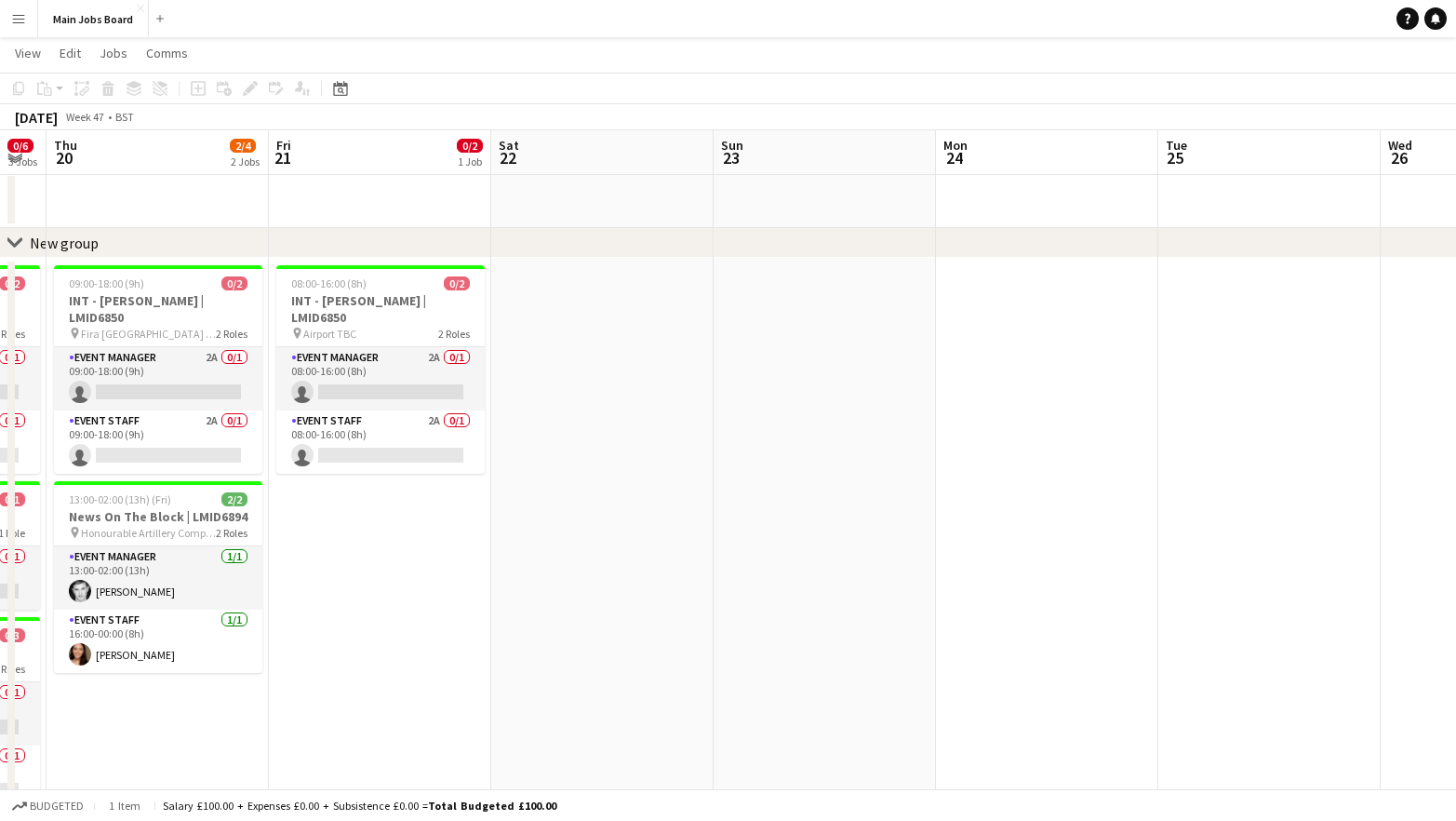
drag, startPoint x: 1037, startPoint y: 628, endPoint x: 492, endPoint y: 628, distance: 545.0
click at [493, 628] on app-calendar-viewport "Mon 17 0/4 2 Jobs Tue 18 0/2 1 Job Wed 19 0/6 3 Jobs Thu 20 2/4 2 Jobs Fri 21 0…" at bounding box center [728, 558] width 1456 height 1042
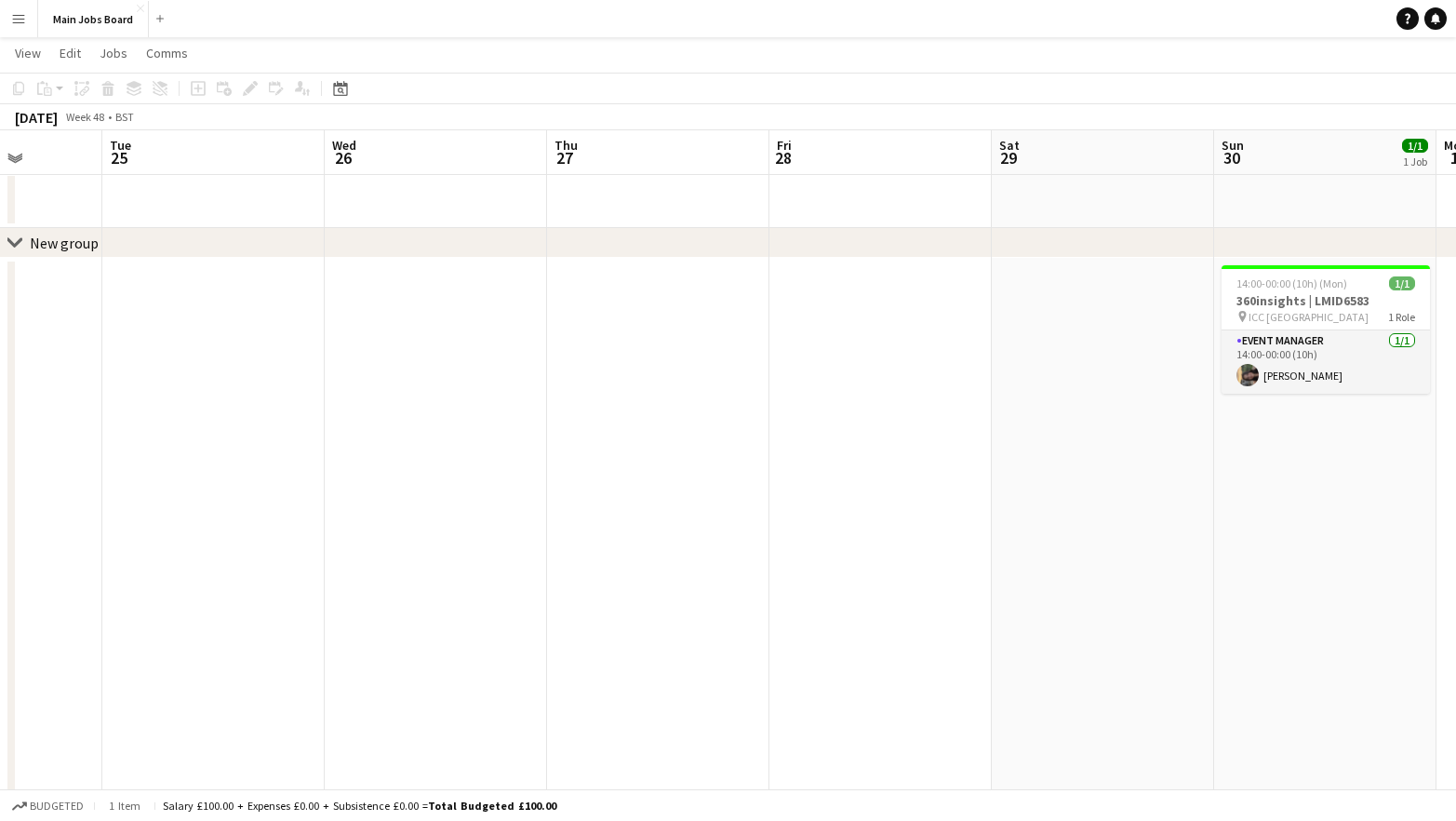
scroll to position [0, 572]
drag, startPoint x: 952, startPoint y: 635, endPoint x: 589, endPoint y: 635, distance: 363.0
click at [589, 635] on app-calendar-viewport "Sat 22 Sun 23 Mon 24 Tue 25 Wed 26 Thu 27 Fri 28 Sat 29 Sun 30 1/1 1 Job Mon 1 …" at bounding box center [728, 558] width 1456 height 1042
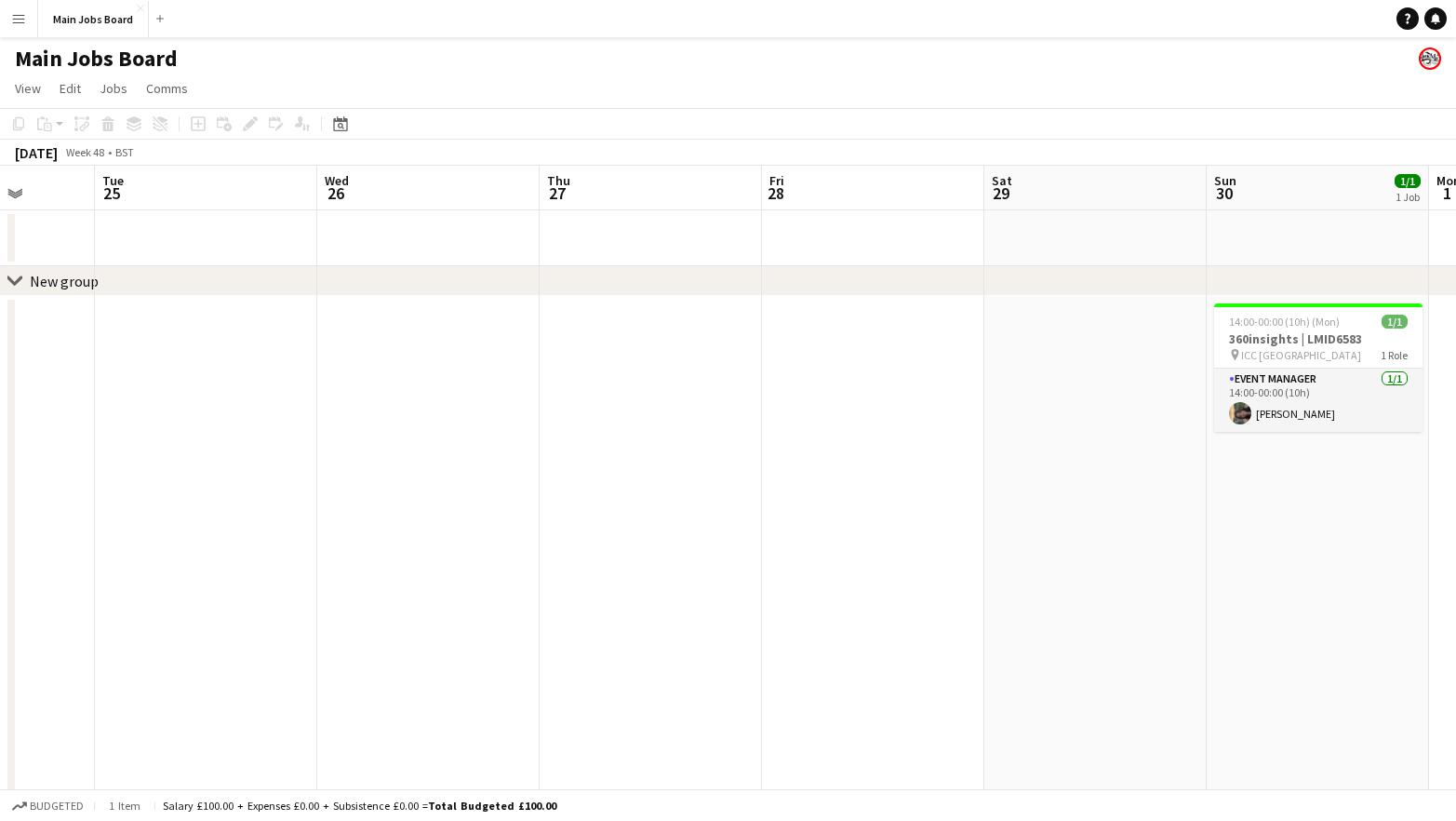
click at [601, 535] on app-date-cell at bounding box center [650, 706] width 223 height 821
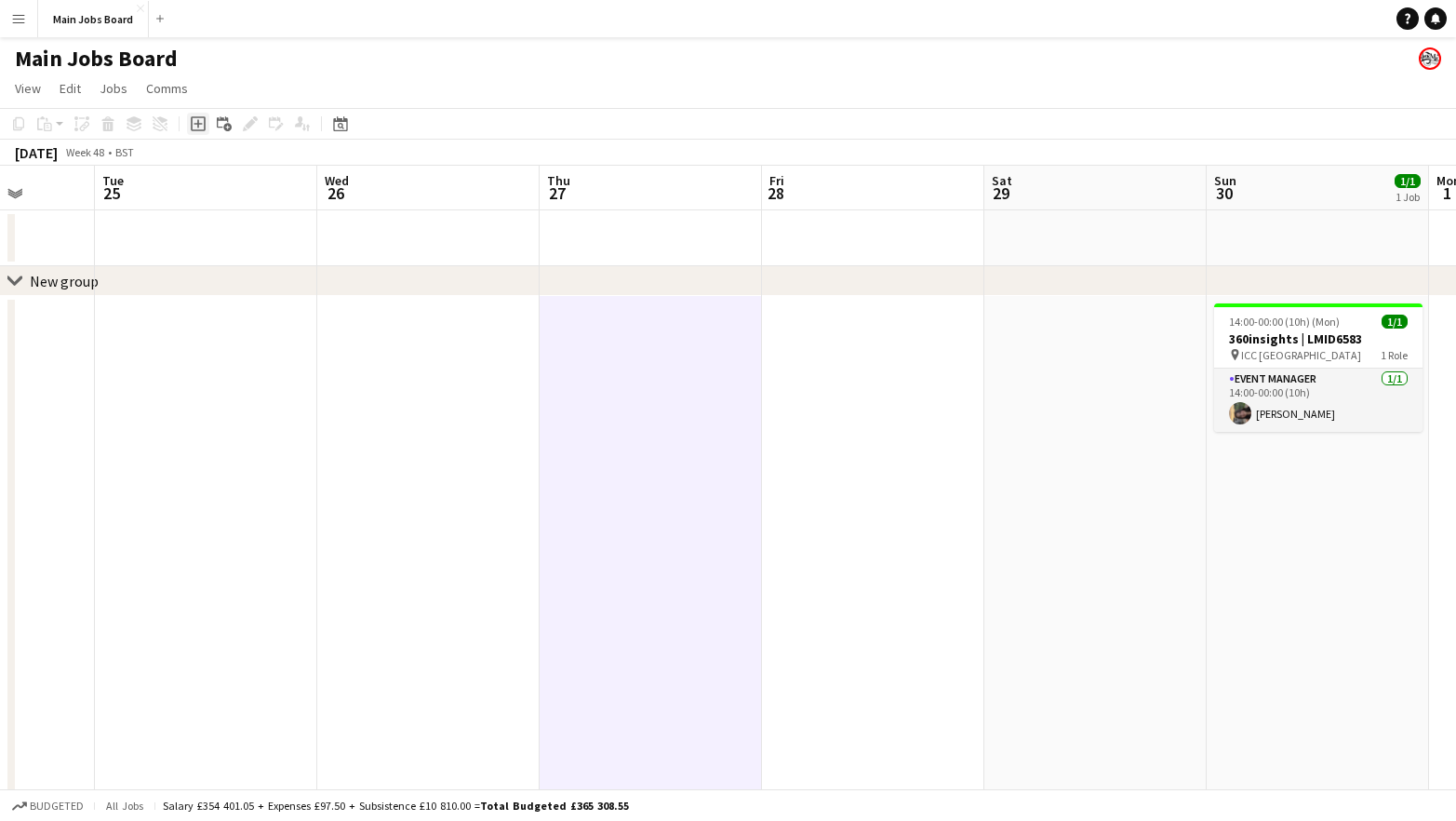
click at [197, 122] on icon "Add job" at bounding box center [198, 124] width 15 height 15
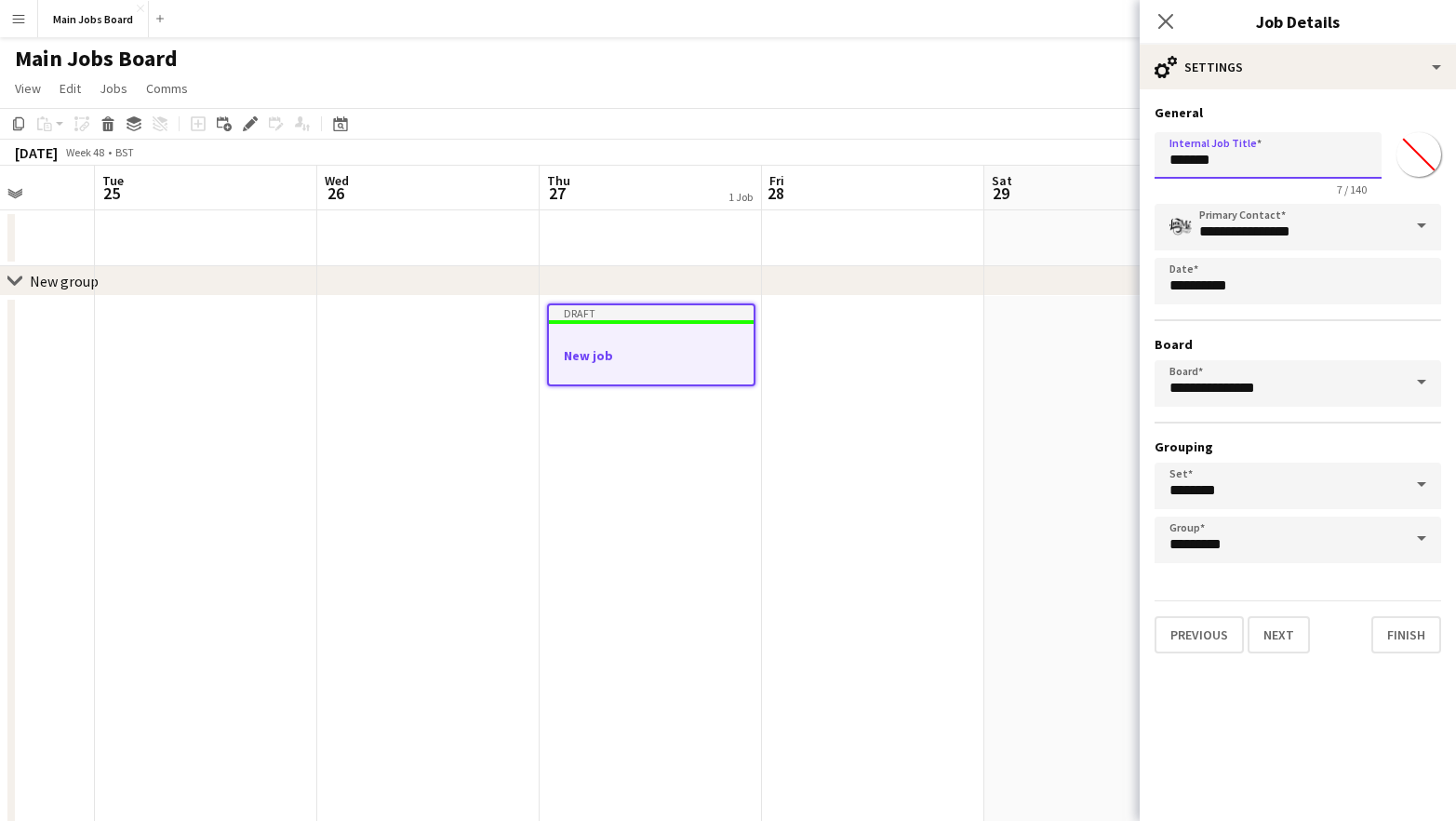
drag, startPoint x: 1232, startPoint y: 158, endPoint x: 1090, endPoint y: 158, distance: 142.0
click at [1154, 158] on input "*******" at bounding box center [1267, 155] width 227 height 46
paste input "**********"
type input "**********"
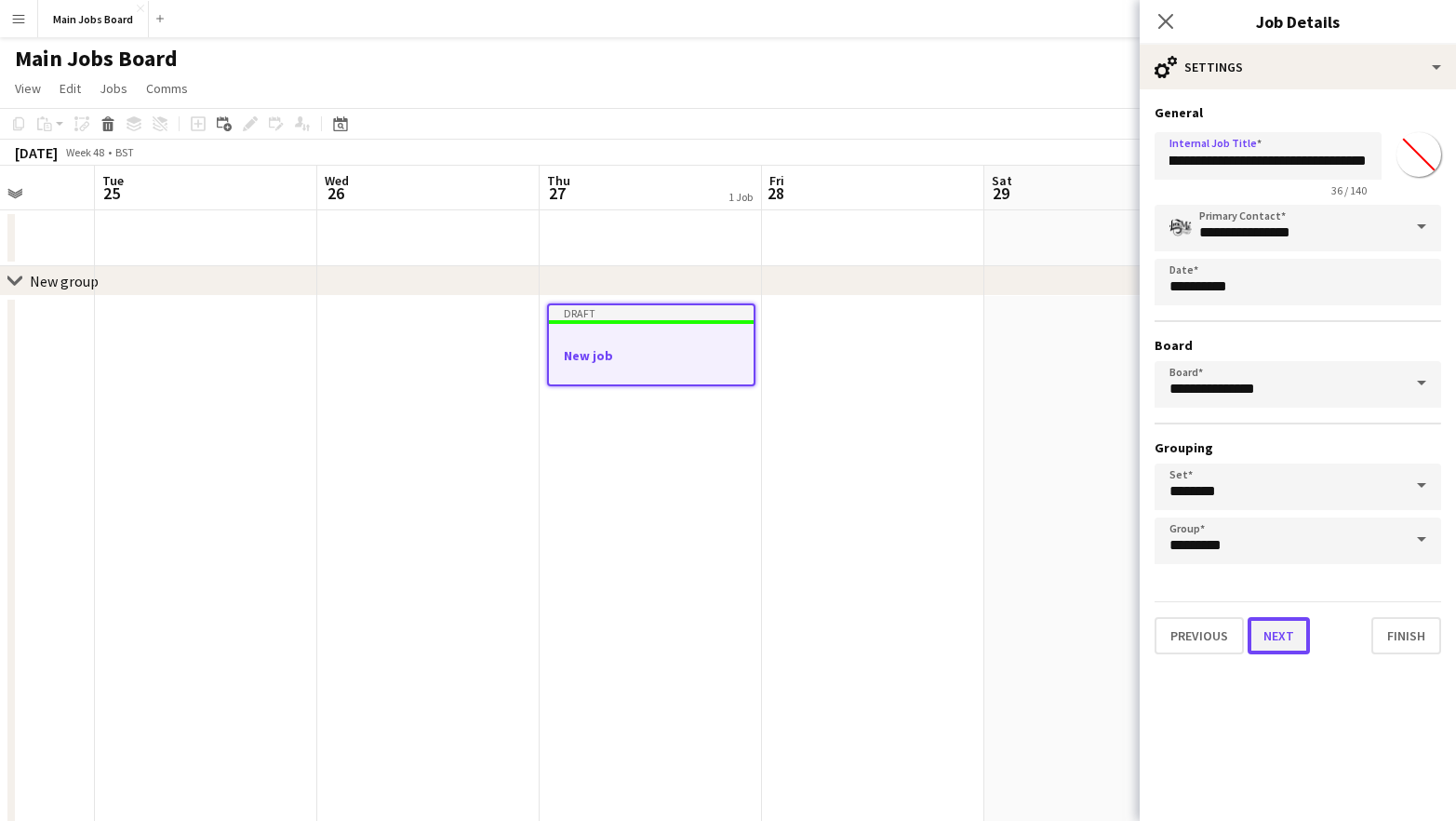
click at [1279, 655] on button "Next" at bounding box center [1278, 636] width 62 height 38
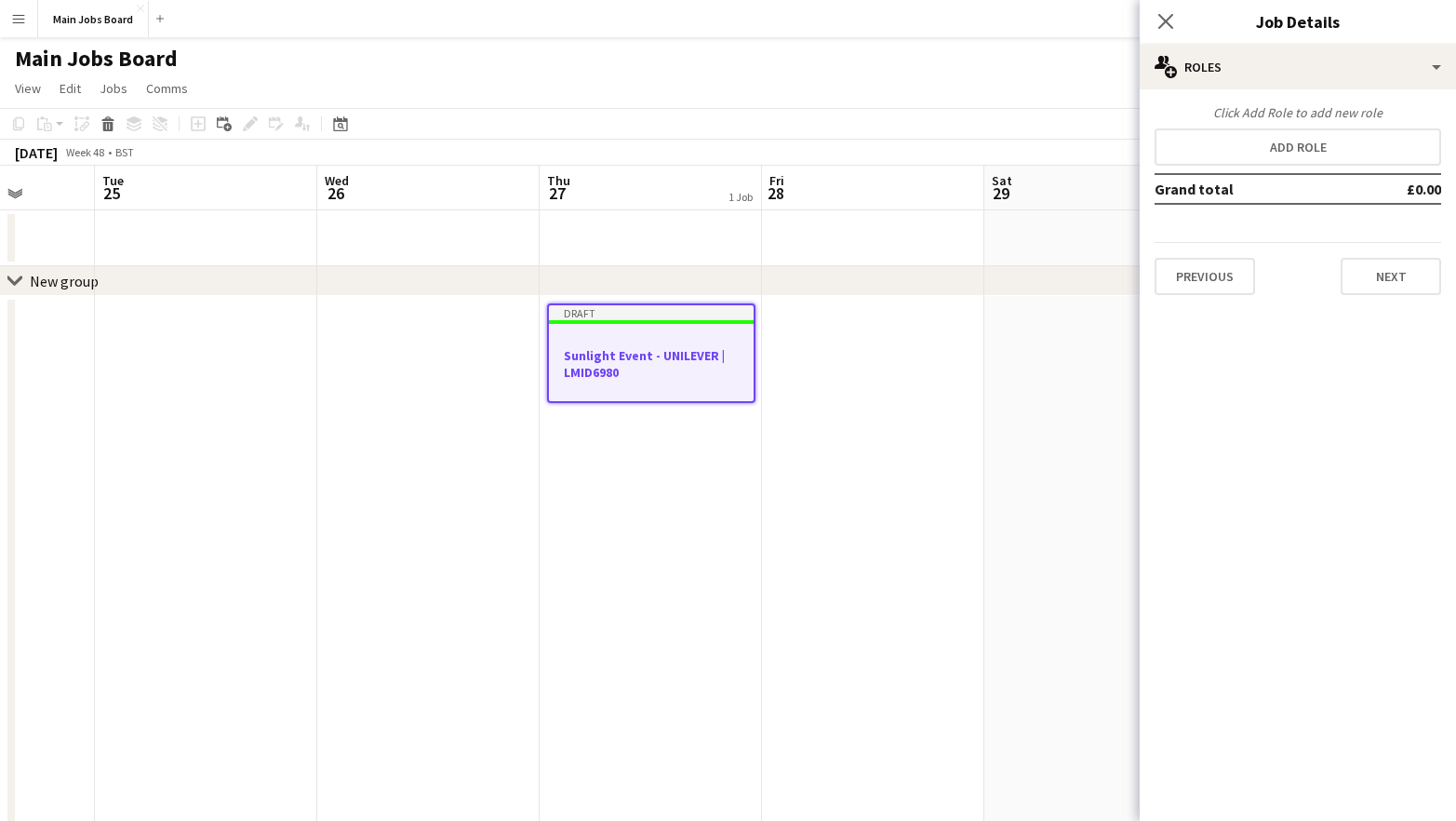
click at [1237, 110] on div "Click Add Role to add new role" at bounding box center [1297, 113] width 287 height 17
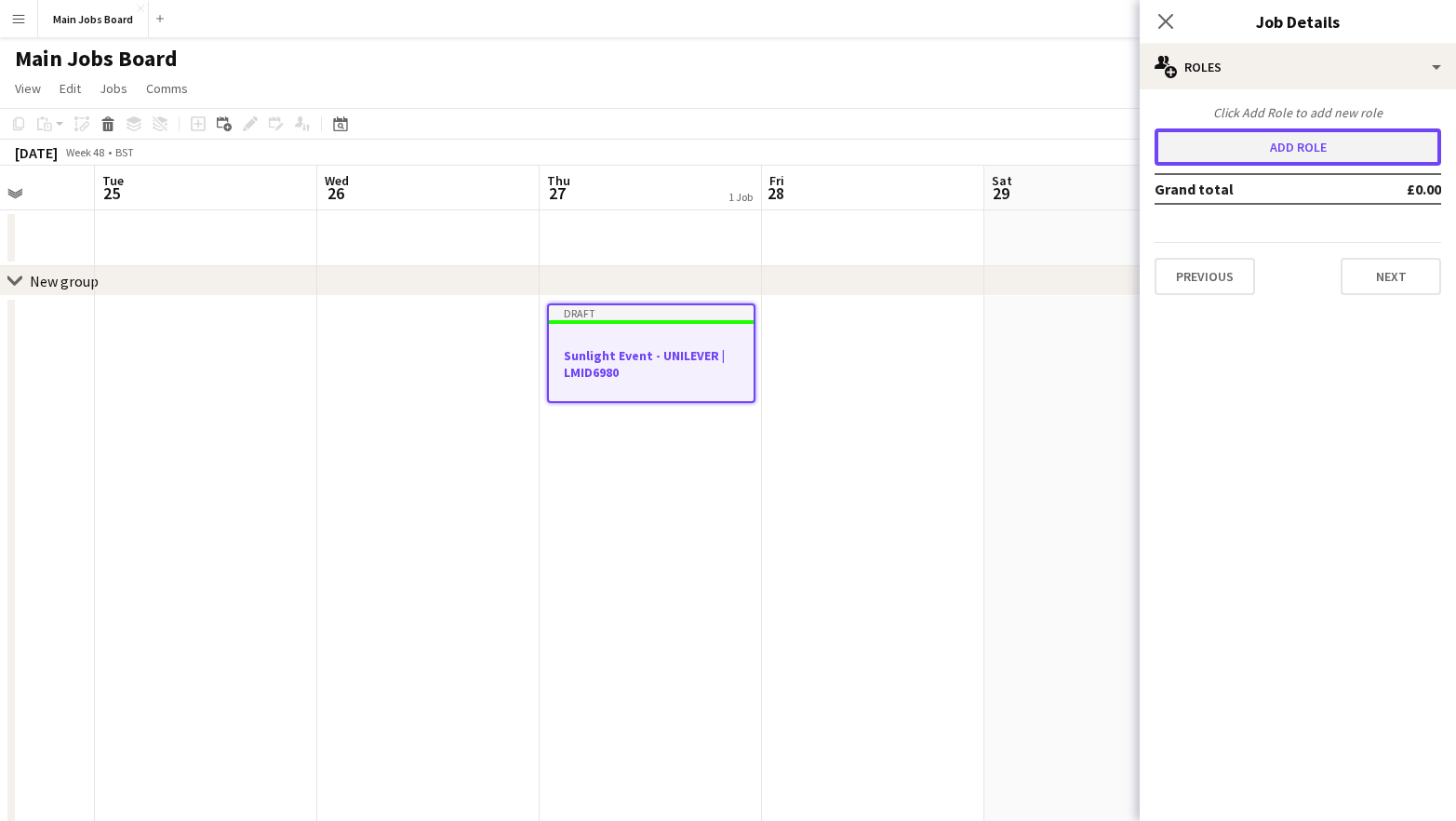
click at [1237, 149] on button "Add role" at bounding box center [1297, 148] width 287 height 38
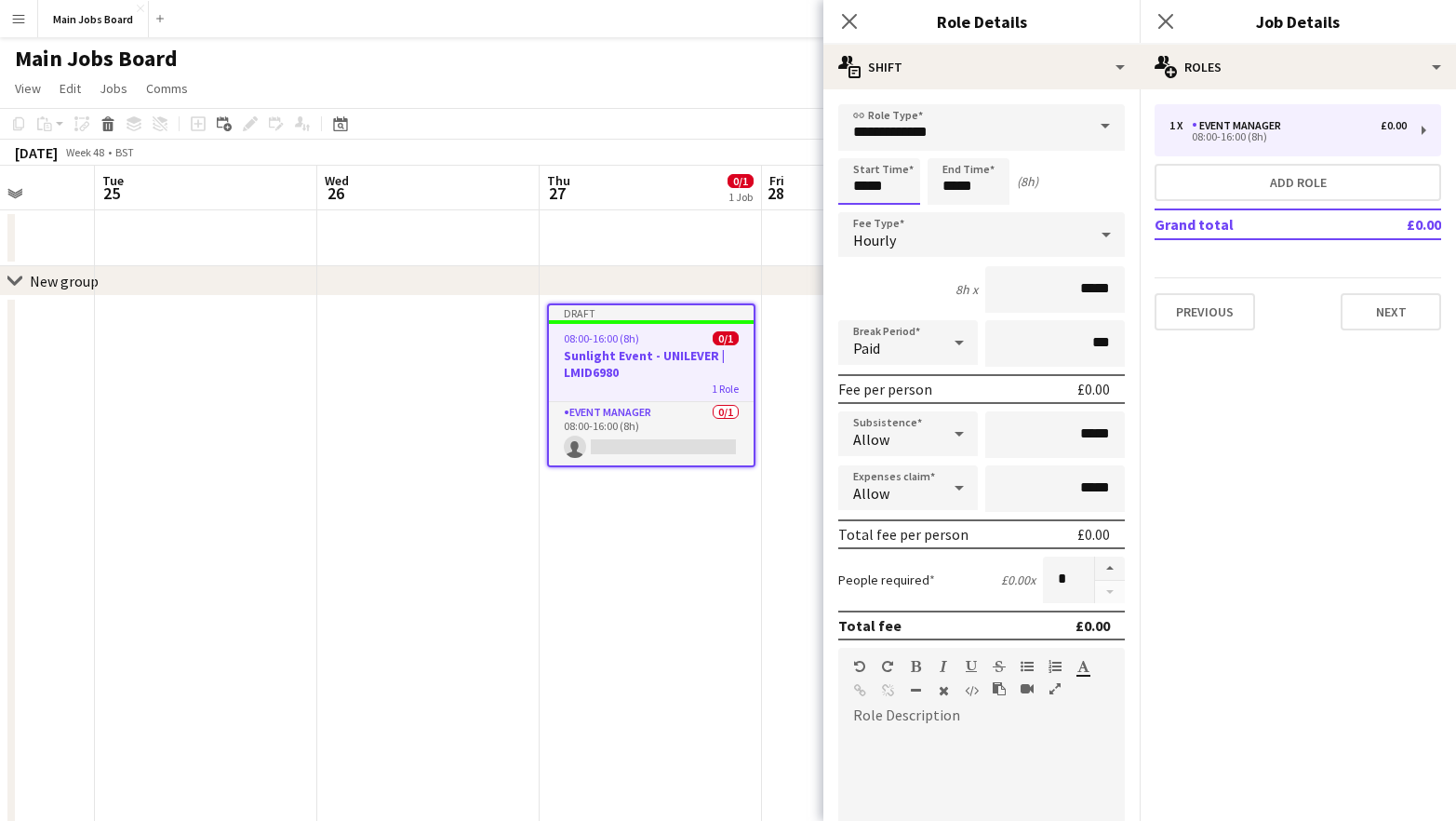
click at [866, 188] on input "*****" at bounding box center [879, 181] width 82 height 46
type input "*****"
click at [994, 187] on input "*****" at bounding box center [968, 181] width 82 height 46
type input "*****"
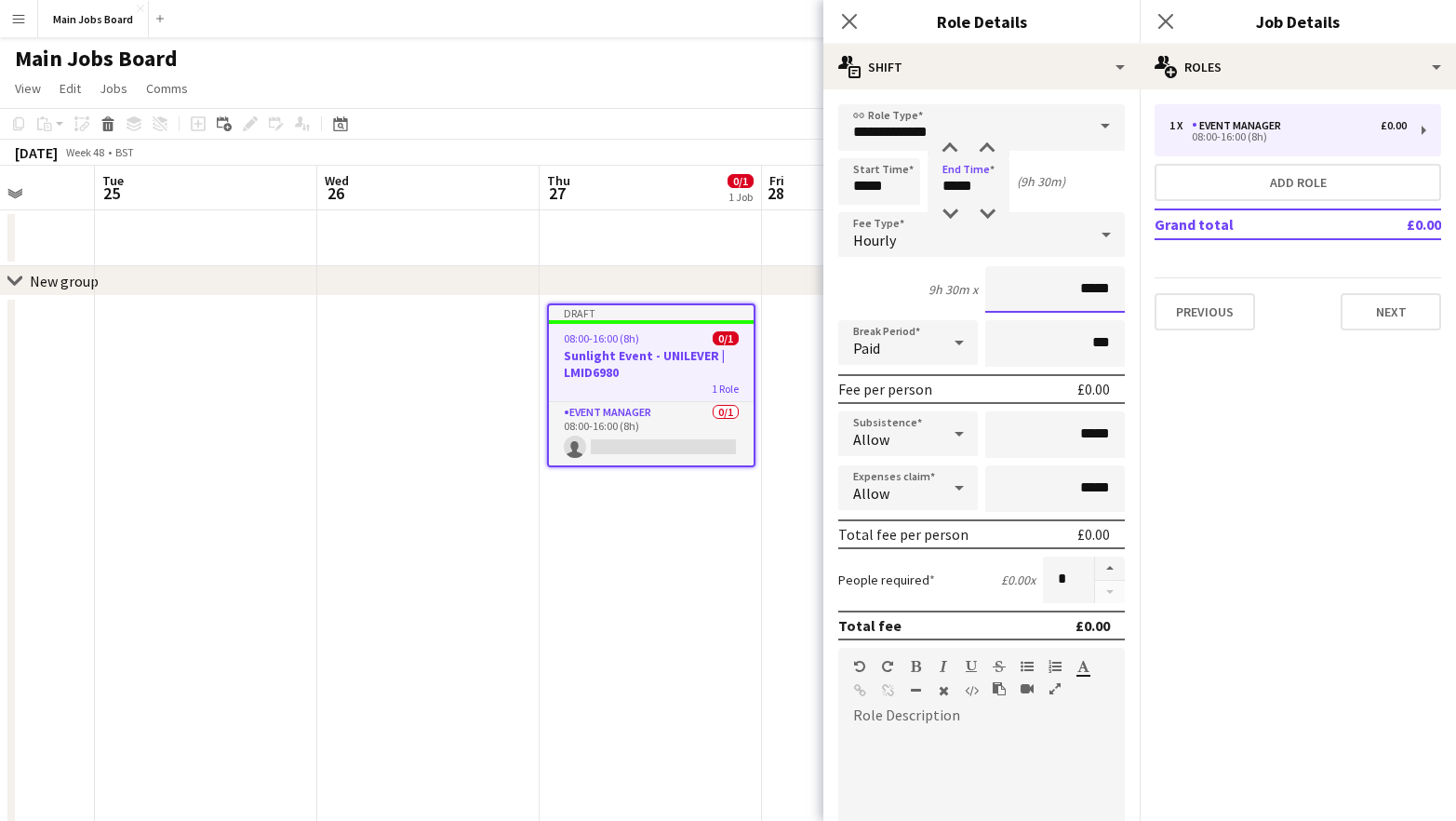
click at [1110, 295] on input "*****" at bounding box center [1055, 289] width 139 height 46
type input "**"
type input "******"
click at [1424, 300] on button "Next" at bounding box center [1390, 312] width 101 height 38
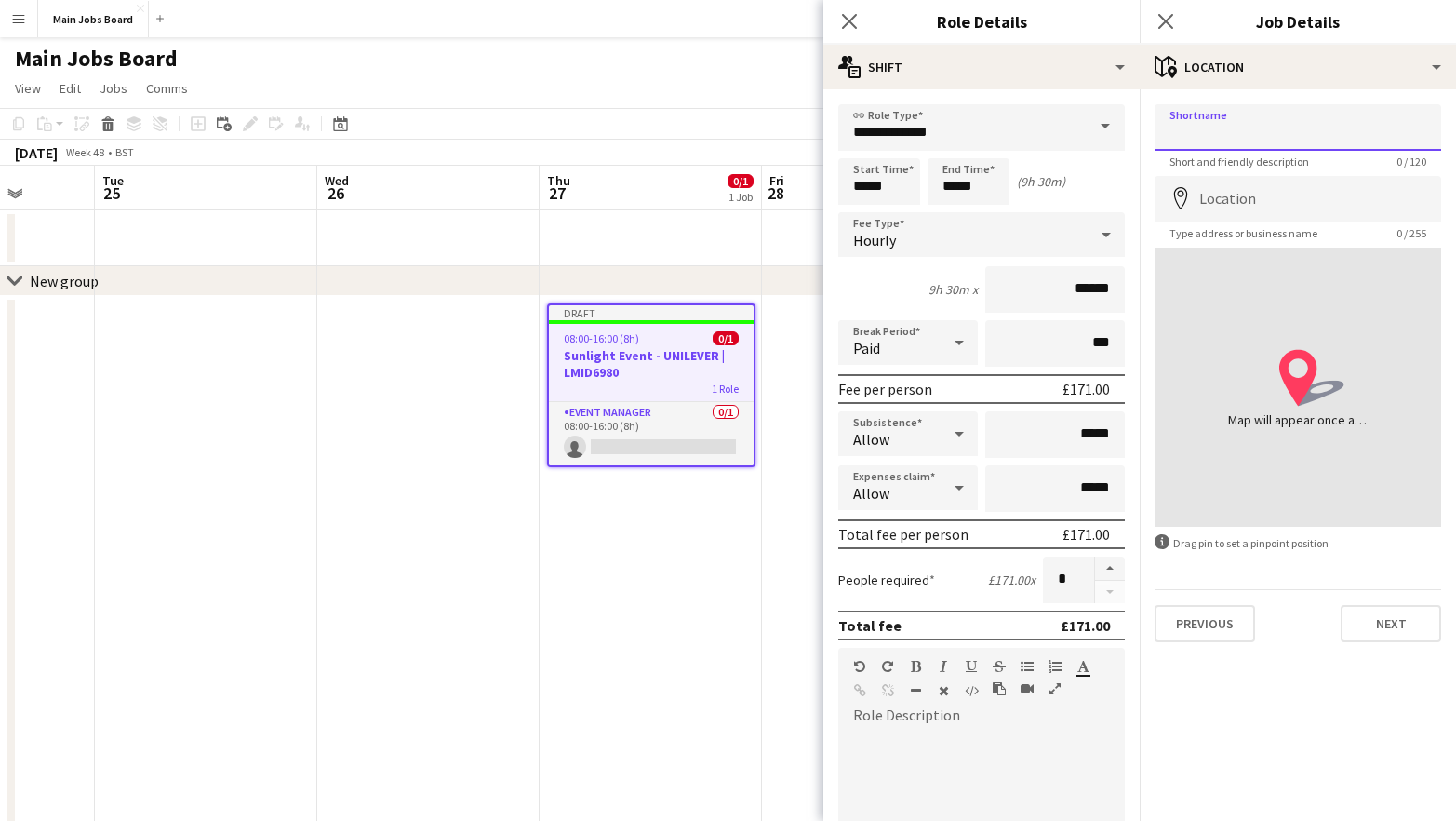
click at [1312, 129] on input "Shortname" at bounding box center [1297, 127] width 287 height 46
click at [1186, 134] on input "Shortname" at bounding box center [1297, 127] width 287 height 46
click at [900, 184] on input "*****" at bounding box center [879, 181] width 82 height 46
click at [1227, 112] on input "Shortname" at bounding box center [1297, 127] width 287 height 46
paste input "********"
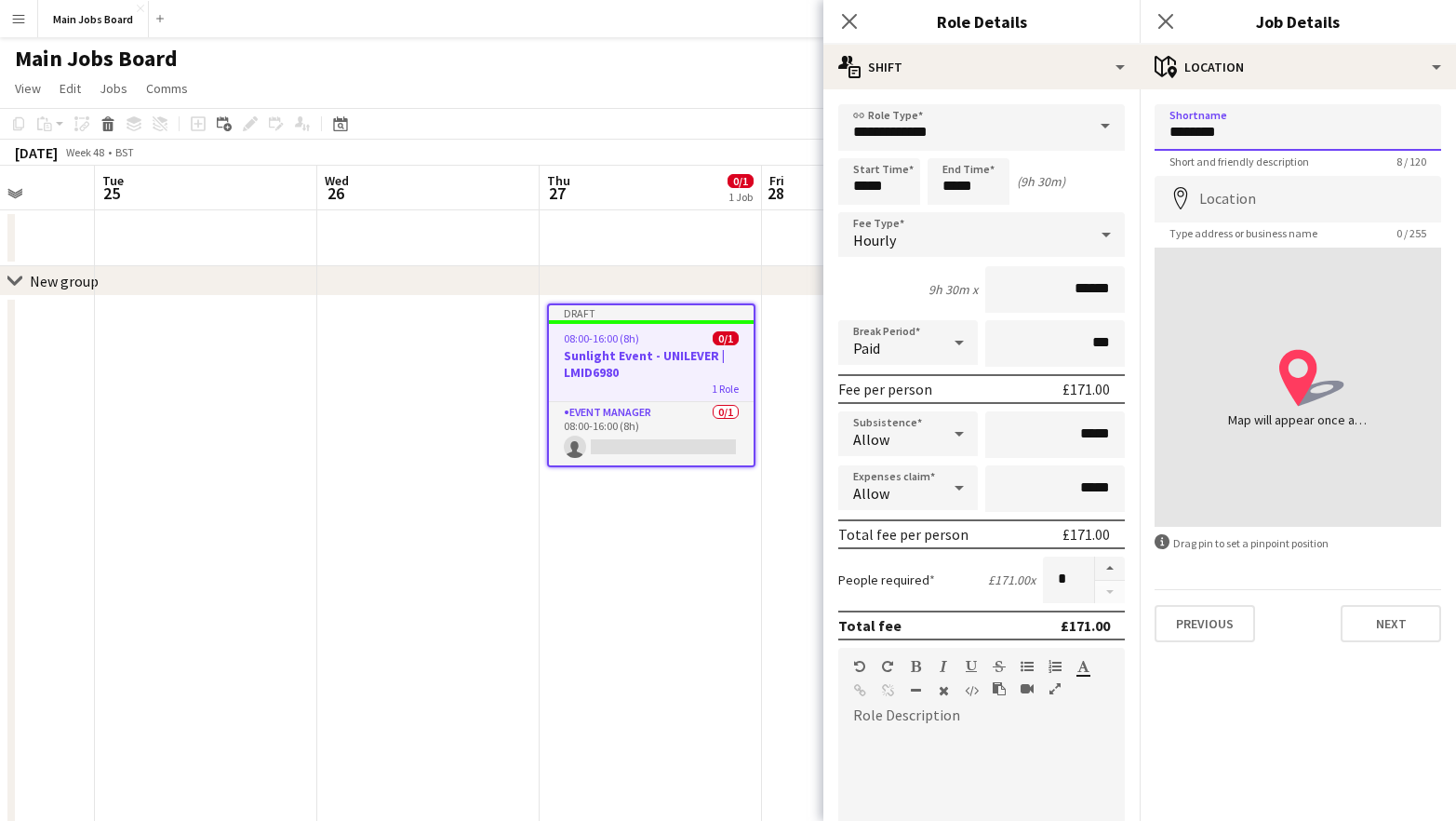
type input "********"
click at [1257, 198] on input "Location" at bounding box center [1297, 198] width 287 height 46
paste input "********"
type input "**********"
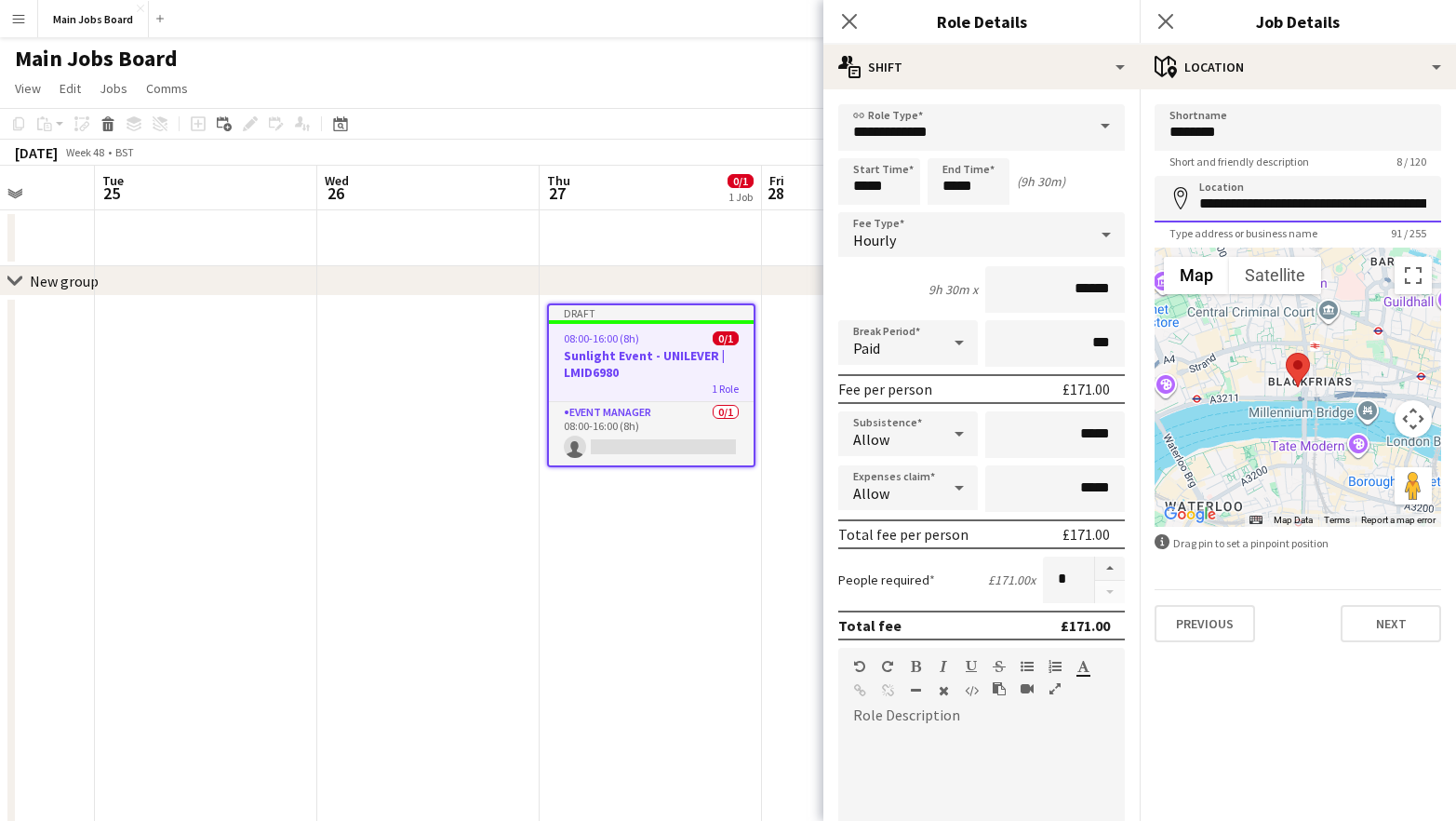
click at [1323, 203] on input "**********" at bounding box center [1297, 198] width 287 height 46
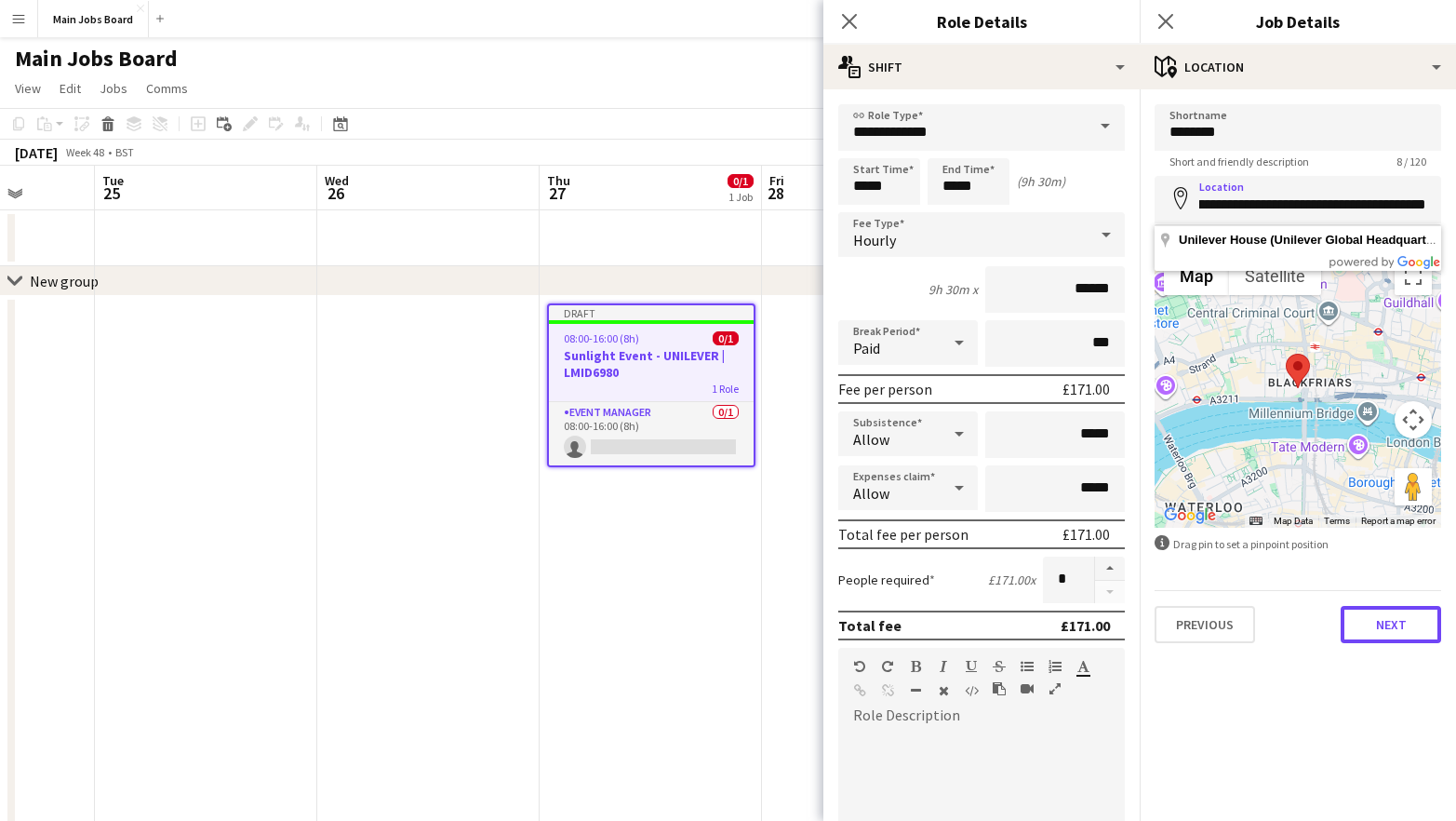
click at [1380, 638] on button "Next" at bounding box center [1390, 624] width 101 height 38
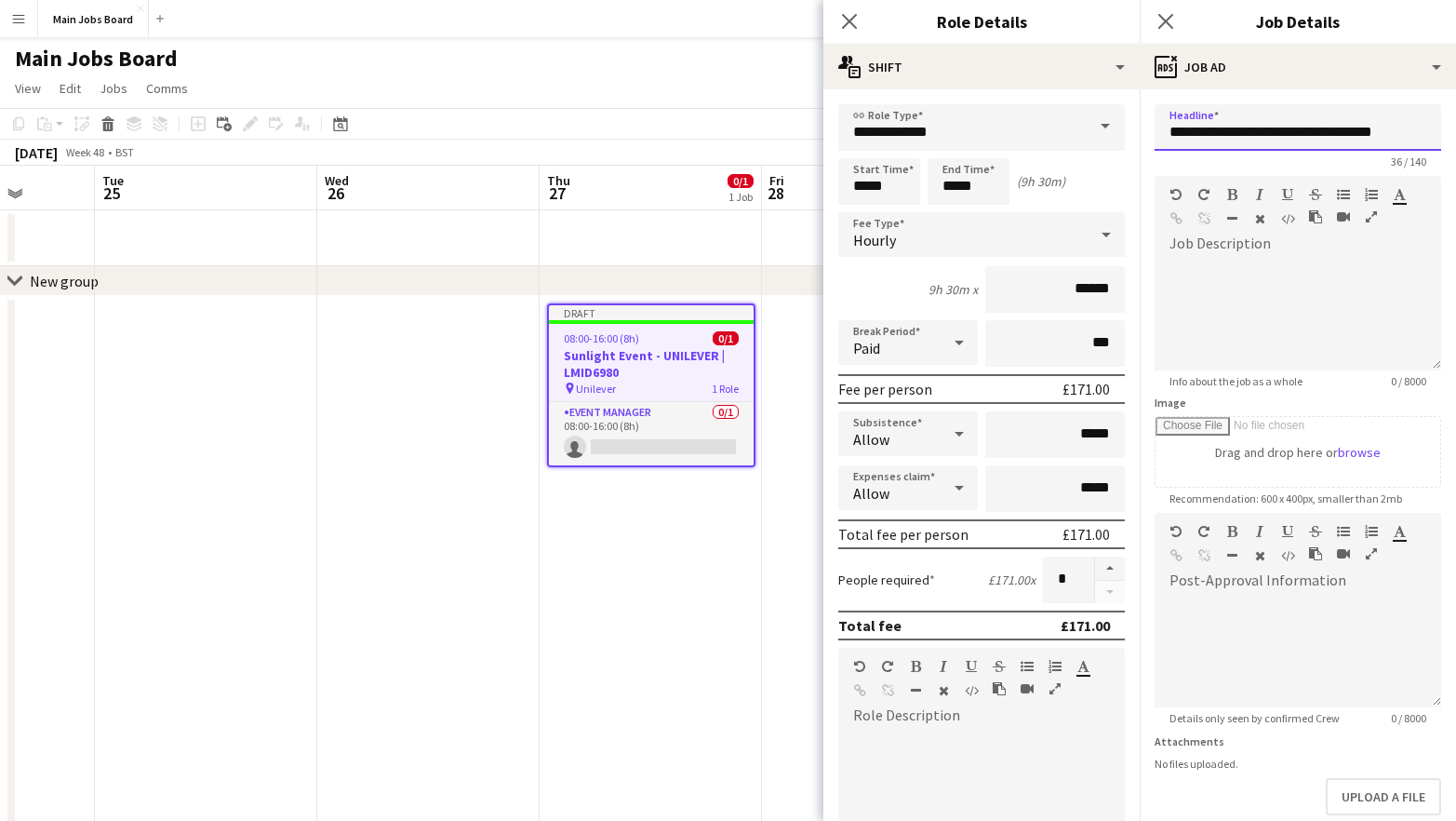
drag, startPoint x: 1417, startPoint y: 134, endPoint x: 1138, endPoint y: 134, distance: 279.0
click at [1154, 134] on input "**********" at bounding box center [1297, 127] width 287 height 46
type input "**********"
click at [1230, 239] on div "default Heading 1 Heading 2 Heading 3 Heading 4 Heading 5 Heading 6 Heading 7 P…" at bounding box center [1297, 211] width 287 height 70
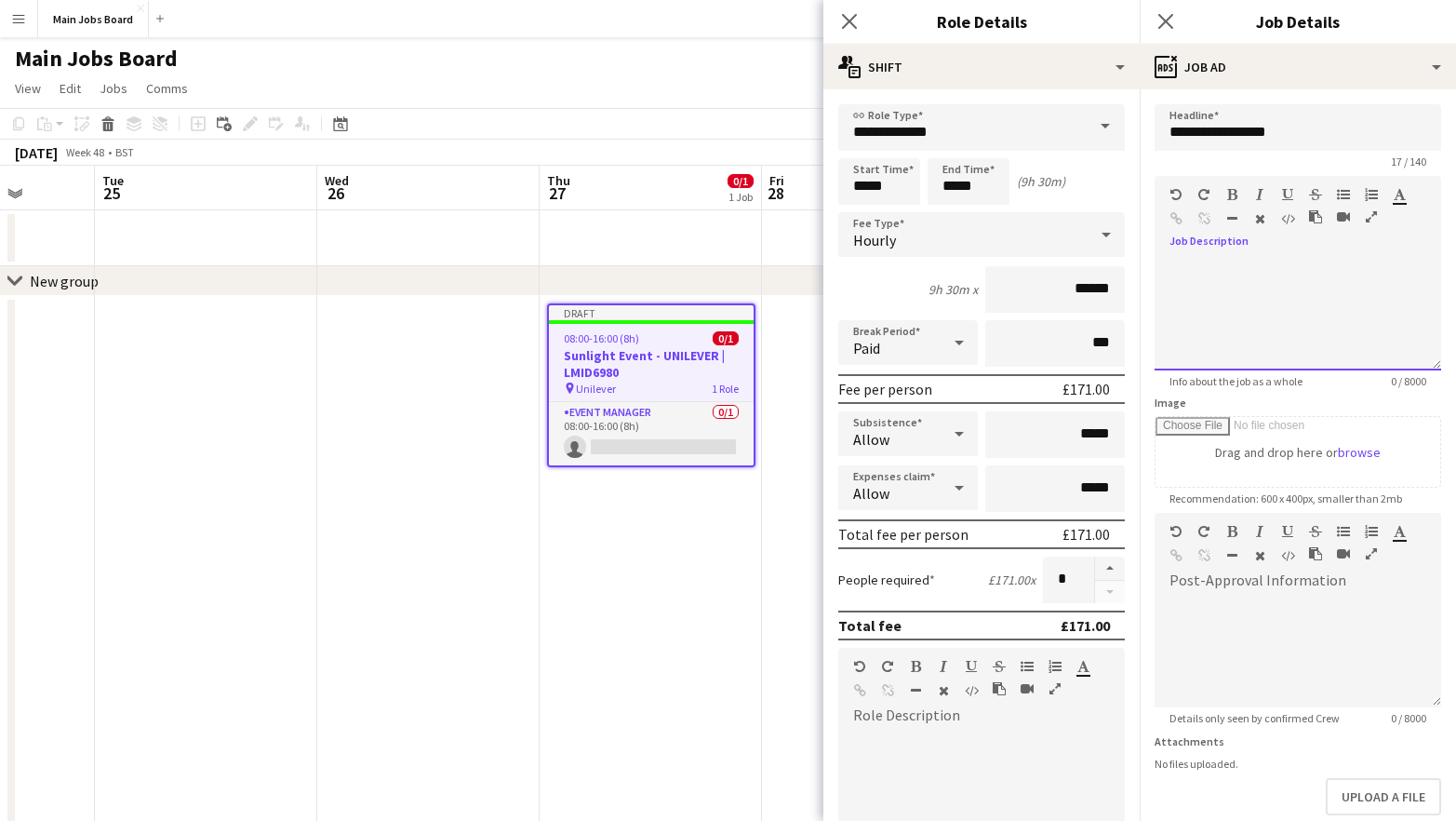
paste div
click at [1265, 336] on div "**********" at bounding box center [1297, 314] width 287 height 112
click at [1286, 327] on div "**********" at bounding box center [1297, 314] width 287 height 112
click at [1287, 359] on div "**********" at bounding box center [1297, 314] width 287 height 112
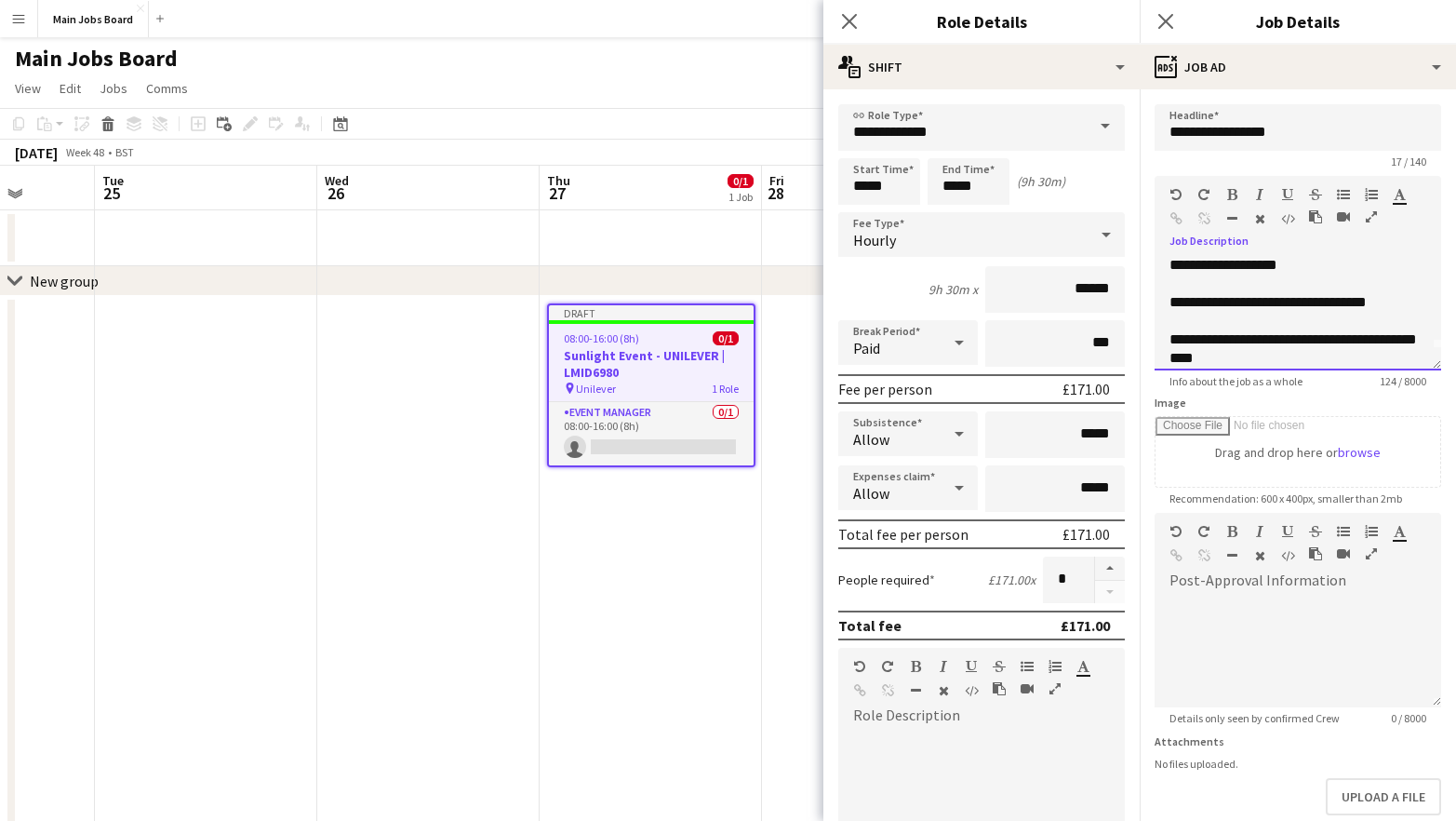
scroll to position [71, 0]
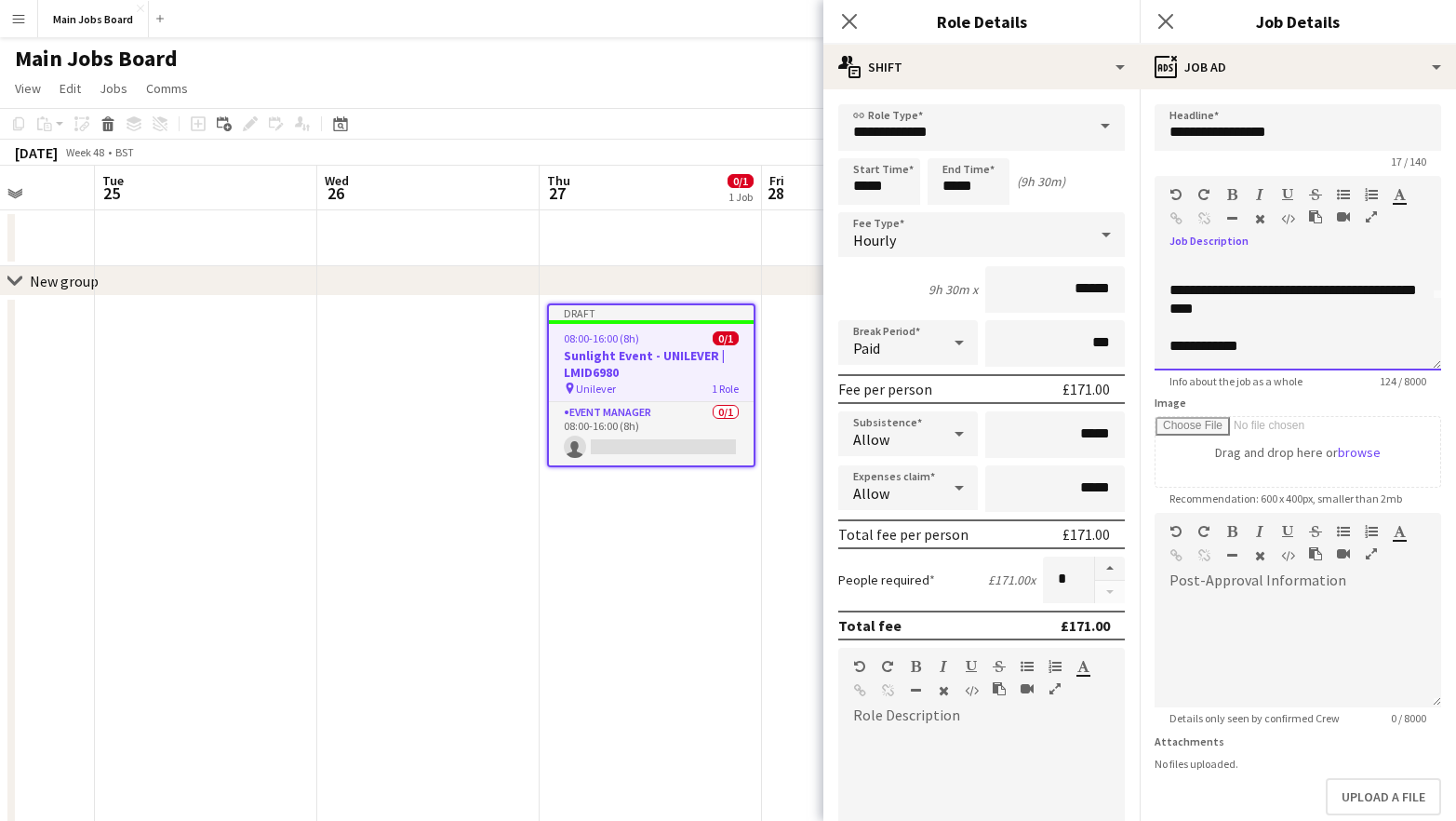
click at [1292, 348] on div "**********" at bounding box center [1297, 314] width 287 height 112
click at [1164, 20] on icon at bounding box center [1165, 21] width 18 height 18
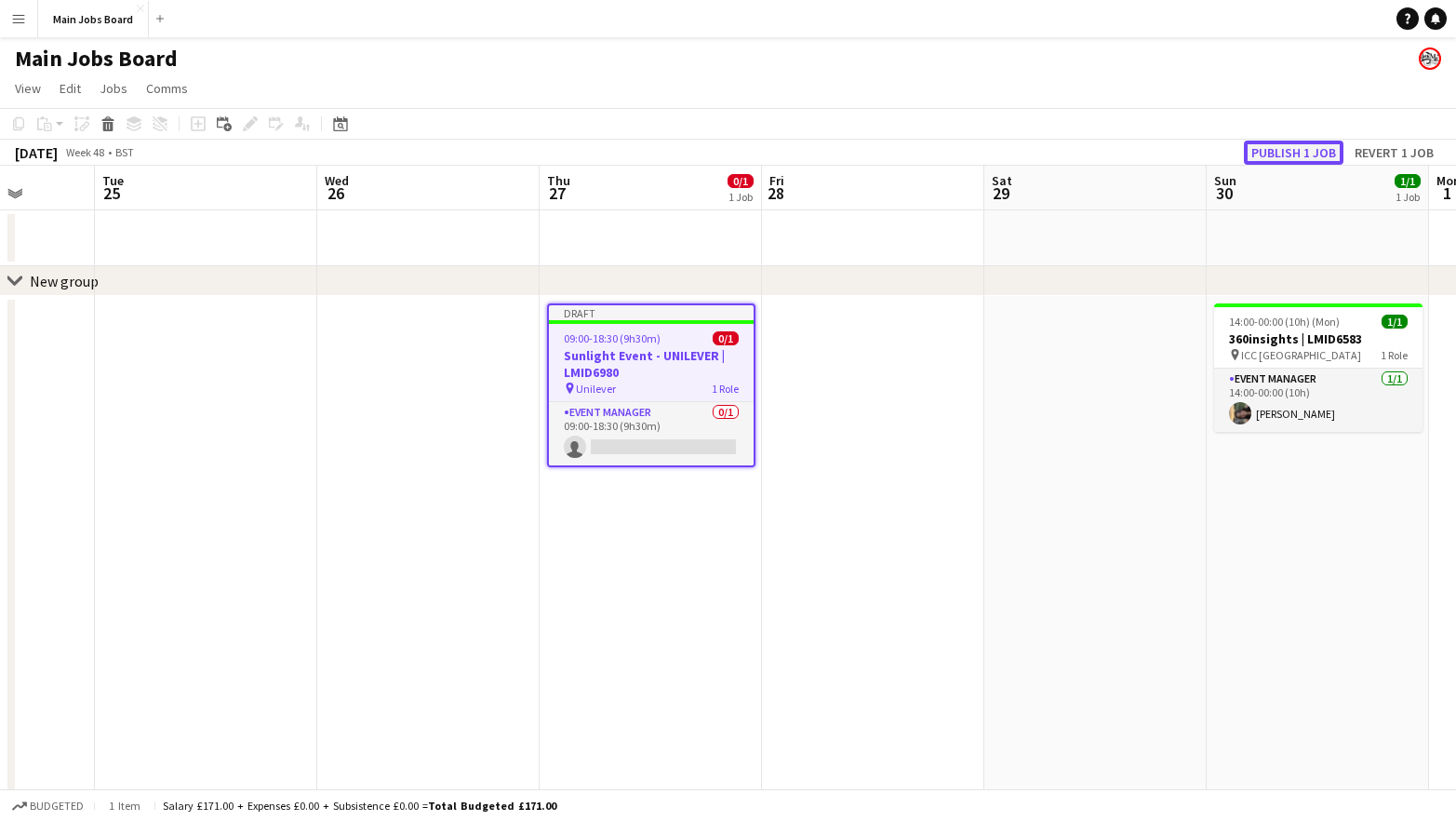
click at [1308, 146] on button "Publish 1 job" at bounding box center [1293, 152] width 100 height 24
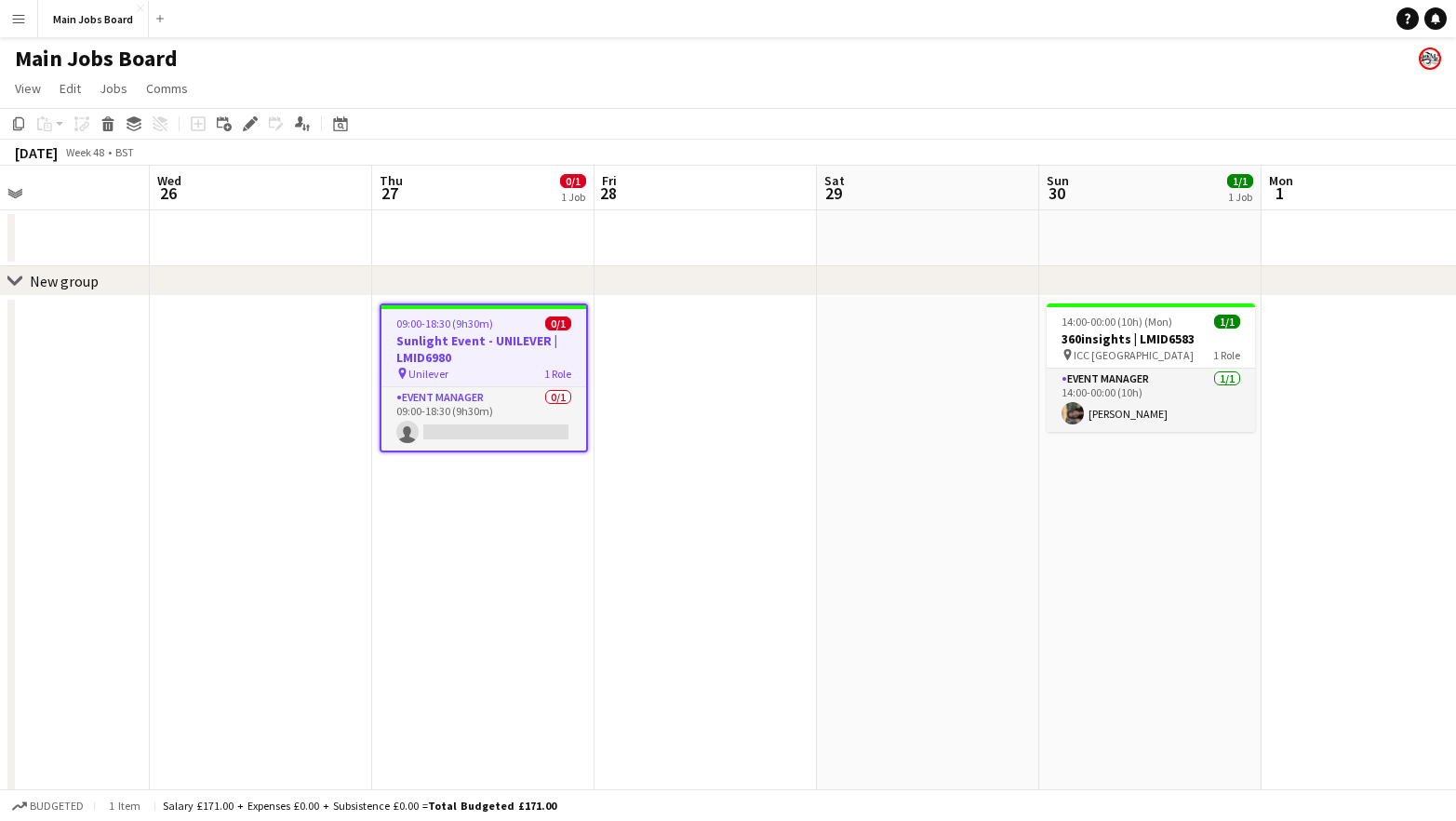
drag, startPoint x: 1141, startPoint y: 597, endPoint x: 524, endPoint y: 593, distance: 617.0
click at [524, 593] on app-calendar-viewport "Sat 22 Sun 23 Mon 24 Tue 25 Wed 26 Thu 27 0/1 1 Job Fri 28 Sat 29 Sun 30 1/1 1 …" at bounding box center [728, 640] width 1456 height 951
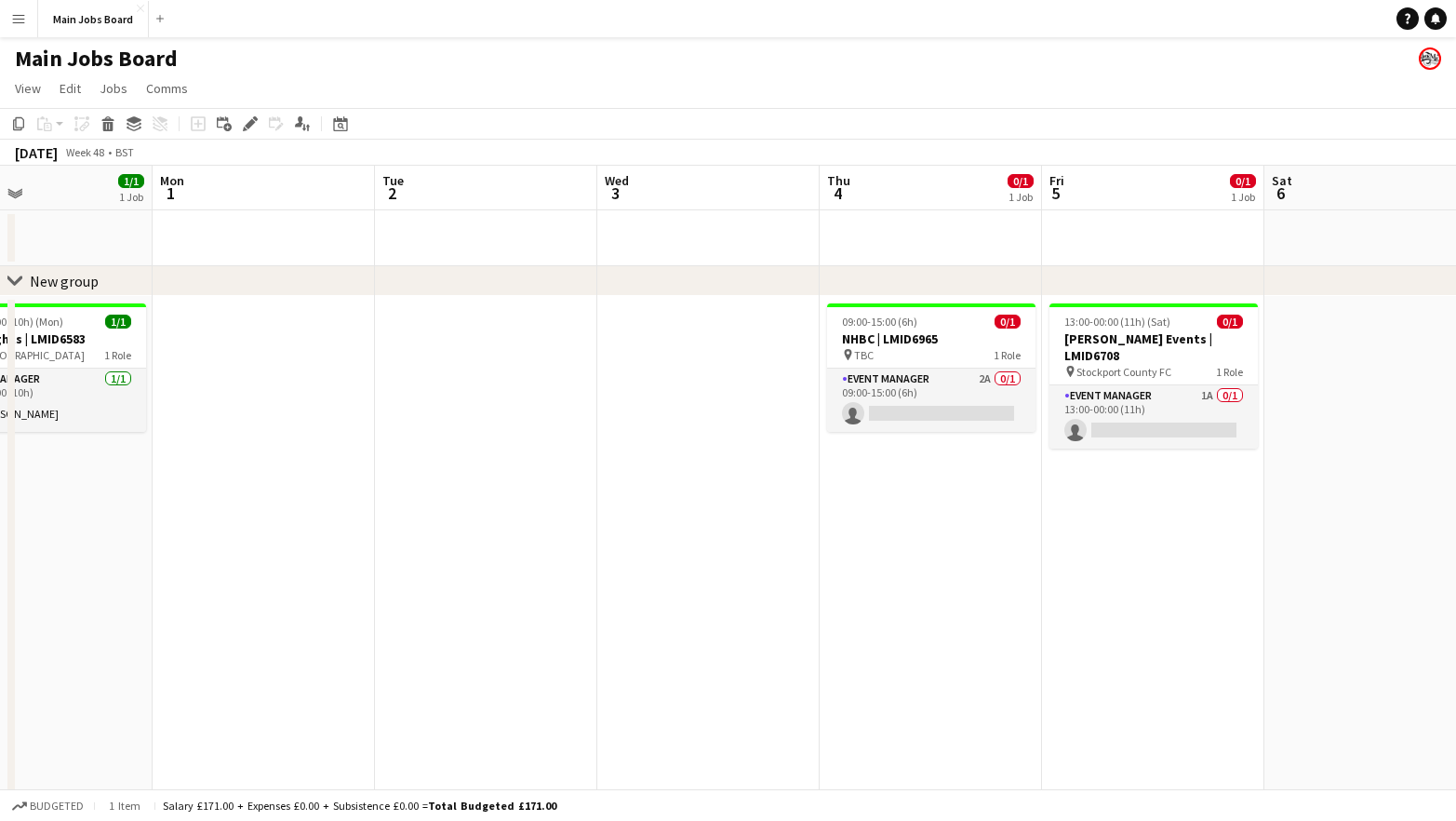
drag, startPoint x: 1038, startPoint y: 622, endPoint x: 441, endPoint y: 625, distance: 597.0
click at [458, 625] on app-calendar-viewport "Fri 28 Sat 29 Sun 30 1/1 1 Job Mon 1 Tue 2 Wed 3 Thu 4 0/1 1 Job Fri 5 0/1 1 Jo…" at bounding box center [728, 640] width 1456 height 951
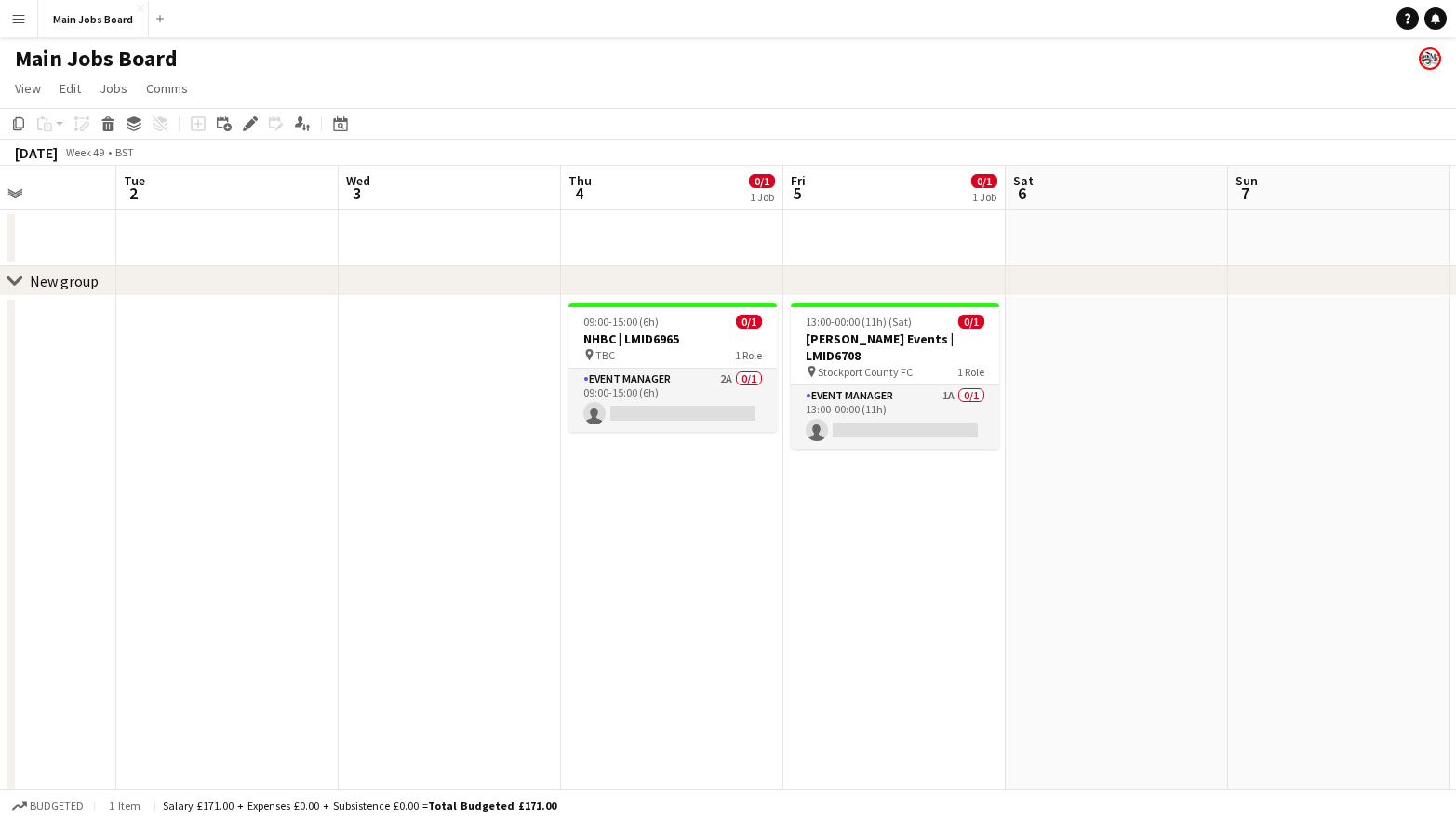
drag, startPoint x: 1088, startPoint y: 565, endPoint x: 834, endPoint y: 565, distance: 254.0
click at [834, 565] on app-calendar-viewport "Fri 28 Sat 29 Sun 30 1/1 1 Job Mon 1 Tue 2 Wed 3 Thu 4 0/1 1 Job Fri 5 0/1 1 Jo…" at bounding box center [728, 640] width 1456 height 951
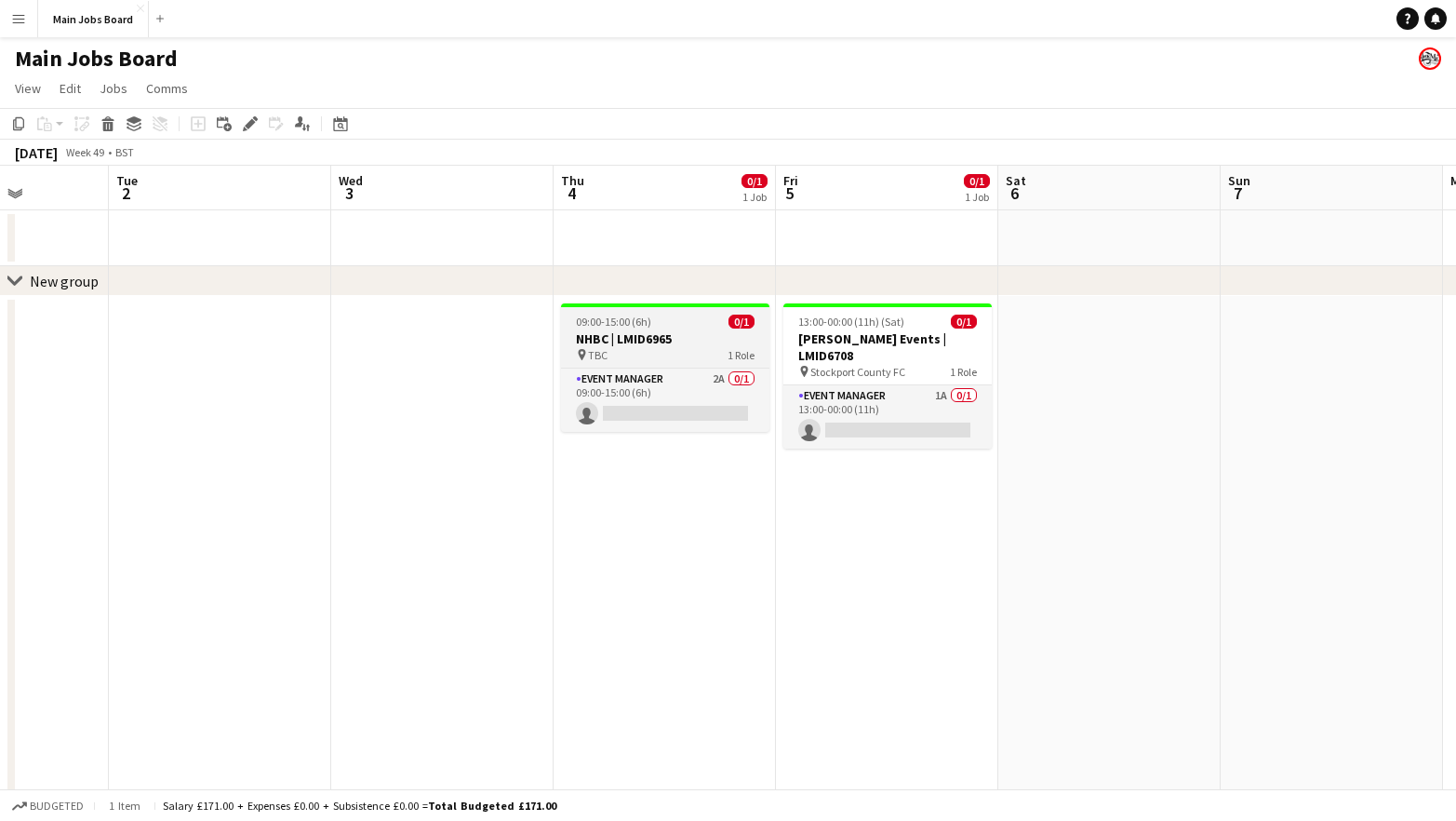
click at [645, 342] on h3 "NHBC | LMID6965" at bounding box center [665, 339] width 209 height 17
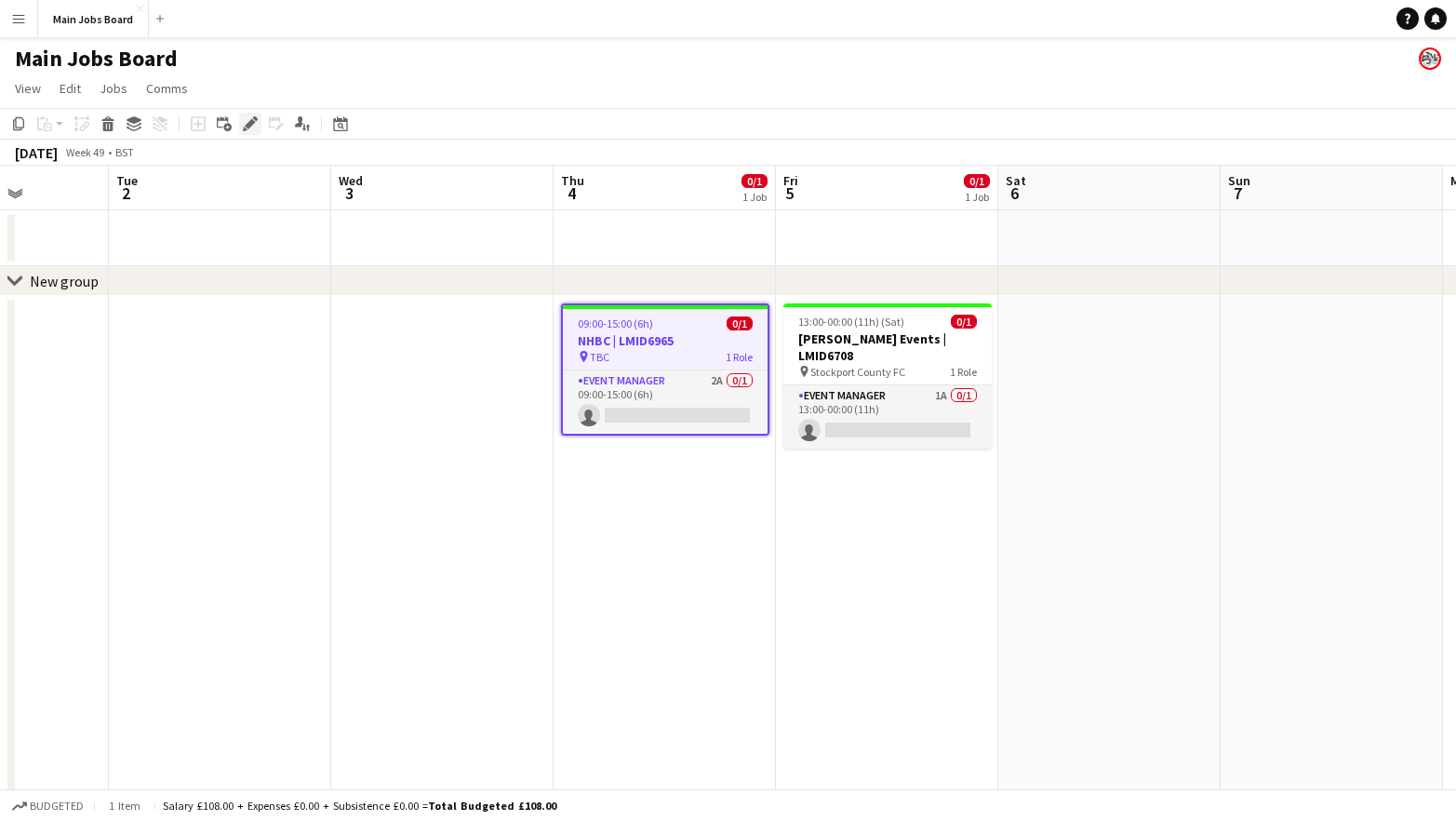
click at [248, 124] on icon at bounding box center [249, 124] width 10 height 10
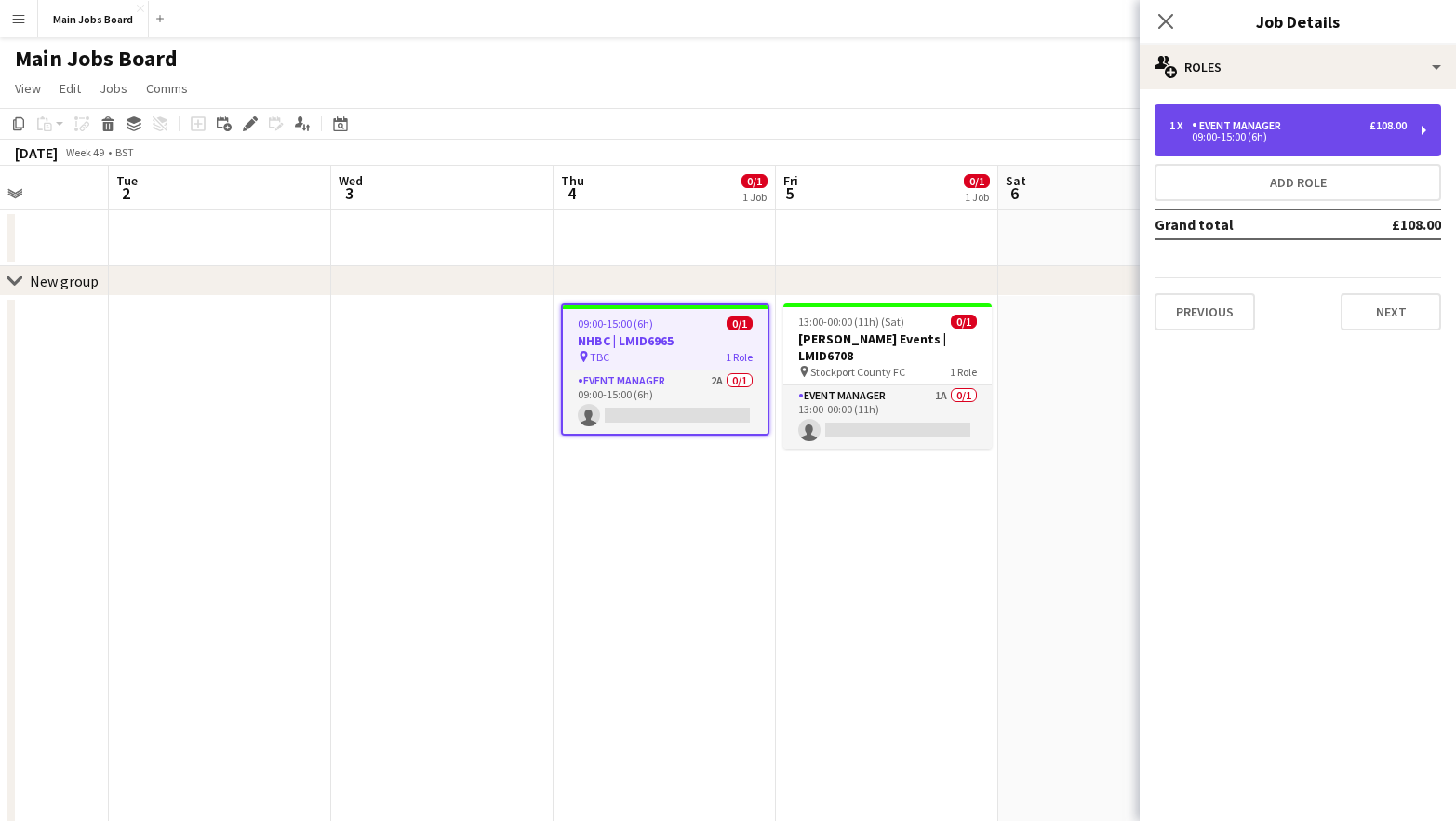
click at [1243, 123] on div "Event Manager" at bounding box center [1240, 126] width 97 height 13
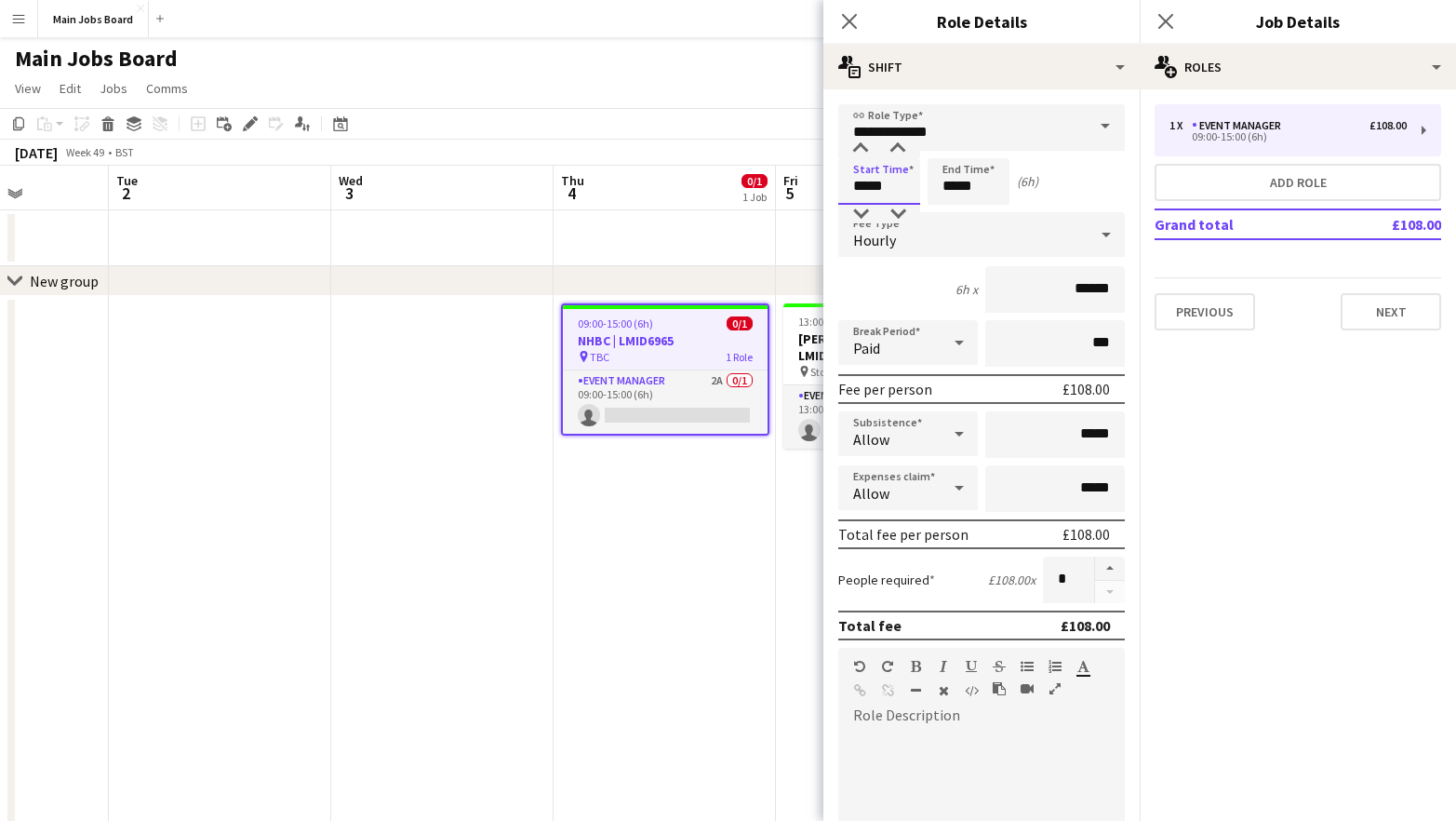
click at [899, 192] on input "*****" at bounding box center [879, 181] width 82 height 46
type input "*****"
click at [987, 184] on input "*****" at bounding box center [968, 181] width 82 height 46
type input "*****"
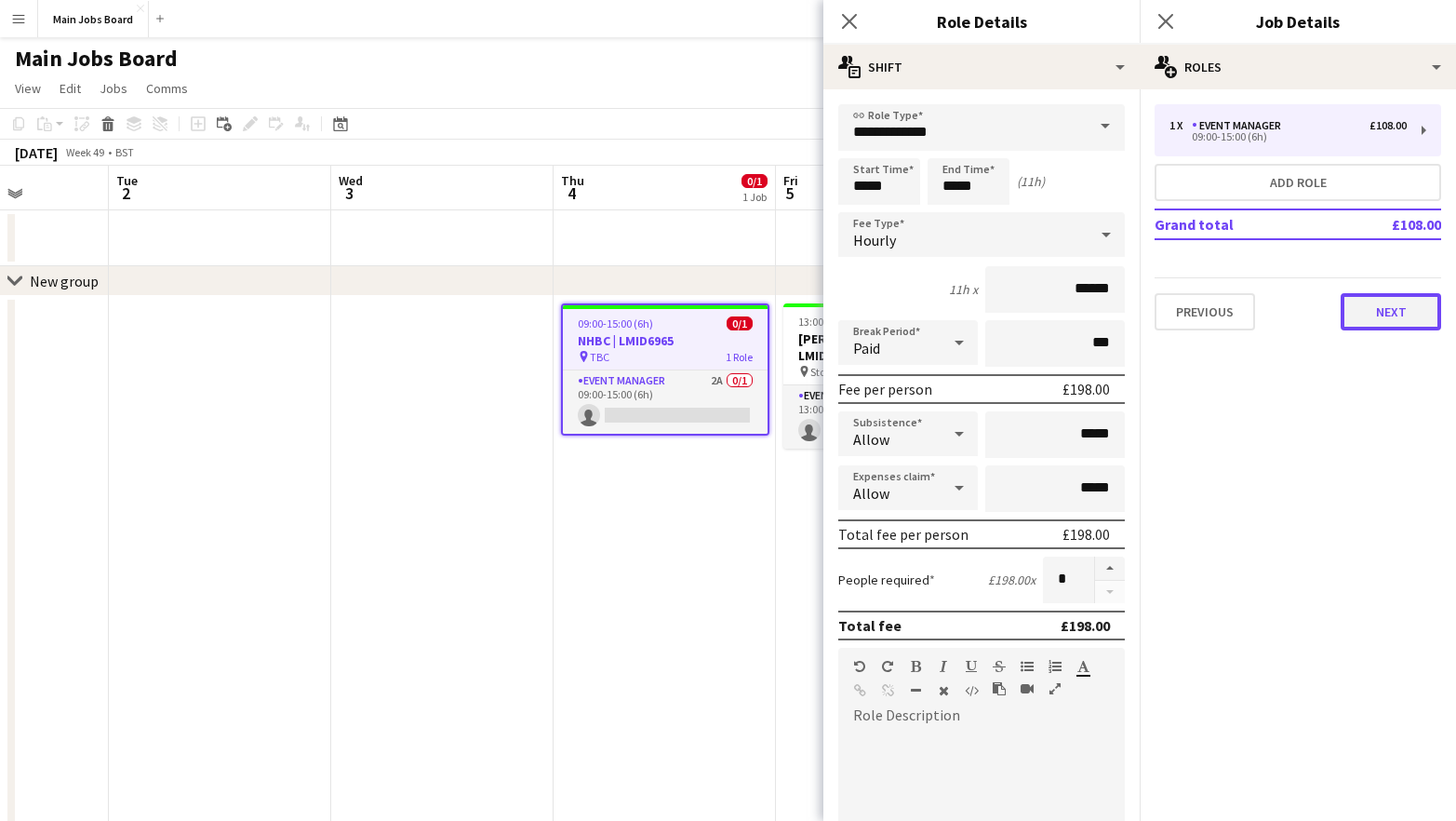
click at [1397, 323] on button "Next" at bounding box center [1390, 312] width 101 height 38
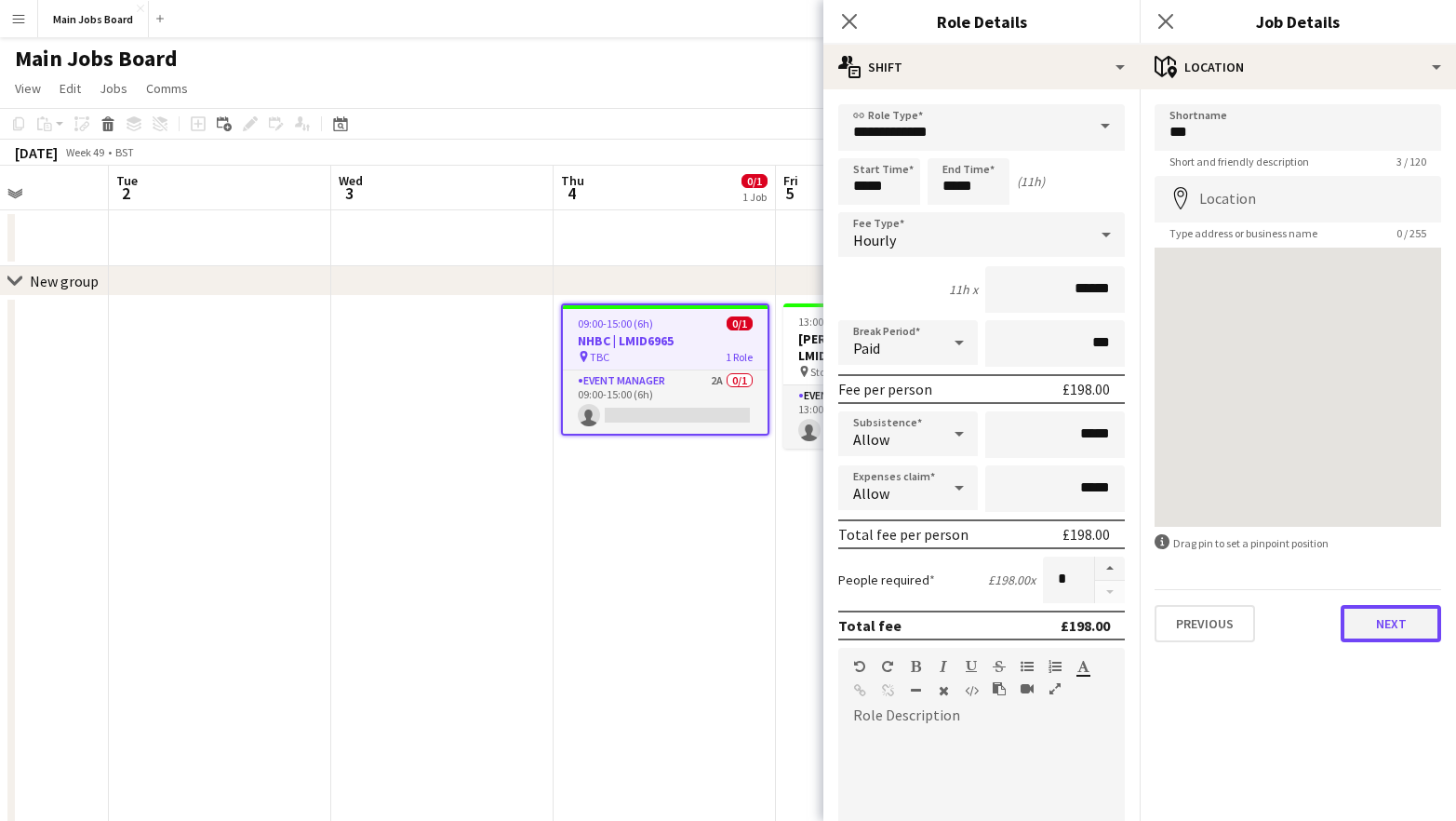
click at [1386, 624] on button "Next" at bounding box center [1390, 624] width 101 height 38
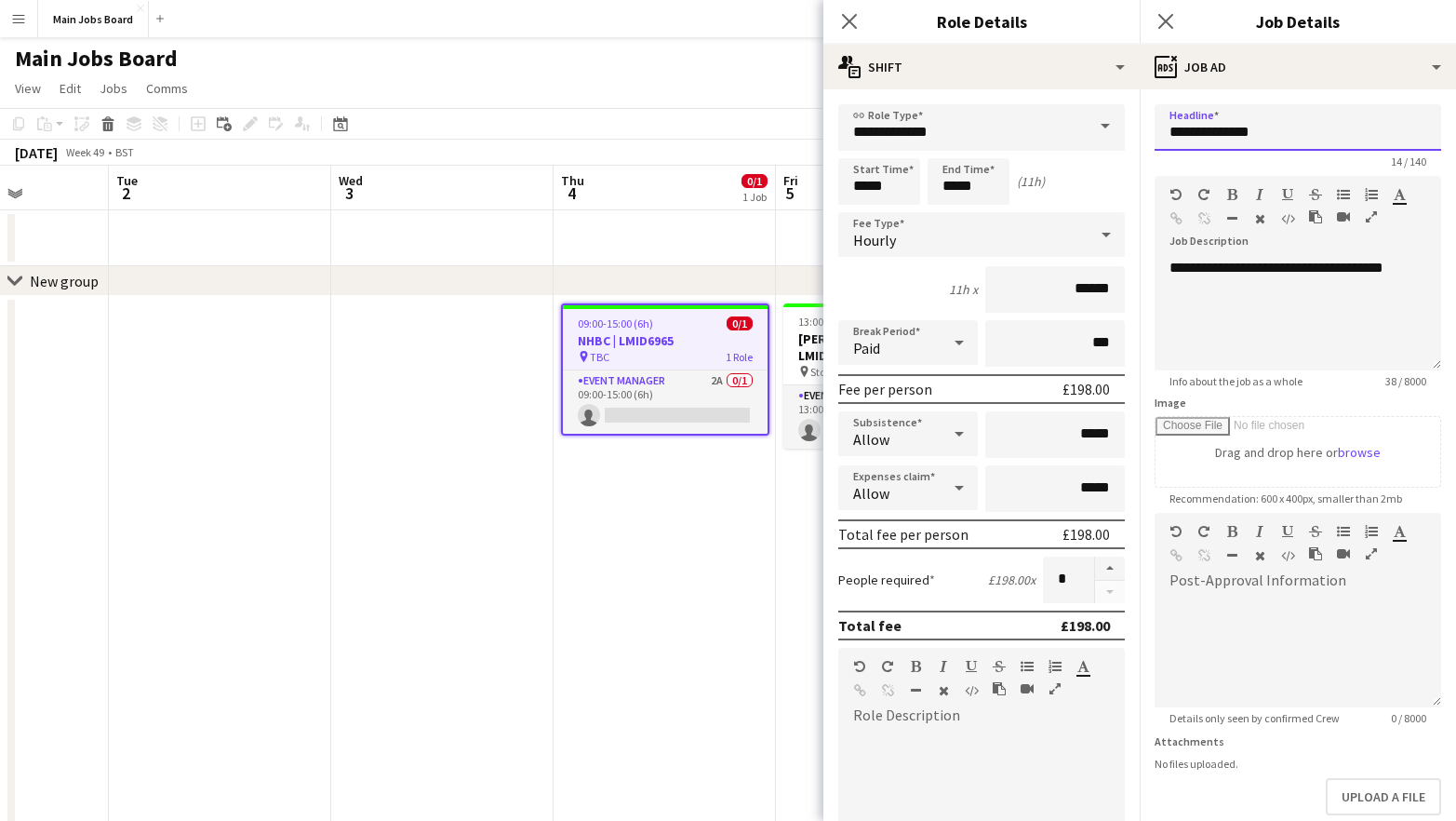
click at [1291, 141] on input "**********" at bounding box center [1297, 127] width 287 height 46
click at [1163, 22] on icon "Close pop-in" at bounding box center [1165, 21] width 18 height 18
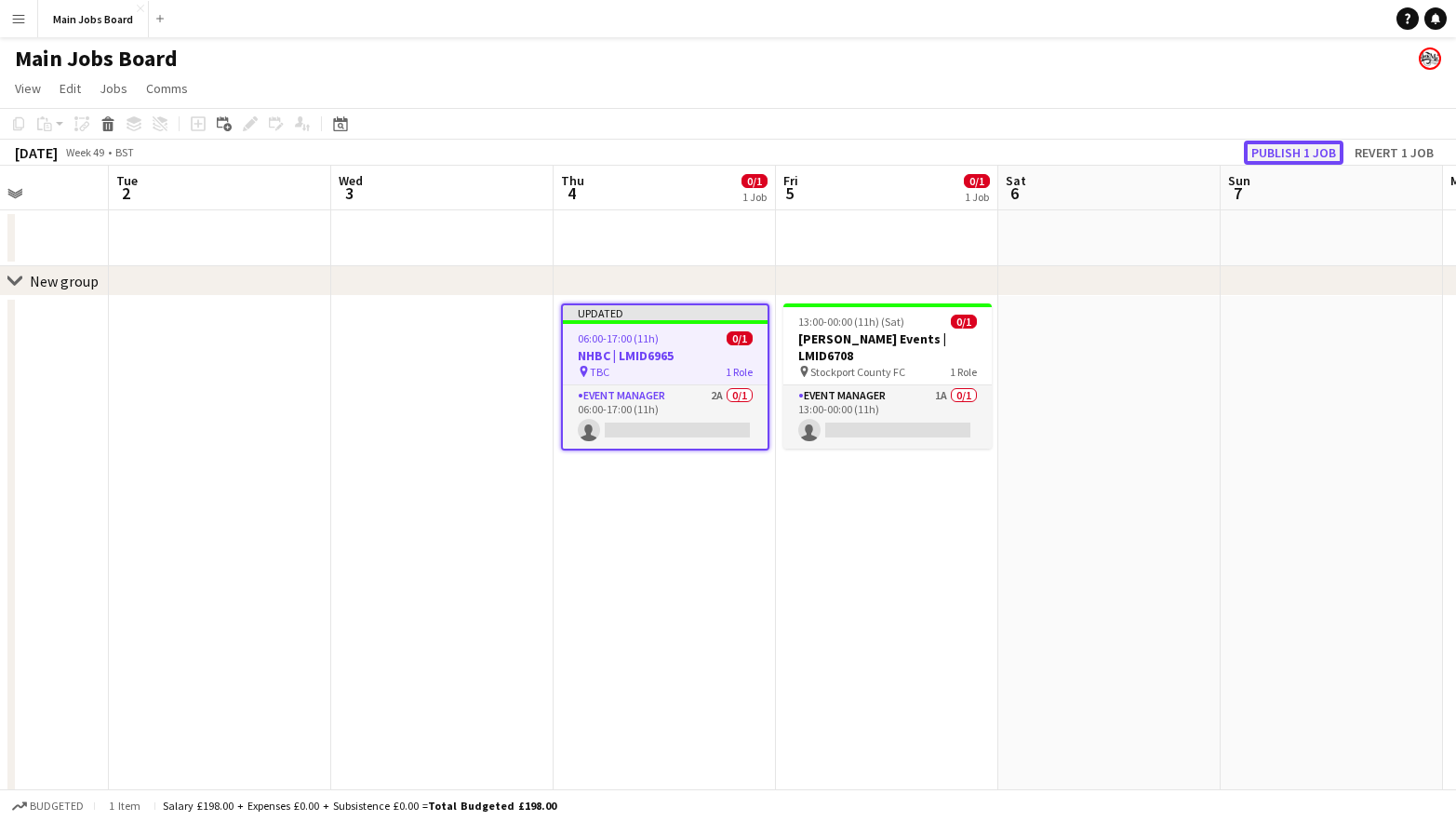
click at [1265, 154] on button "Publish 1 job" at bounding box center [1293, 152] width 100 height 24
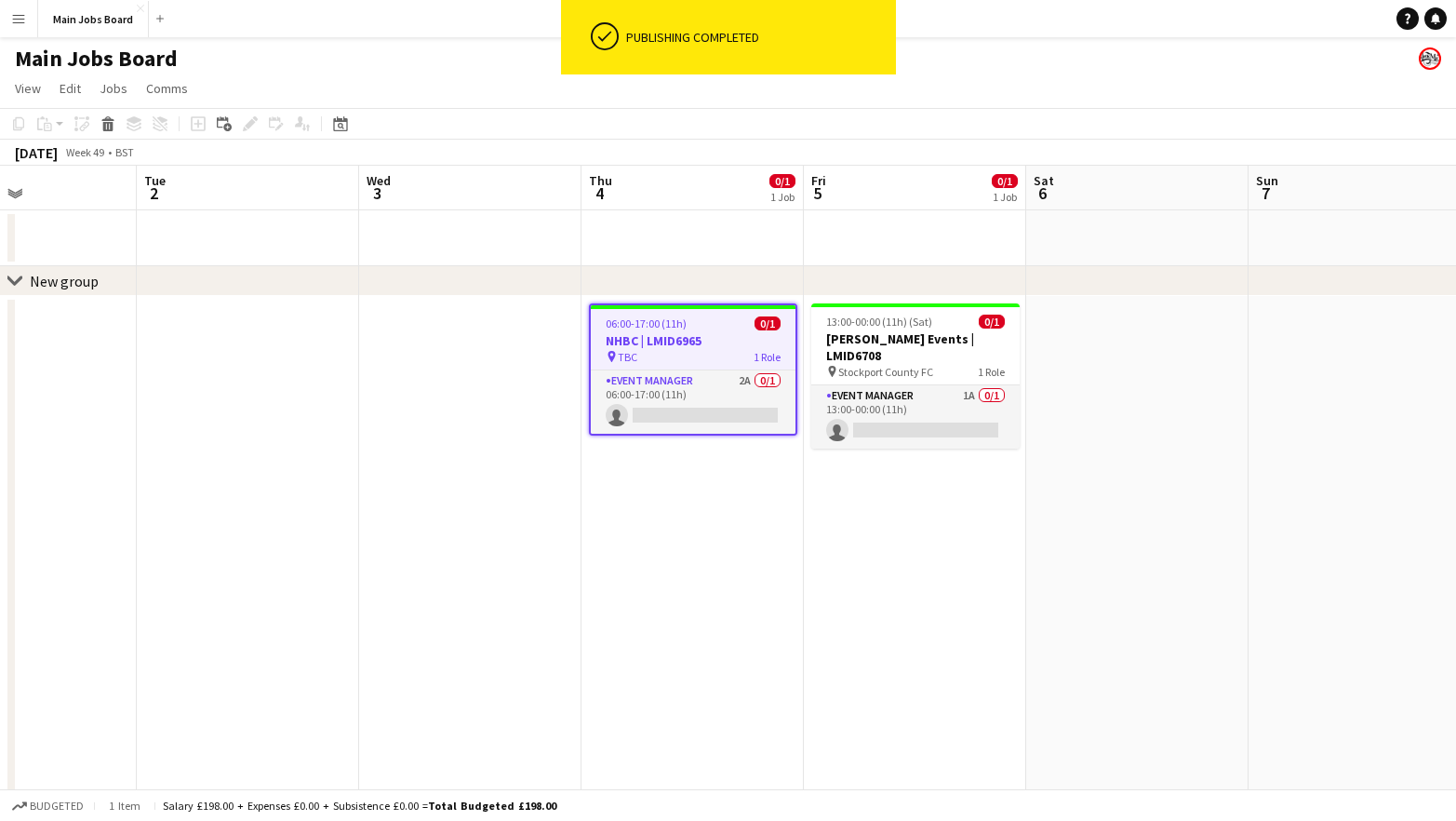
drag, startPoint x: 843, startPoint y: 575, endPoint x: 515, endPoint y: 576, distance: 328.0
click at [516, 576] on app-calendar-viewport "Fri 28 Sat 29 Sun 30 1/1 1 Job Mon 1 Tue 2 Wed 3 Thu 4 0/1 1 Job Fri 5 0/1 1 Jo…" at bounding box center [728, 640] width 1456 height 951
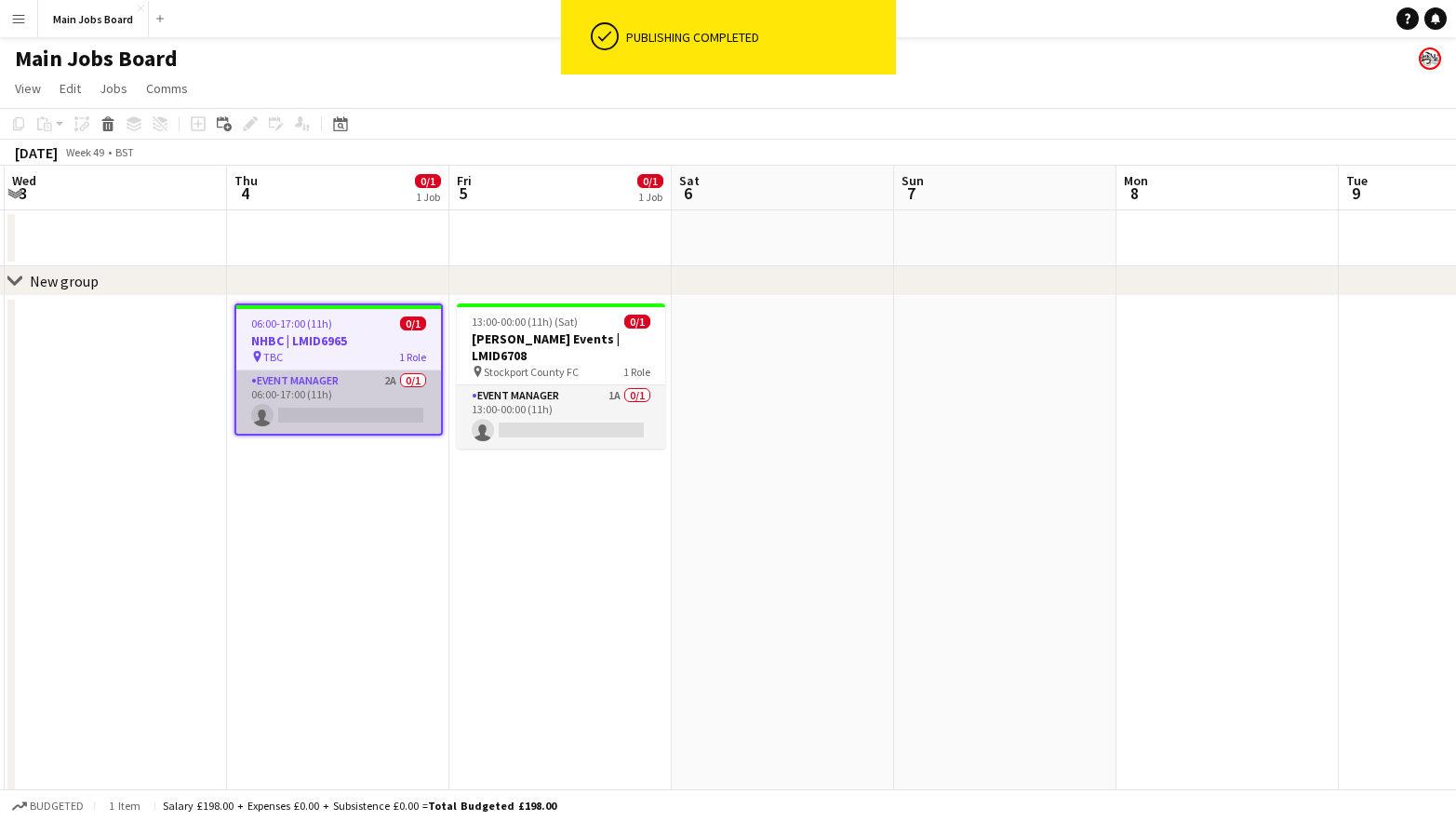
click at [390, 384] on app-card-role "Event Manager 2A 0/1 06:00-17:00 (11h) single-neutral-actions" at bounding box center [338, 402] width 205 height 63
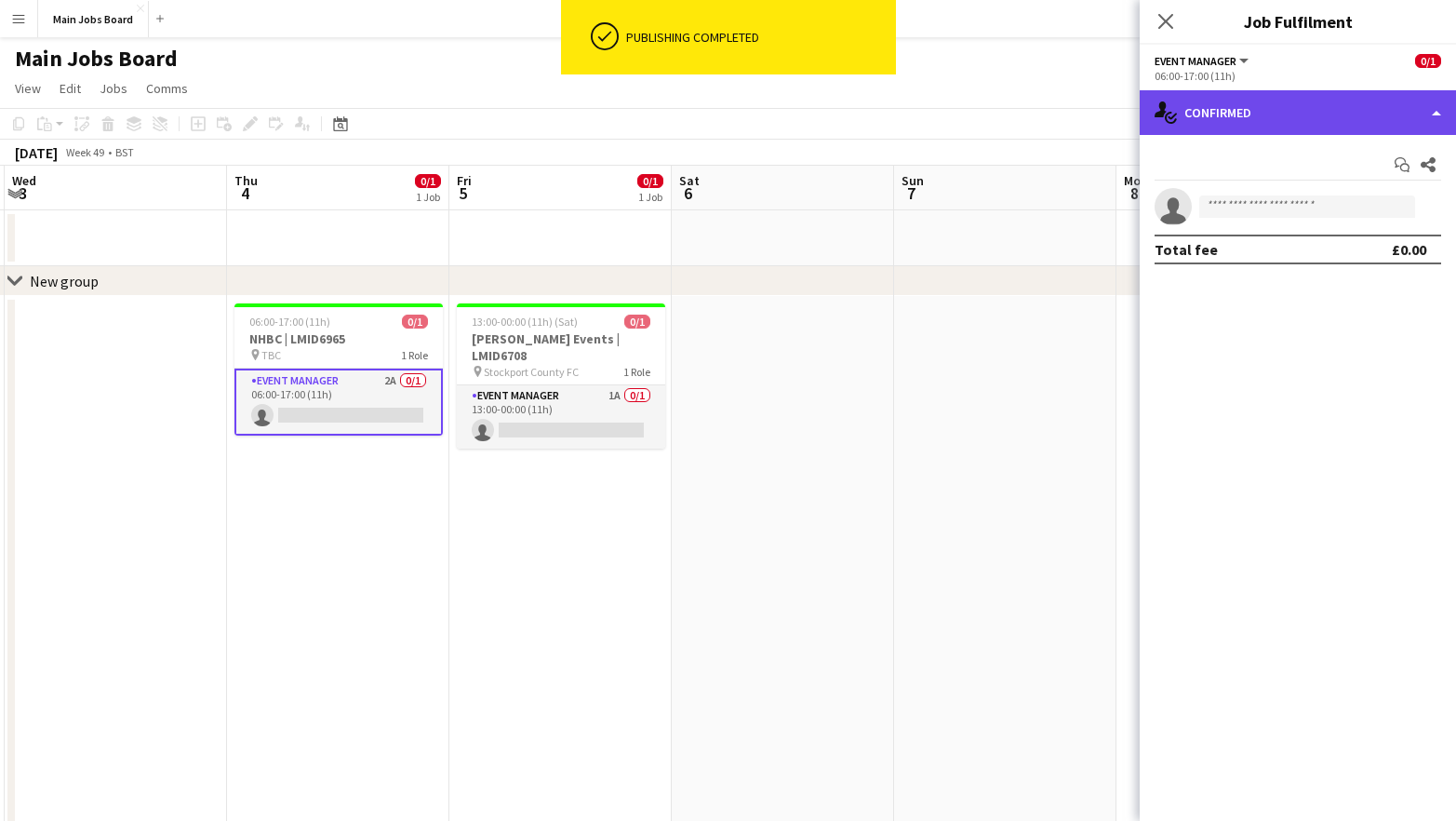
click at [1232, 134] on div "single-neutral-actions-check-2 Confirmed" at bounding box center [1297, 113] width 316 height 45
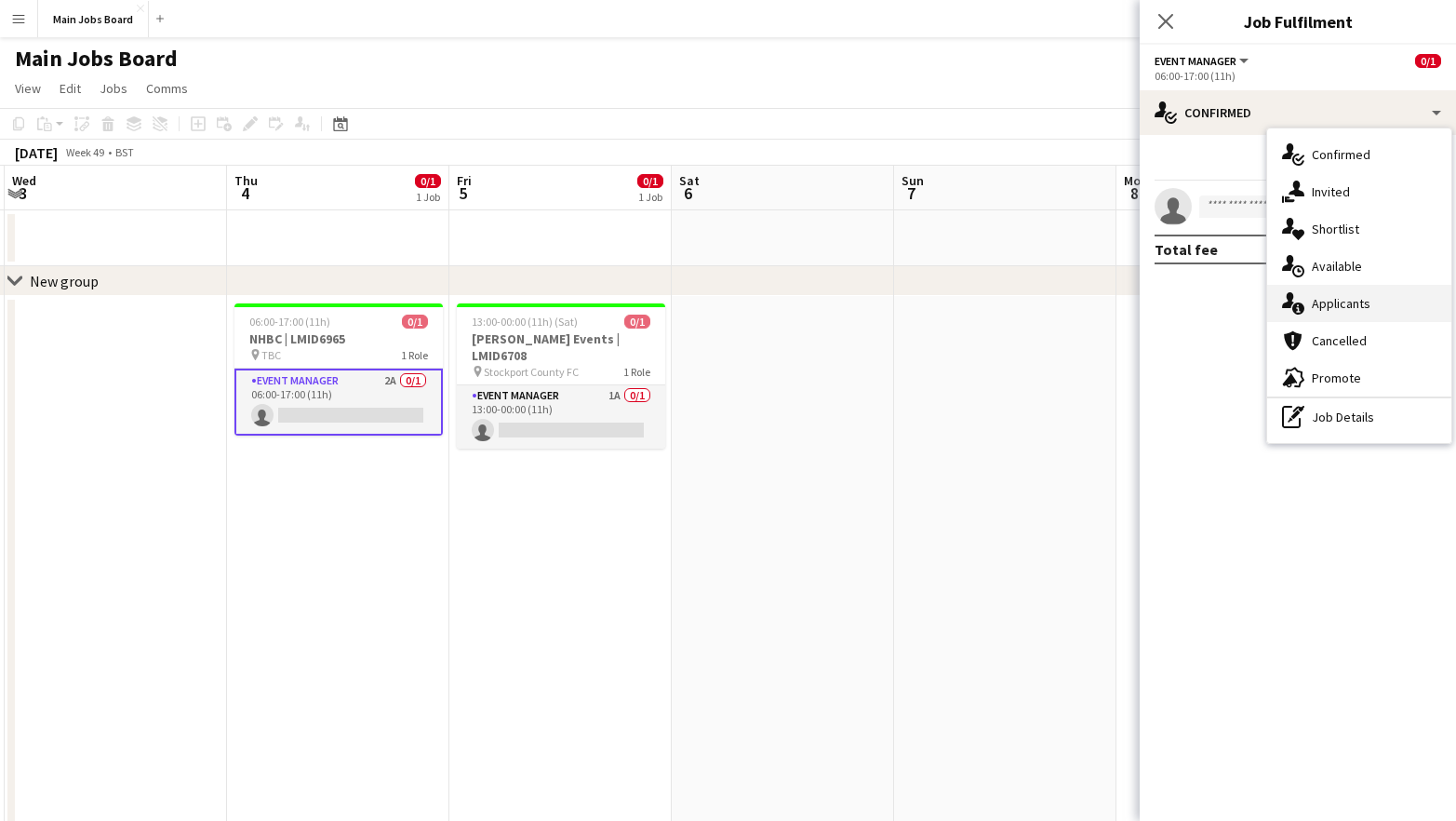
click at [1331, 299] on span "Applicants" at bounding box center [1340, 304] width 58 height 17
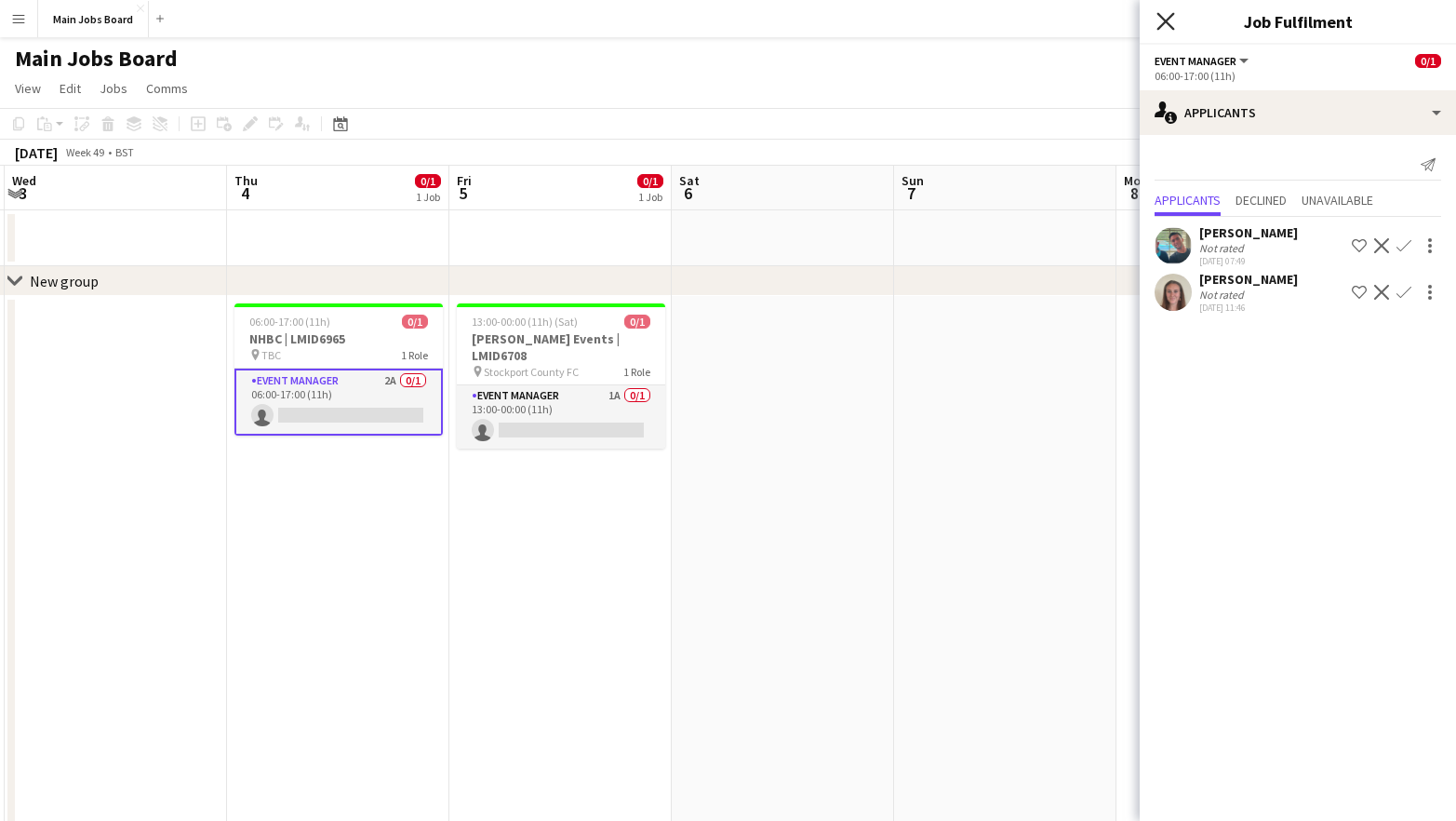
click at [1170, 26] on icon at bounding box center [1165, 21] width 18 height 18
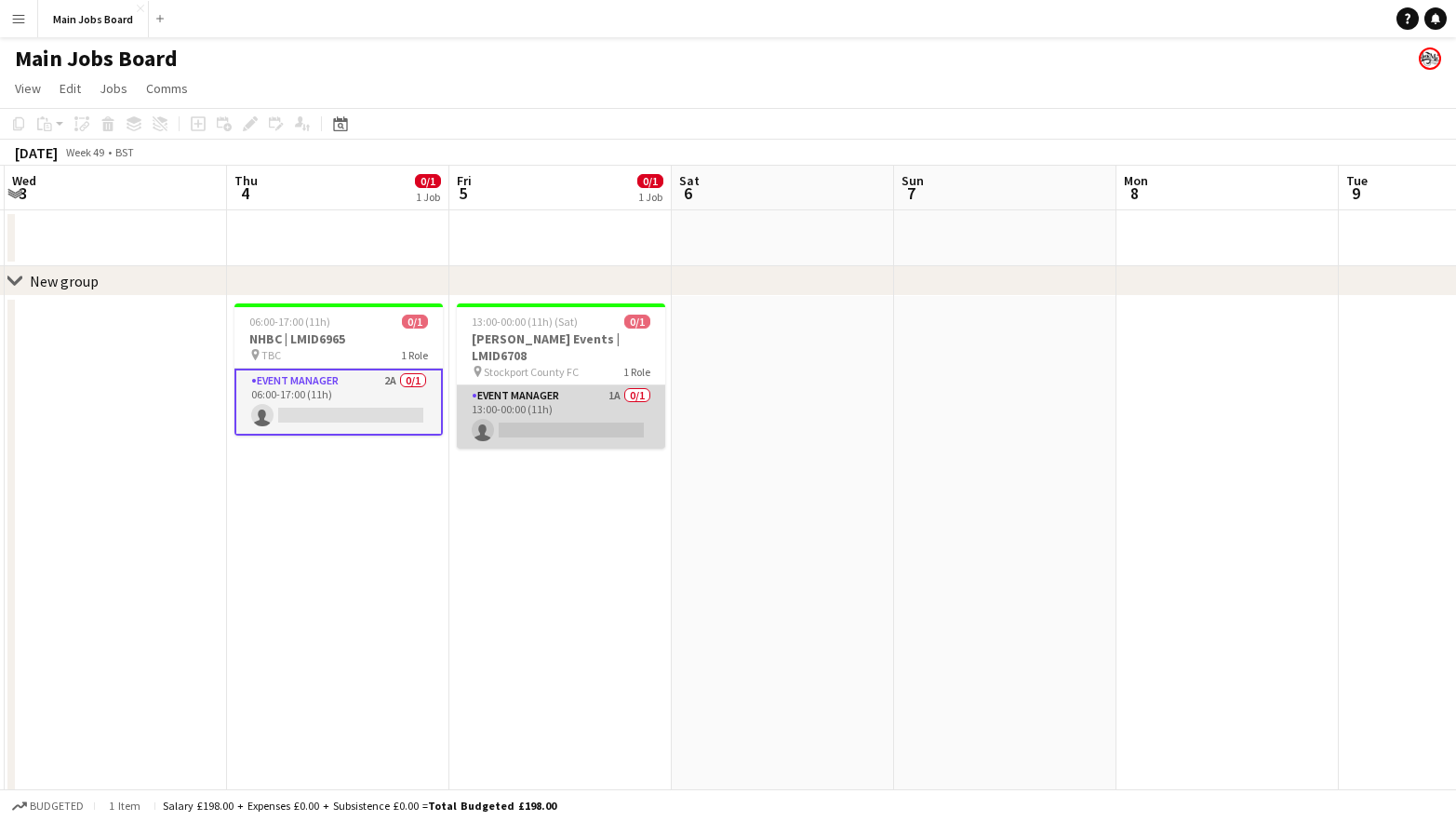
click at [610, 386] on app-card-role "Event Manager 1A 0/1 13:00-00:00 (11h) single-neutral-actions" at bounding box center [561, 417] width 209 height 63
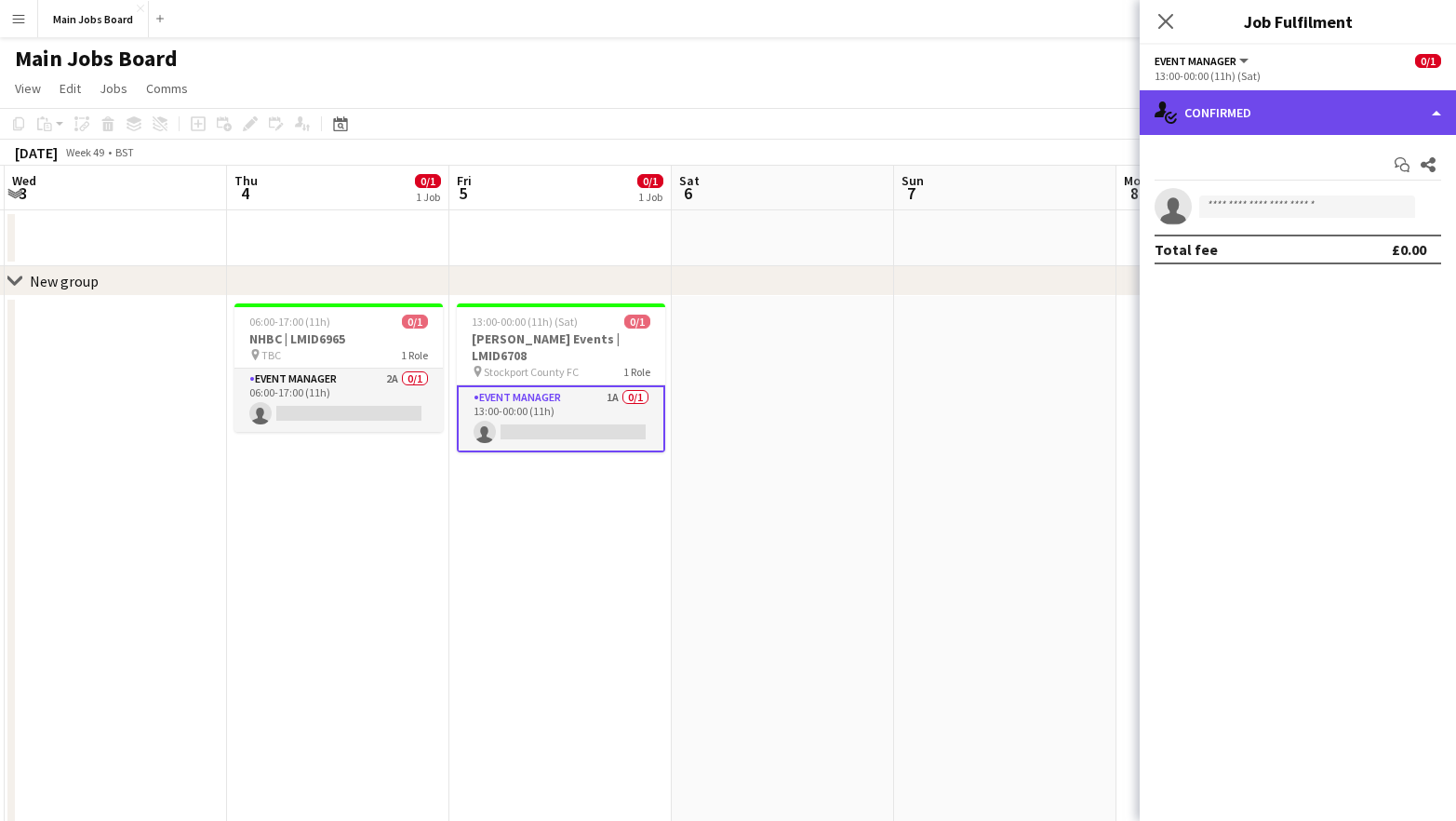
click at [1221, 117] on div "single-neutral-actions-check-2 Confirmed" at bounding box center [1297, 113] width 316 height 45
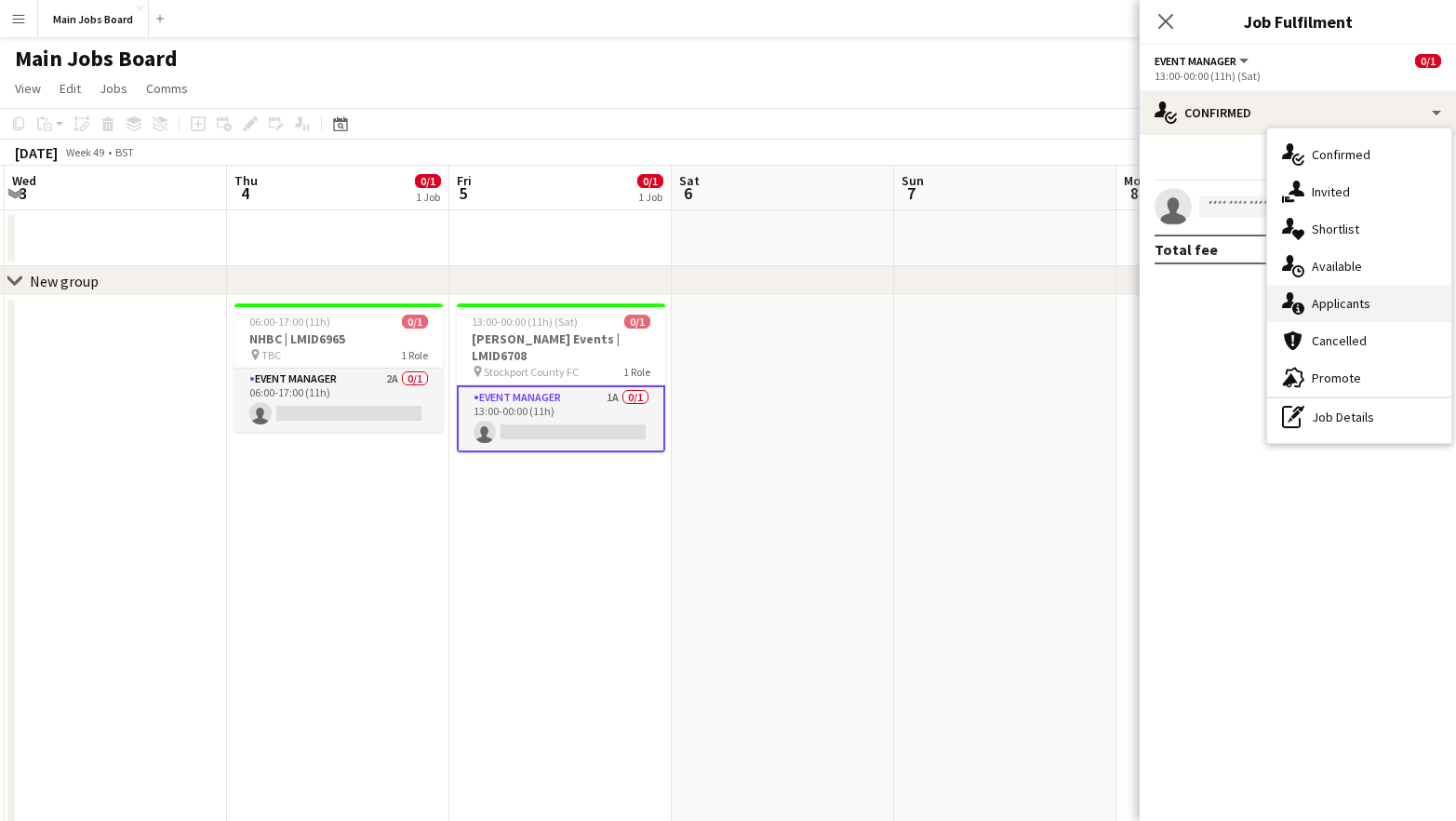
click at [1355, 308] on span "Applicants" at bounding box center [1340, 304] width 58 height 17
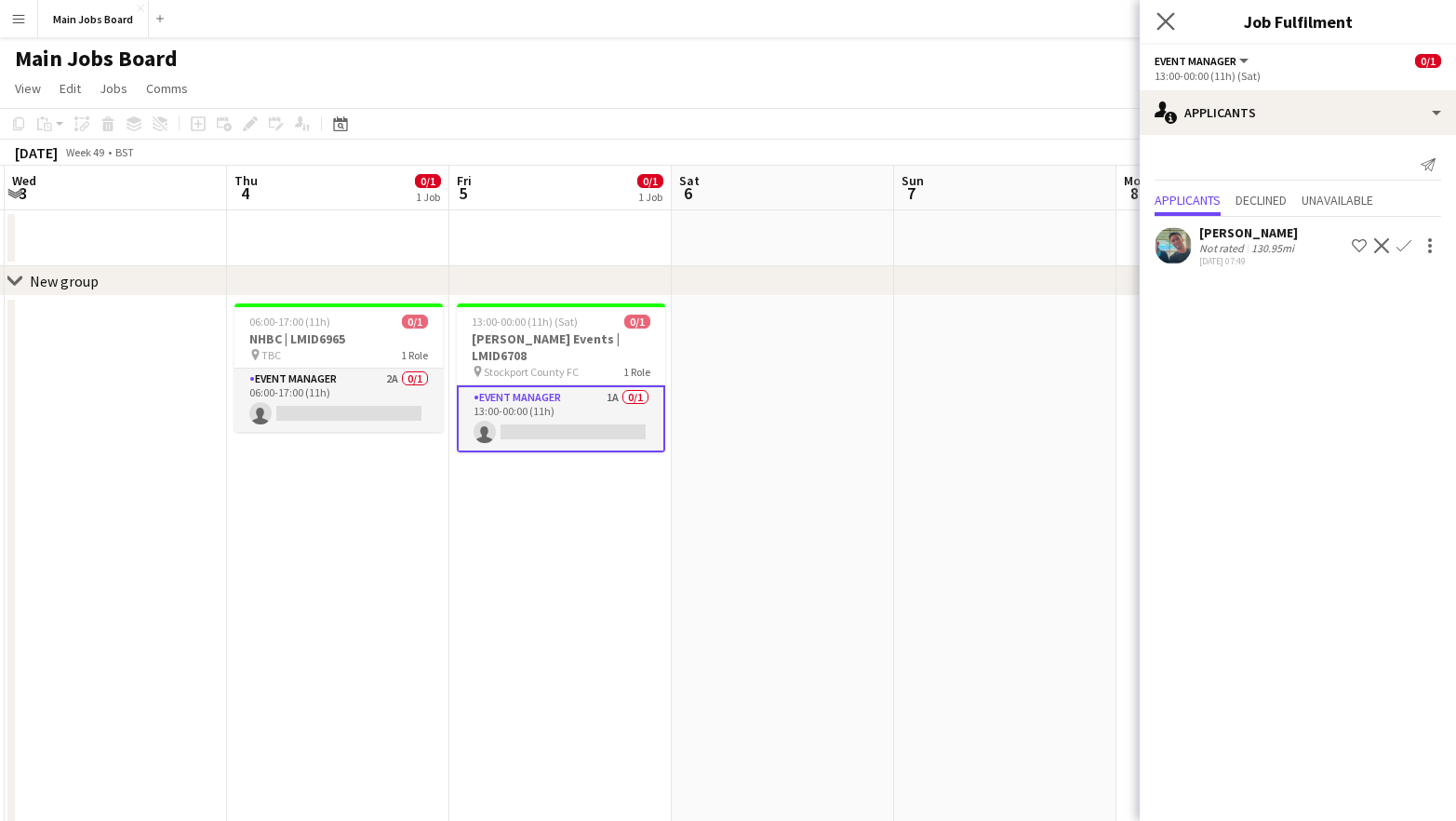
click at [1163, 33] on app-icon "Close pop-in" at bounding box center [1166, 22] width 27 height 27
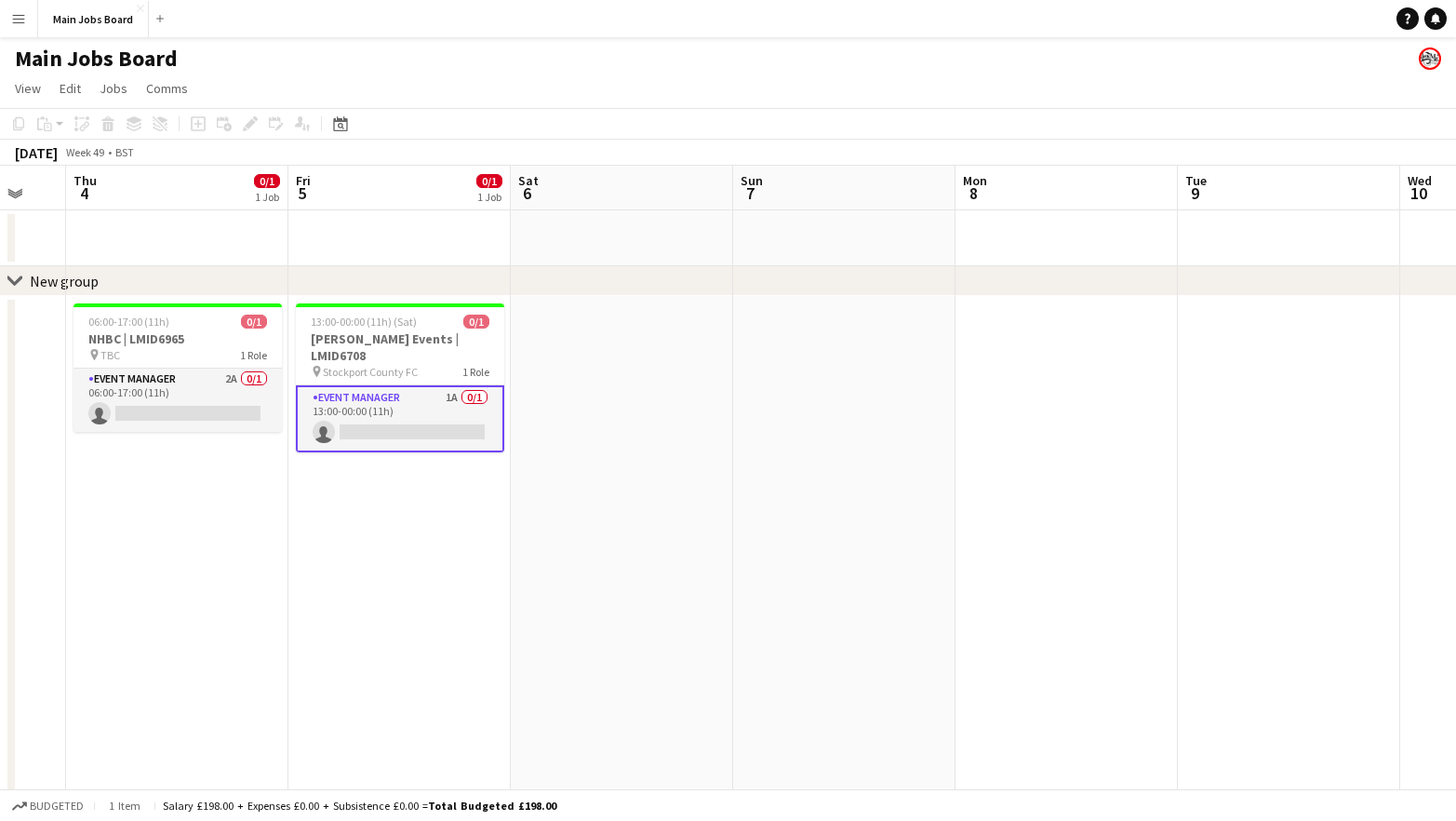
drag, startPoint x: 1025, startPoint y: 540, endPoint x: 67, endPoint y: 578, distance: 958.8
click at [86, 577] on app-calendar-viewport "Sun 30 1/1 1 Job Mon 1 Tue 2 Wed 3 Thu 4 0/1 1 Job Fri 5 0/1 1 Job Sat 6 Sun 7 …" at bounding box center [728, 708] width 1456 height 1086
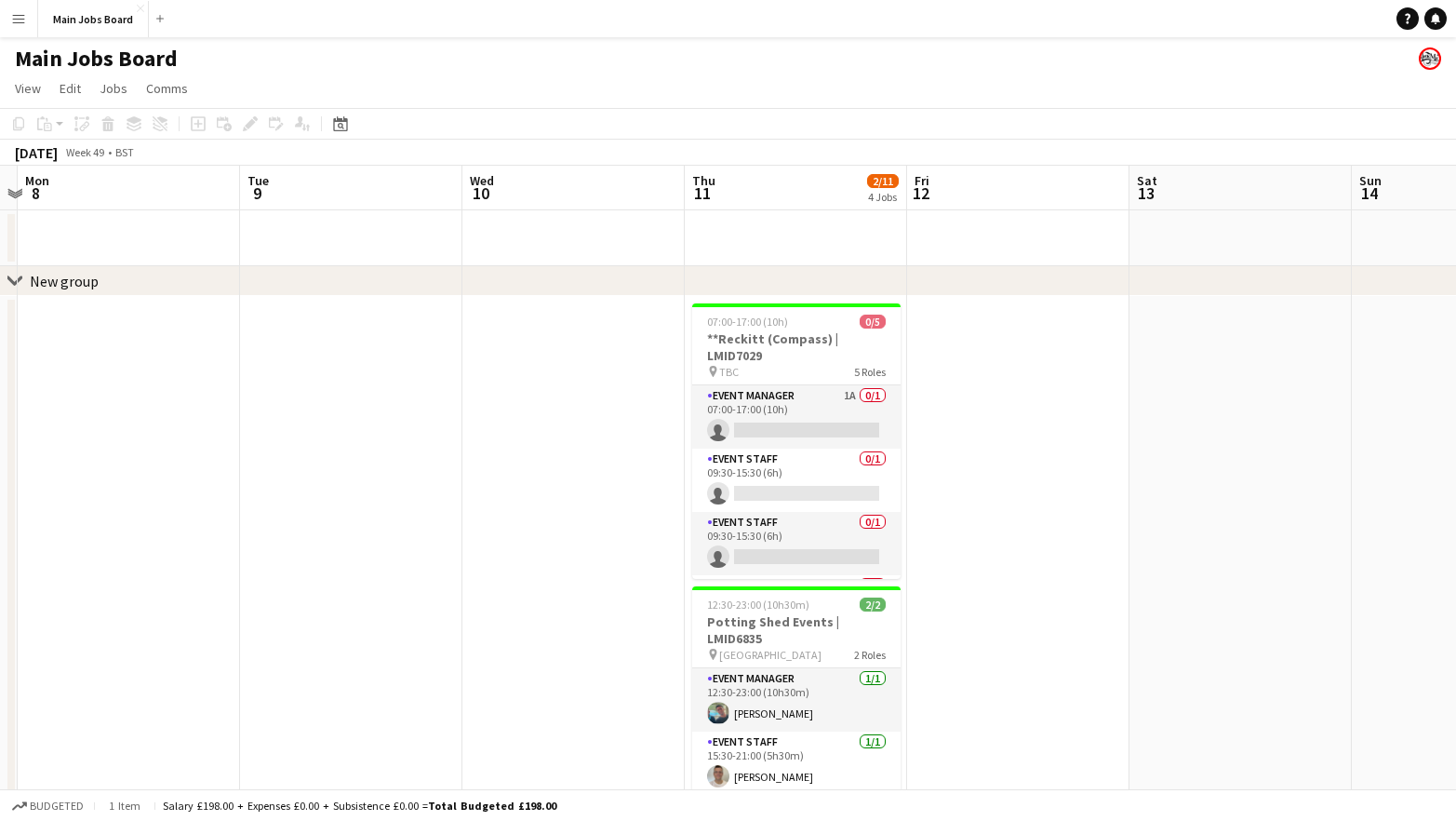
drag, startPoint x: 635, startPoint y: 545, endPoint x: 474, endPoint y: 544, distance: 161.0
click at [474, 544] on app-calendar-viewport "Fri 5 0/1 1 Job Sat 6 Sun 7 Mon 8 Tue 9 Wed 10 Thu 11 2/11 4 Jobs Fri 12 Sat 13…" at bounding box center [728, 708] width 1456 height 1086
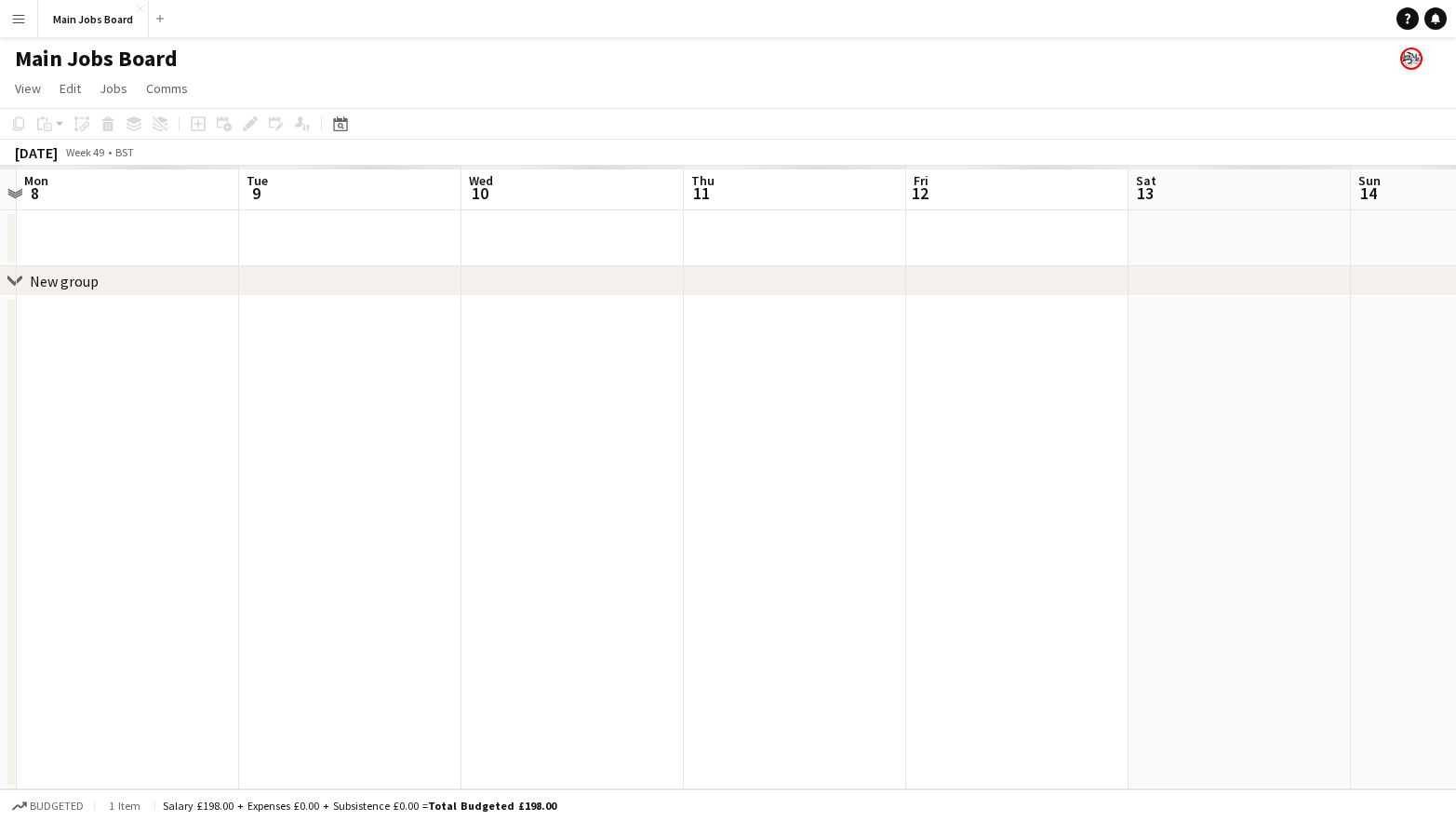
scroll to position [0, 0]
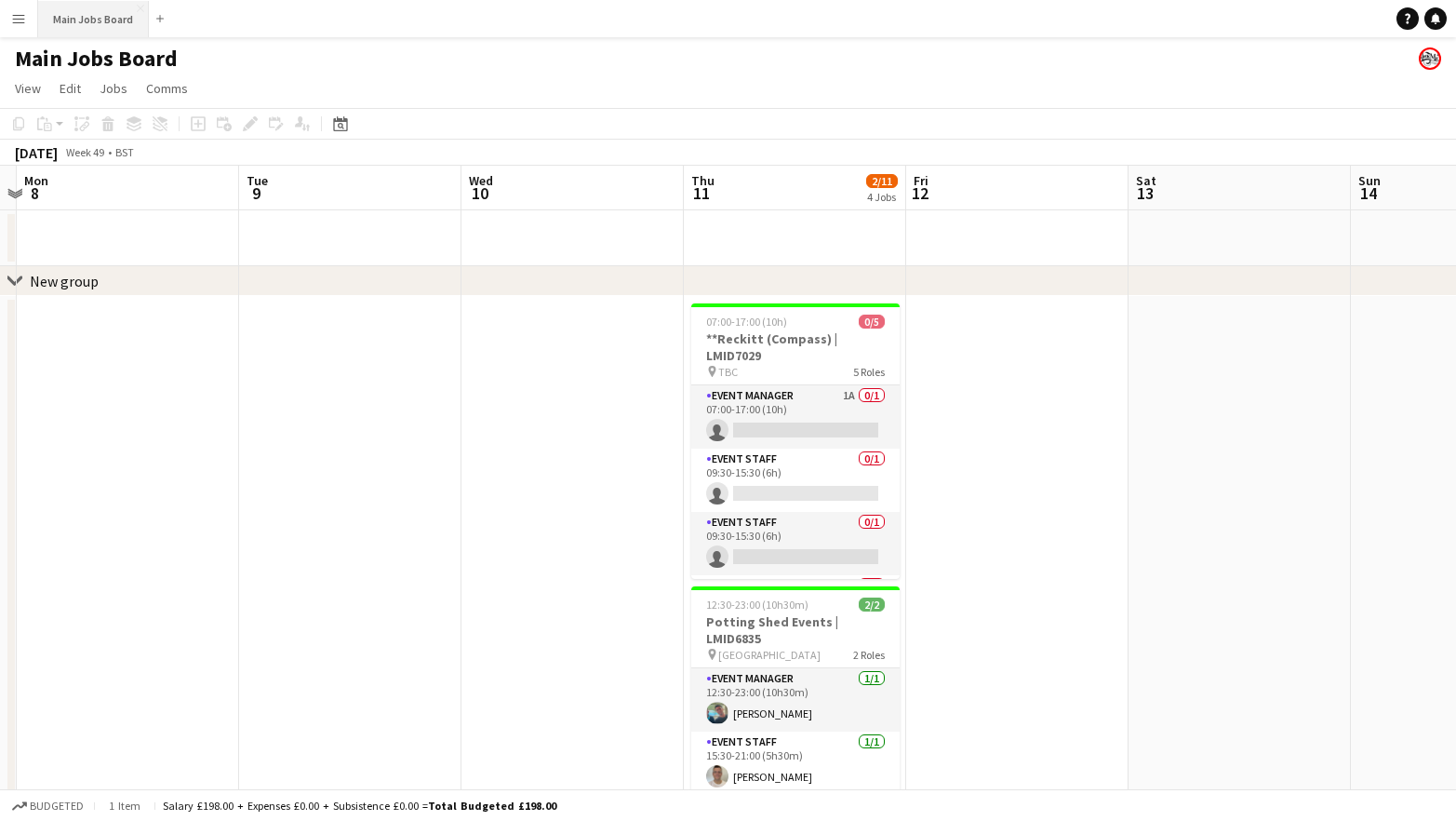
click at [103, 33] on button "Main Jobs Board Close" at bounding box center [94, 19] width 111 height 37
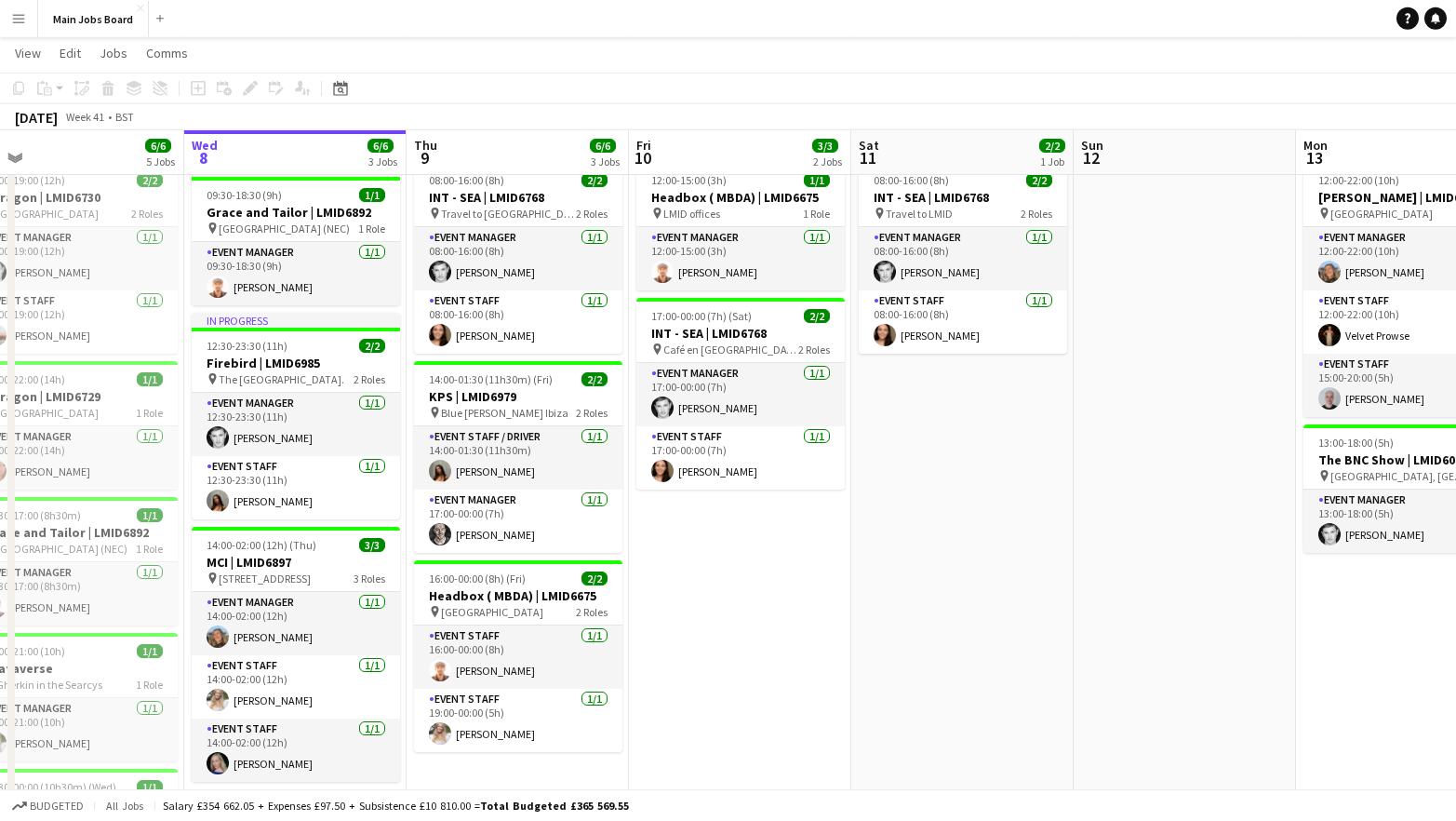
scroll to position [0, 484]
drag, startPoint x: 875, startPoint y: 666, endPoint x: 837, endPoint y: 652, distance: 40.5
click at [837, 655] on app-calendar-viewport "Sun 5 1/1 1 Job Mon 6 5/5 4 Jobs Tue 7 6/6 5 Jobs Wed 8 6/6 3 Jobs Thu 9 6/6 3 …" at bounding box center [728, 454] width 1456 height 1042
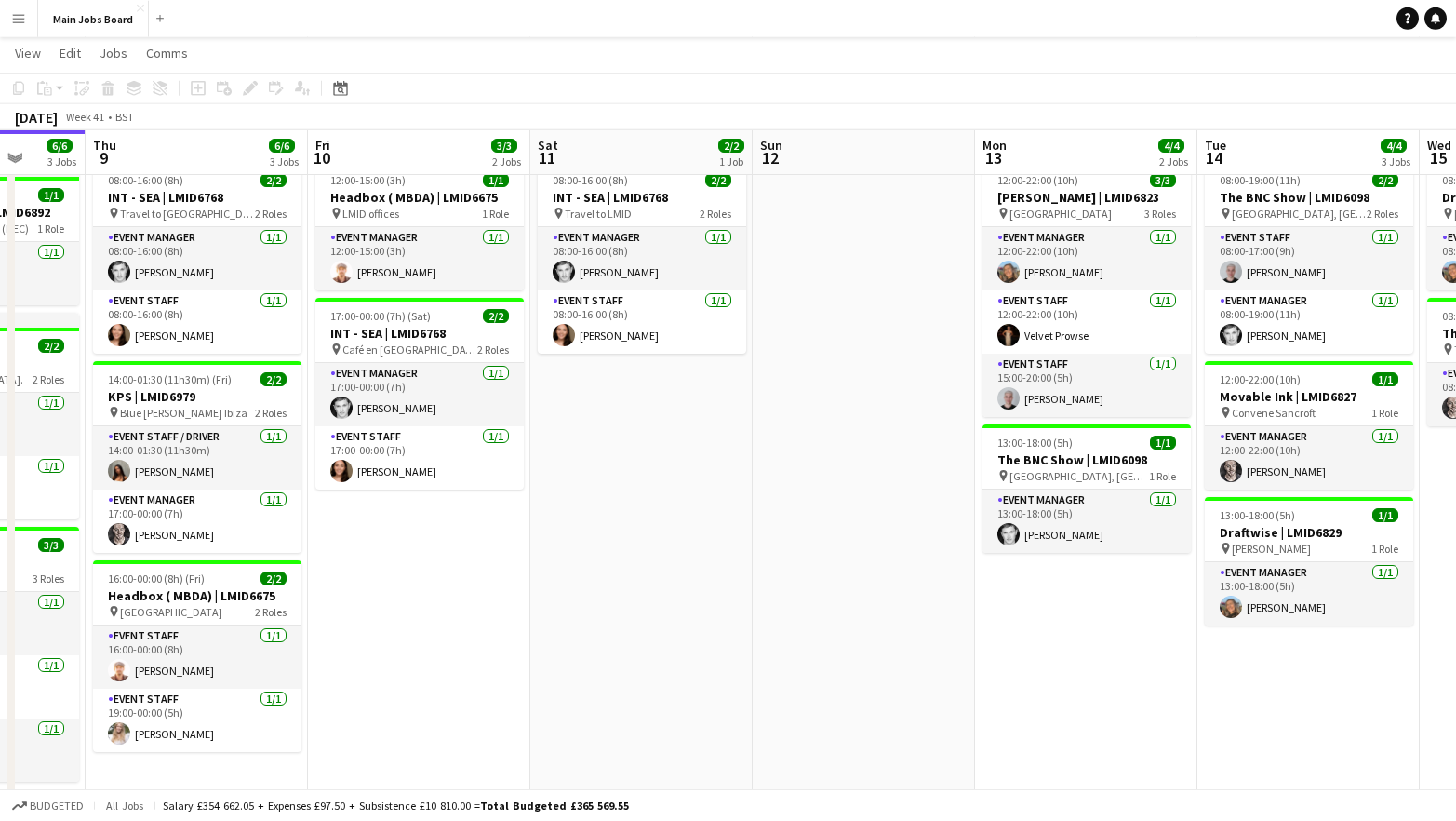
drag, startPoint x: 1116, startPoint y: 609, endPoint x: 300, endPoint y: 614, distance: 816.0
click at [300, 614] on app-calendar-viewport "Sun 5 1/1 1 Job Mon 6 5/5 4 Jobs Tue 7 6/6 5 Jobs Wed 8 6/6 3 Jobs Thu 9 6/6 3 …" at bounding box center [728, 454] width 1456 height 1042
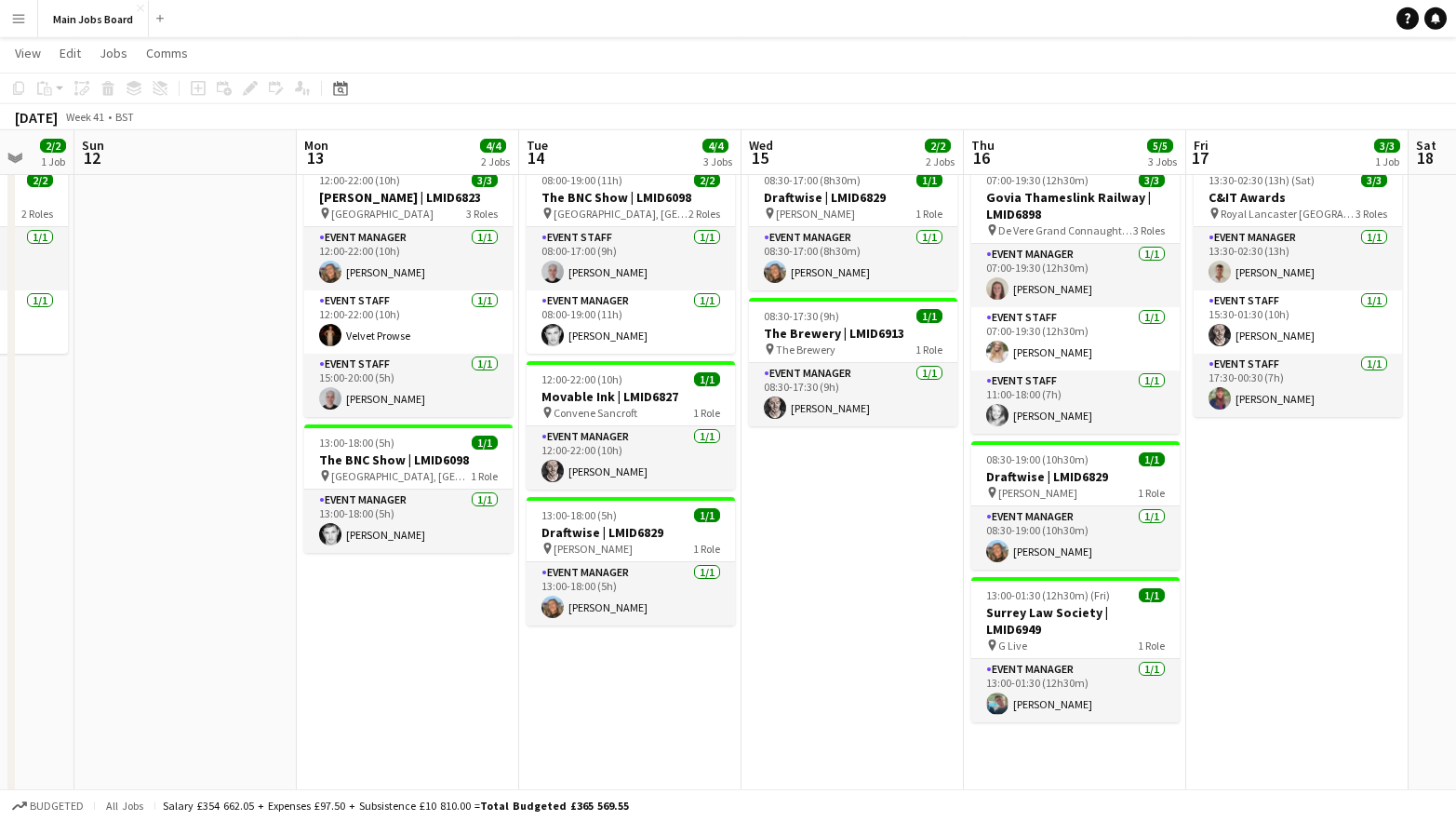
drag, startPoint x: 620, startPoint y: 577, endPoint x: 385, endPoint y: 577, distance: 235.0
click at [389, 577] on app-calendar-viewport "Wed 8 6/6 3 Jobs Thu 9 6/6 3 Jobs Fri 10 3/3 2 Jobs Sat 11 2/2 1 Job Sun 12 Mon…" at bounding box center [728, 454] width 1456 height 1042
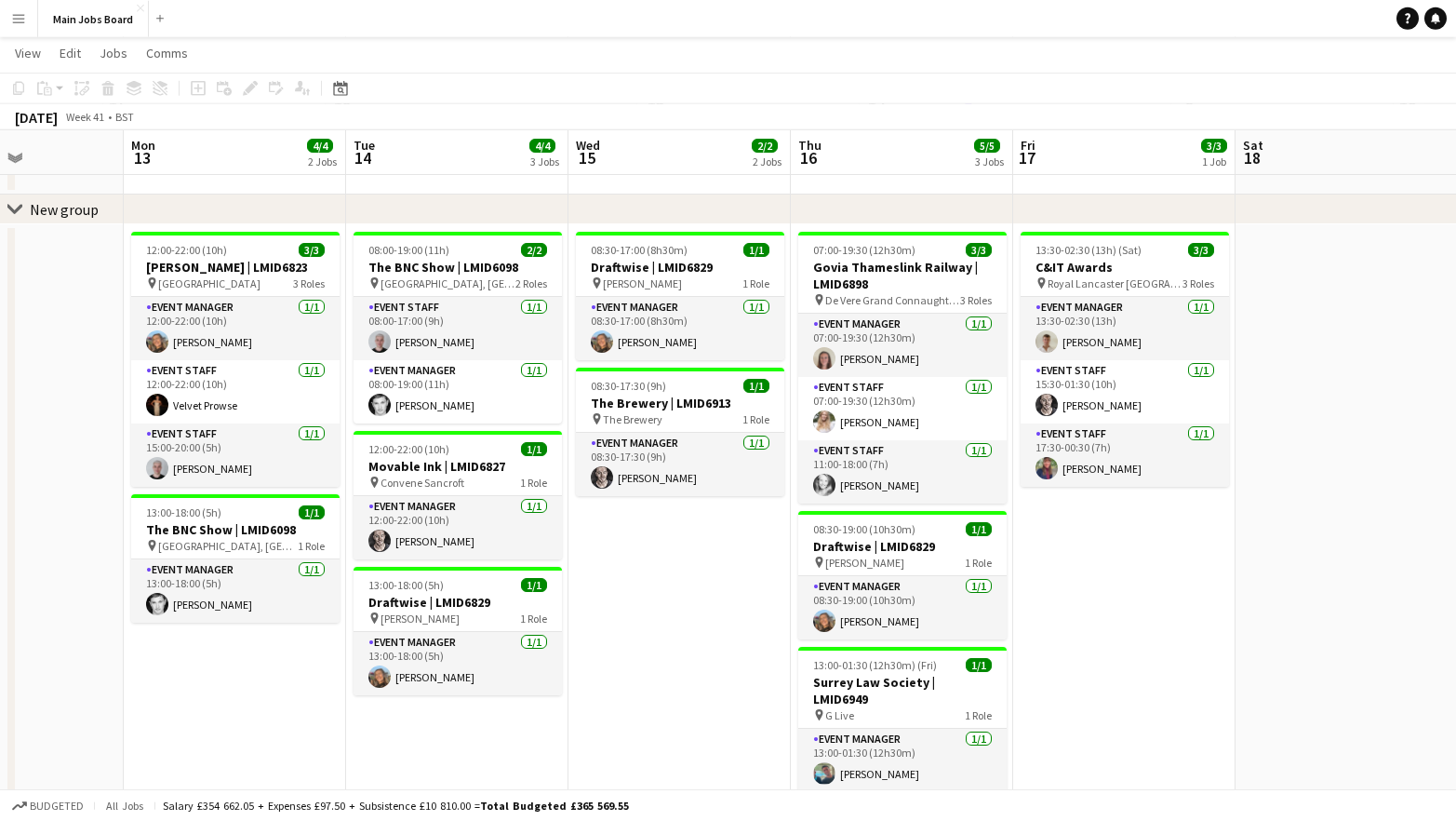
scroll to position [0, 839]
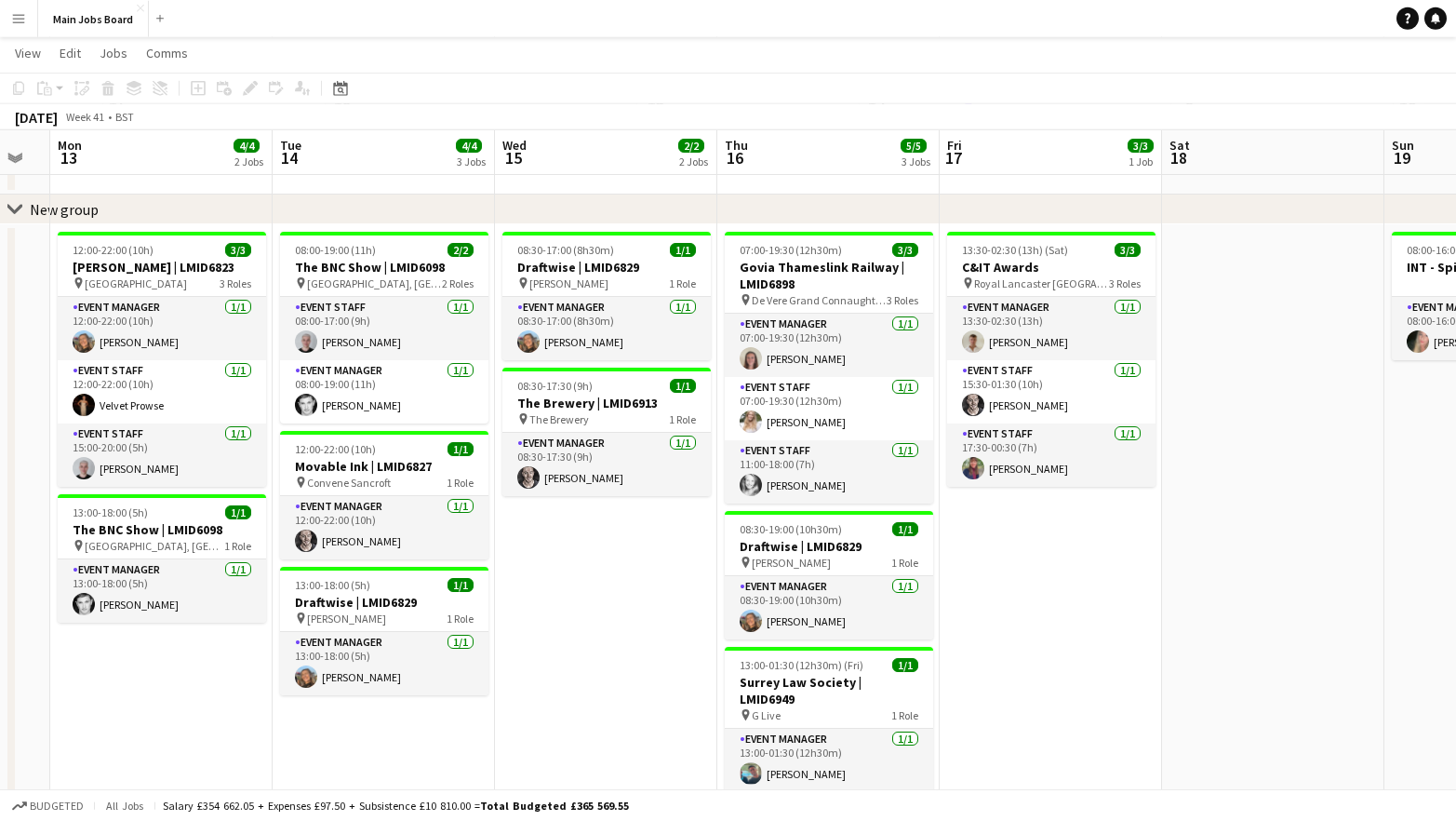
drag, startPoint x: 772, startPoint y: 528, endPoint x: 576, endPoint y: 531, distance: 196.0
click at [576, 532] on app-calendar-viewport "Thu 9 6/6 3 Jobs Fri 10 3/3 2 Jobs Sat 11 2/2 1 Job Sun 12 Mon 13 4/4 2 Jobs Tu…" at bounding box center [728, 524] width 1456 height 1042
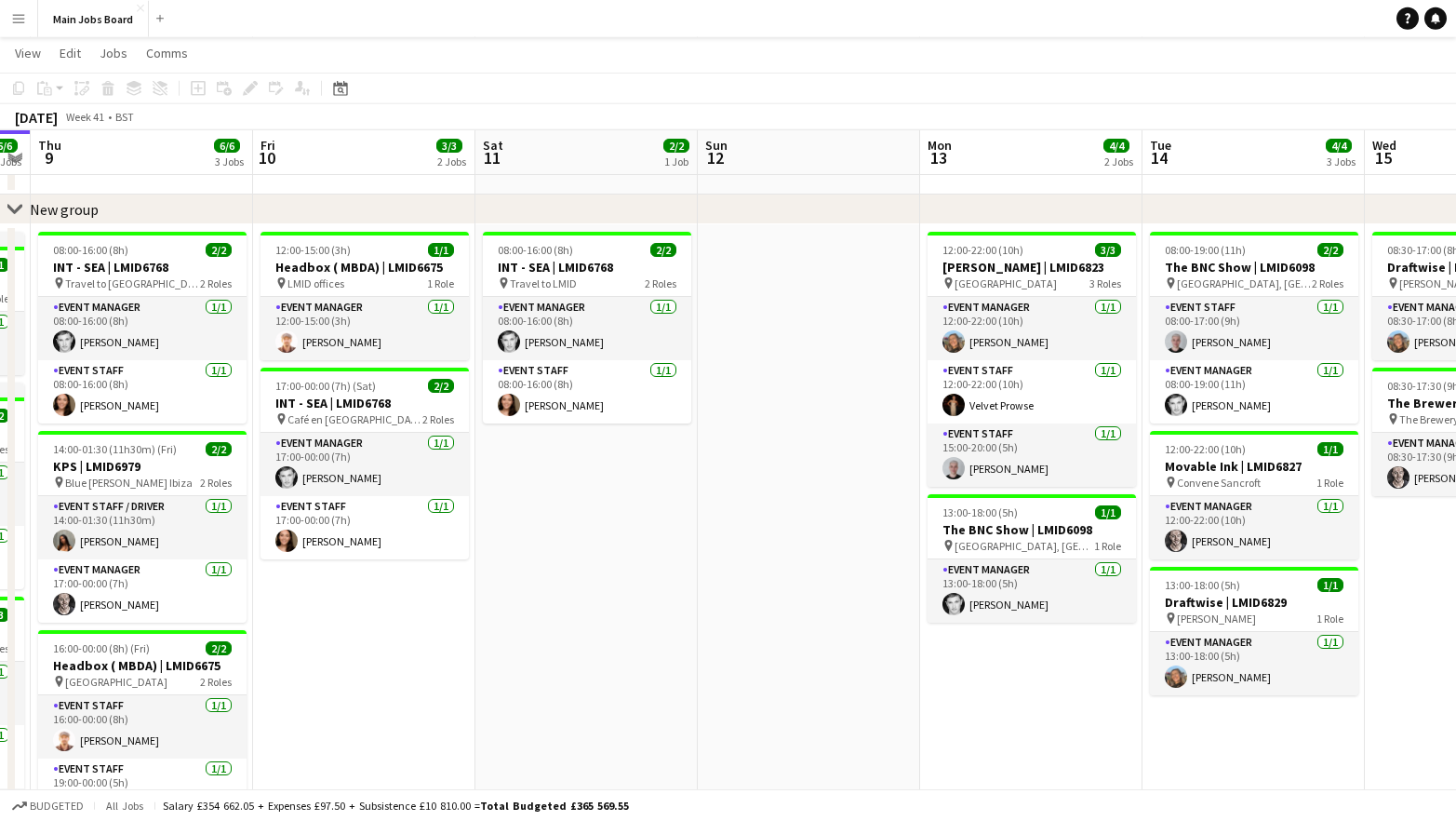
drag, startPoint x: 243, startPoint y: 541, endPoint x: 1110, endPoint y: 521, distance: 867.2
click at [1112, 522] on app-calendar-viewport "Tue 7 6/6 5 Jobs Wed 8 6/6 3 Jobs Thu 9 6/6 3 Jobs Fri 10 3/3 2 Jobs Sat 11 2/2…" at bounding box center [728, 524] width 1456 height 1042
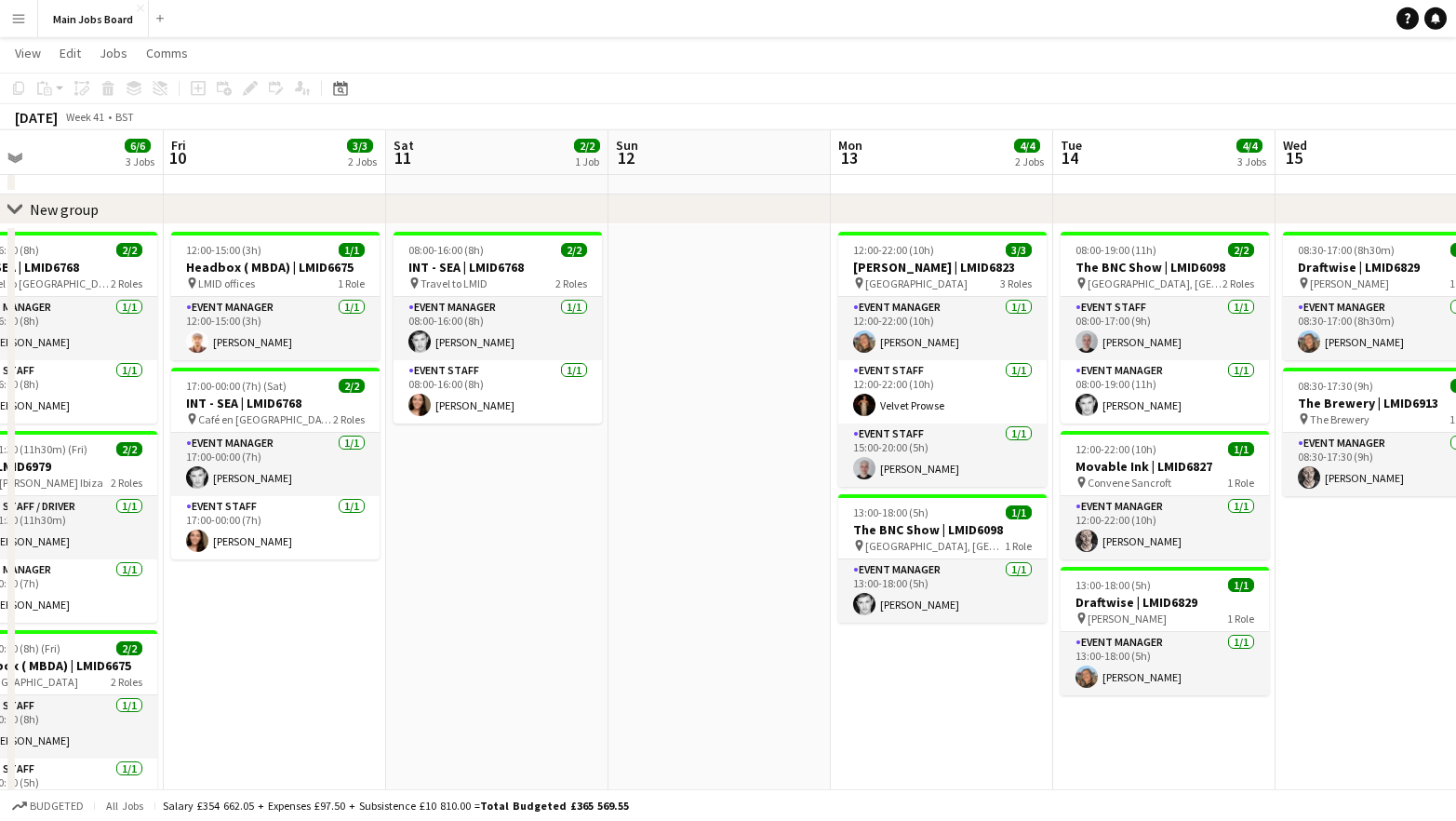
scroll to position [0, 546]
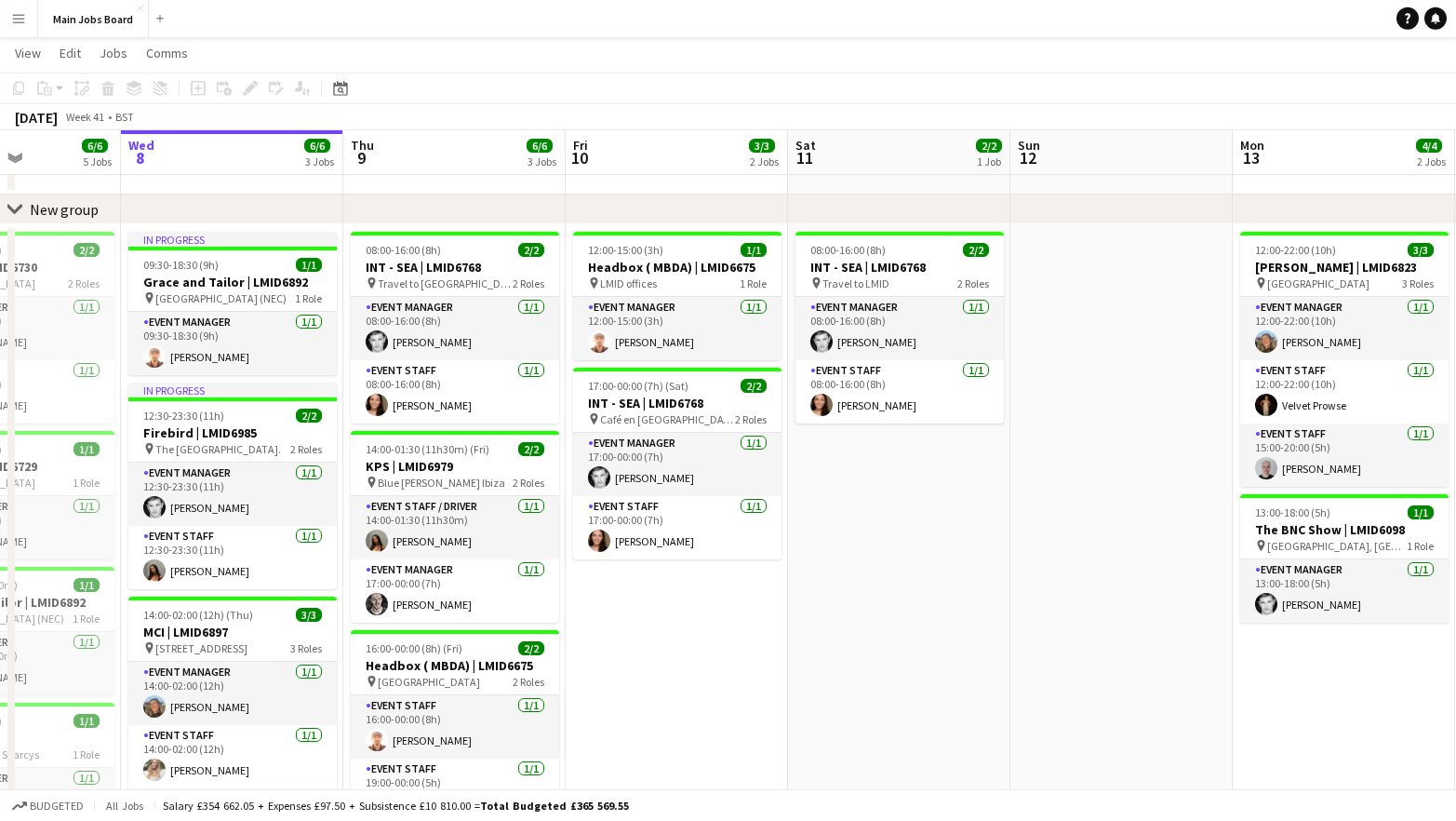
drag, startPoint x: 487, startPoint y: 609, endPoint x: 800, endPoint y: 610, distance: 313.0
click at [800, 610] on app-calendar-viewport "Sun 5 1/1 1 Job Mon 6 5/5 4 Jobs Tue 7 6/6 5 Jobs Wed 8 6/6 3 Jobs Thu 9 6/6 3 …" at bounding box center [728, 524] width 1456 height 1042
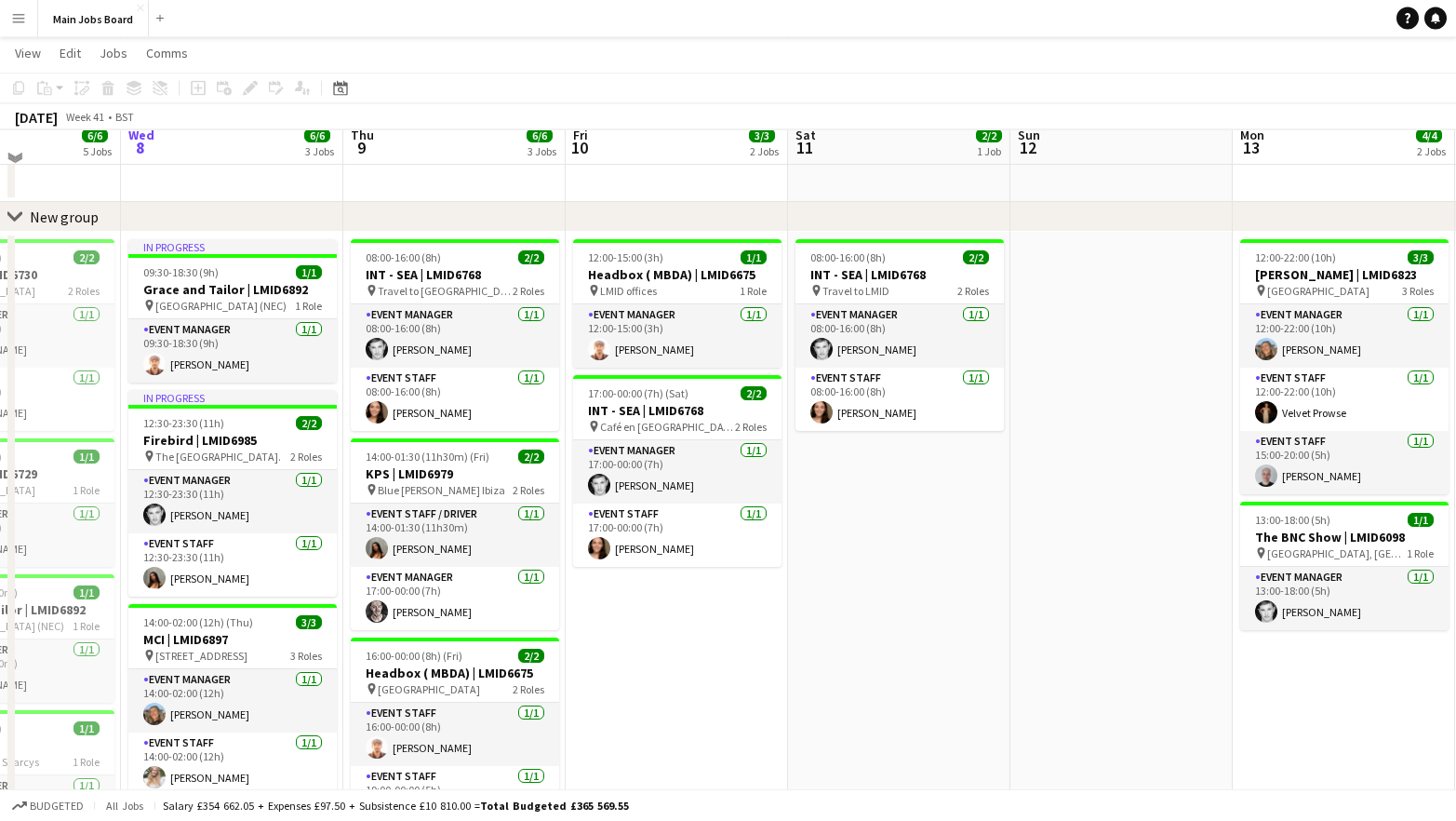
scroll to position [52, 0]
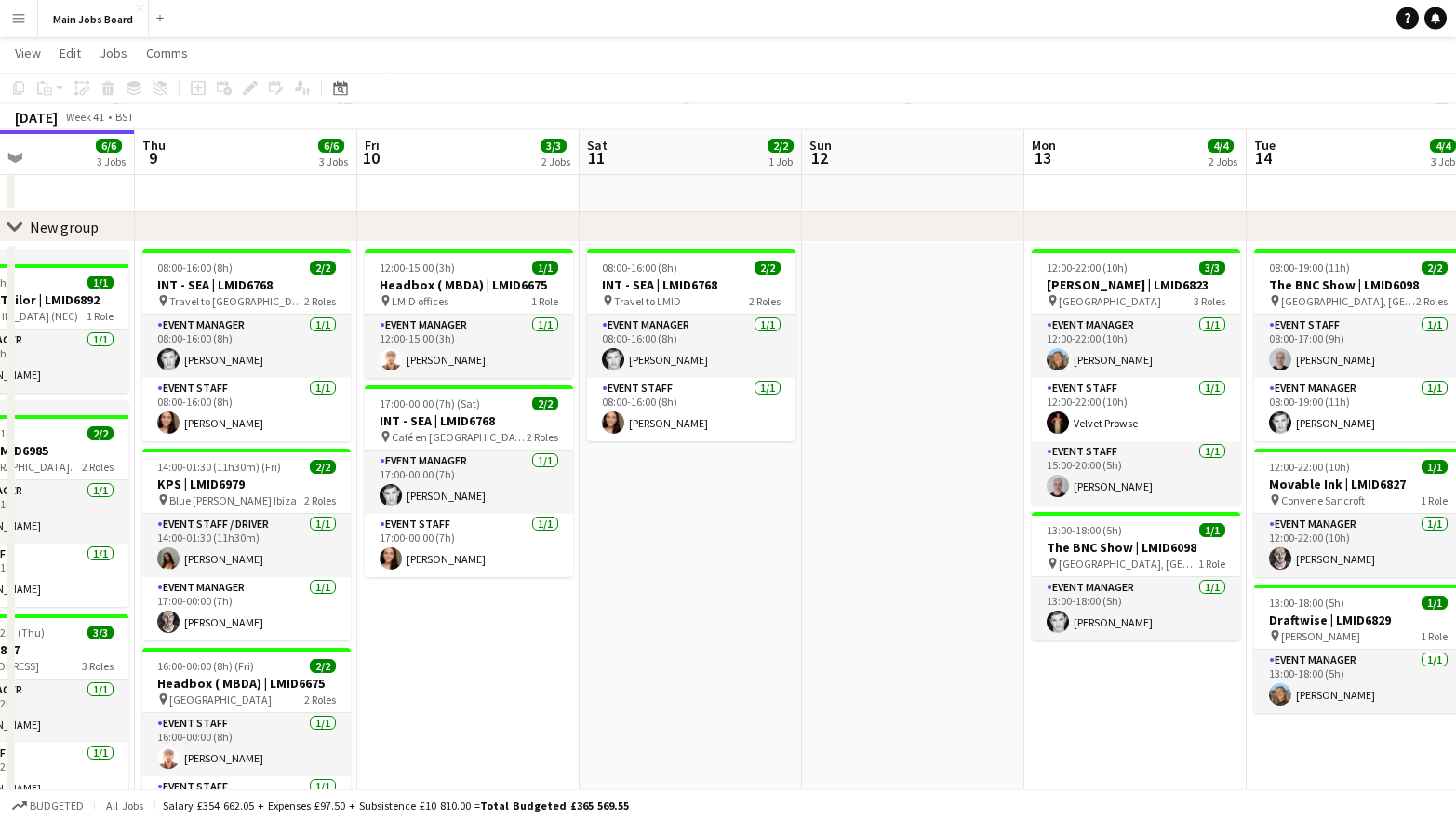
drag, startPoint x: 939, startPoint y: 630, endPoint x: 504, endPoint y: 627, distance: 435.0
click at [506, 627] on app-calendar-viewport "Sun 5 1/1 1 Job Mon 6 5/5 4 Jobs Tue 7 6/6 5 Jobs Wed 8 6/6 3 Jobs Thu 9 6/6 3 …" at bounding box center [728, 542] width 1456 height 1042
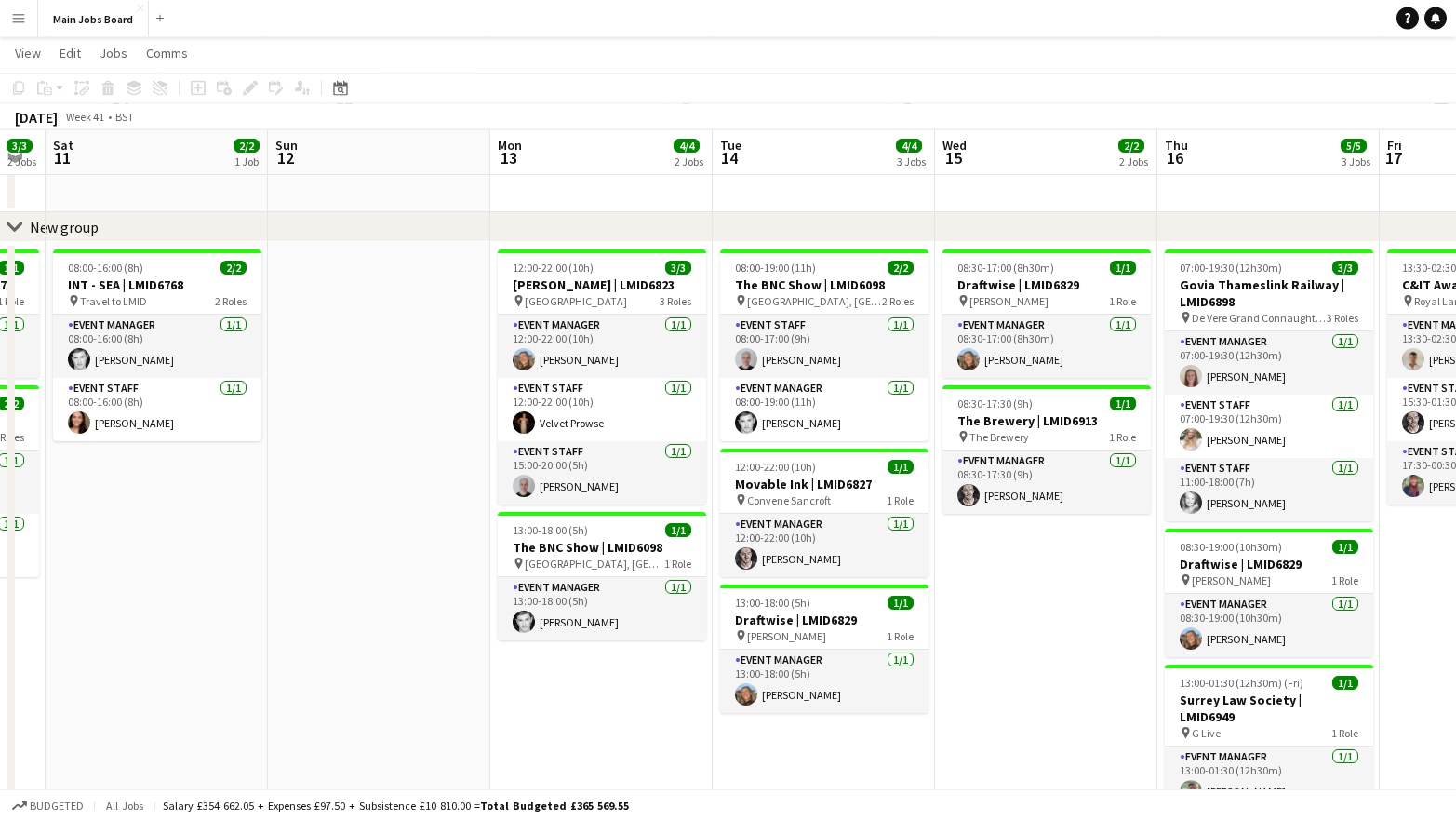
drag, startPoint x: 912, startPoint y: 696, endPoint x: 600, endPoint y: 696, distance: 312.0
click at [600, 696] on app-calendar-viewport "Wed 8 6/6 3 Jobs Thu 9 6/6 3 Jobs Fri 10 3/3 2 Jobs Sat 11 2/2 1 Job Sun 12 Mon…" at bounding box center [728, 542] width 1456 height 1042
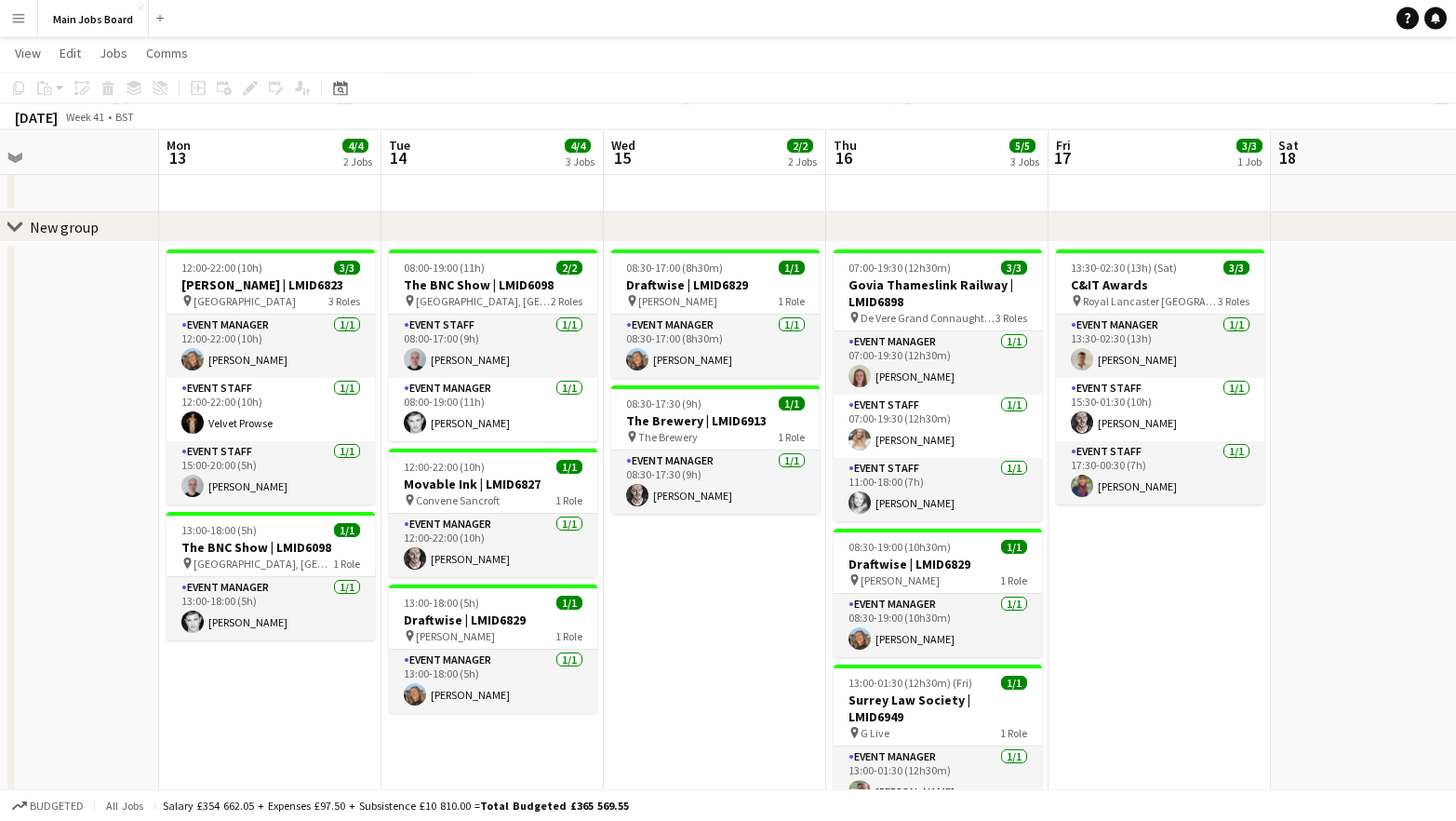
drag, startPoint x: 1097, startPoint y: 651, endPoint x: 770, endPoint y: 650, distance: 327.0
click at [770, 650] on app-calendar-viewport "Thu 9 6/6 3 Jobs Fri 10 3/3 2 Jobs Sat 11 2/2 1 Job Sun 12 Mon 13 4/4 2 Jobs Tu…" at bounding box center [728, 542] width 1456 height 1042
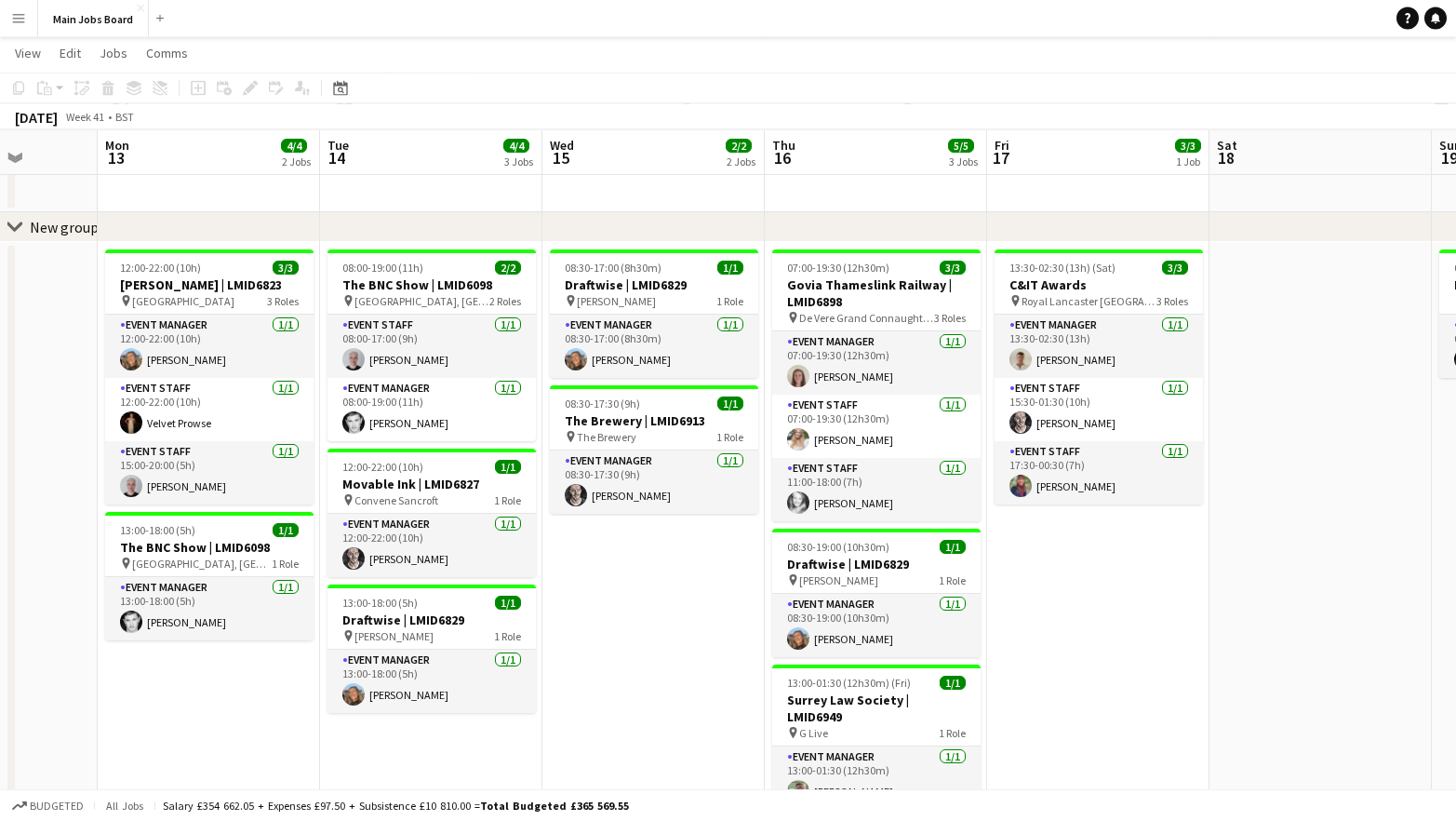
scroll to position [0, 793]
drag, startPoint x: 1187, startPoint y: 664, endPoint x: 1130, endPoint y: 665, distance: 57.0
click at [1130, 665] on app-calendar-viewport "Thu 9 6/6 3 Jobs Fri 10 3/3 2 Jobs Sat 11 2/2 1 Job Sun 12 Mon 13 4/4 2 Jobs Tu…" at bounding box center [728, 542] width 1456 height 1042
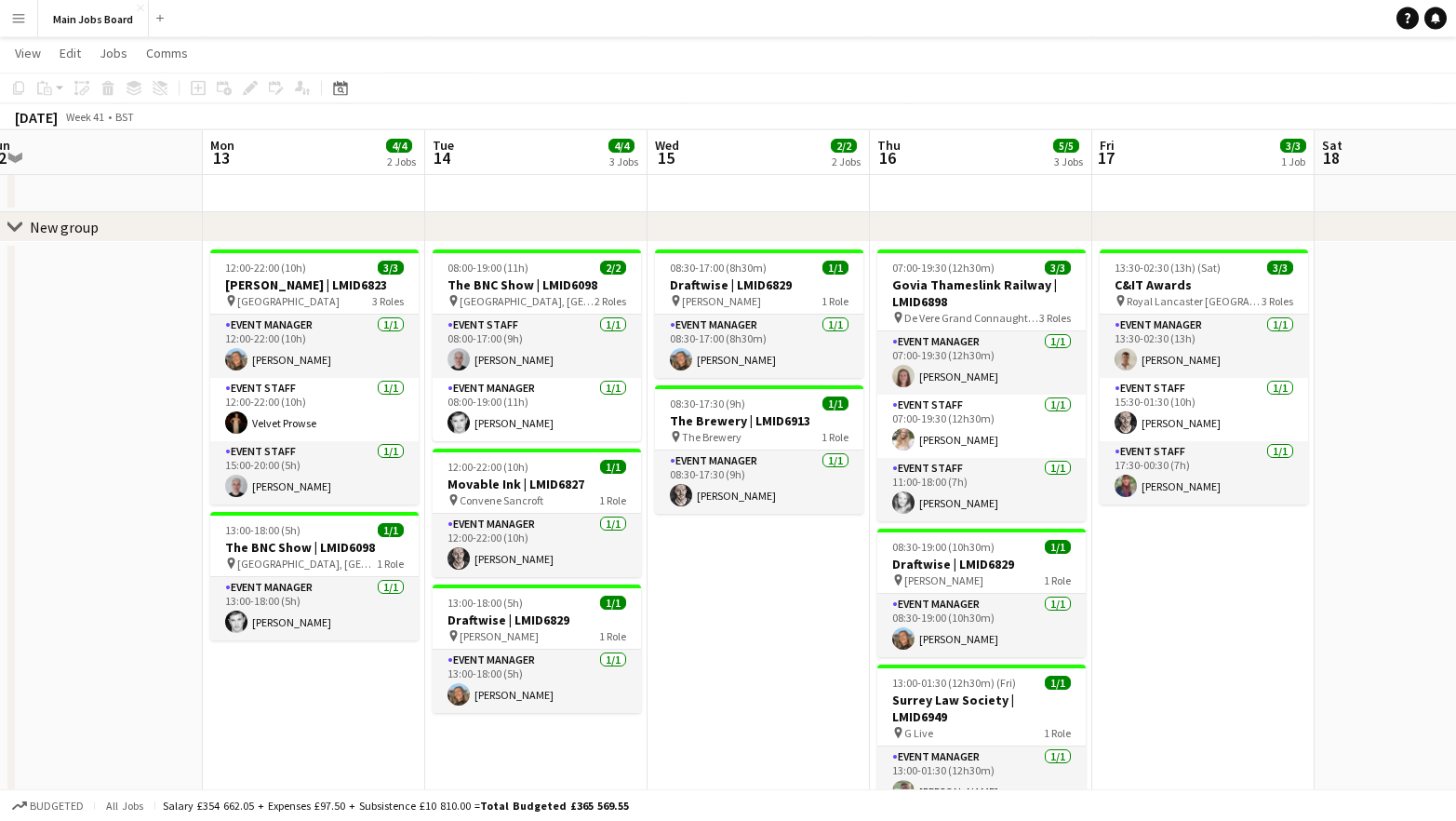
drag, startPoint x: 206, startPoint y: 652, endPoint x: 312, endPoint y: 612, distance: 113.3
click at [312, 612] on app-calendar-viewport "Thu 9 6/6 3 Jobs Fri 10 3/3 2 Jobs Sat 11 2/2 1 Job Sun 12 Mon 13 4/4 2 Jobs Tu…" at bounding box center [728, 542] width 1456 height 1042
click at [70, 8] on button "Main Jobs Board Close" at bounding box center [94, 19] width 111 height 37
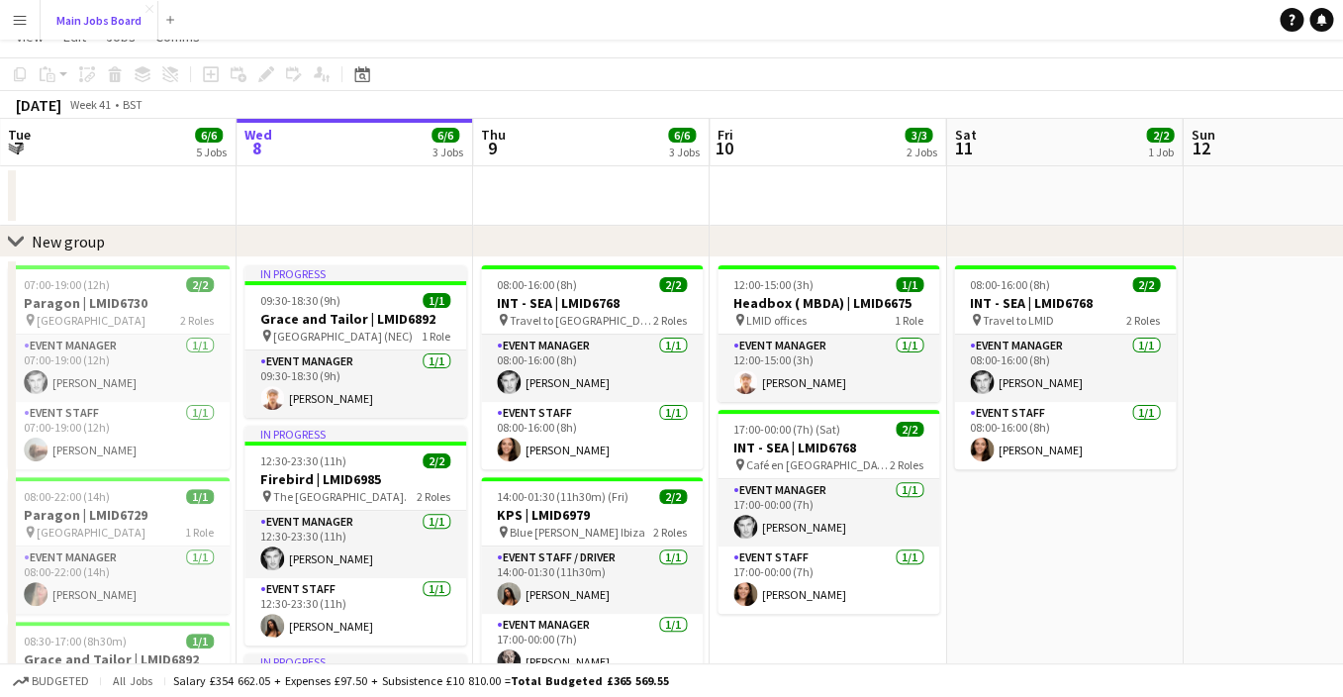
scroll to position [0, 0]
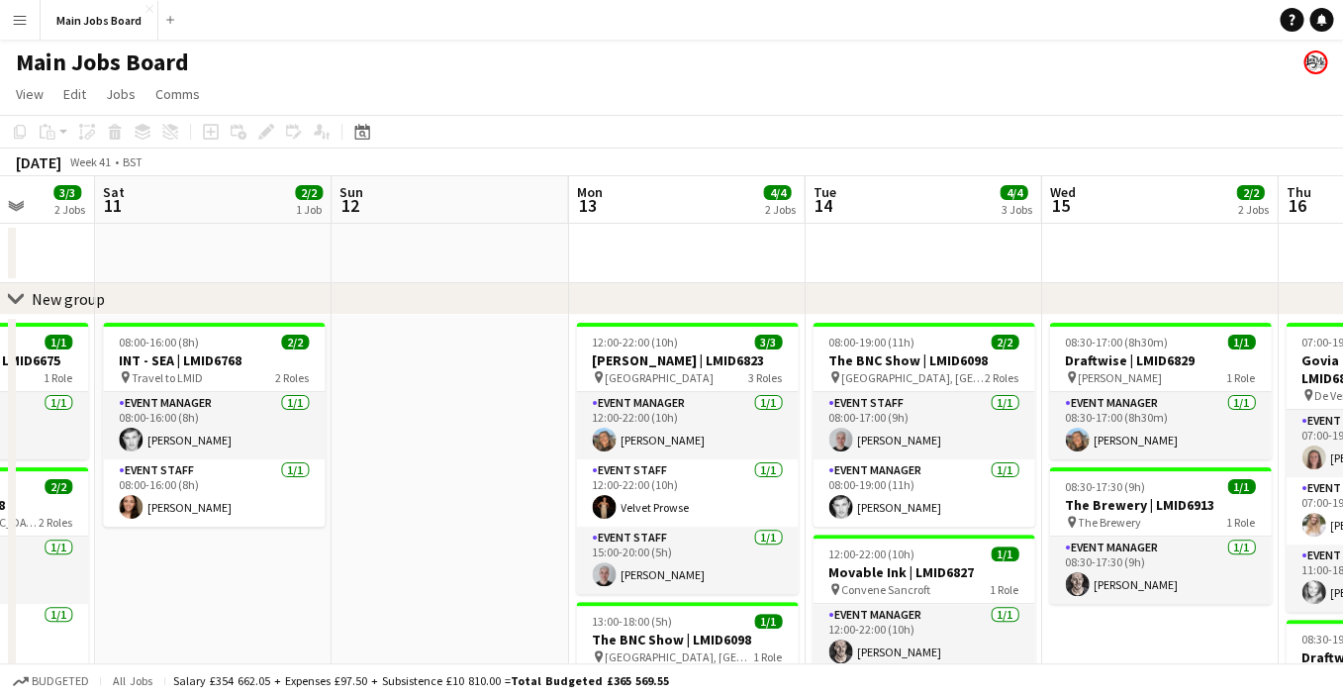
drag, startPoint x: 1170, startPoint y: 527, endPoint x: 254, endPoint y: 481, distance: 916.6
click at [254, 481] on app-calendar-viewport "Tue 7 6/6 5 Jobs Wed 8 6/6 3 Jobs Thu 9 6/6 3 Jobs Fri 10 3/3 2 Jobs Sat 11 2/2…" at bounding box center [671, 681] width 1343 height 1011
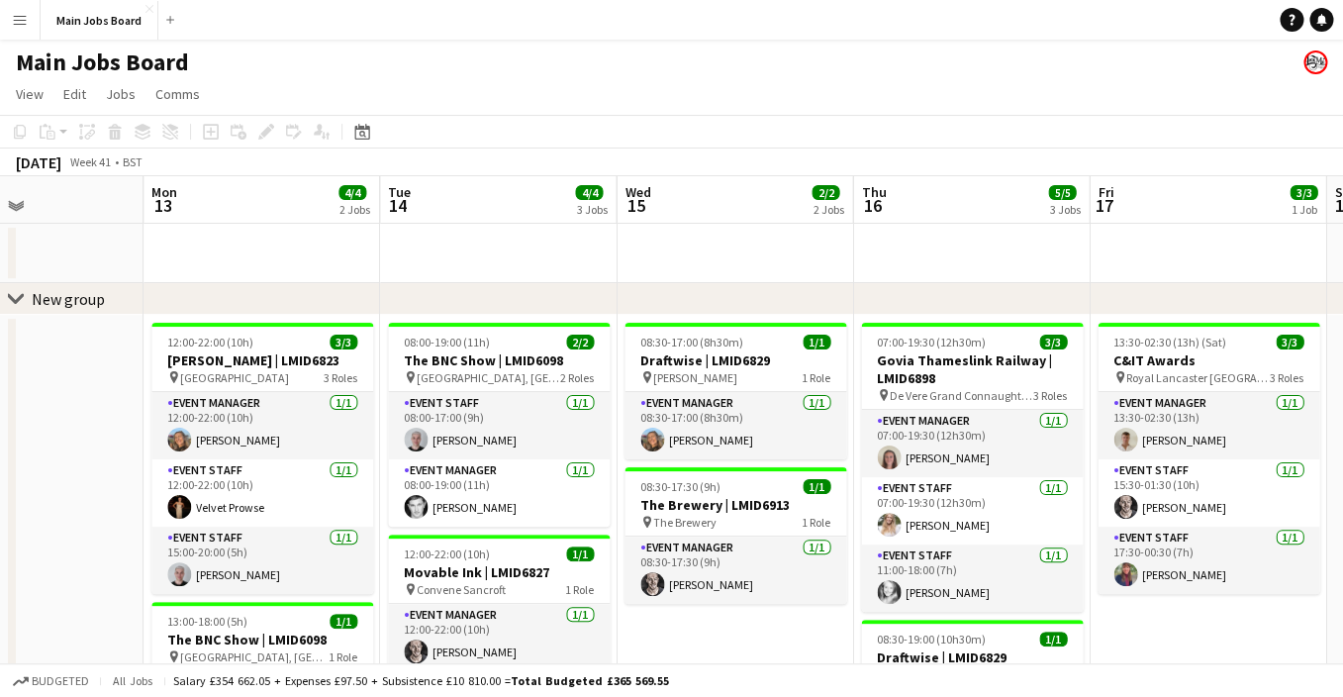
scroll to position [0, 812]
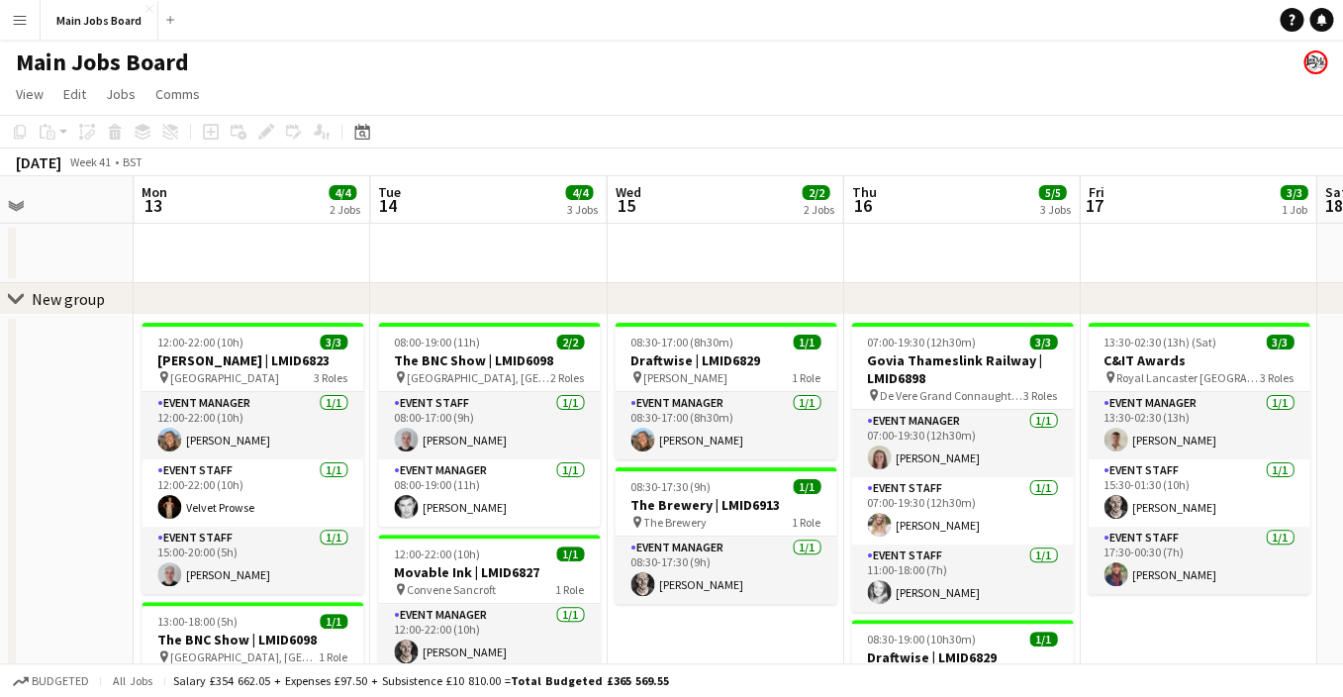
drag, startPoint x: 925, startPoint y: 439, endPoint x: 556, endPoint y: 438, distance: 369.1
click at [555, 438] on app-calendar-viewport "Thu 9 6/6 3 Jobs Fri 10 3/3 2 Jobs Sat 11 2/2 1 Job Sun 12 Mon 13 4/4 2 Jobs Tu…" at bounding box center [671, 681] width 1343 height 1011
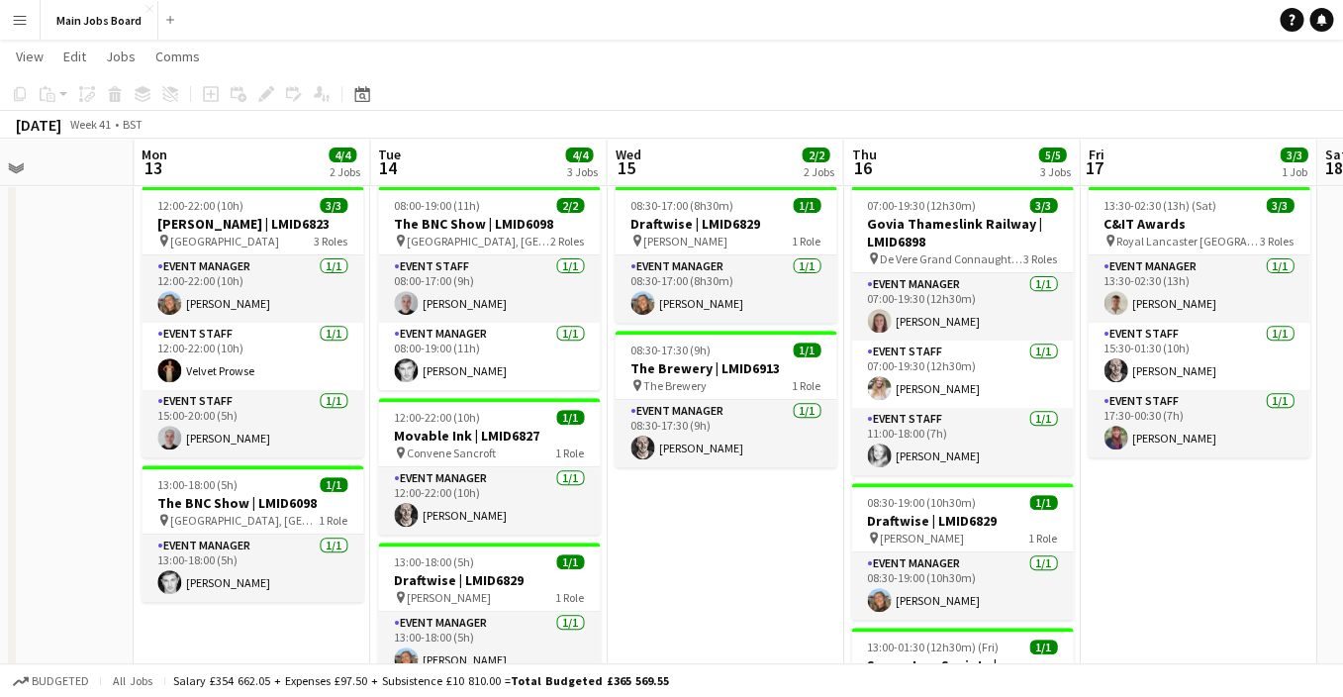
scroll to position [0, 715]
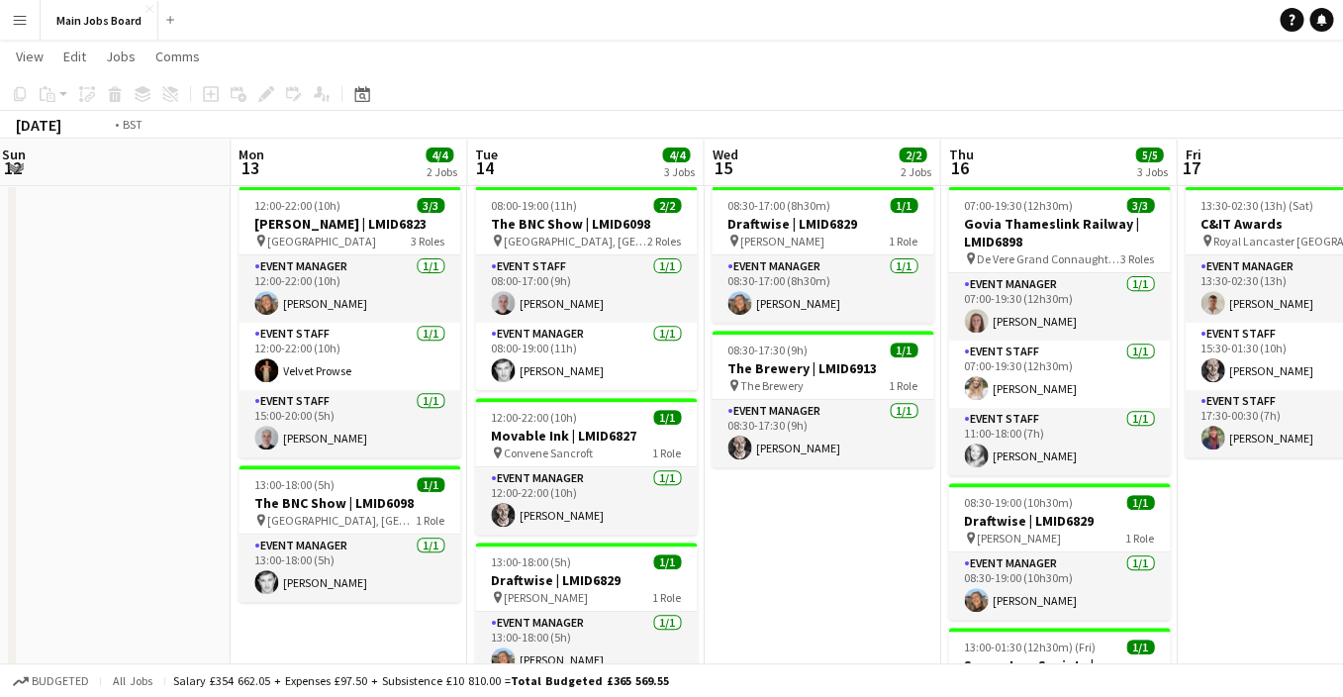
drag, startPoint x: 778, startPoint y: 557, endPoint x: 639, endPoint y: 555, distance: 138.6
click at [638, 557] on app-calendar-viewport "Thu 9 6/6 3 Jobs Fri 10 3/3 2 Jobs Sat 11 2/2 1 Job Sun 12 Mon 13 4/4 2 Jobs Tu…" at bounding box center [671, 497] width 1343 height 1108
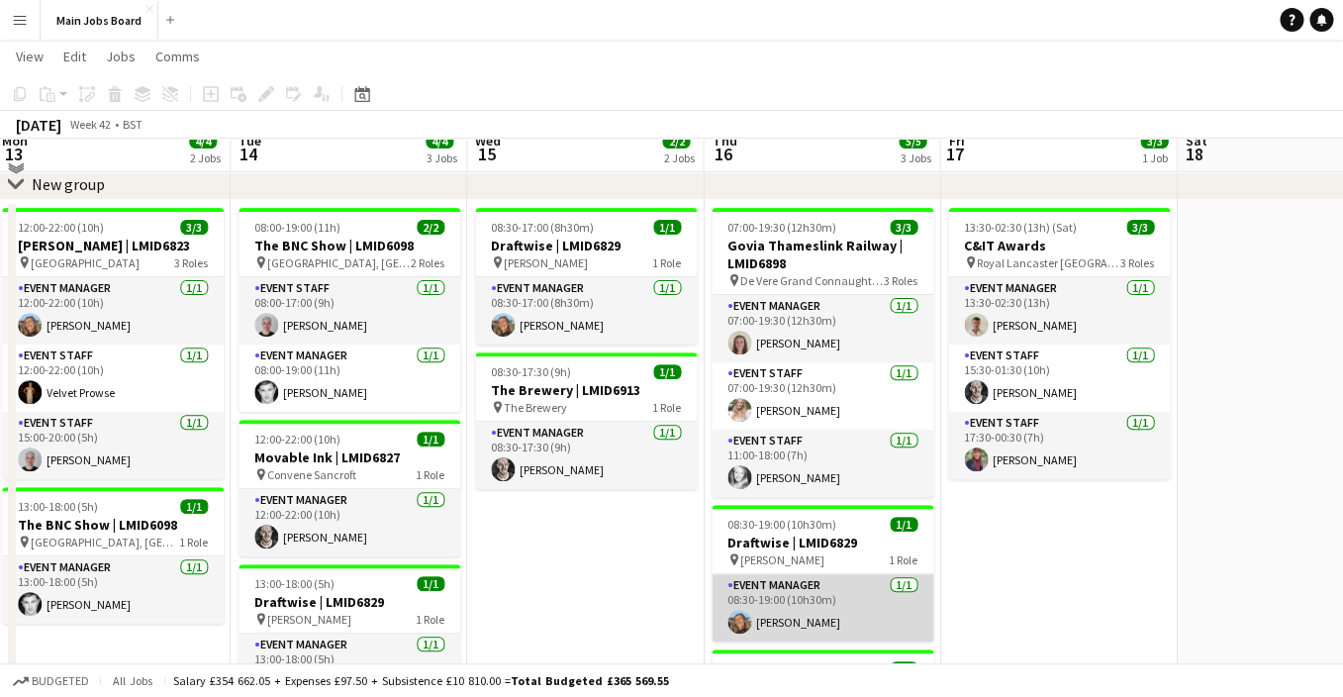
scroll to position [96, 0]
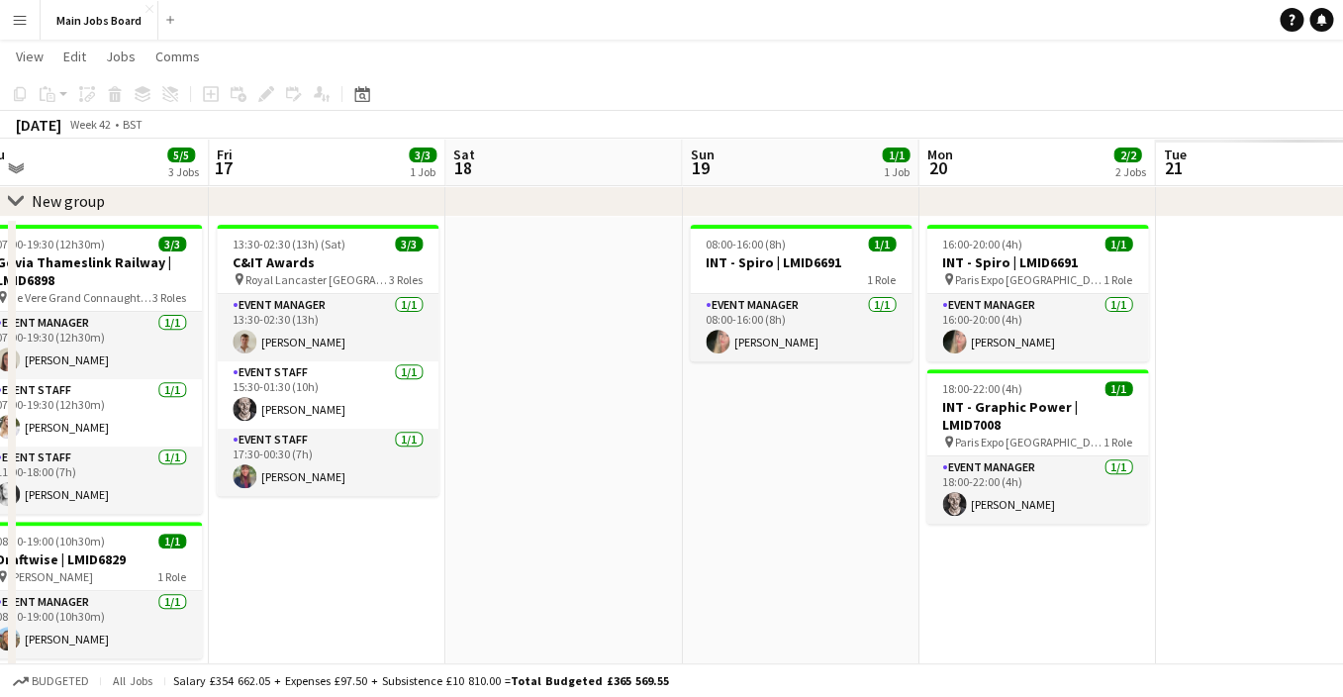
drag, startPoint x: 1034, startPoint y: 581, endPoint x: 295, endPoint y: 575, distance: 739.3
click at [294, 575] on app-calendar-viewport "Mon 13 4/4 2 Jobs Tue 14 4/4 3 Jobs Wed 15 2/2 2 Jobs Thu 16 5/5 3 Jobs Fri 17 …" at bounding box center [671, 535] width 1343 height 1108
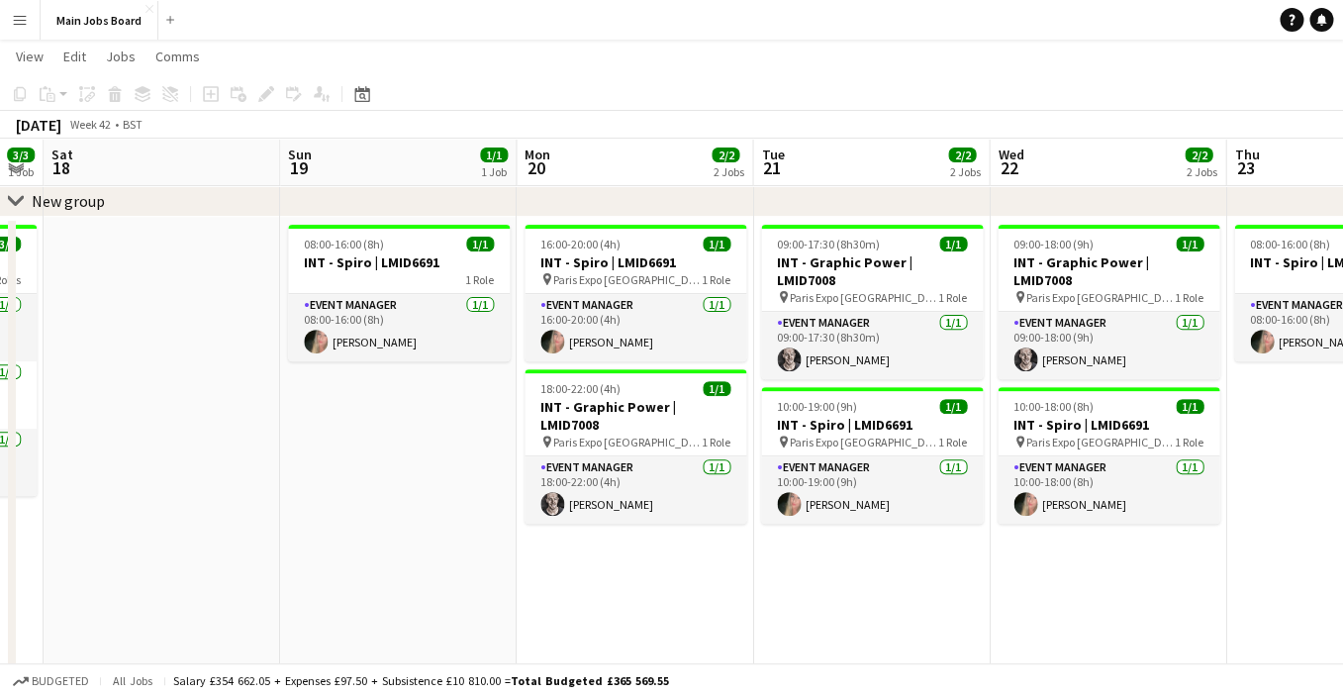
drag, startPoint x: 773, startPoint y: 516, endPoint x: 334, endPoint y: 520, distance: 439.4
click at [334, 522] on app-calendar-viewport "Wed 15 2/2 2 Jobs Thu 16 5/5 3 Jobs Fri 17 3/3 1 Job Sat 18 Sun 19 1/1 1 Job Mo…" at bounding box center [671, 535] width 1343 height 1108
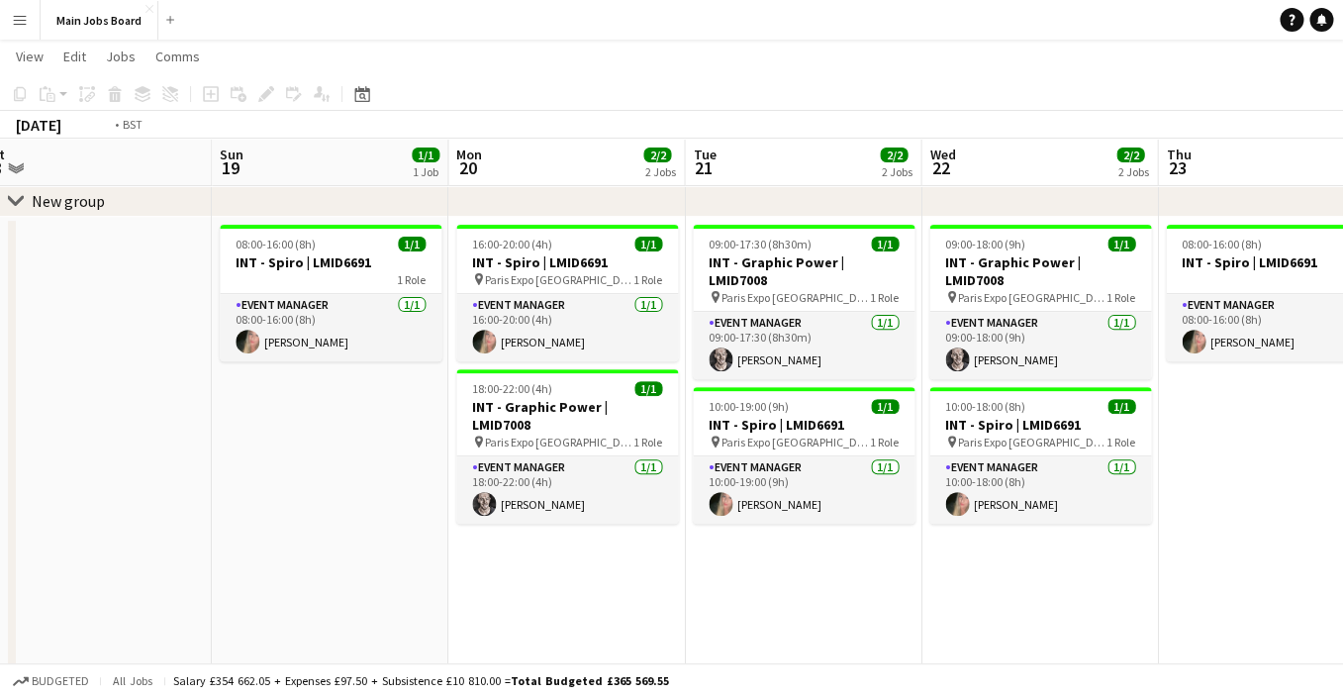
drag, startPoint x: 904, startPoint y: 572, endPoint x: 408, endPoint y: 575, distance: 495.8
click at [408, 575] on app-calendar-viewport "Wed 15 2/2 2 Jobs Thu 16 5/5 3 Jobs Fri 17 3/3 1 Job Sat 18 Sun 19 1/1 1 Job Mo…" at bounding box center [671, 535] width 1343 height 1108
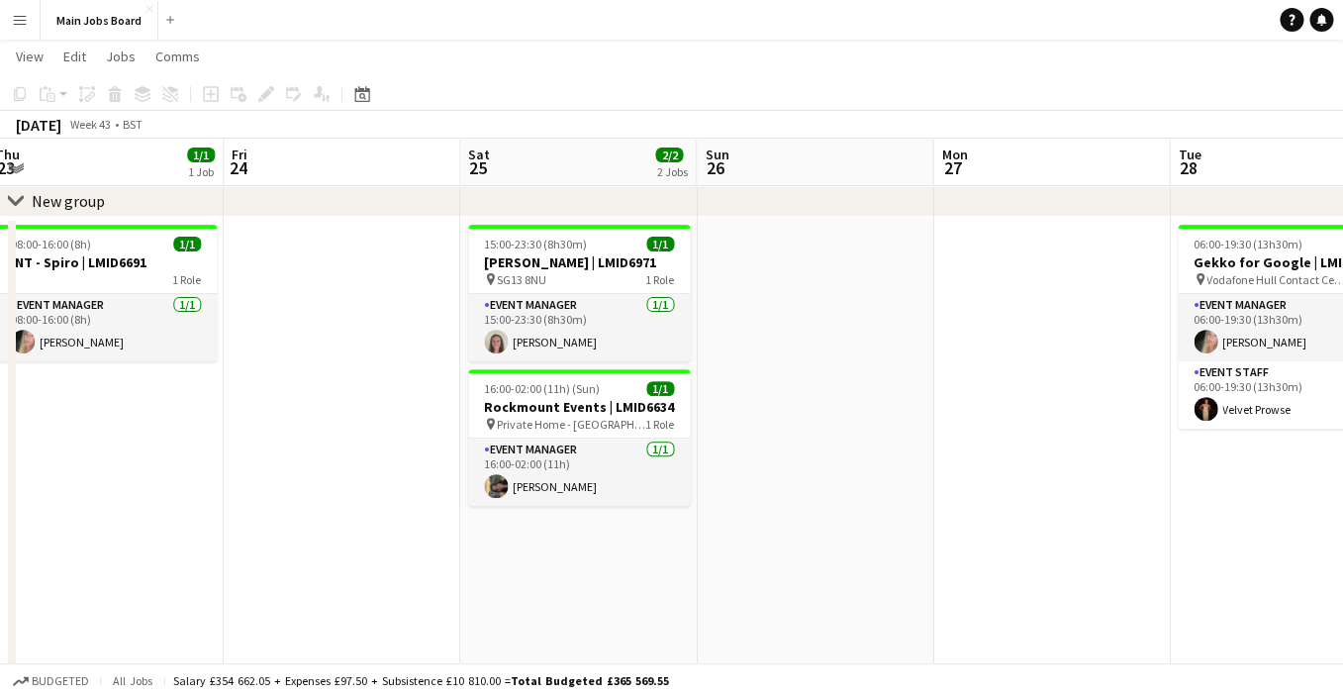
drag, startPoint x: 1156, startPoint y: 452, endPoint x: 469, endPoint y: 461, distance: 686.9
click at [467, 461] on app-calendar-viewport "Mon 20 2/2 2 Jobs Tue 21 2/2 2 Jobs Wed 22 2/2 2 Jobs Thu 23 1/1 1 Job Fri 24 S…" at bounding box center [671, 535] width 1343 height 1108
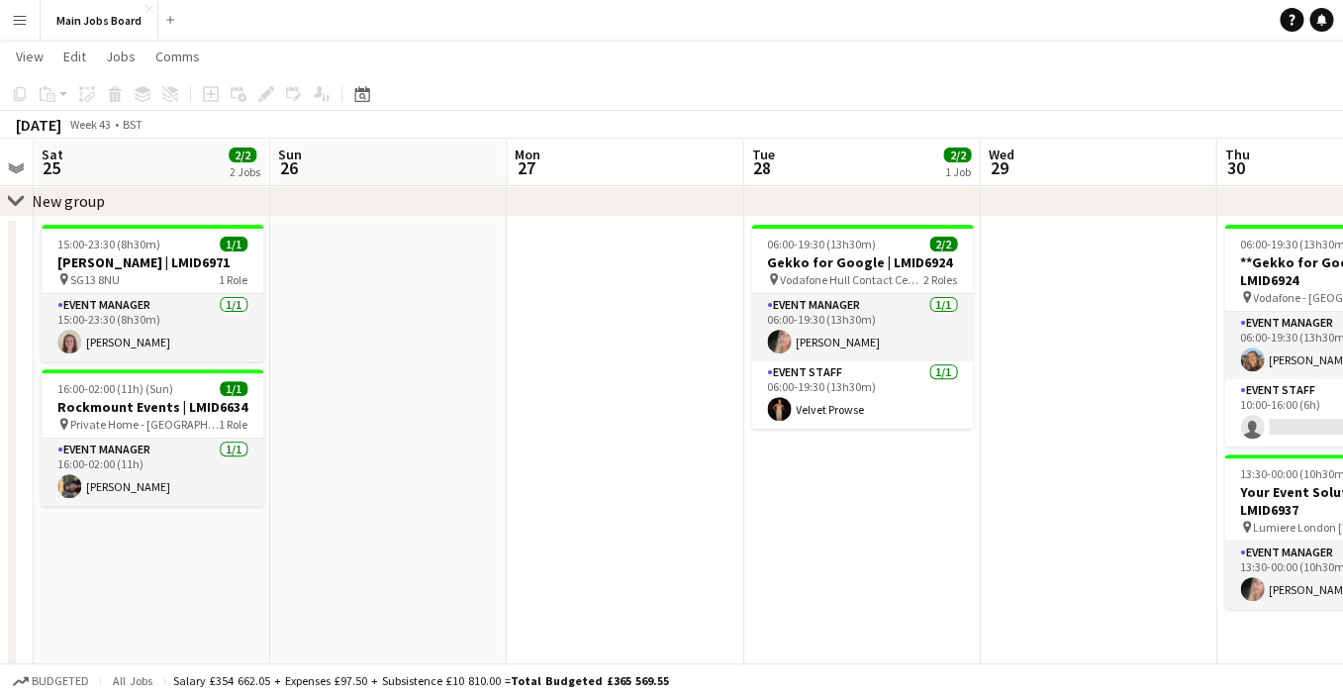
drag, startPoint x: 1072, startPoint y: 490, endPoint x: 597, endPoint y: 531, distance: 476.8
click at [596, 531] on app-calendar-viewport "Wed 22 2/2 2 Jobs Thu 23 1/1 1 Job Fri 24 Sat 25 2/2 2 Jobs Sun 26 Mon 27 Tue 2…" at bounding box center [671, 535] width 1343 height 1108
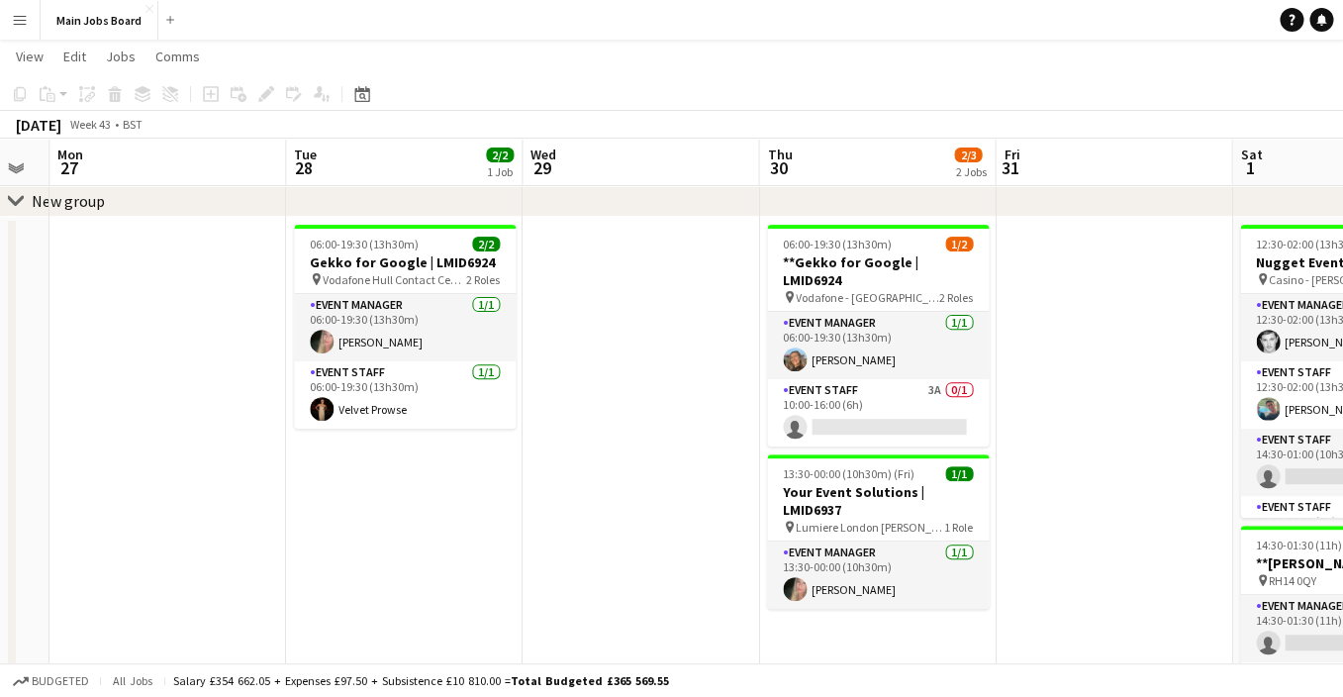
drag, startPoint x: 961, startPoint y: 548, endPoint x: 557, endPoint y: 549, distance: 403.8
click at [557, 549] on app-calendar-viewport "Fri 24 Sat 25 2/2 2 Jobs Sun 26 Mon 27 Tue 28 2/2 1 Job Wed 29 Thu 30 2/3 2 Job…" at bounding box center [671, 535] width 1343 height 1108
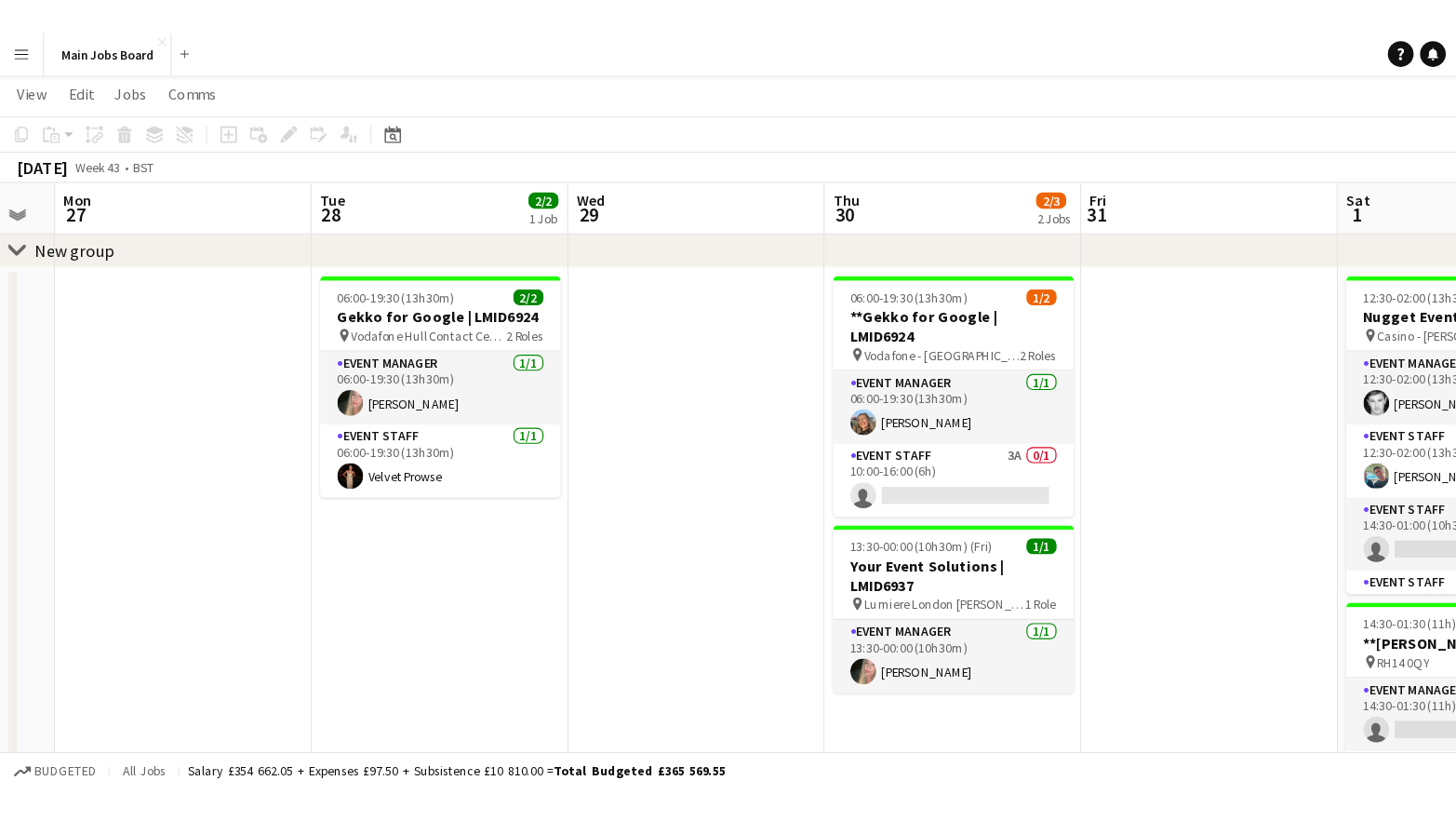
scroll to position [0, 0]
